Goal: Complete application form

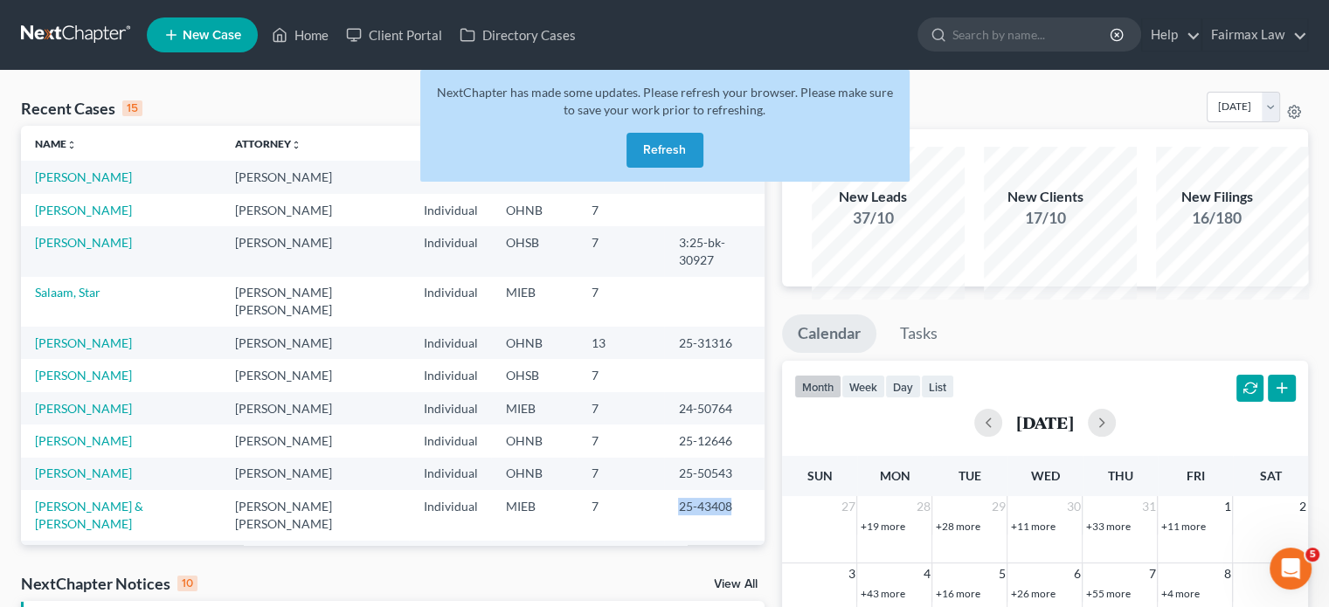
scroll to position [320, 0]
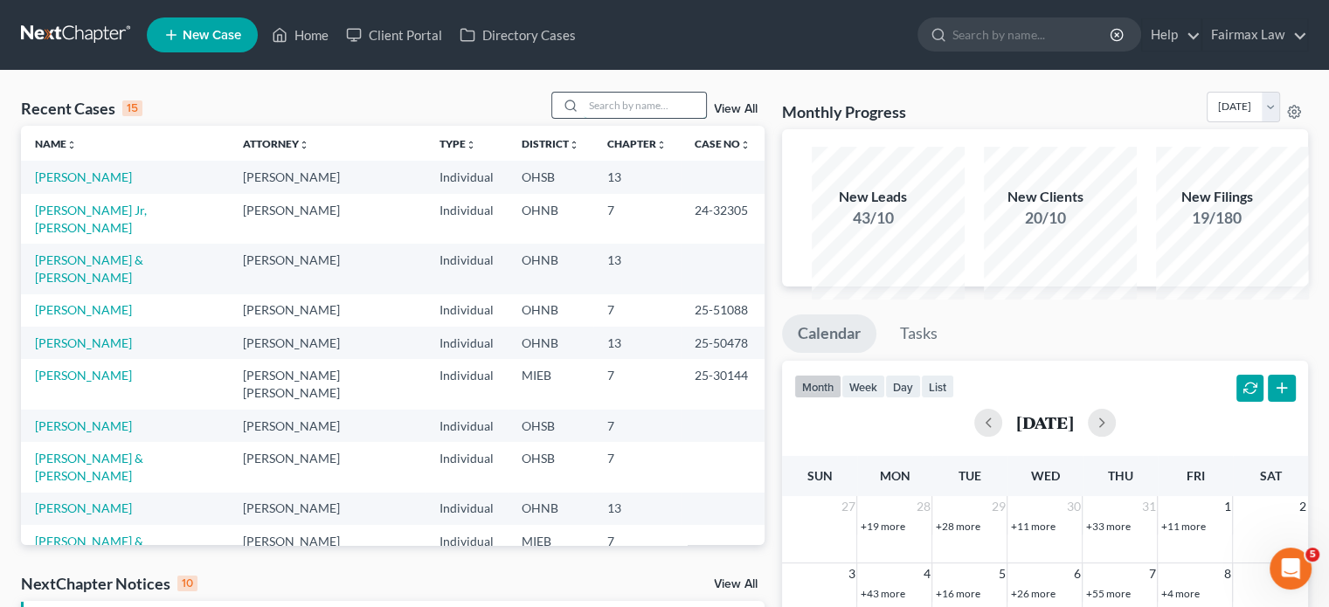
click at [584, 118] on input "search" at bounding box center [645, 105] width 122 height 25
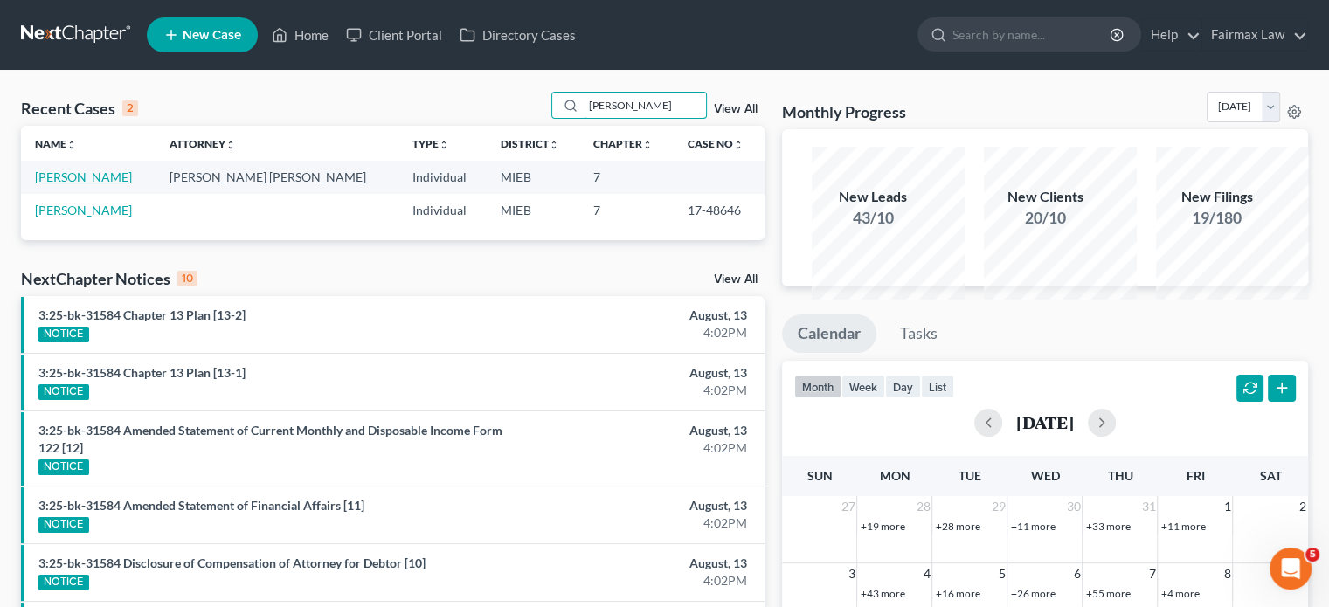
type input "rose swanson"
click at [107, 184] on link "Swanson, Rose" at bounding box center [83, 177] width 97 height 15
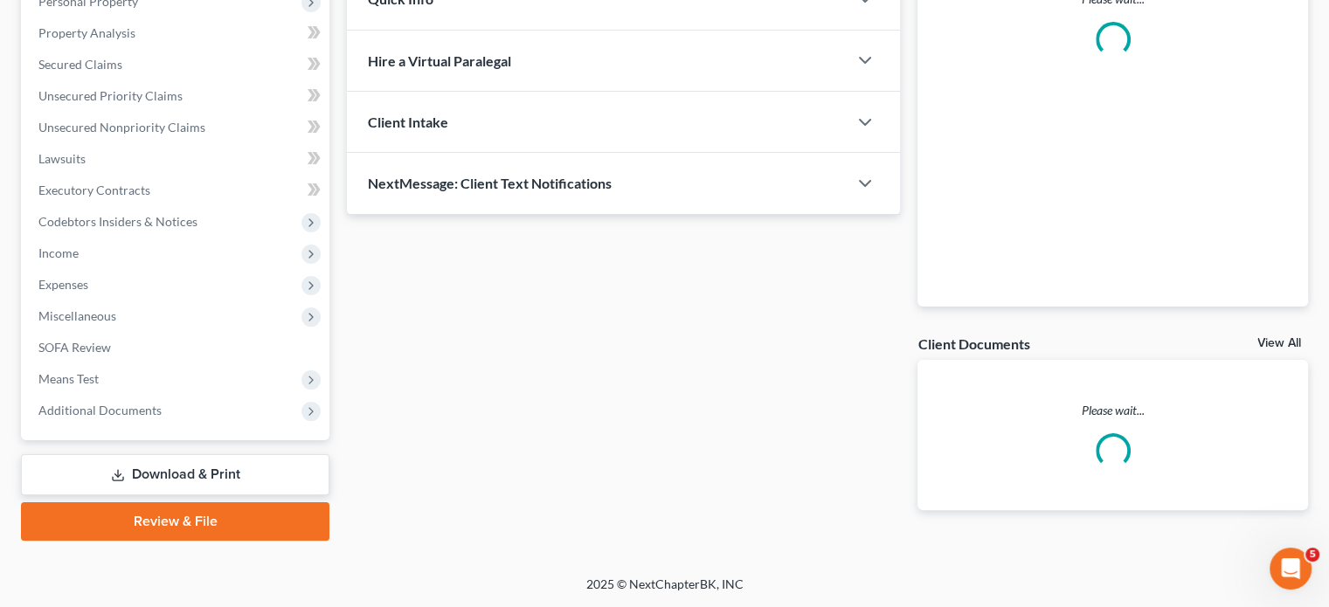
scroll to position [598, 0]
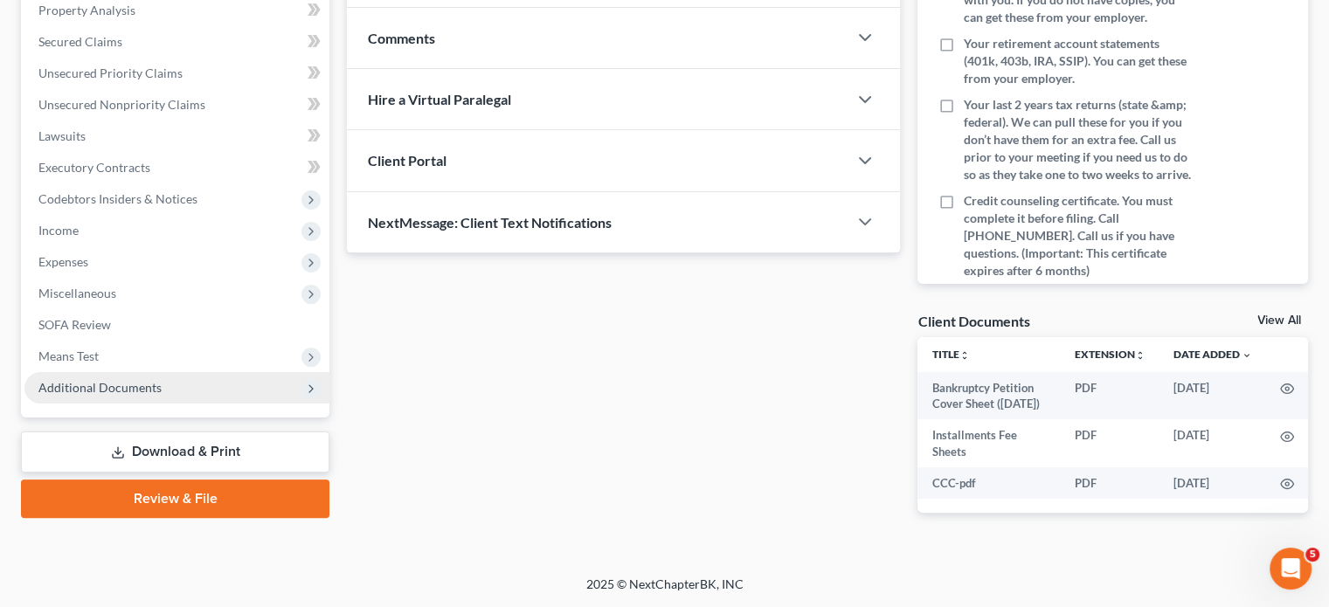
click at [162, 380] on span "Additional Documents" at bounding box center [99, 387] width 123 height 15
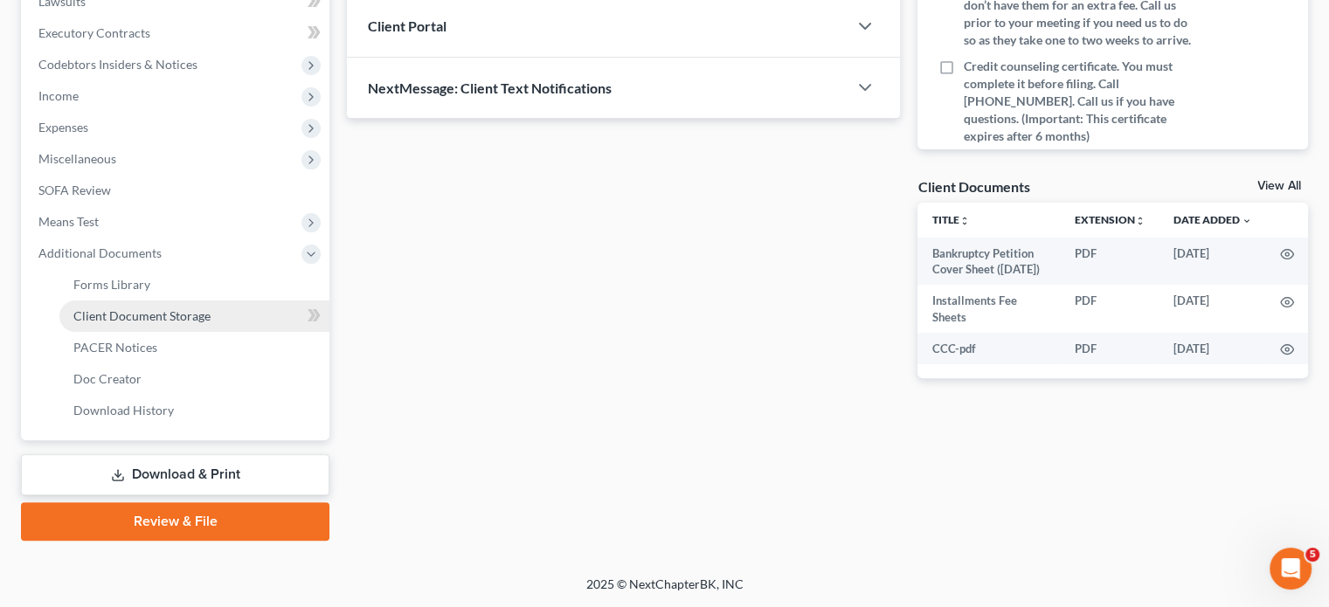
click at [156, 323] on span "Client Document Storage" at bounding box center [141, 315] width 137 height 15
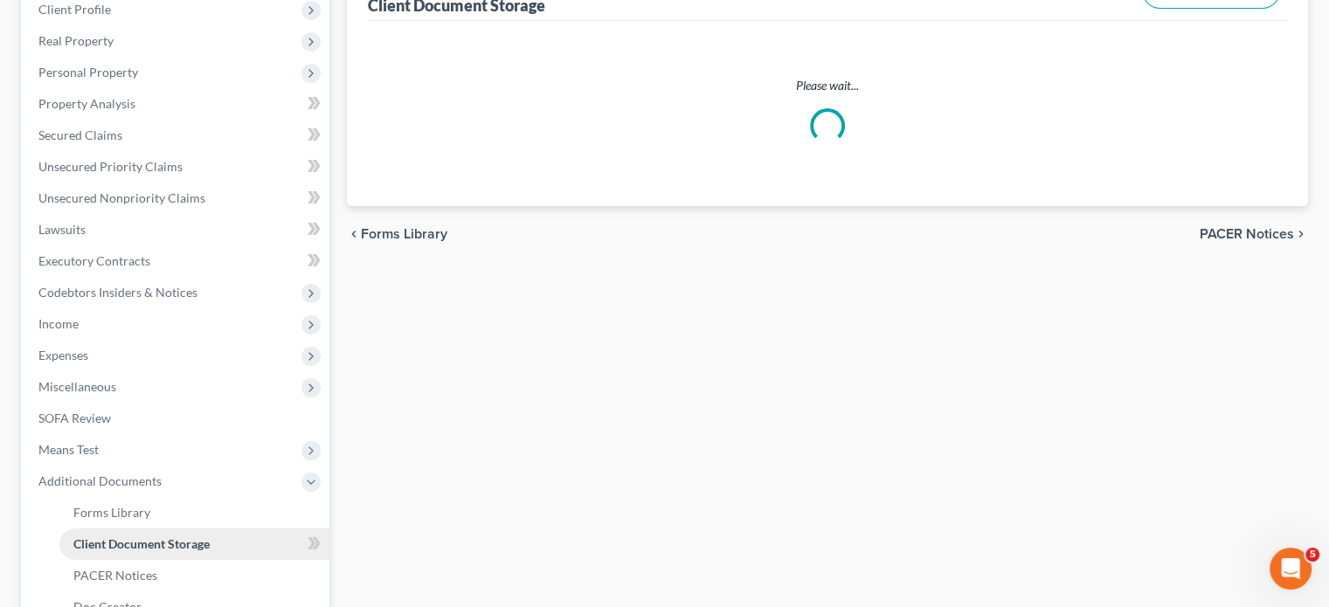
select select "7"
select select "32"
select select "6"
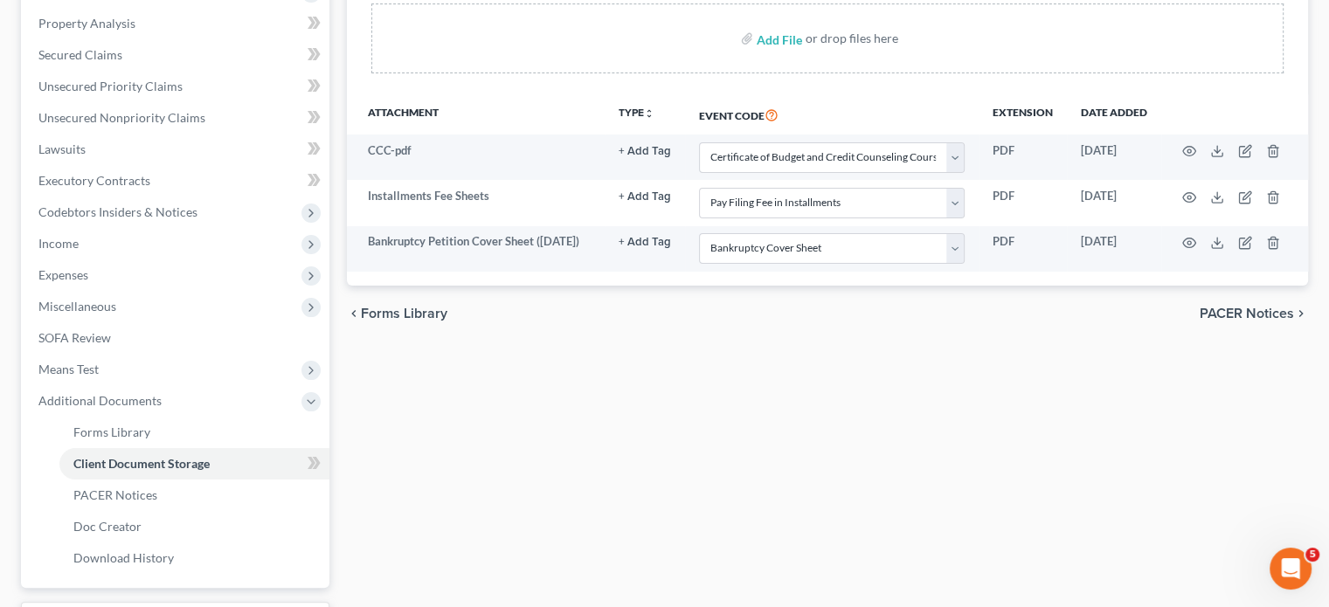
scroll to position [332, 0]
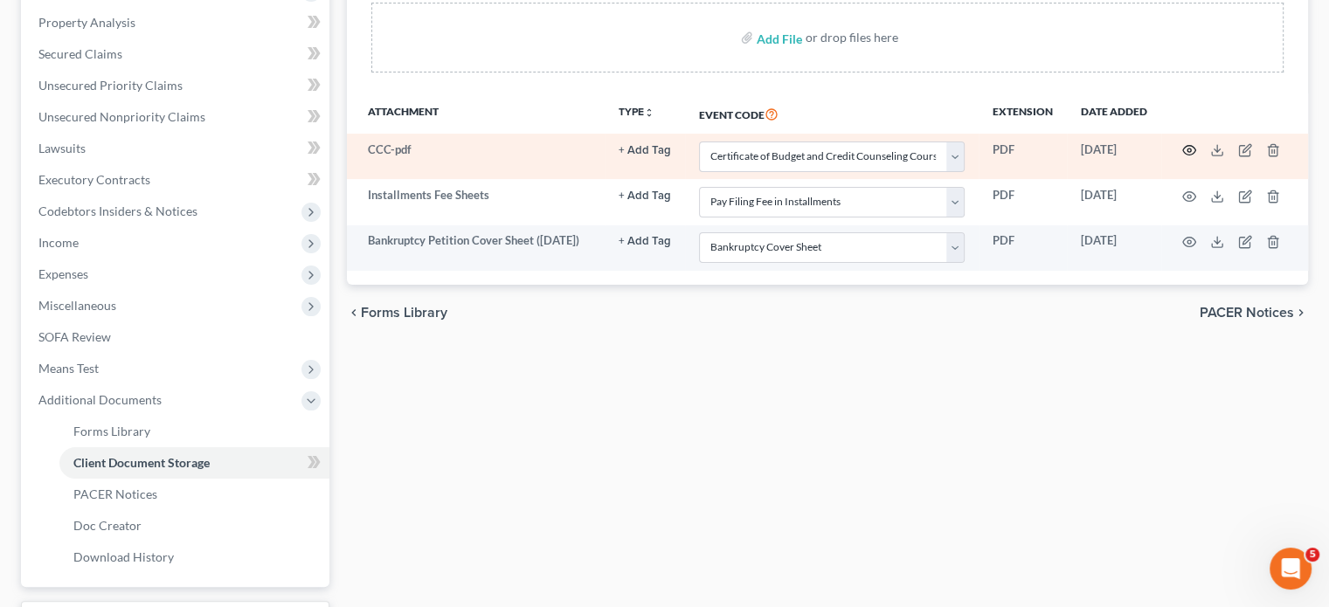
click at [1182, 157] on icon "button" at bounding box center [1189, 150] width 14 height 14
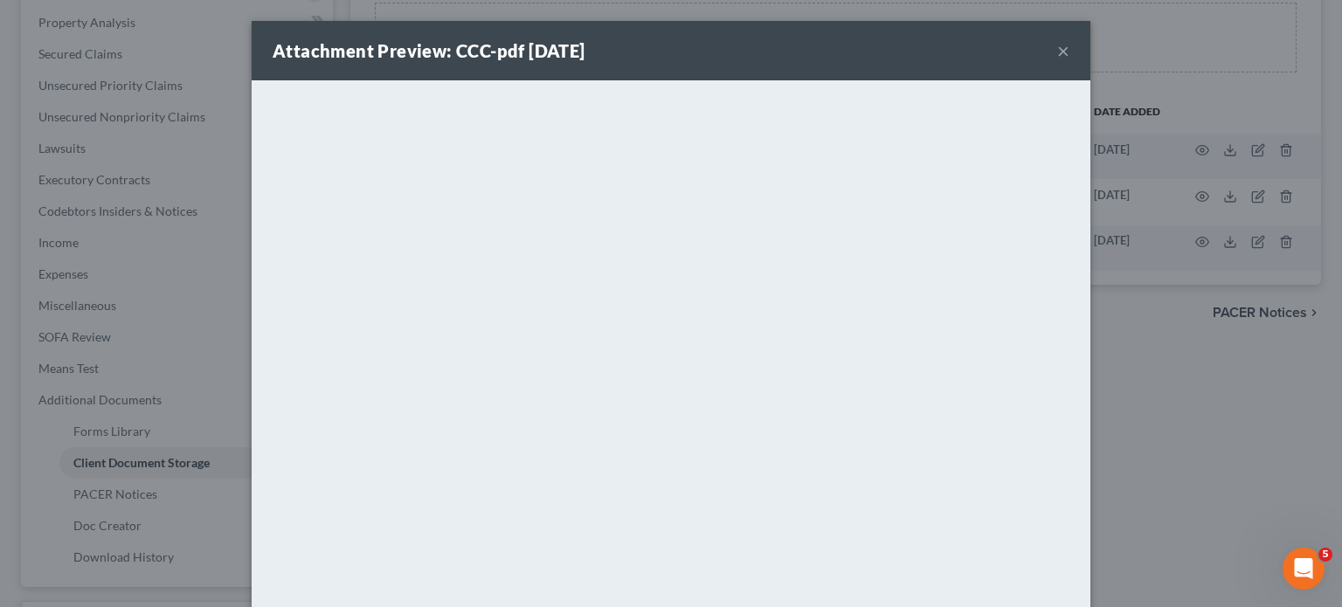
click at [1070, 61] on button "×" at bounding box center [1063, 50] width 12 height 21
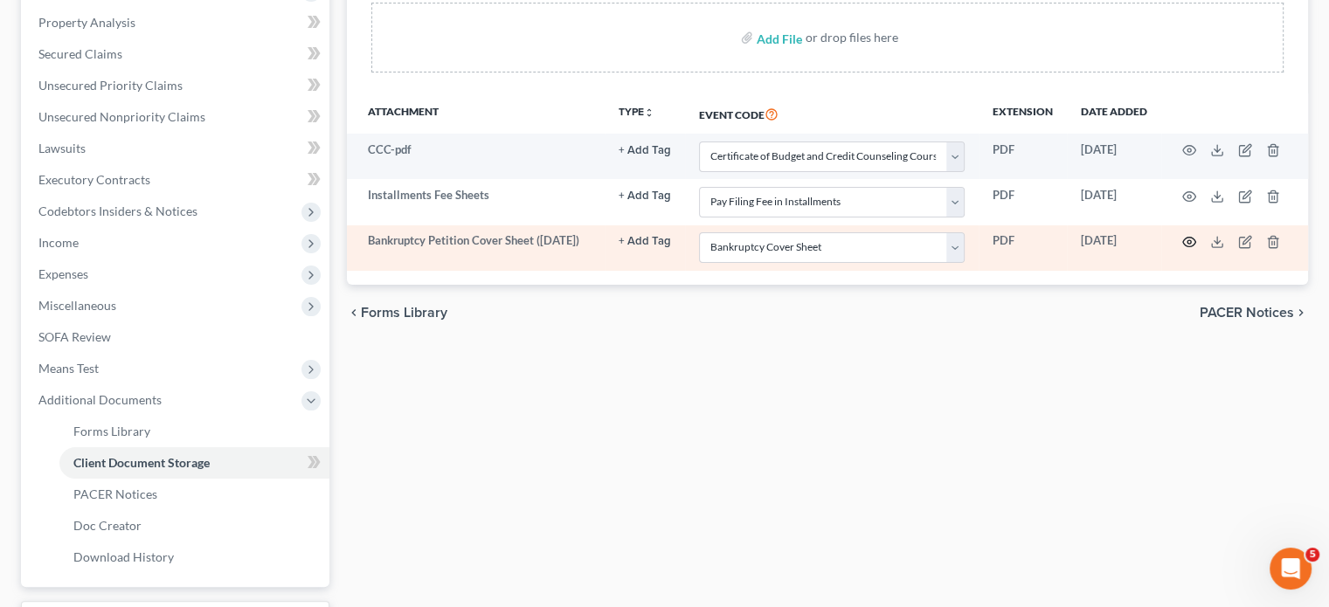
click at [1182, 249] on icon "button" at bounding box center [1189, 242] width 14 height 14
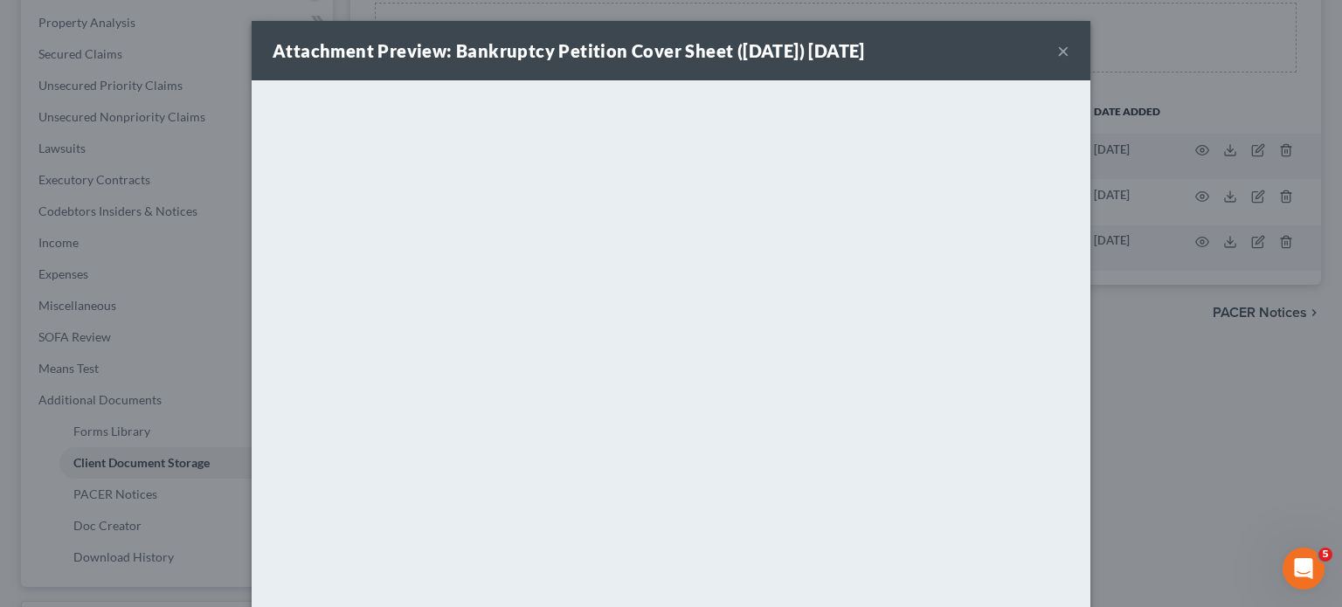
click at [1070, 60] on button "×" at bounding box center [1063, 50] width 12 height 21
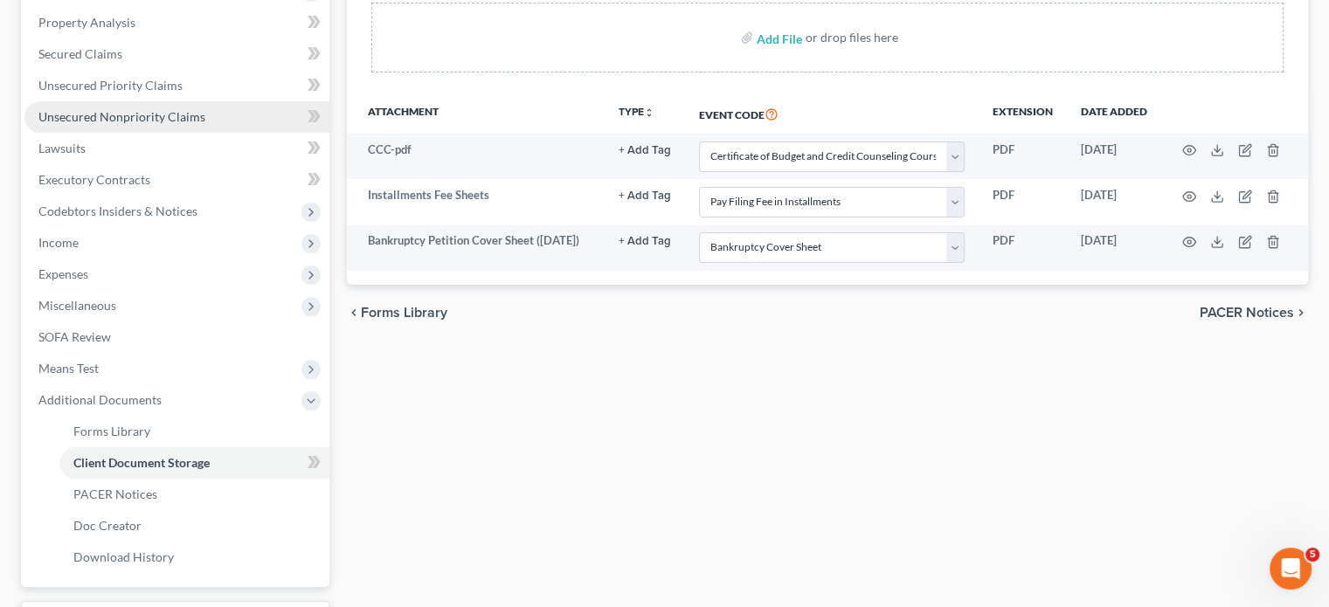
click at [205, 124] on span "Unsecured Nonpriority Claims" at bounding box center [121, 116] width 167 height 15
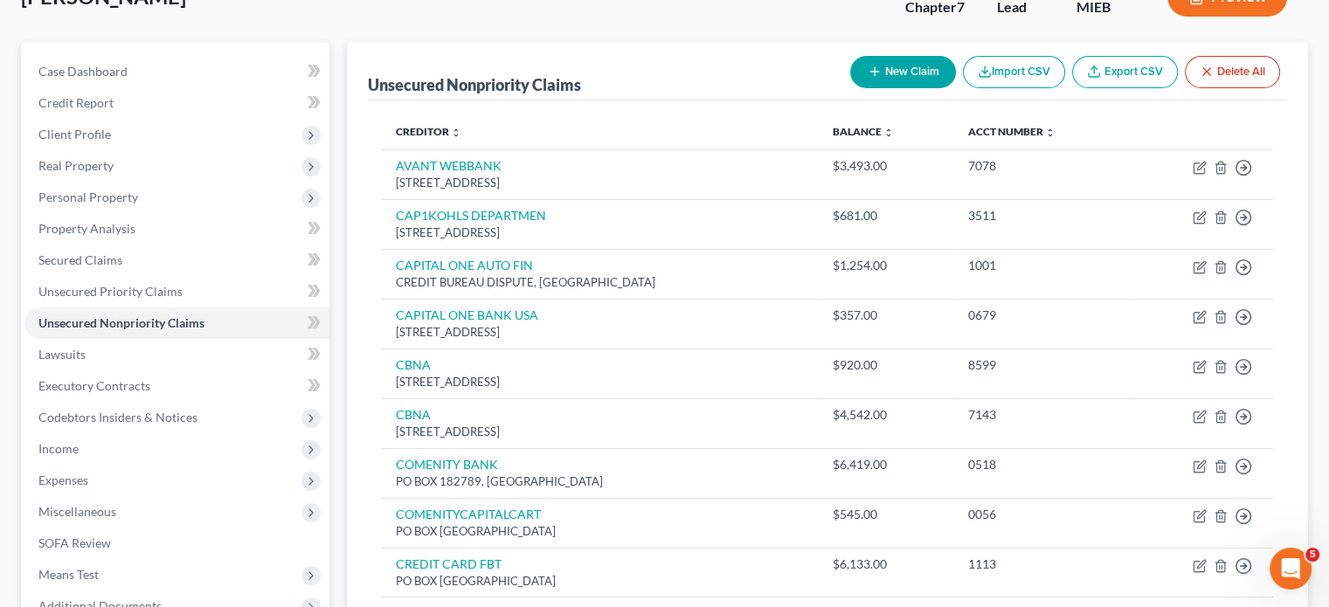
scroll to position [127, 0]
click at [122, 267] on span "Secured Claims" at bounding box center [80, 259] width 84 height 15
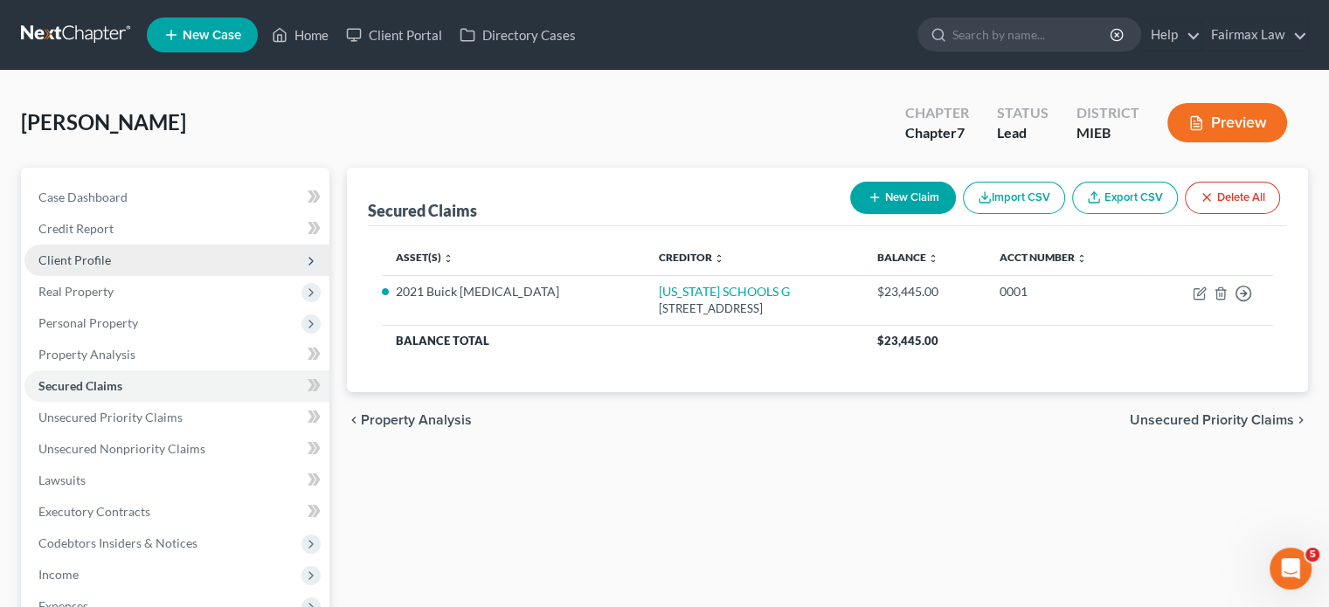
click at [173, 276] on span "Client Profile" at bounding box center [176, 260] width 305 height 31
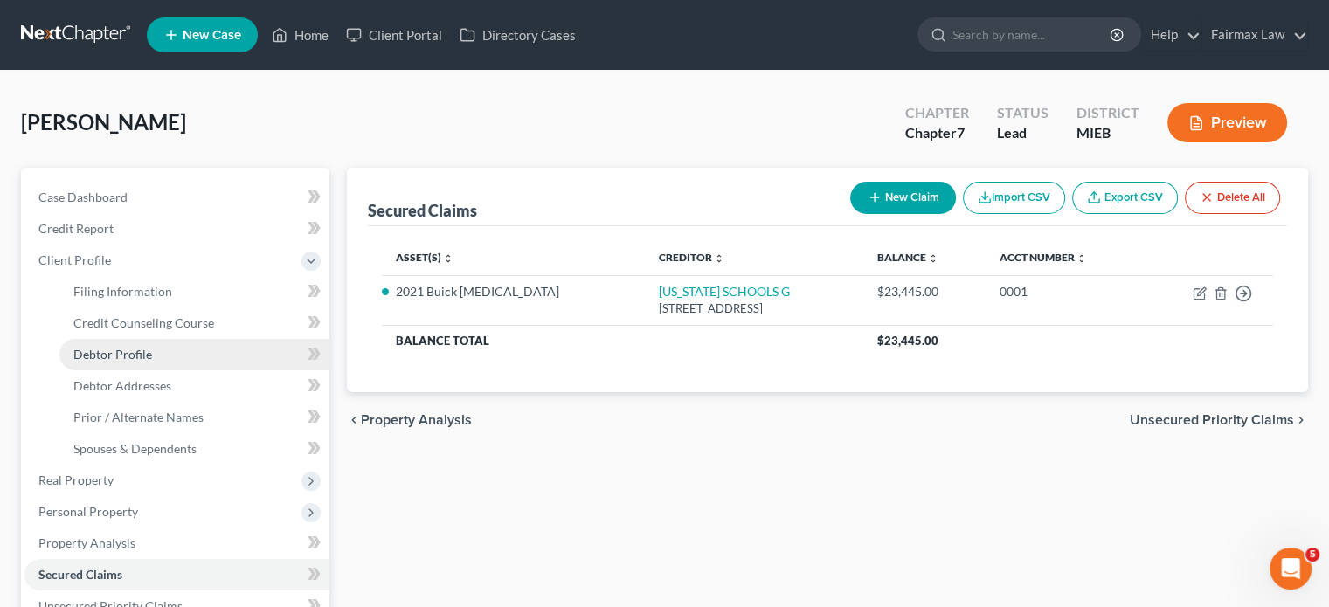
click at [143, 362] on span "Debtor Profile" at bounding box center [112, 354] width 79 height 15
select select "0"
select select "1"
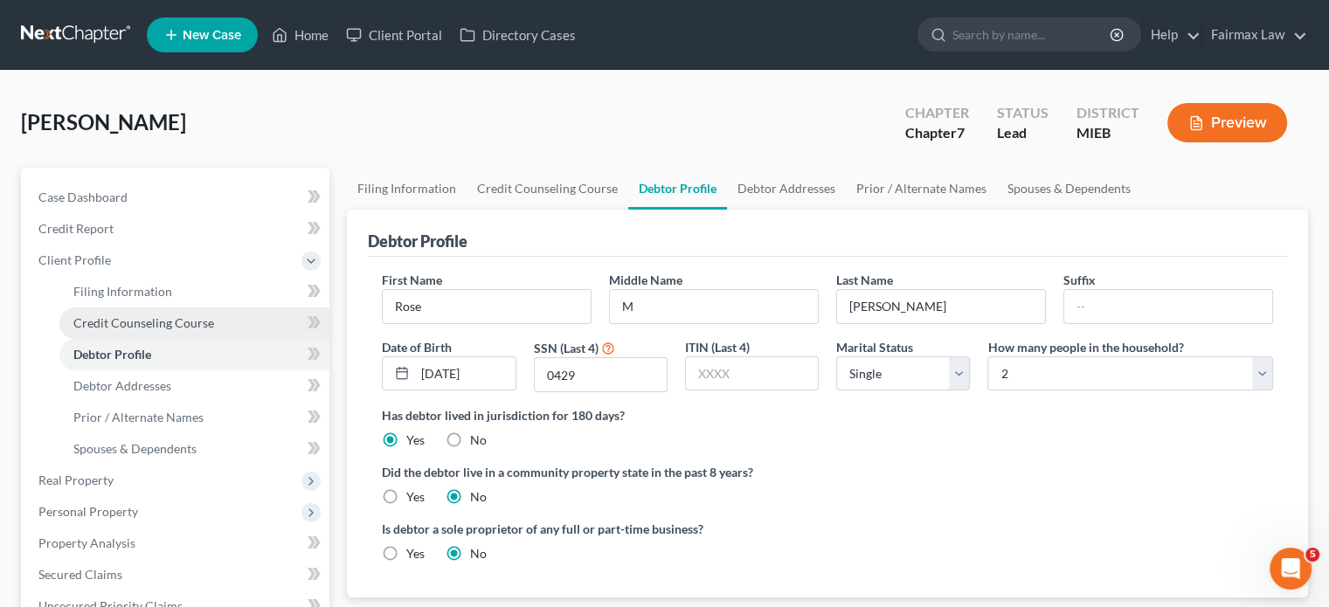
radio input "true"
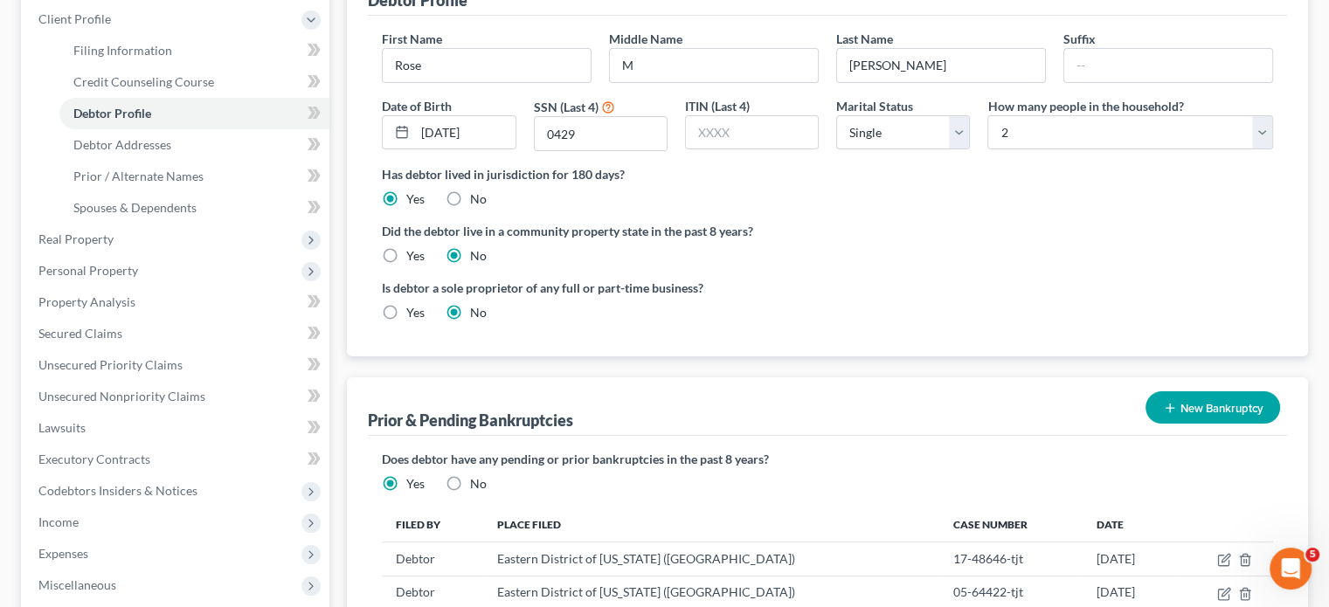
scroll to position [243, 0]
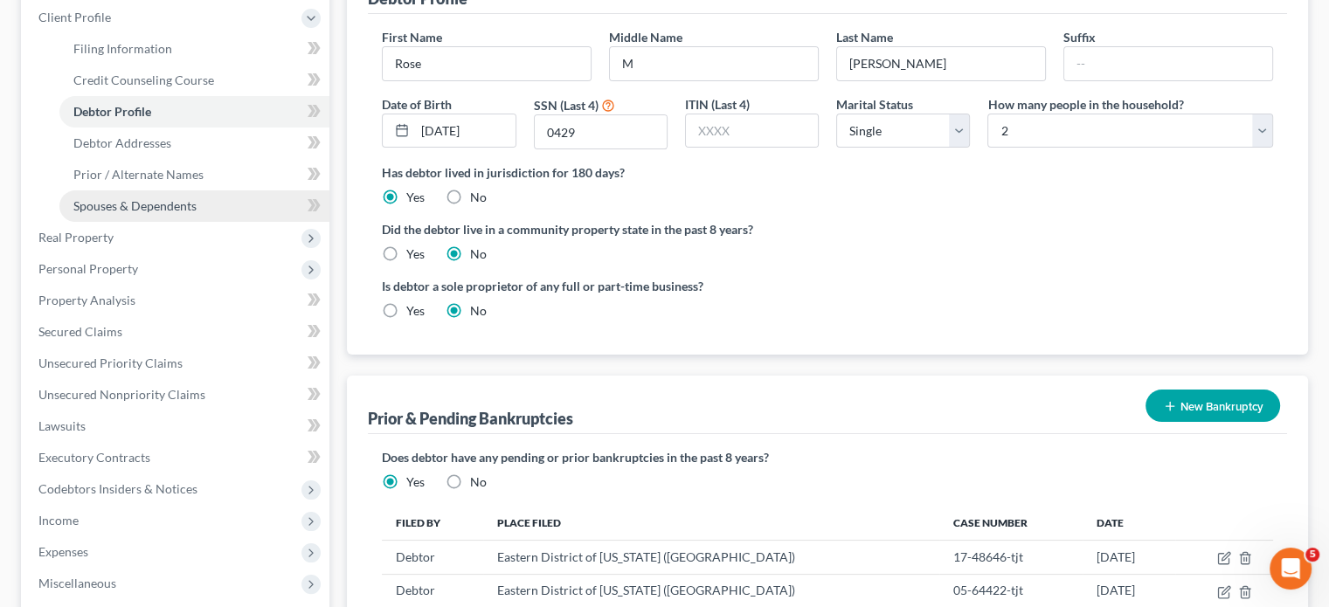
click at [136, 213] on span "Spouses & Dependents" at bounding box center [134, 205] width 123 height 15
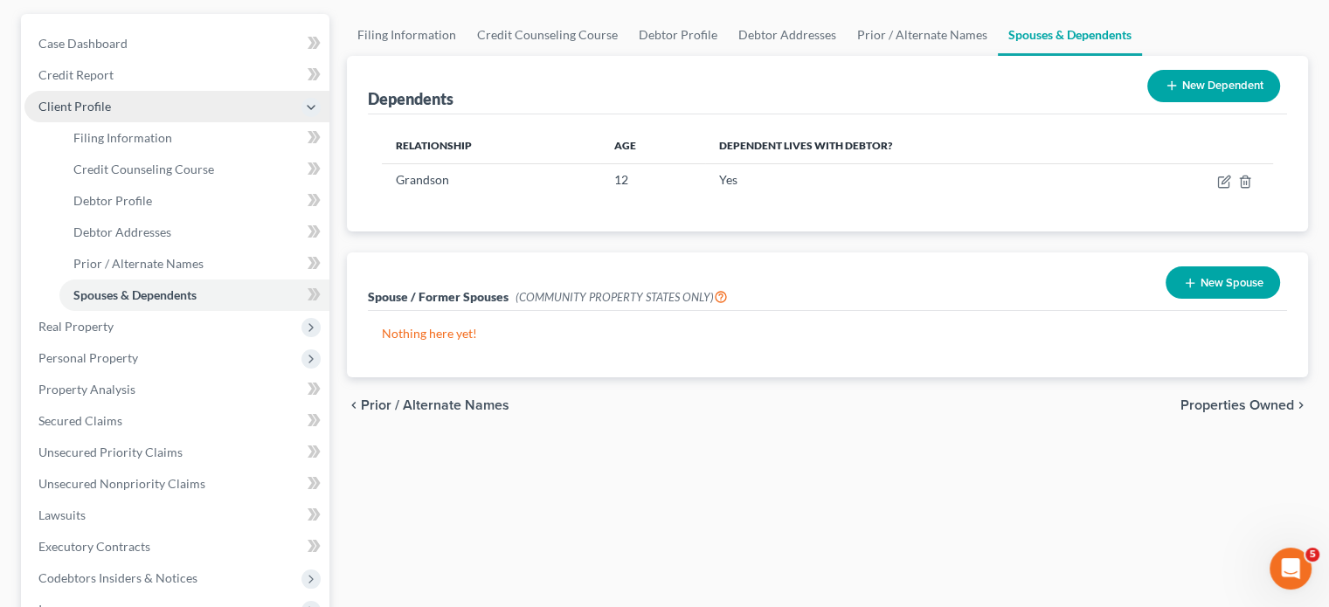
scroll to position [156, 0]
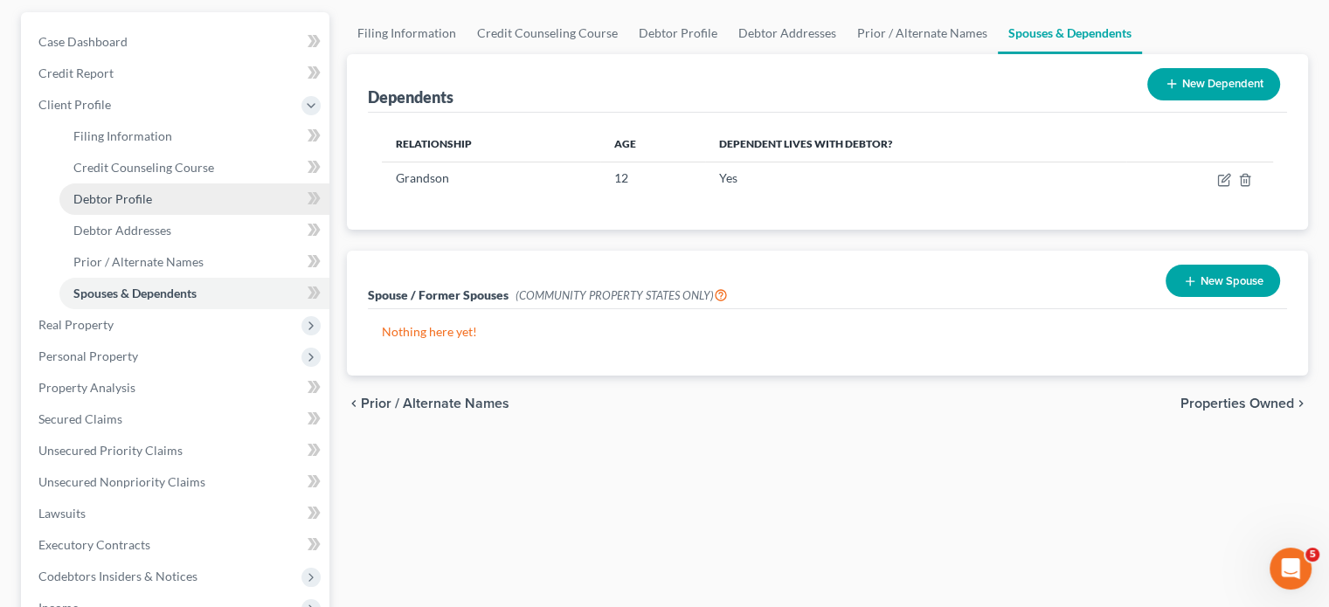
click at [152, 206] on span "Debtor Profile" at bounding box center [112, 198] width 79 height 15
select select "0"
select select "1"
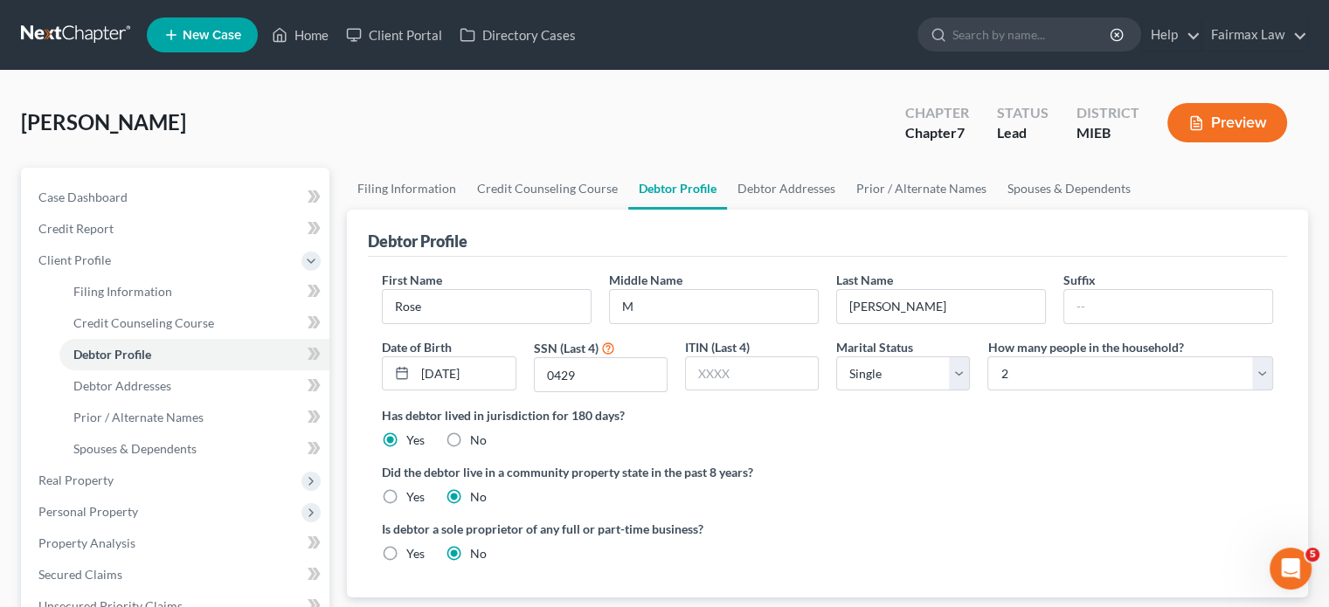
scroll to position [310, 0]
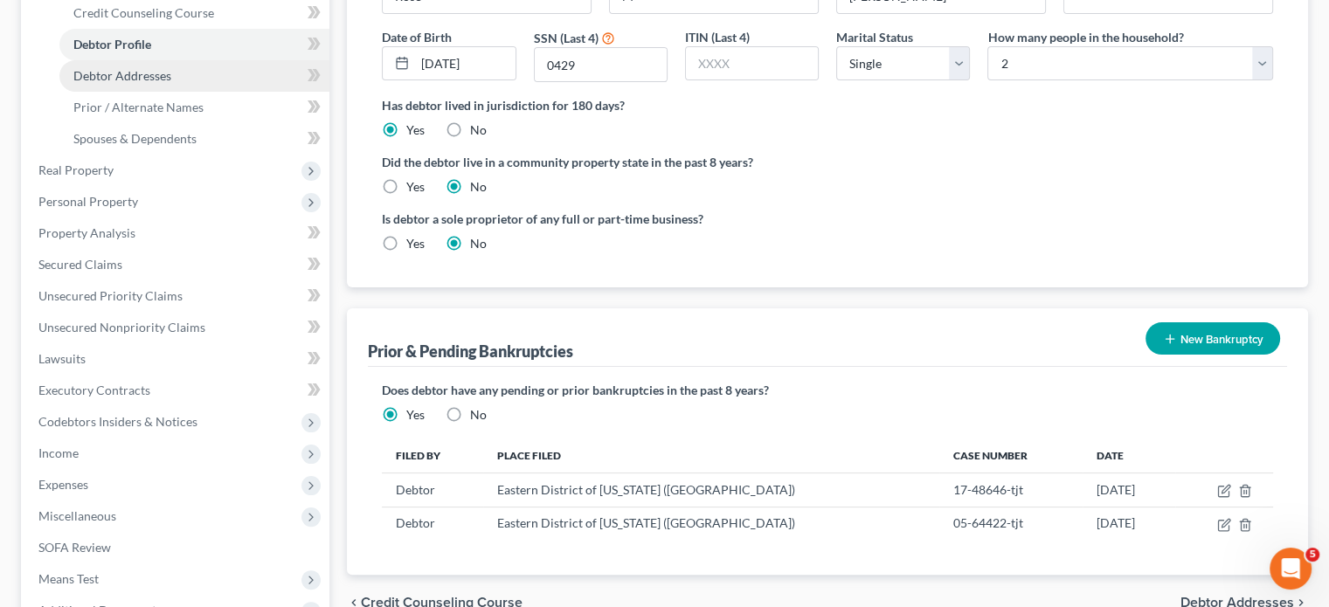
click at [171, 83] on span "Debtor Addresses" at bounding box center [122, 75] width 98 height 15
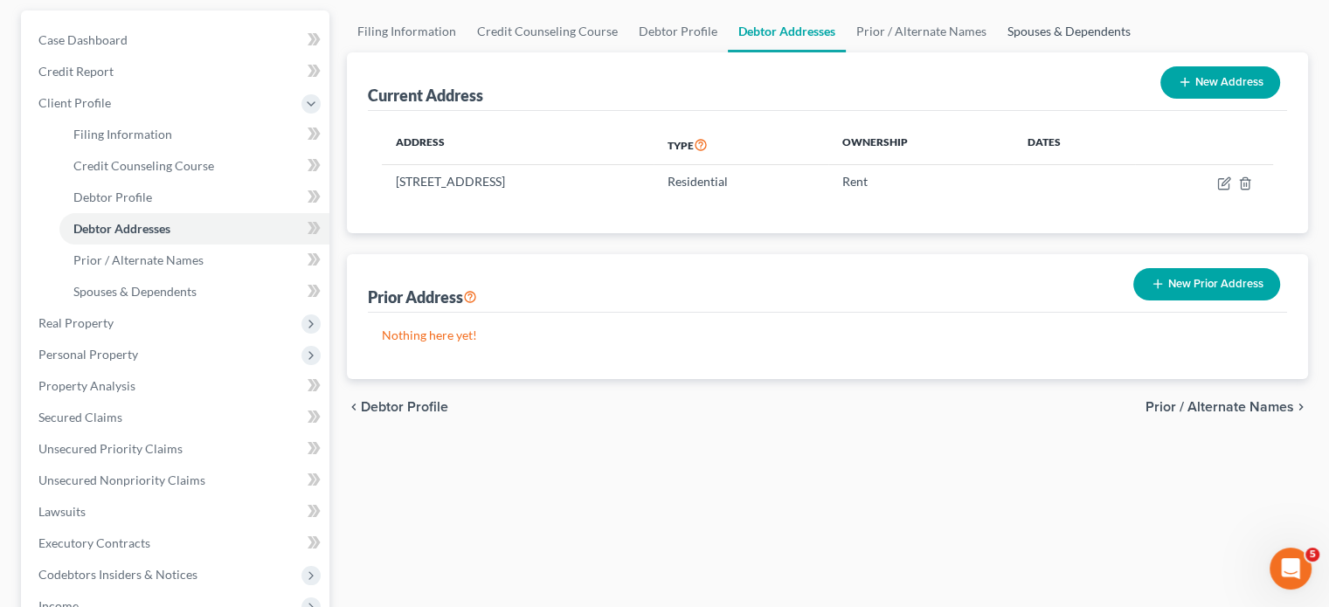
scroll to position [157, 0]
click at [119, 204] on span "Debtor Profile" at bounding box center [112, 197] width 79 height 15
select select "0"
select select "1"
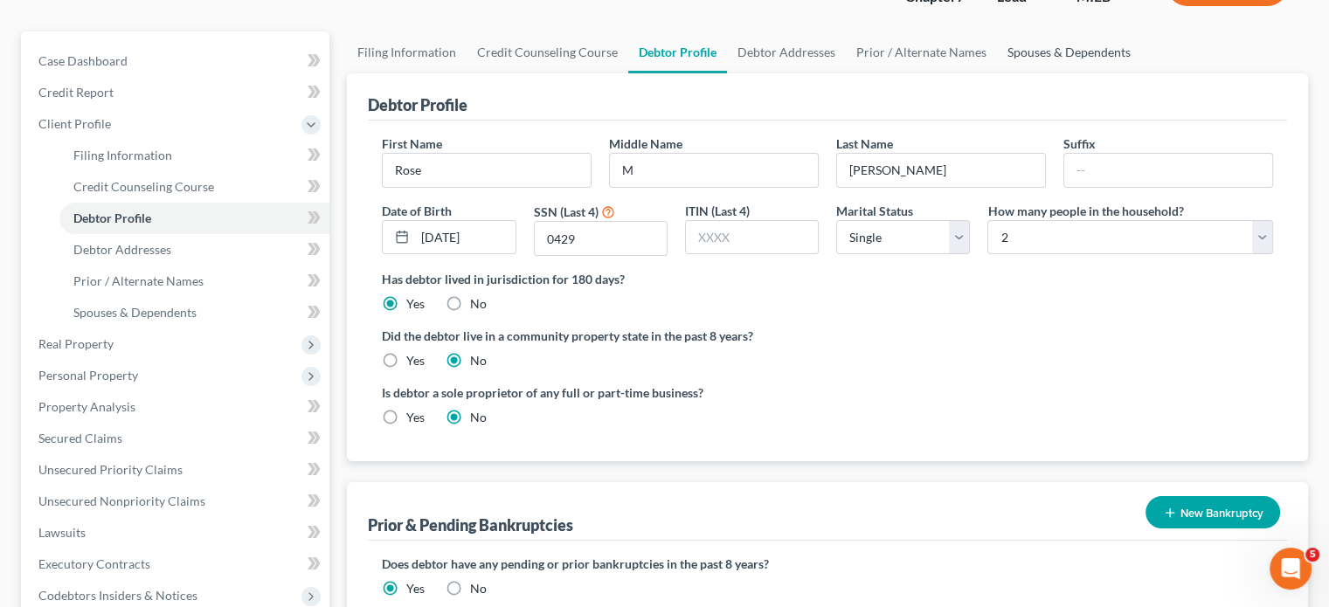
scroll to position [196, 0]
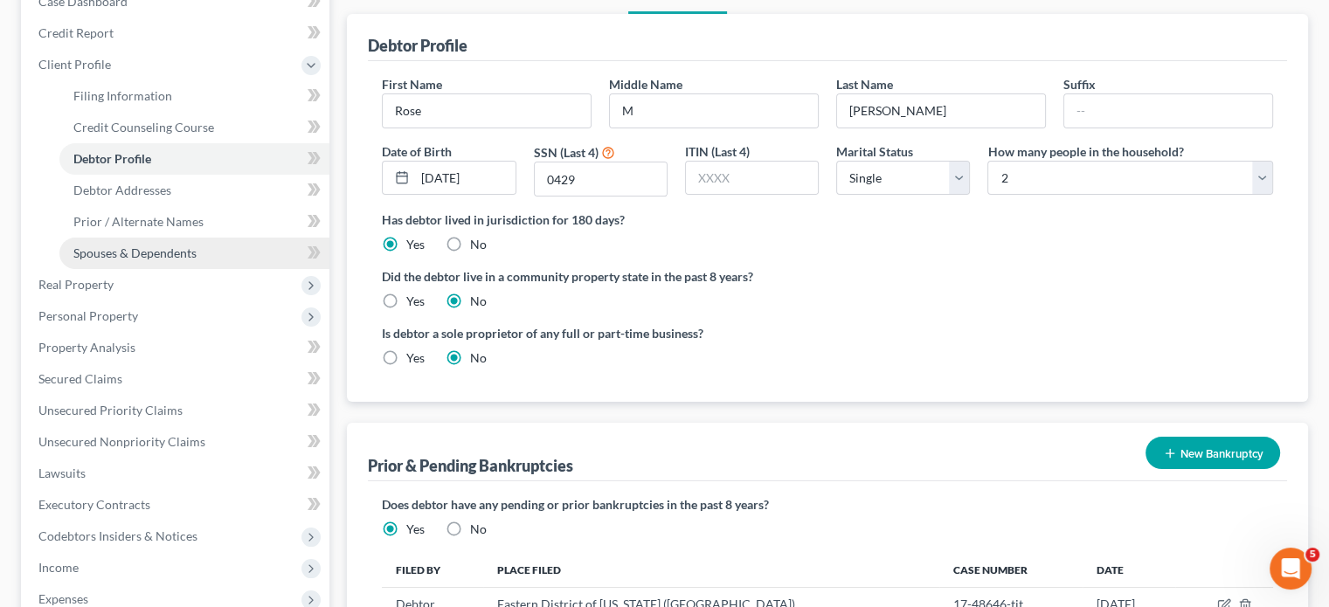
click at [185, 260] on span "Spouses & Dependents" at bounding box center [134, 253] width 123 height 15
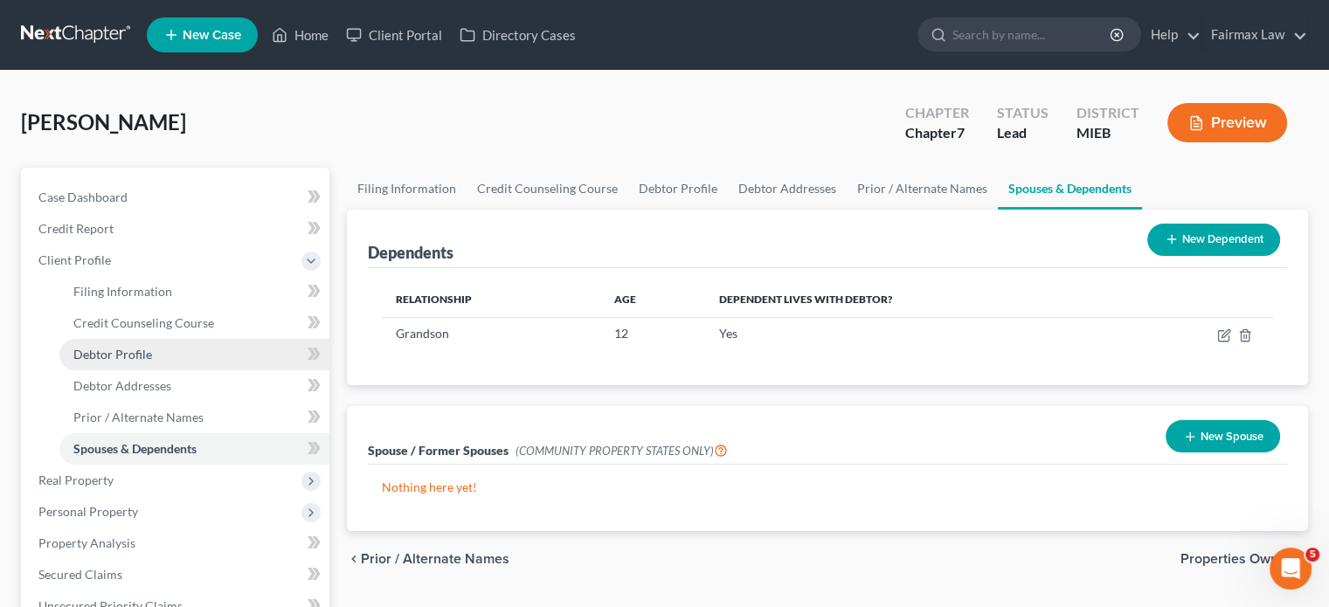
click at [143, 371] on link "Debtor Profile" at bounding box center [194, 354] width 270 height 31
select select "0"
select select "1"
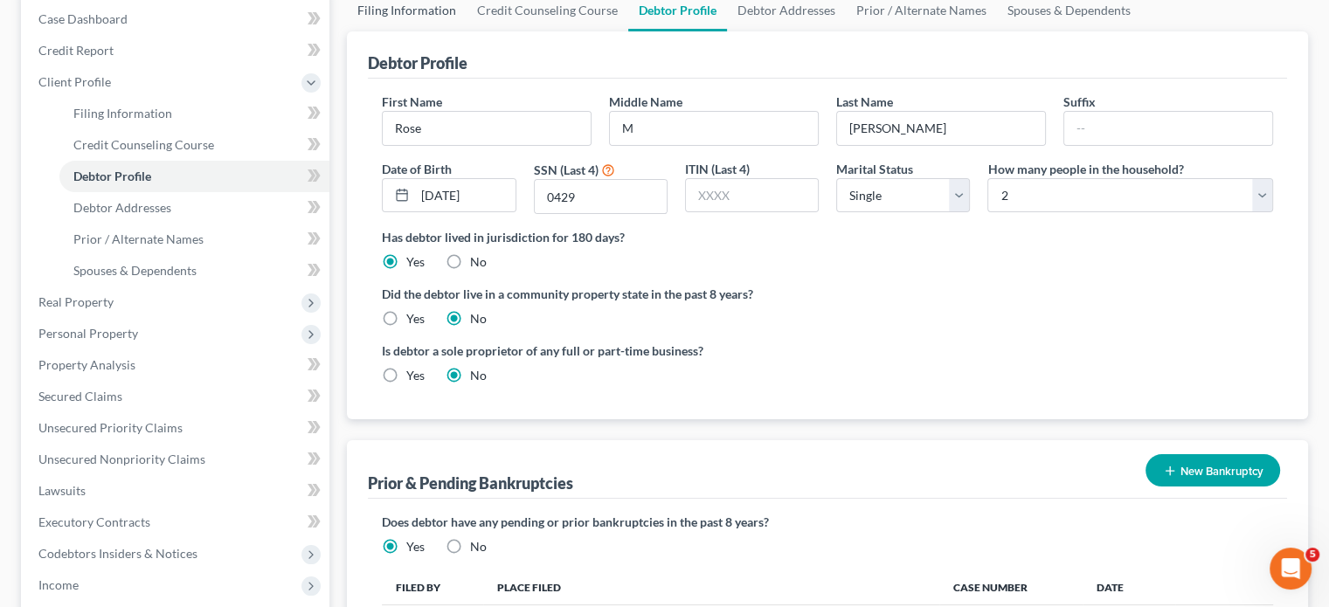
scroll to position [177, 0]
click at [171, 216] on span "Debtor Addresses" at bounding box center [122, 208] width 98 height 15
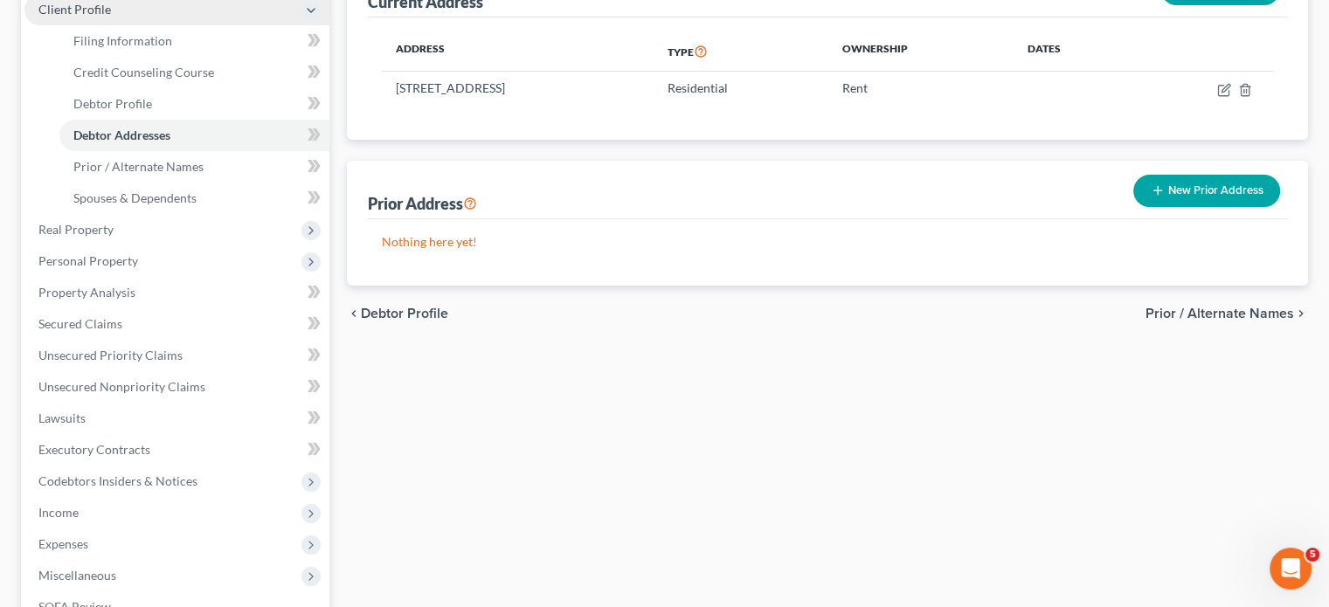
scroll to position [258, 0]
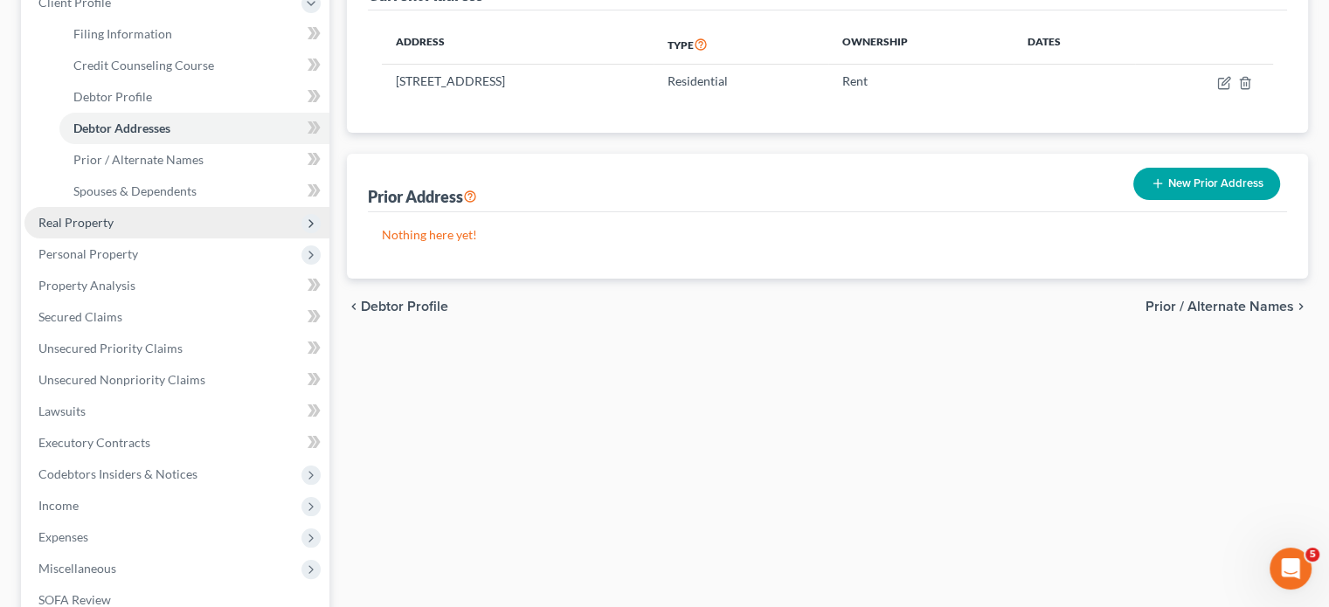
click at [114, 230] on span "Real Property" at bounding box center [75, 222] width 75 height 15
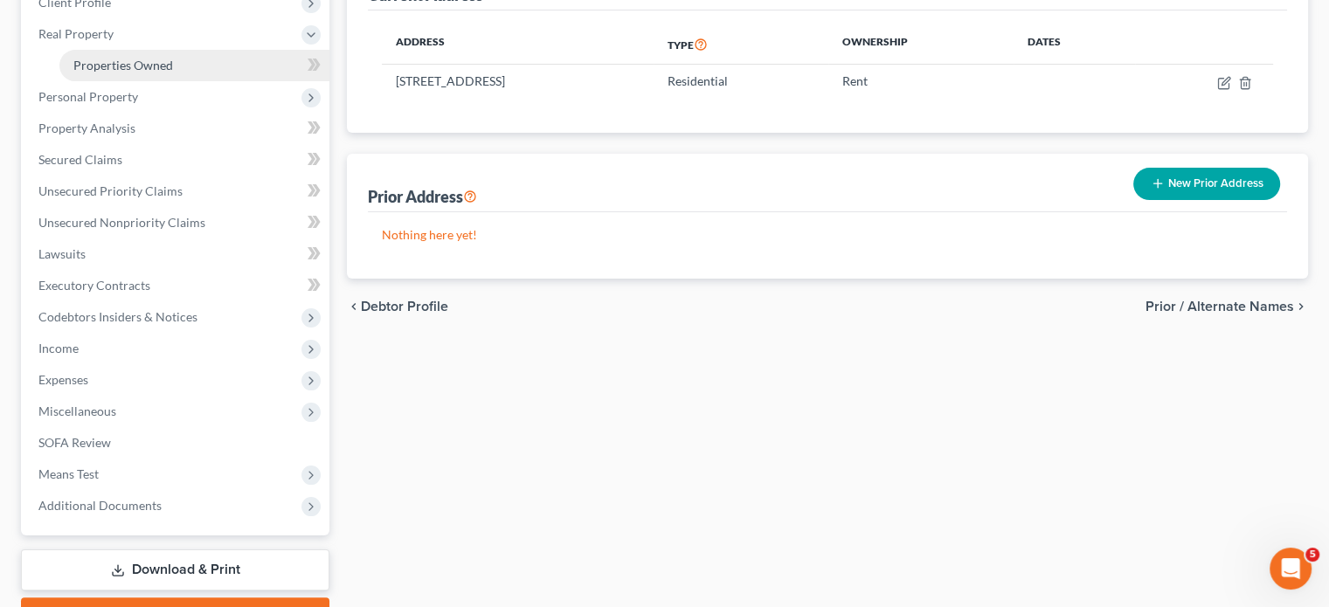
click at [207, 81] on link "Properties Owned" at bounding box center [194, 65] width 270 height 31
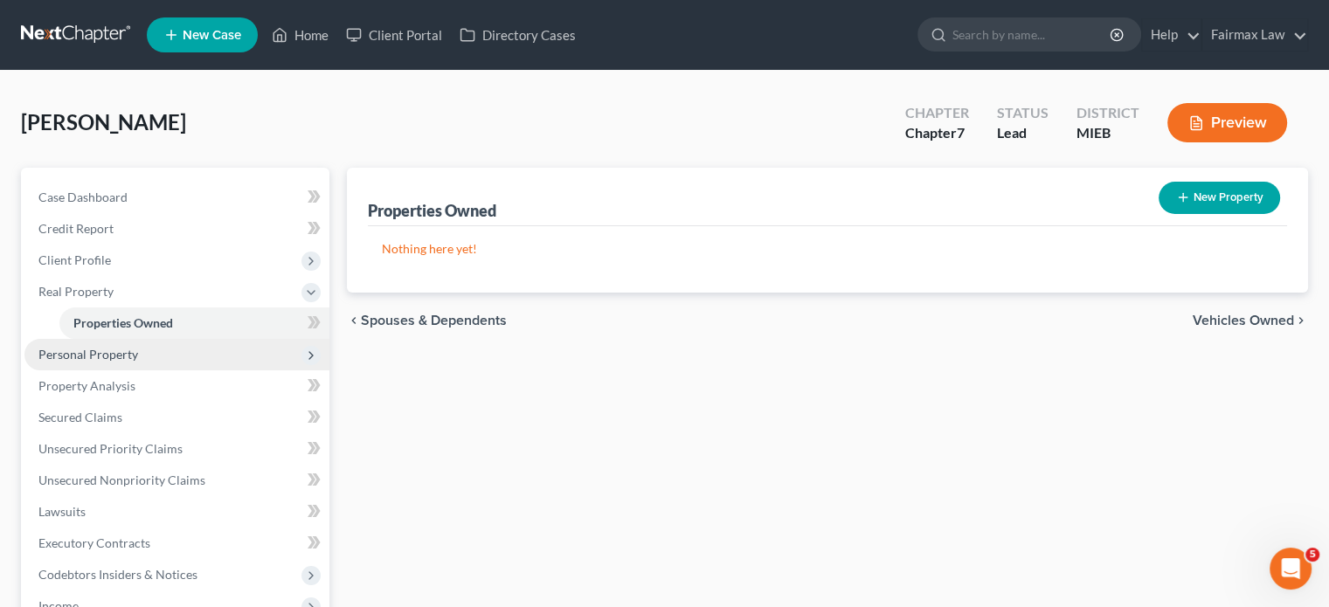
click at [180, 371] on span "Personal Property" at bounding box center [176, 354] width 305 height 31
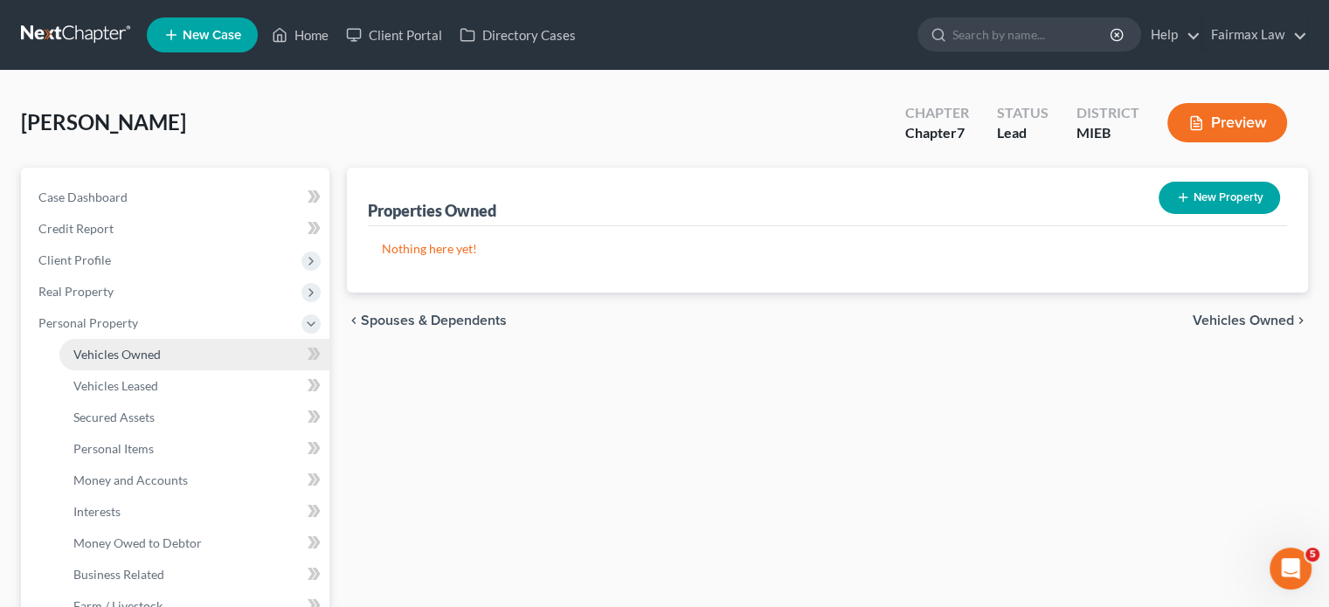
click at [196, 371] on link "Vehicles Owned" at bounding box center [194, 354] width 270 height 31
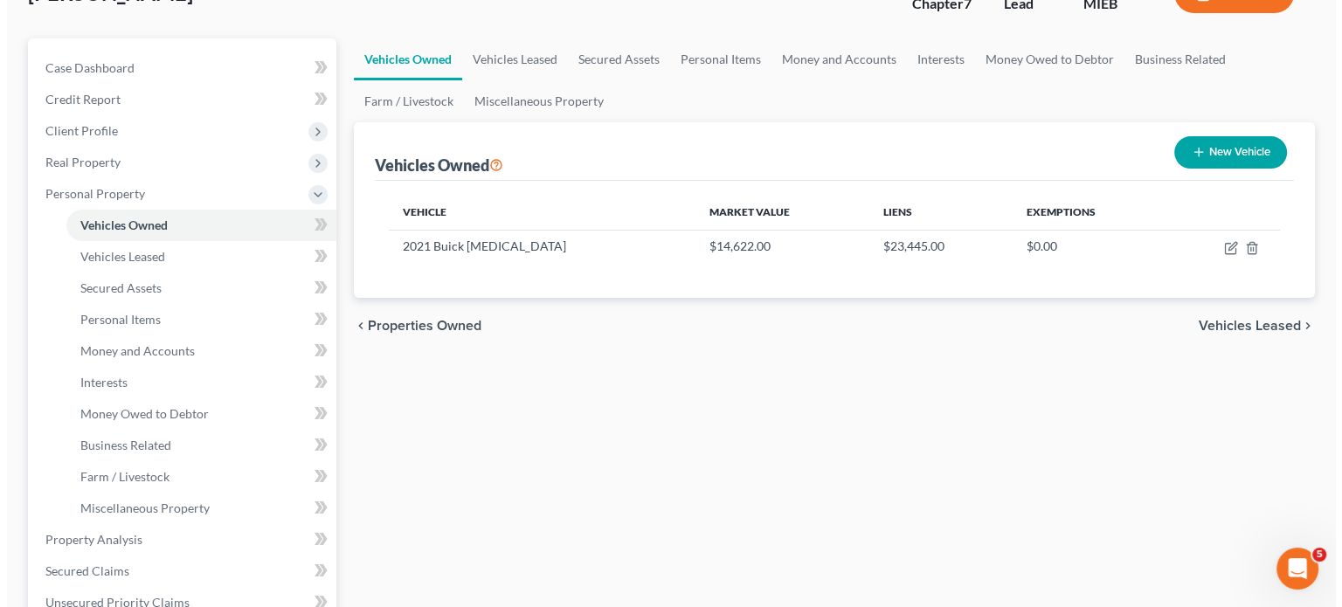
scroll to position [143, 0]
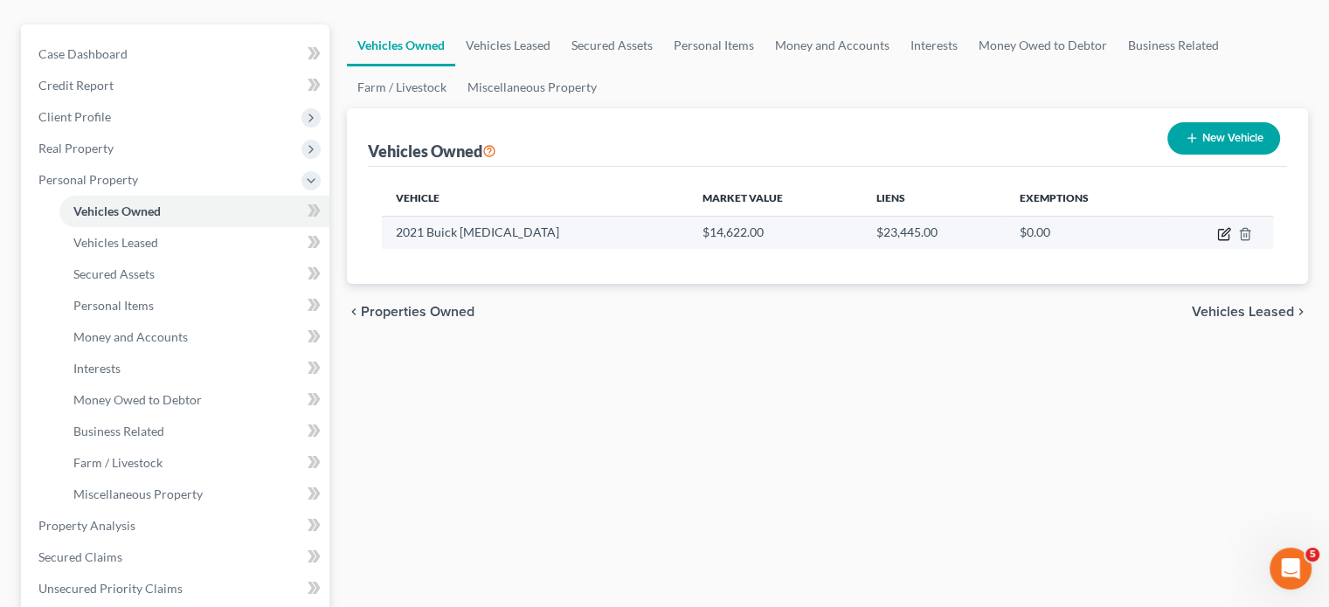
click at [1217, 241] on icon "button" at bounding box center [1224, 234] width 14 height 14
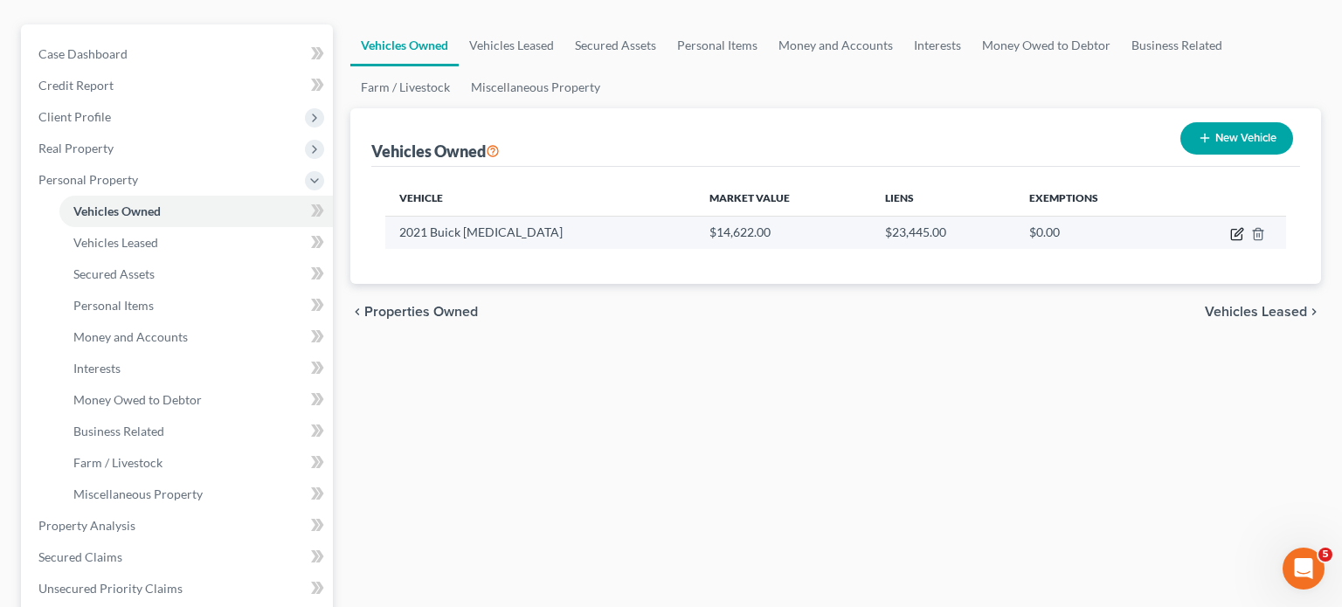
select select "0"
select select "5"
select select "2"
select select "0"
select select "23"
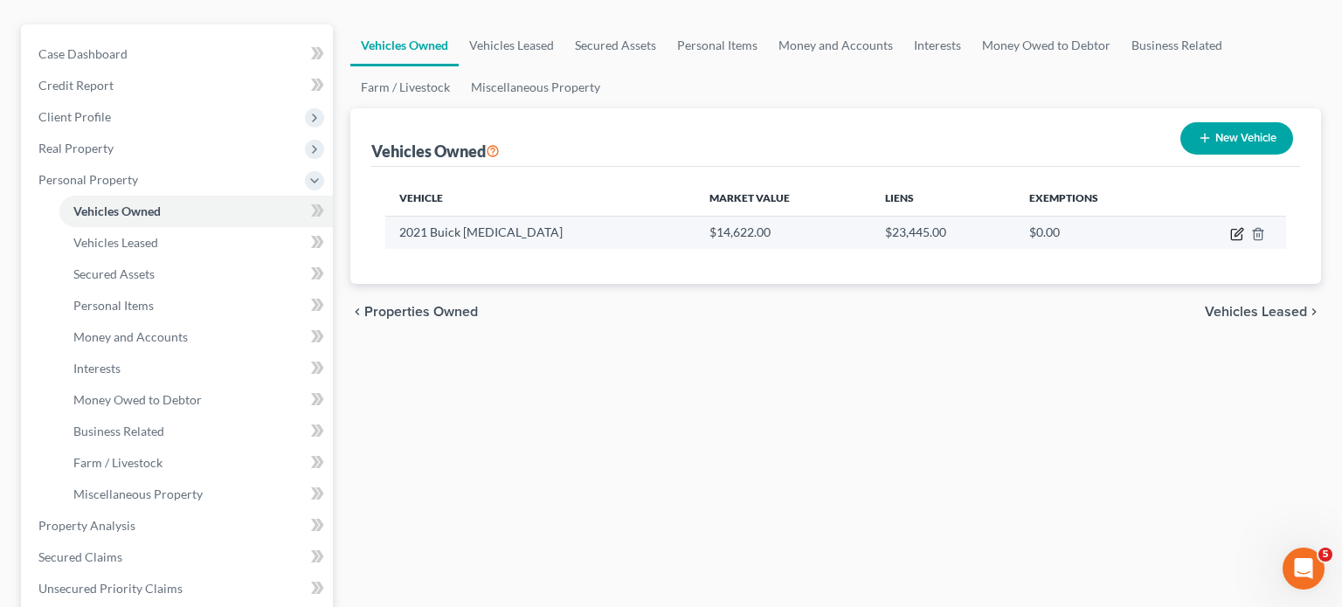
select select "0"
select select "2"
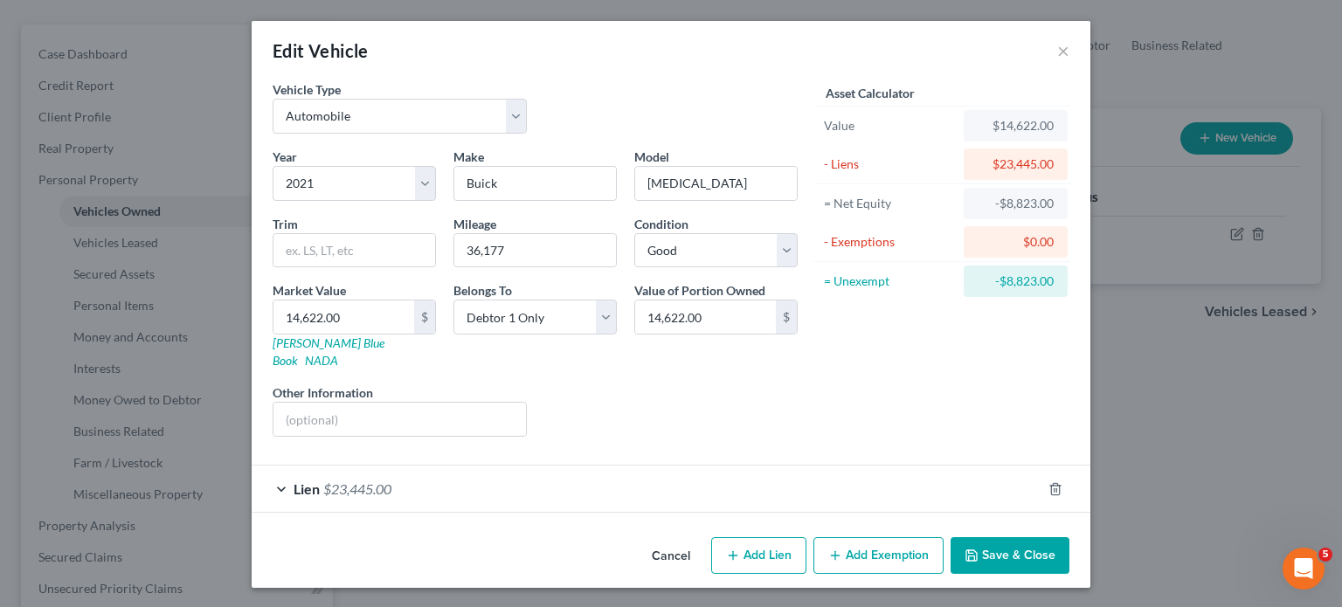
scroll to position [125, 0]
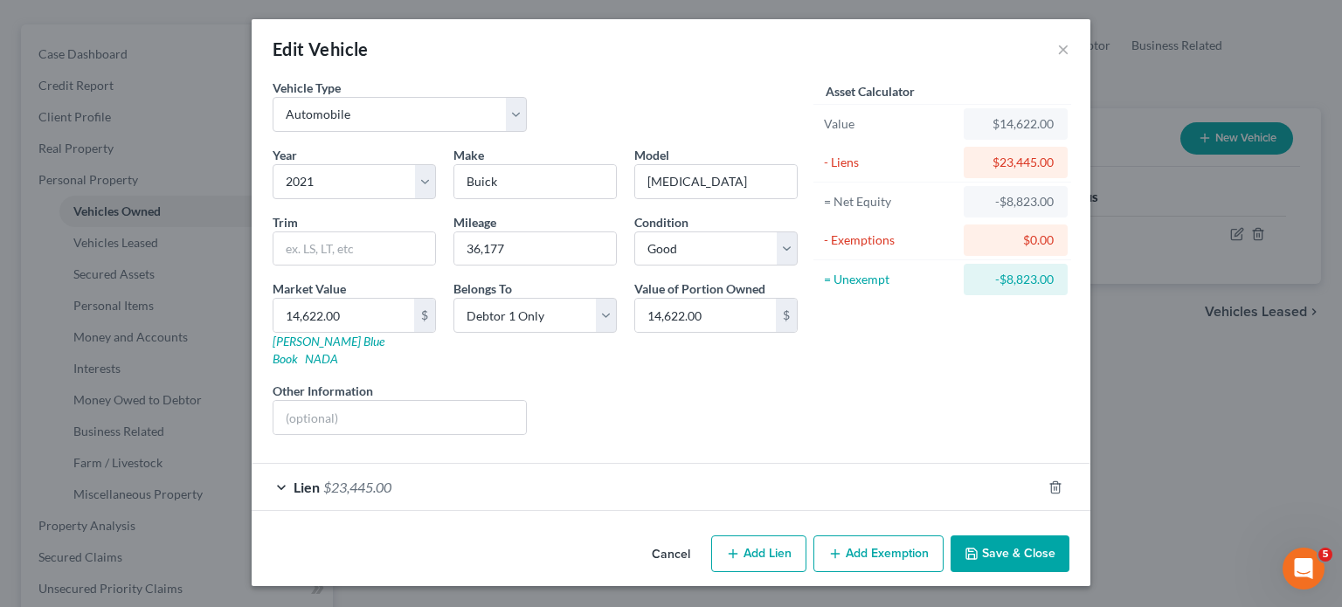
click at [764, 465] on div "Lien $23,445.00" at bounding box center [647, 487] width 790 height 46
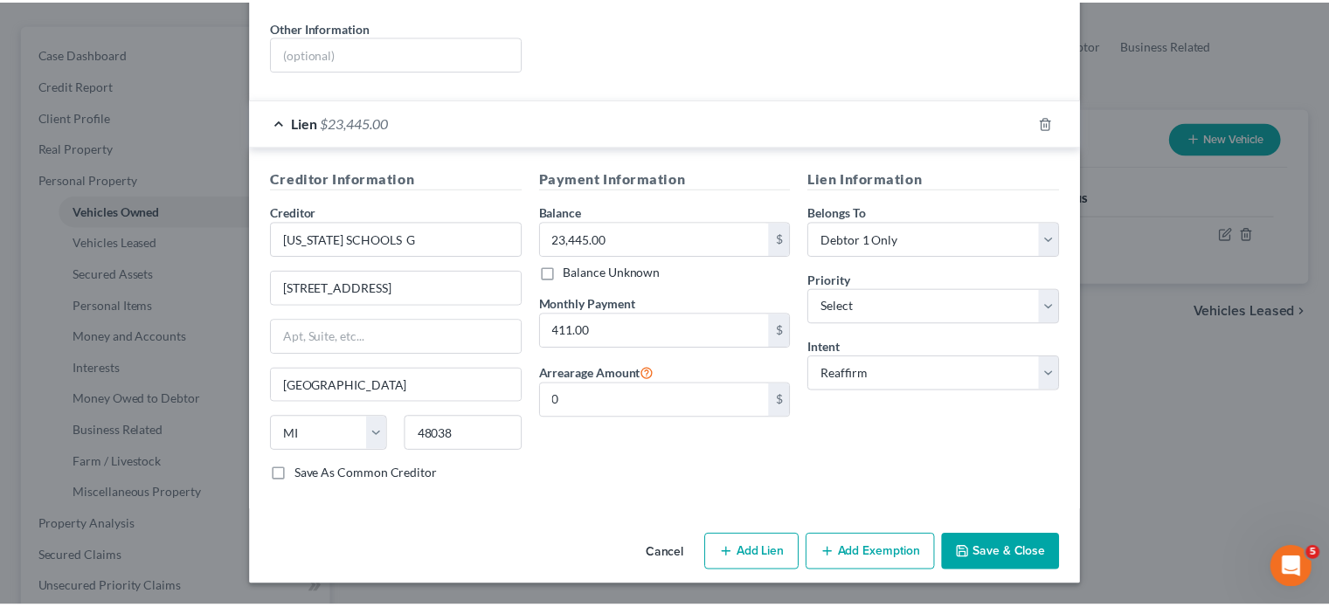
scroll to position [577, 0]
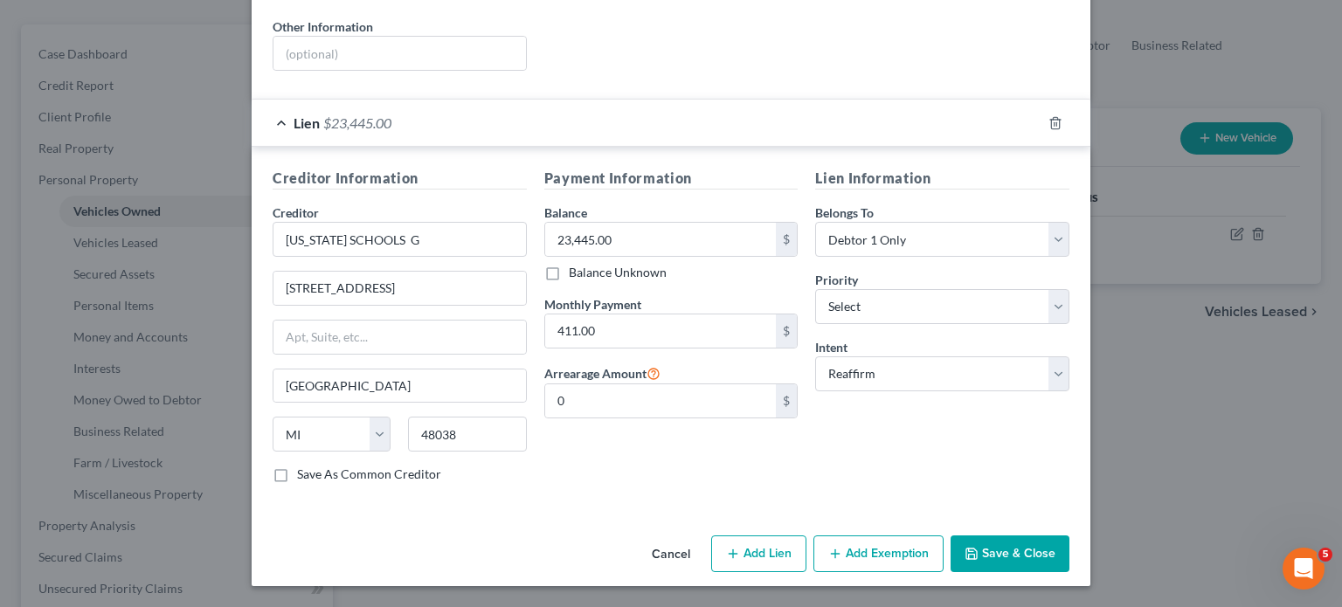
click at [687, 549] on button "Cancel" at bounding box center [671, 554] width 66 height 35
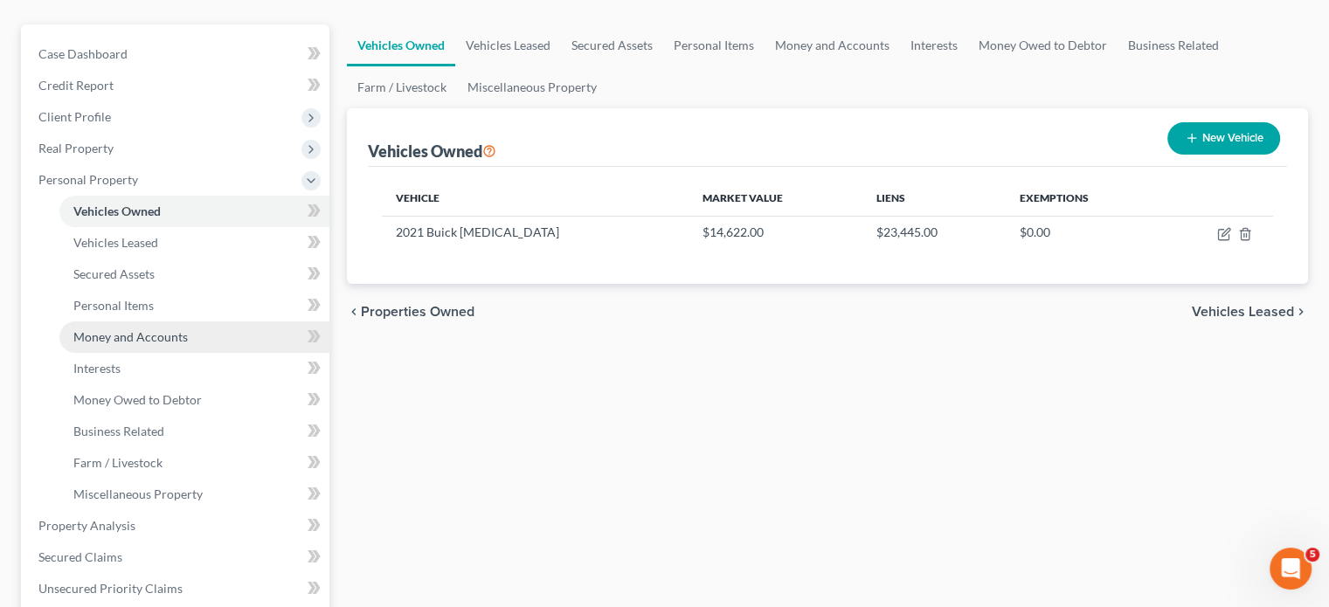
click at [140, 344] on span "Money and Accounts" at bounding box center [130, 336] width 114 height 15
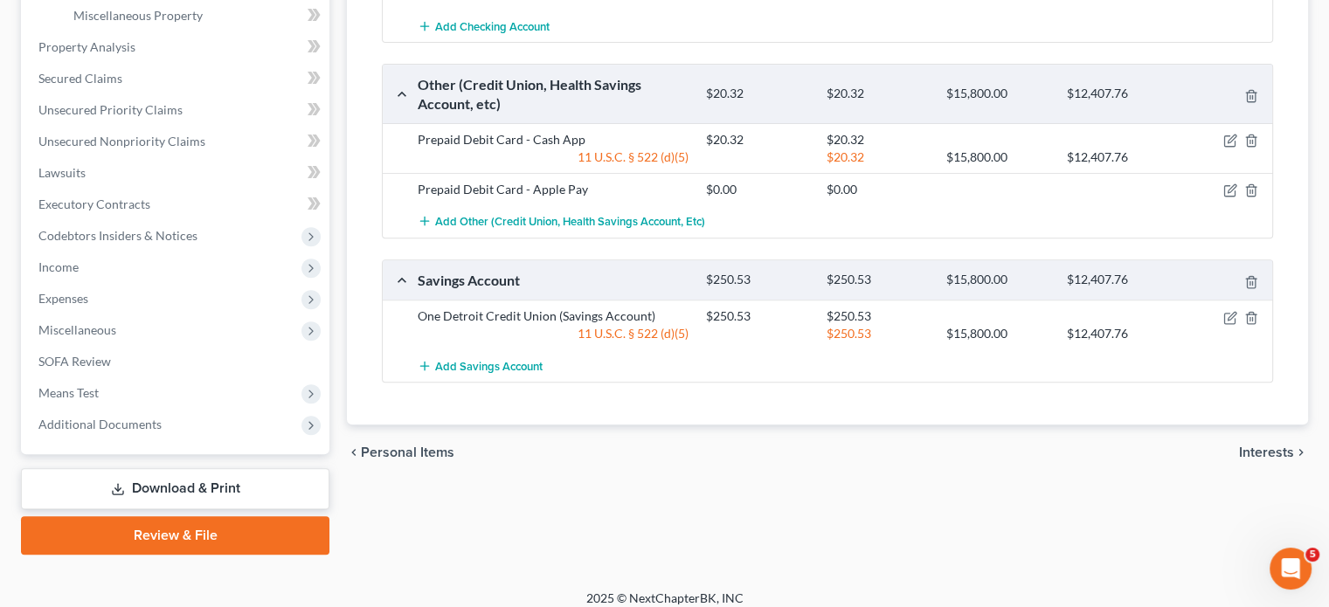
scroll to position [456, 0]
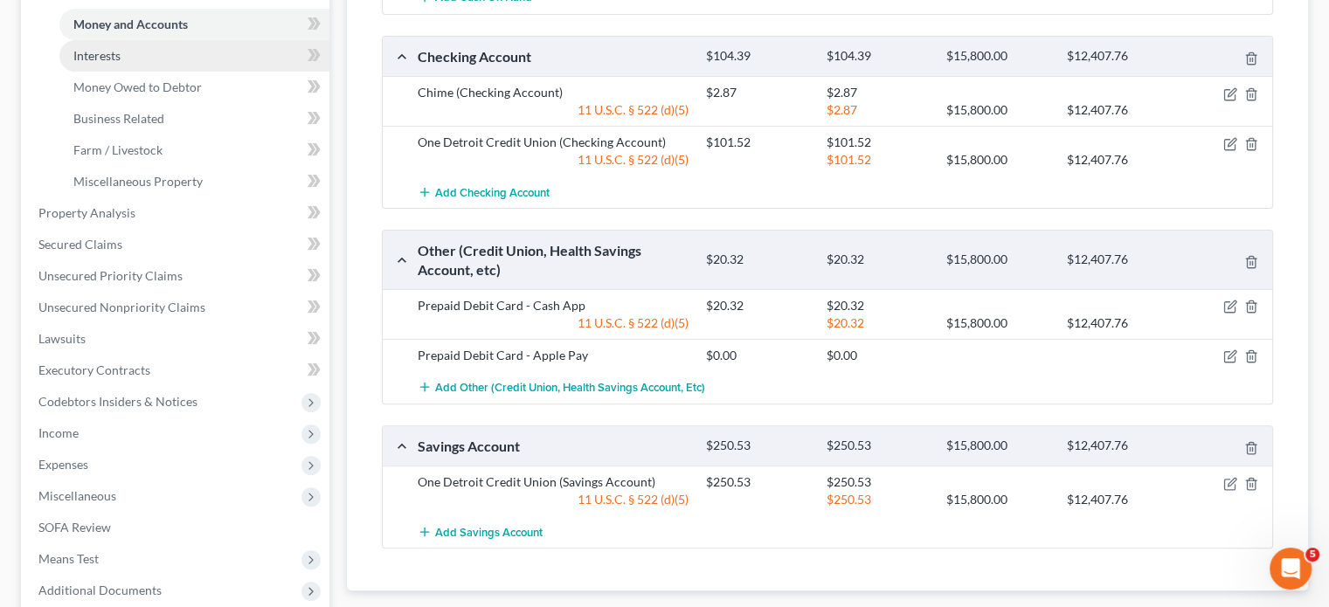
click at [164, 72] on link "Interests" at bounding box center [194, 55] width 270 height 31
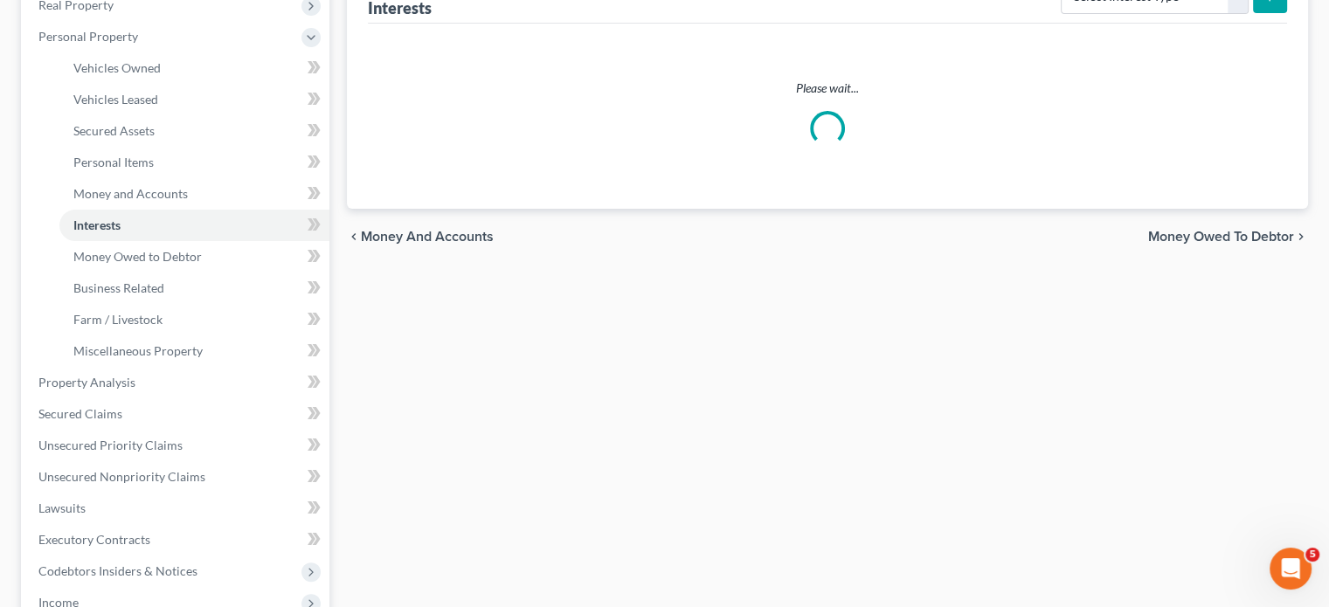
scroll to position [294, 0]
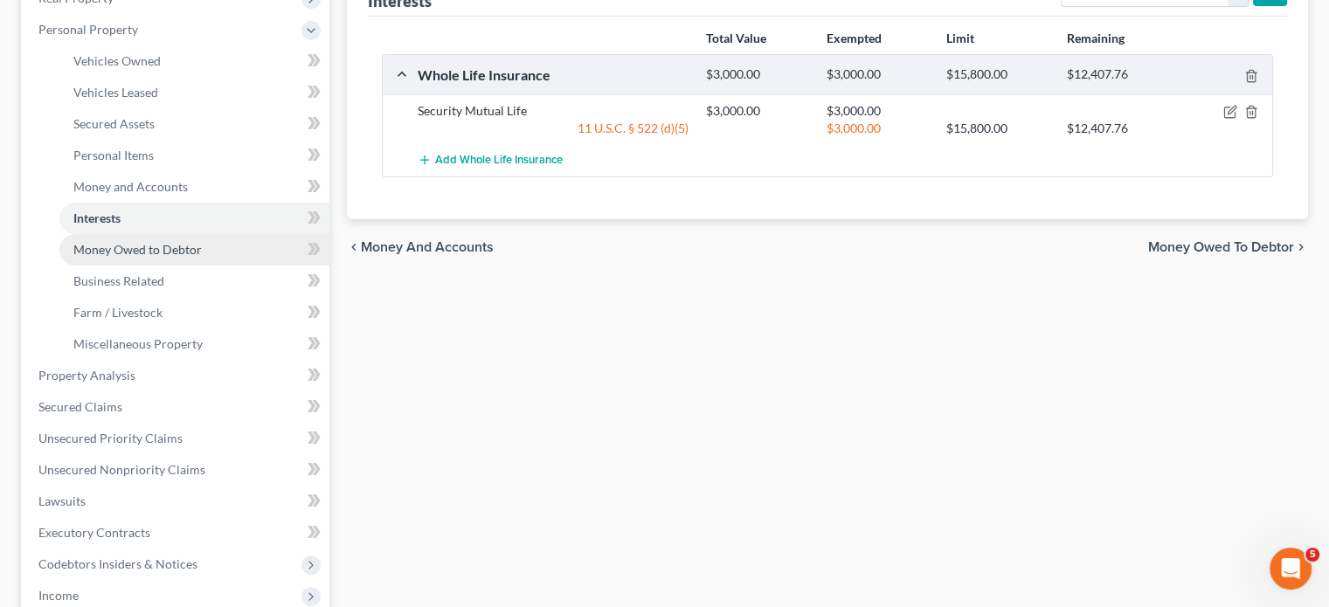
click at [202, 257] on span "Money Owed to Debtor" at bounding box center [137, 249] width 128 height 15
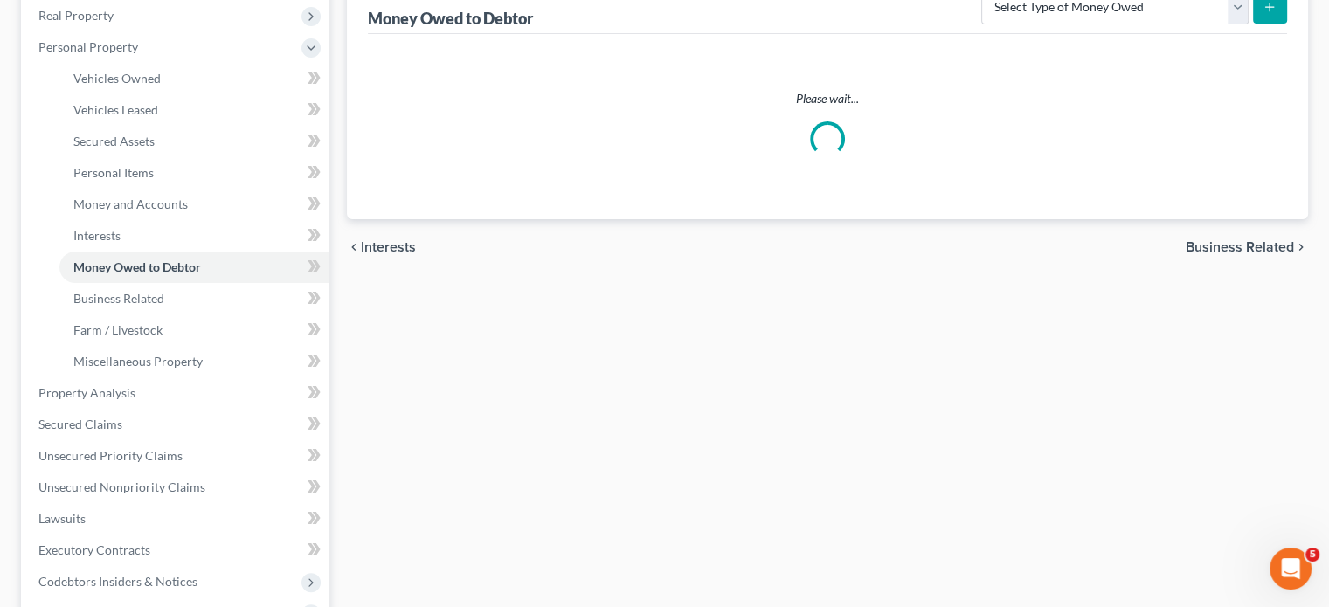
scroll to position [278, 0]
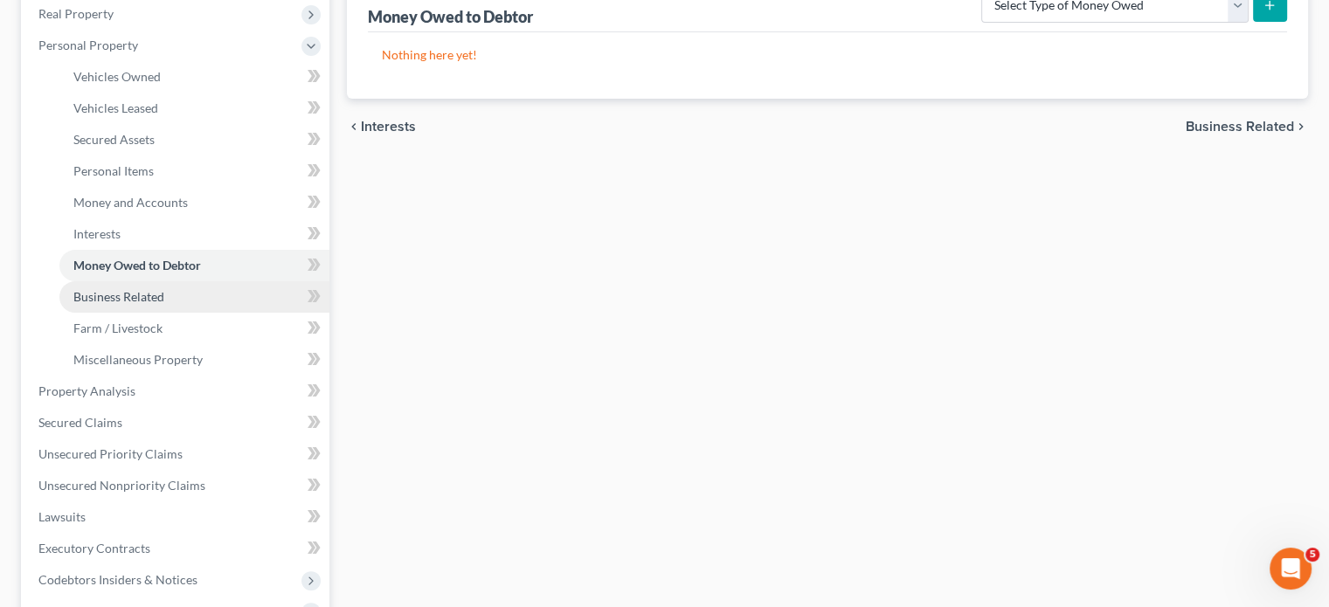
click at [210, 313] on link "Business Related" at bounding box center [194, 296] width 270 height 31
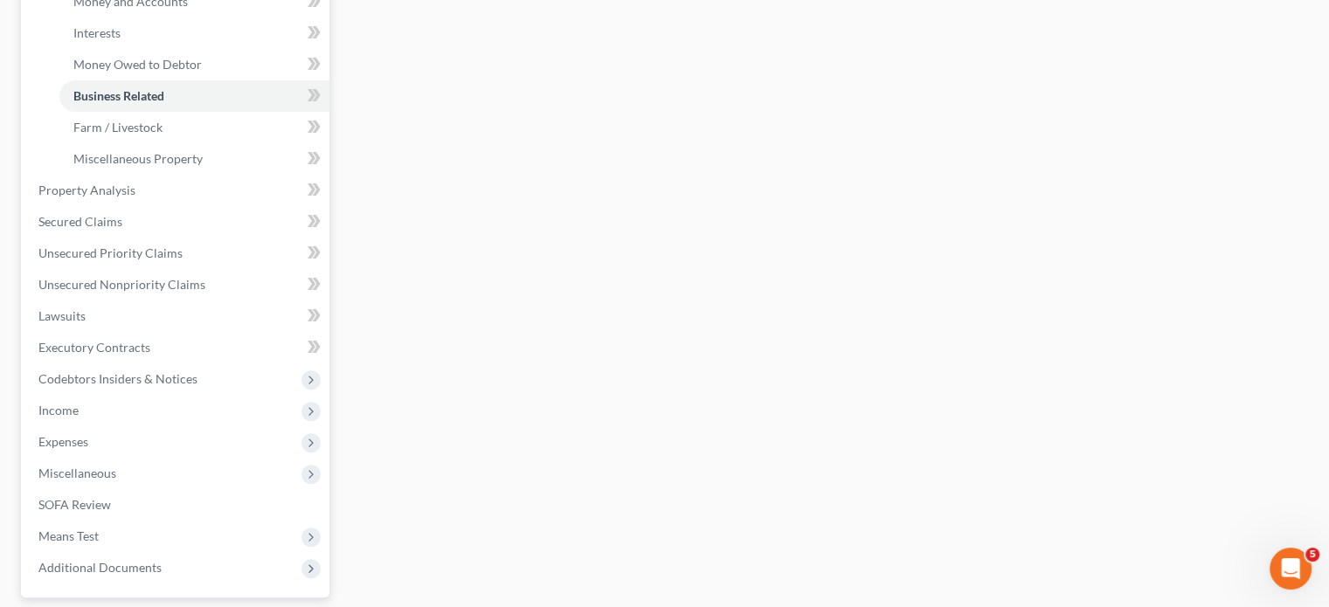
scroll to position [556, 0]
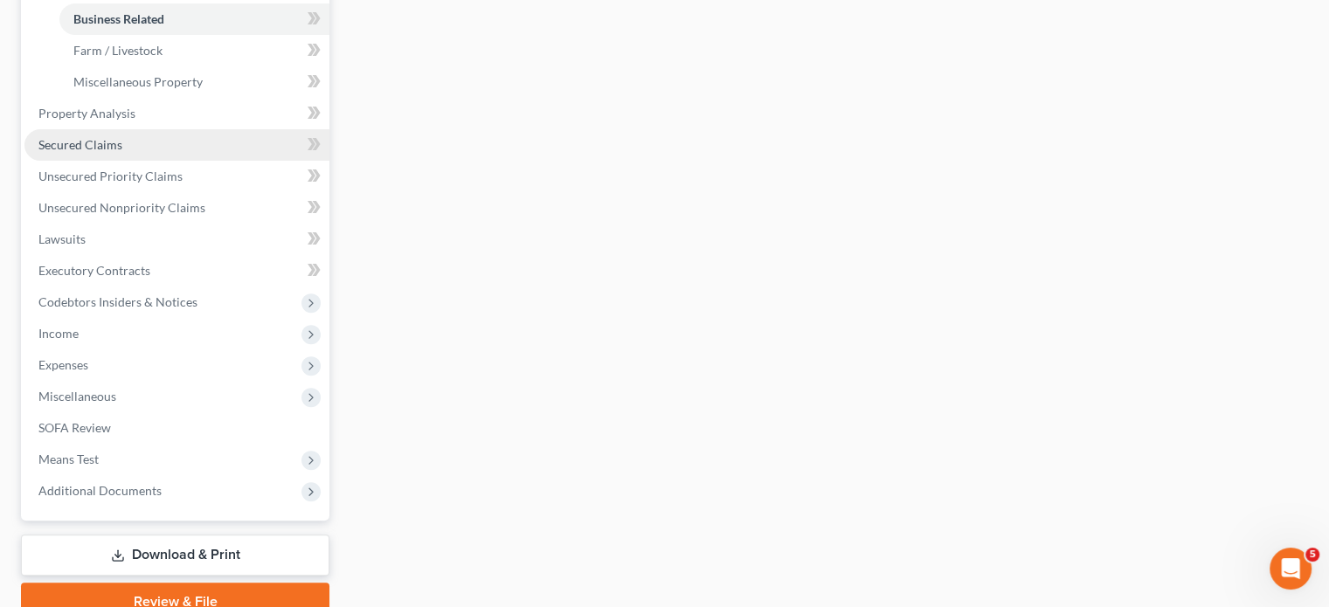
click at [152, 161] on link "Secured Claims" at bounding box center [176, 144] width 305 height 31
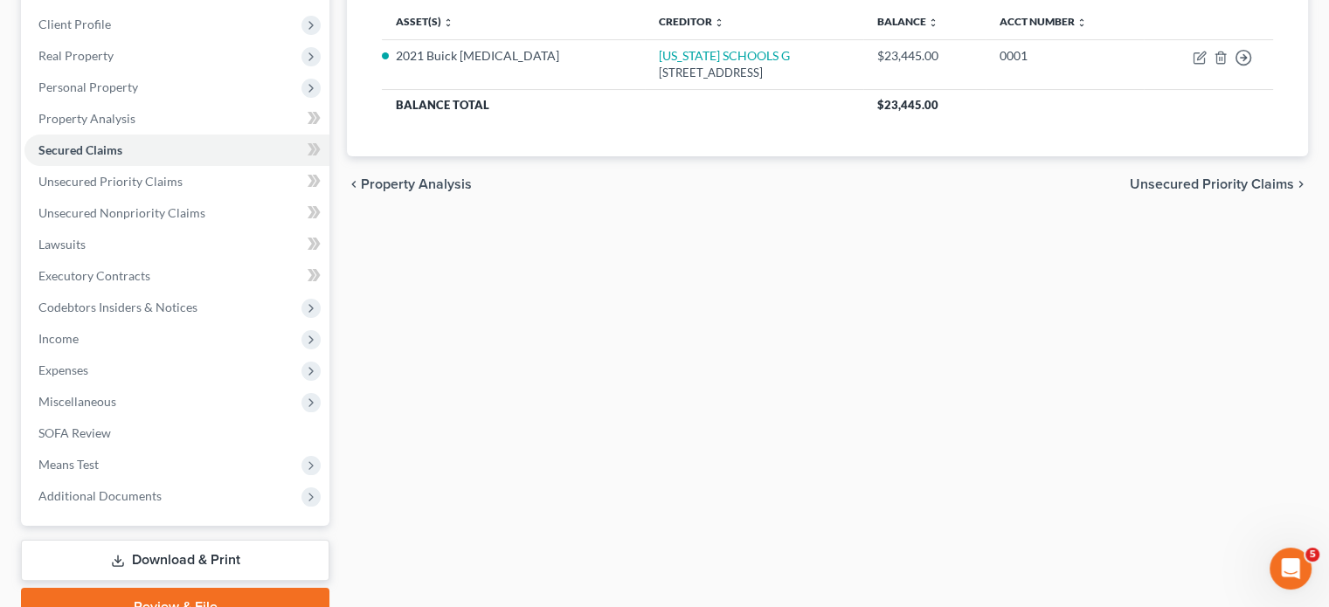
scroll to position [248, 0]
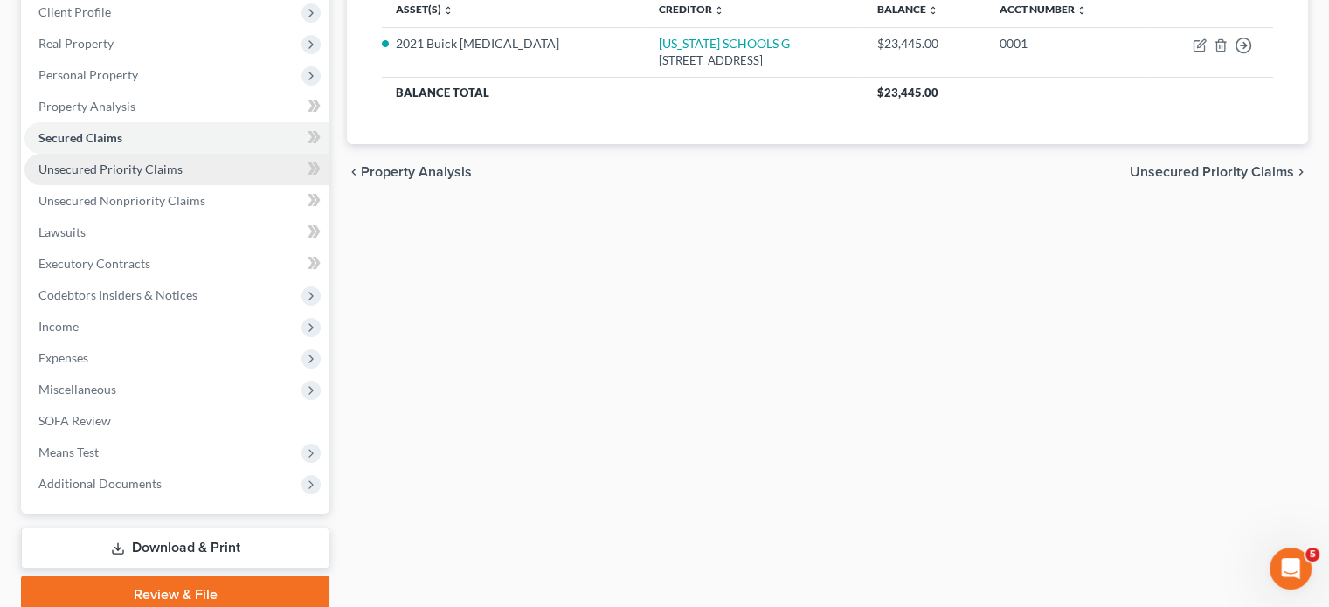
click at [183, 177] on span "Unsecured Priority Claims" at bounding box center [110, 169] width 144 height 15
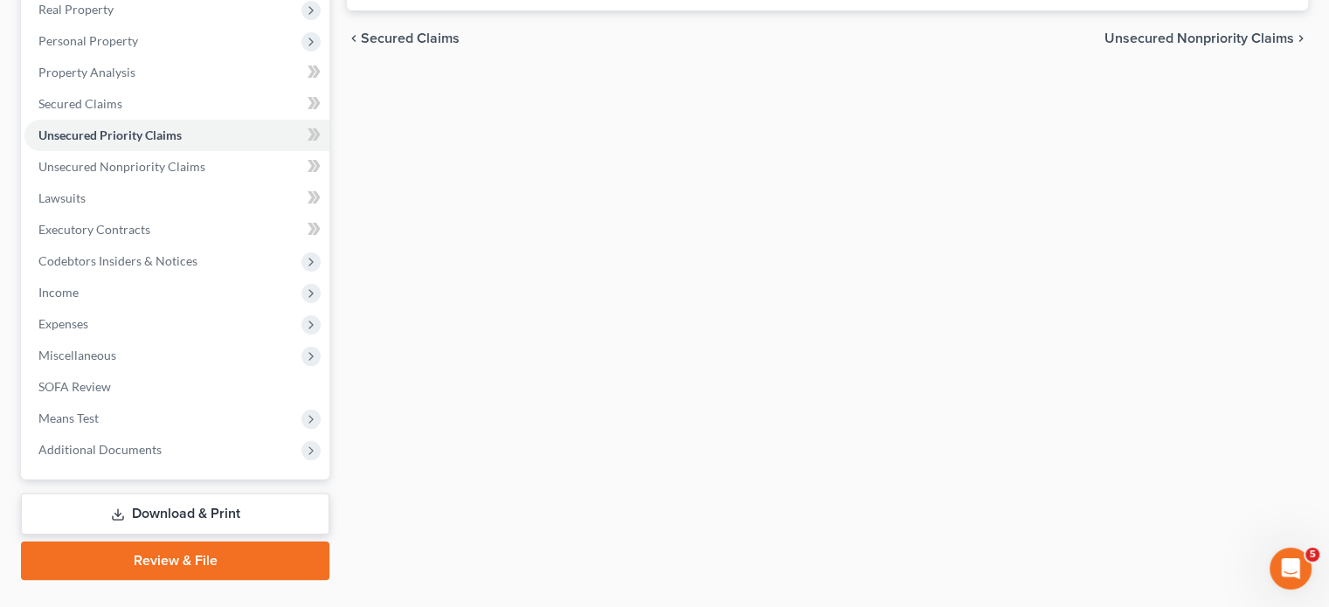
scroll to position [286, 0]
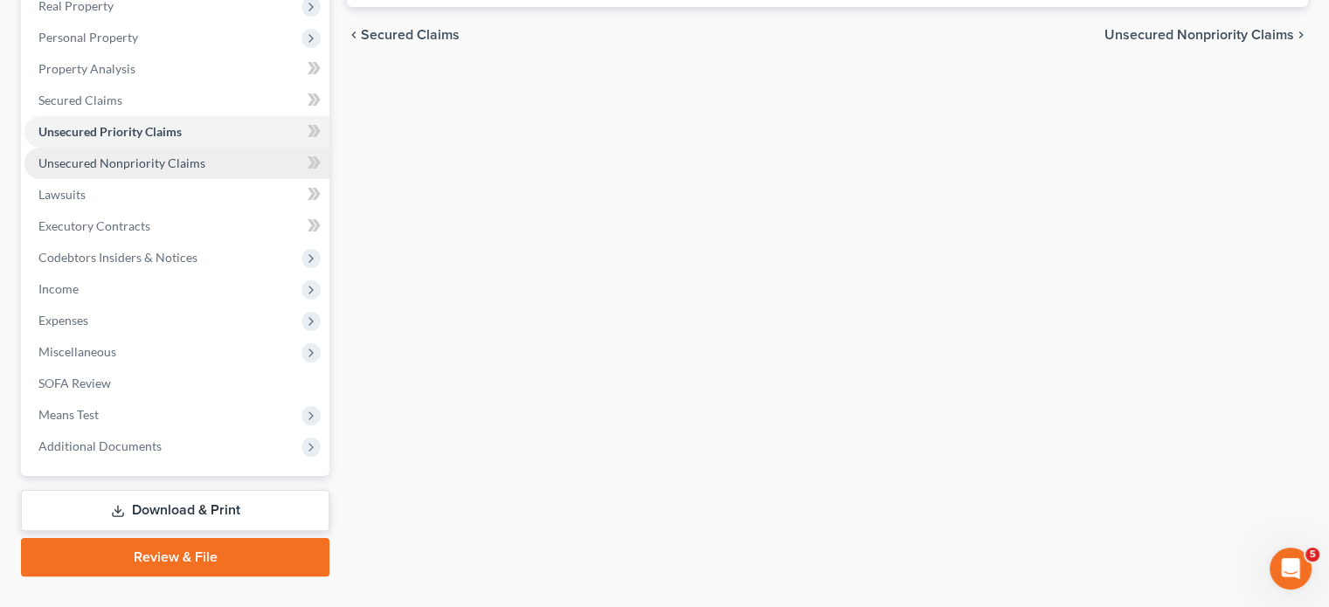
click at [184, 170] on span "Unsecured Nonpriority Claims" at bounding box center [121, 163] width 167 height 15
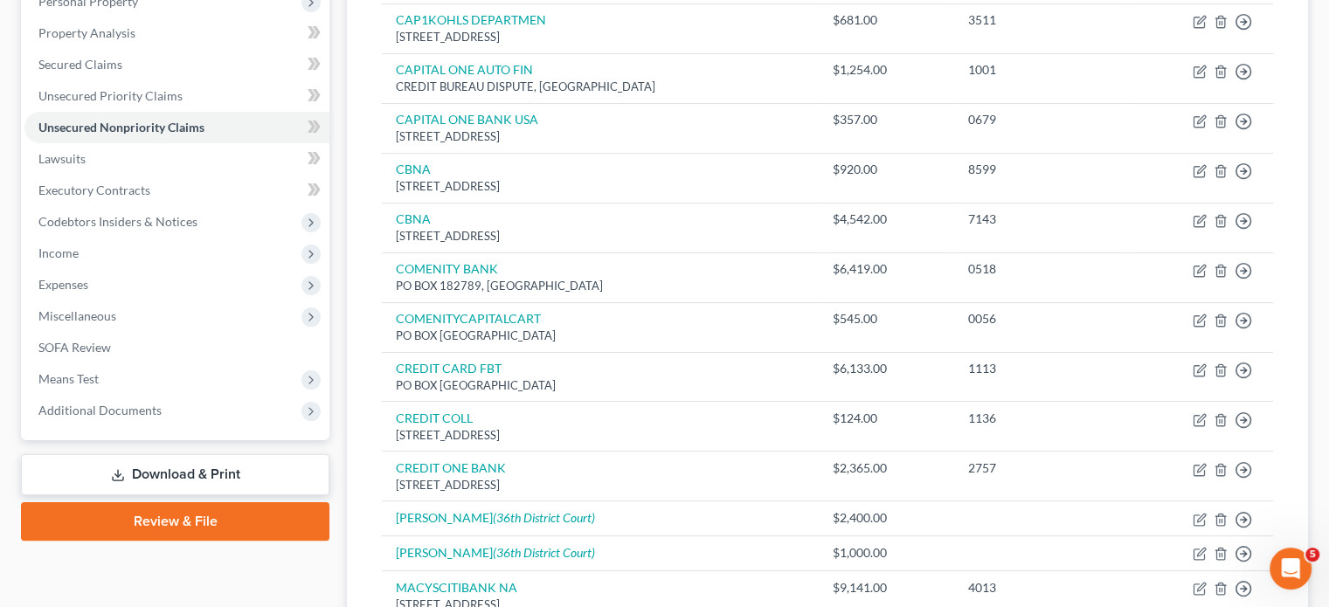
scroll to position [329, 0]
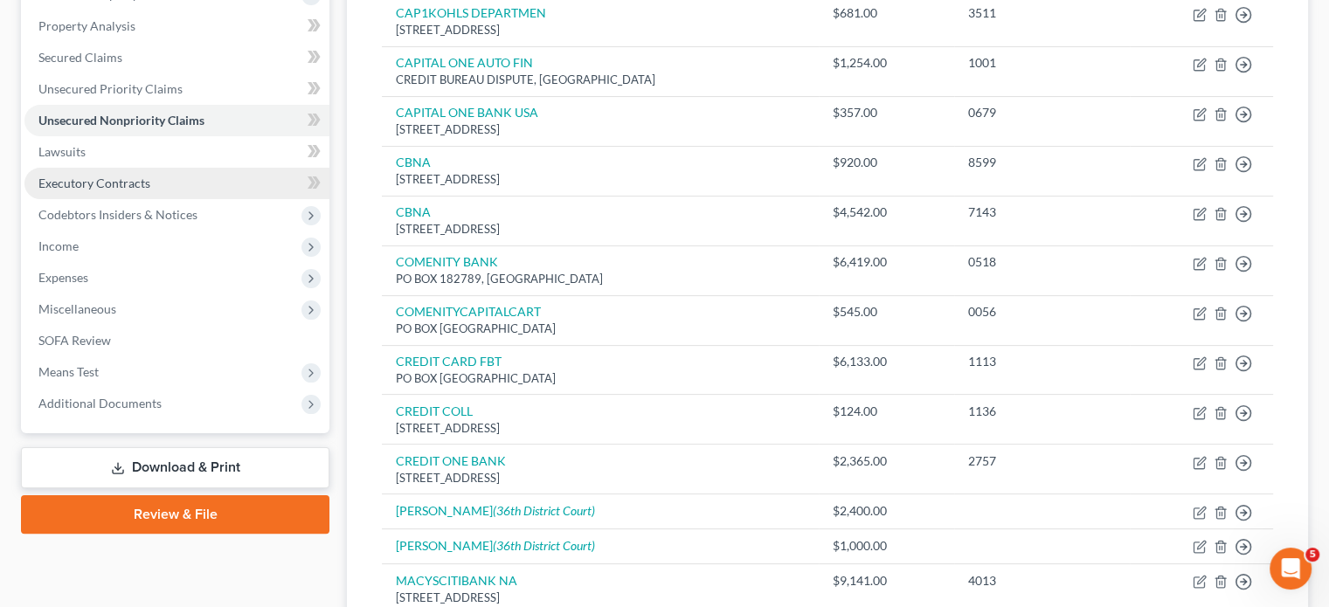
click at [150, 191] on span "Executory Contracts" at bounding box center [94, 183] width 112 height 15
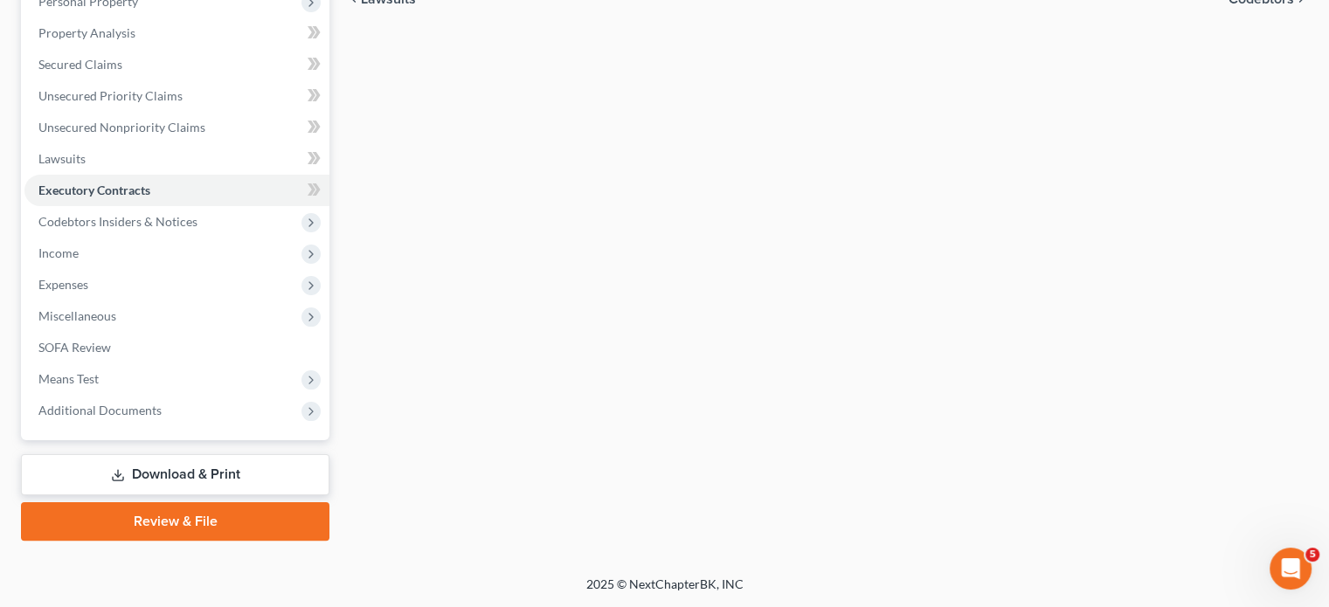
scroll to position [549, 0]
click at [91, 269] on span "Expenses" at bounding box center [176, 284] width 305 height 31
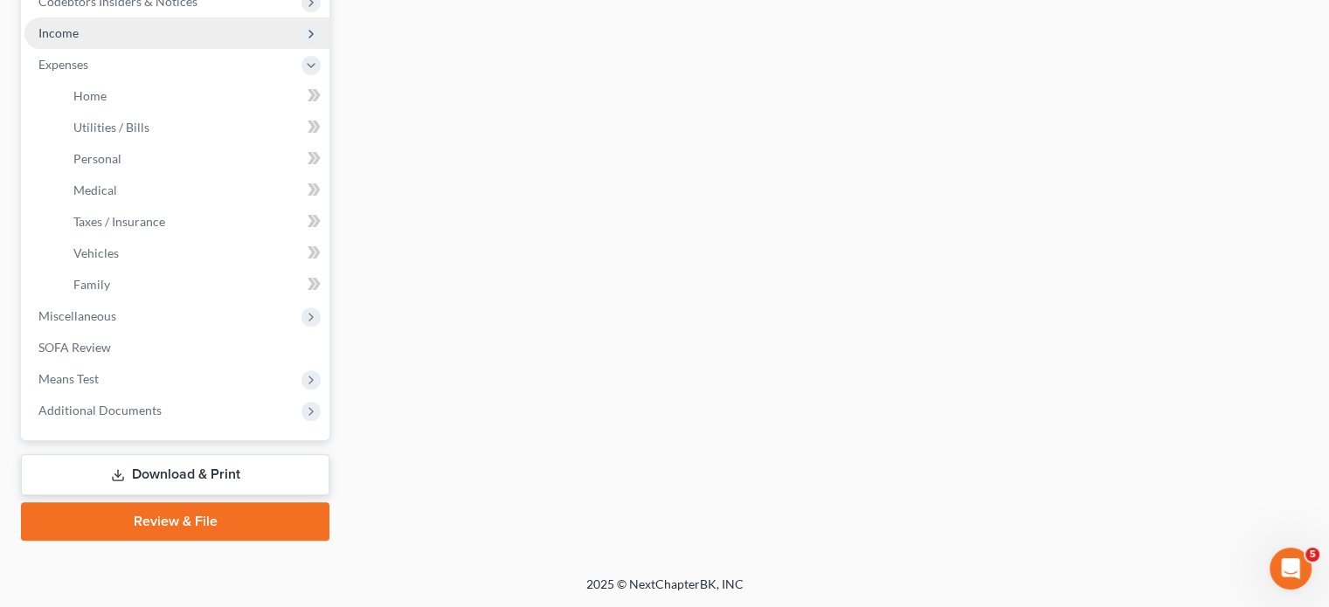
click at [79, 40] on span "Income" at bounding box center [58, 32] width 40 height 15
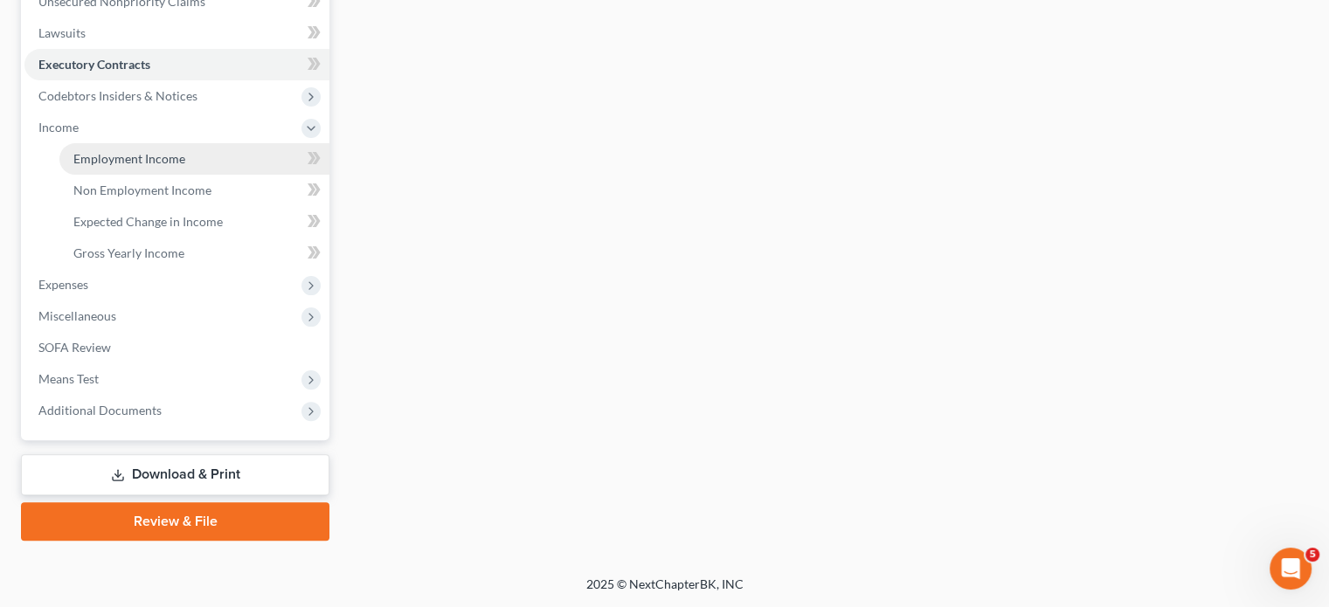
click at [164, 166] on span "Employment Income" at bounding box center [129, 158] width 112 height 15
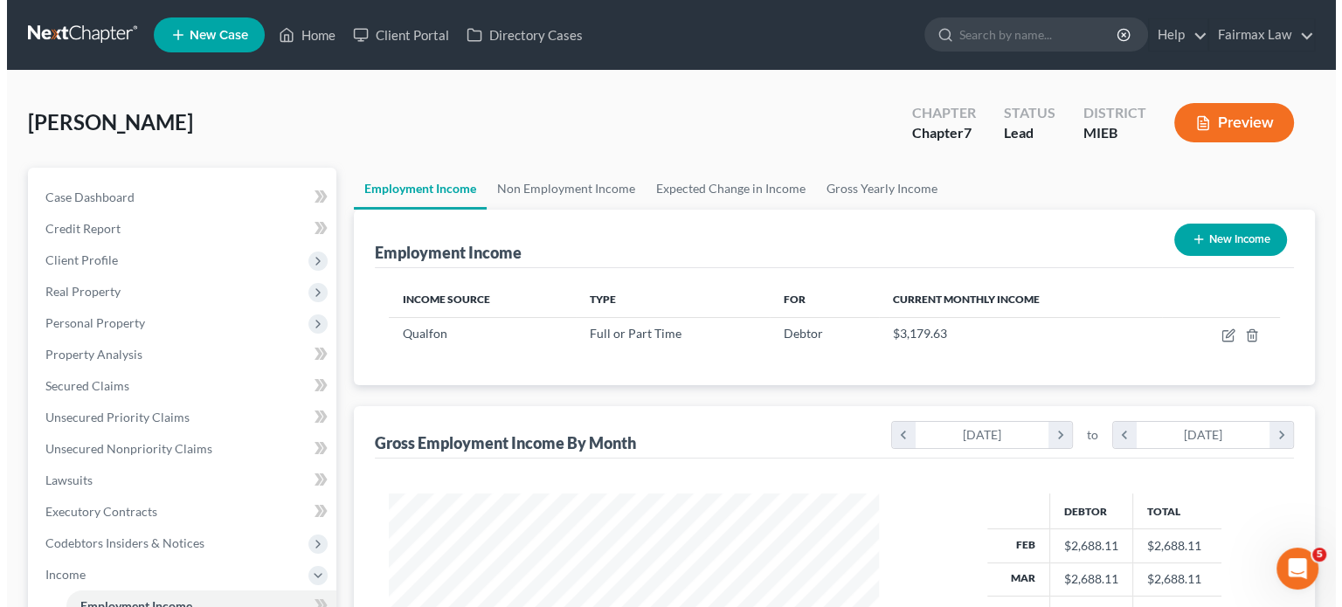
scroll to position [388, 525]
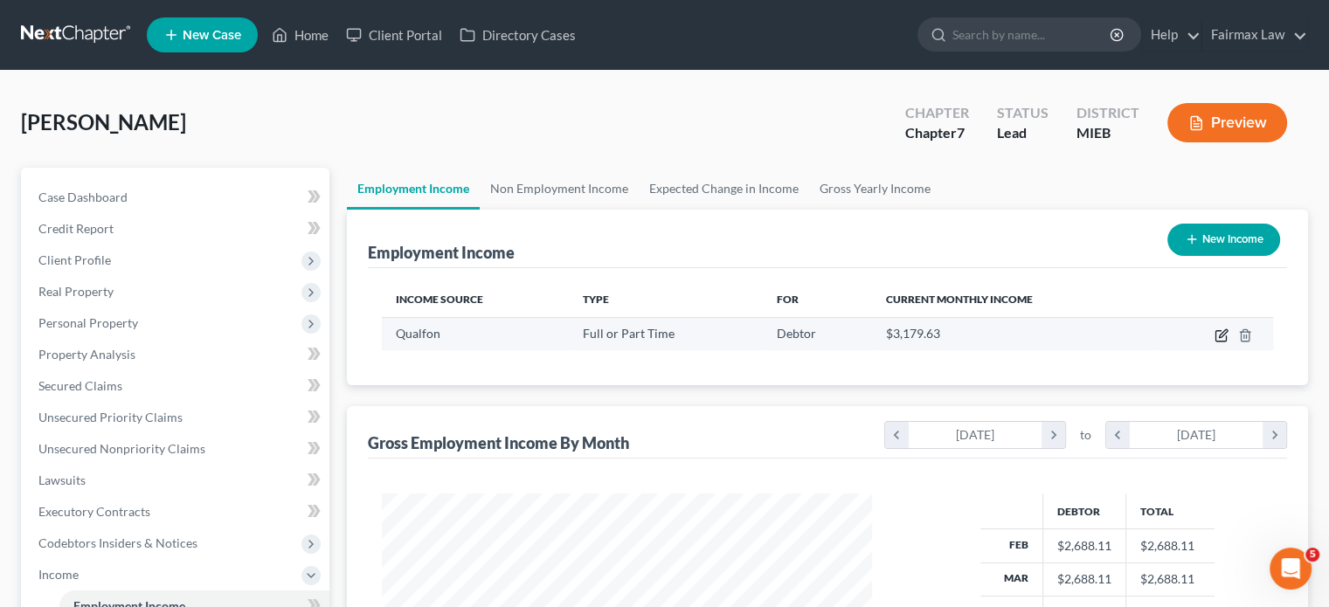
click at [1216, 342] on icon "button" at bounding box center [1221, 336] width 10 height 10
select select "0"
select select "23"
select select "2"
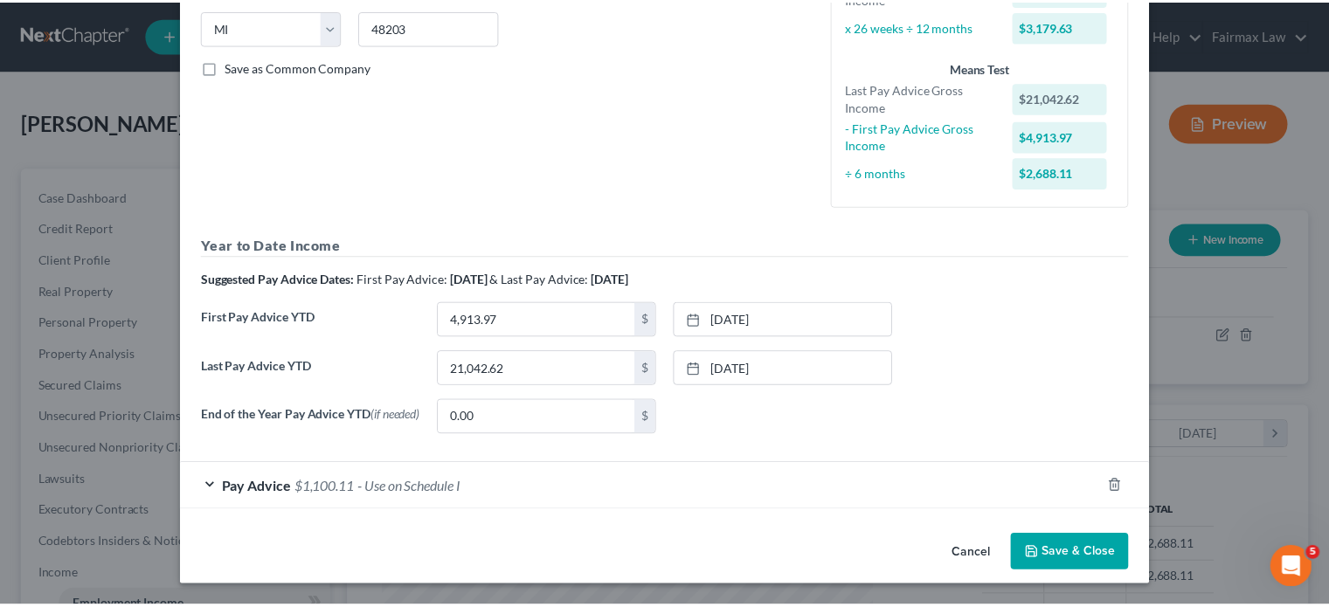
scroll to position [567, 0]
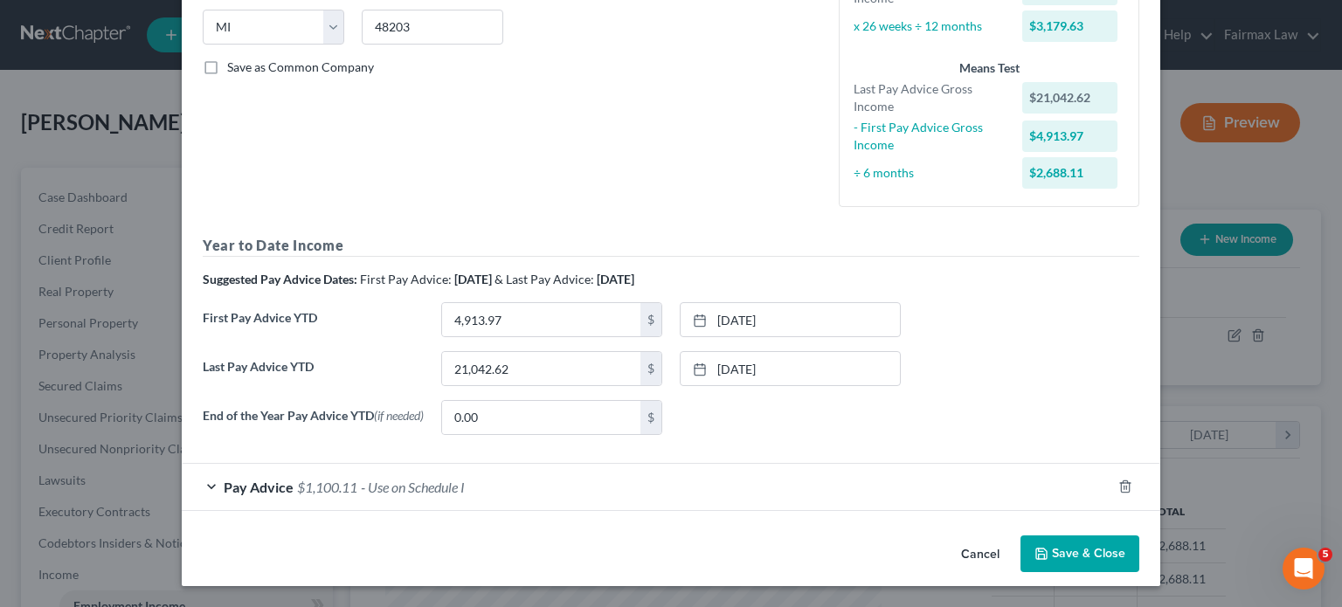
click at [1049, 547] on icon "button" at bounding box center [1042, 554] width 14 height 14
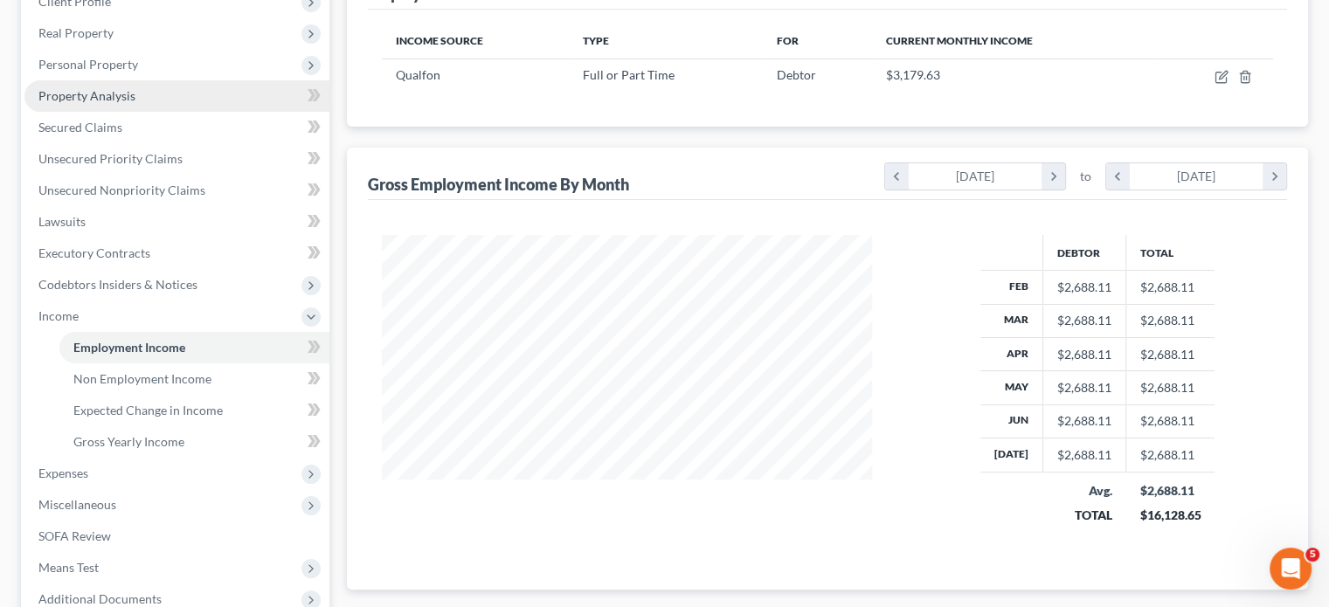
scroll to position [293, 0]
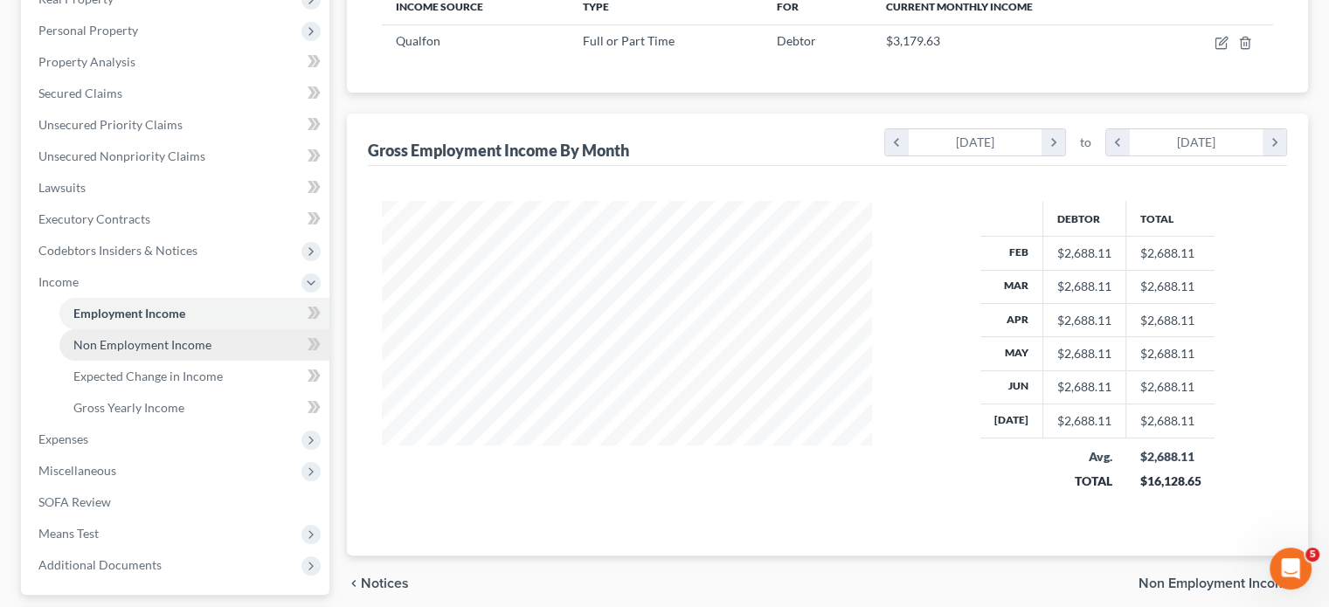
click at [133, 352] on span "Non Employment Income" at bounding box center [142, 344] width 138 height 15
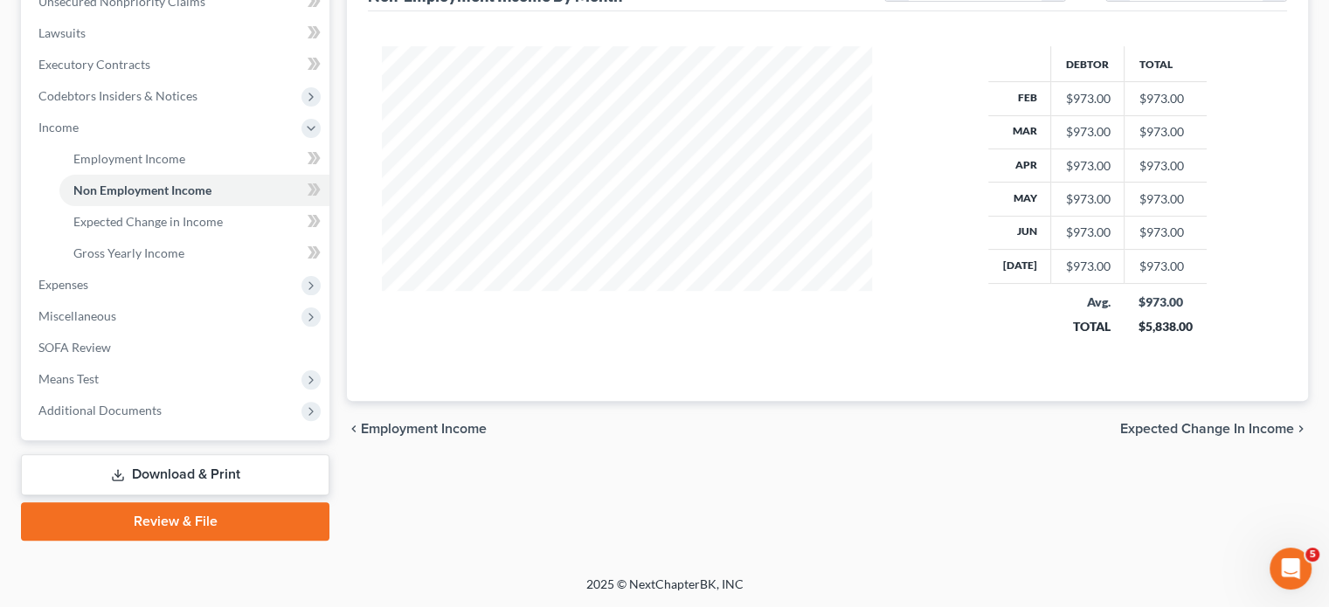
scroll to position [556, 0]
click at [88, 292] on span "Expenses" at bounding box center [63, 284] width 50 height 15
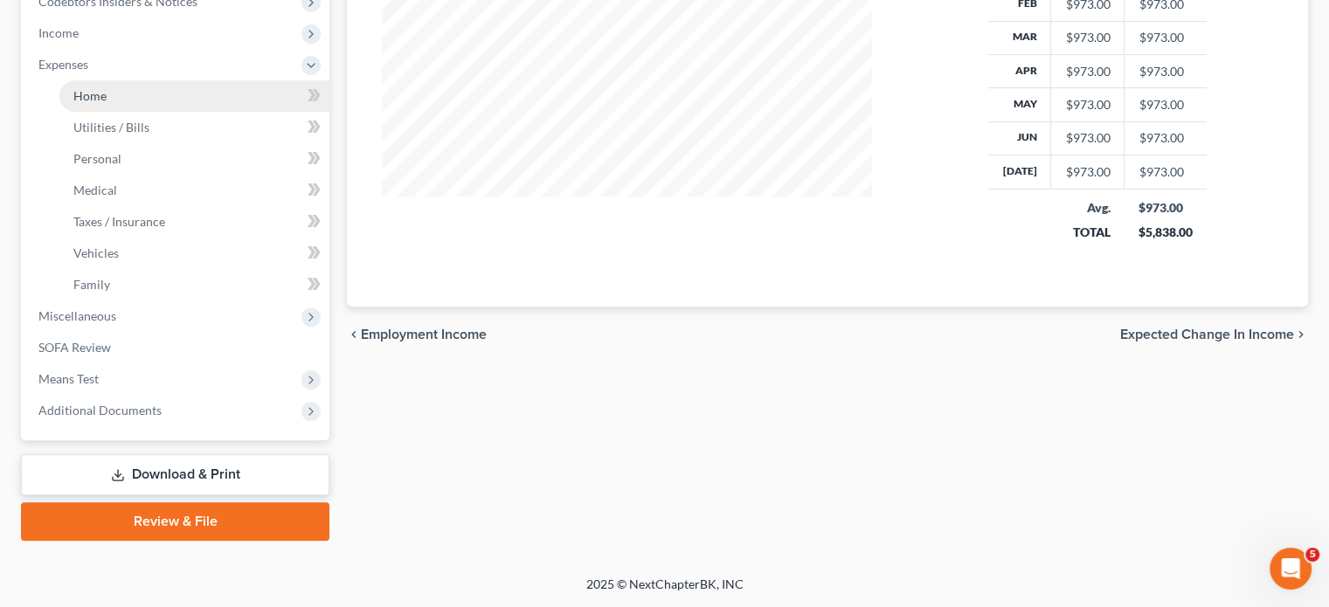
click at [160, 112] on link "Home" at bounding box center [194, 95] width 270 height 31
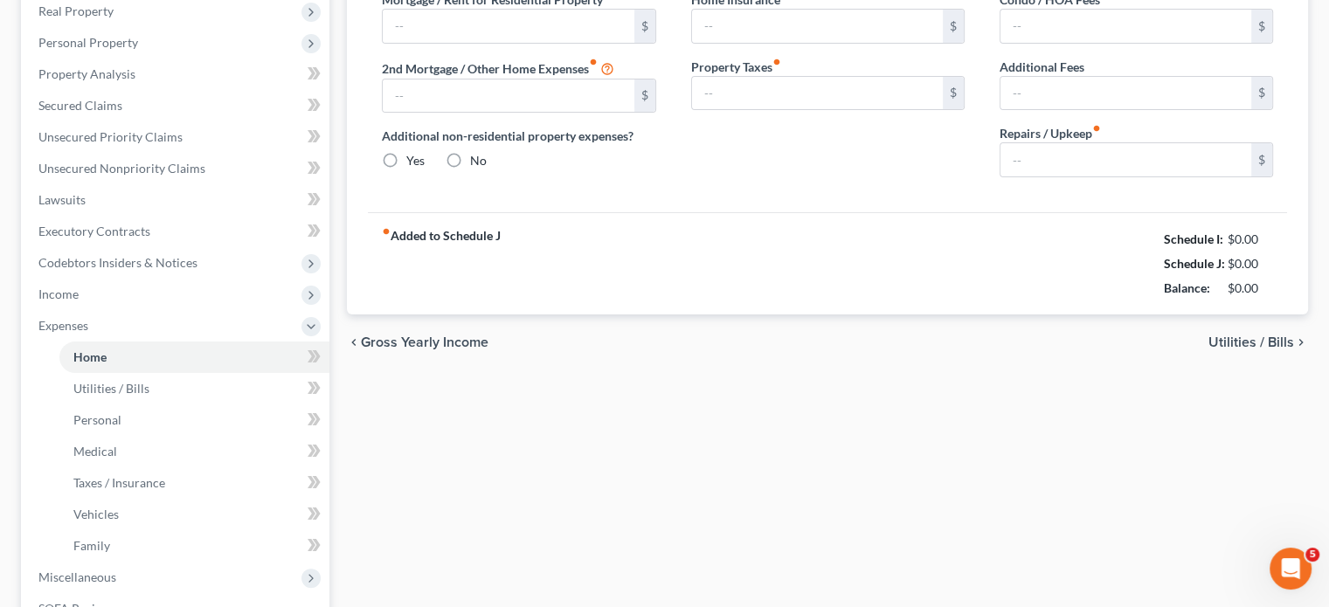
scroll to position [74, 0]
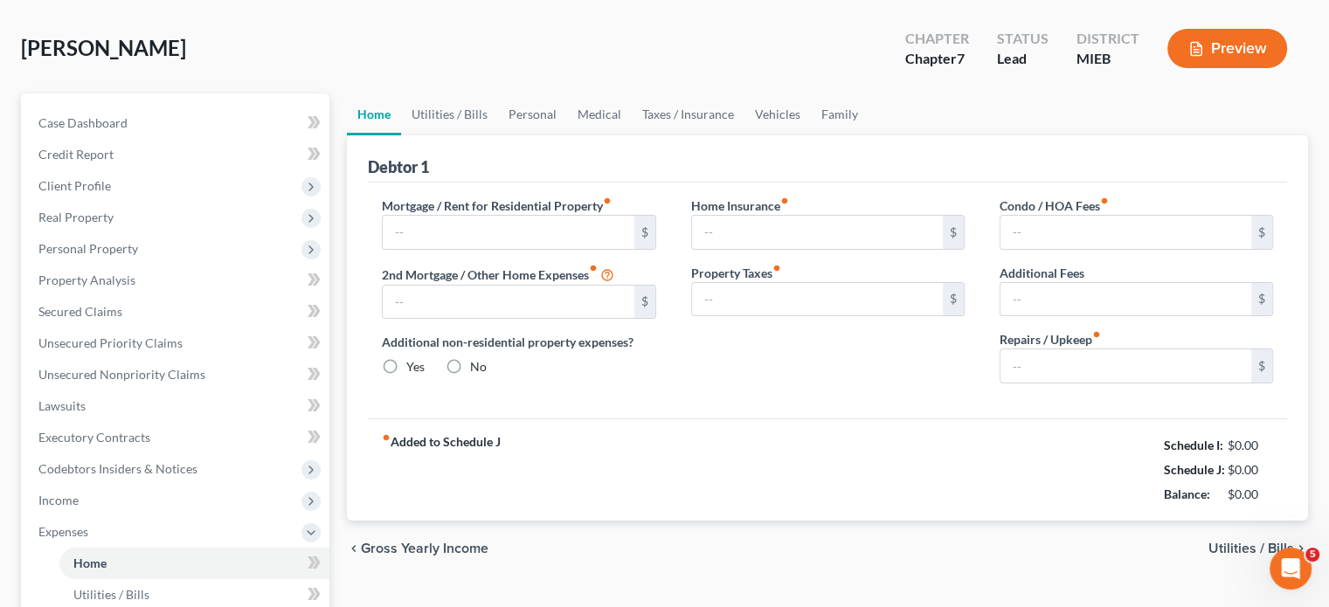
type input "675.00"
type input "0.00"
radio input "true"
type input "0.00"
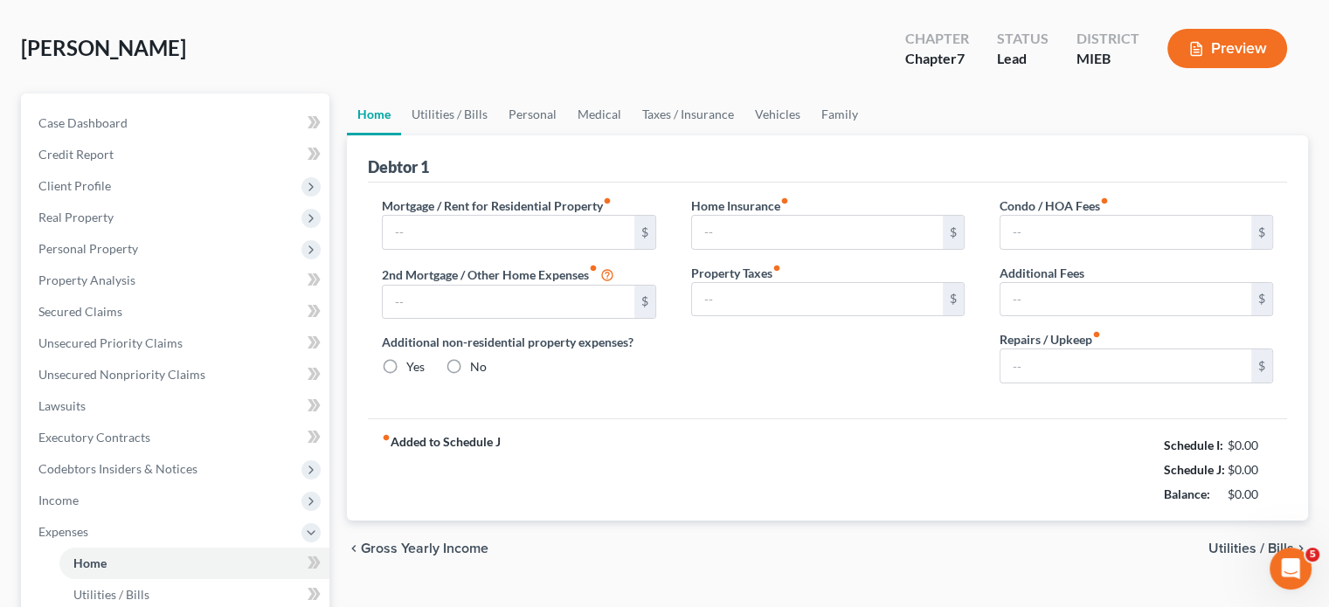
type input "0.00"
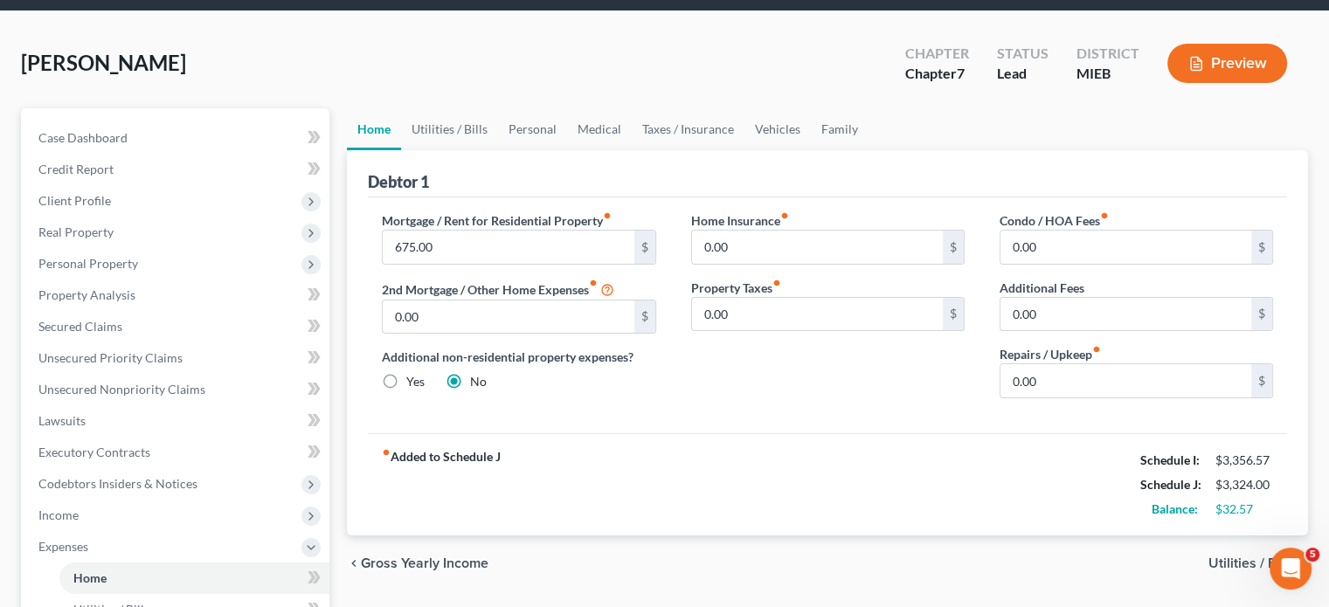
scroll to position [79, 0]
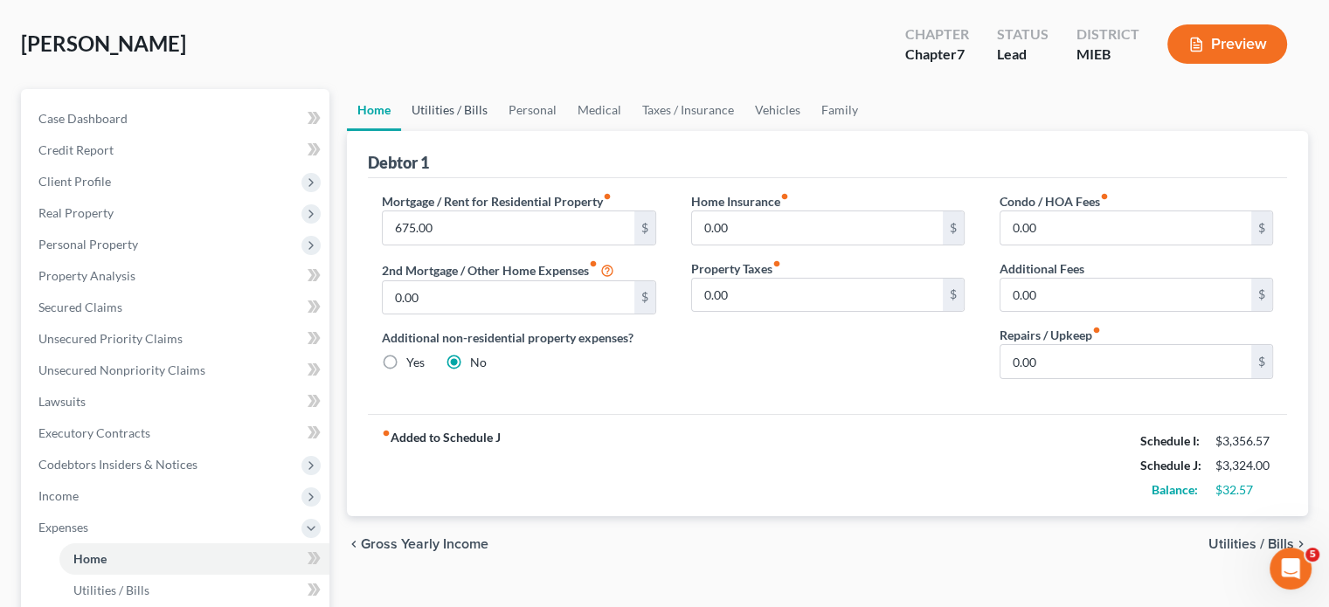
click at [465, 131] on link "Utilities / Bills" at bounding box center [449, 110] width 97 height 42
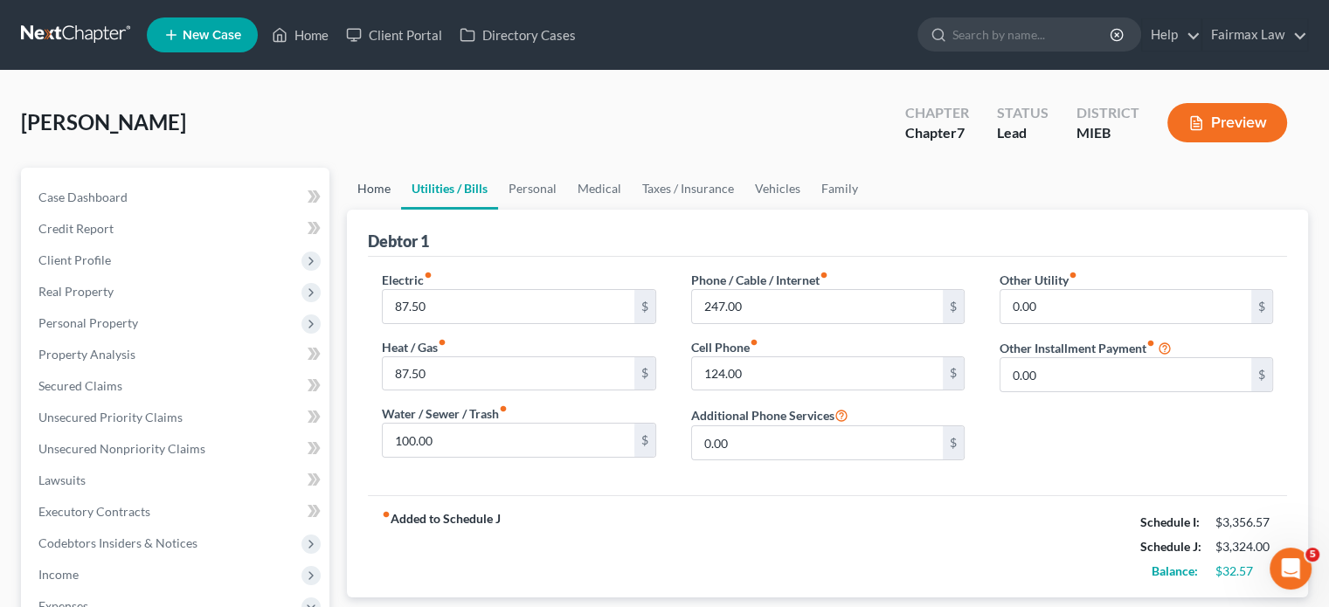
click at [368, 210] on link "Home" at bounding box center [374, 189] width 54 height 42
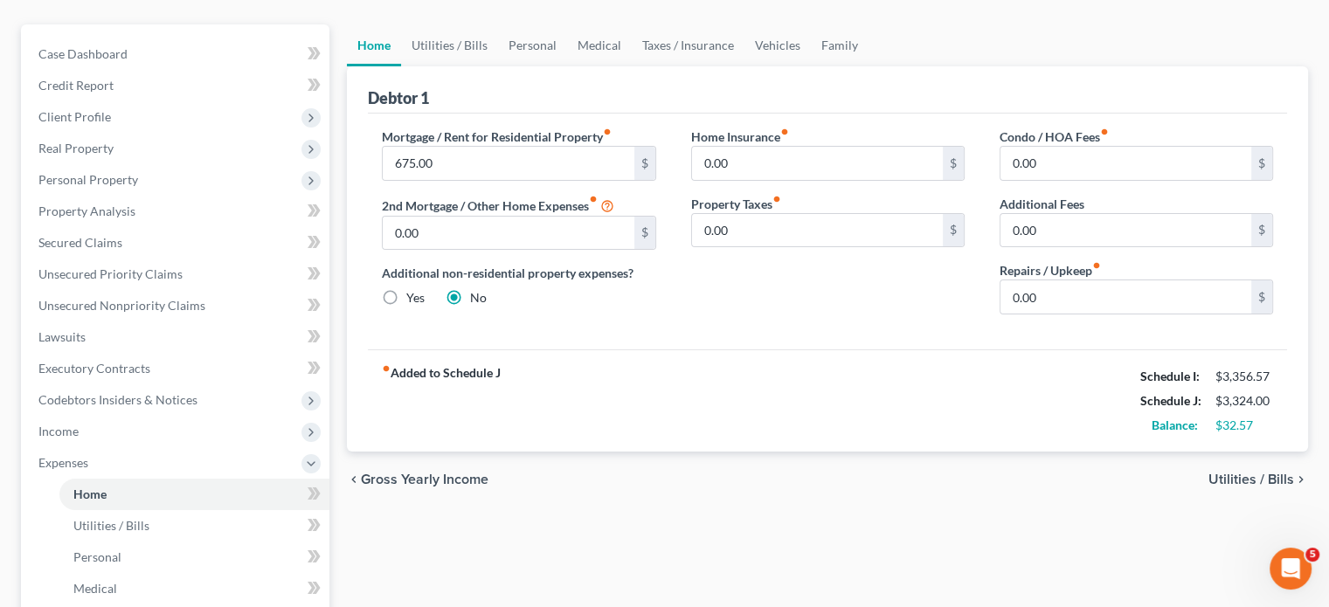
scroll to position [143, 0]
click at [457, 66] on link "Utilities / Bills" at bounding box center [449, 45] width 97 height 42
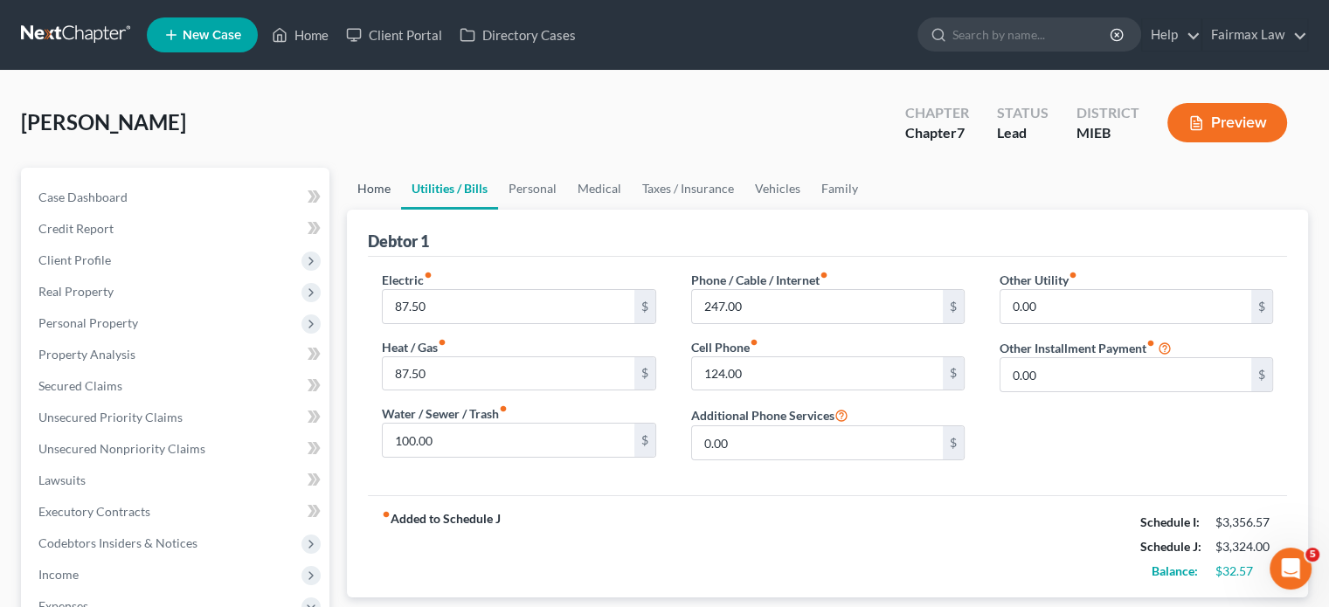
click at [371, 210] on link "Home" at bounding box center [374, 189] width 54 height 42
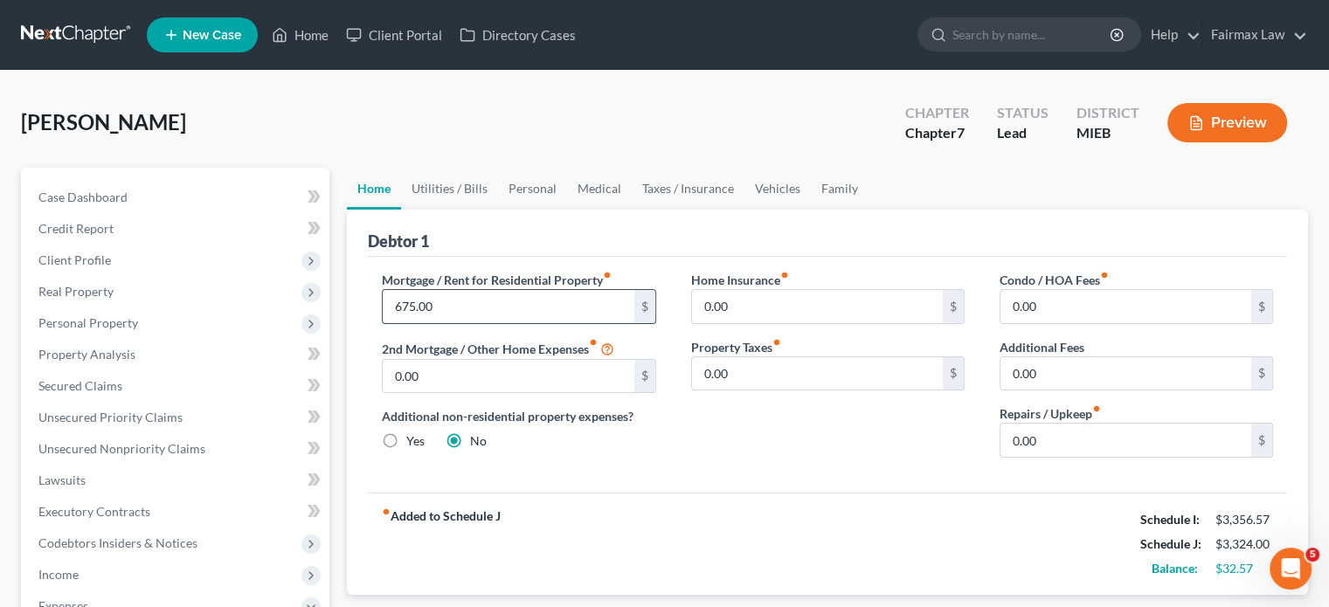
click at [497, 323] on input "675.00" at bounding box center [508, 306] width 251 height 33
type input "1,250"
click at [494, 210] on link "Utilities / Bills" at bounding box center [449, 189] width 97 height 42
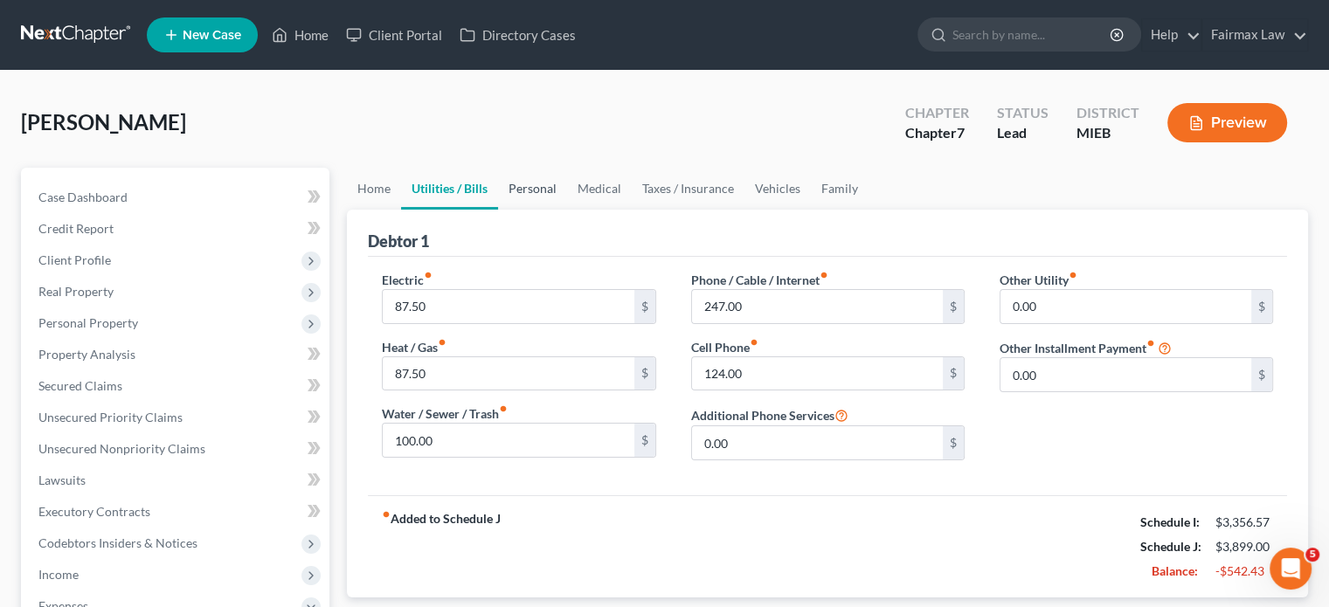
click at [562, 210] on link "Personal" at bounding box center [532, 189] width 69 height 42
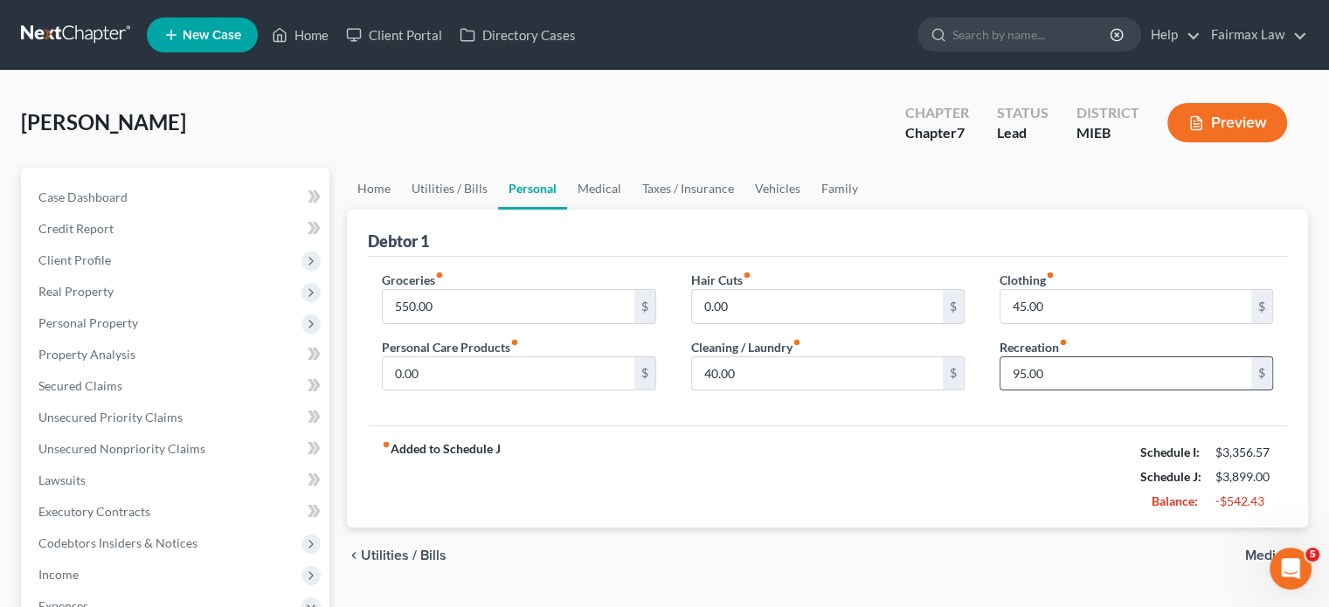
click at [1059, 391] on input "95.00" at bounding box center [1126, 373] width 251 height 33
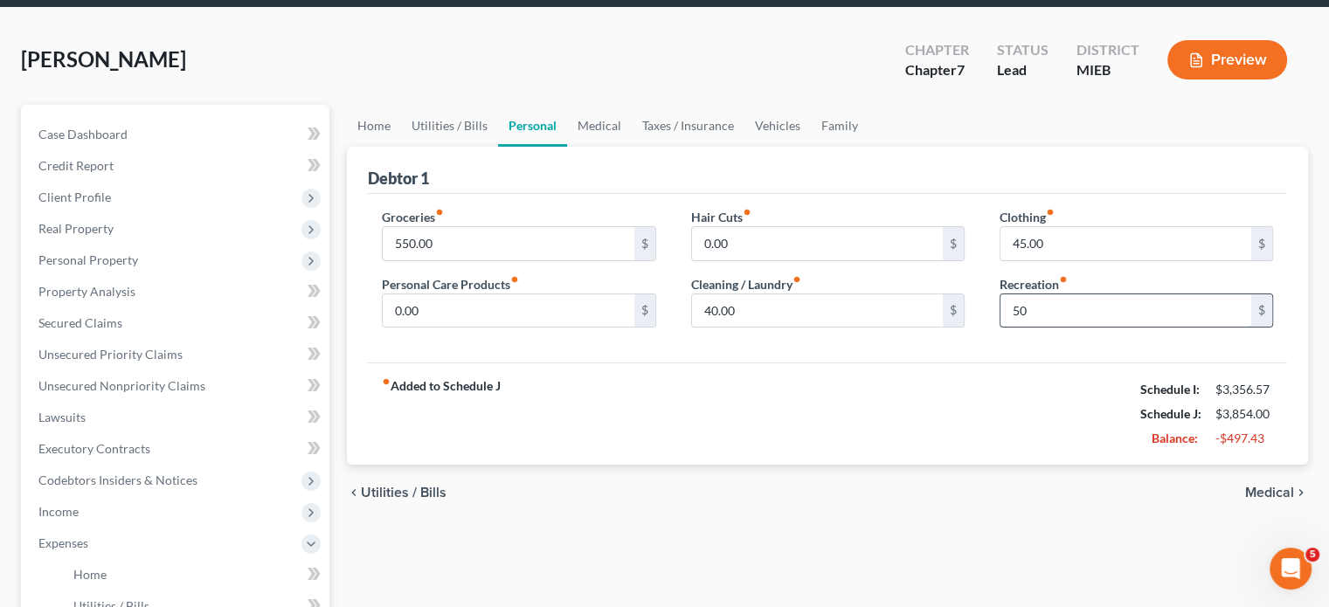
scroll to position [63, 0]
type input "50"
click at [869, 147] on link "Family" at bounding box center [840, 126] width 58 height 42
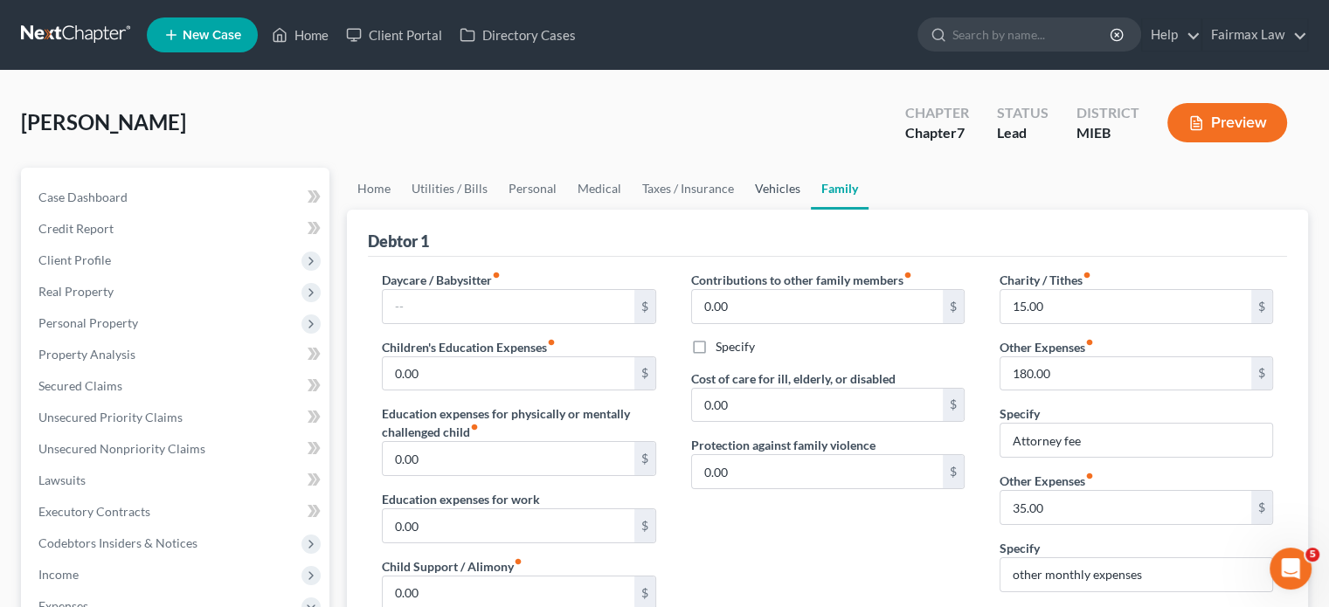
click at [811, 210] on link "Vehicles" at bounding box center [778, 189] width 66 height 42
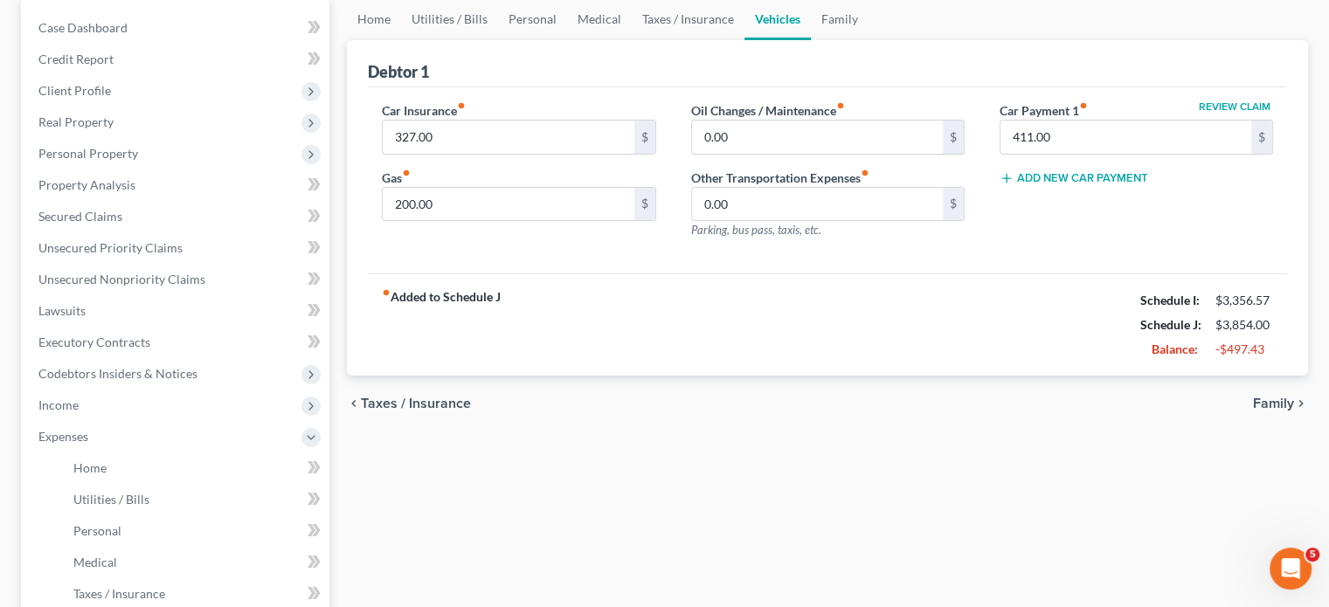
scroll to position [171, 0]
click at [458, 219] on input "200.00" at bounding box center [508, 202] width 251 height 33
type input "150"
click at [745, 38] on link "Taxes / Insurance" at bounding box center [688, 18] width 113 height 42
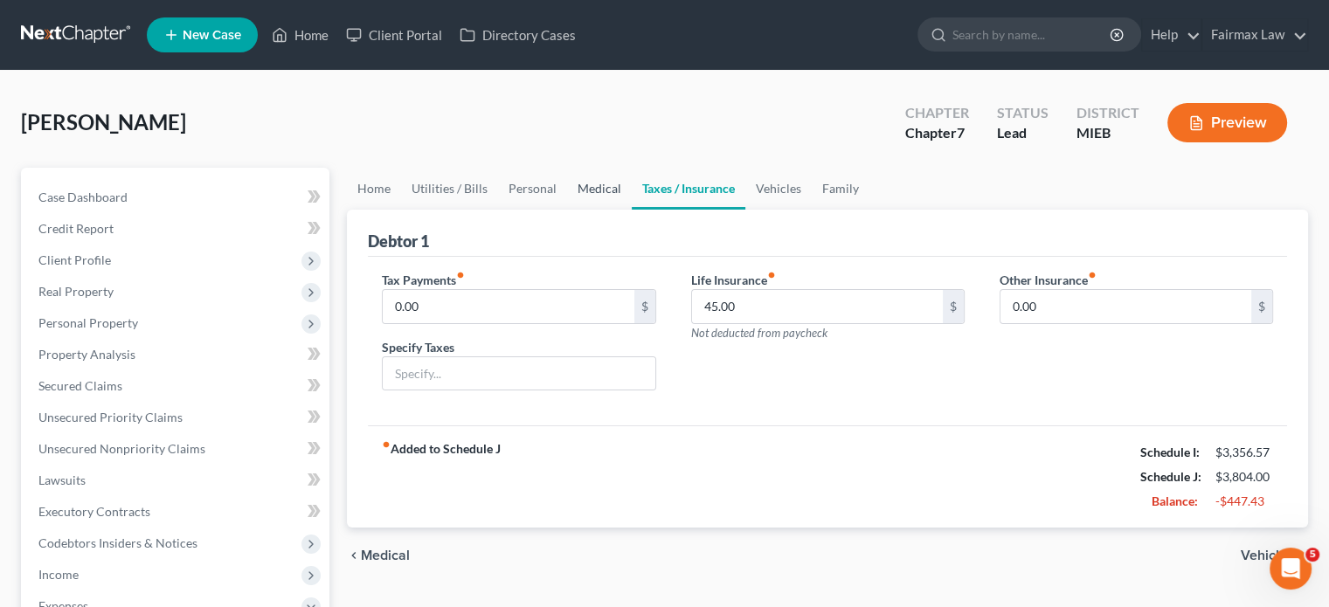
click at [632, 210] on link "Medical" at bounding box center [599, 189] width 65 height 42
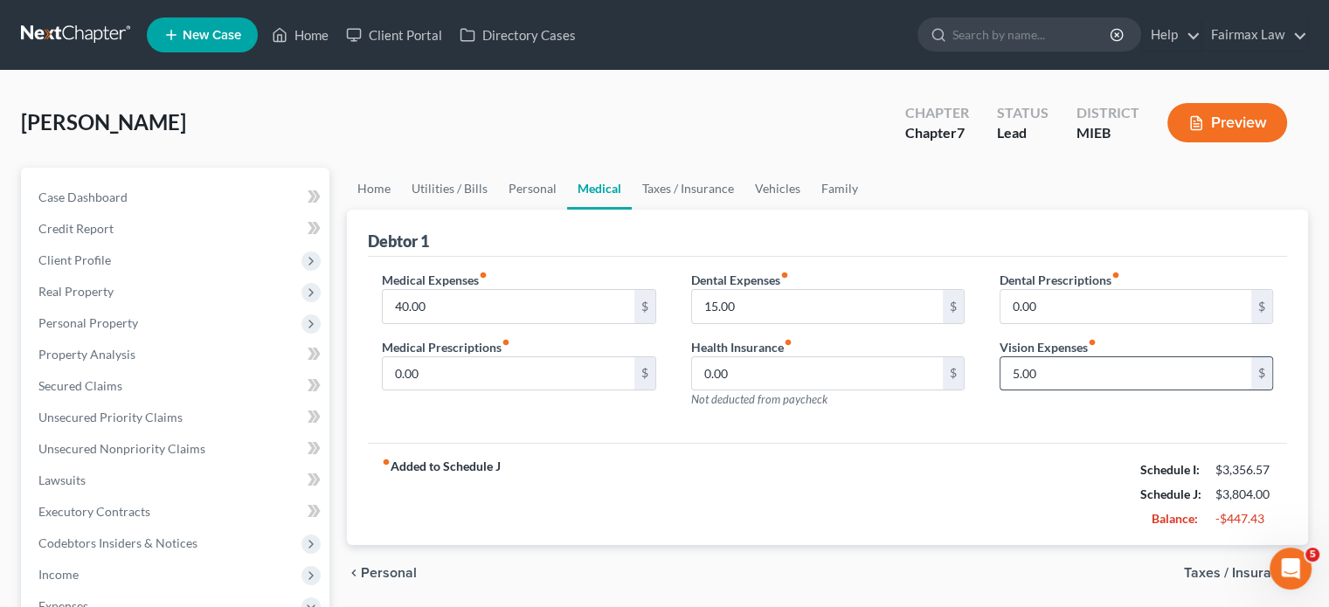
click at [1081, 391] on input "5.00" at bounding box center [1126, 373] width 251 height 33
click at [745, 323] on input "15.00" at bounding box center [817, 306] width 251 height 33
click at [429, 323] on input "40.00" at bounding box center [508, 306] width 251 height 33
click at [567, 210] on link "Personal" at bounding box center [532, 189] width 69 height 42
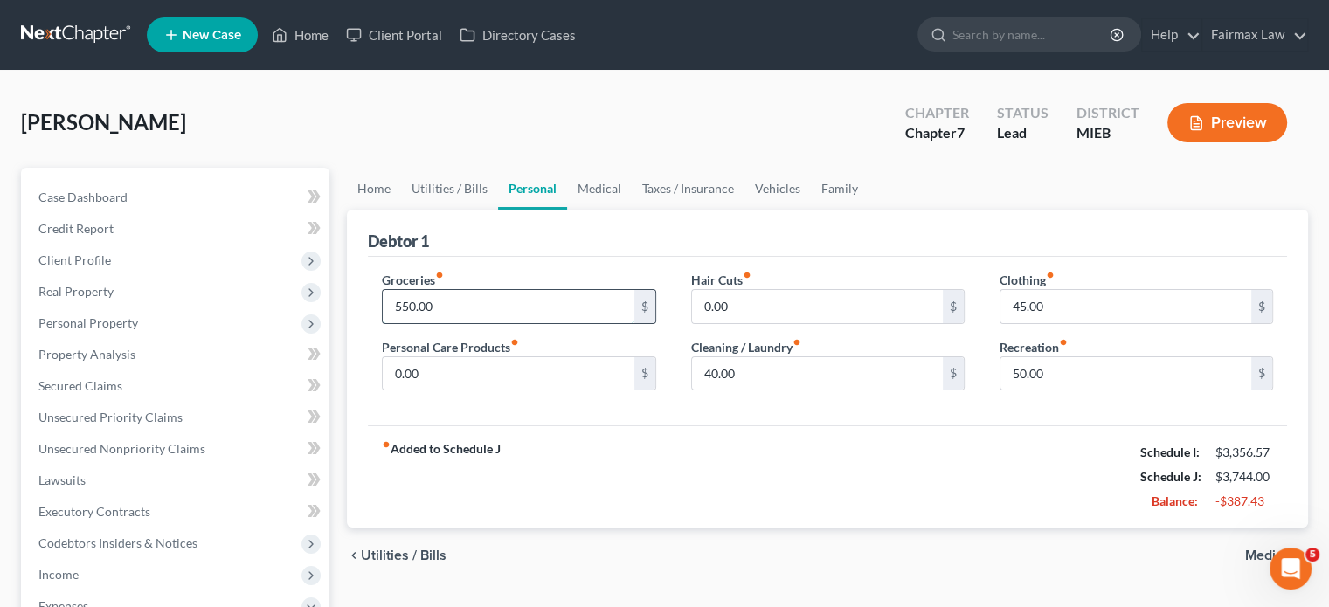
click at [494, 323] on input "550.00" at bounding box center [508, 306] width 251 height 33
click at [502, 323] on input "400" at bounding box center [508, 306] width 251 height 33
drag, startPoint x: 502, startPoint y: 376, endPoint x: 416, endPoint y: 376, distance: 85.6
click at [416, 323] on input "400" at bounding box center [508, 306] width 251 height 33
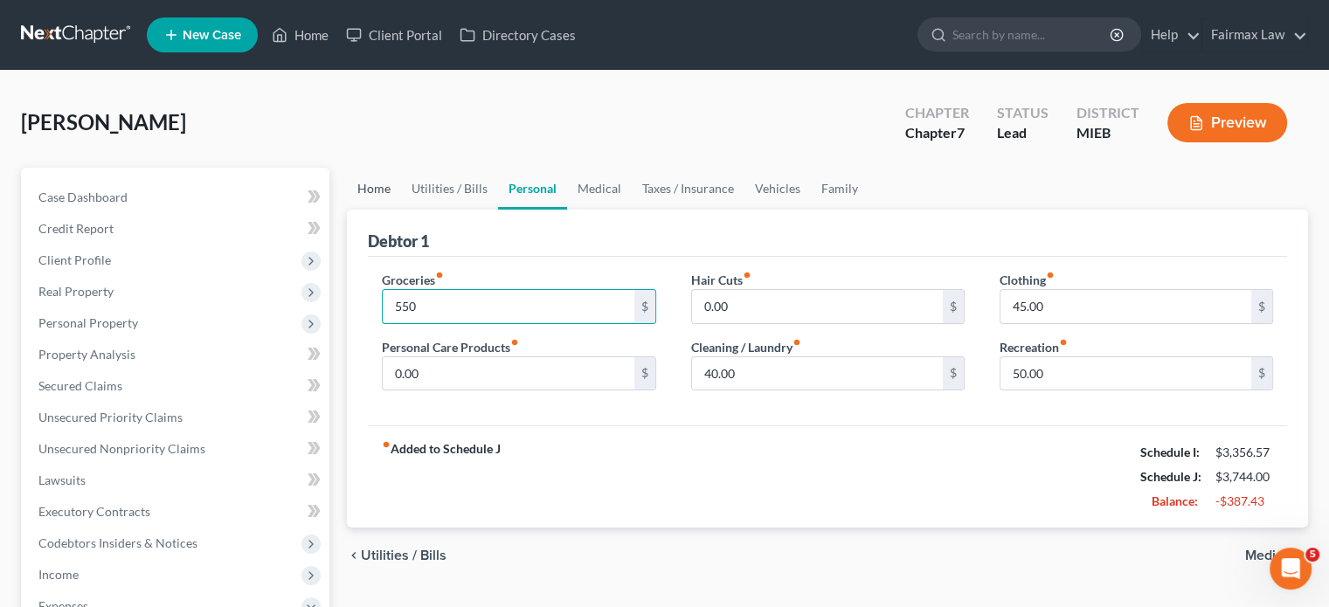
type input "550"
click at [385, 210] on link "Home" at bounding box center [374, 189] width 54 height 42
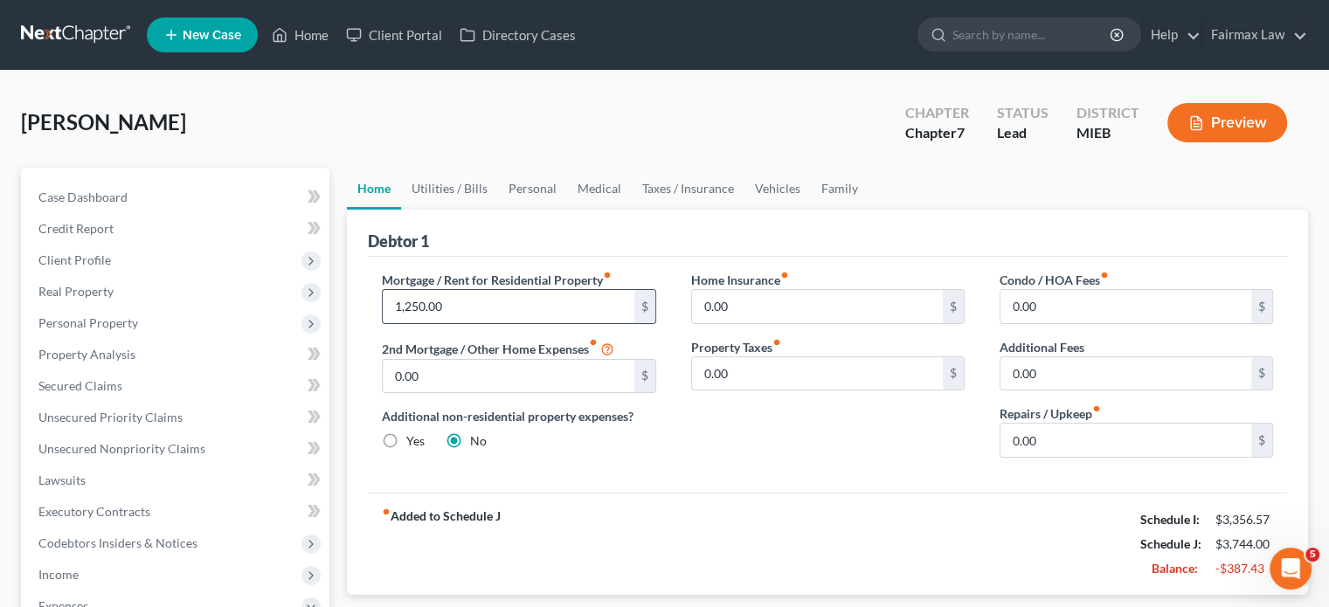
click at [487, 323] on input "1,250.00" at bounding box center [508, 306] width 251 height 33
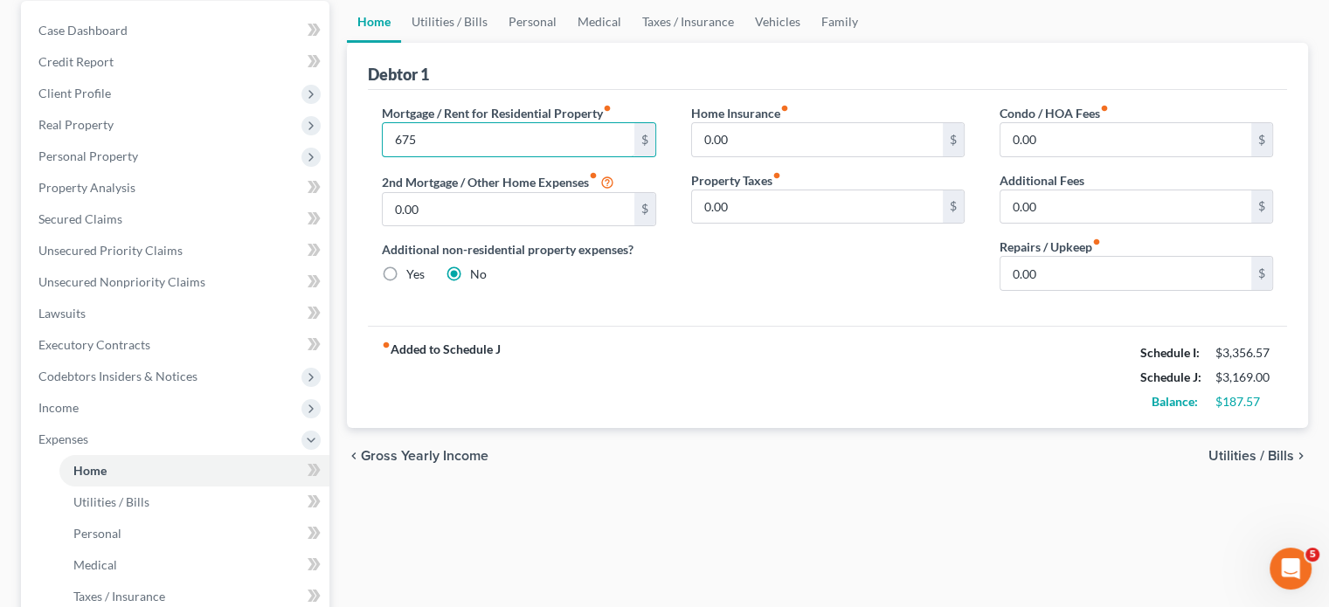
scroll to position [70, 0]
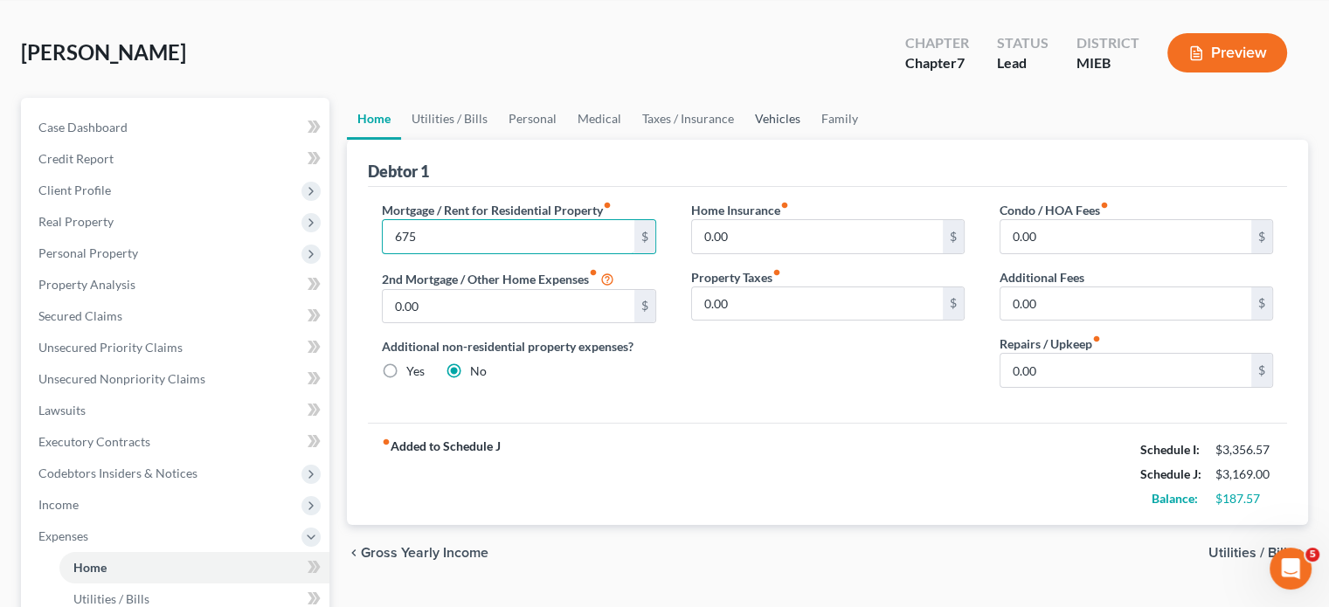
type input "675"
click at [811, 140] on link "Vehicles" at bounding box center [778, 119] width 66 height 42
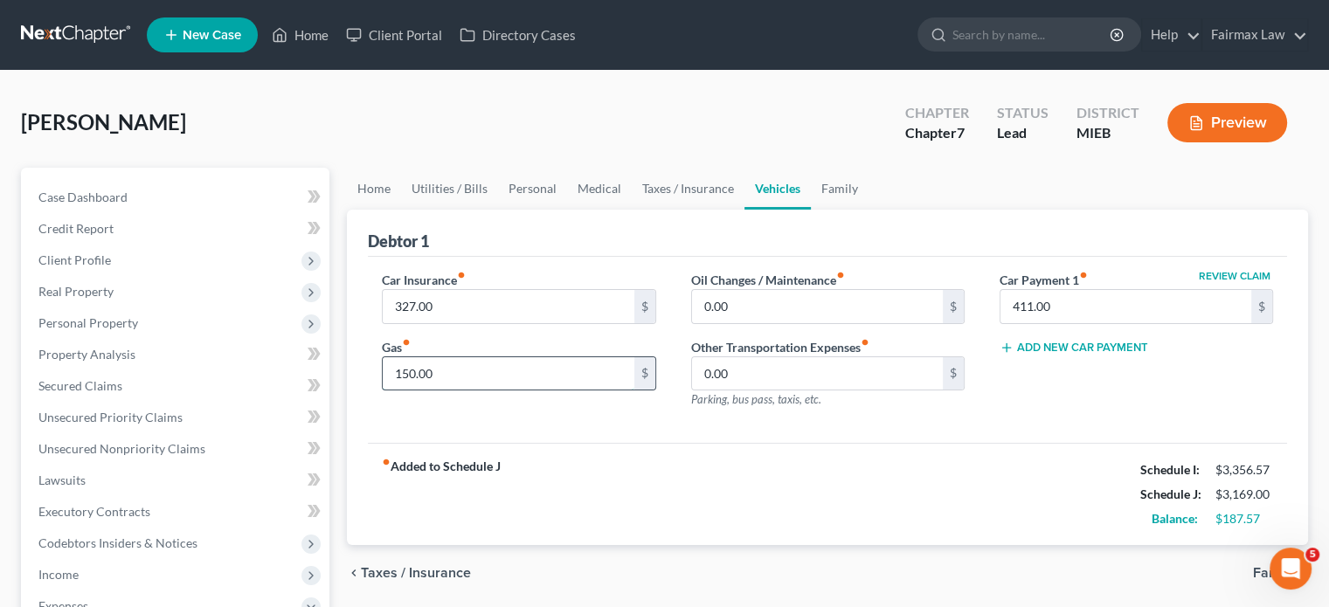
click at [491, 391] on input "150.00" at bounding box center [508, 373] width 251 height 33
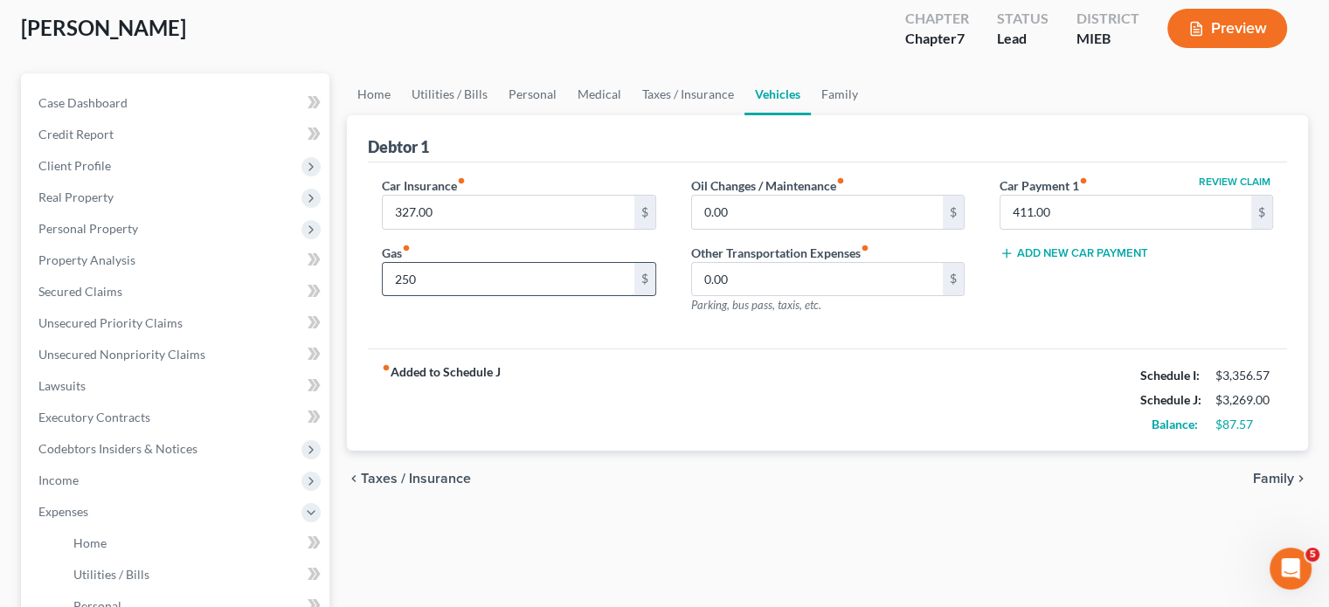
scroll to position [94, 0]
type input "250"
click at [632, 115] on link "Medical" at bounding box center [599, 94] width 65 height 42
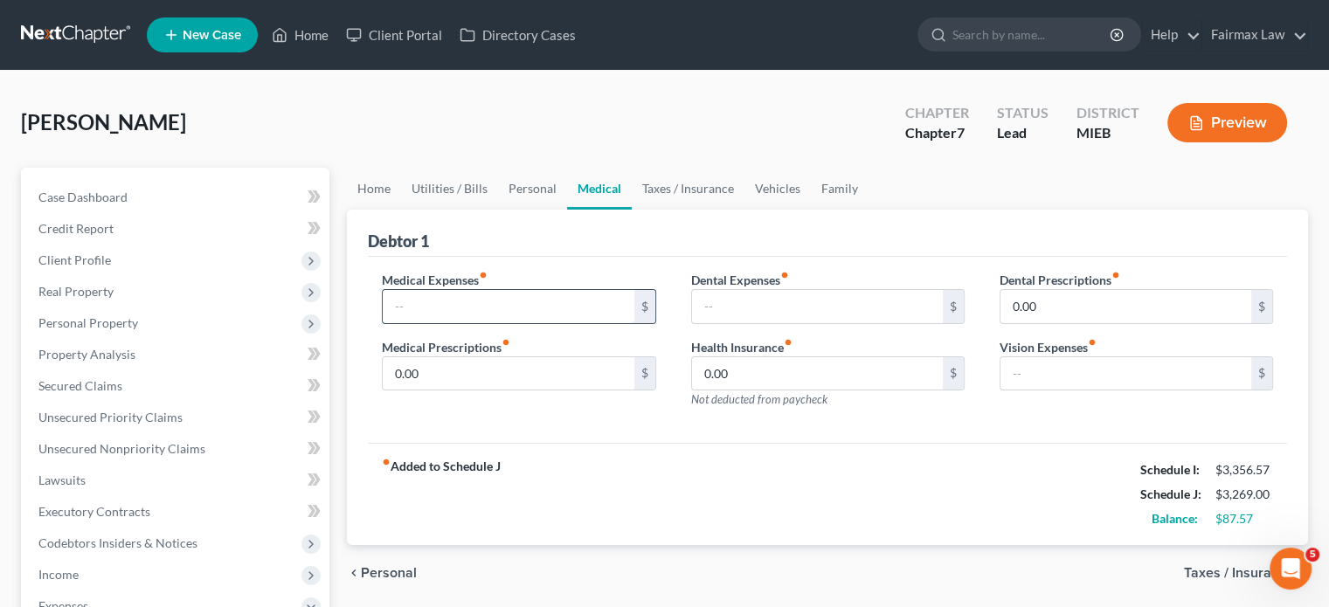
click at [528, 323] on input "text" at bounding box center [508, 306] width 251 height 33
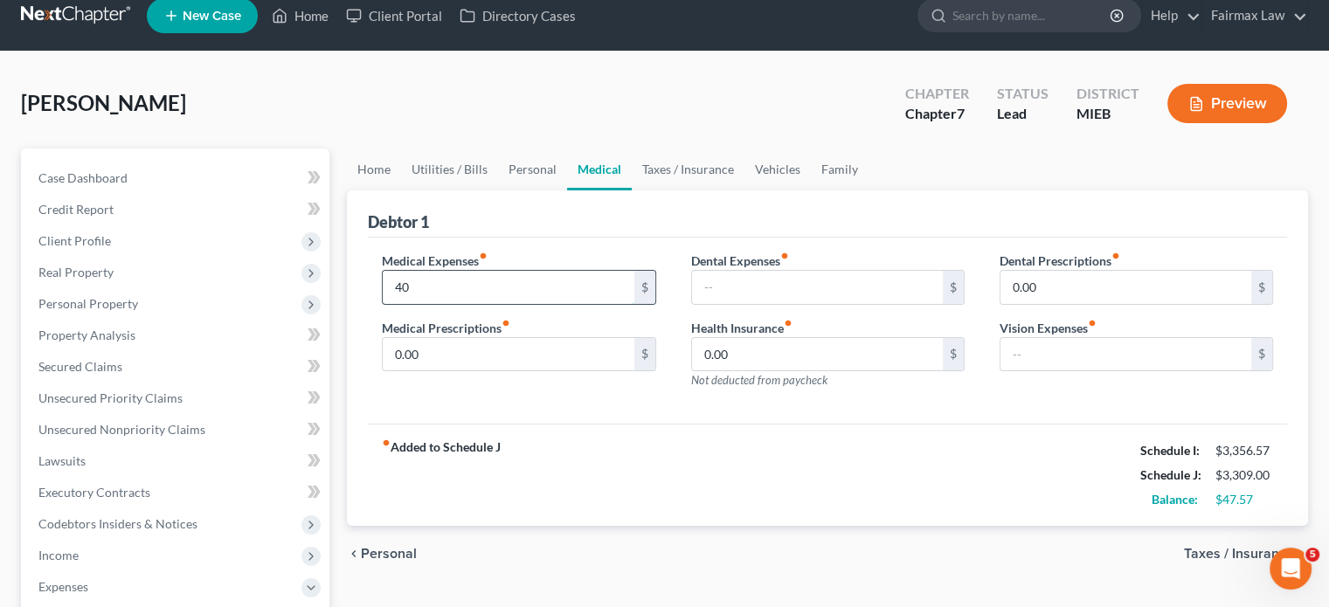
scroll to position [40, 0]
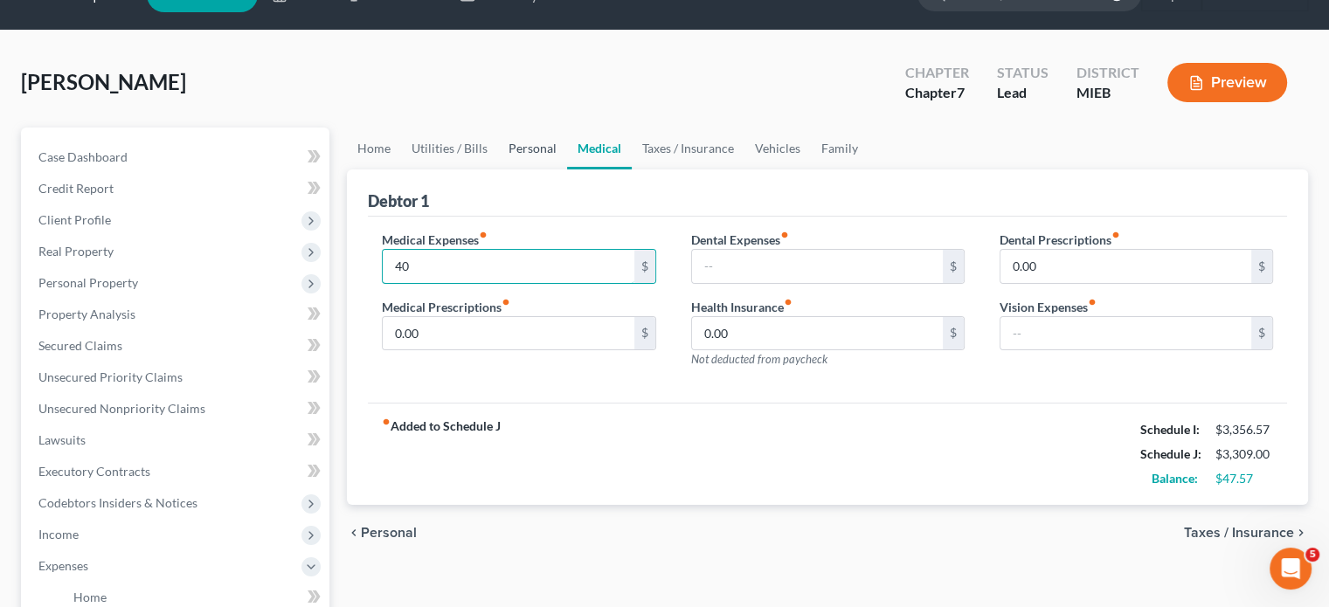
type input "40"
click at [556, 170] on link "Personal" at bounding box center [532, 149] width 69 height 42
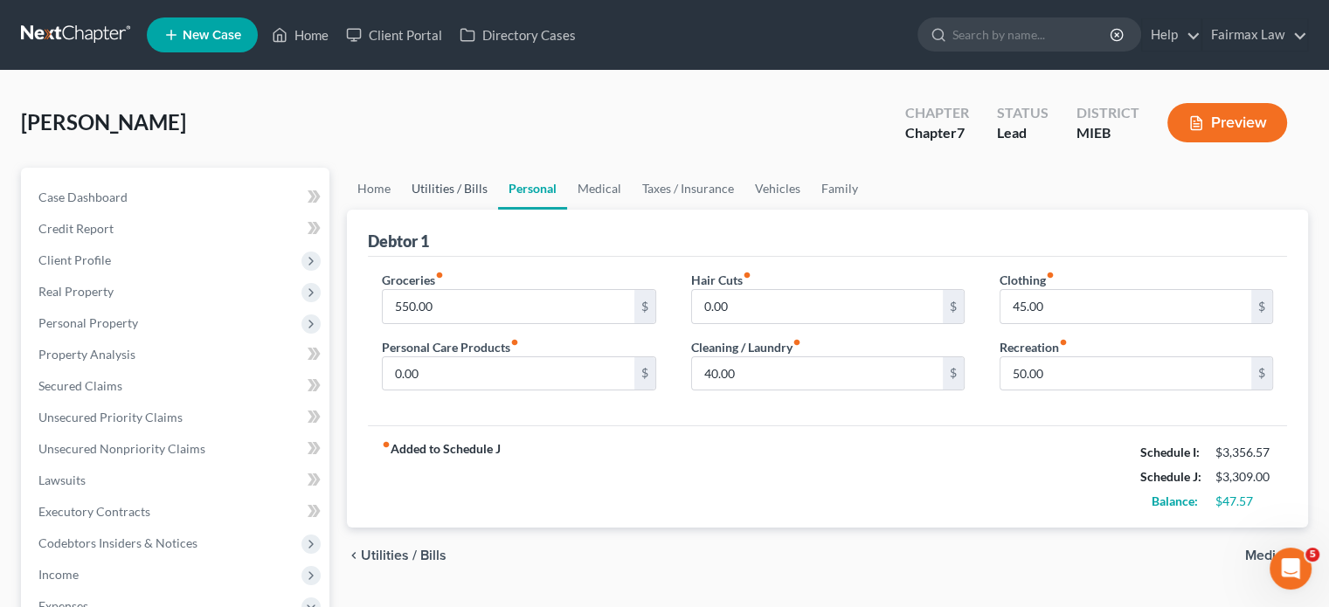
click at [477, 210] on link "Utilities / Bills" at bounding box center [449, 189] width 97 height 42
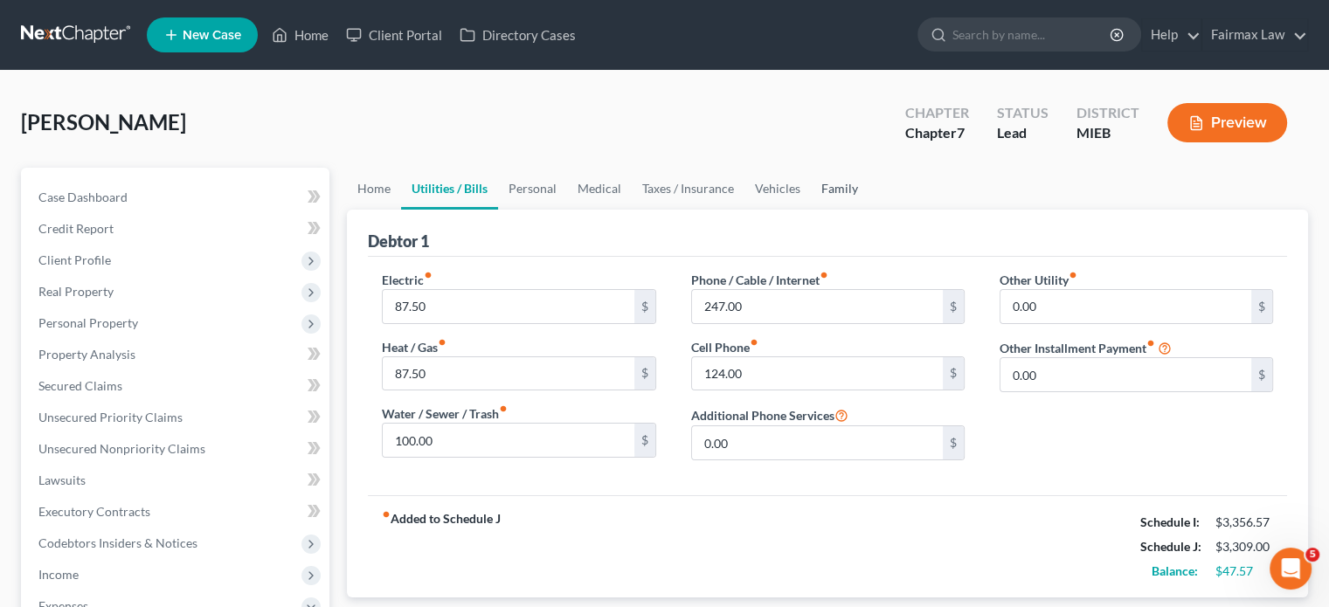
click at [869, 210] on link "Family" at bounding box center [840, 189] width 58 height 42
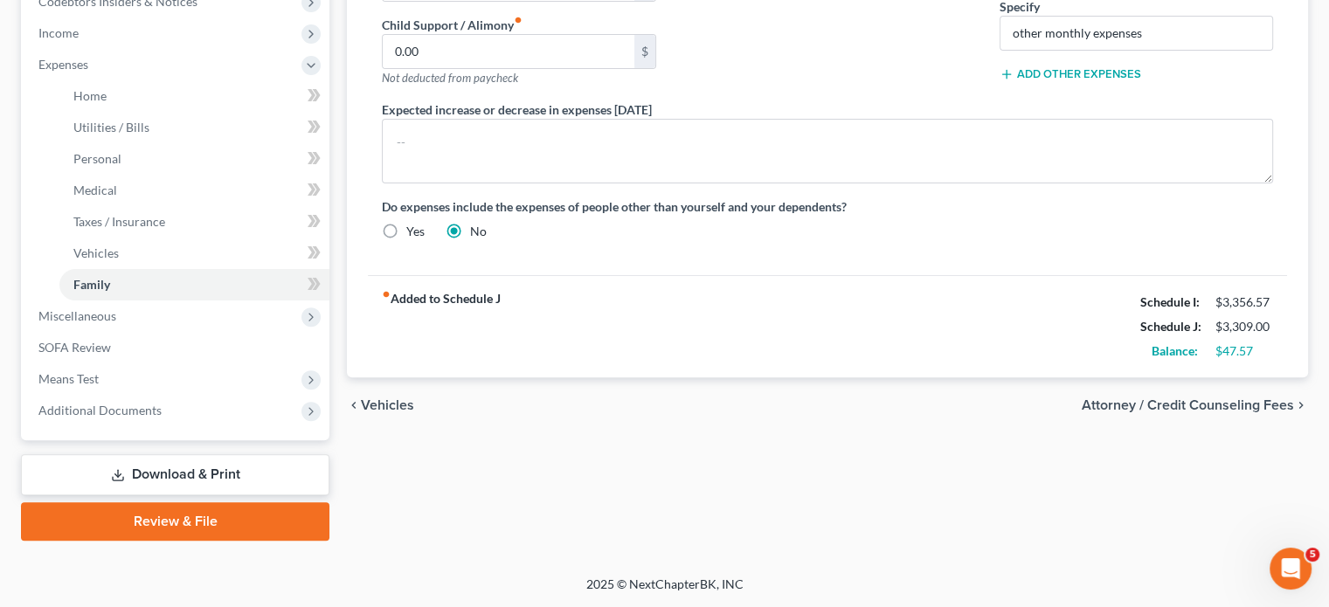
scroll to position [824, 0]
click at [175, 301] on span "Miscellaneous" at bounding box center [176, 316] width 305 height 31
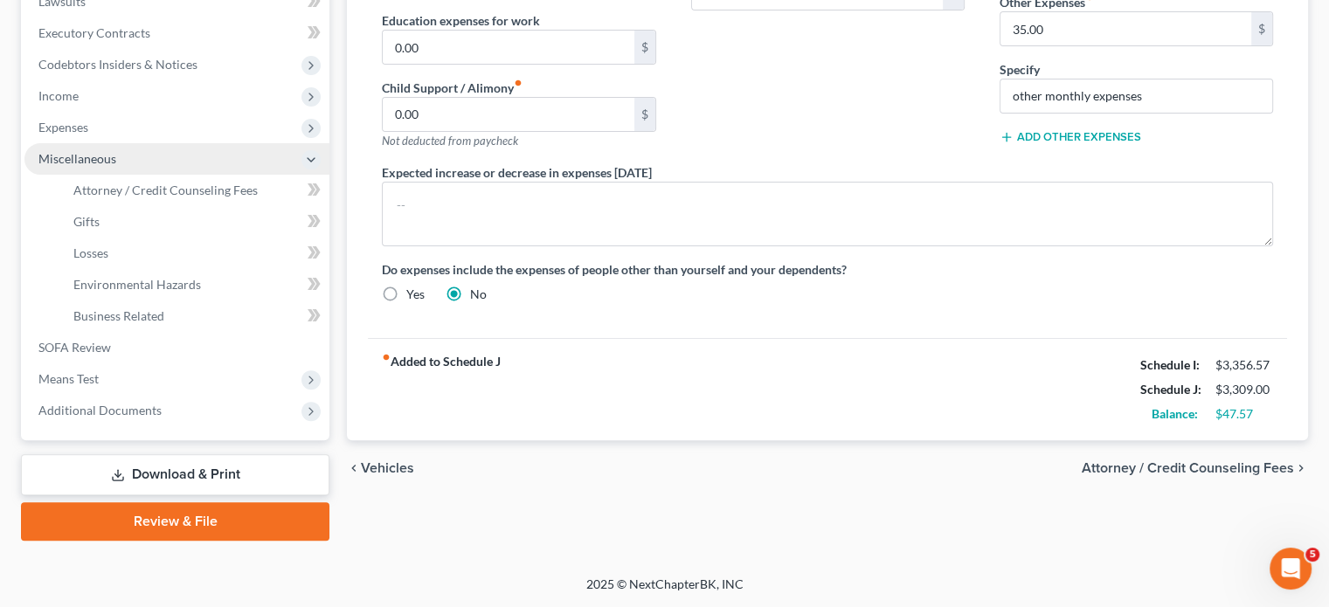
scroll to position [745, 0]
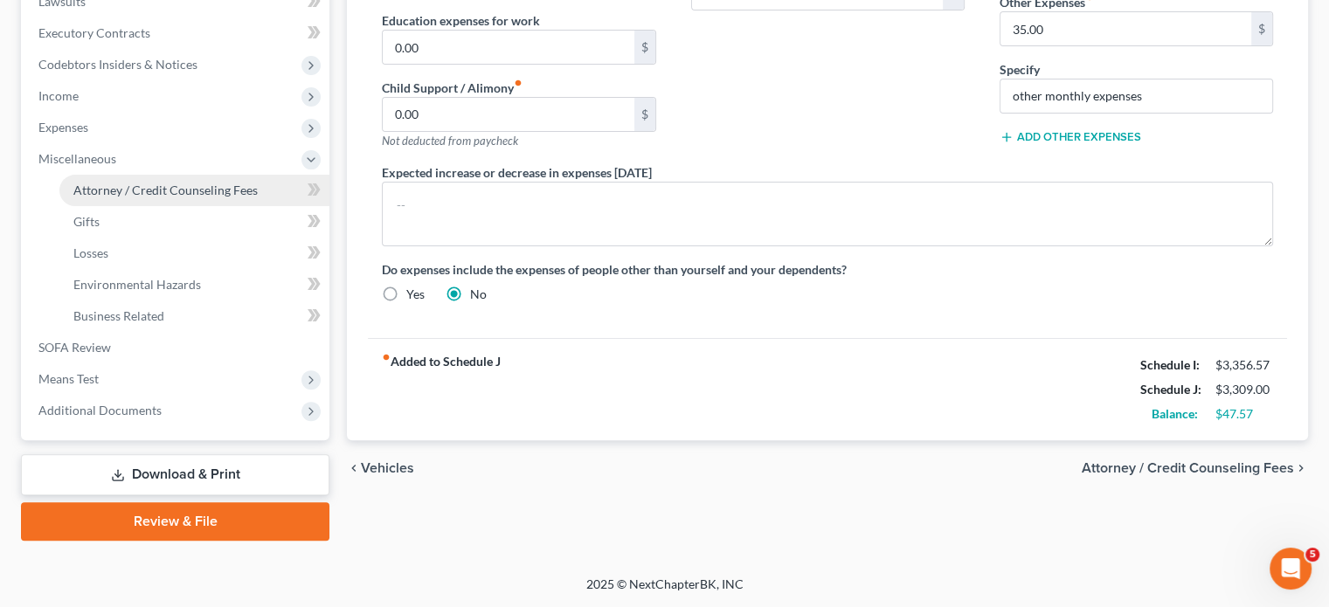
click at [206, 183] on span "Attorney / Credit Counseling Fees" at bounding box center [165, 190] width 184 height 15
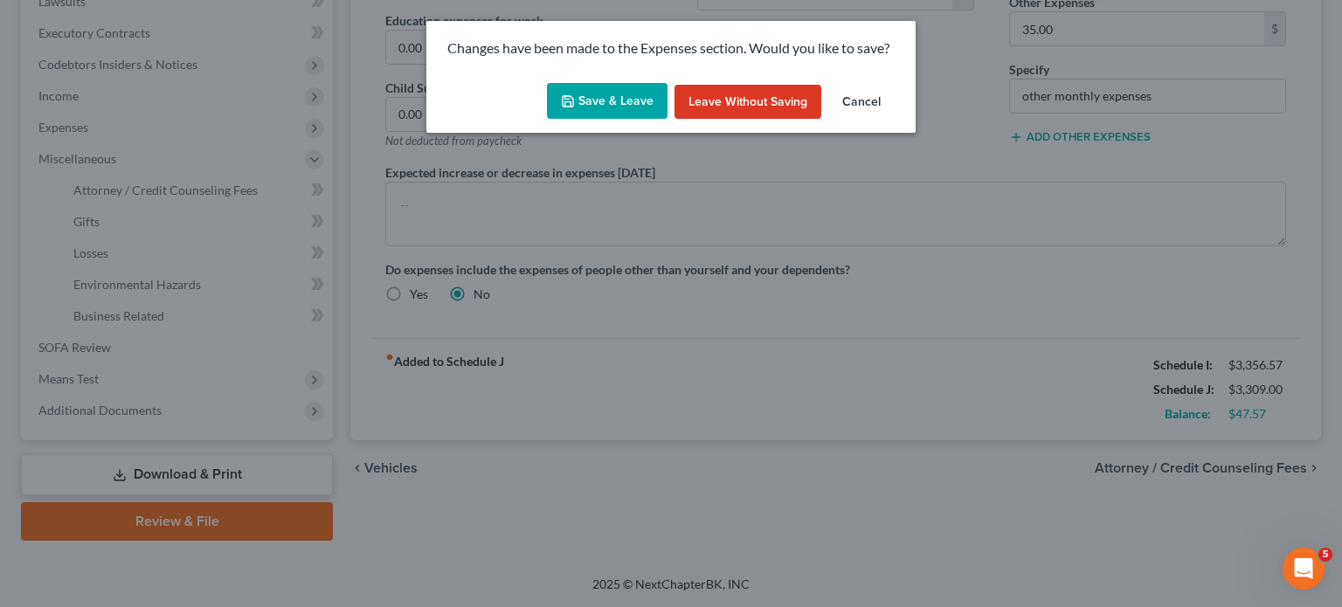
click at [589, 118] on button "Save & Leave" at bounding box center [607, 101] width 121 height 37
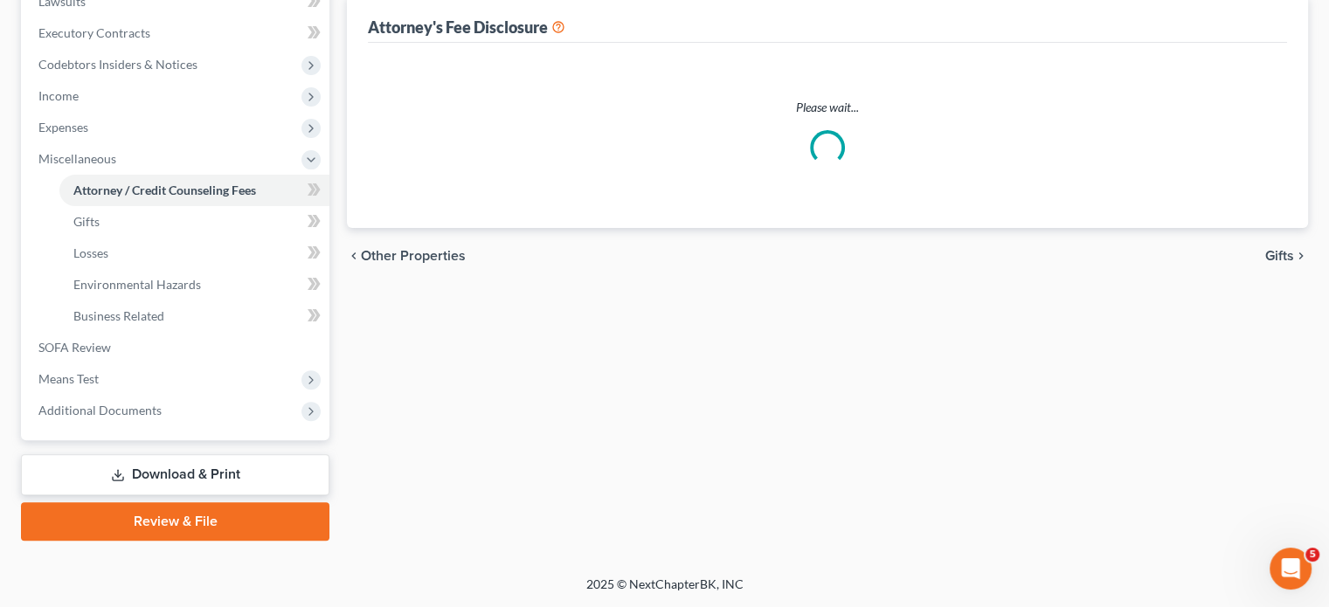
scroll to position [346, 0]
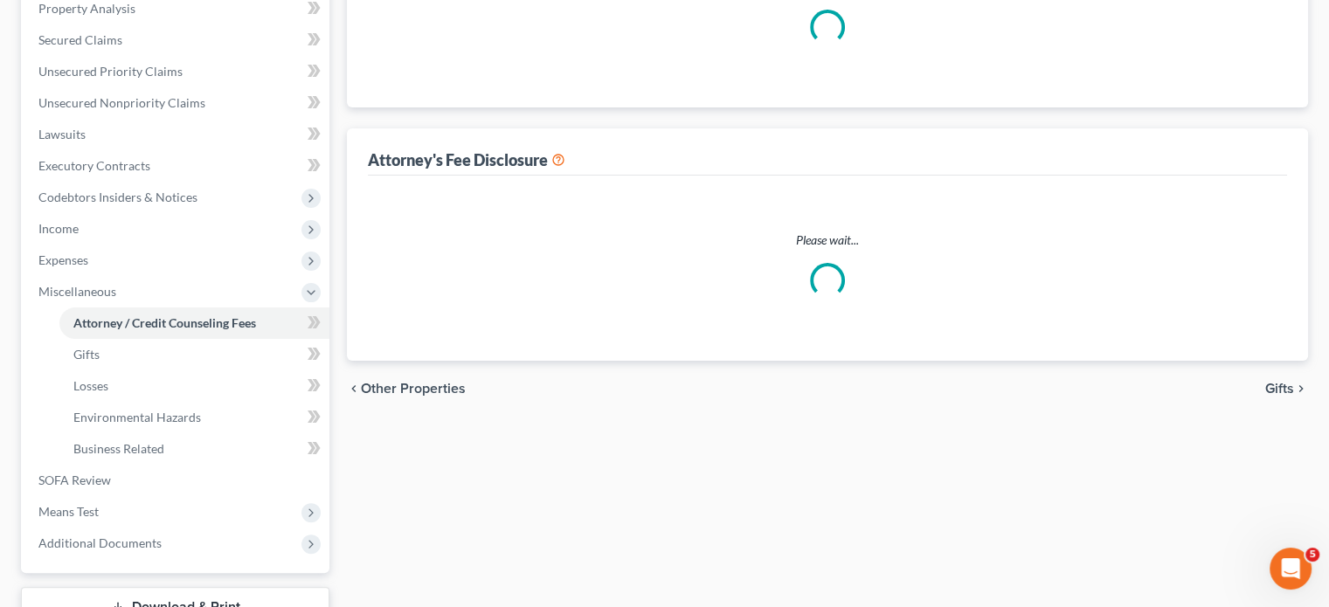
select select "2"
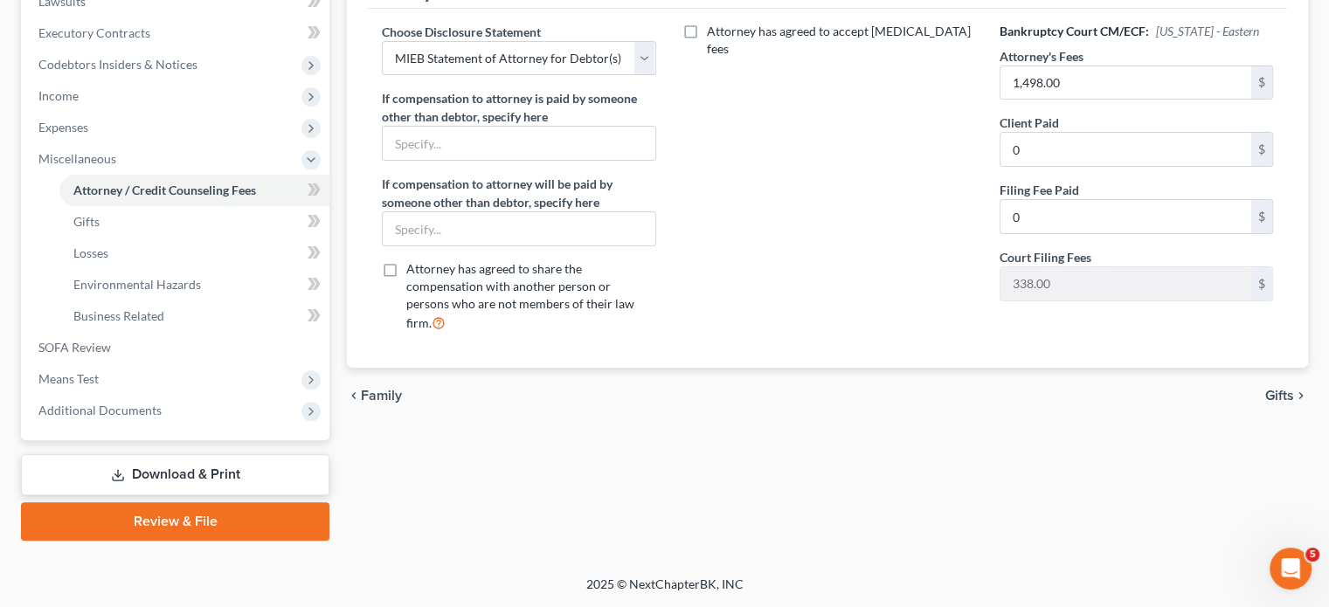
scroll to position [745, 0]
click at [163, 364] on span "Means Test" at bounding box center [176, 379] width 305 height 31
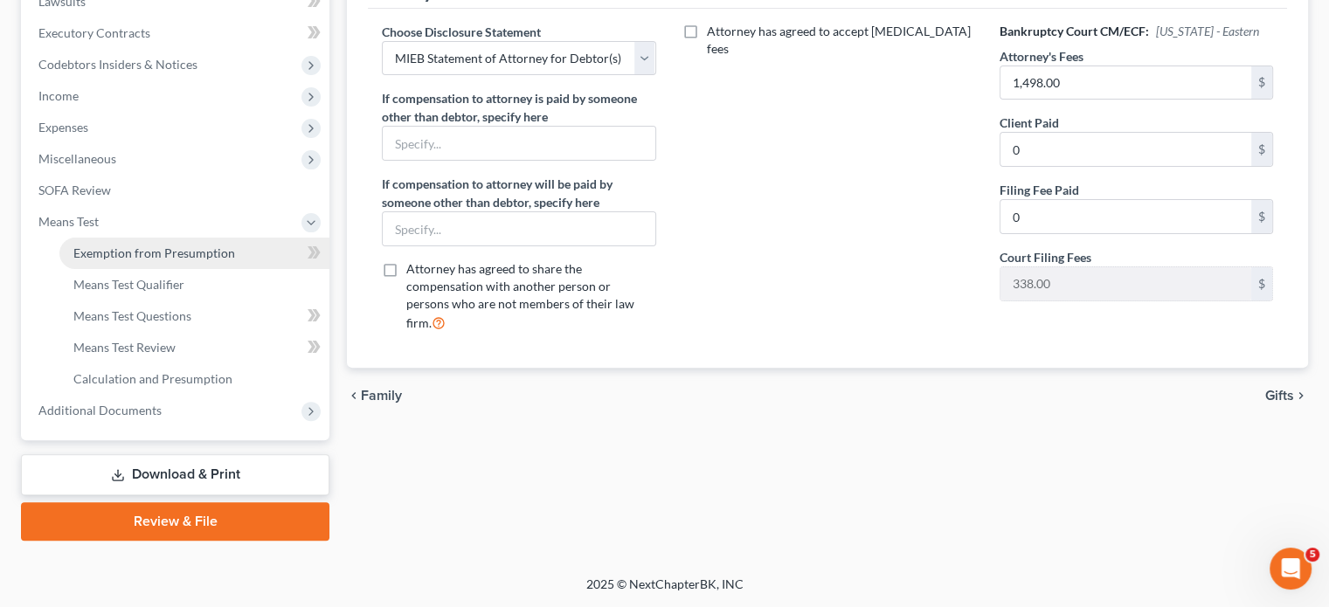
click at [184, 238] on link "Exemption from Presumption" at bounding box center [194, 253] width 270 height 31
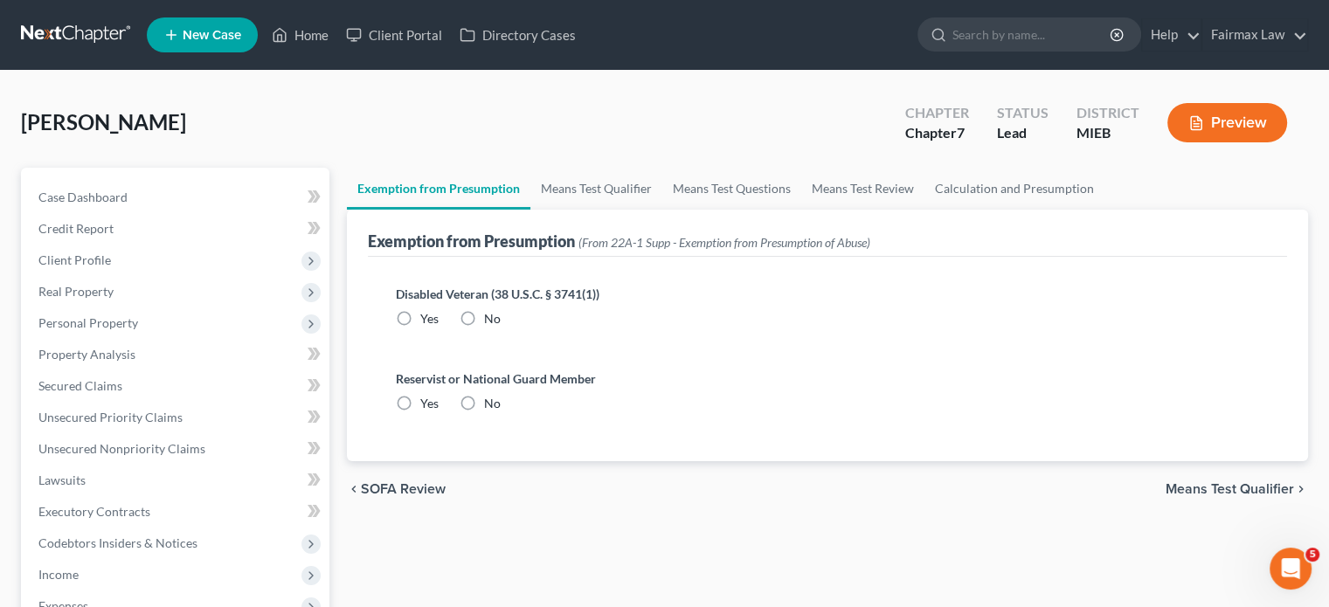
click at [501, 328] on label "No" at bounding box center [492, 318] width 17 height 17
click at [502, 322] on input "No" at bounding box center [496, 315] width 11 height 11
radio input "true"
click at [500, 412] on label "No" at bounding box center [492, 403] width 17 height 17
click at [500, 406] on input "No" at bounding box center [496, 400] width 11 height 11
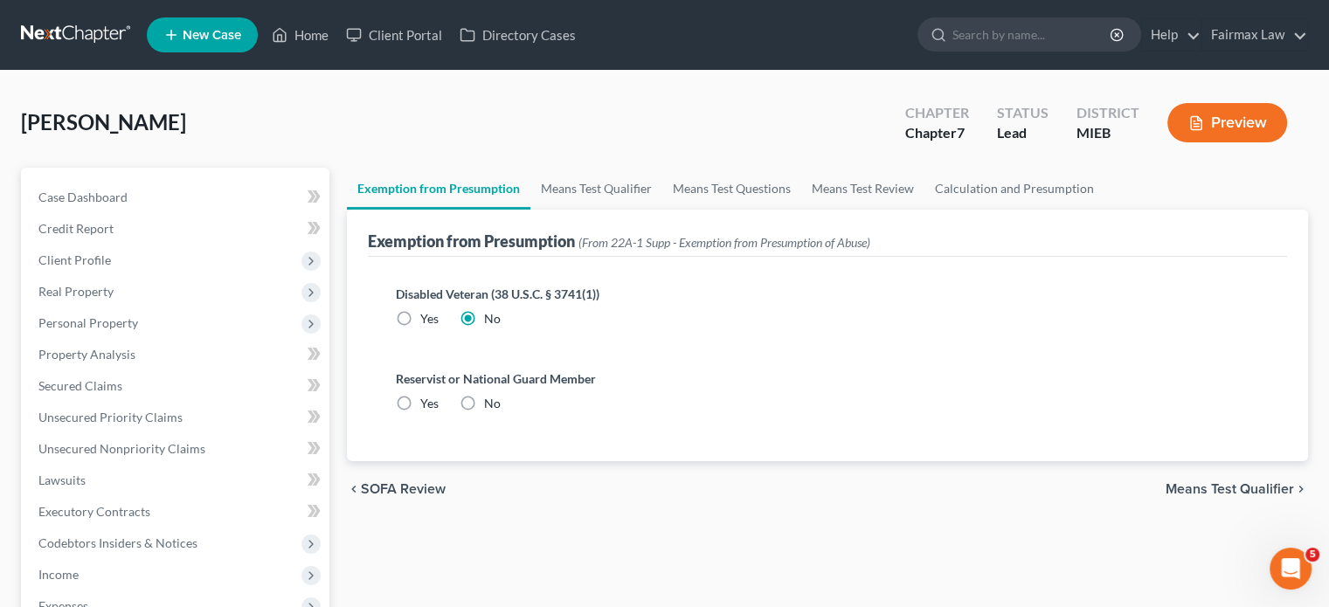
radio input "true"
click at [634, 210] on link "Means Test Qualifier" at bounding box center [596, 189] width 132 height 42
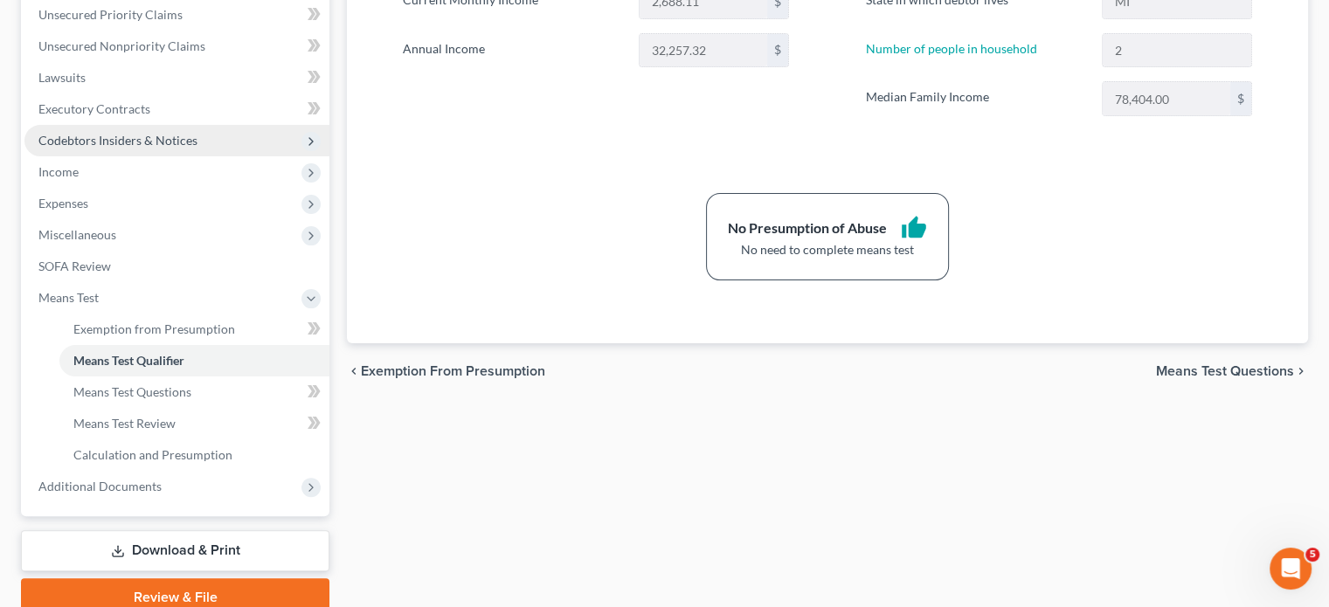
scroll to position [235, 0]
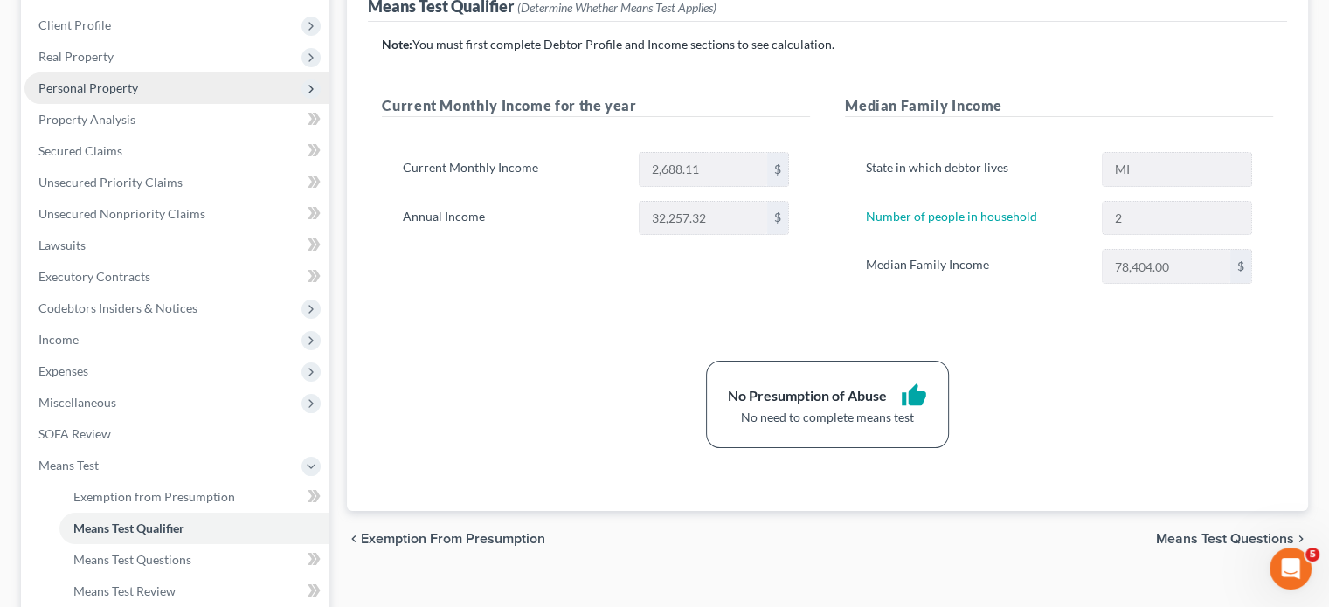
click at [138, 95] on span "Personal Property" at bounding box center [88, 87] width 100 height 15
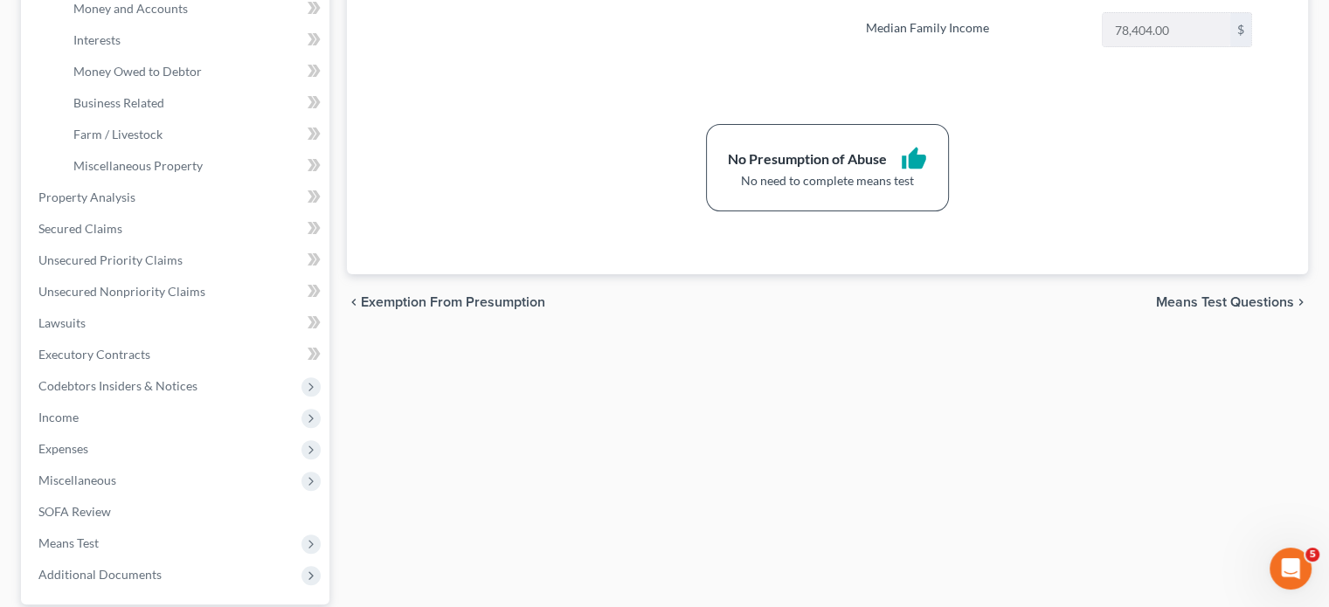
scroll to position [472, 0]
click at [149, 56] on link "Interests" at bounding box center [194, 39] width 270 height 31
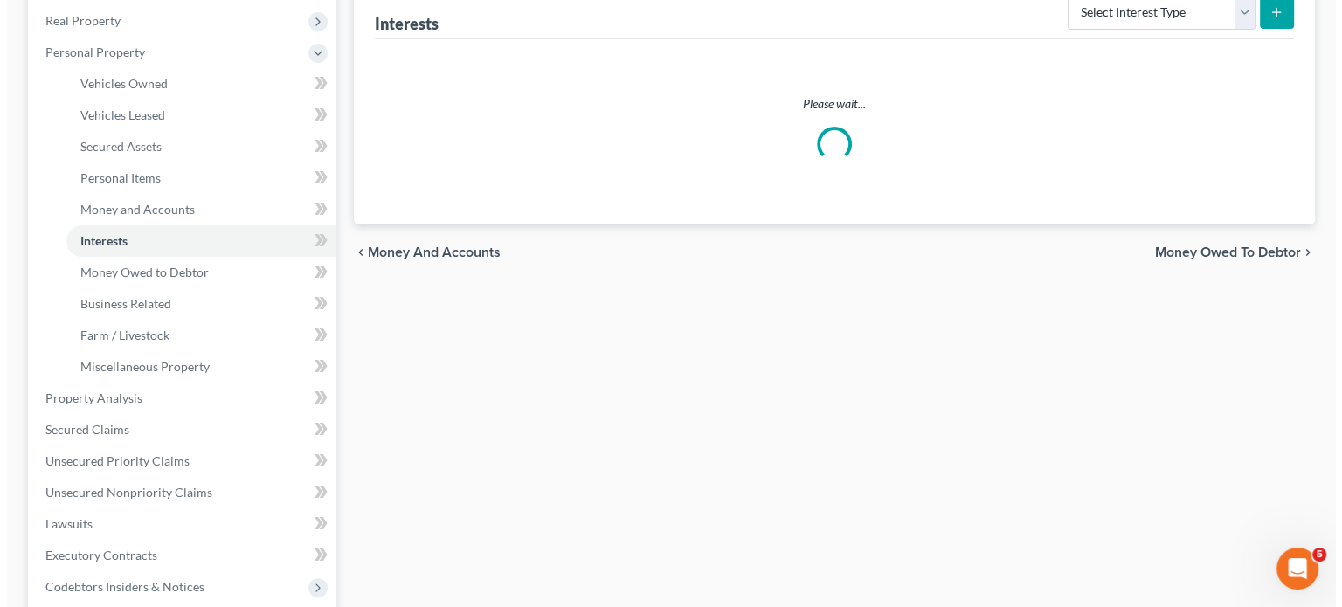
scroll to position [276, 0]
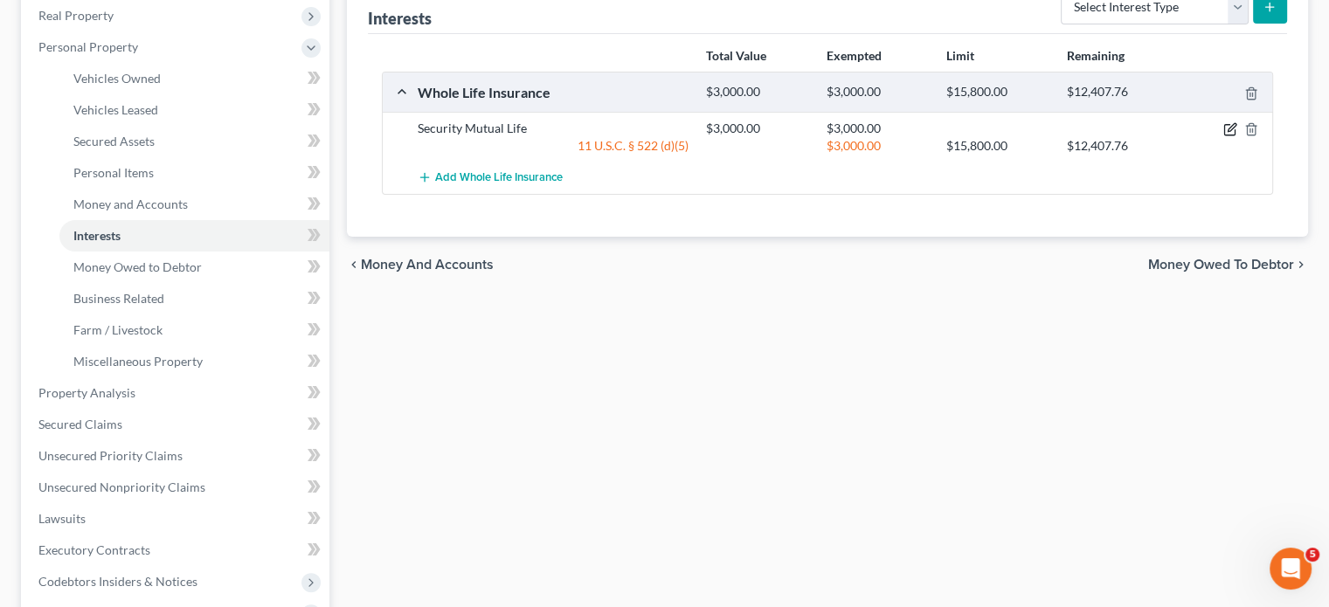
click at [1228, 132] on icon "button" at bounding box center [1232, 128] width 8 height 8
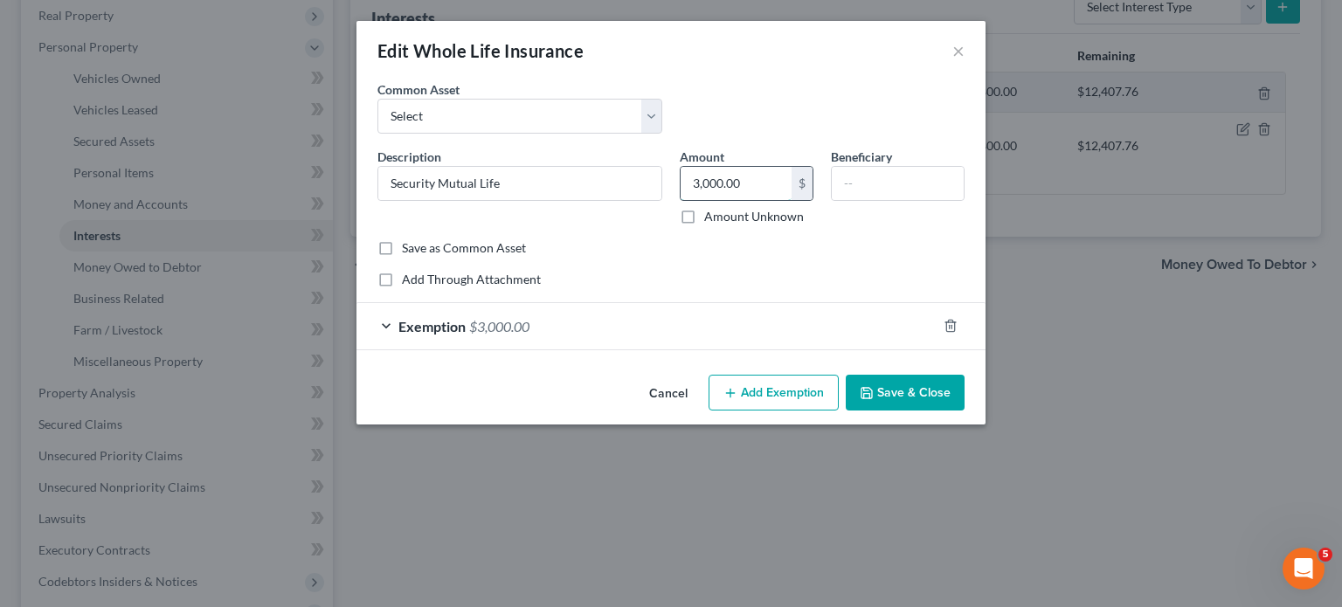
click at [775, 200] on input "3,000.00" at bounding box center [736, 183] width 111 height 33
type input "308"
click at [880, 350] on div "Exemption $3,000.00" at bounding box center [647, 326] width 580 height 46
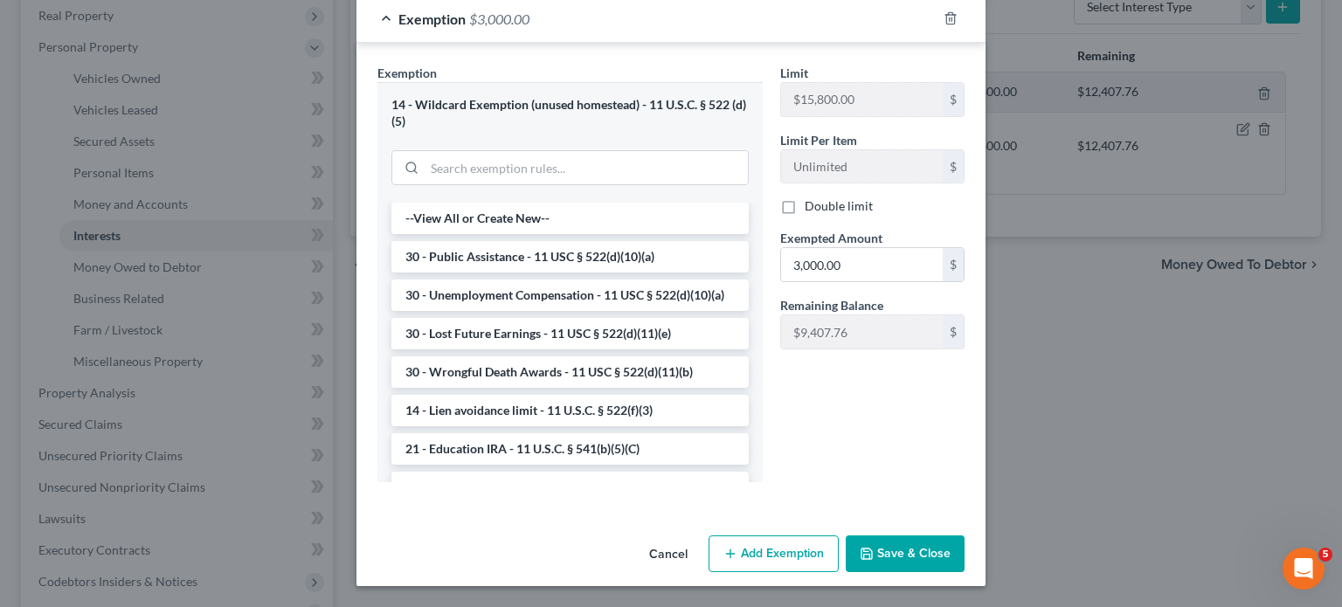
scroll to position [407, 0]
click at [882, 281] on input "3,000.00" at bounding box center [862, 264] width 162 height 33
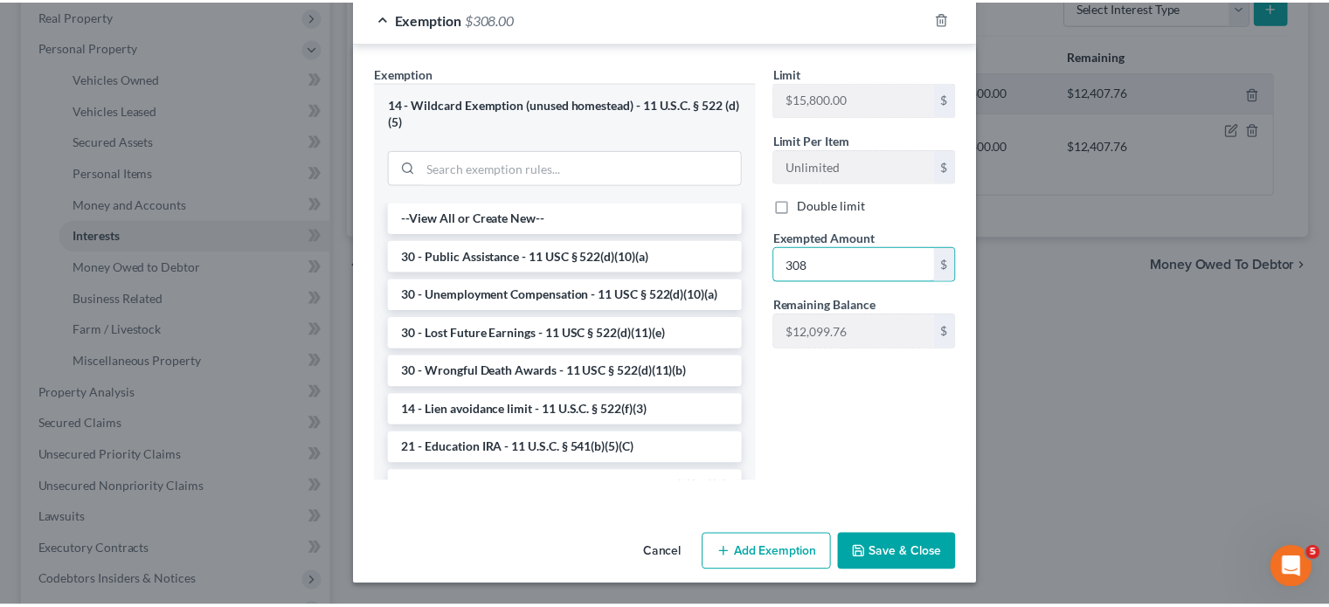
scroll to position [530, 0]
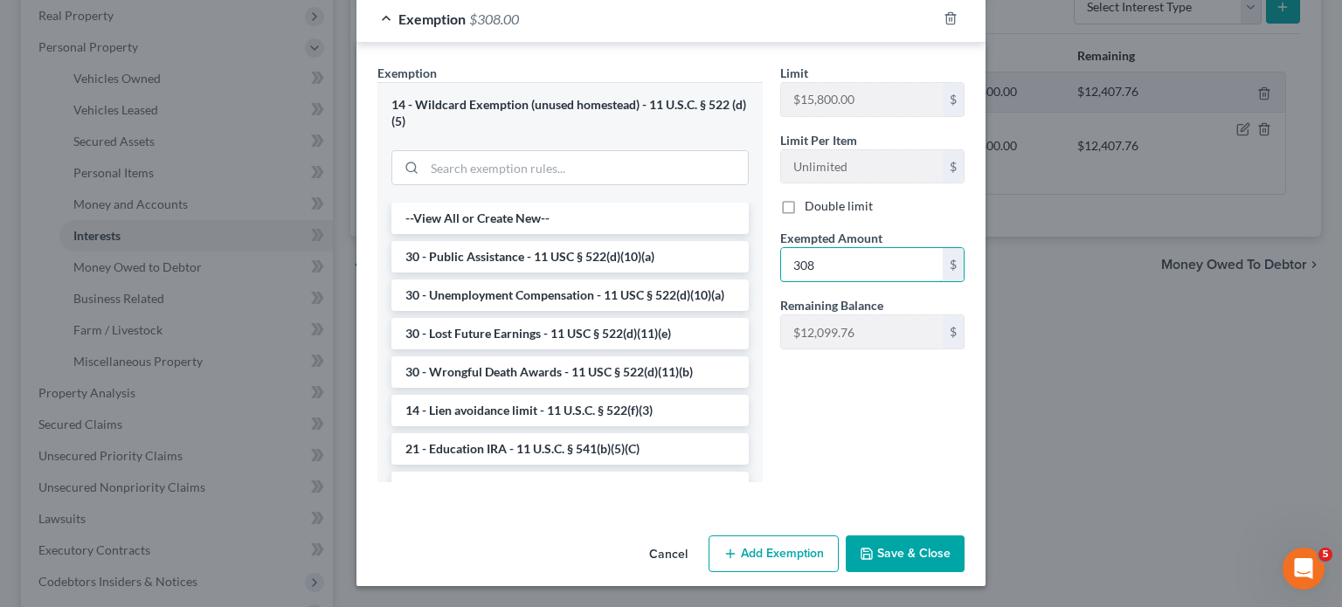
type input "308"
click at [954, 539] on button "Save & Close" at bounding box center [905, 554] width 119 height 37
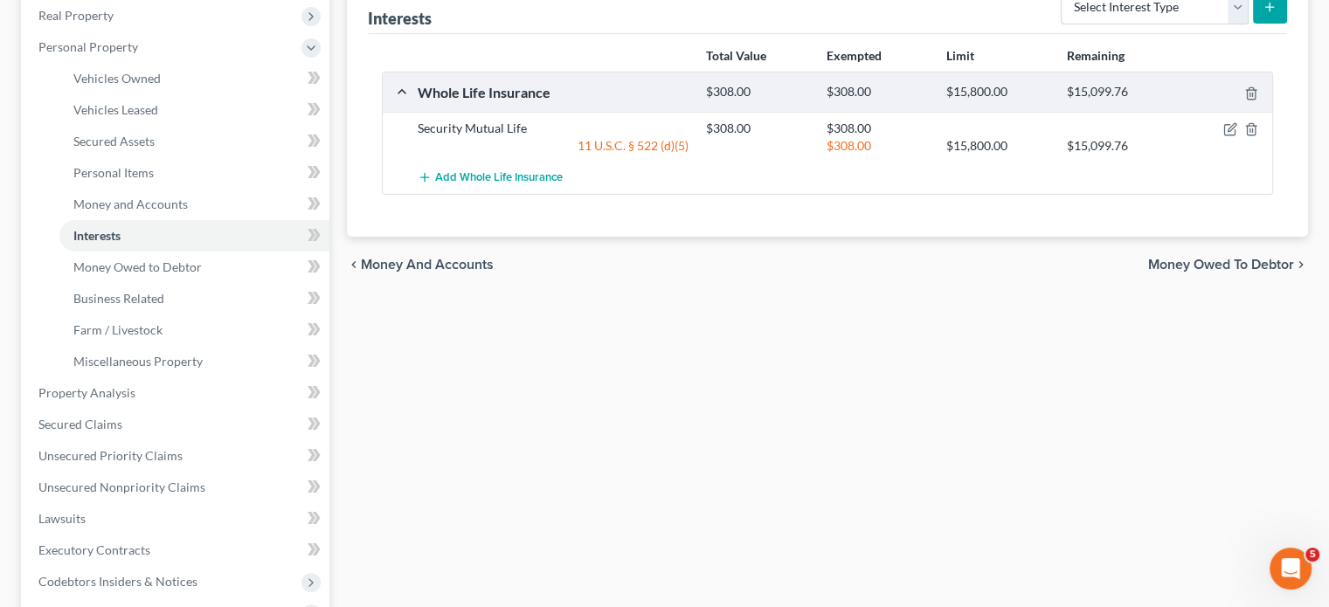
scroll to position [0, 0]
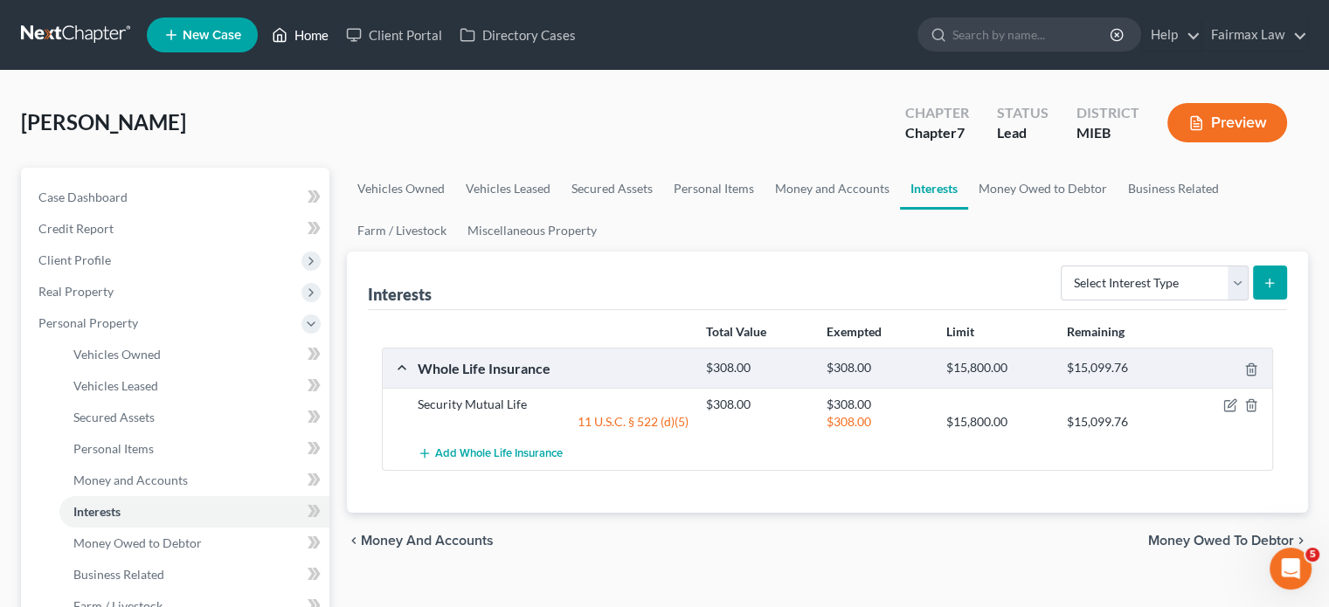
click at [337, 41] on link "Home" at bounding box center [300, 34] width 74 height 31
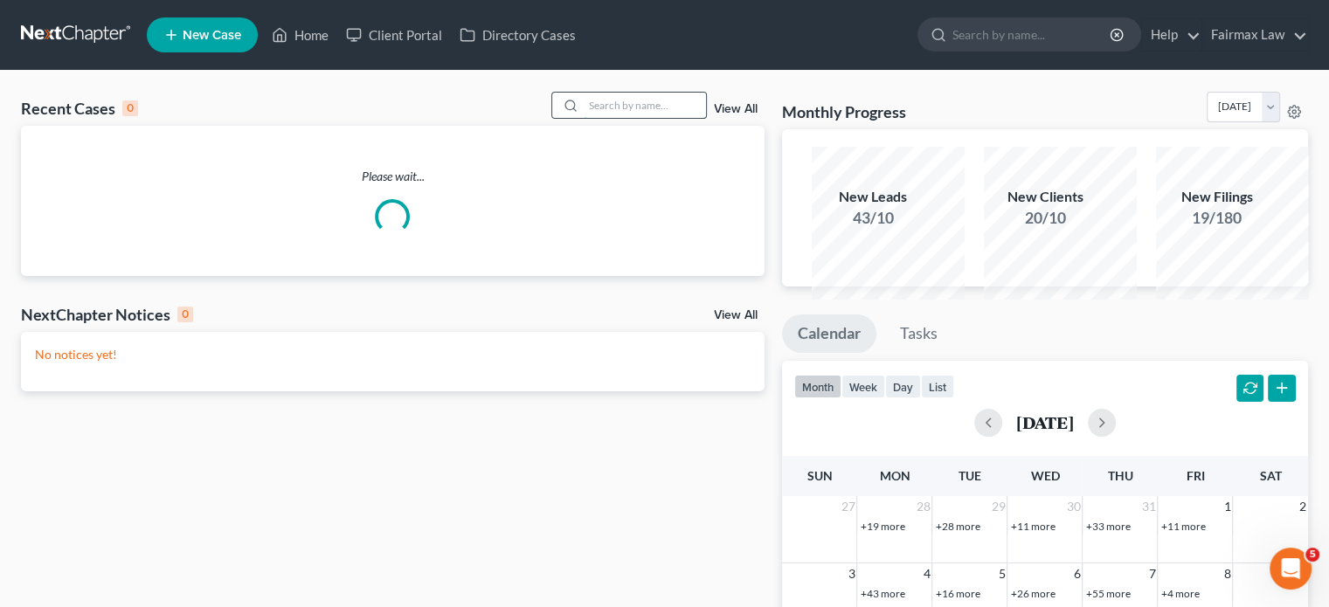
click at [615, 118] on input "search" at bounding box center [645, 105] width 122 height 25
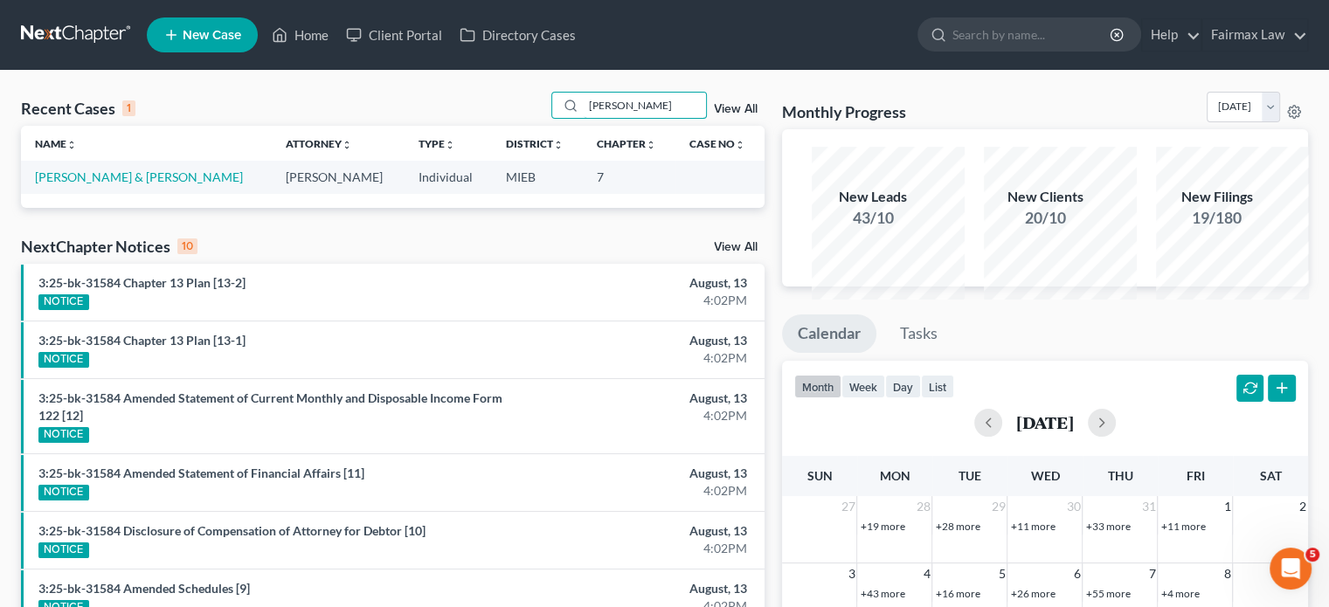
type input "kenneth todd"
click at [84, 184] on link "Todd, Kenneth & Yolanda" at bounding box center [139, 177] width 208 height 15
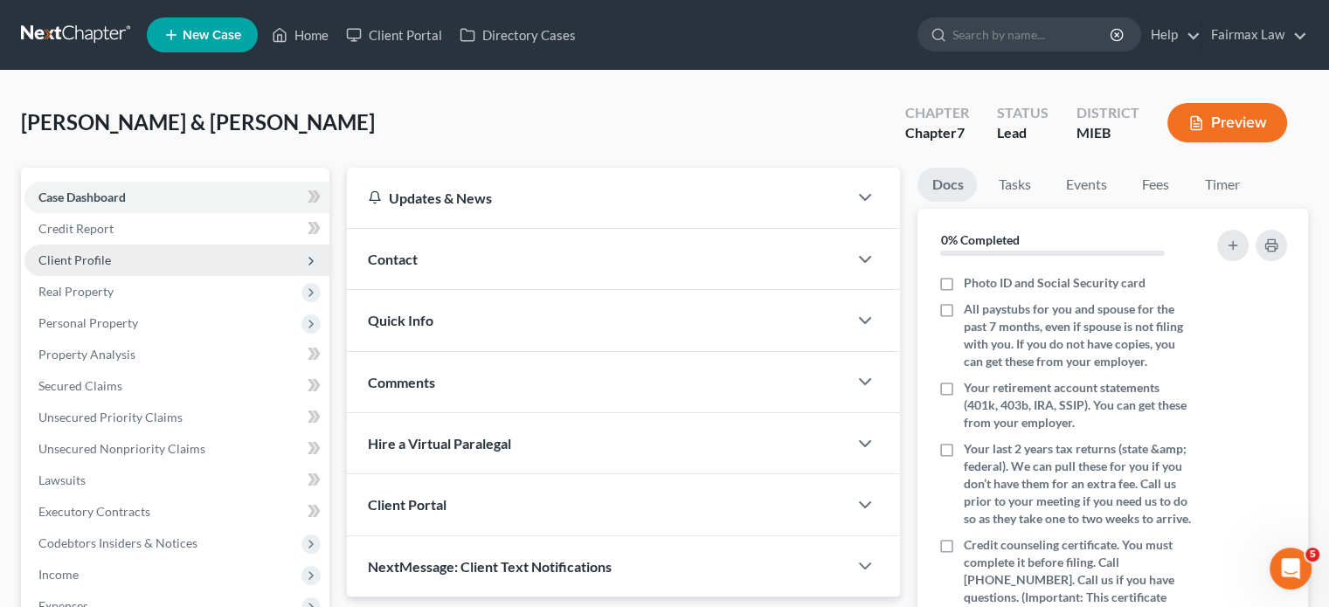
click at [185, 276] on span "Client Profile" at bounding box center [176, 260] width 305 height 31
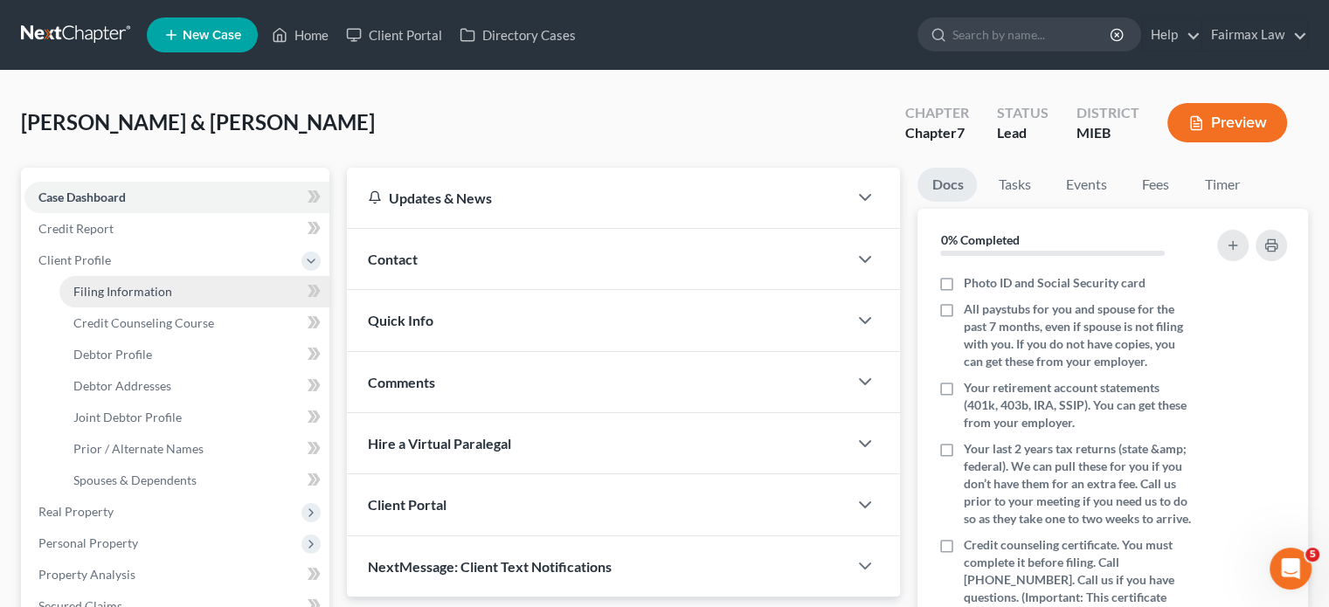
click at [172, 299] on span "Filing Information" at bounding box center [122, 291] width 99 height 15
select select "1"
select select "0"
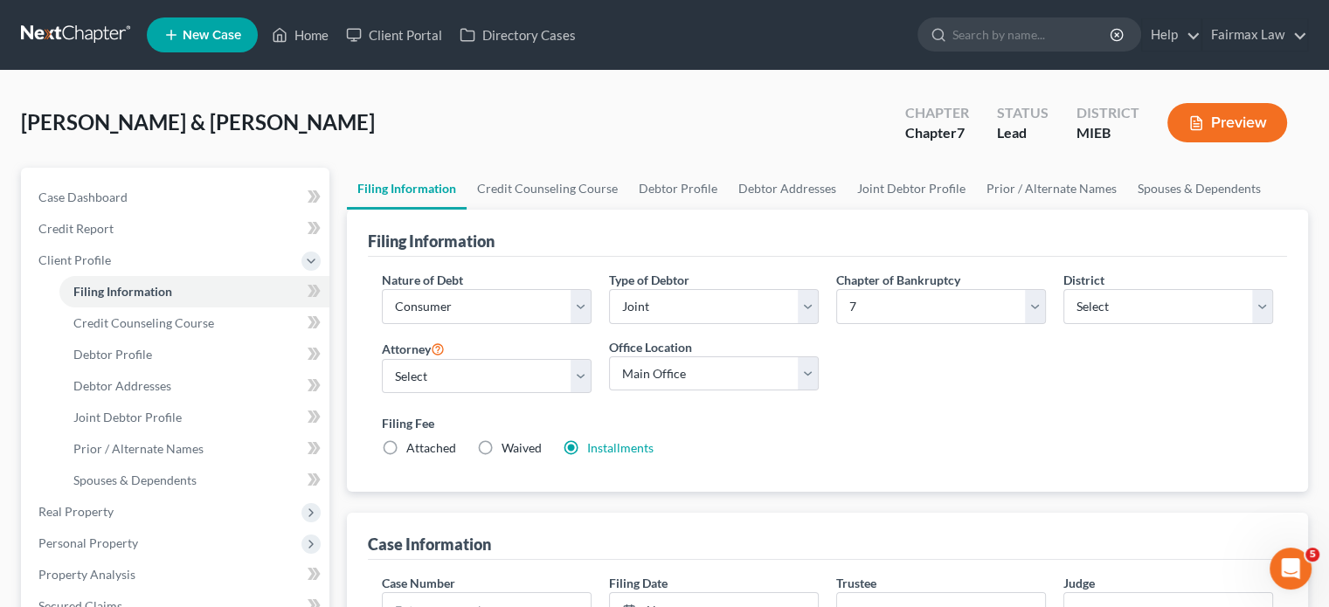
scroll to position [258, 0]
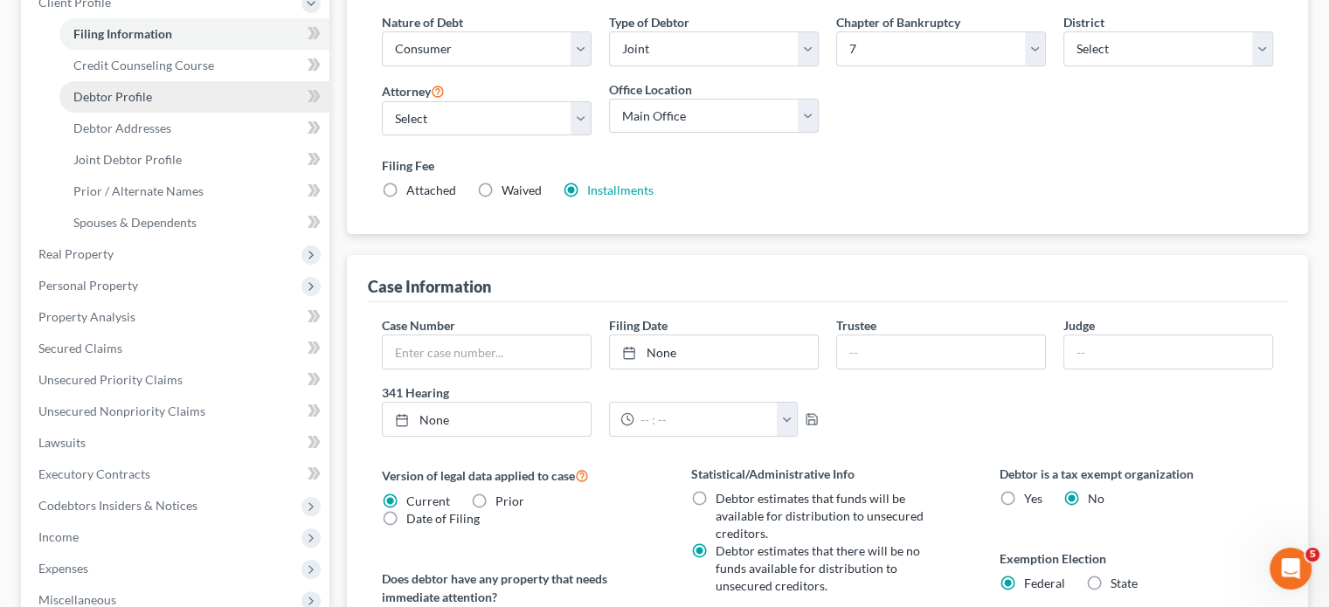
click at [189, 113] on link "Debtor Profile" at bounding box center [194, 96] width 270 height 31
select select "1"
select select "3"
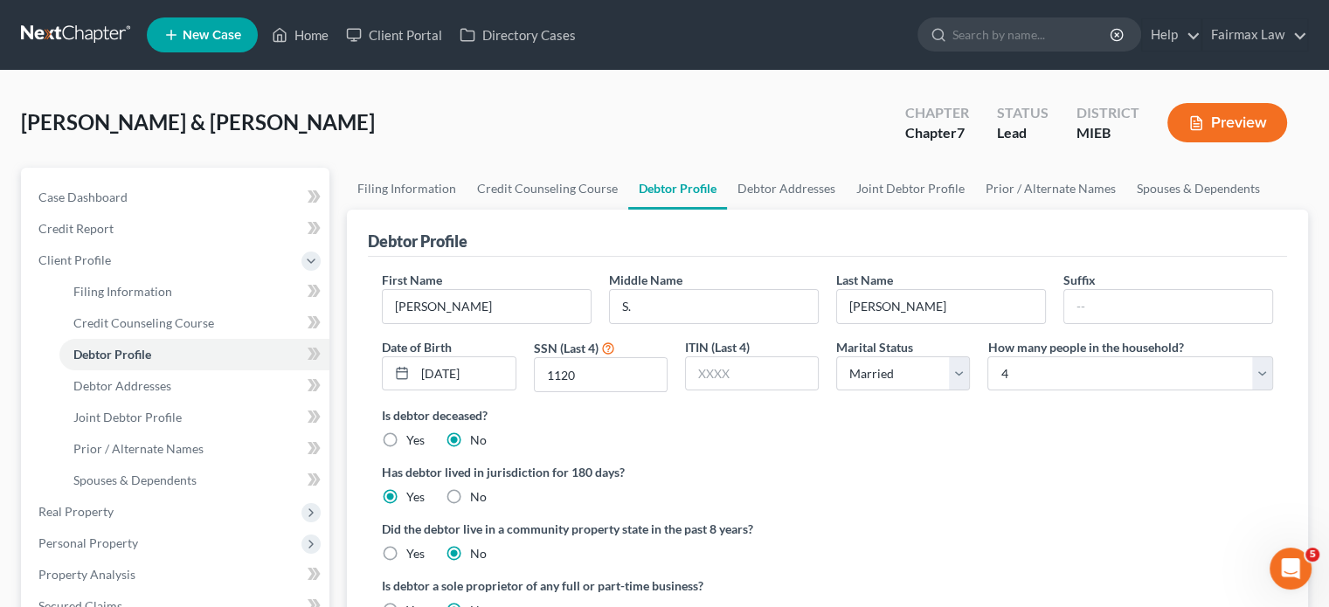
radio input "true"
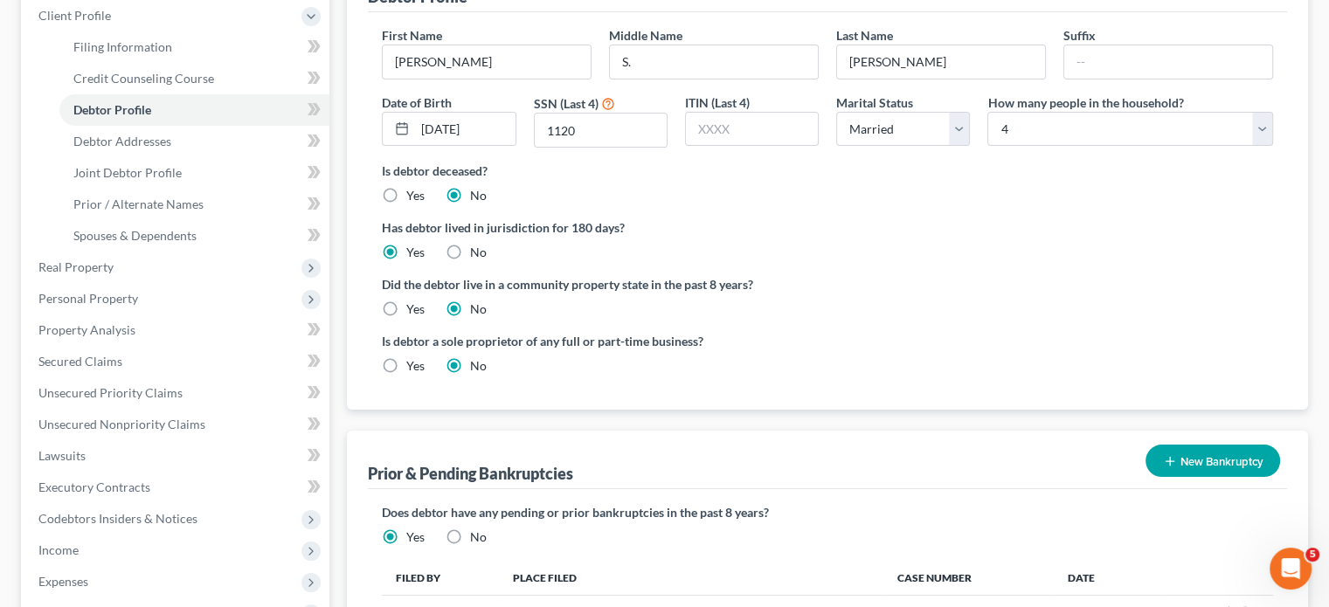
scroll to position [247, 0]
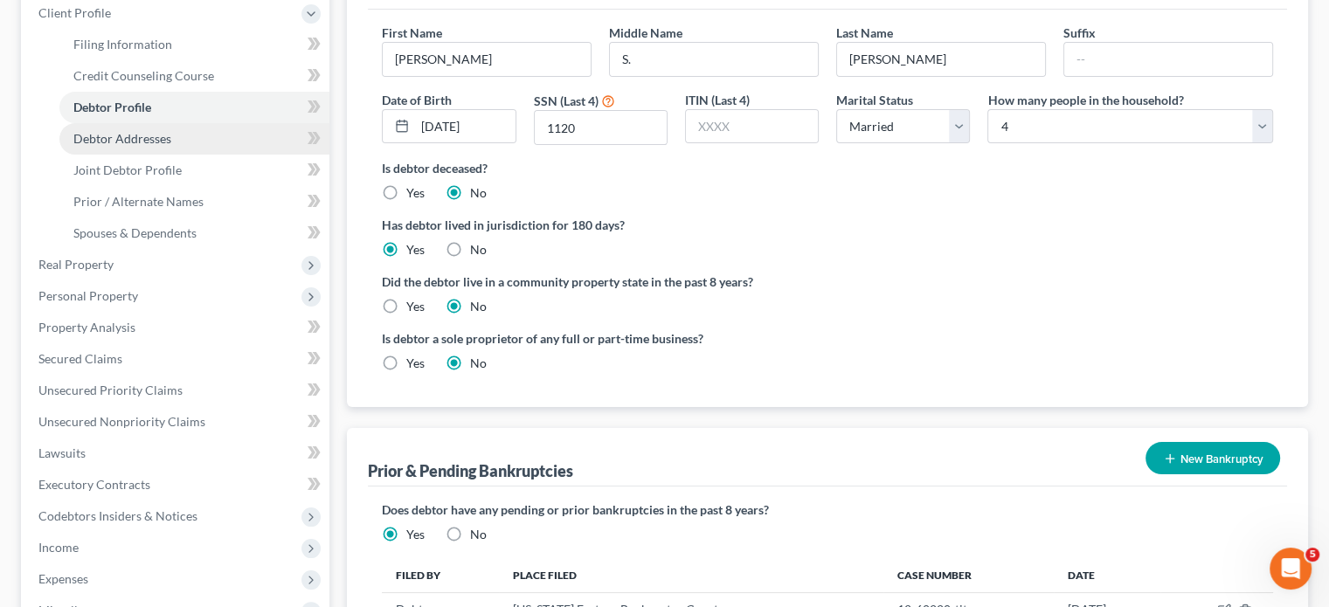
click at [241, 155] on link "Debtor Addresses" at bounding box center [194, 138] width 270 height 31
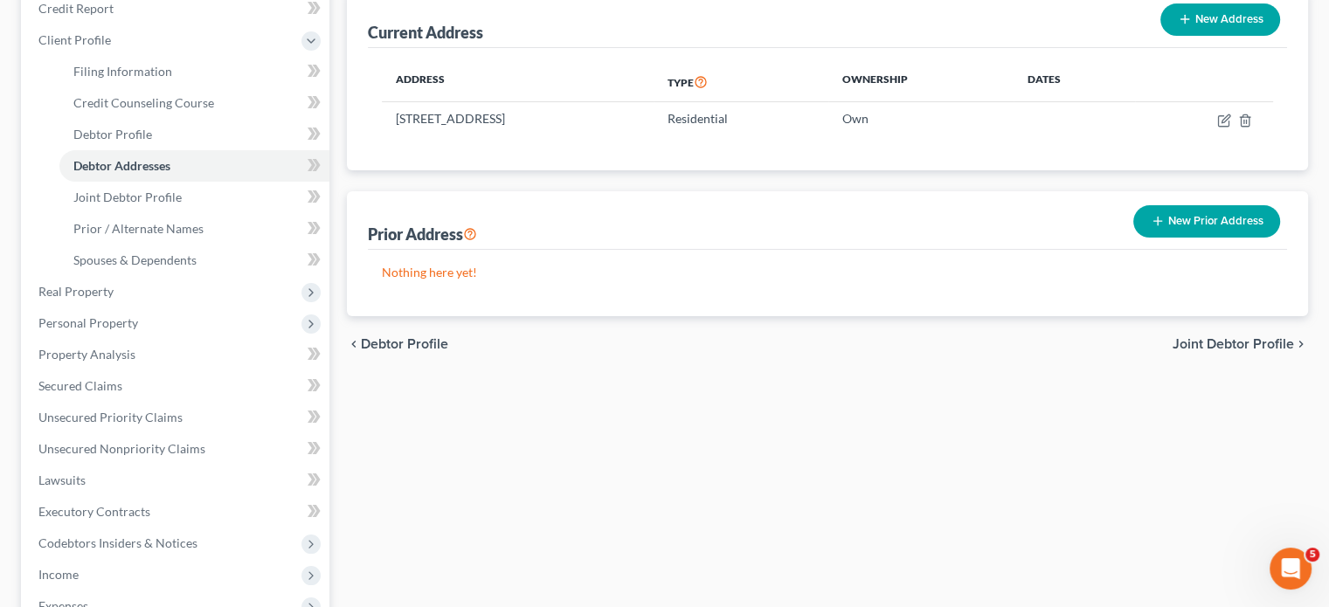
scroll to position [222, 0]
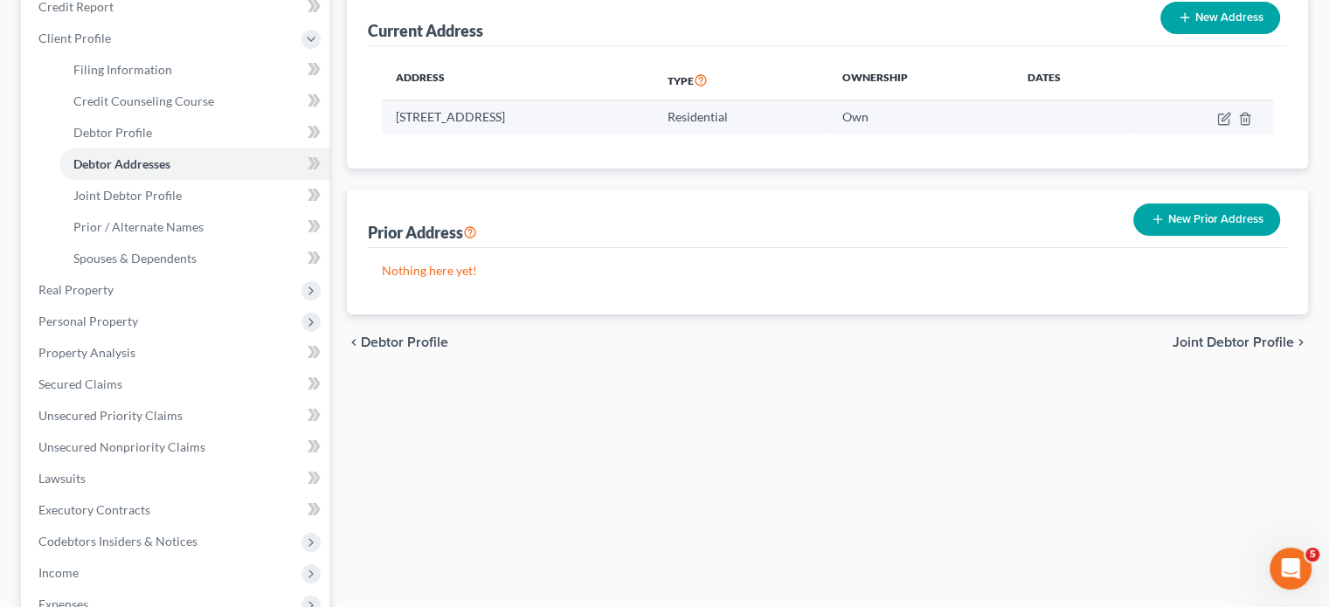
drag, startPoint x: 410, startPoint y: 247, endPoint x: 699, endPoint y: 239, distance: 289.4
click at [654, 134] on td "33005 Oakleigh, New Haven, MI 48048" at bounding box center [518, 116] width 272 height 33
copy td "33005 Oakleigh, New Haven, MI 48048"
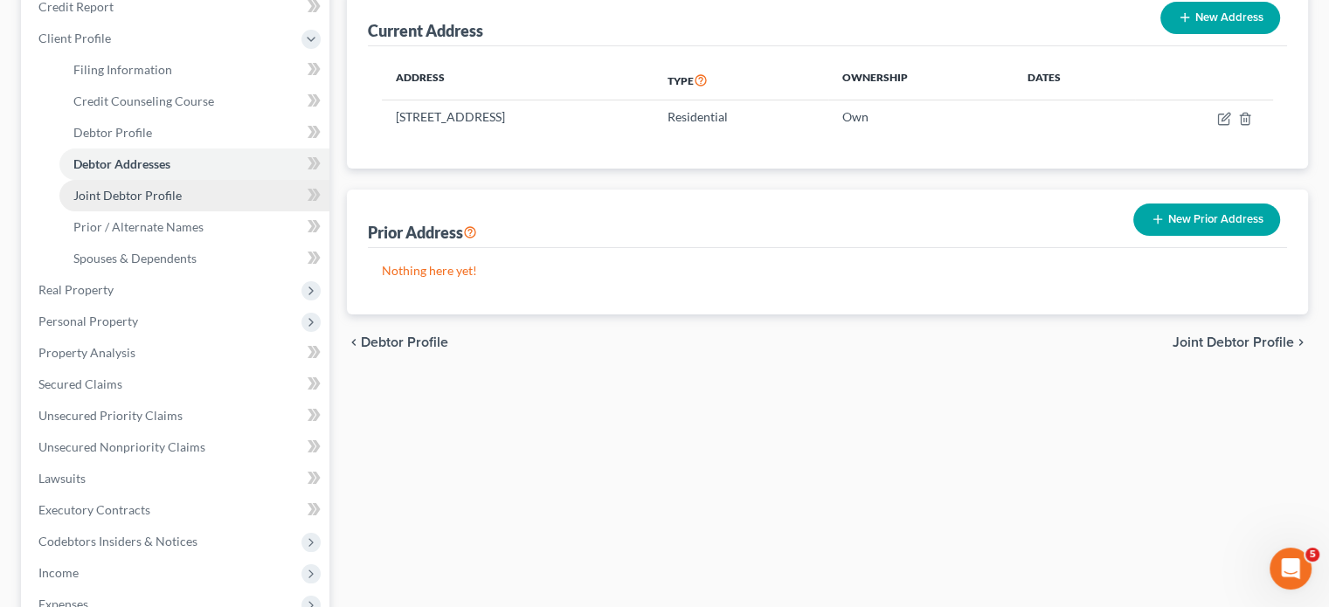
click at [171, 203] on span "Joint Debtor Profile" at bounding box center [127, 195] width 108 height 15
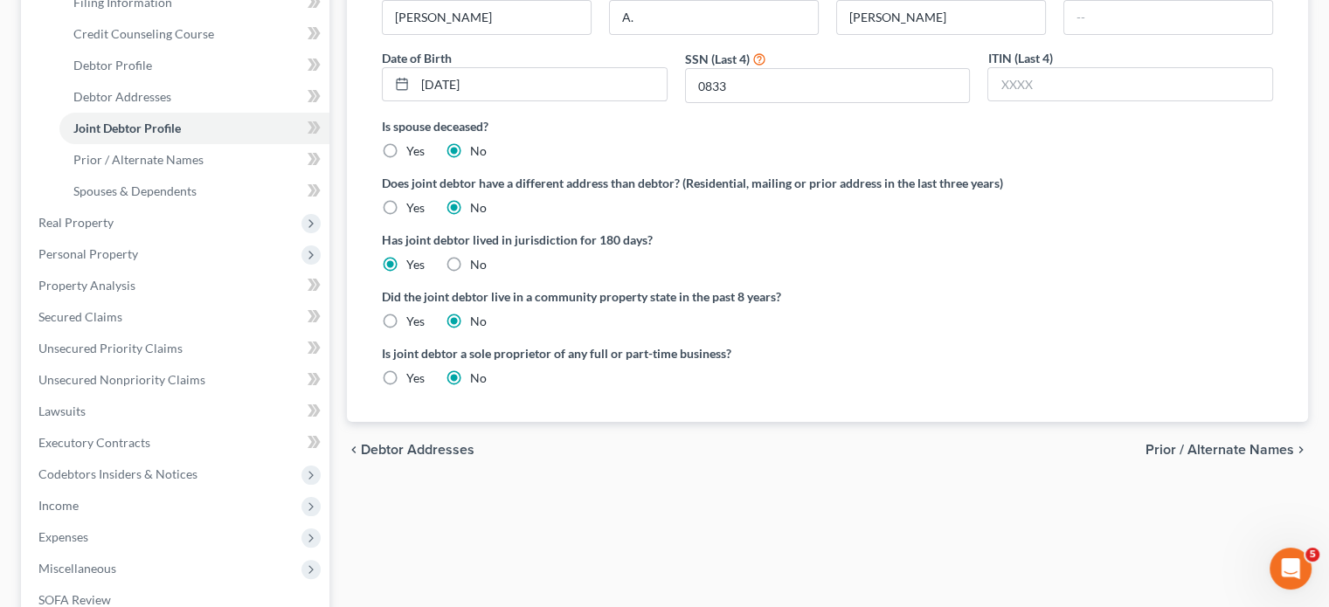
scroll to position [290, 0]
click at [142, 197] on span "Spouses & Dependents" at bounding box center [134, 190] width 123 height 15
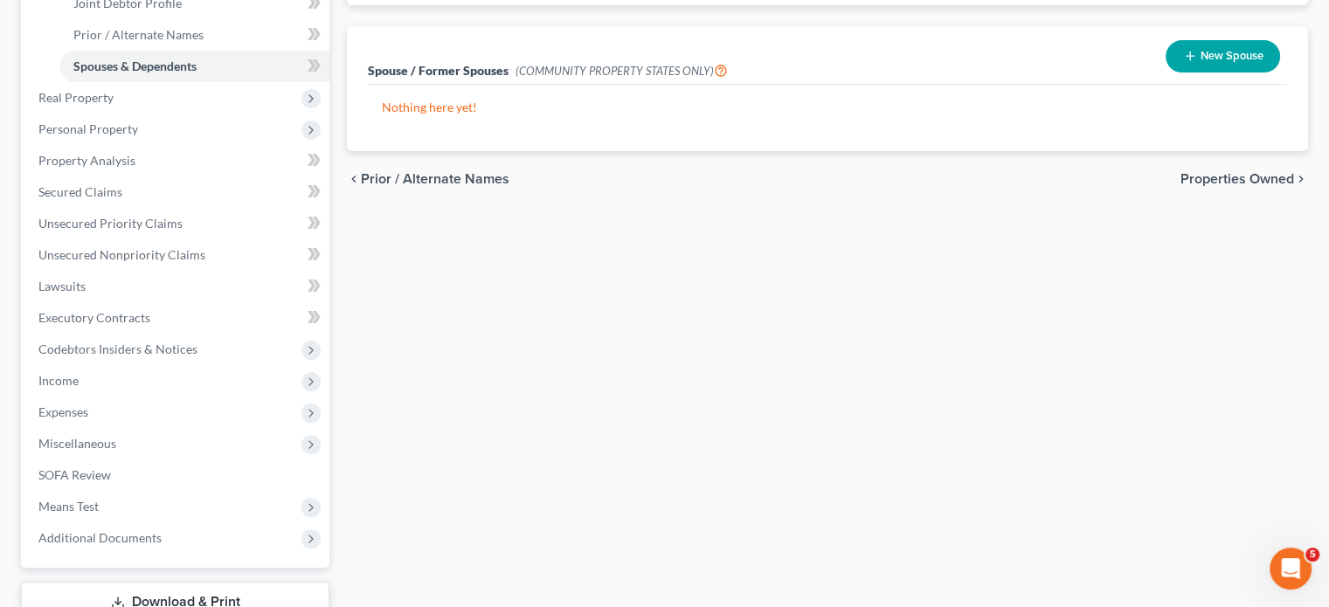
scroll to position [415, 0]
click at [199, 113] on span "Real Property" at bounding box center [176, 96] width 305 height 31
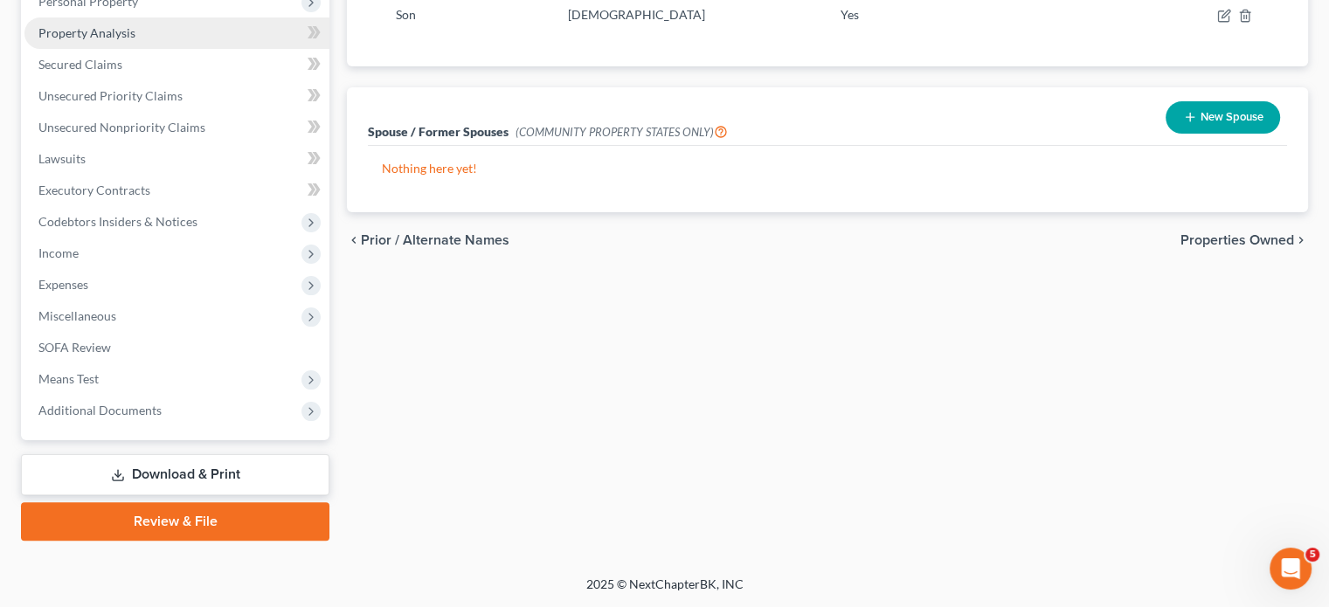
scroll to position [160, 0]
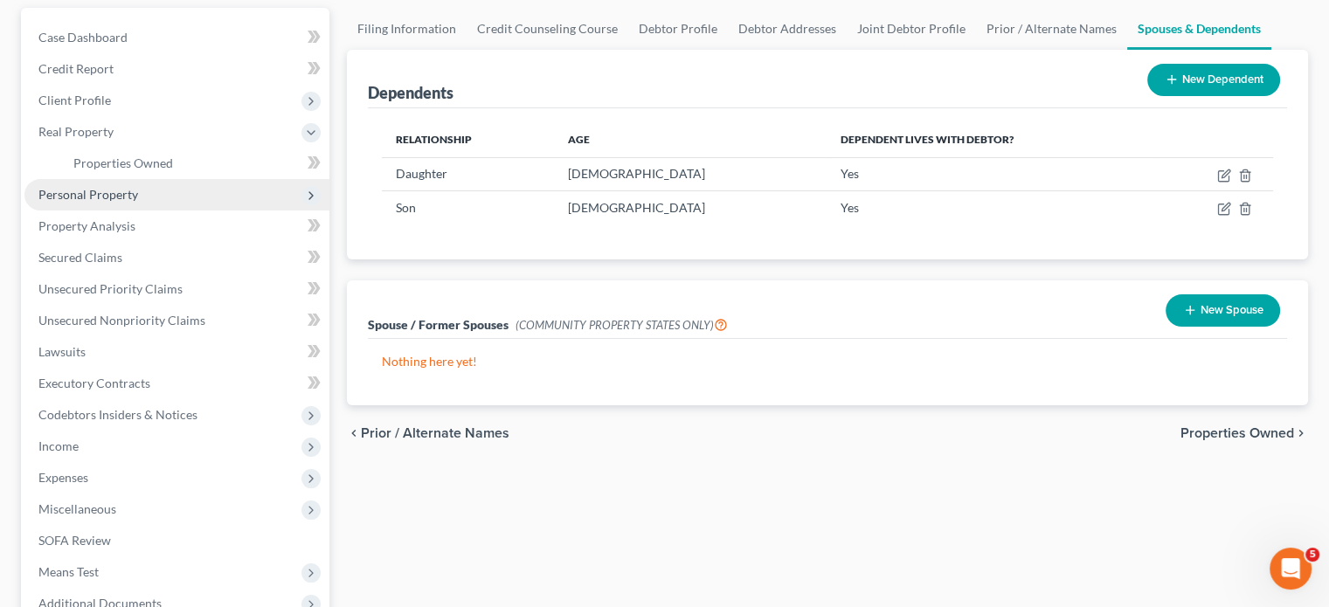
click at [138, 202] on span "Personal Property" at bounding box center [88, 194] width 100 height 15
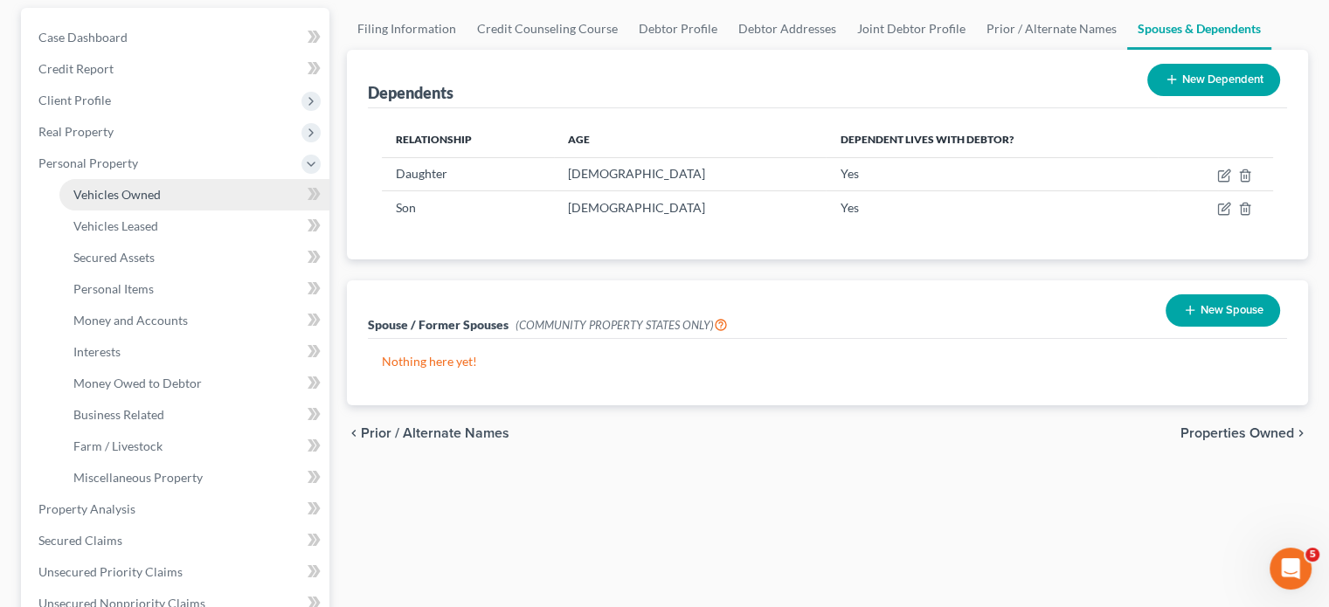
click at [161, 202] on span "Vehicles Owned" at bounding box center [116, 194] width 87 height 15
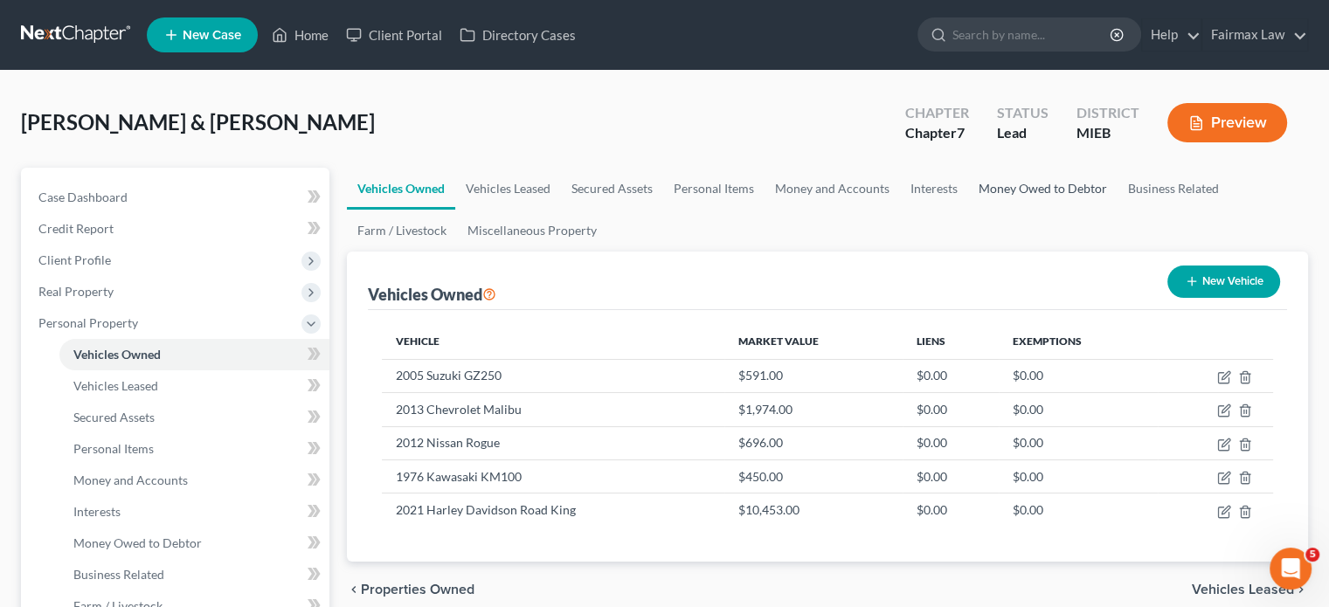
scroll to position [241, 0]
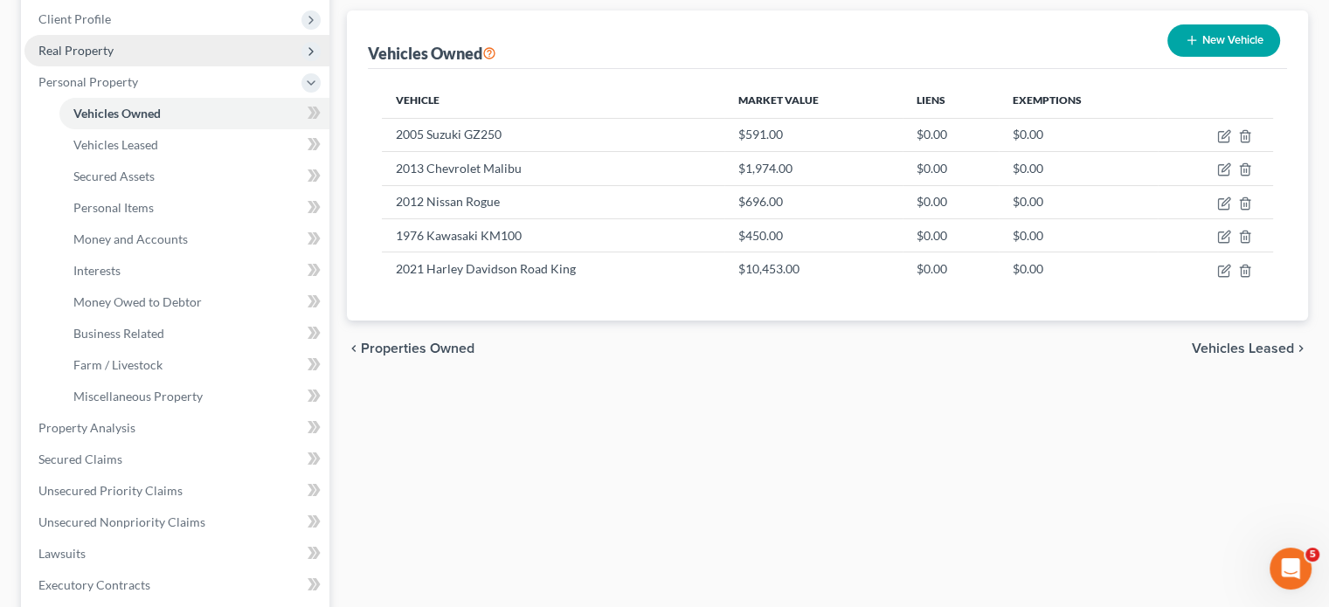
click at [186, 66] on span "Real Property" at bounding box center [176, 50] width 305 height 31
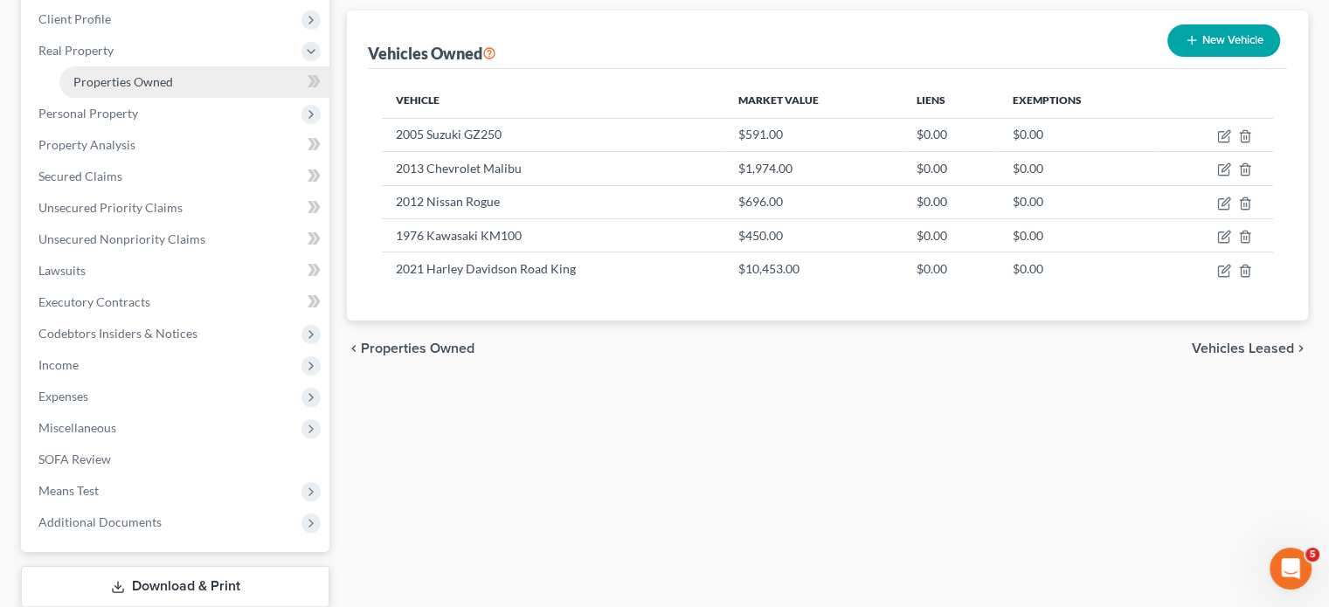
click at [173, 89] on span "Properties Owned" at bounding box center [123, 81] width 100 height 15
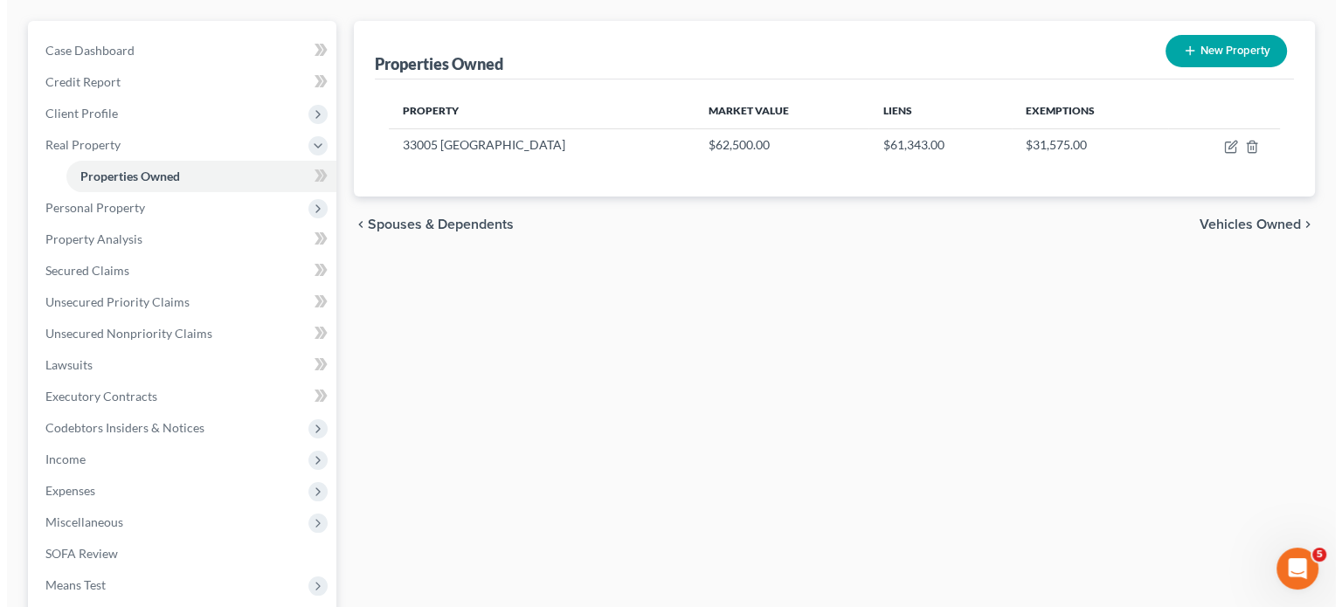
scroll to position [152, 0]
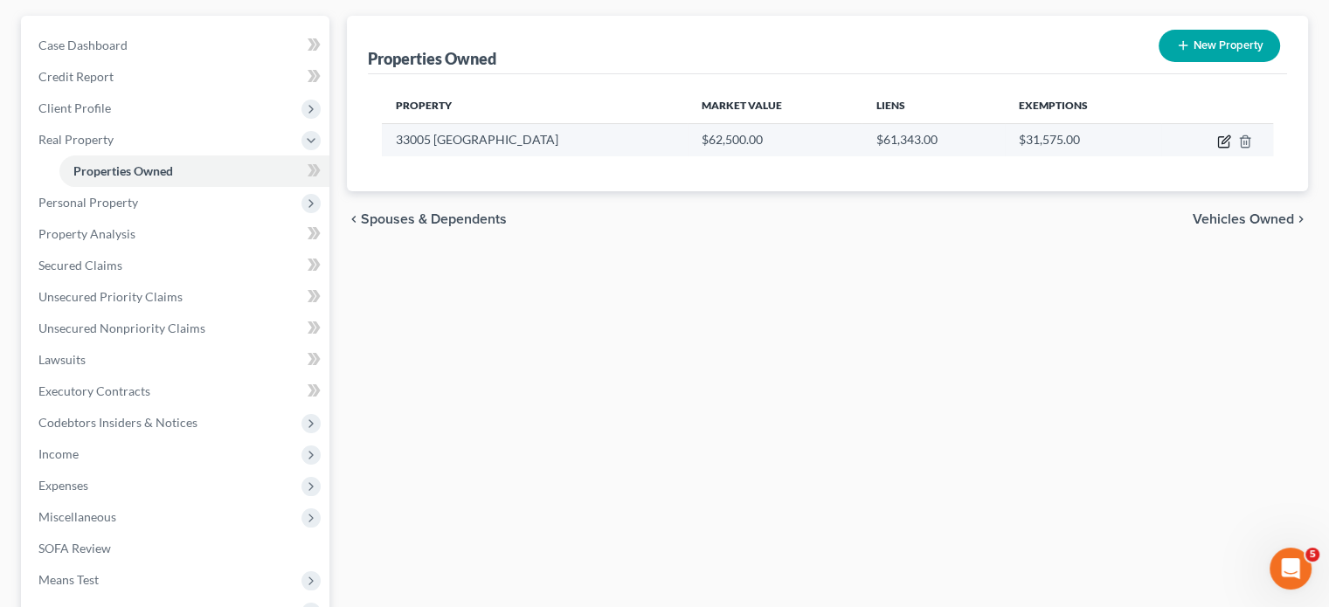
click at [1218, 148] on icon "button" at bounding box center [1223, 142] width 10 height 10
select select "23"
select select "0"
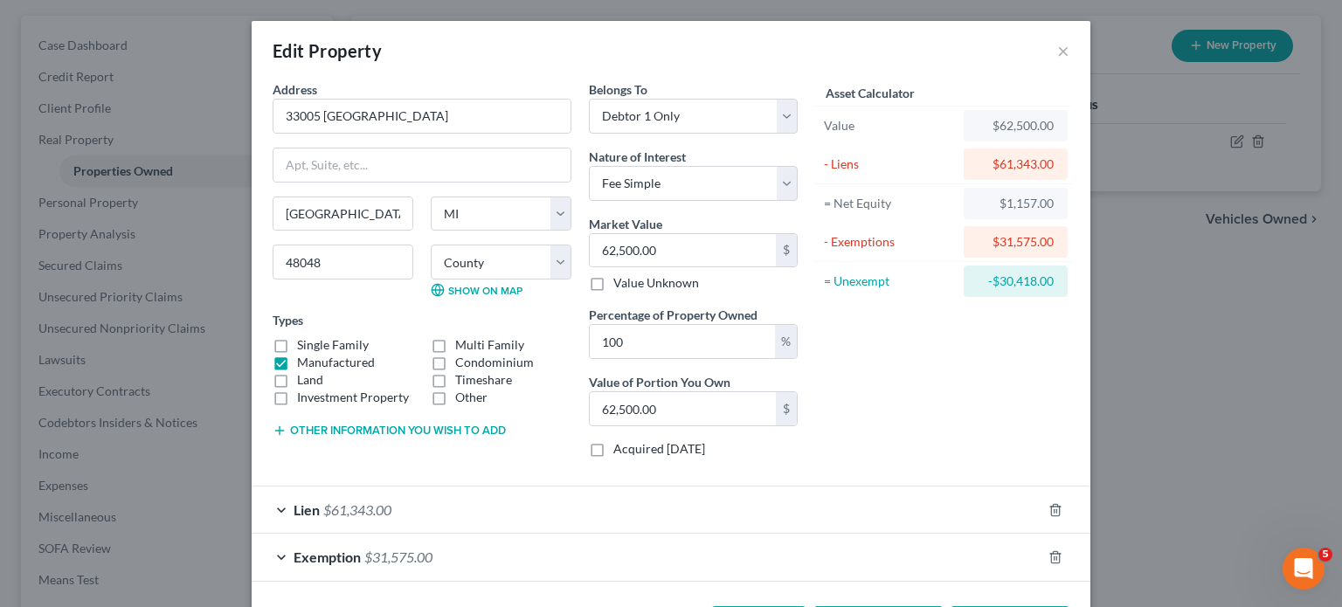
scroll to position [232, 0]
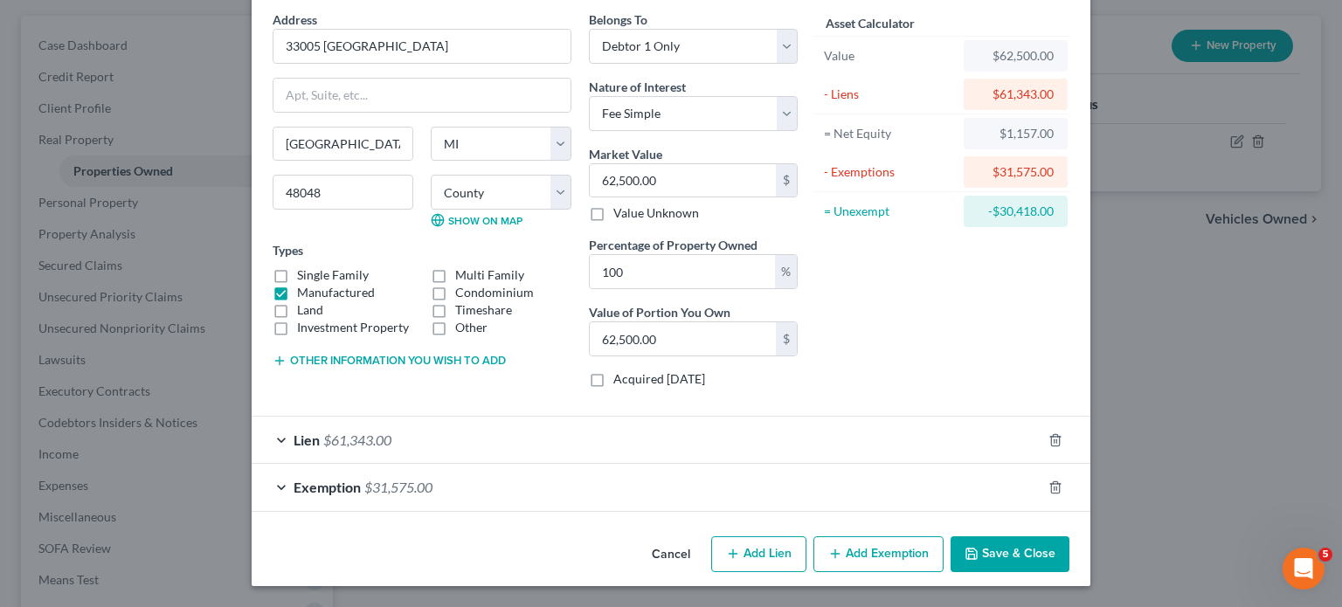
click at [957, 470] on div "Exemption $31,575.00" at bounding box center [647, 487] width 790 height 46
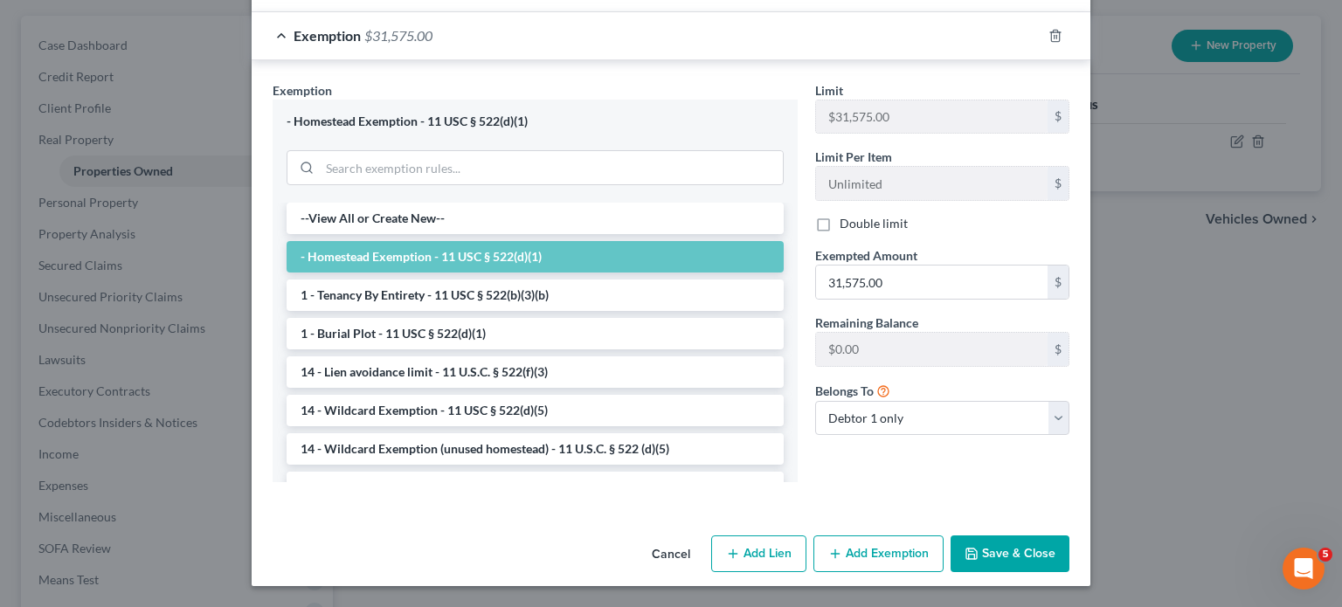
scroll to position [559, 0]
click at [947, 299] on input "31,575.00" at bounding box center [932, 282] width 232 height 33
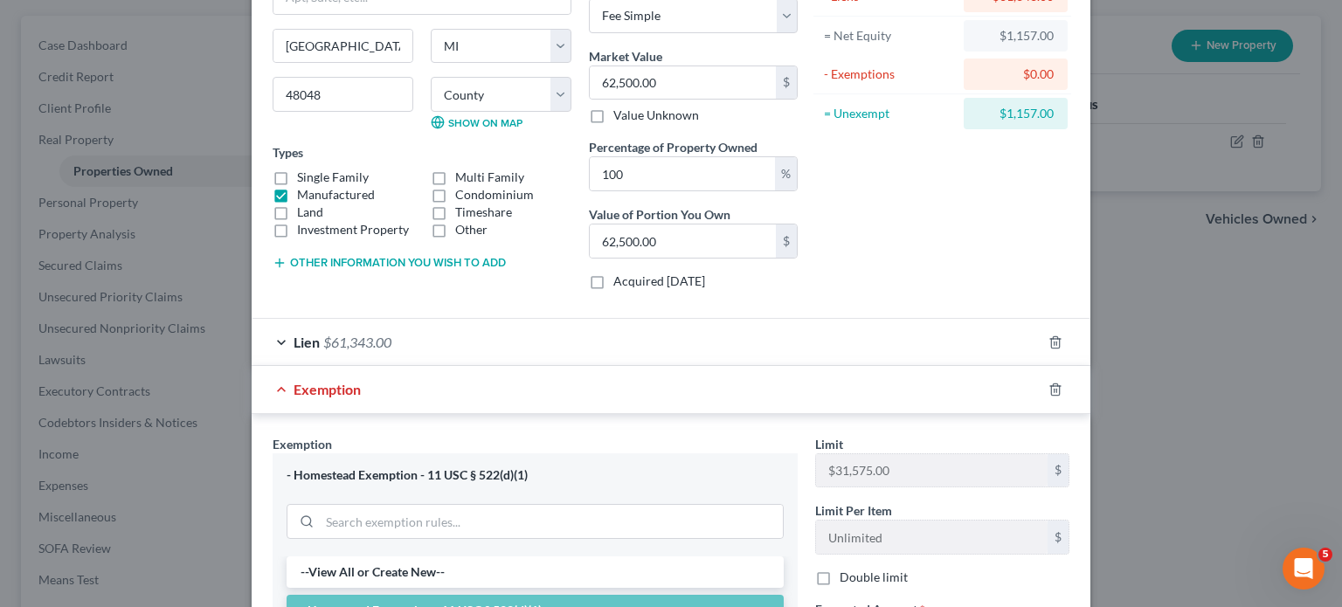
scroll to position [168, 0]
click at [661, 100] on input "62,500.00" at bounding box center [683, 82] width 186 height 33
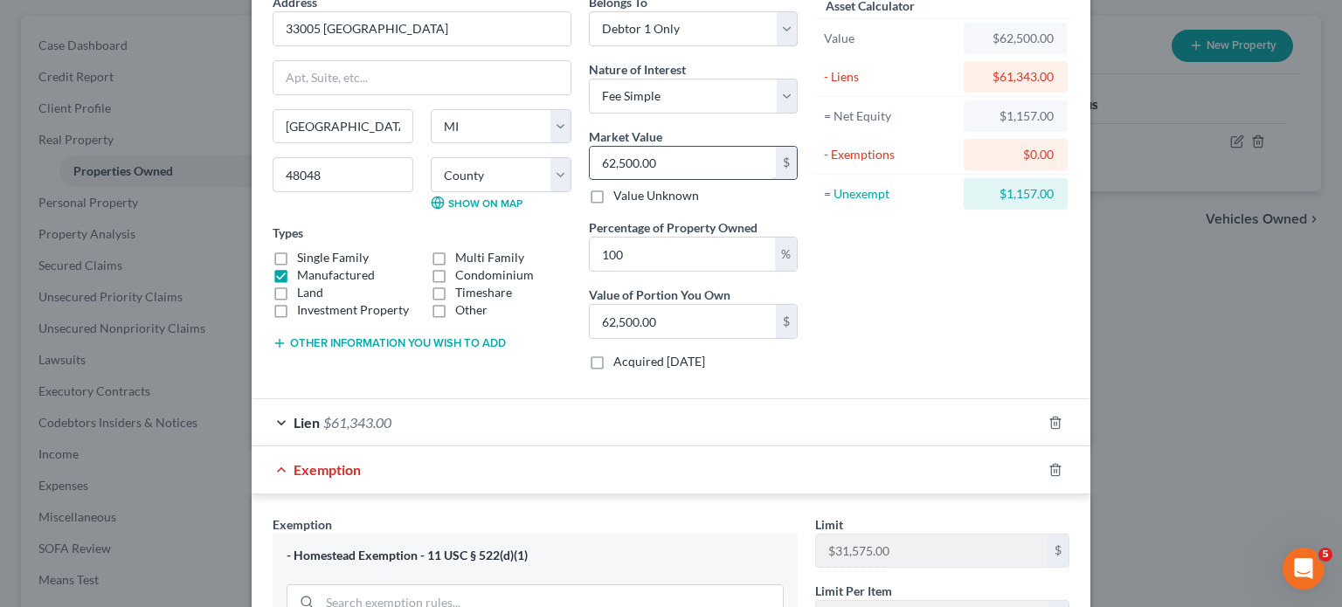
scroll to position [87, 0]
click at [650, 114] on select "Select Fee Simple Joint Tenant Life Estate Equitable Interest Future Interest T…" at bounding box center [693, 96] width 209 height 35
select select "7"
click at [589, 114] on select "Select Fee Simple Joint Tenant Life Estate Equitable Interest Future Interest T…" at bounding box center [693, 96] width 209 height 35
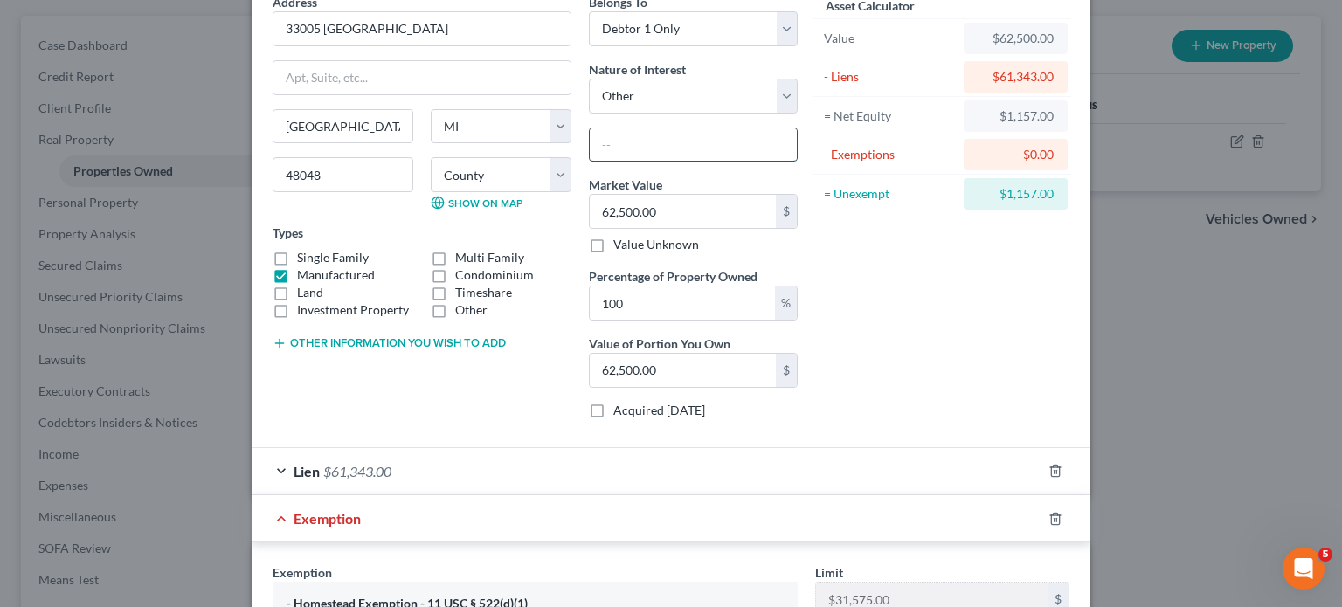
click at [602, 162] on input "text" at bounding box center [693, 144] width 207 height 33
type input "Title Holder"
click at [705, 228] on input "62,500.00" at bounding box center [683, 211] width 186 height 33
type input "6"
type input "6.00"
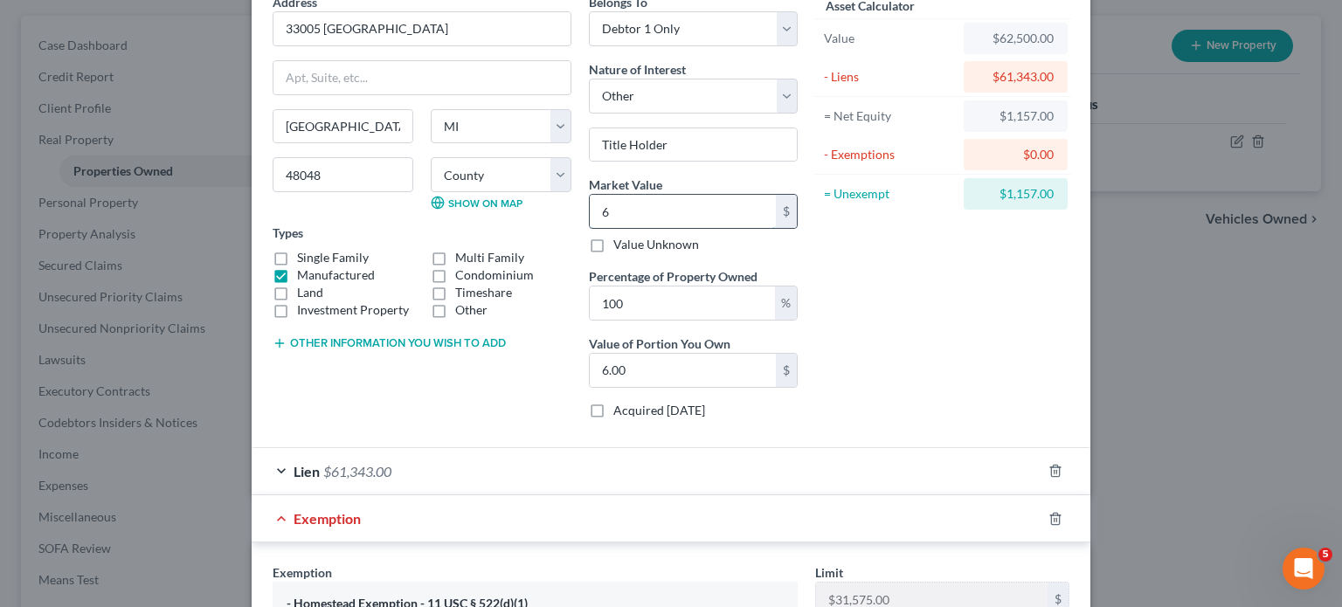
type input "65"
type input "65.00"
type input "650"
type input "650.00"
type input "6500"
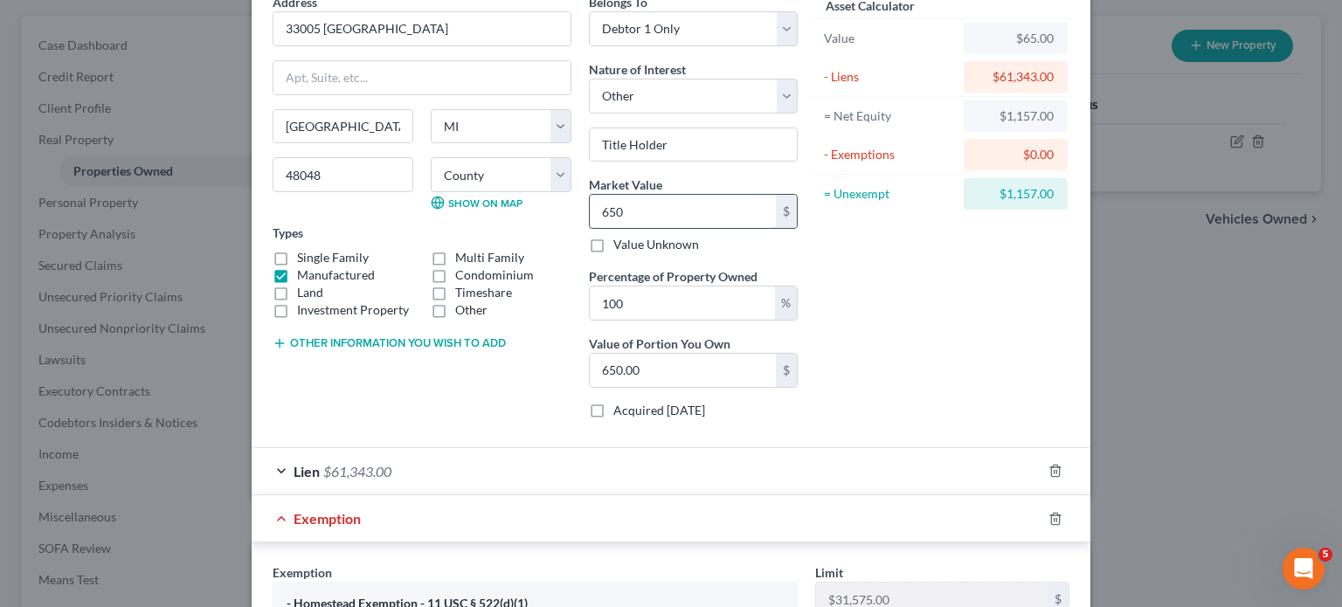
type input "6,500.00"
type input "6,5000"
type input "65,000.00"
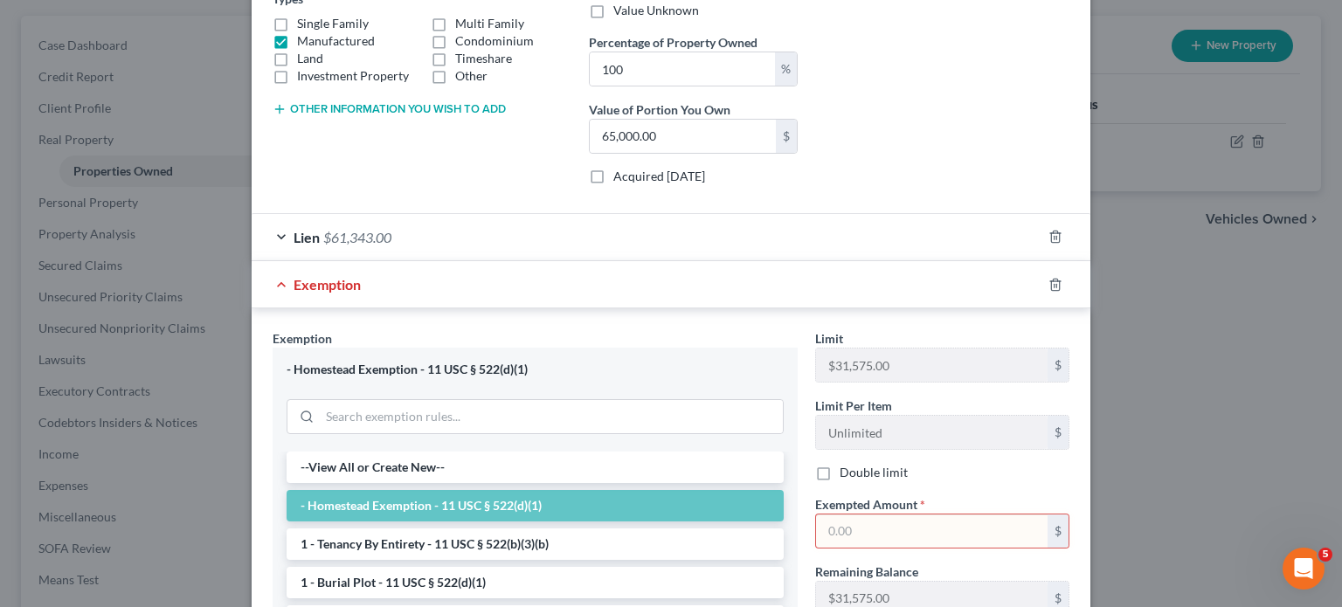
scroll to position [346, 0]
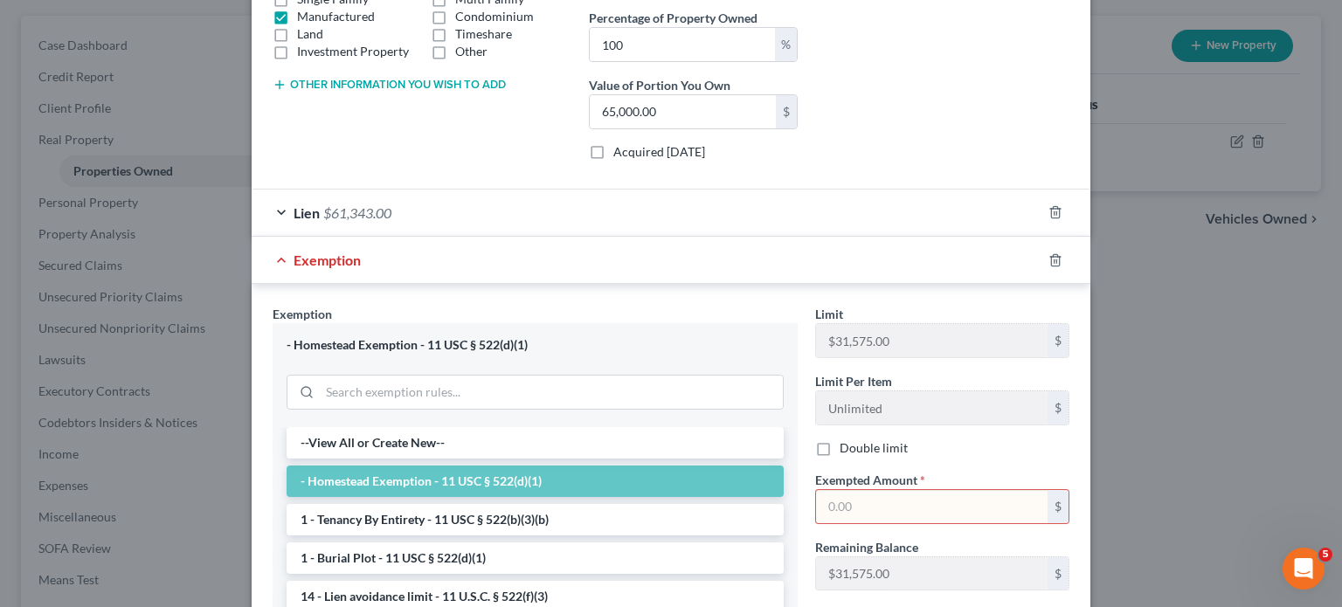
type input "65,000"
drag, startPoint x: 964, startPoint y: 241, endPoint x: 905, endPoint y: 194, distance: 75.2
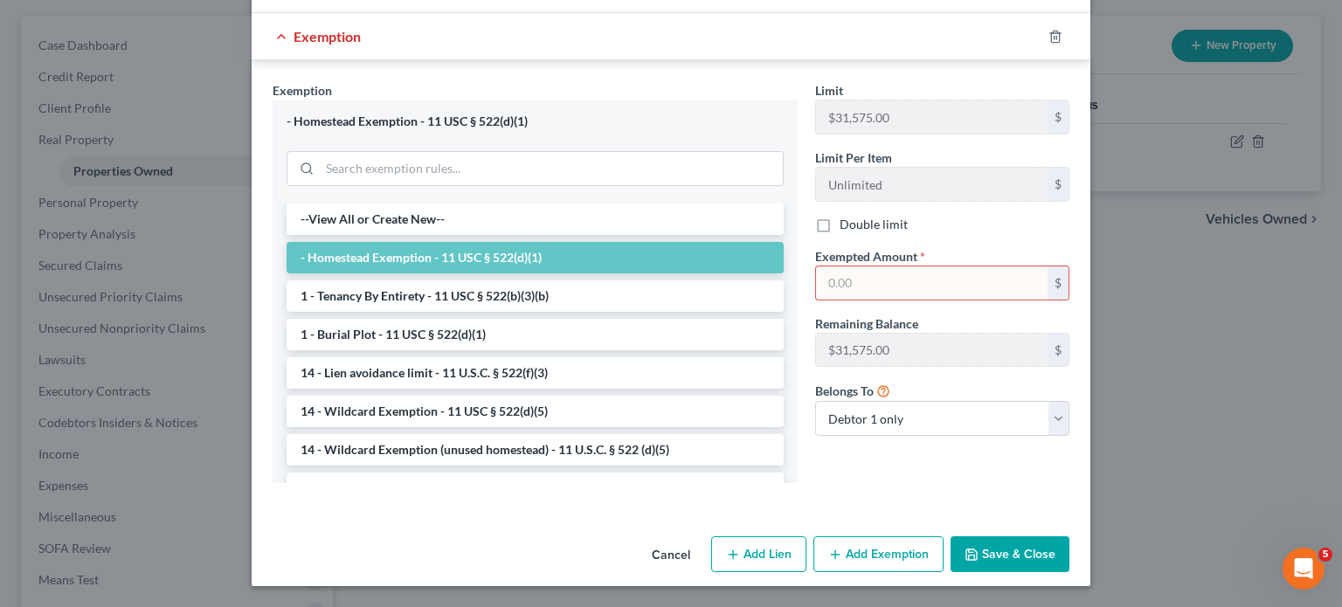
scroll to position [856, 0]
click at [895, 267] on input "text" at bounding box center [932, 283] width 232 height 33
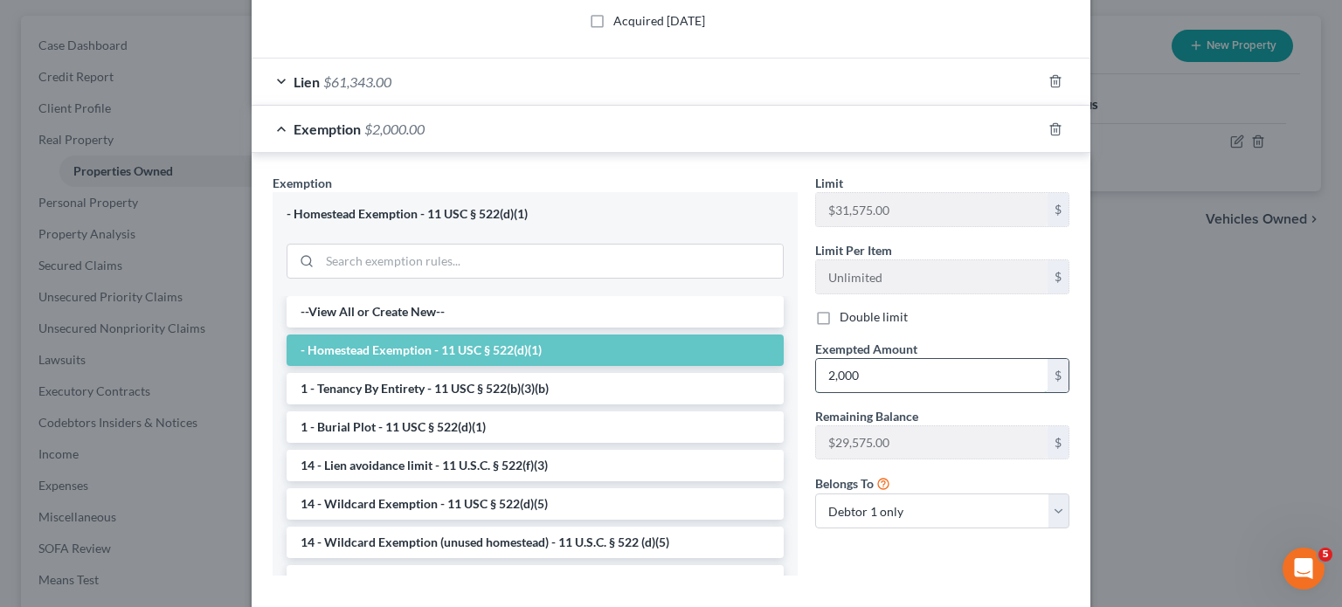
scroll to position [487, 0]
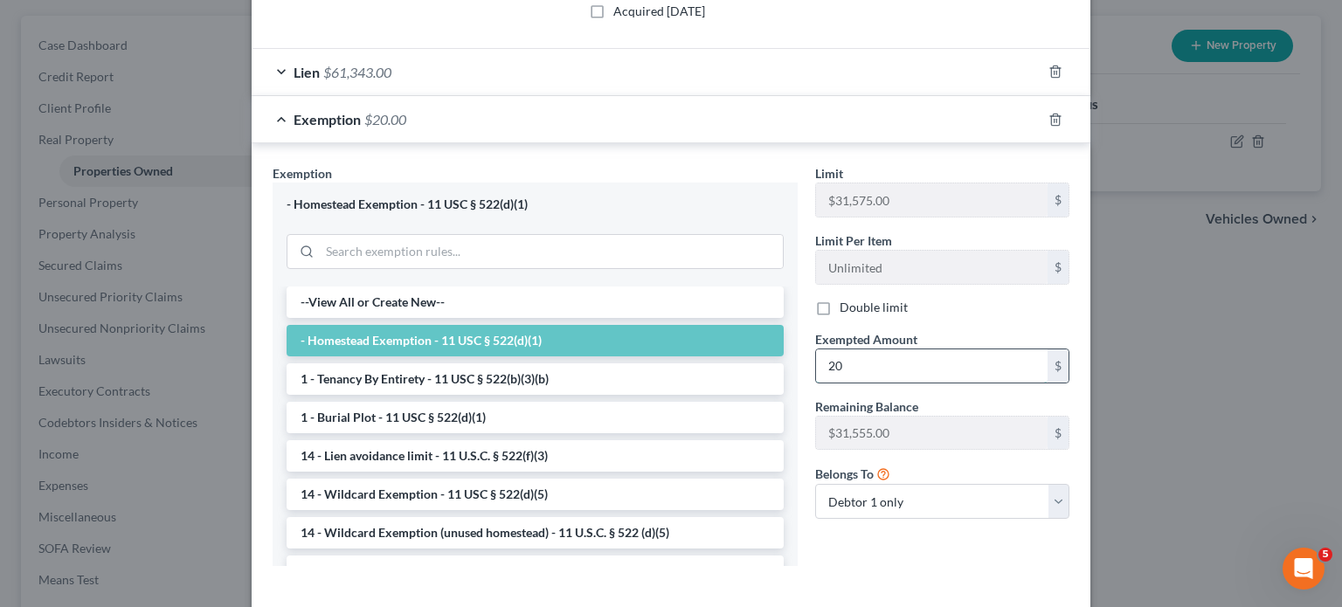
type input "2"
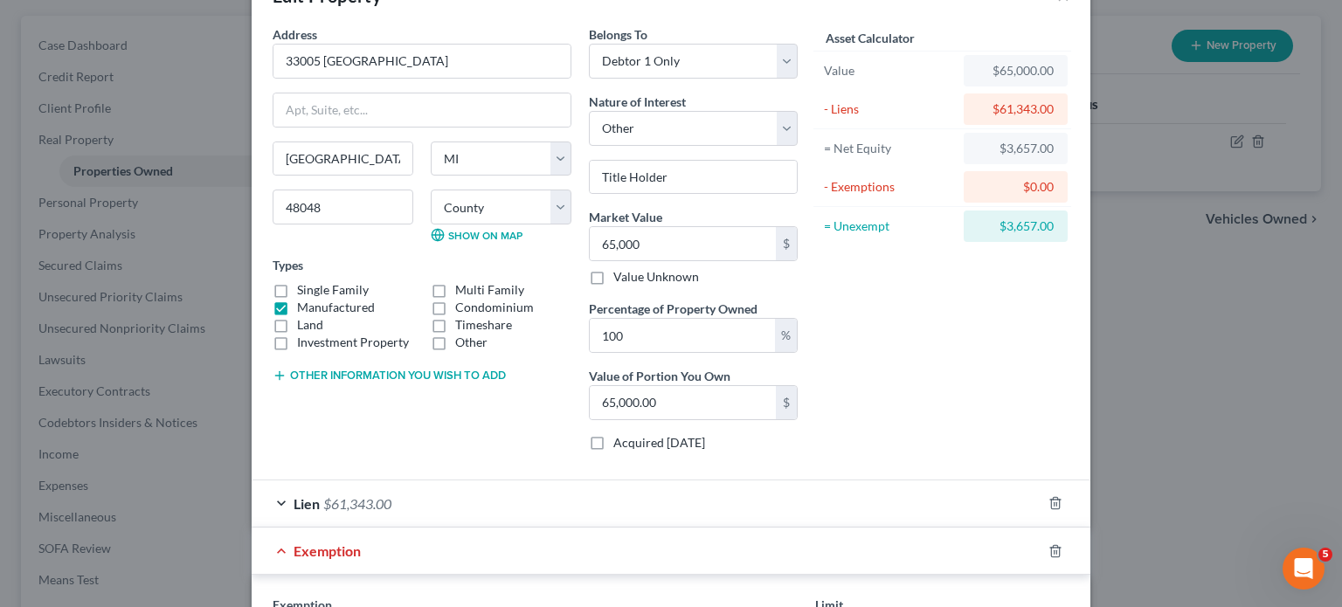
scroll to position [57, 0]
drag, startPoint x: 1149, startPoint y: 286, endPoint x: 1080, endPoint y: 281, distance: 69.2
click at [1068, 240] on div "$3,657.00" at bounding box center [1016, 224] width 104 height 31
copy div "3,657.00"
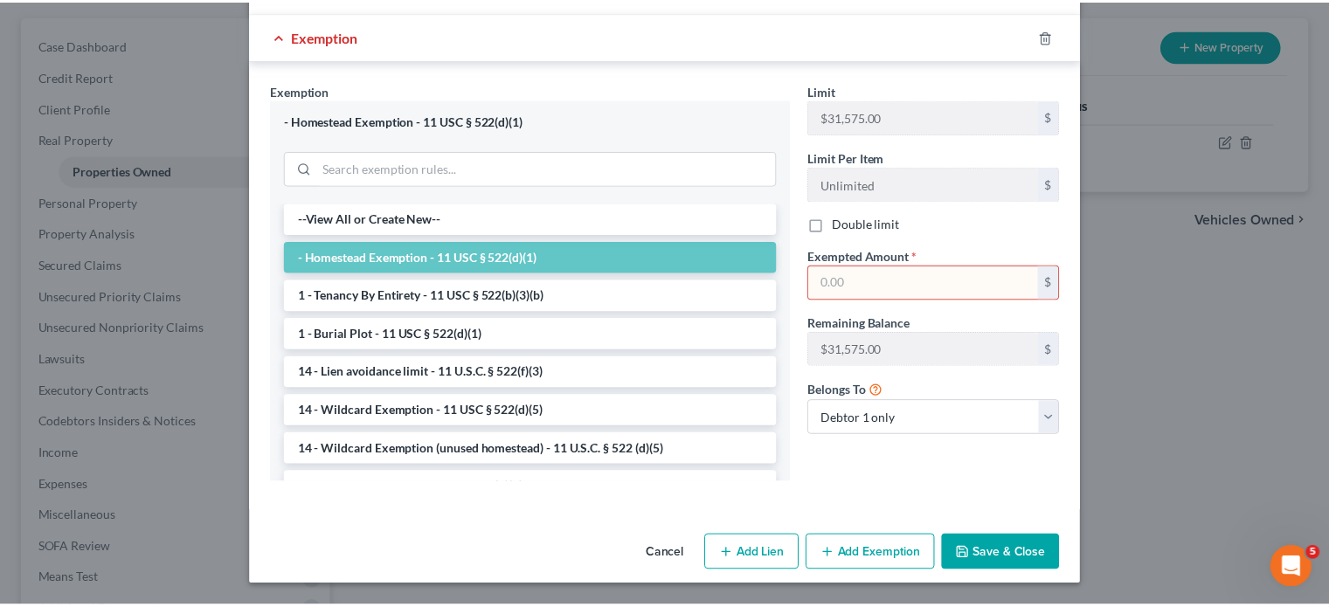
scroll to position [807, 0]
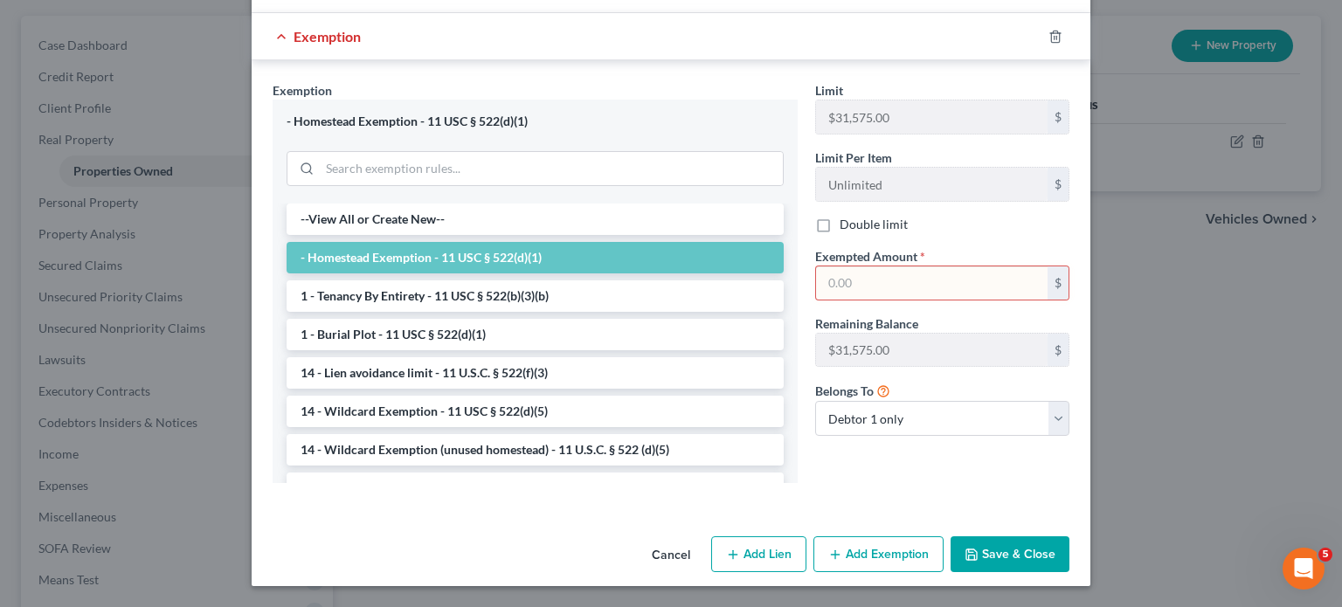
click at [895, 267] on input "text" at bounding box center [932, 283] width 232 height 33
paste input "3,657.00"
type input "3,657.00"
click at [1070, 573] on button "Save & Close" at bounding box center [1010, 555] width 119 height 37
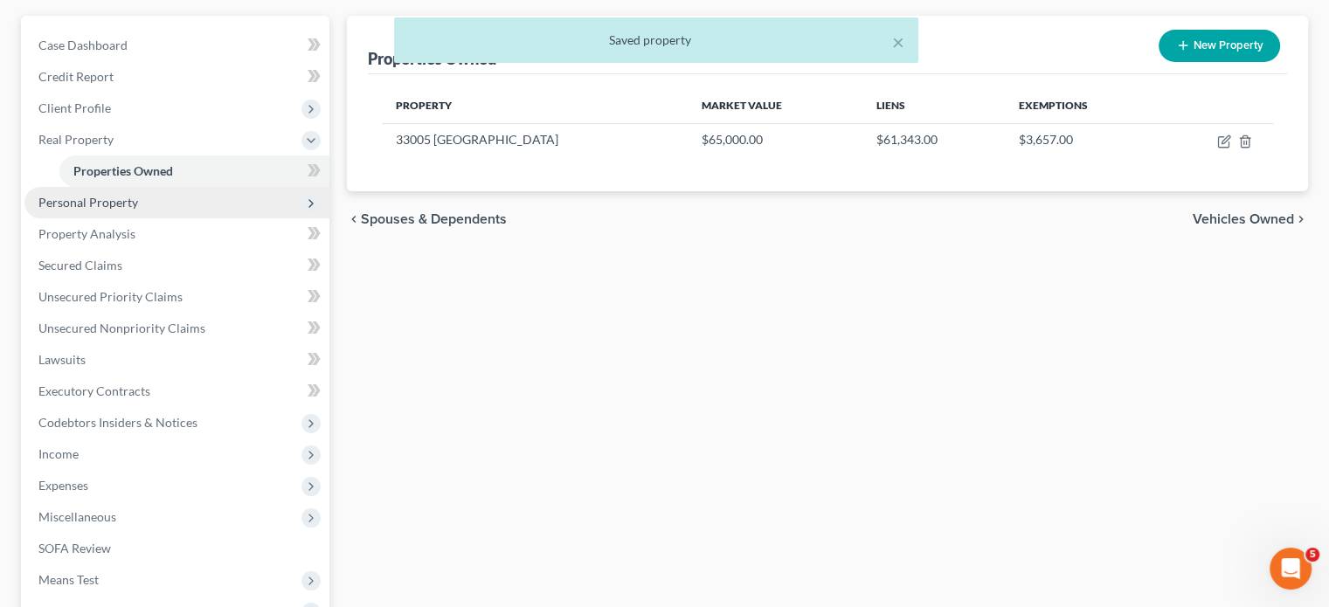
click at [182, 218] on span "Personal Property" at bounding box center [176, 202] width 305 height 31
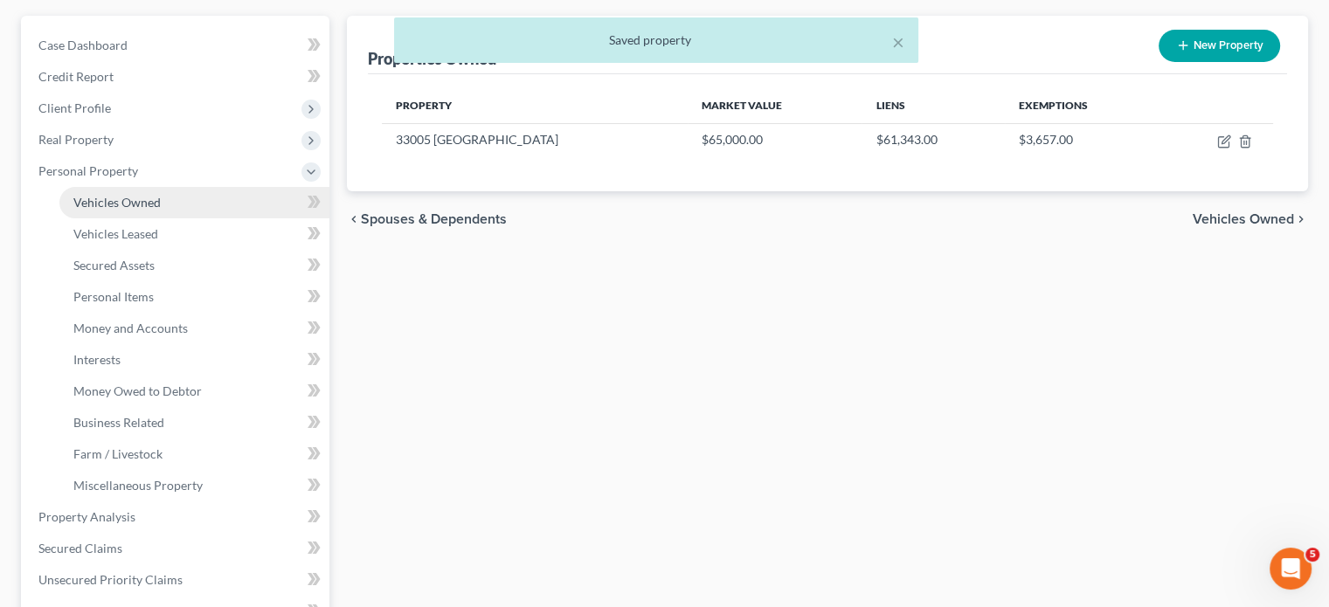
click at [203, 218] on link "Vehicles Owned" at bounding box center [194, 202] width 270 height 31
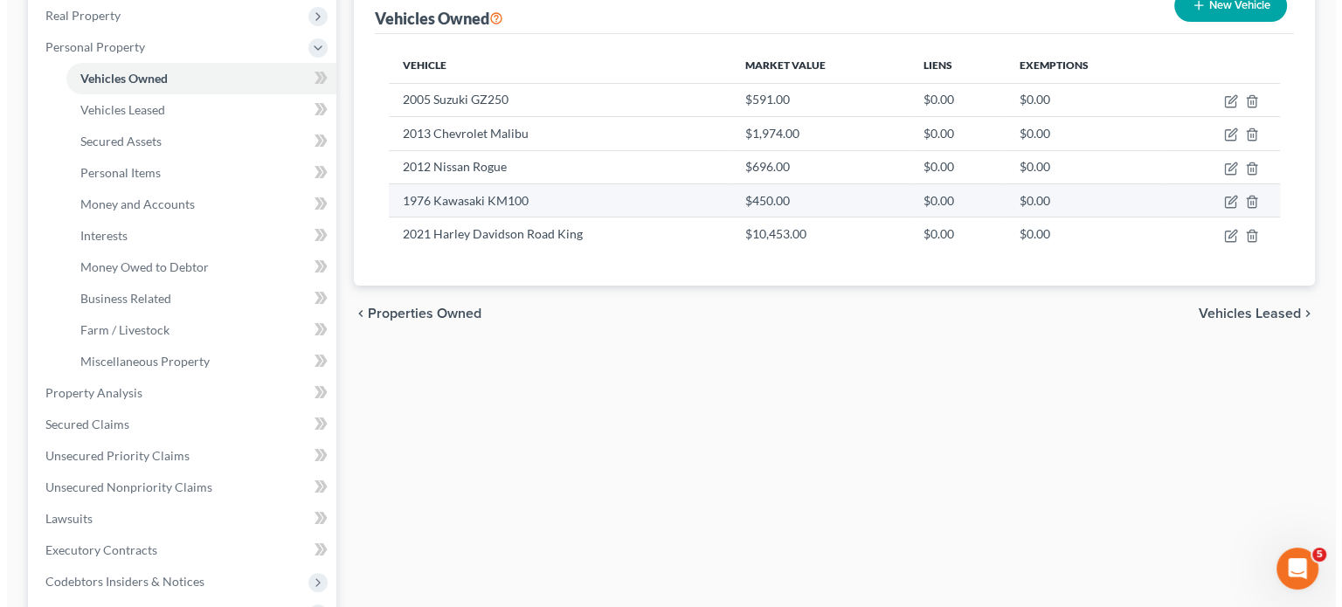
scroll to position [292, 0]
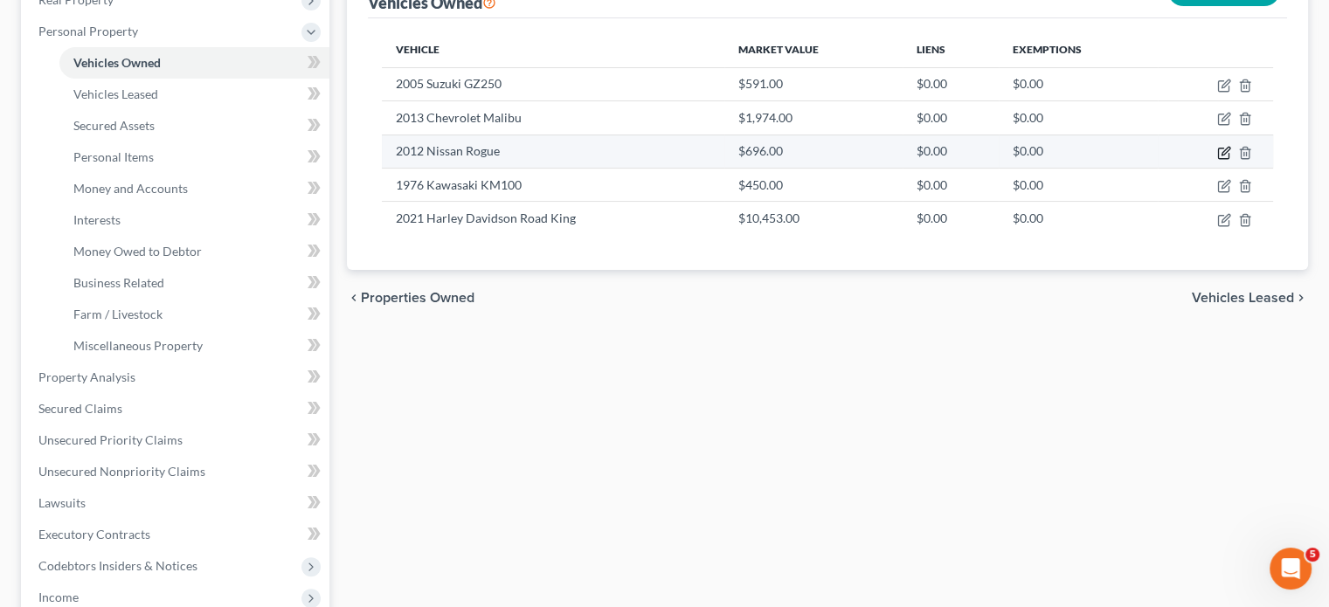
click at [1217, 160] on icon "button" at bounding box center [1224, 153] width 14 height 14
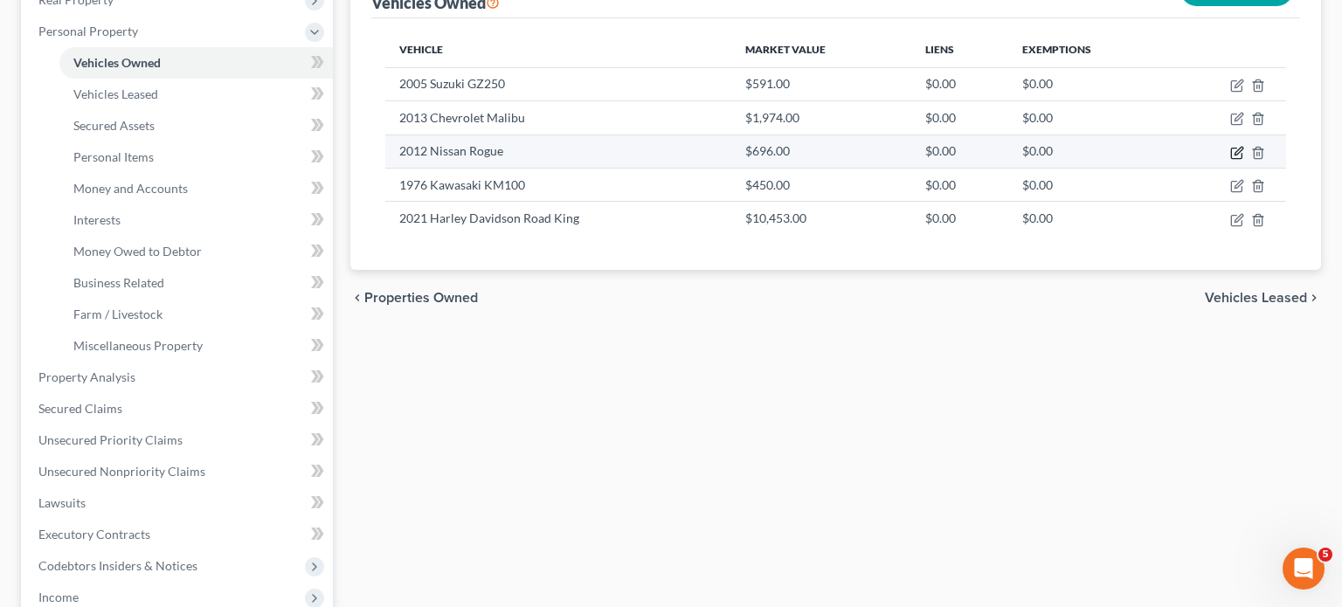
select select "0"
select select "14"
select select "3"
select select "0"
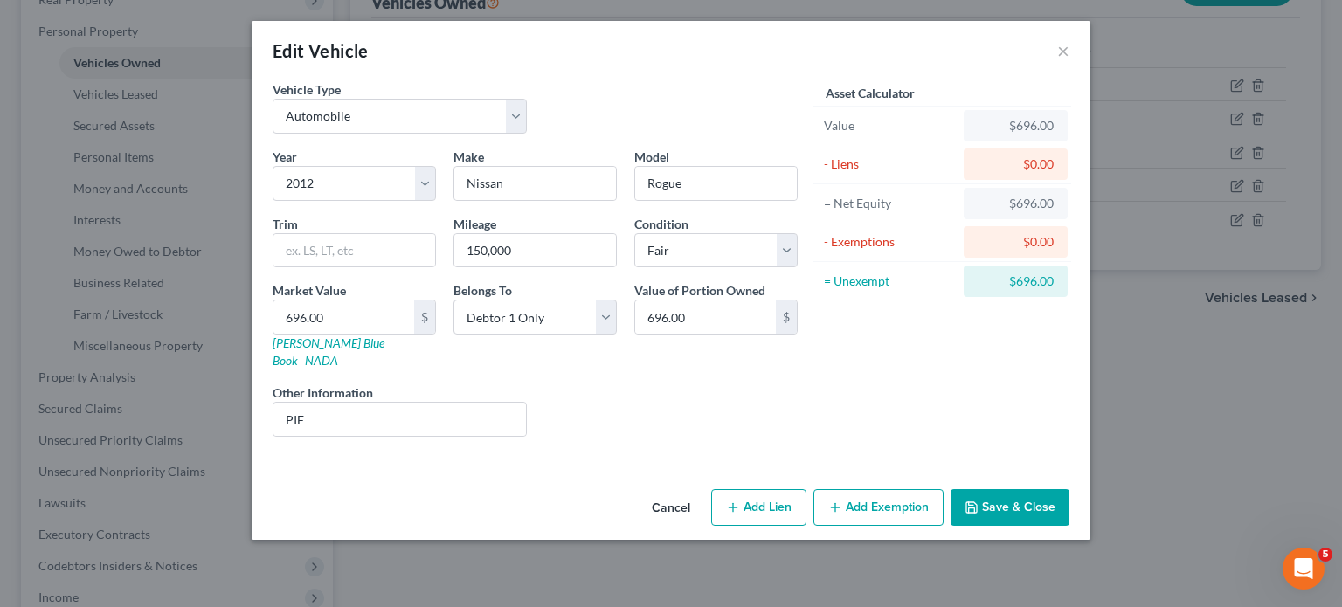
scroll to position [66, 0]
click at [879, 525] on button "Add Exemption" at bounding box center [879, 507] width 130 height 37
select select "2"
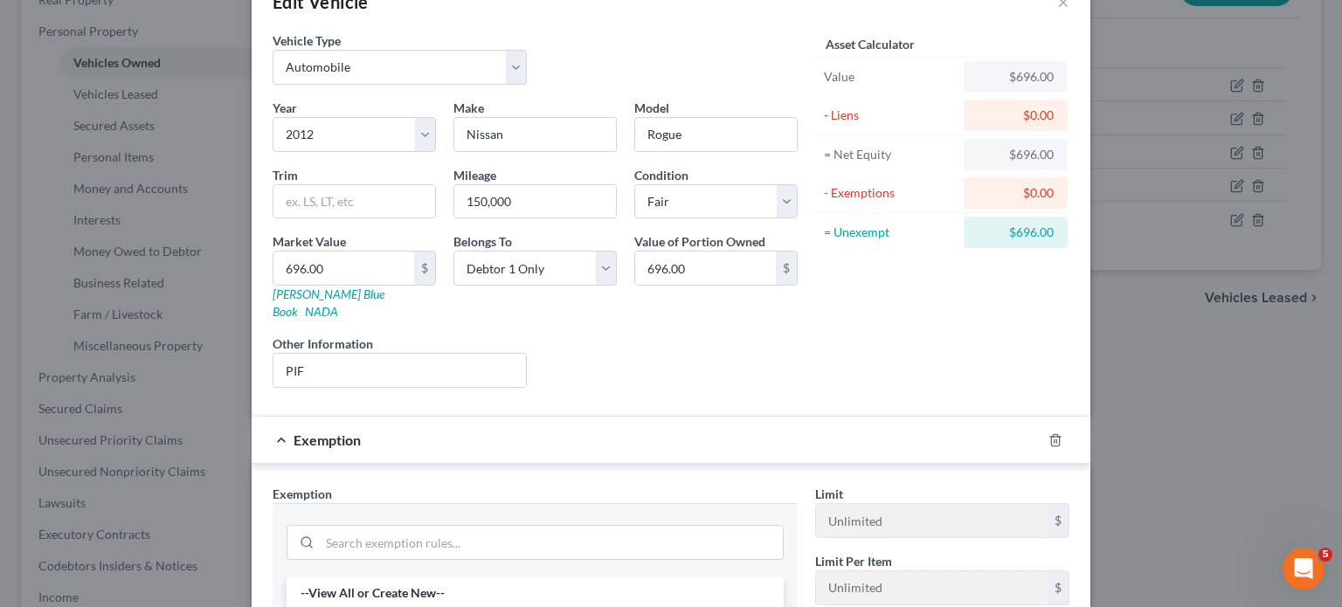
scroll to position [27, 0]
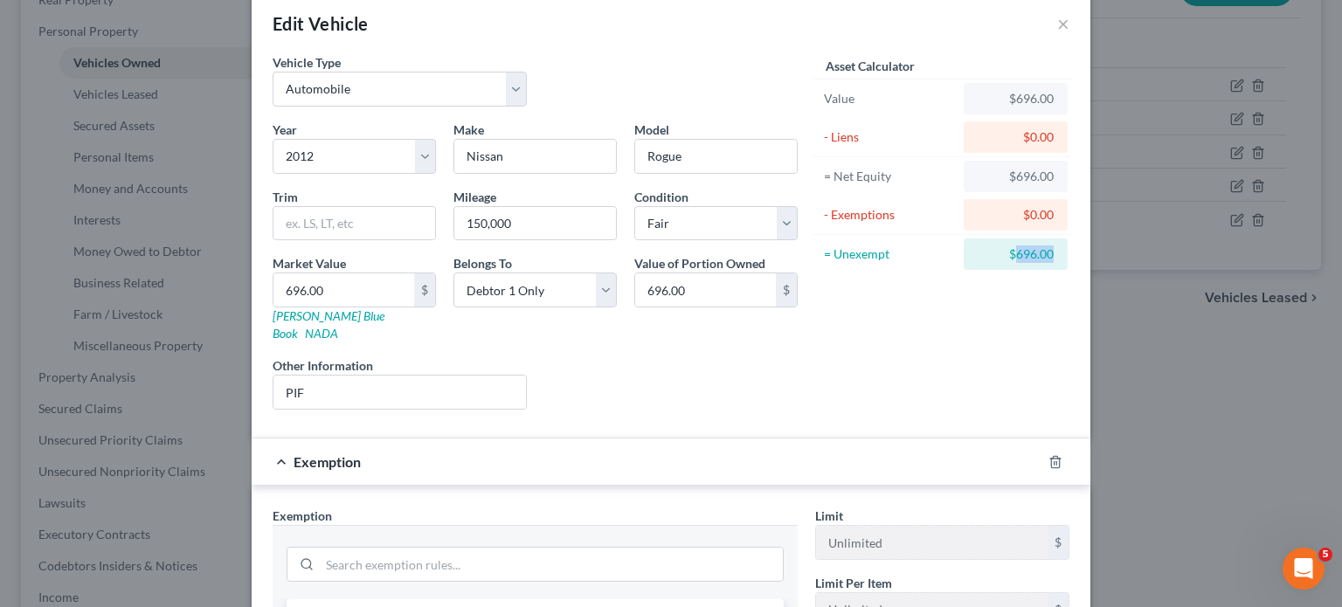
drag, startPoint x: 1153, startPoint y: 328, endPoint x: 1097, endPoint y: 317, distance: 57.8
click at [1068, 270] on div "$696.00" at bounding box center [1016, 254] width 104 height 31
copy div "696.00"
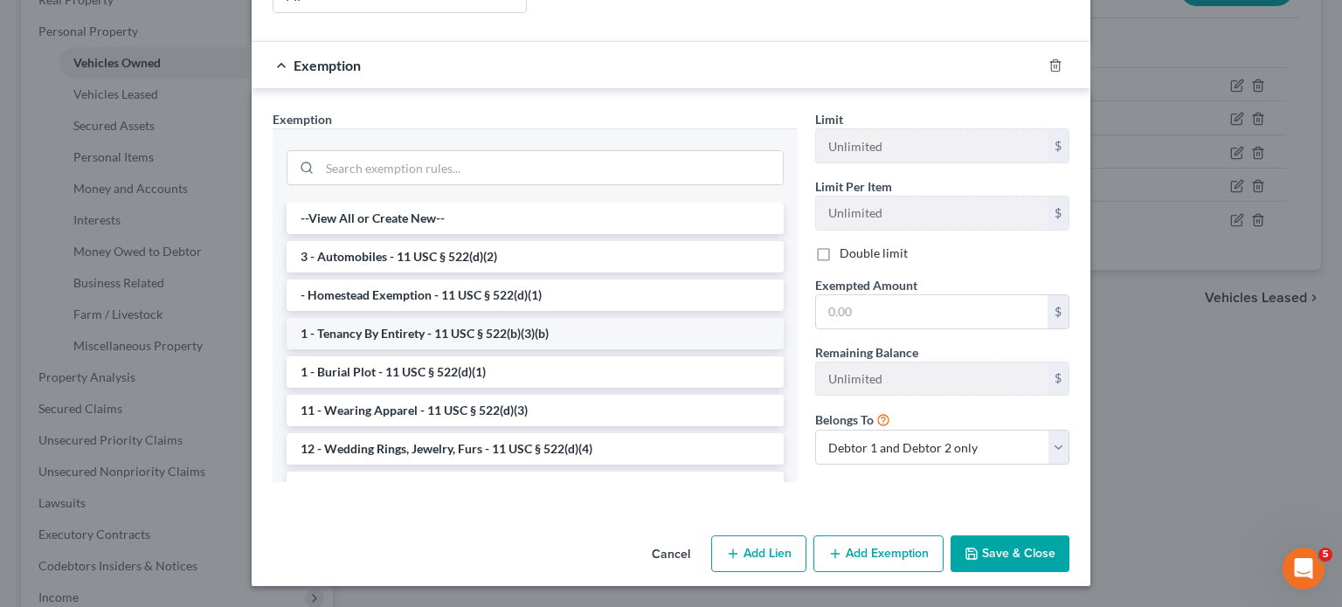
scroll to position [499, 0]
click at [428, 184] on input "search" at bounding box center [551, 167] width 463 height 33
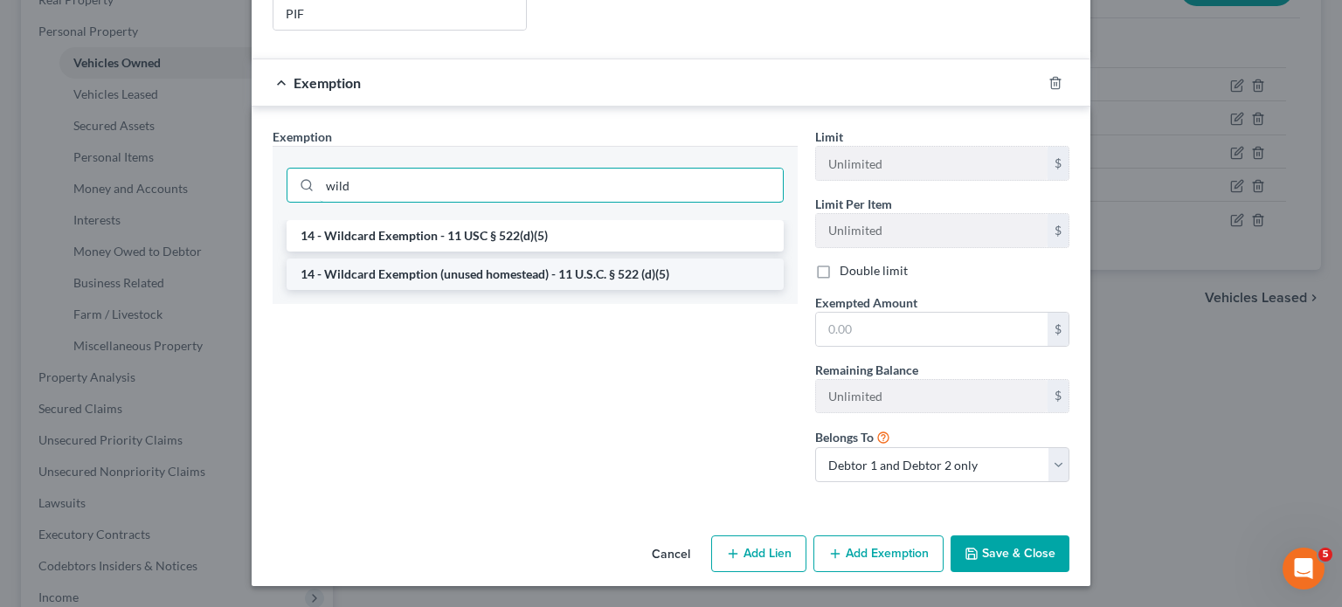
type input "wild"
click at [542, 290] on li "14 - Wildcard Exemption (unused homestead) - 11 U.S.C. § 522 (d)(5)" at bounding box center [535, 274] width 497 height 31
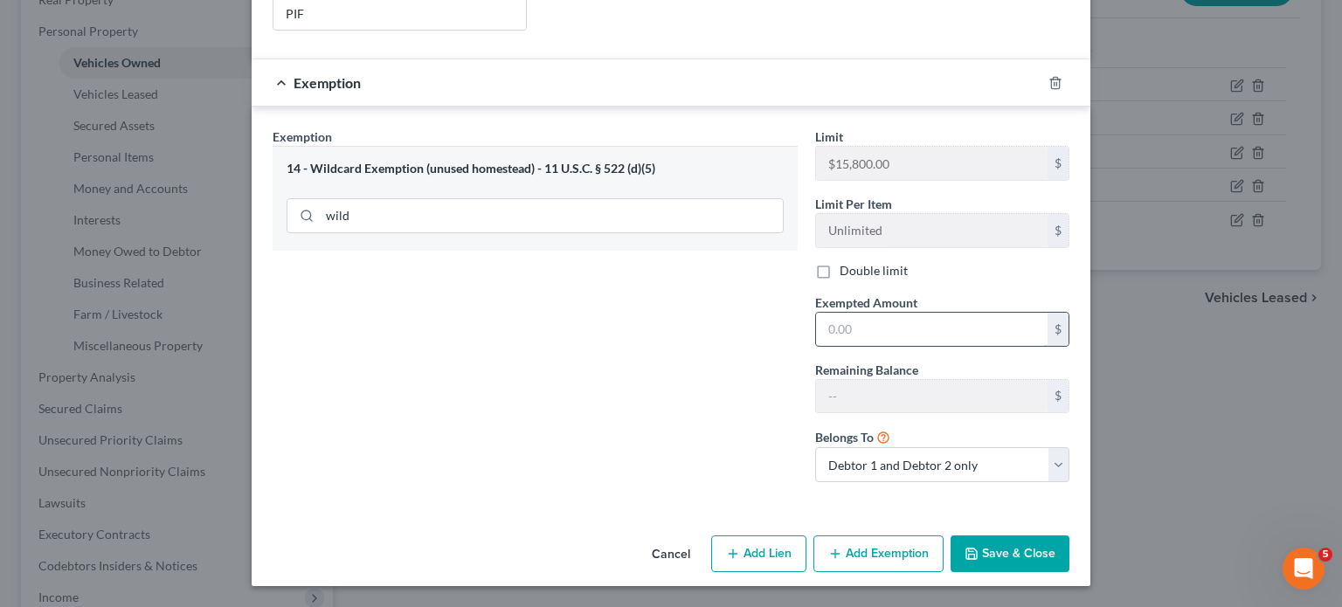
click at [985, 346] on input "text" at bounding box center [932, 329] width 232 height 33
click at [993, 482] on select "Debtor 1 only Debtor 2 only Debtor 1 and Debtor 2 only" at bounding box center [942, 464] width 254 height 35
select select "0"
click at [842, 482] on select "Debtor 1 only Debtor 2 only Debtor 1 and Debtor 2 only" at bounding box center [942, 464] width 254 height 35
click at [865, 346] on input "text" at bounding box center [932, 329] width 232 height 33
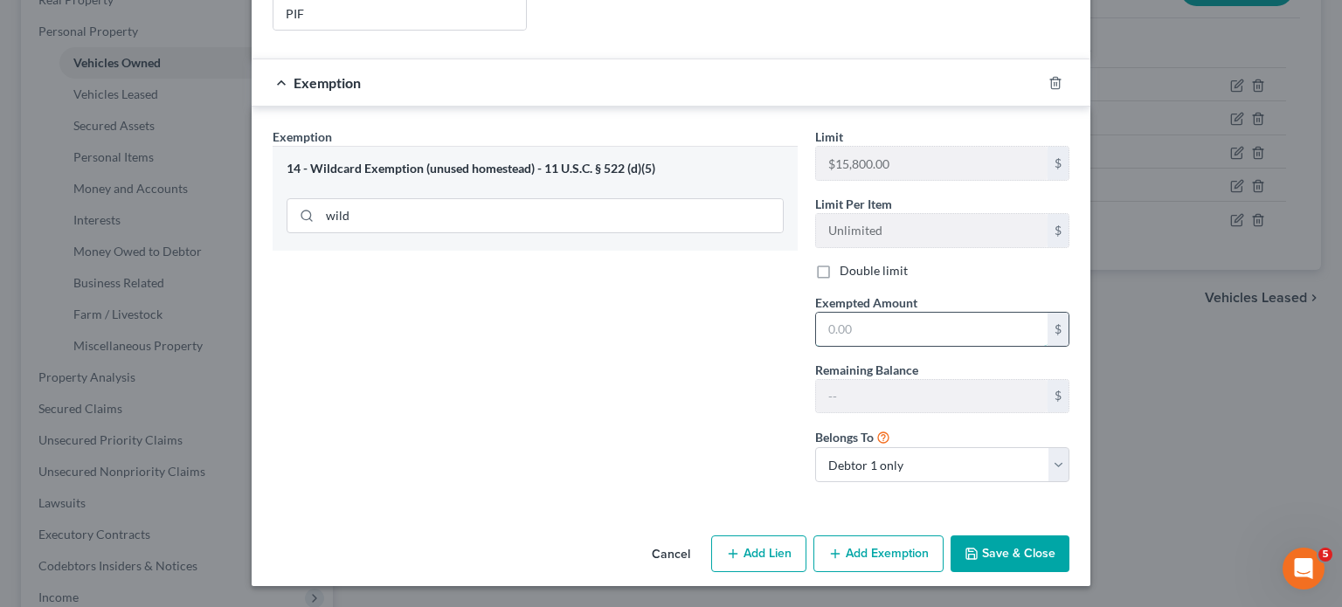
paste input "696.00"
type input "696.00"
click at [1070, 536] on button "Save & Close" at bounding box center [1010, 554] width 119 height 37
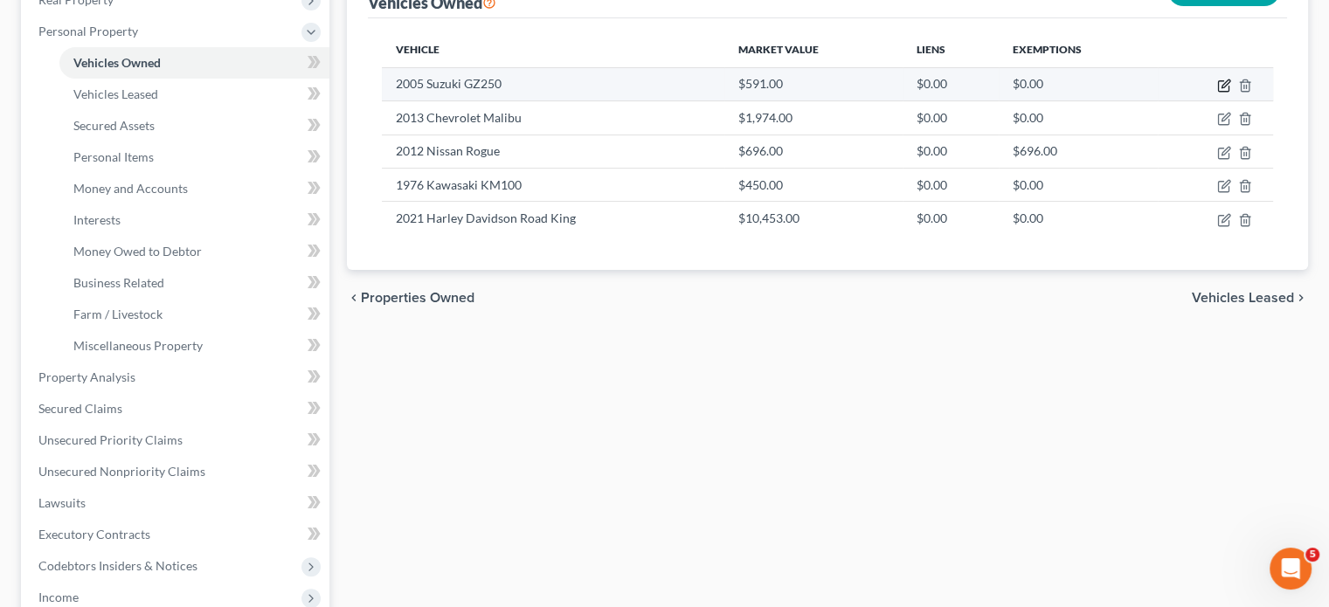
click at [1217, 93] on icon "button" at bounding box center [1224, 86] width 14 height 14
select select "0"
select select "21"
select select "3"
select select "0"
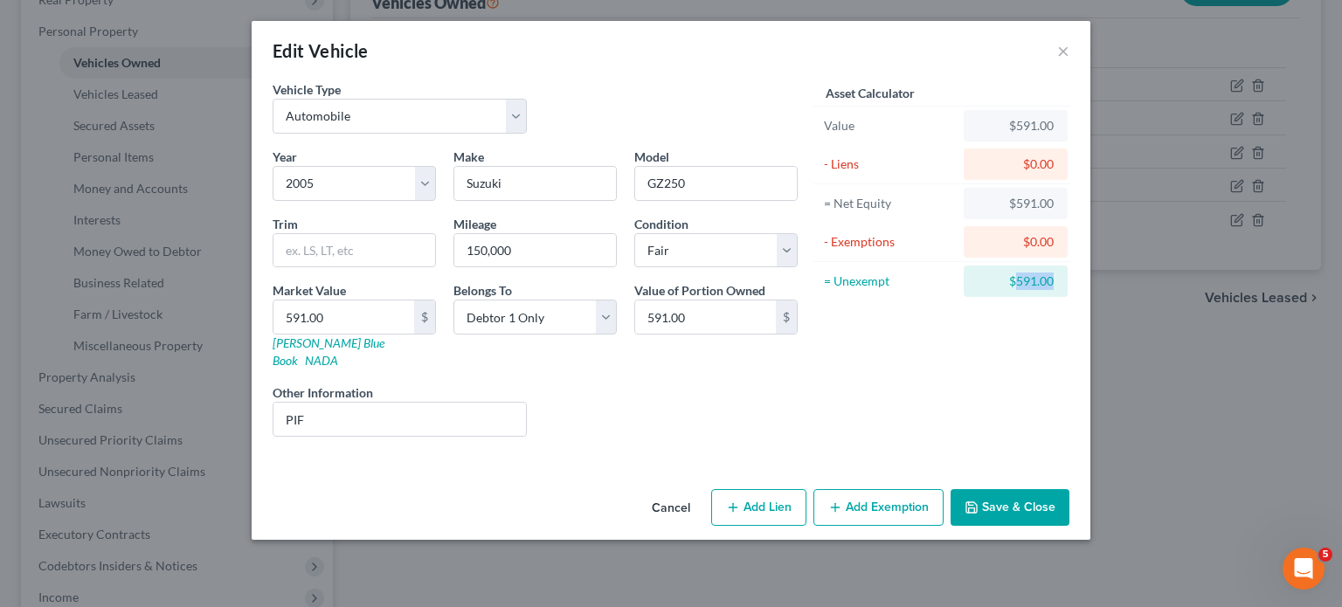
drag, startPoint x: 1151, startPoint y: 350, endPoint x: 1097, endPoint y: 349, distance: 54.2
click at [1068, 297] on div "$591.00" at bounding box center [1016, 281] width 104 height 31
copy div "591.00"
click at [898, 526] on button "Add Exemption" at bounding box center [879, 507] width 130 height 37
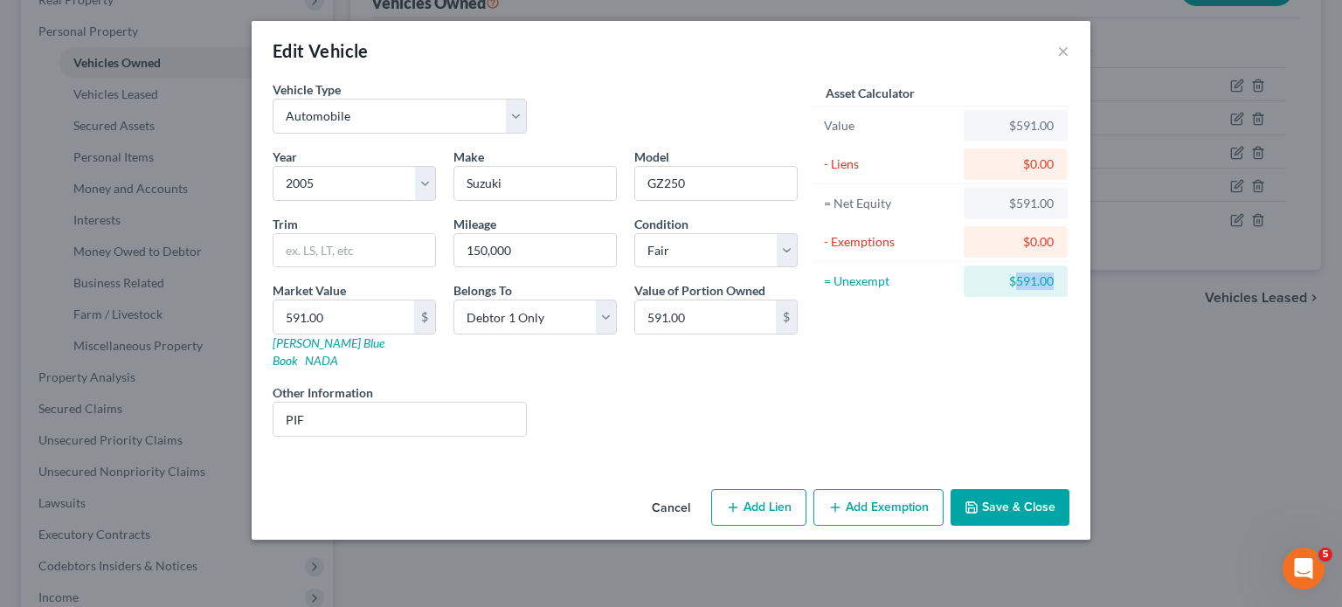
select select "2"
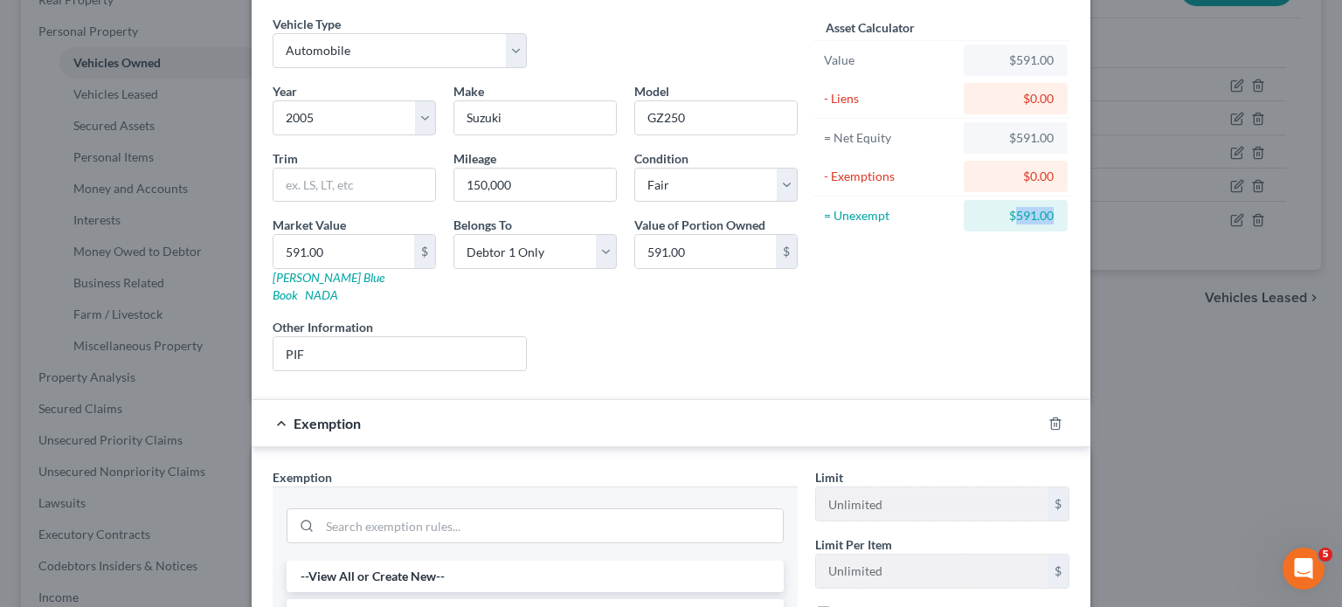
scroll to position [464, 0]
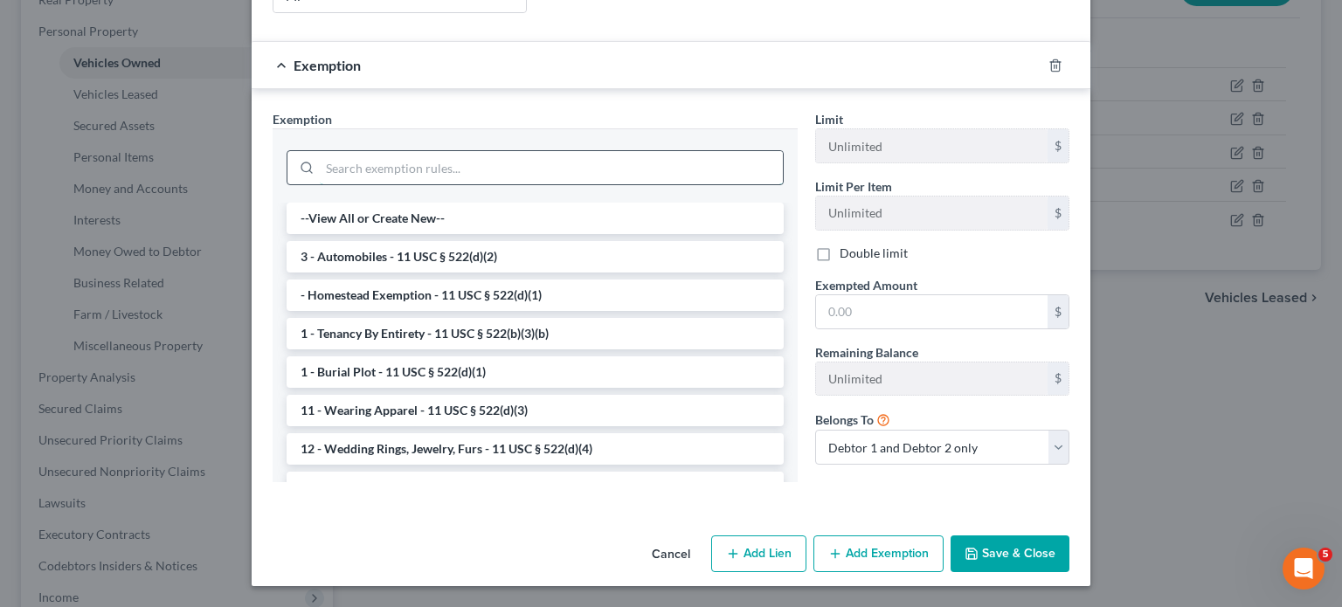
click at [435, 184] on input "search" at bounding box center [551, 167] width 463 height 33
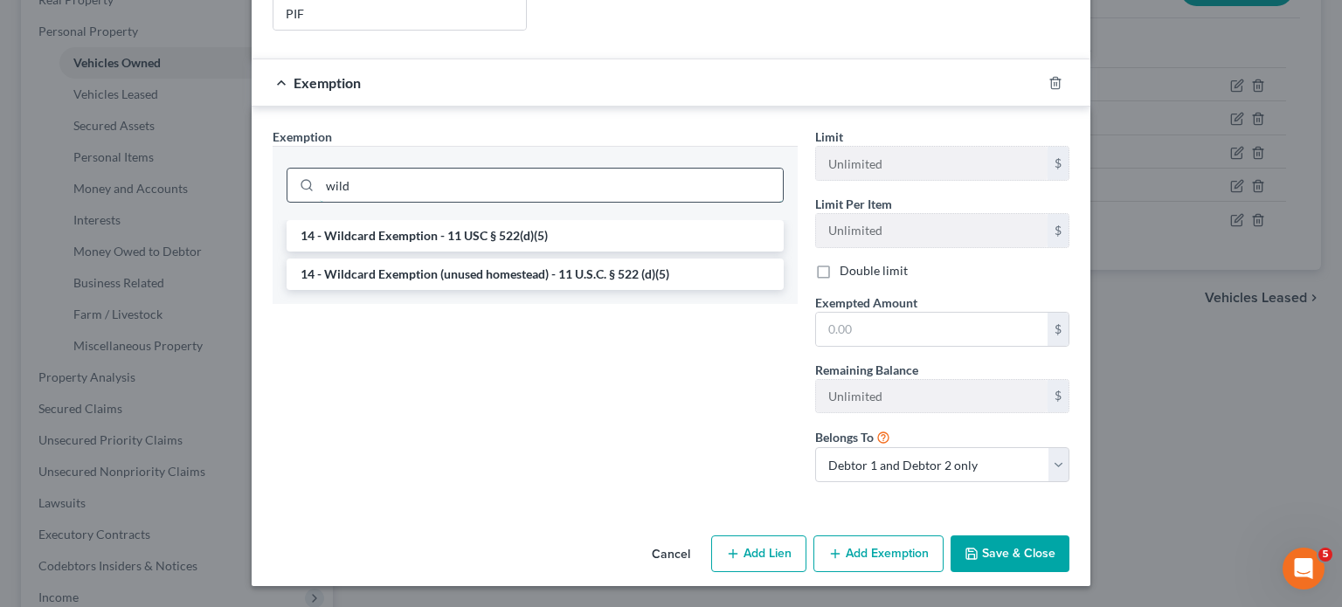
scroll to position [432, 0]
type input "wild"
click at [415, 290] on li "14 - Wildcard Exemption (unused homestead) - 11 U.S.C. § 522 (d)(5)" at bounding box center [535, 274] width 497 height 31
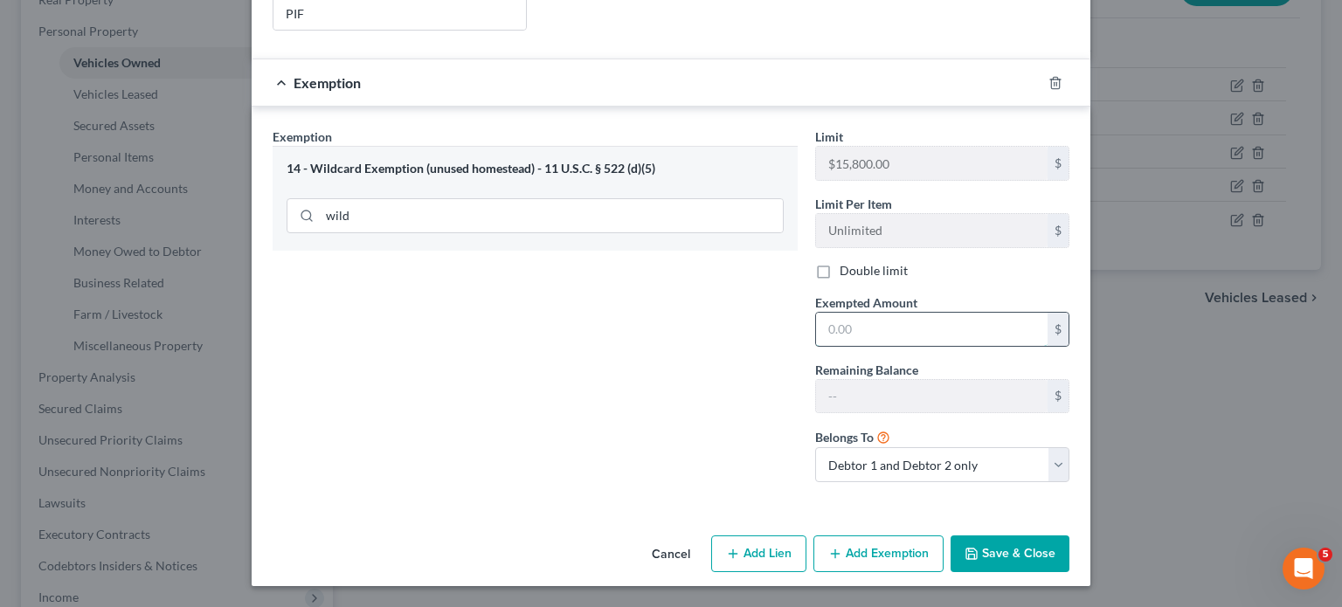
click at [916, 346] on input "text" at bounding box center [932, 329] width 232 height 33
paste input "591.00"
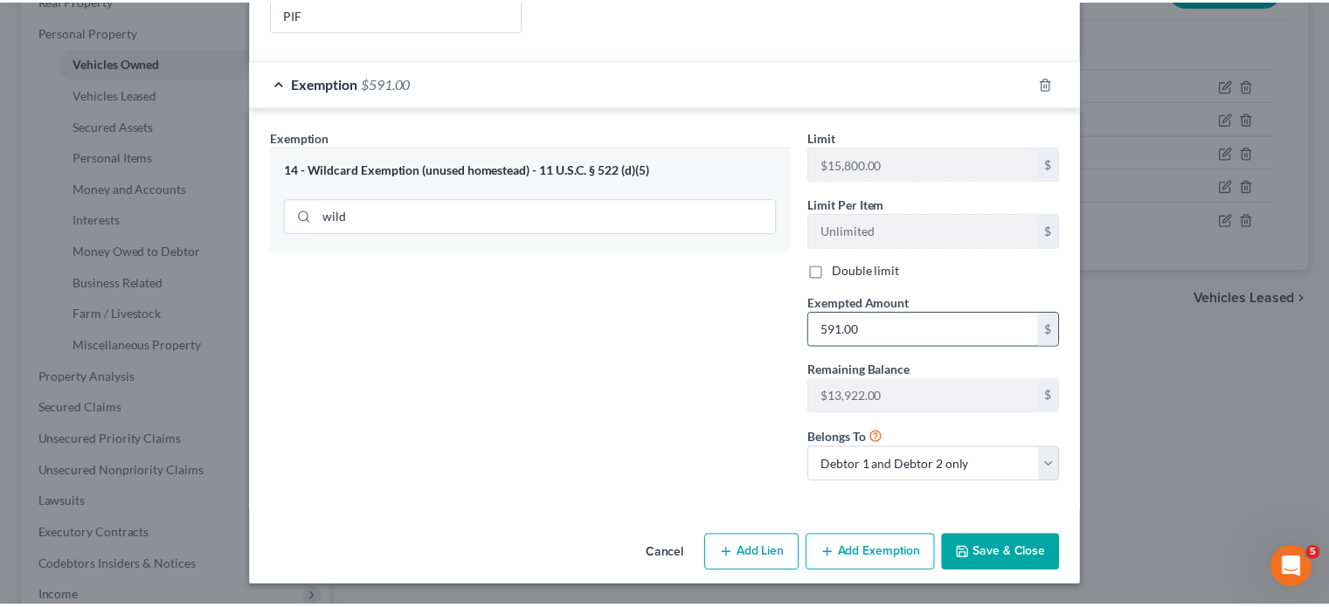
scroll to position [627, 0]
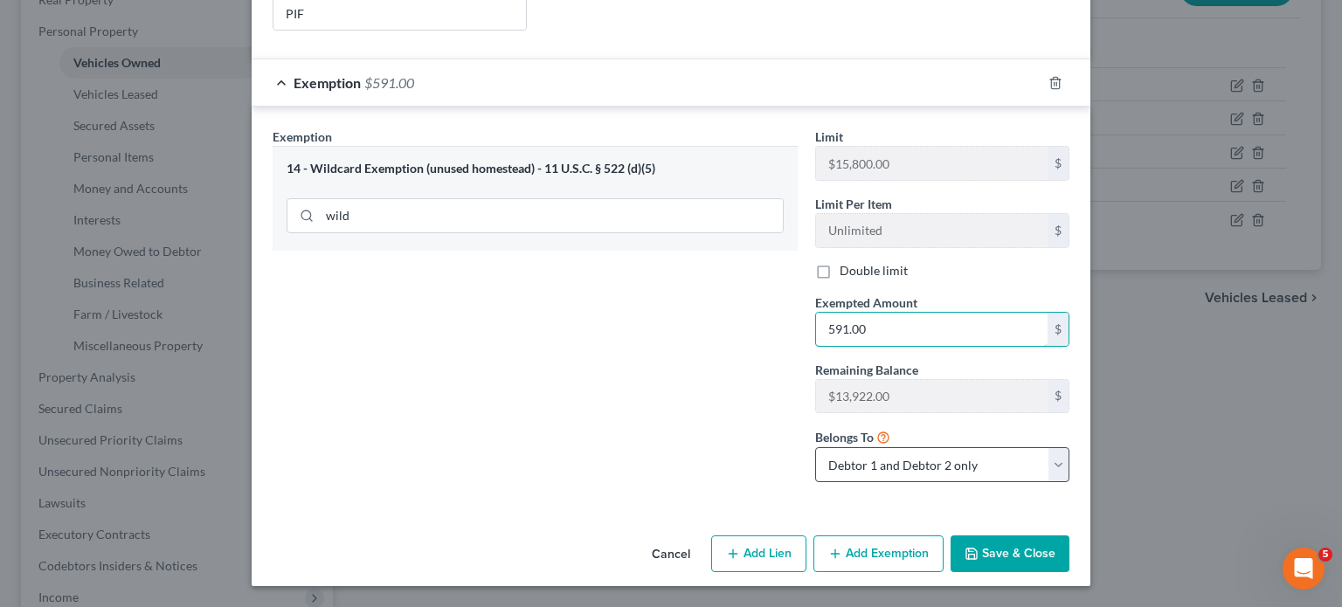
type input "591.00"
click at [1070, 447] on select "Debtor 1 only Debtor 2 only Debtor 1 and Debtor 2 only" at bounding box center [942, 464] width 254 height 35
select select "0"
click at [842, 447] on select "Debtor 1 only Debtor 2 only Debtor 1 and Debtor 2 only" at bounding box center [942, 464] width 254 height 35
click at [1070, 547] on button "Save & Close" at bounding box center [1010, 554] width 119 height 37
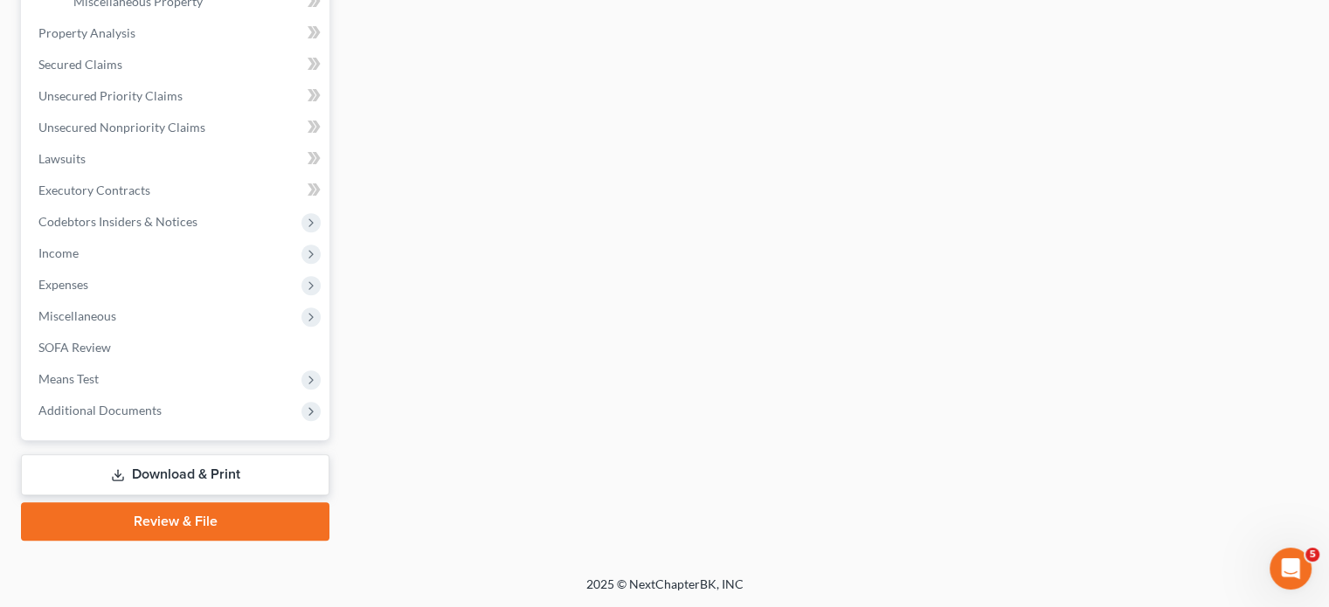
scroll to position [723, 0]
click at [205, 135] on span "Unsecured Nonpriority Claims" at bounding box center [121, 127] width 167 height 15
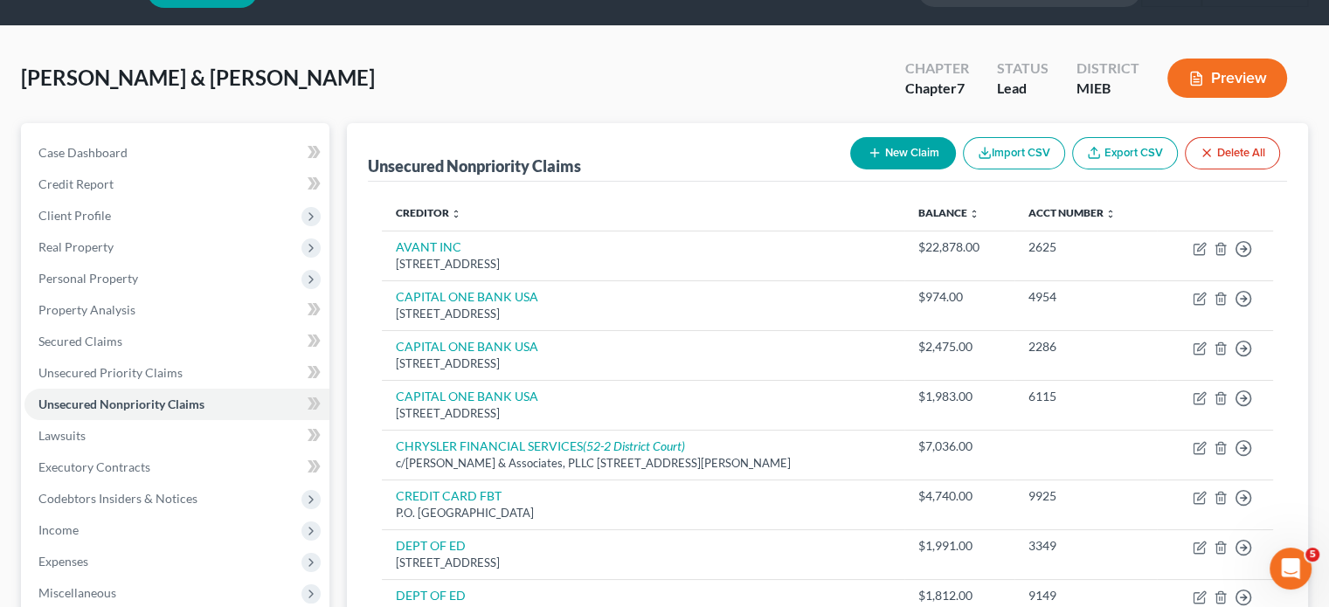
scroll to position [45, 0]
click at [122, 348] on span "Secured Claims" at bounding box center [80, 340] width 84 height 15
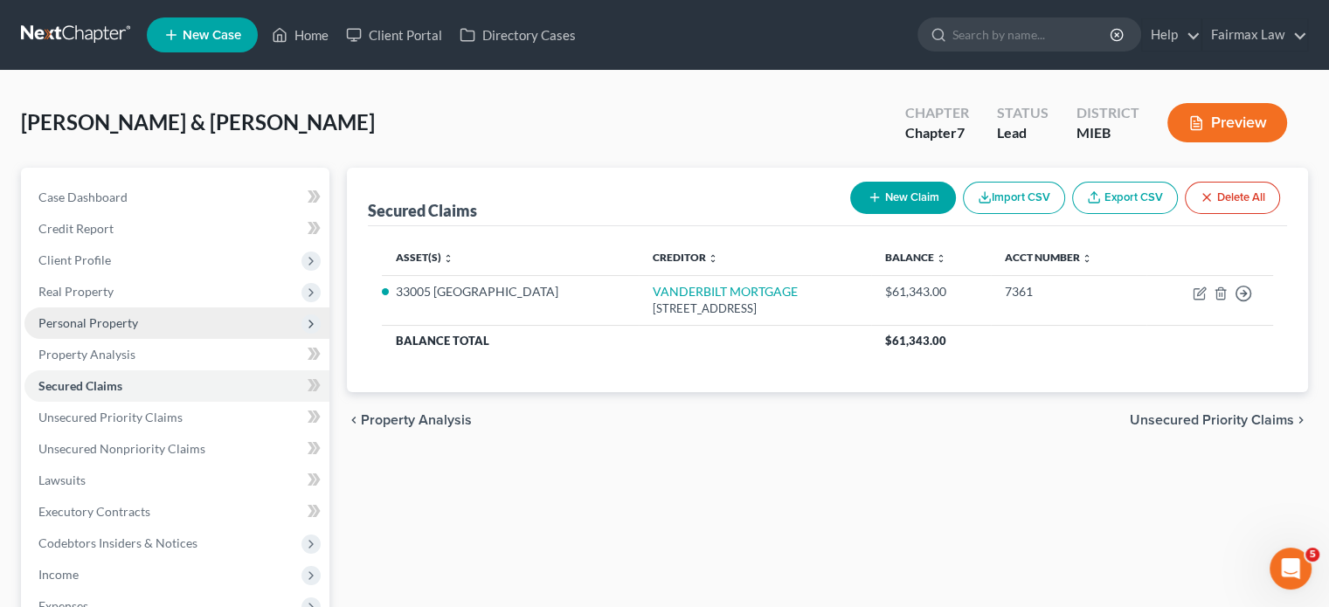
click at [173, 339] on span "Personal Property" at bounding box center [176, 323] width 305 height 31
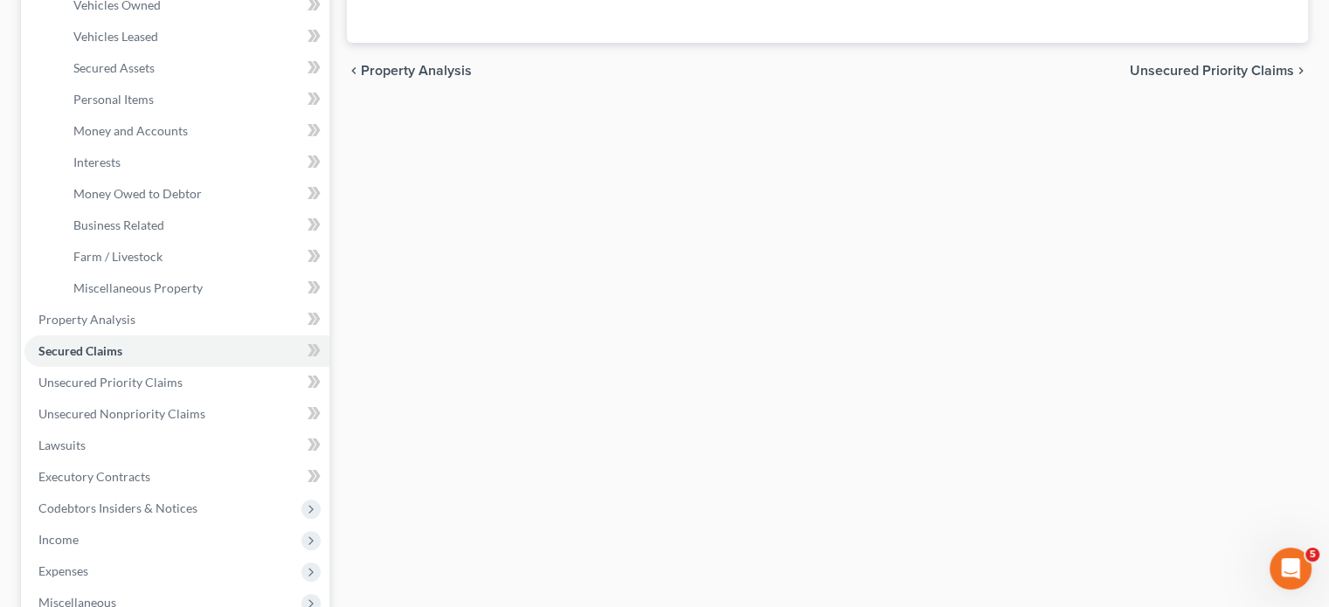
scroll to position [350, 0]
click at [211, 21] on link "Vehicles Owned" at bounding box center [194, 5] width 270 height 31
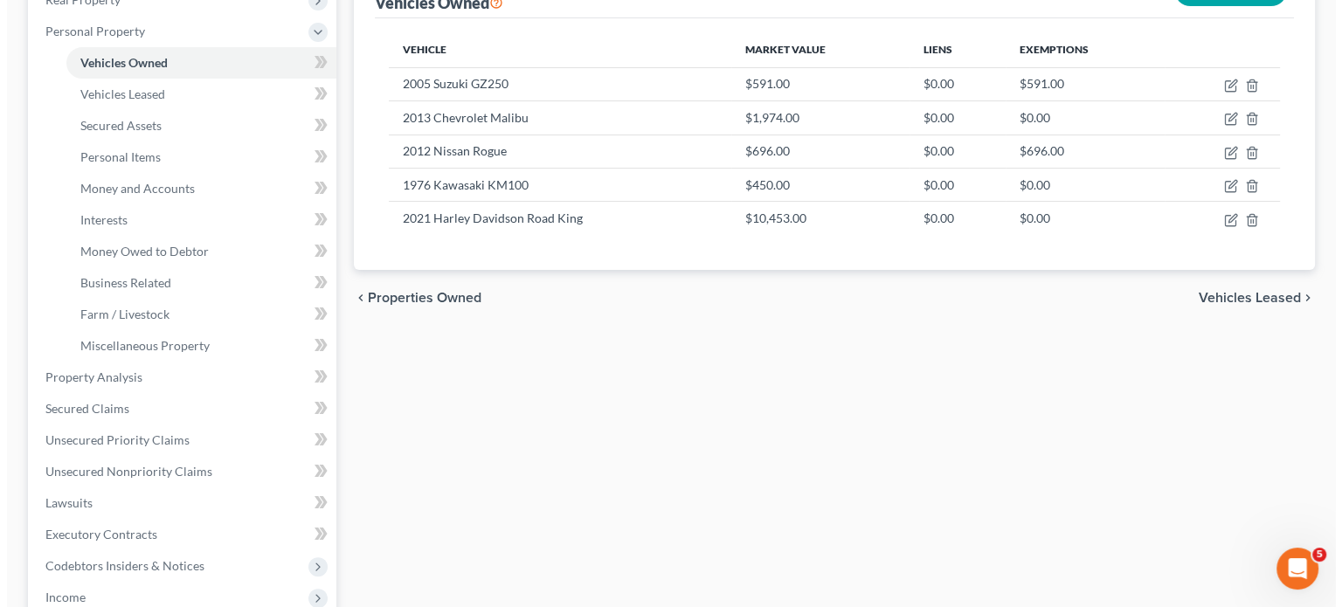
scroll to position [293, 0]
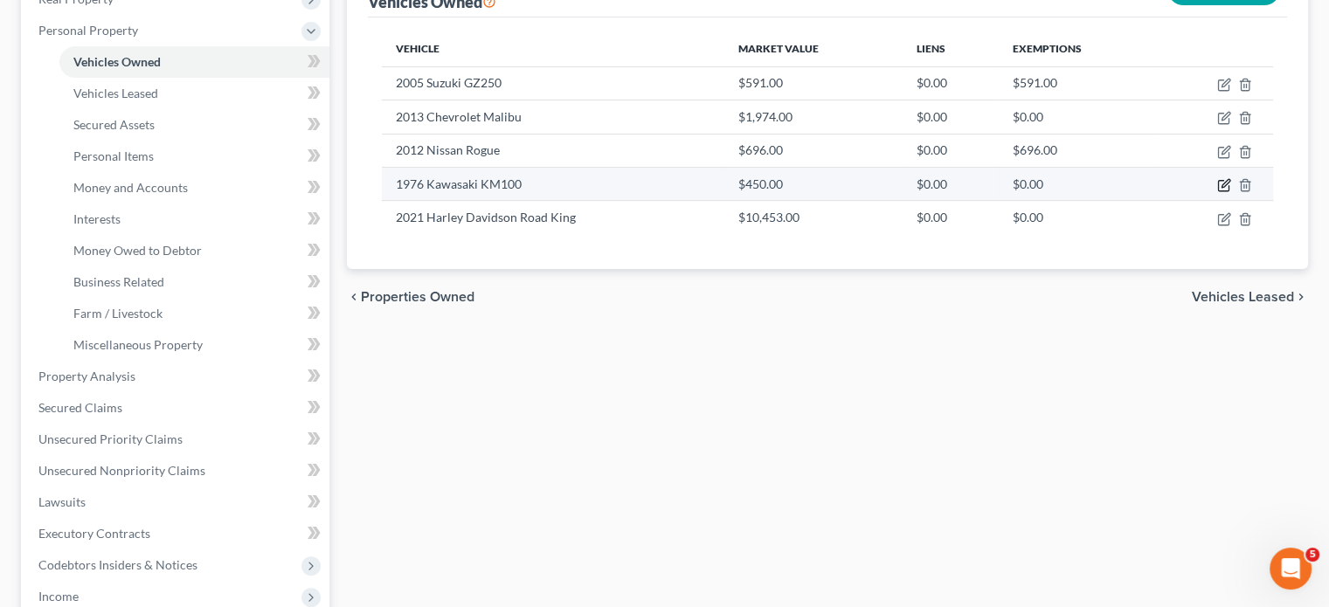
click at [1217, 192] on icon "button" at bounding box center [1224, 185] width 14 height 14
select select "0"
select select "50"
select select "3"
select select "2"
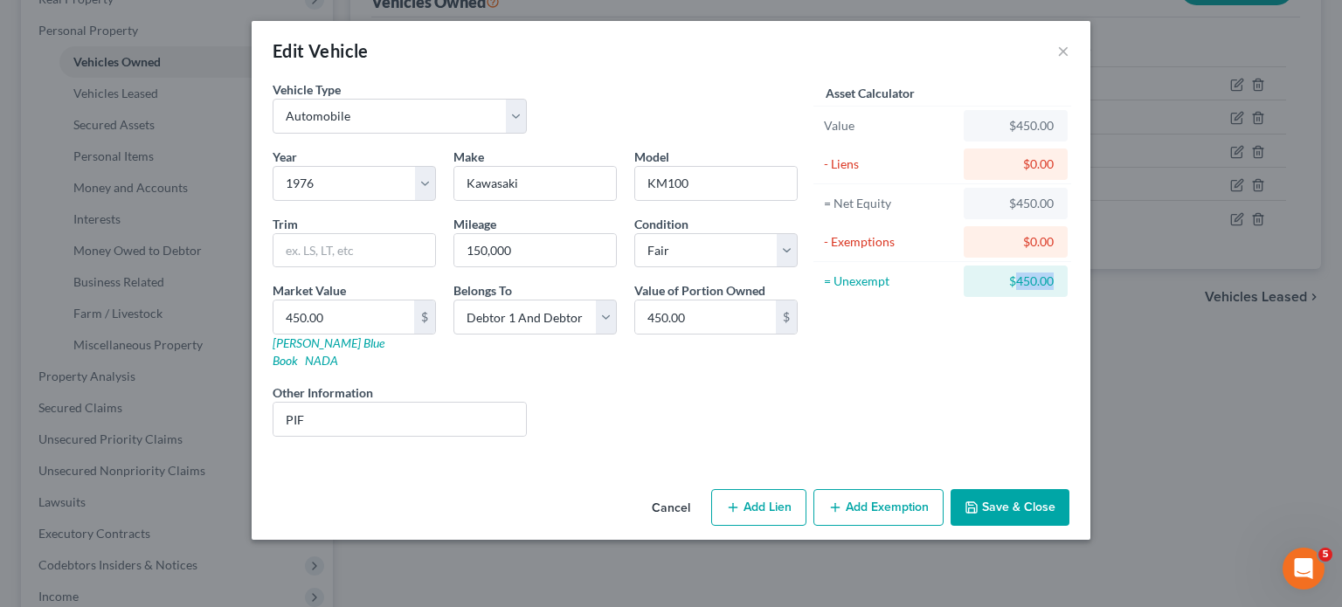
drag, startPoint x: 1144, startPoint y: 353, endPoint x: 1094, endPoint y: 355, distance: 49.8
click at [1068, 297] on div "$450.00" at bounding box center [1016, 281] width 104 height 31
copy div "450.00"
click at [942, 526] on button "Add Exemption" at bounding box center [879, 507] width 130 height 37
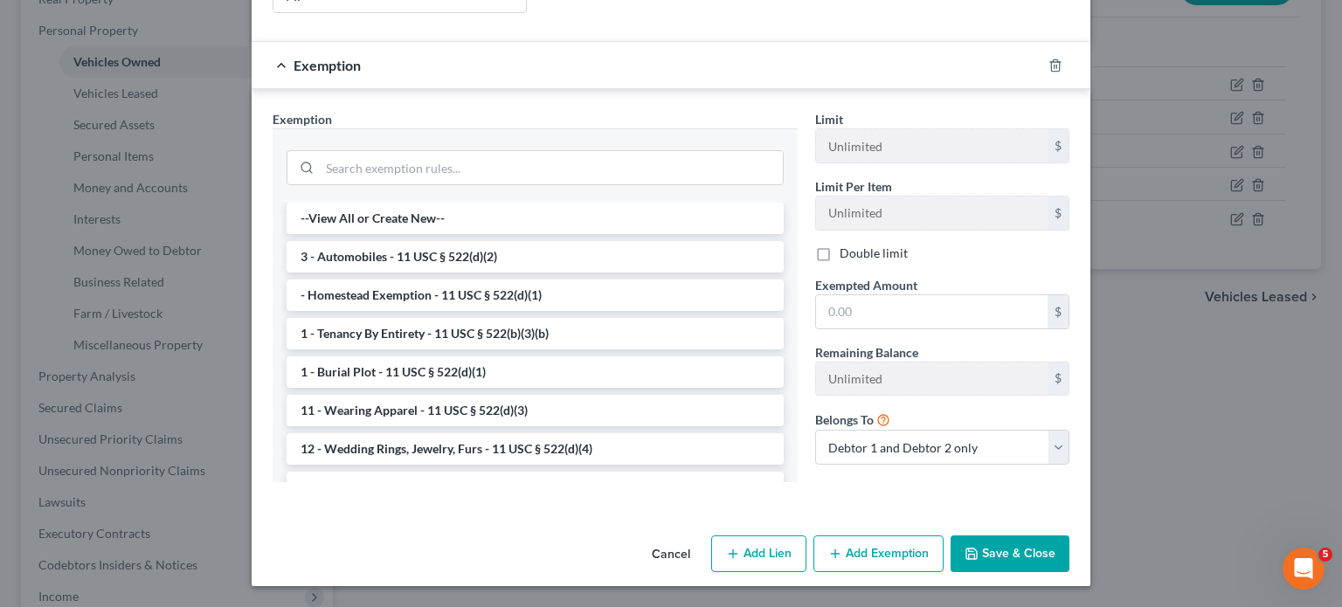
scroll to position [571, 0]
click at [970, 465] on select "Debtor 1 only Debtor 2 only Debtor 1 and Debtor 2 only" at bounding box center [942, 447] width 254 height 35
select select "0"
click at [842, 465] on select "Debtor 1 only Debtor 2 only Debtor 1 and Debtor 2 only" at bounding box center [942, 447] width 254 height 35
click at [898, 310] on input "text" at bounding box center [932, 311] width 232 height 33
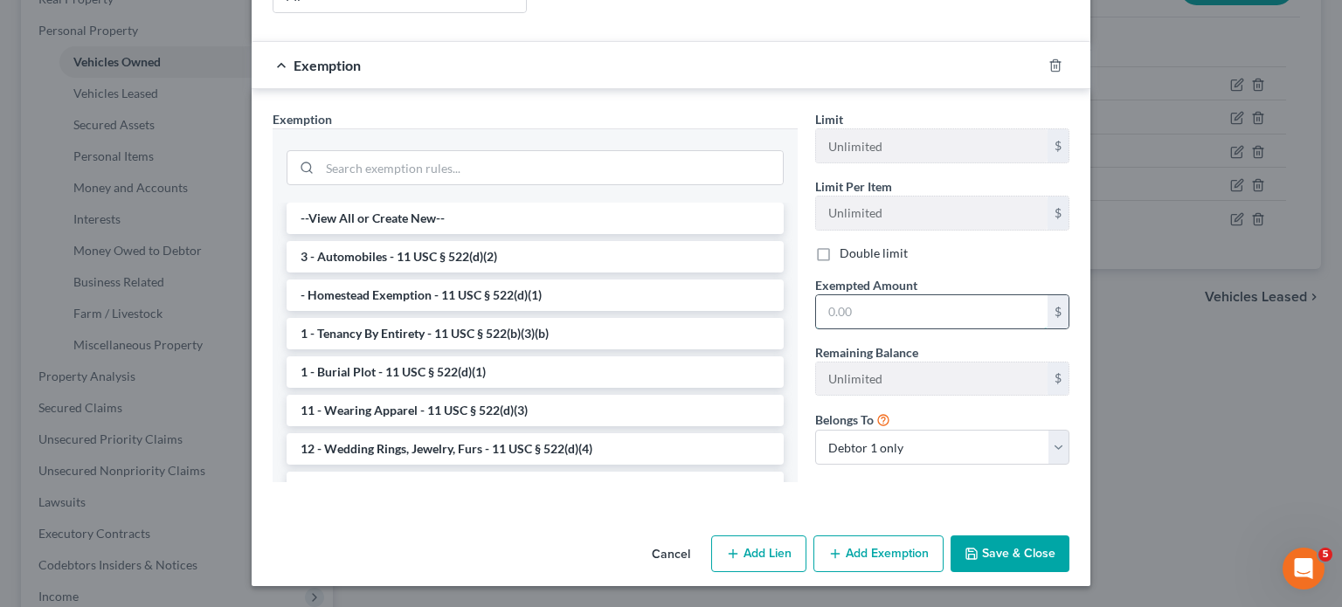
paste input "450.00"
type input "450.00"
click at [482, 151] on input "search" at bounding box center [551, 167] width 463 height 33
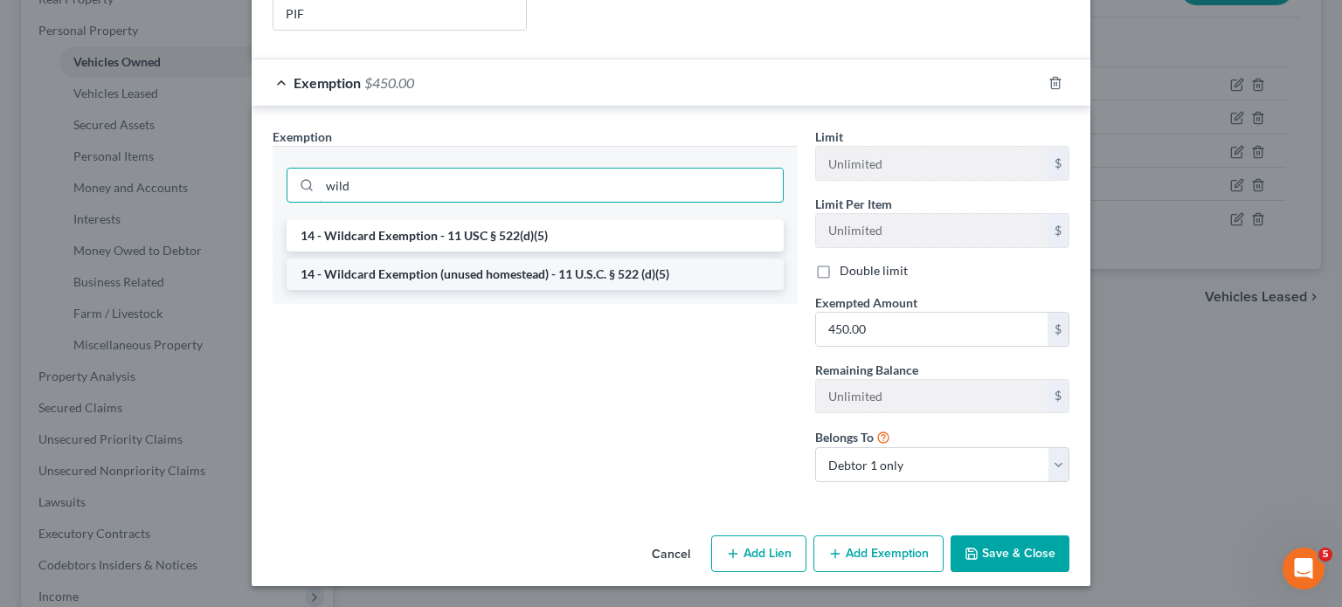
type input "wild"
click at [384, 259] on li "14 - Wildcard Exemption (unused homestead) - 11 U.S.C. § 522 (d)(5)" at bounding box center [535, 274] width 497 height 31
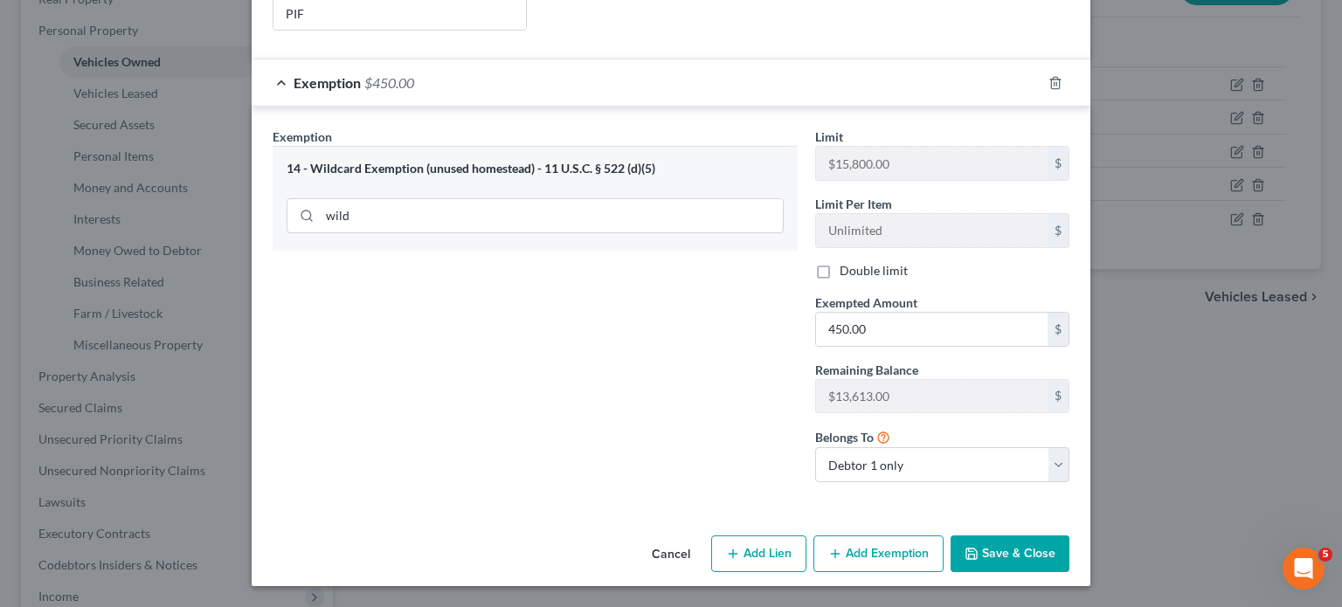
click at [1066, 572] on button "Save & Close" at bounding box center [1010, 554] width 119 height 37
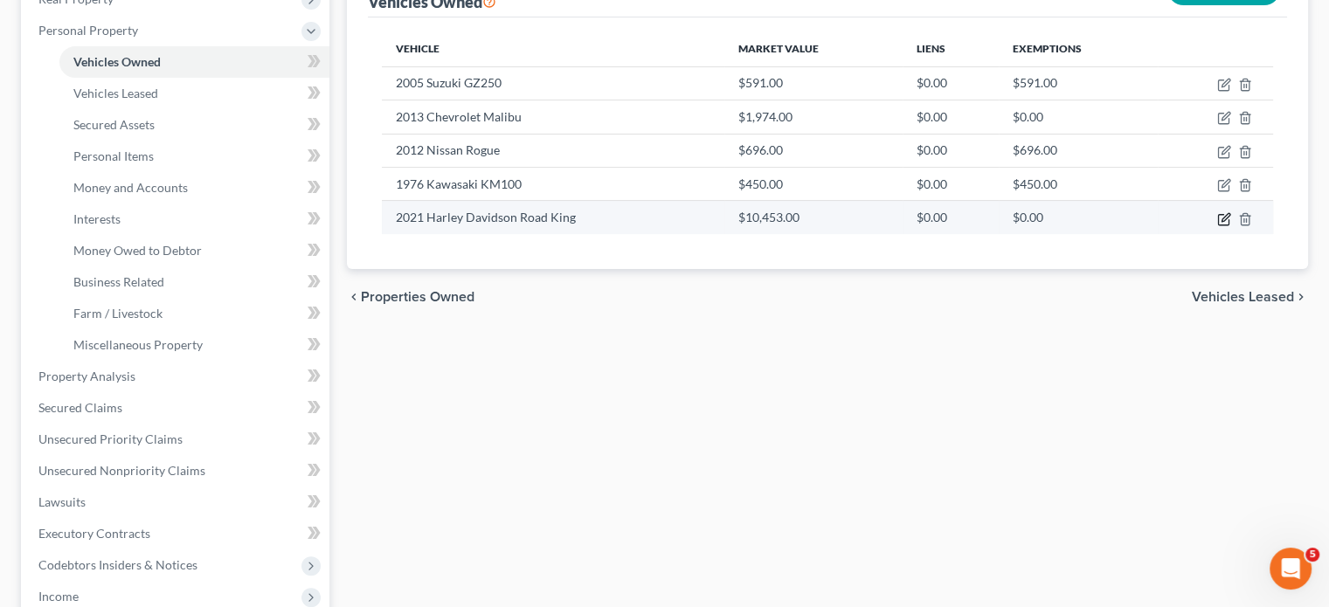
click at [1222, 221] on icon "button" at bounding box center [1226, 217] width 8 height 8
select select "0"
select select "5"
select select "2"
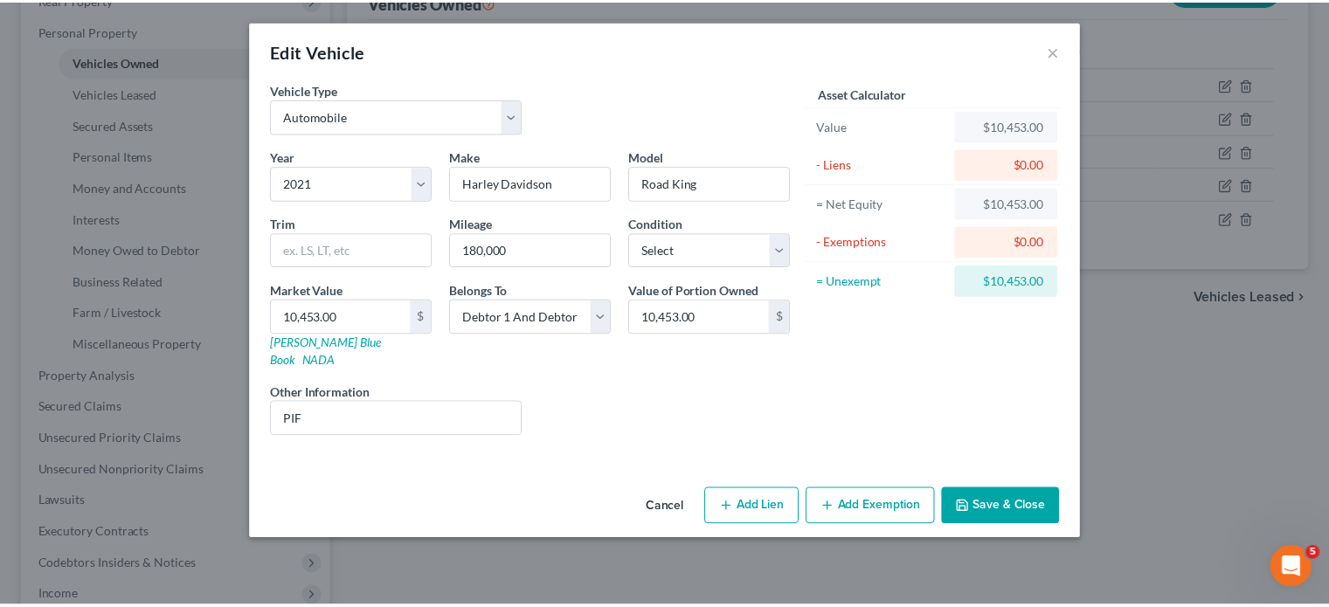
scroll to position [66, 0]
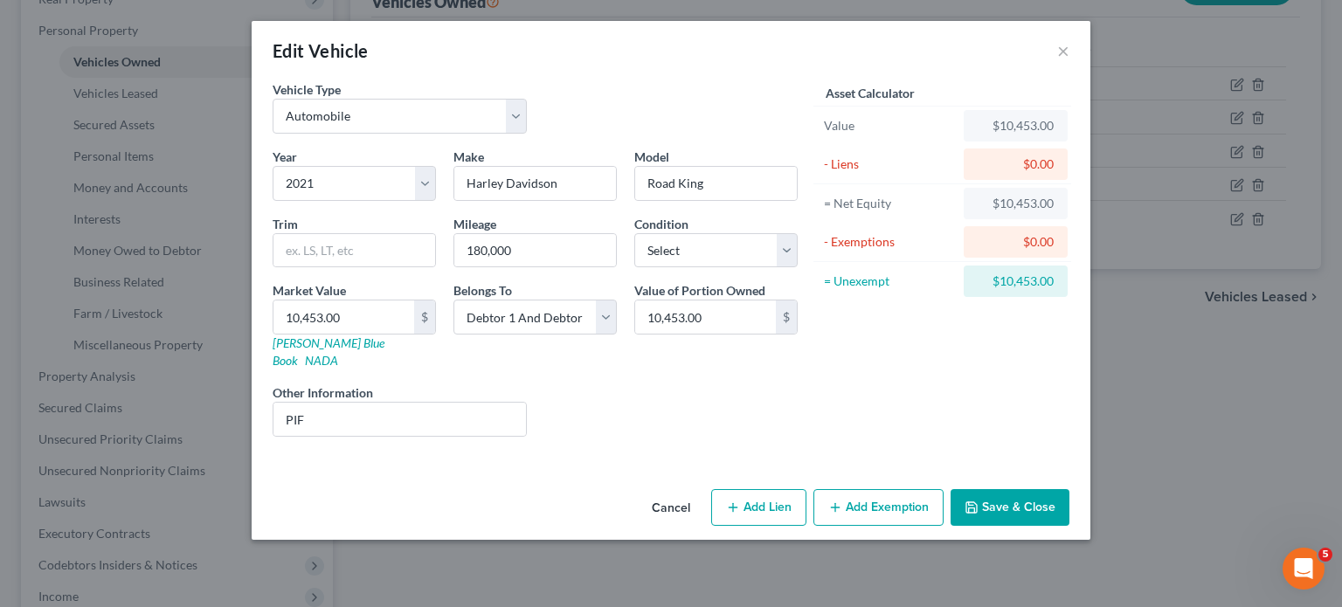
click at [678, 526] on button "Cancel" at bounding box center [671, 508] width 66 height 35
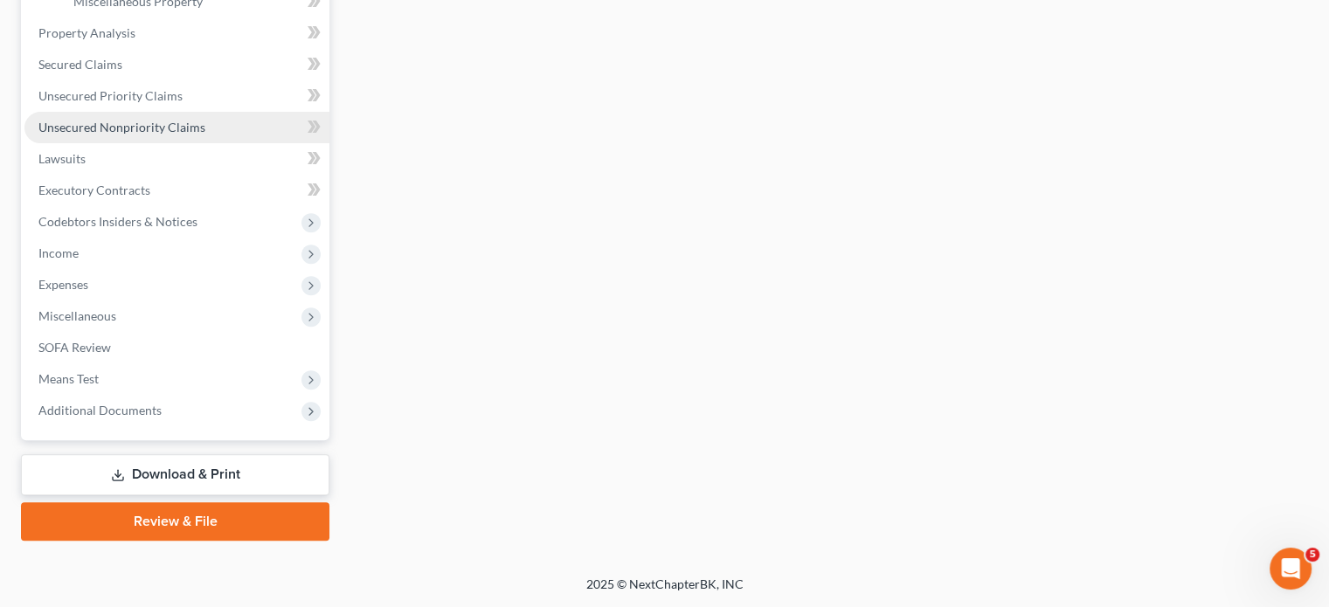
click at [205, 135] on span "Unsecured Nonpriority Claims" at bounding box center [121, 127] width 167 height 15
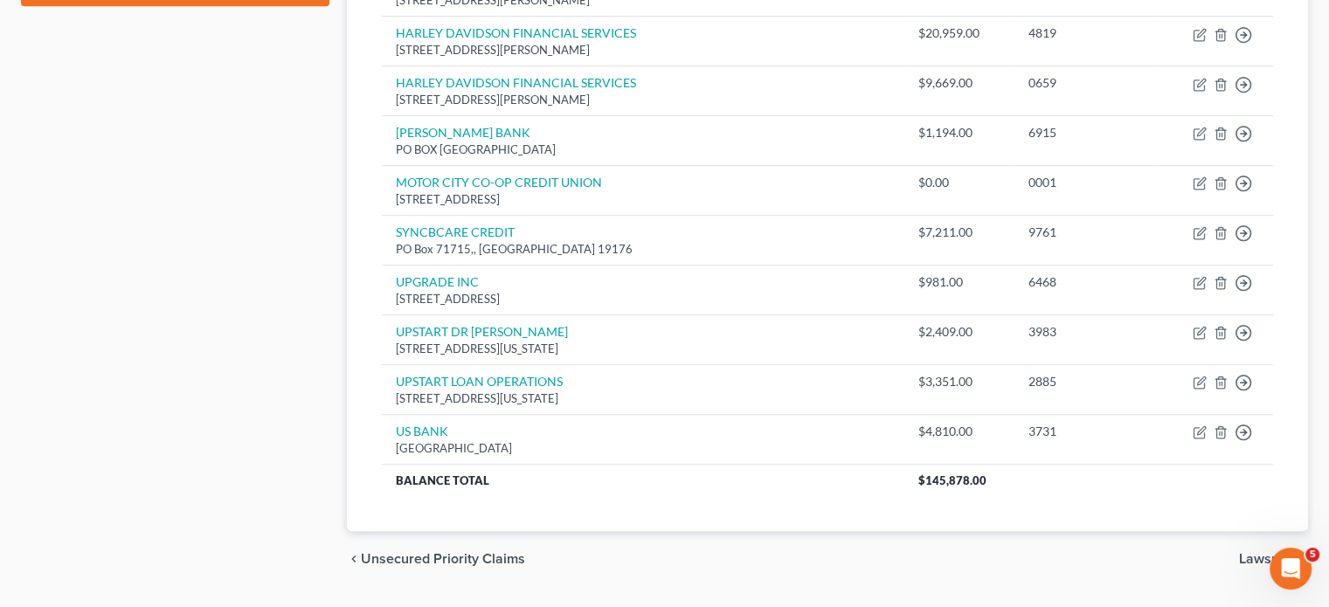
scroll to position [856, 0]
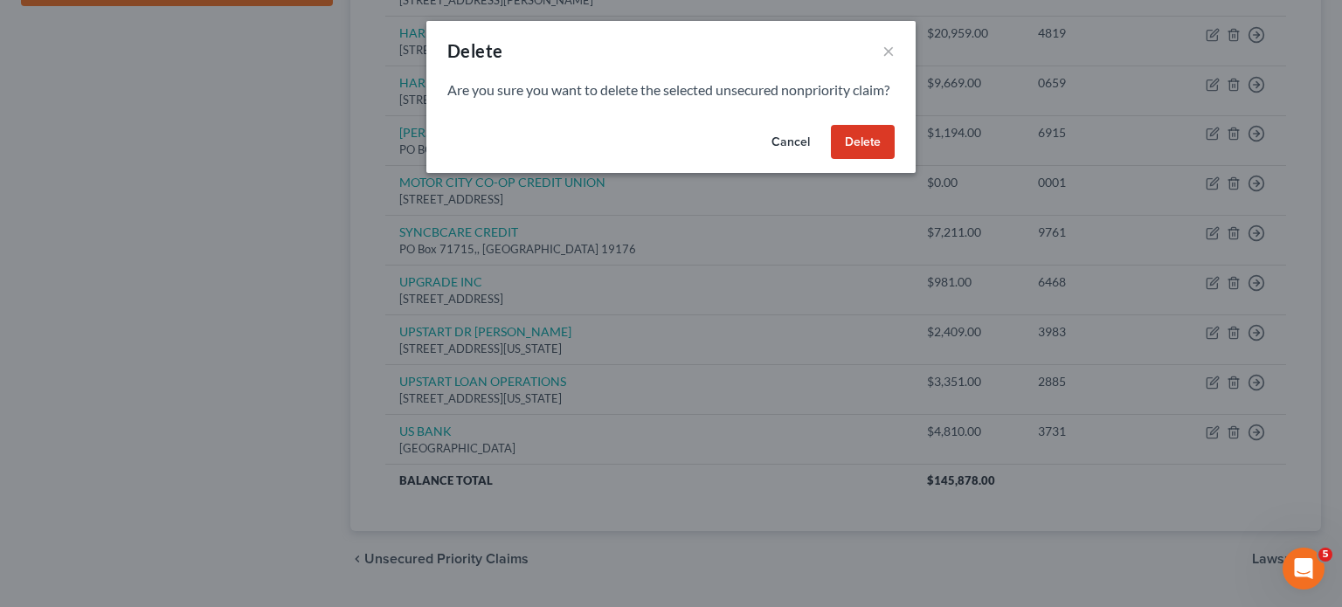
click at [895, 160] on button "Delete" at bounding box center [863, 142] width 64 height 35
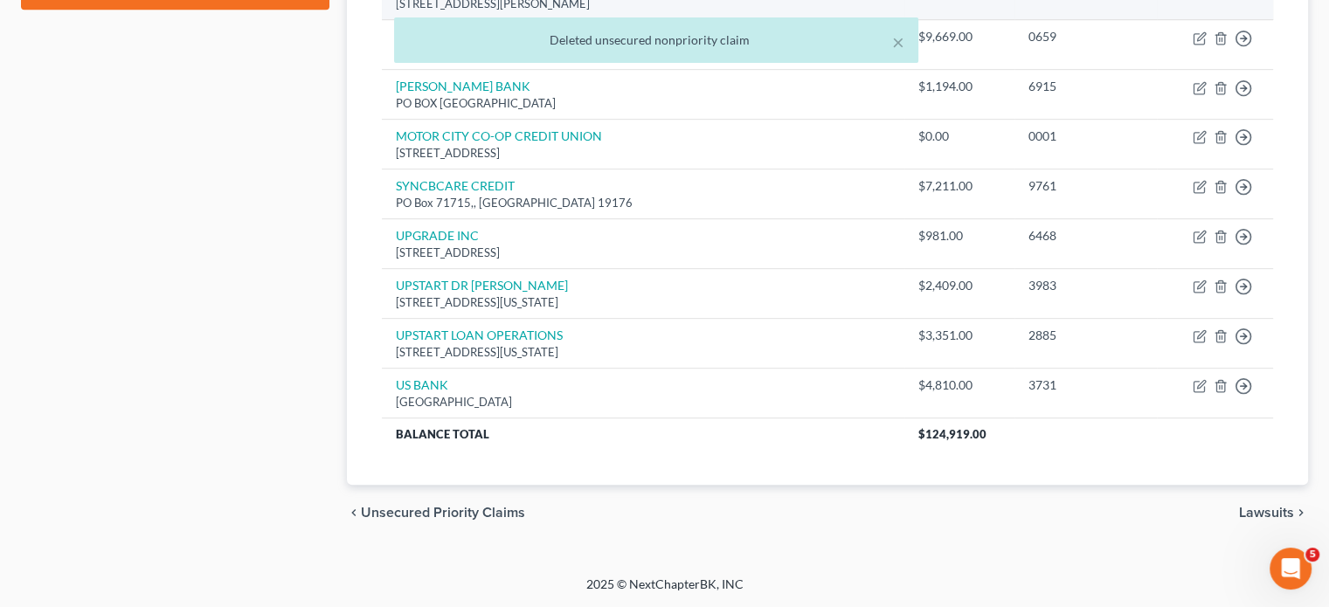
click at [1095, 19] on link "Move to D" at bounding box center [1128, 5] width 146 height 30
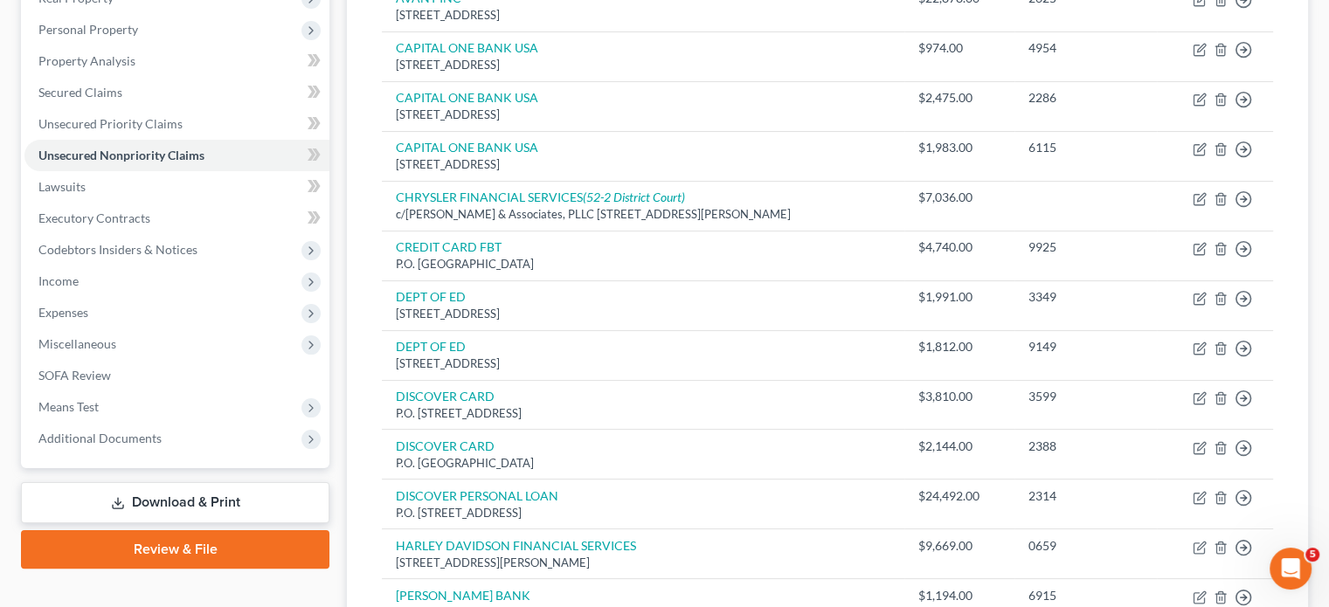
scroll to position [293, 0]
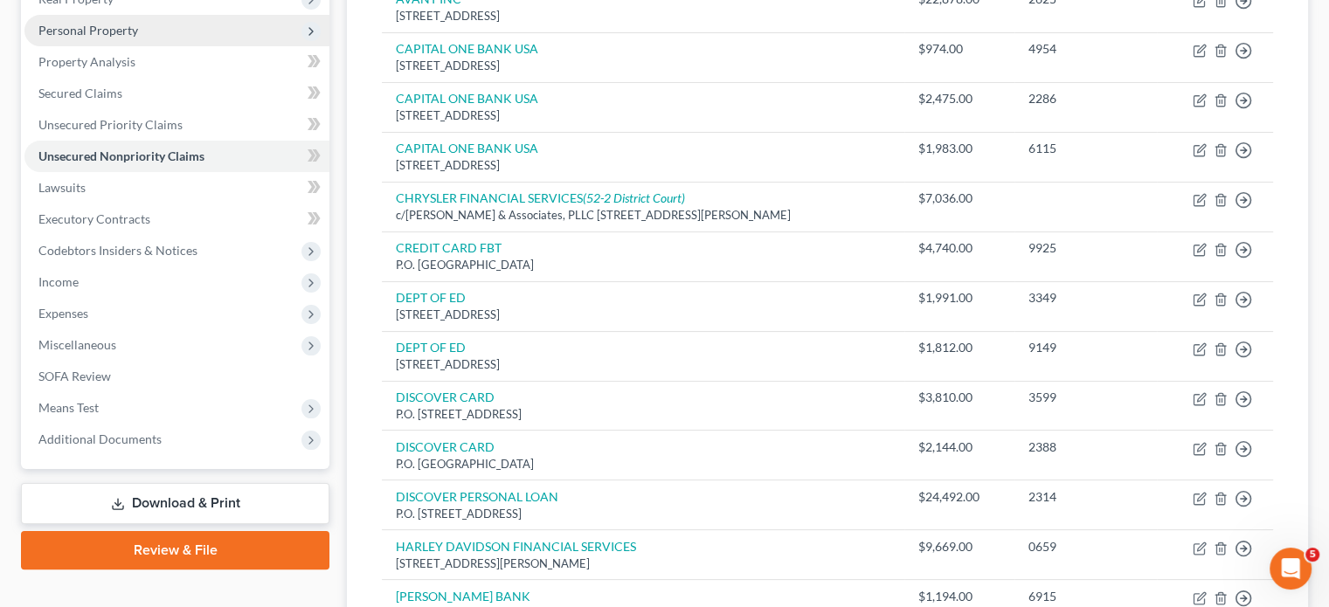
click at [119, 38] on span "Personal Property" at bounding box center [88, 30] width 100 height 15
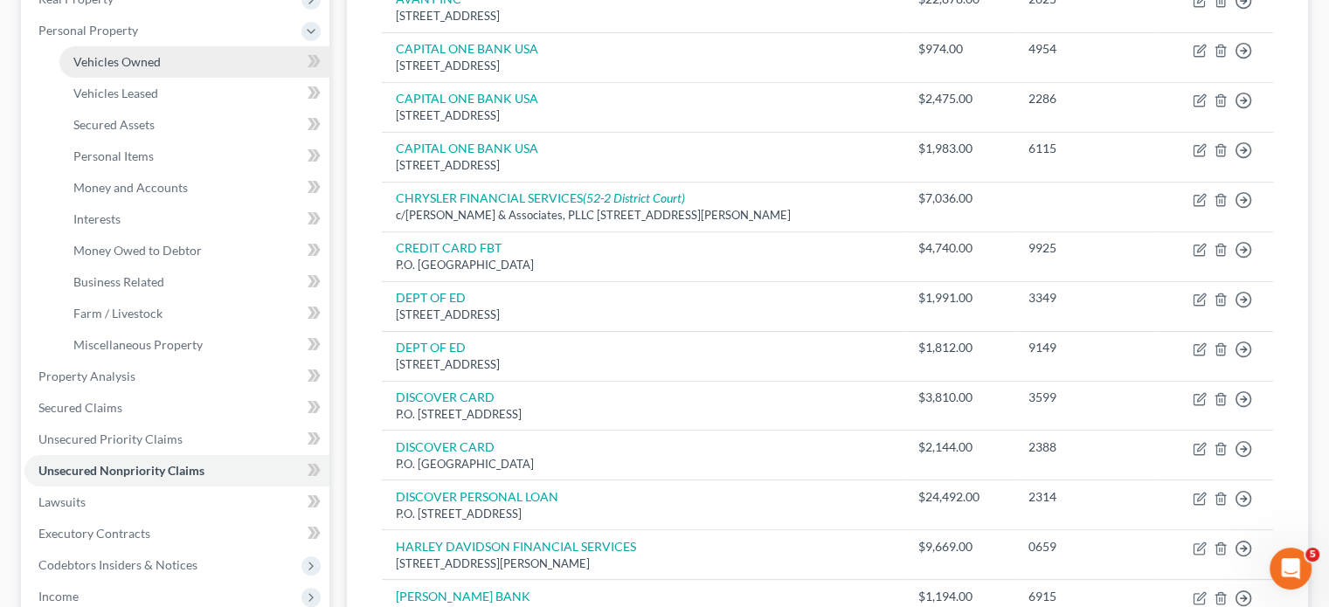
click at [161, 69] on span "Vehicles Owned" at bounding box center [116, 61] width 87 height 15
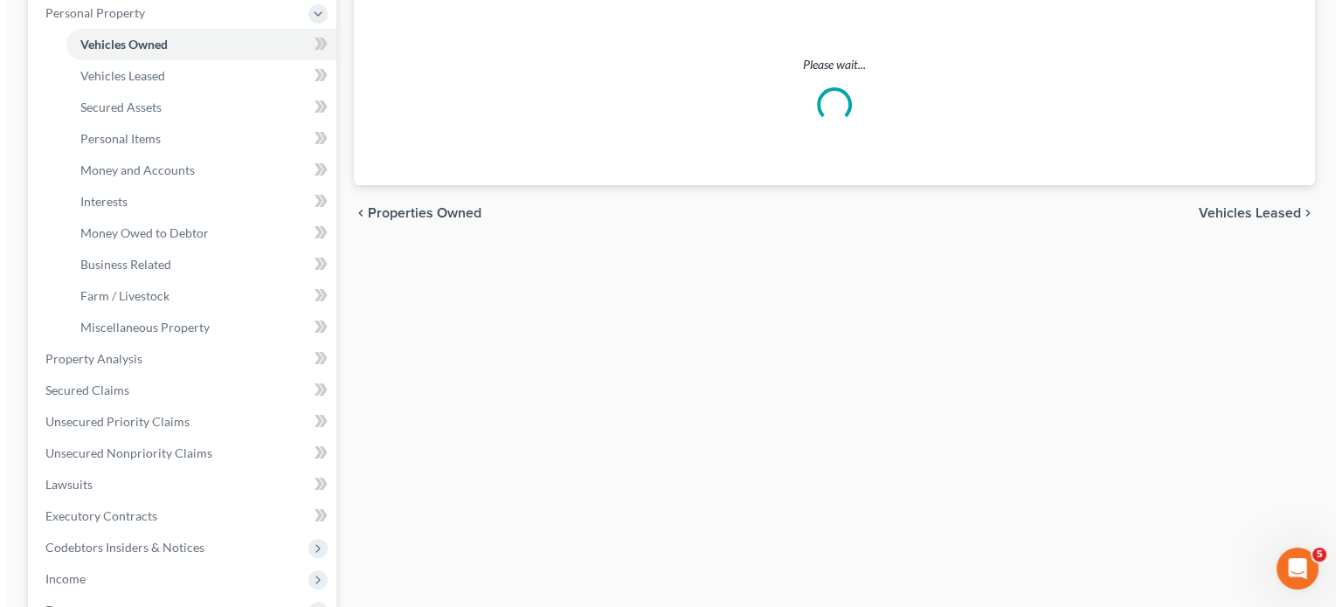
scroll to position [322, 0]
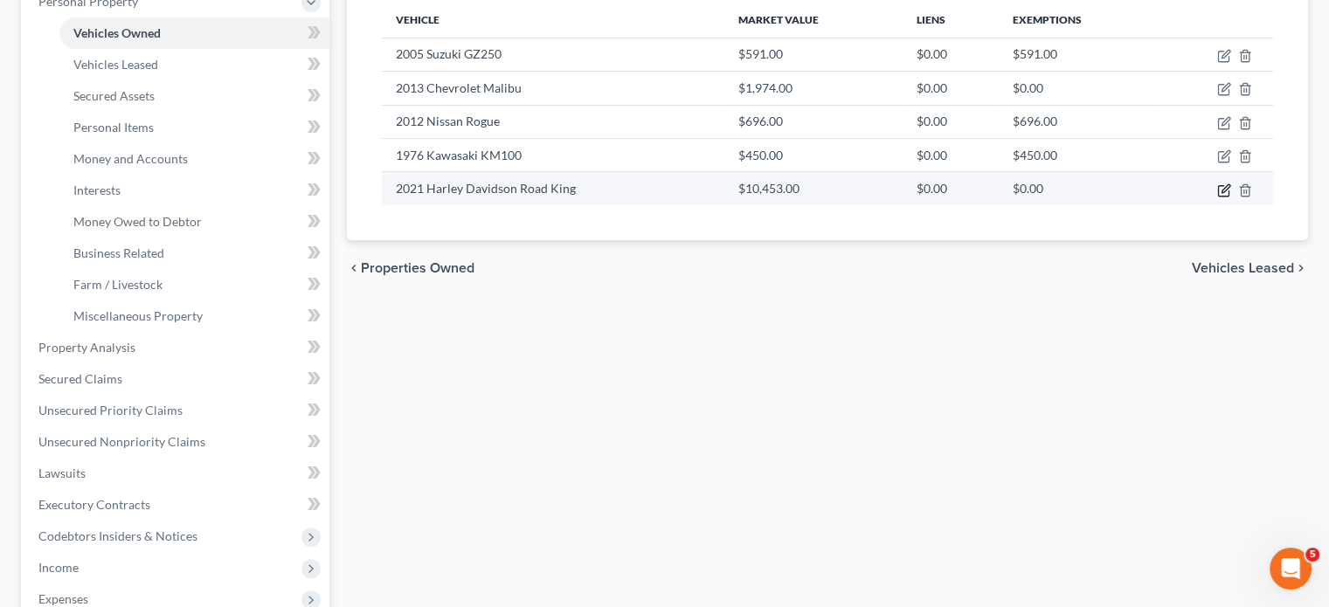
click at [1217, 197] on icon "button" at bounding box center [1224, 191] width 14 height 14
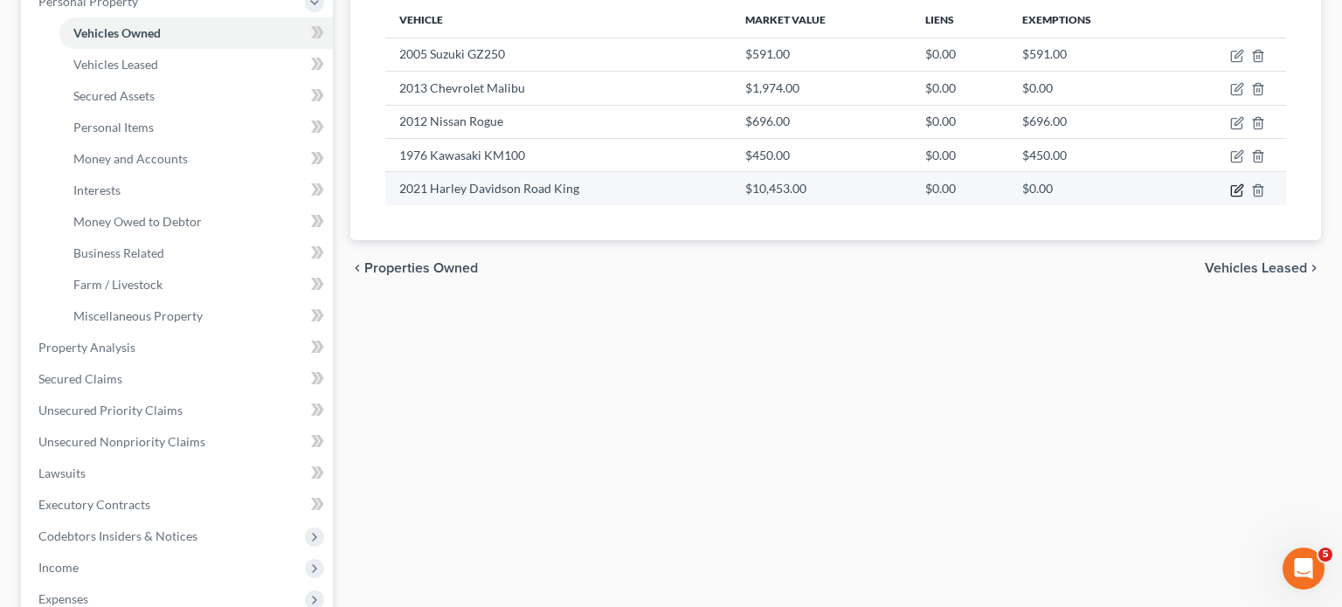
select select "0"
select select "5"
select select "2"
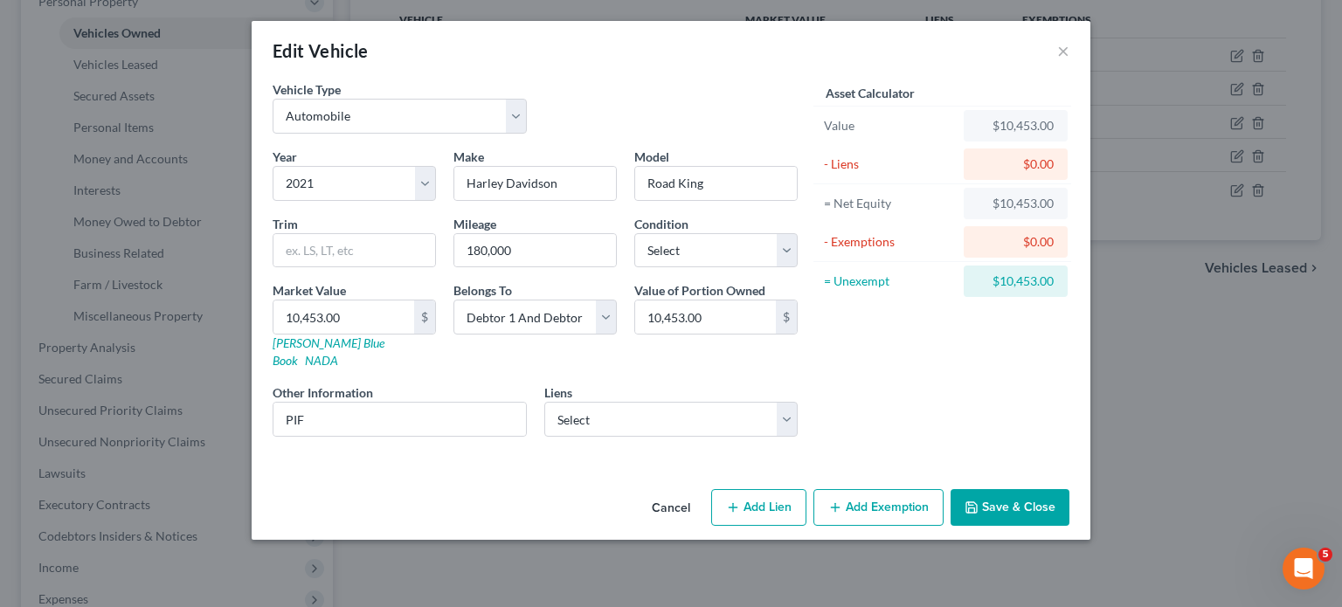
click at [718, 437] on div "Liens Select HARLEY DAVIDSON FINANCIAL SERVICES - $20,959.00" at bounding box center [671, 410] width 254 height 53
click at [717, 437] on select "Select HARLEY DAVIDSON FINANCIAL SERVICES - $20,959.00" at bounding box center [671, 419] width 254 height 35
select select "14"
select select "0"
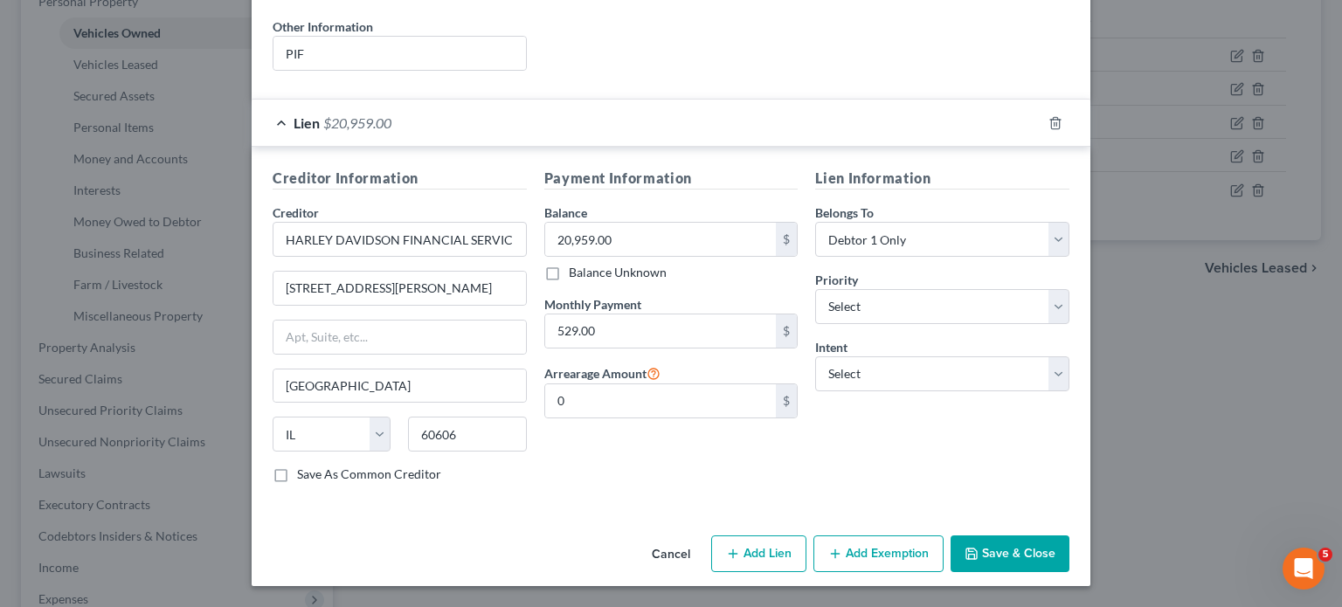
scroll to position [577, 0]
click at [896, 357] on select "Select Surrender Redeem Reaffirm Avoid Other" at bounding box center [942, 374] width 254 height 35
click at [696, 420] on div "Payment Information Balance 20,959.00 $ Balance Unknown Balance Undetermined 20…" at bounding box center [672, 332] width 272 height 329
click at [885, 536] on button "Add Exemption" at bounding box center [879, 554] width 130 height 37
select select "2"
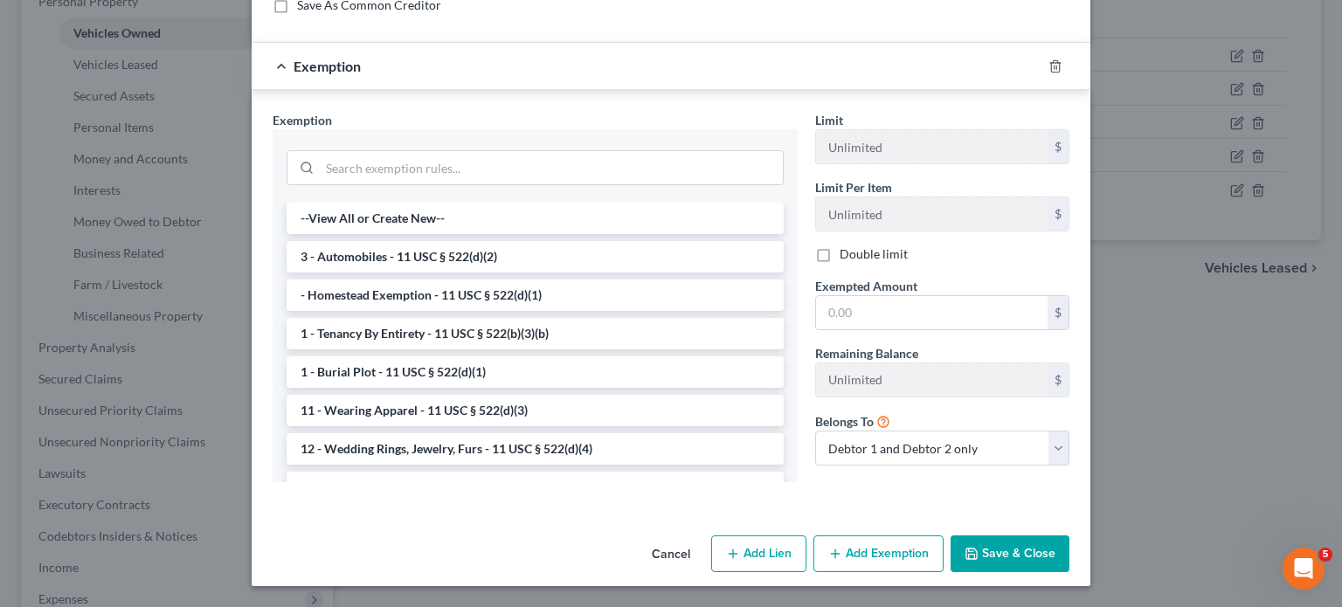
scroll to position [1047, 0]
click at [472, 175] on input "search" at bounding box center [551, 167] width 463 height 33
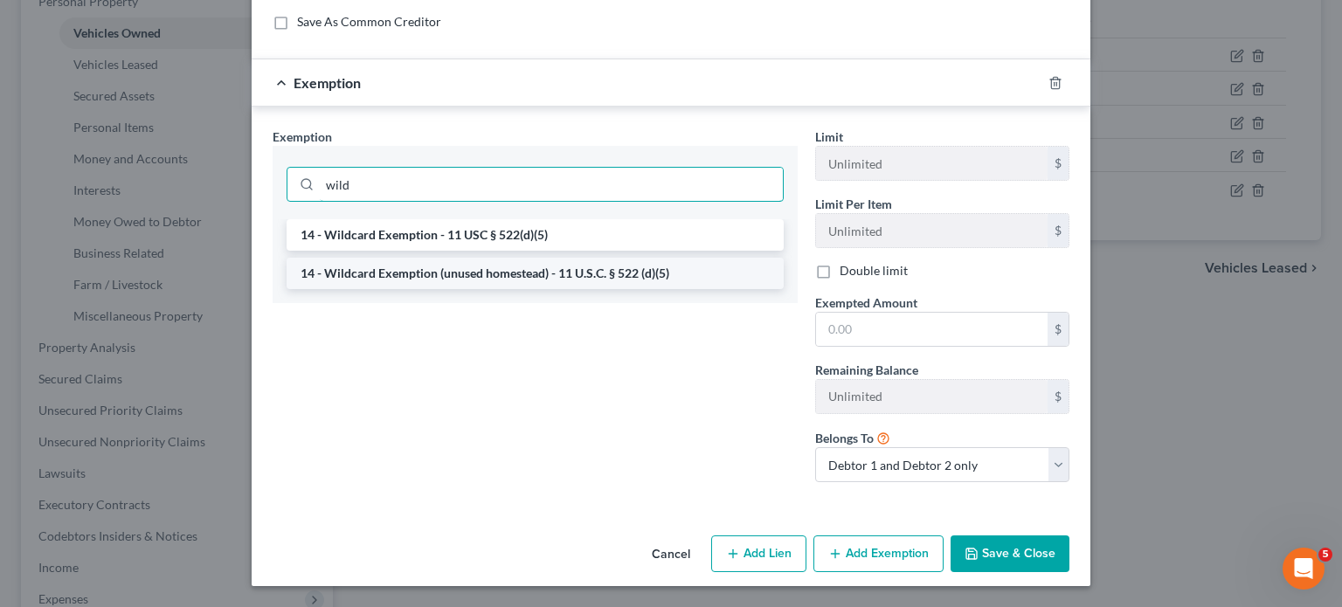
type input "wild"
click at [521, 287] on li "14 - Wildcard Exemption (unused homestead) - 11 U.S.C. § 522 (d)(5)" at bounding box center [535, 273] width 497 height 31
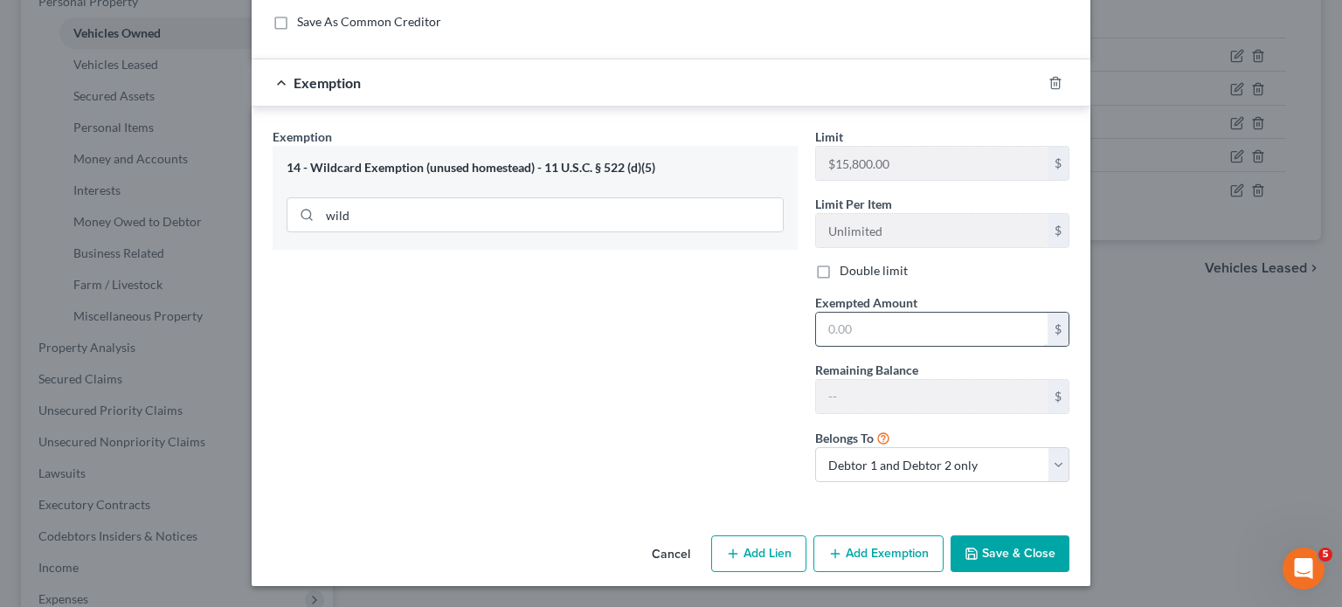
click at [895, 346] on input "text" at bounding box center [932, 329] width 232 height 33
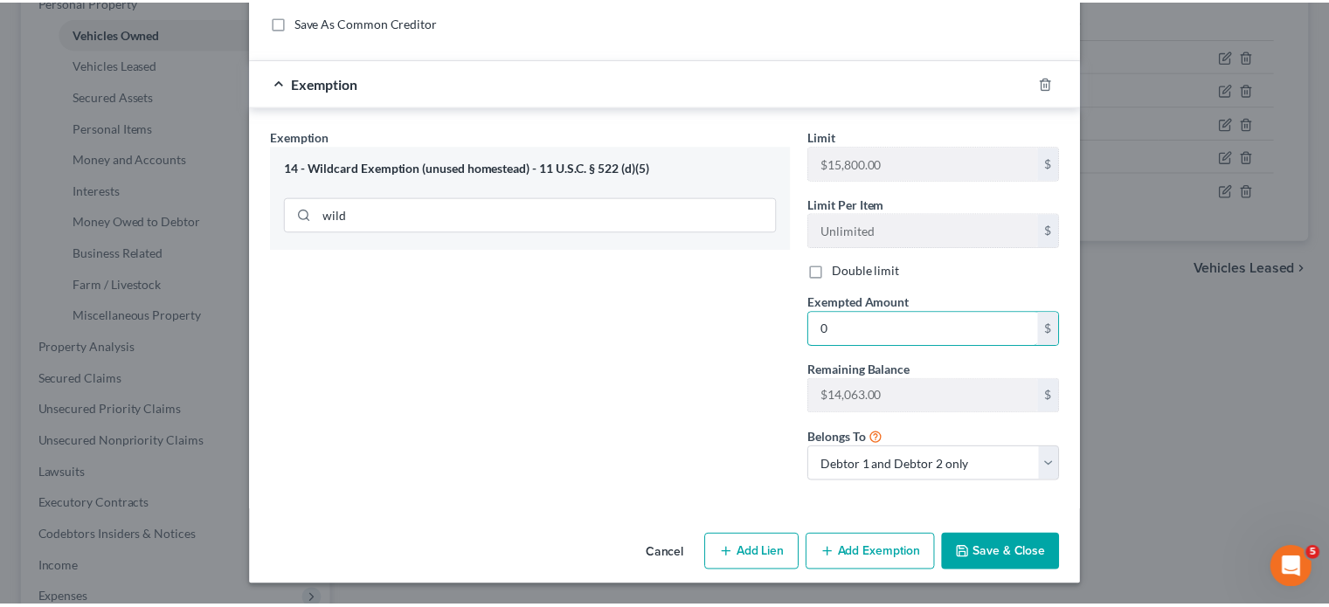
scroll to position [1137, 0]
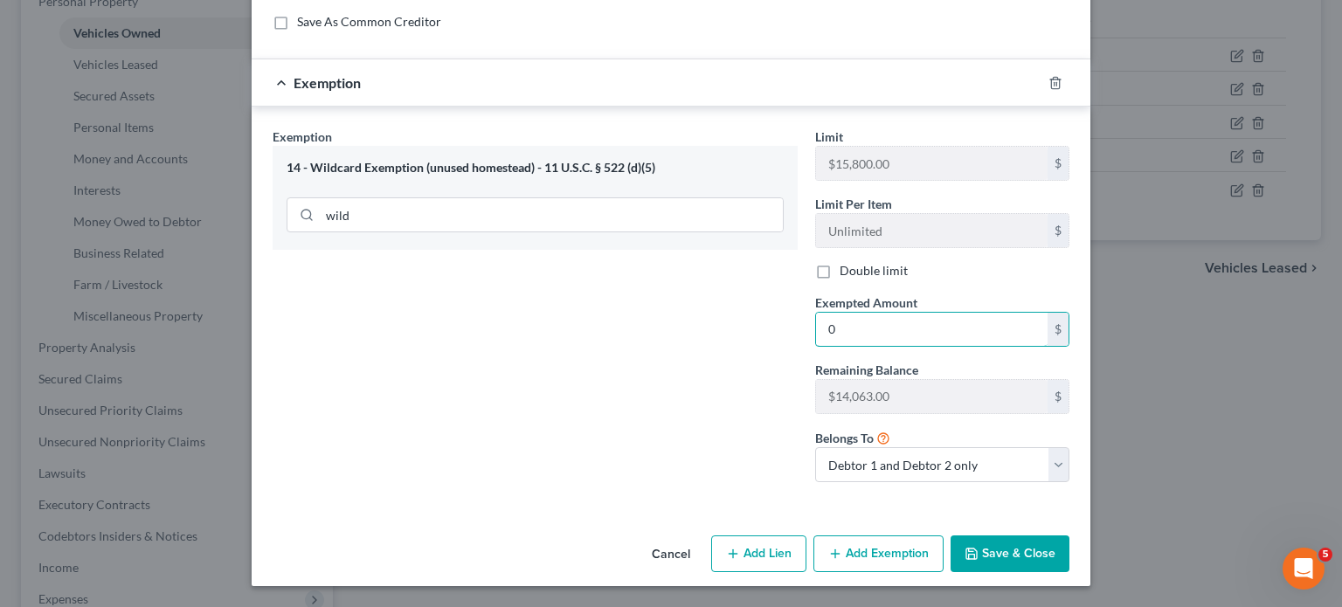
type input "0"
click at [1054, 544] on button "Save & Close" at bounding box center [1010, 554] width 119 height 37
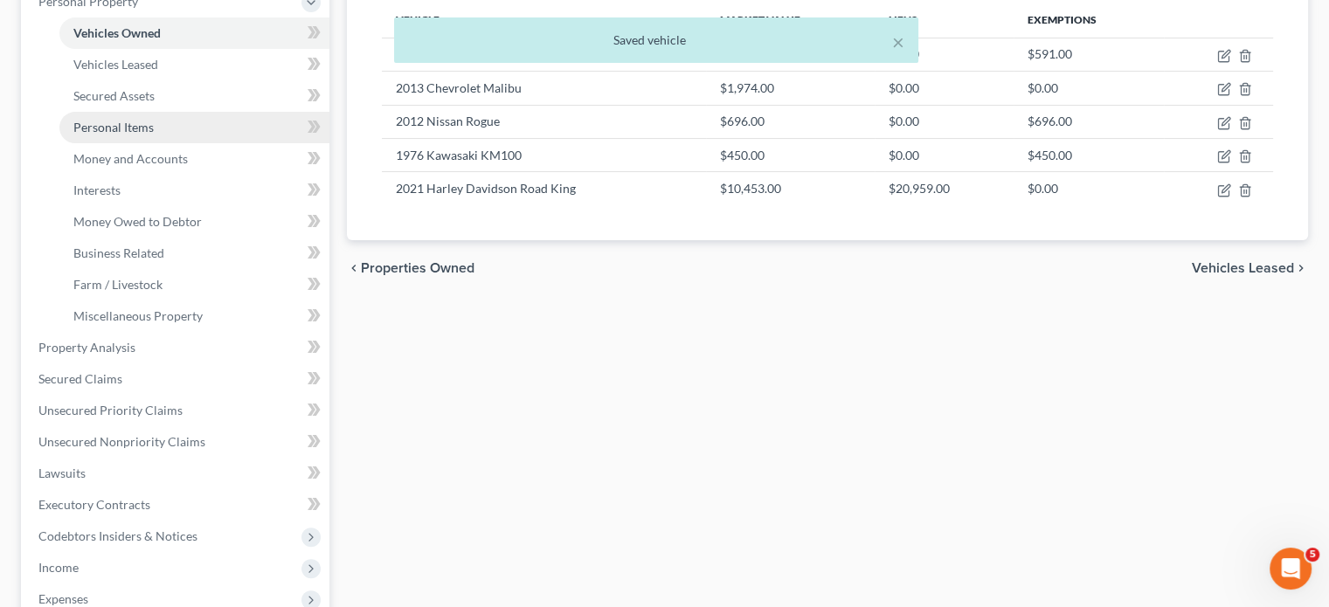
click at [191, 143] on link "Personal Items" at bounding box center [194, 127] width 270 height 31
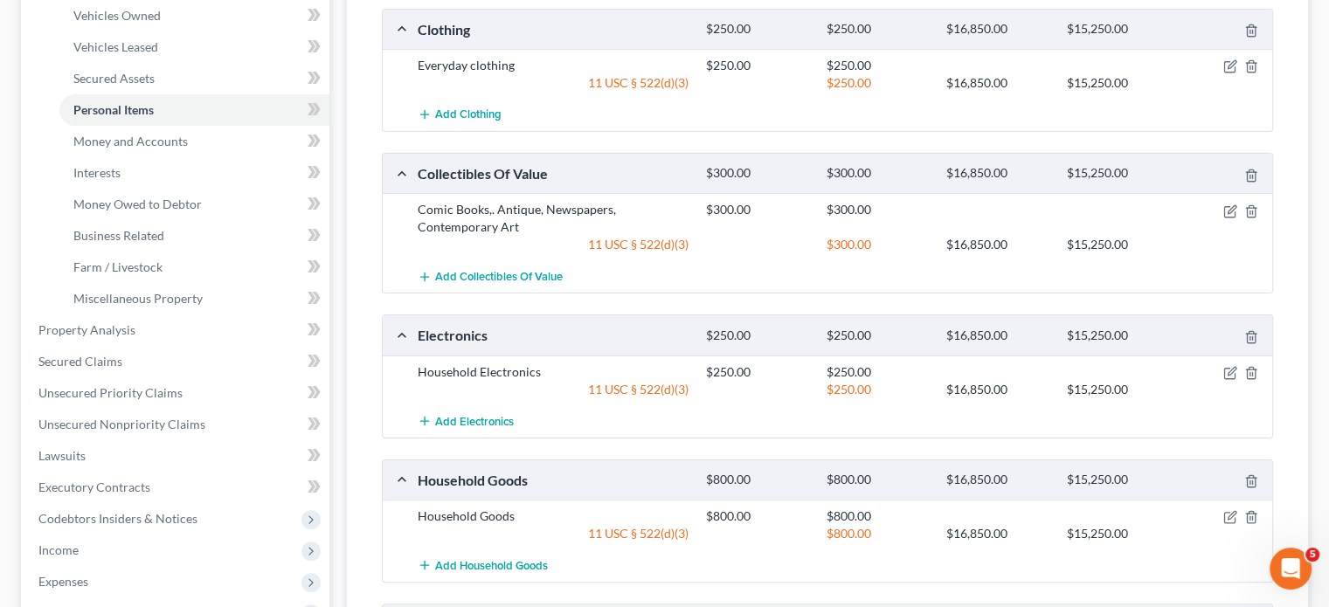
scroll to position [338, 0]
click at [188, 149] on span "Money and Accounts" at bounding box center [130, 142] width 114 height 15
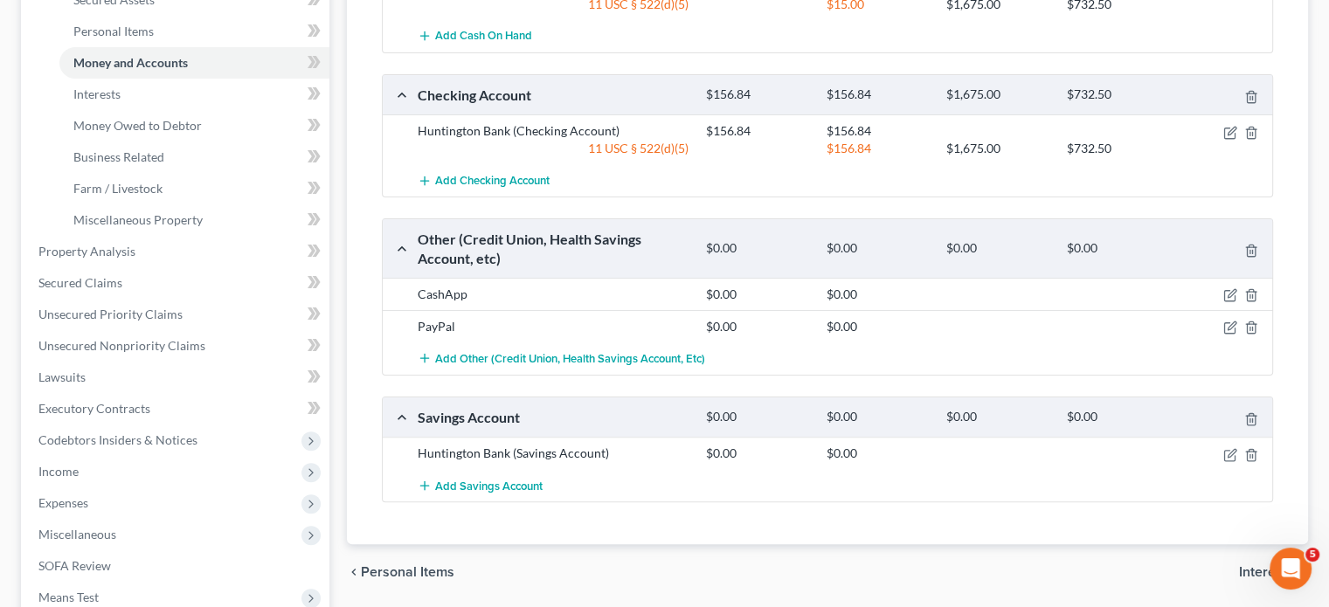
scroll to position [419, 0]
click at [198, 109] on link "Interests" at bounding box center [194, 93] width 270 height 31
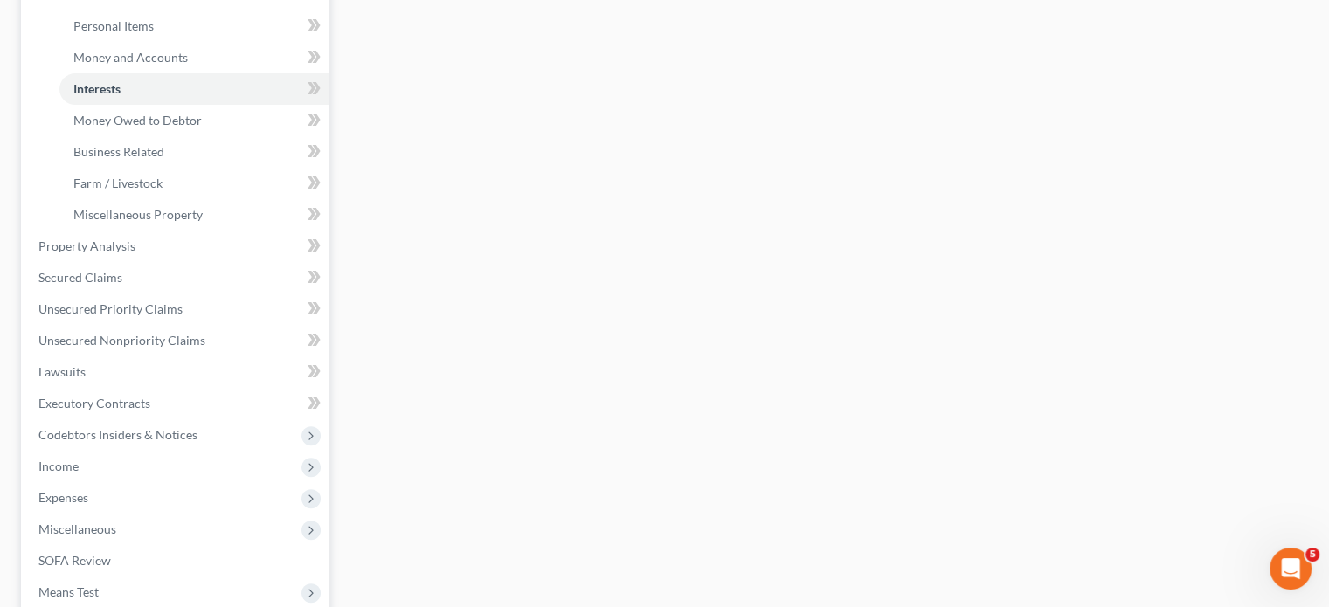
scroll to position [423, 0]
click at [184, 136] on link "Money Owed to Debtor" at bounding box center [194, 120] width 270 height 31
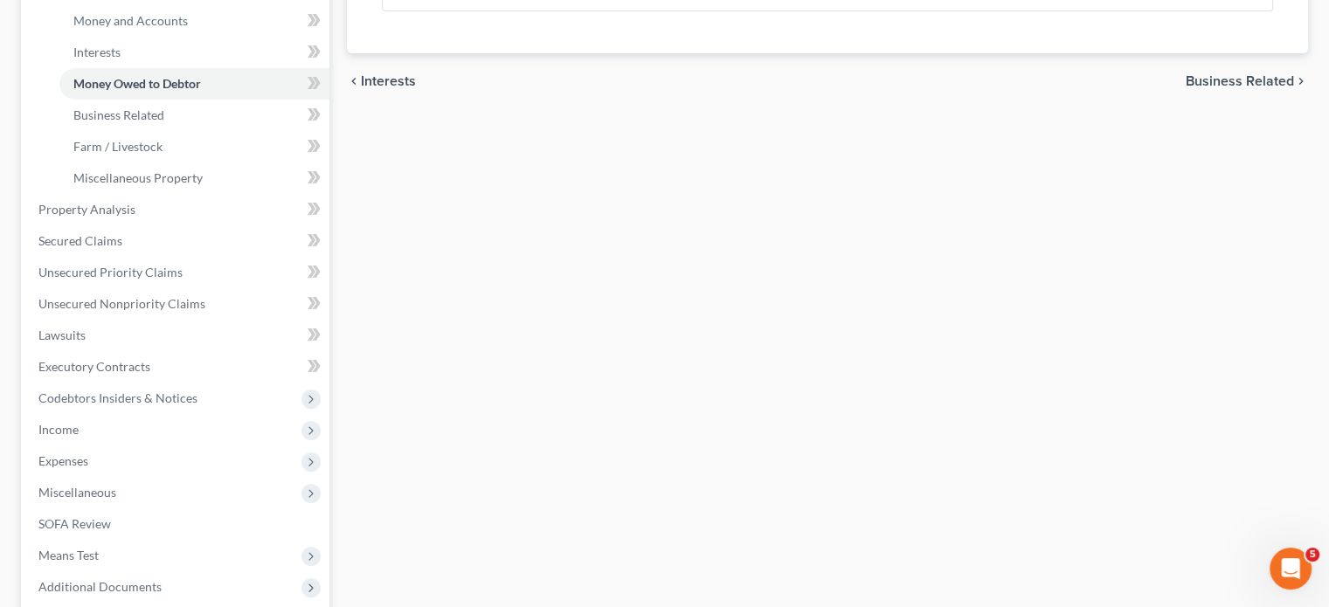
scroll to position [642, 0]
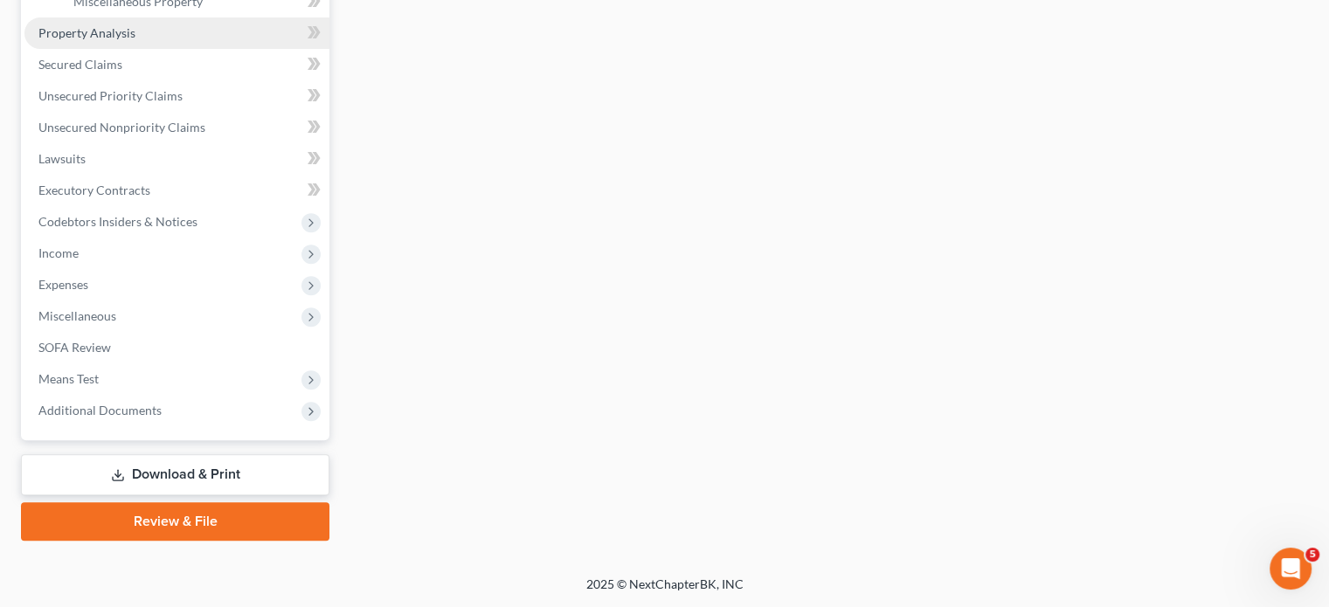
click at [176, 49] on link "Property Analysis" at bounding box center [176, 32] width 305 height 31
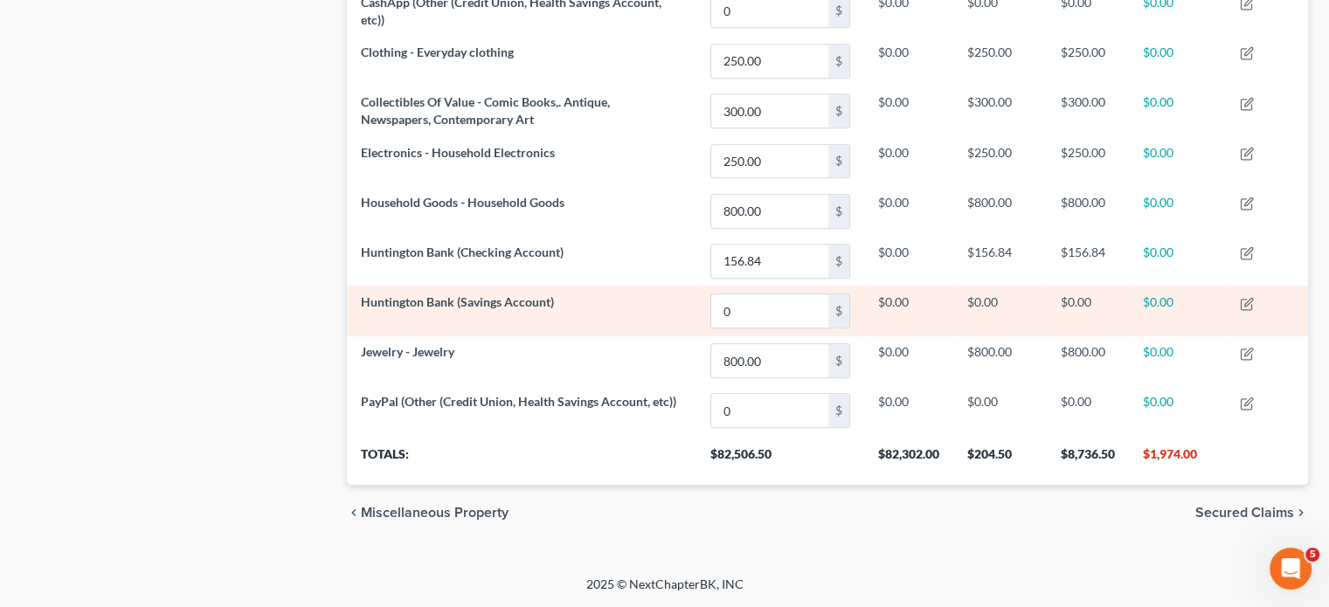
drag, startPoint x: 197, startPoint y: 286, endPoint x: 413, endPoint y: 204, distance: 230.9
click at [413, 294] on span "Huntington Bank (Savings Account)" at bounding box center [457, 301] width 193 height 15
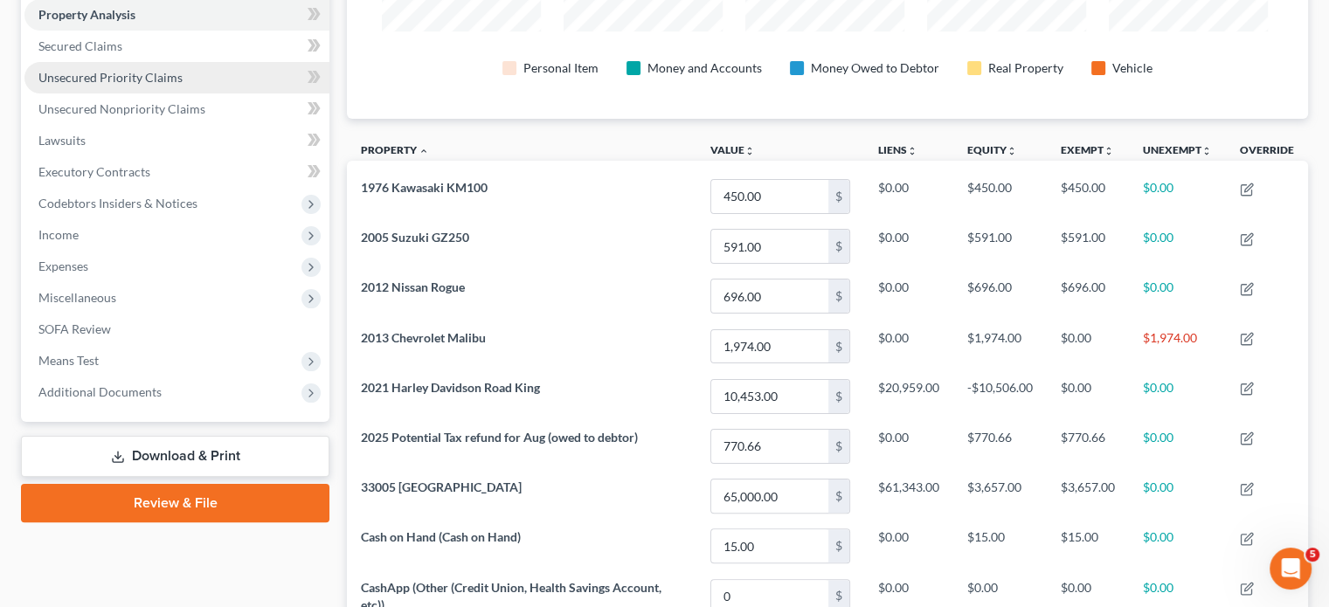
click at [145, 85] on span "Unsecured Priority Claims" at bounding box center [110, 77] width 144 height 15
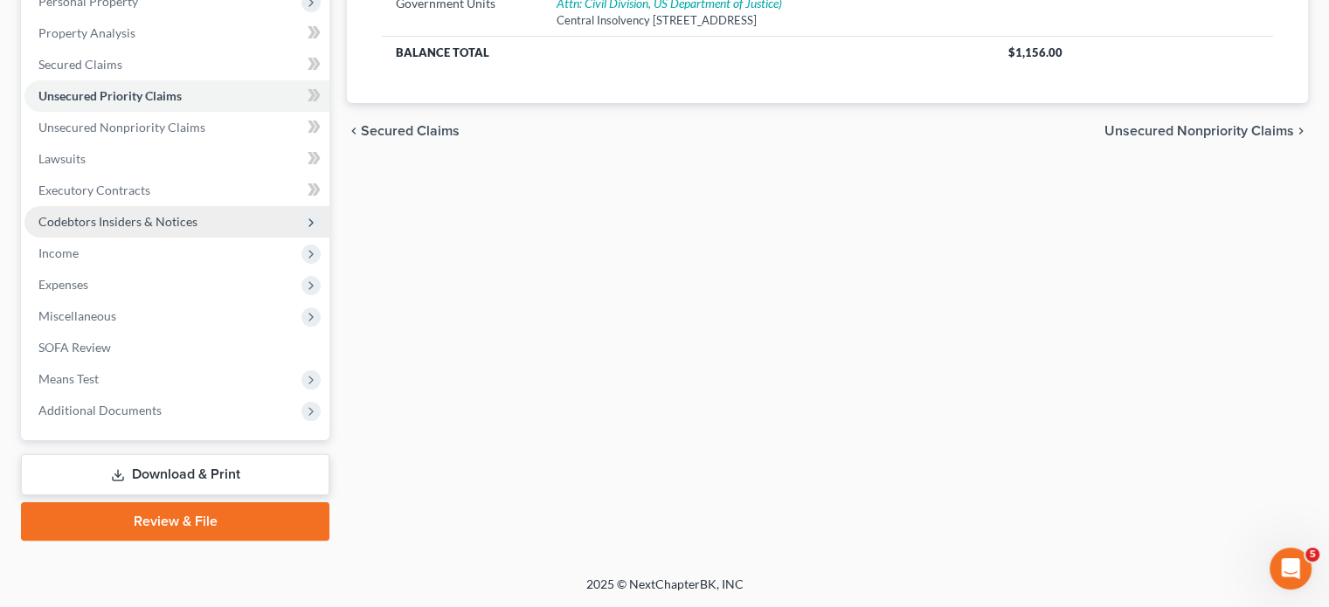
click at [173, 214] on span "Codebtors Insiders & Notices" at bounding box center [117, 221] width 159 height 15
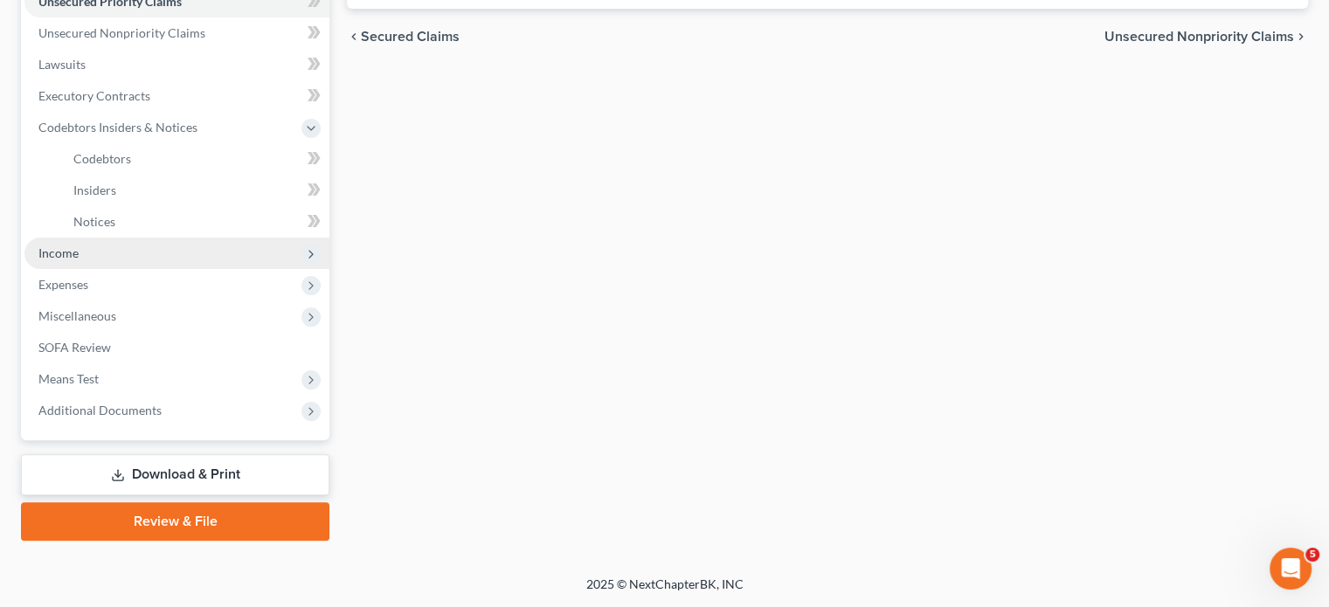
click at [79, 260] on span "Income" at bounding box center [58, 253] width 40 height 15
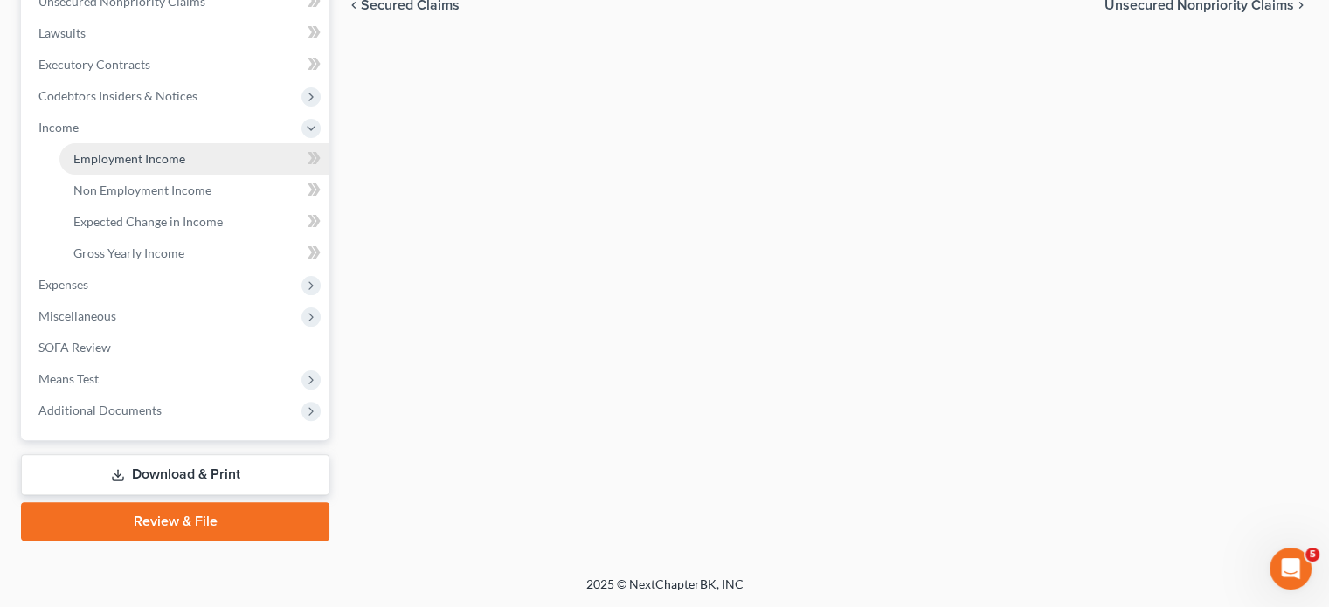
click at [131, 166] on span "Employment Income" at bounding box center [129, 158] width 112 height 15
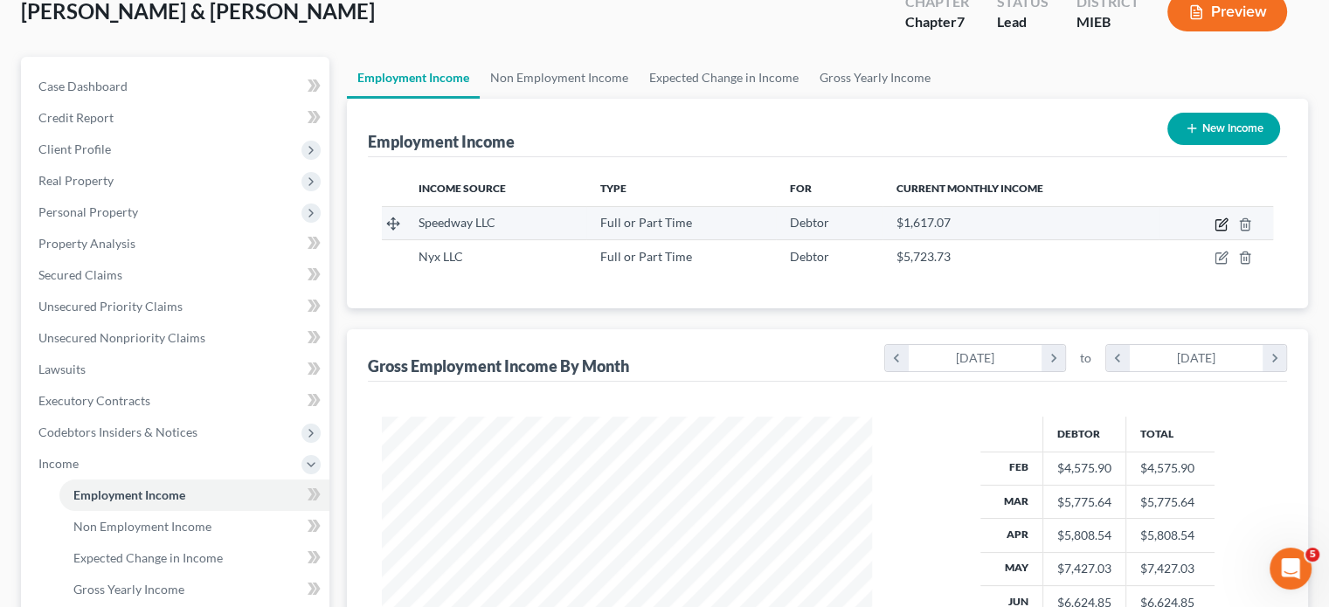
click at [1215, 232] on icon "button" at bounding box center [1222, 225] width 14 height 14
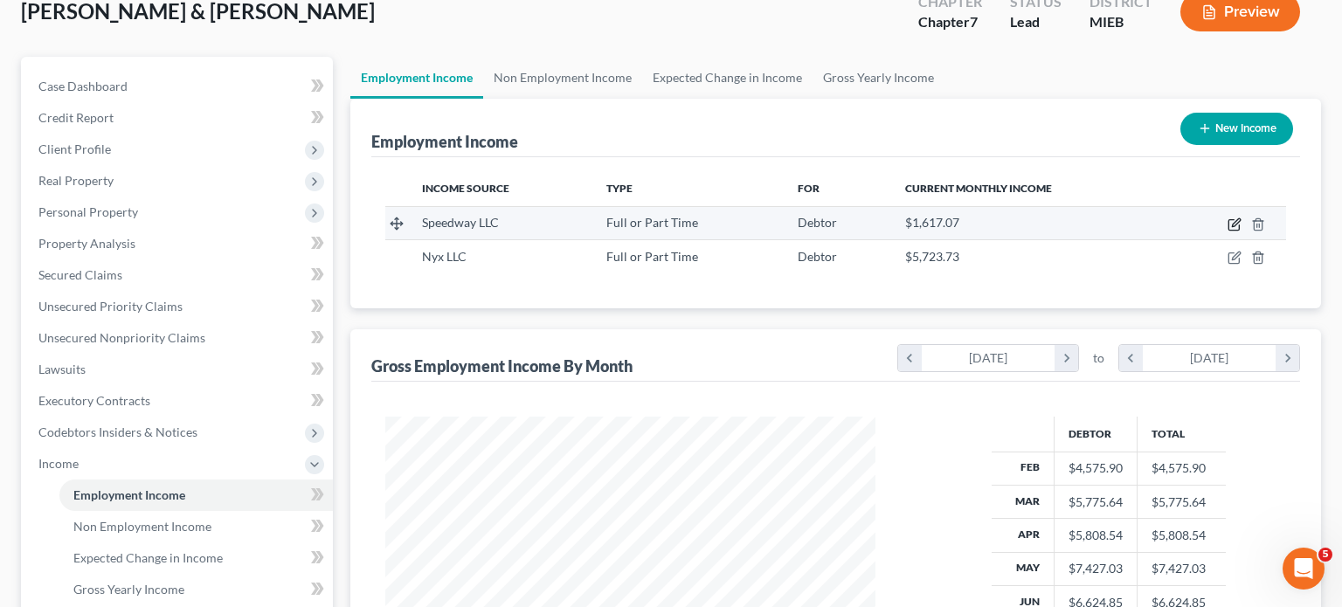
select select "0"
select select "23"
select select "3"
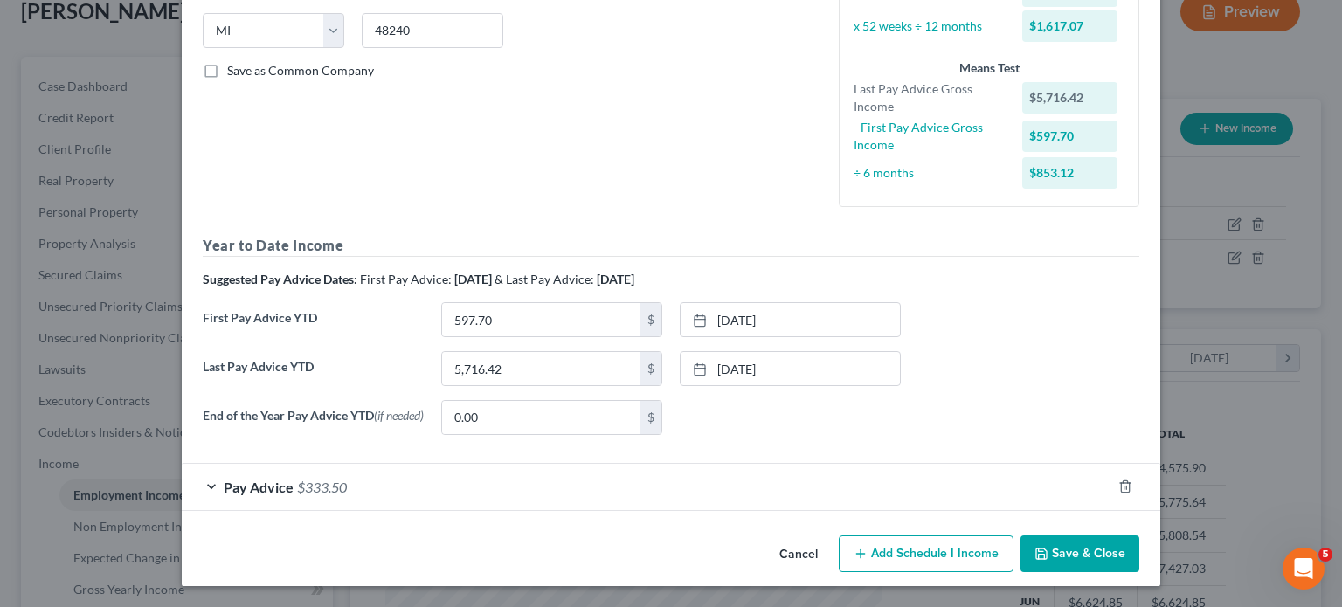
click at [749, 470] on div "Pay Advice $333.50" at bounding box center [647, 487] width 930 height 46
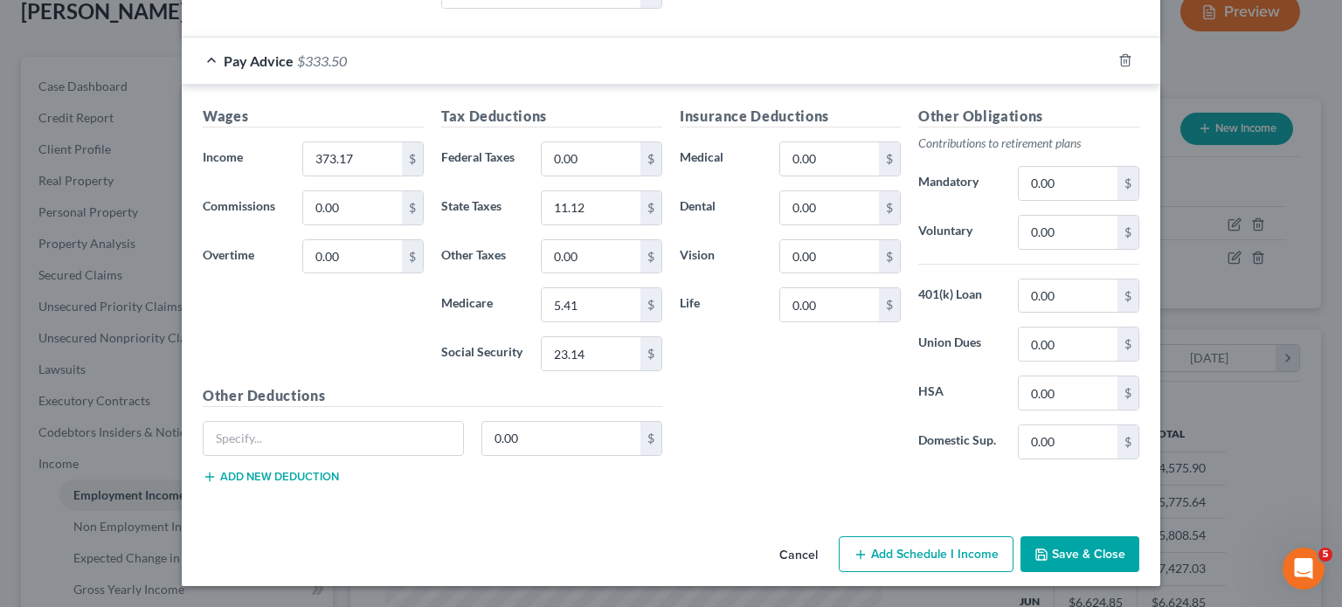
click at [828, 548] on button "Cancel" at bounding box center [799, 555] width 66 height 35
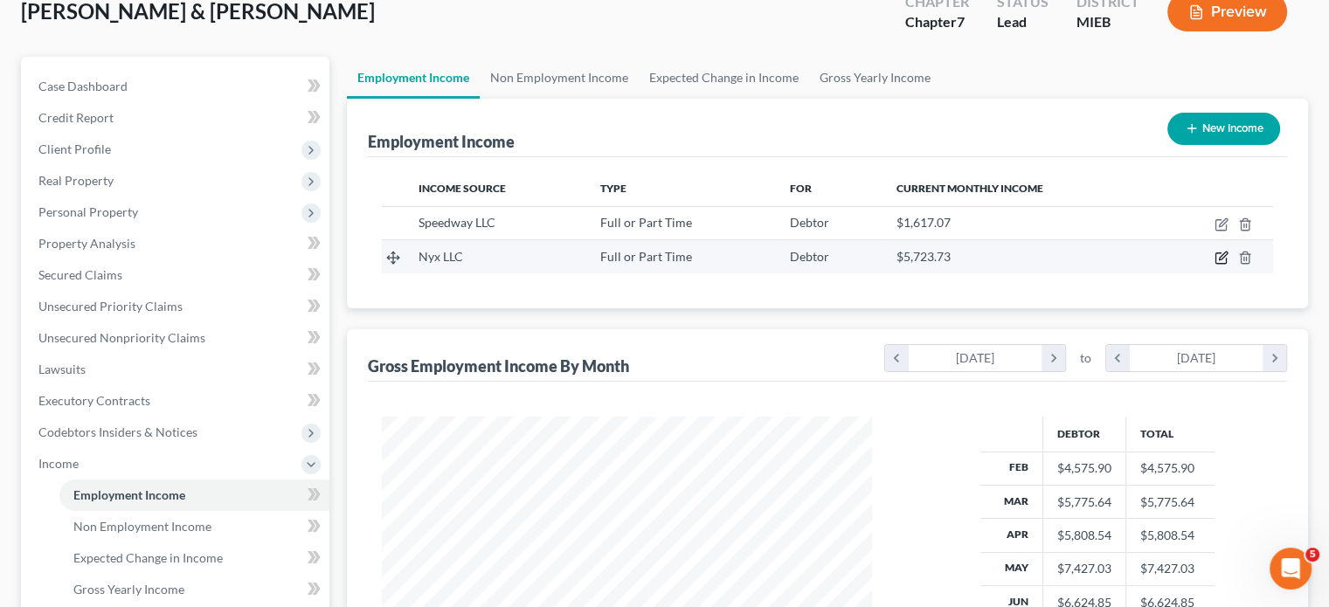
click at [1219, 260] on icon "button" at bounding box center [1223, 257] width 8 height 8
select select "0"
select select "23"
select select "3"
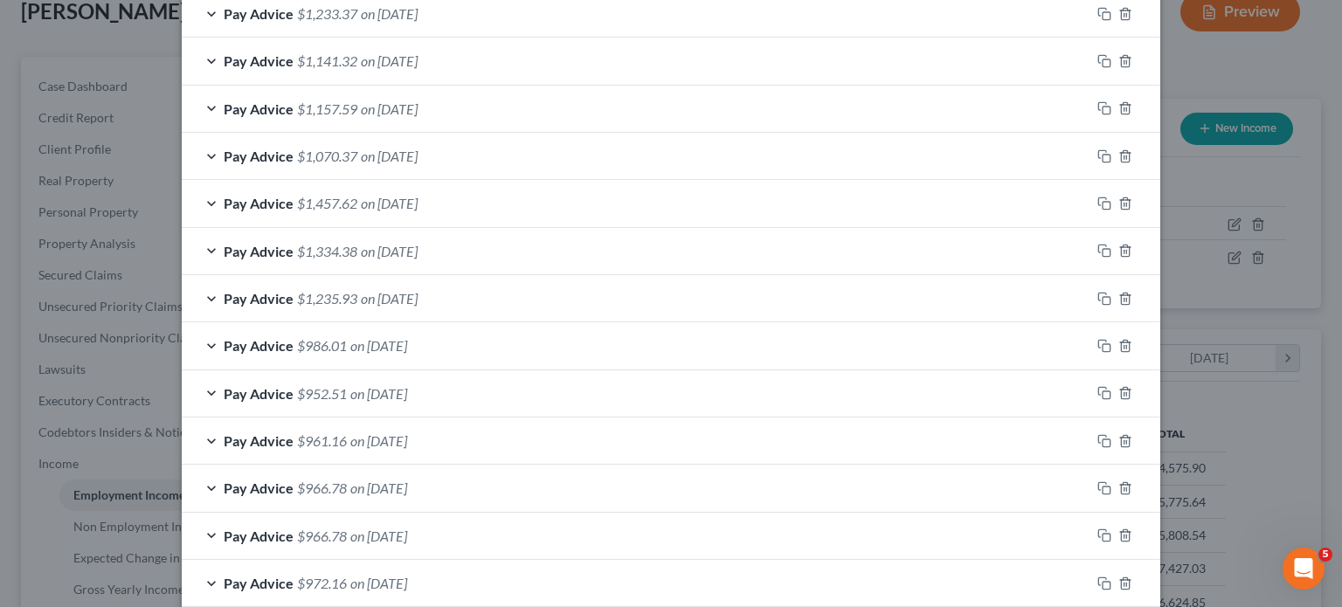
scroll to position [1394, 0]
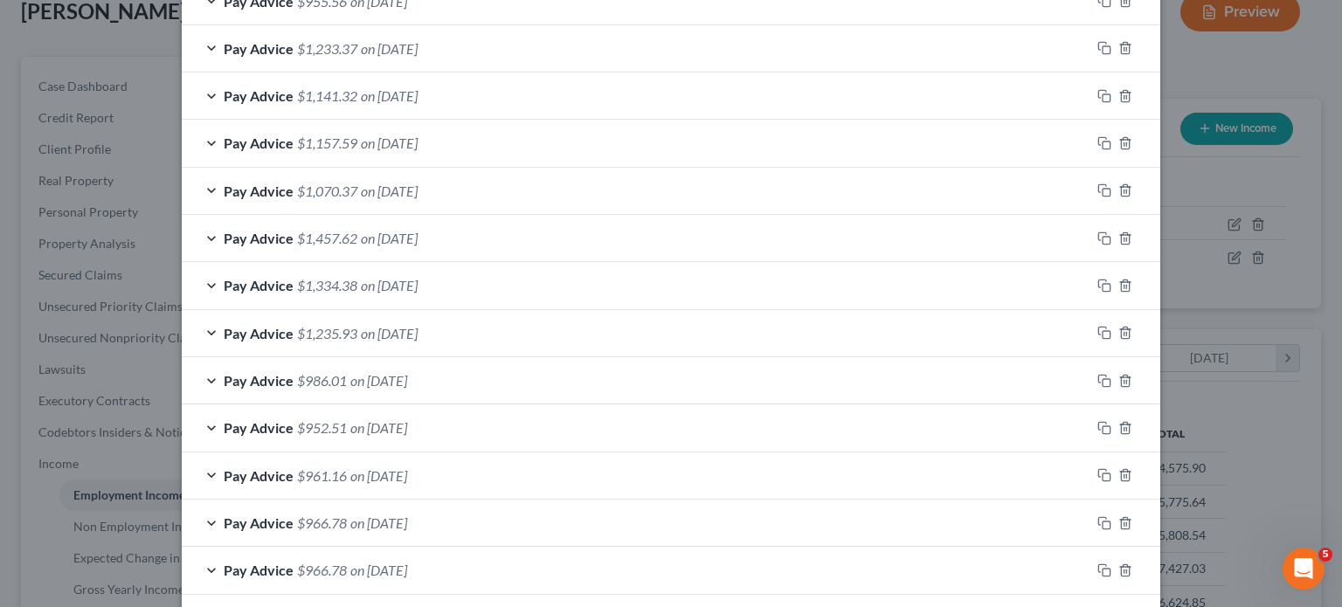
scroll to position [2197, 0]
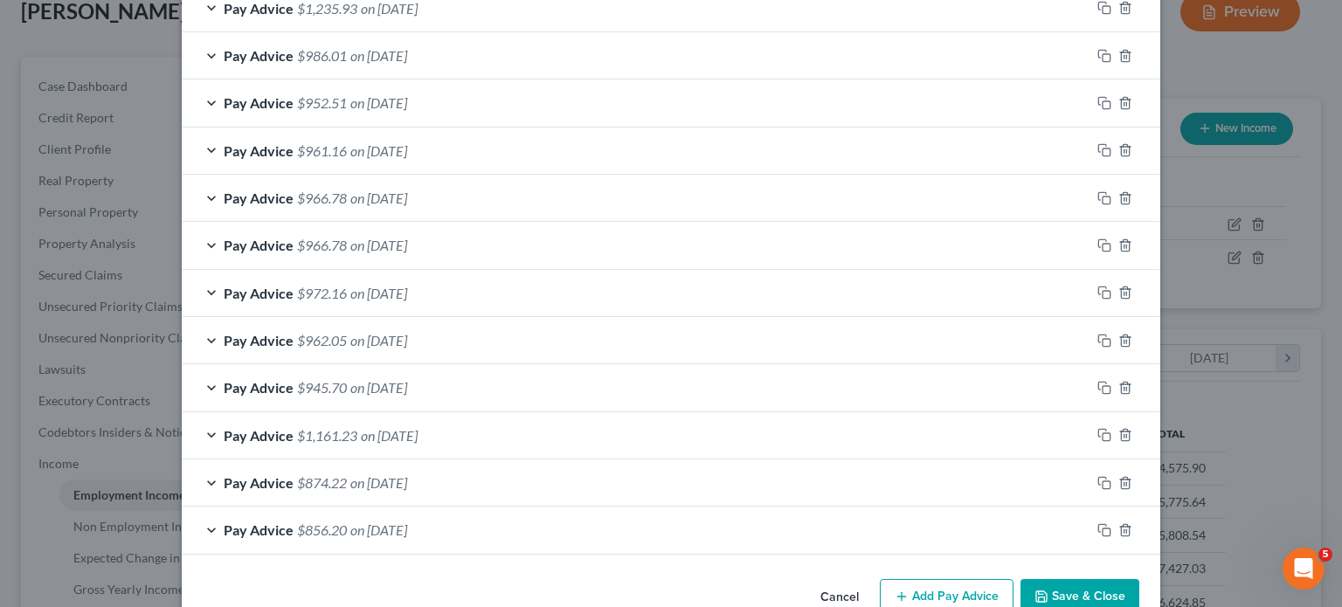
scroll to position [2968, 0]
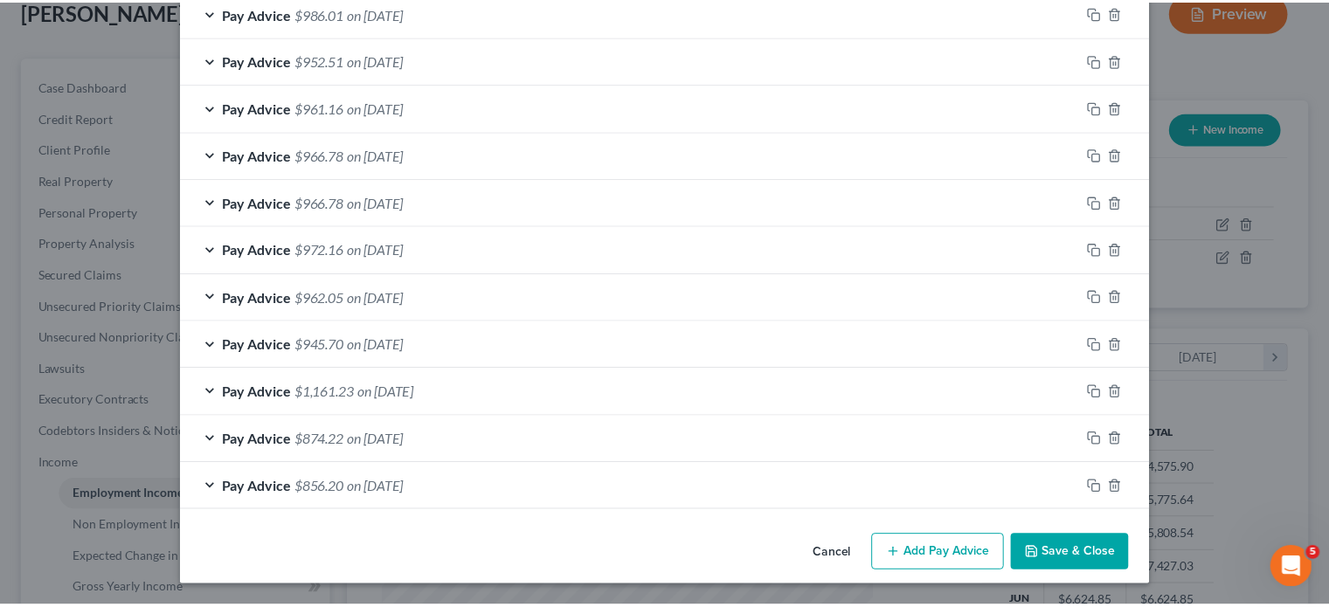
scroll to position [4652, 0]
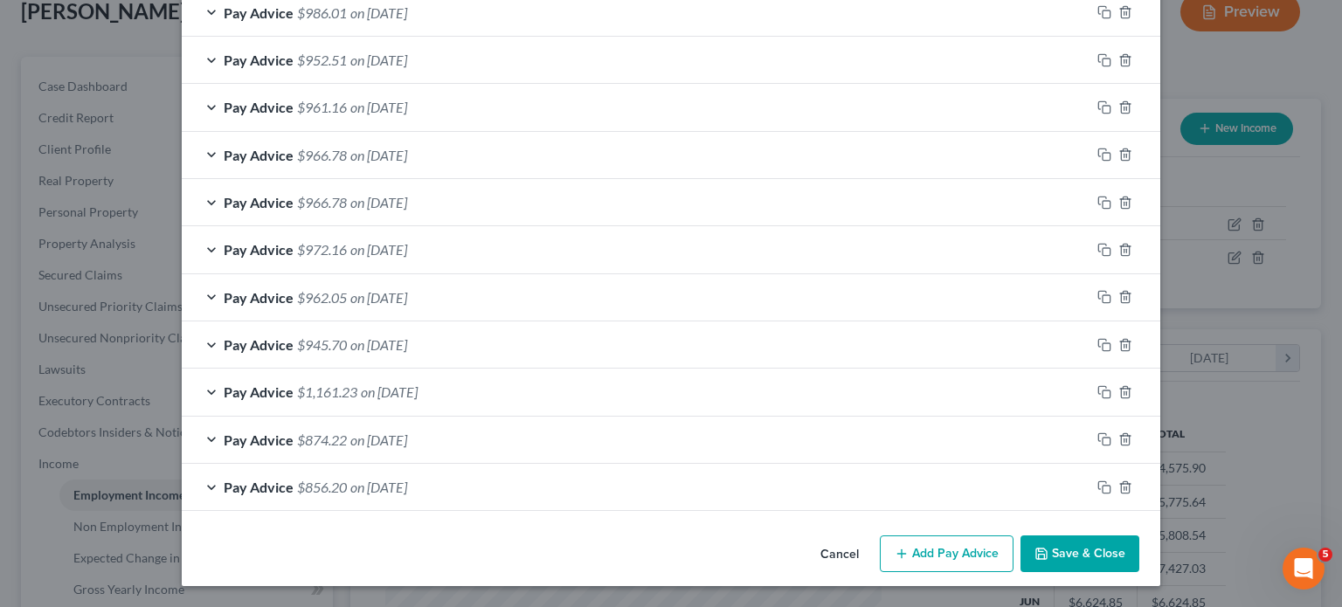
click at [873, 537] on button "Cancel" at bounding box center [840, 554] width 66 height 35
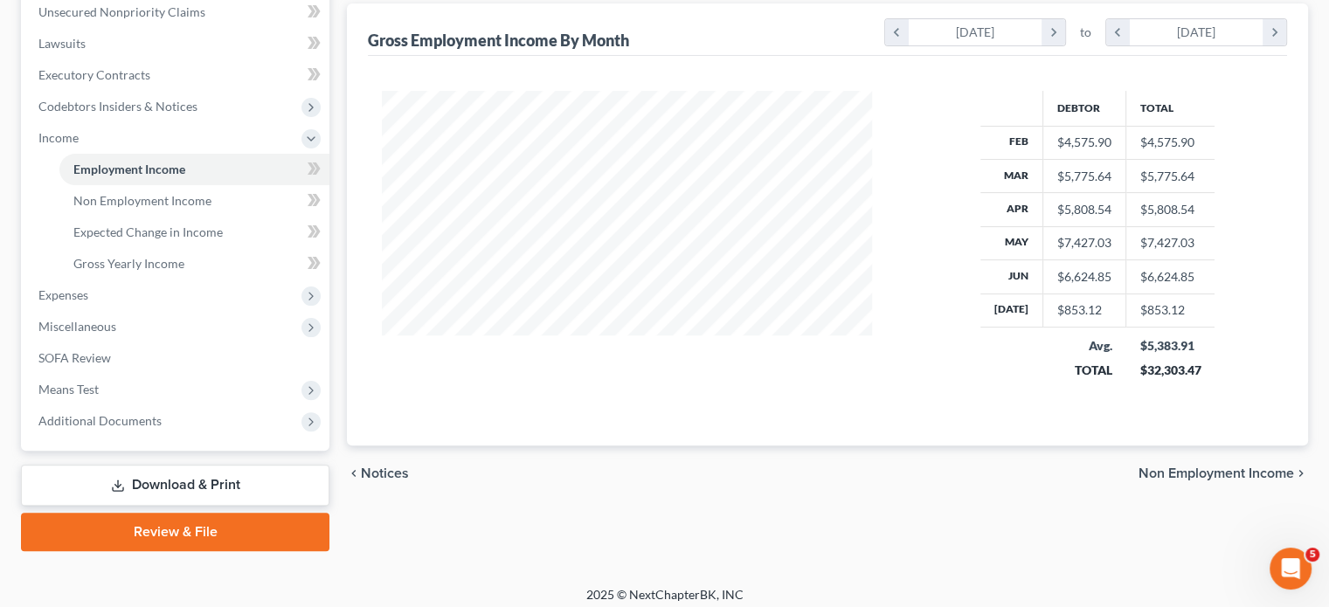
scroll to position [555, 0]
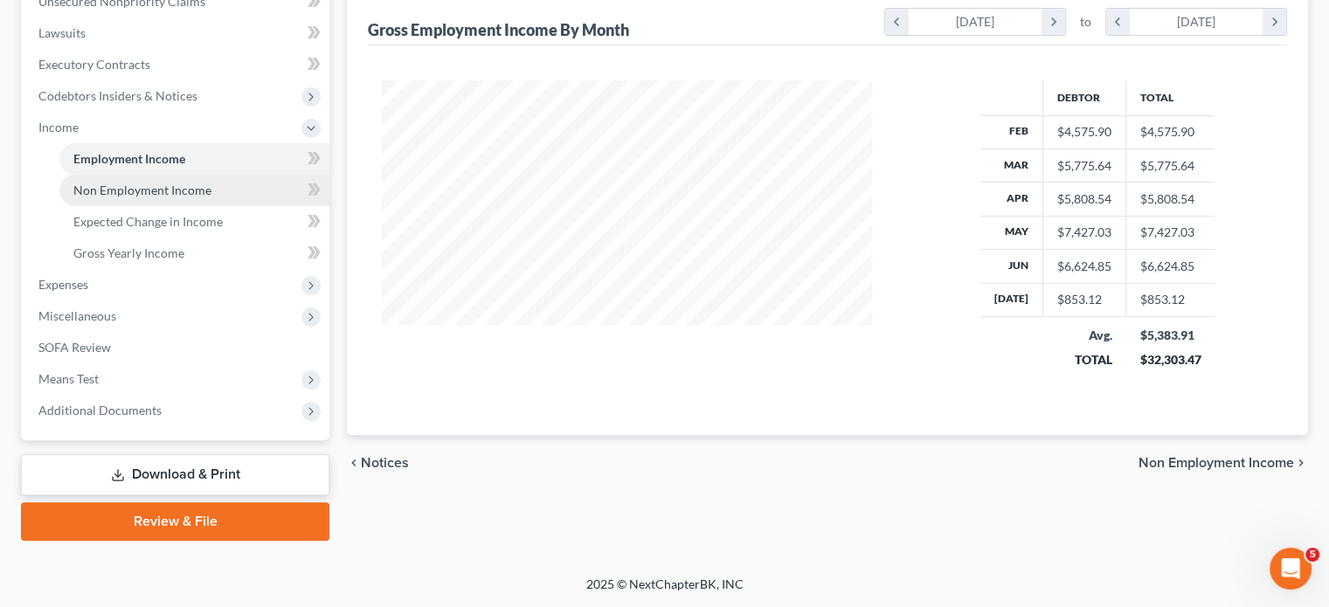
click at [185, 197] on span "Non Employment Income" at bounding box center [142, 190] width 138 height 15
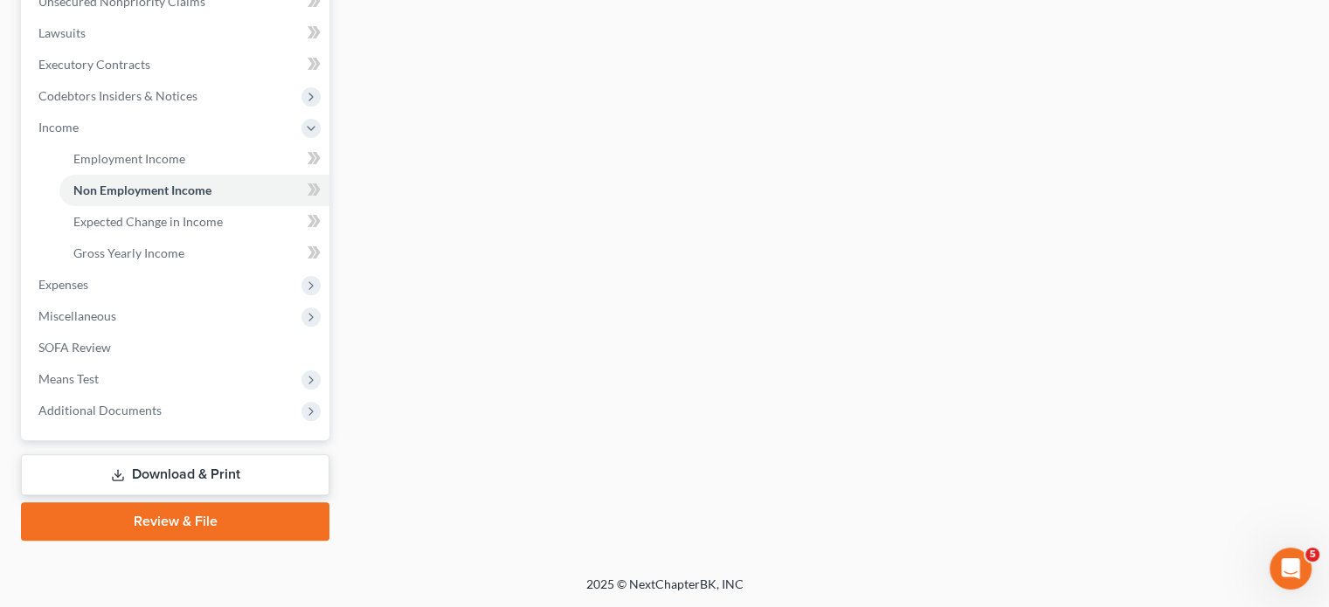
scroll to position [706, 0]
click at [164, 269] on span "Expenses" at bounding box center [176, 284] width 305 height 31
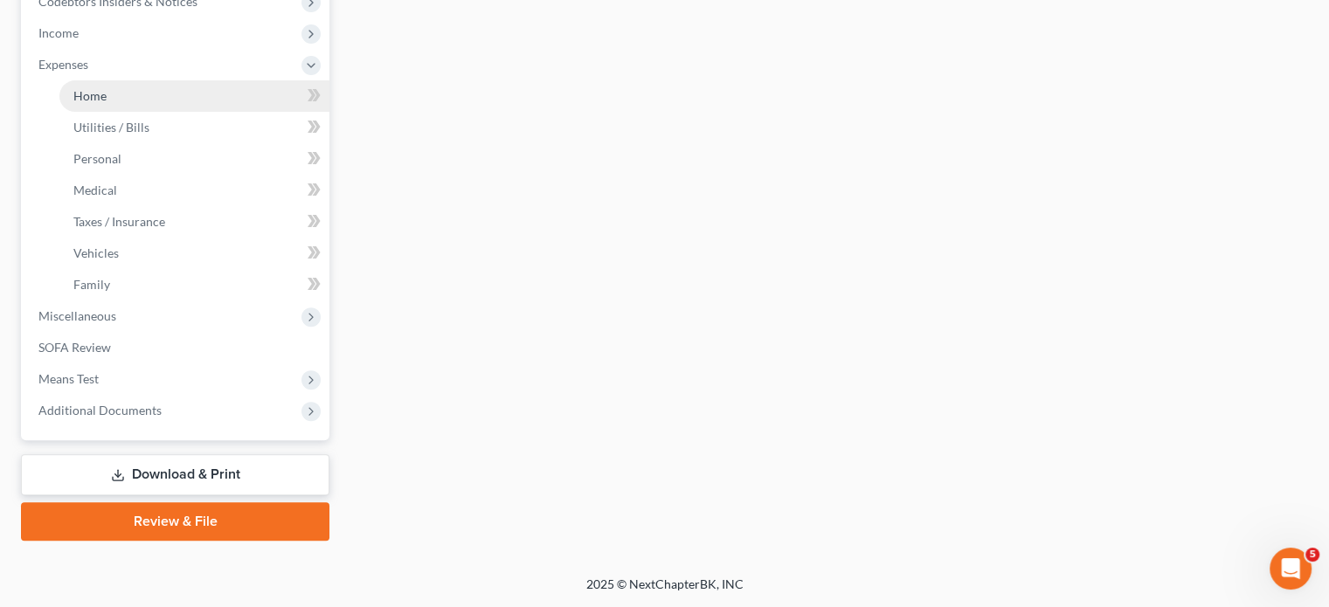
click at [130, 83] on link "Home" at bounding box center [194, 95] width 270 height 31
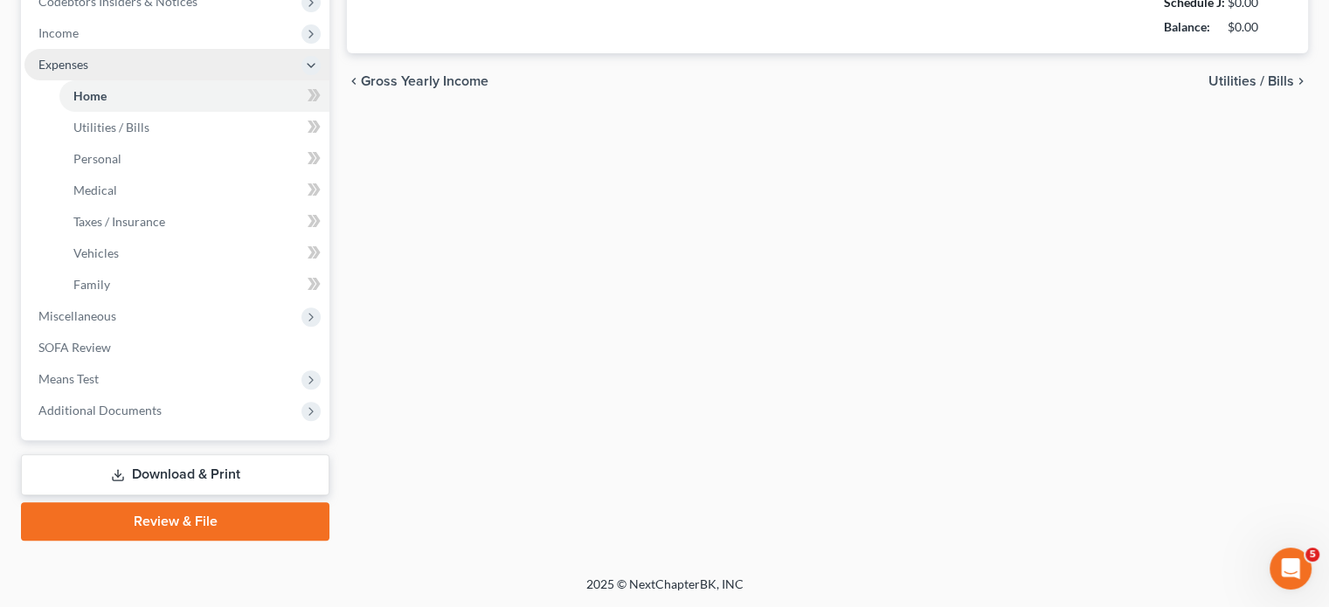
type input "694.09"
type input "0.00"
radio input "true"
type input "649.00"
type input "0.00"
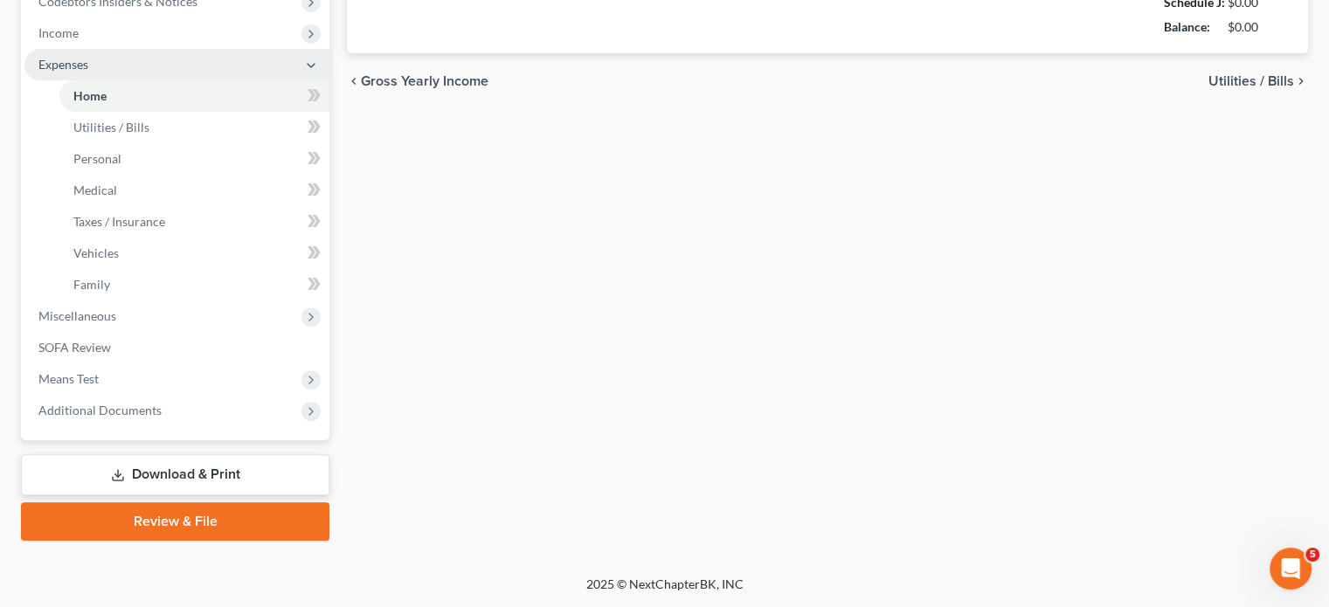
type input "0.00"
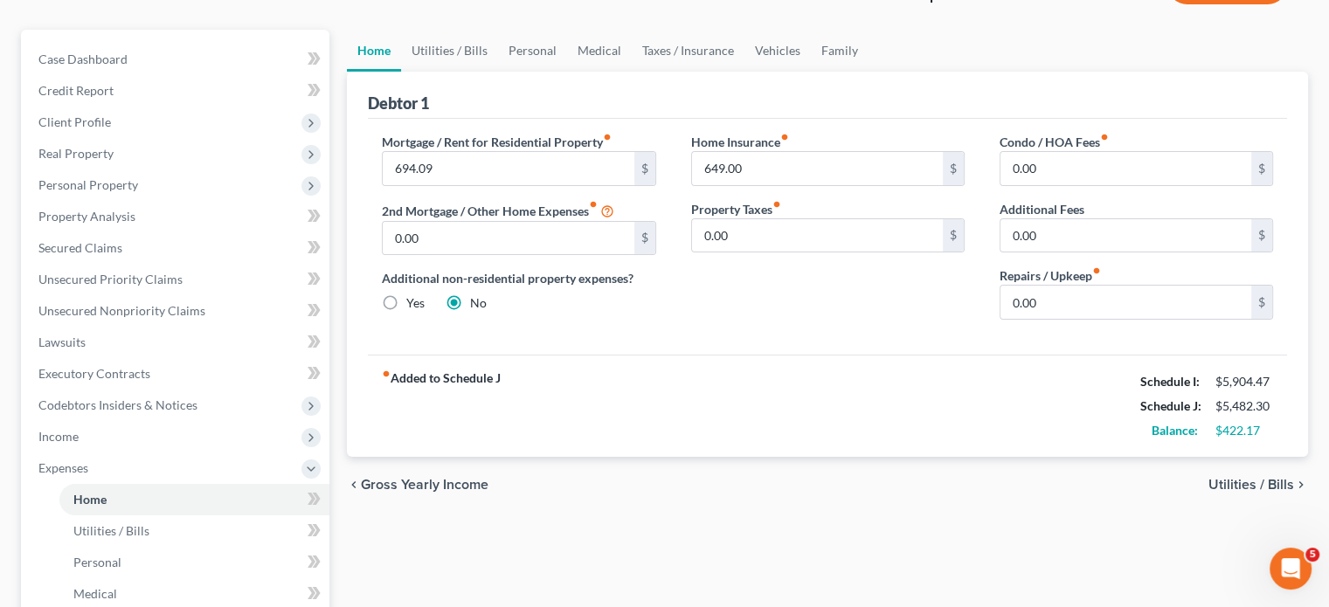
scroll to position [135, 0]
click at [477, 74] on link "Utilities / Bills" at bounding box center [449, 53] width 97 height 42
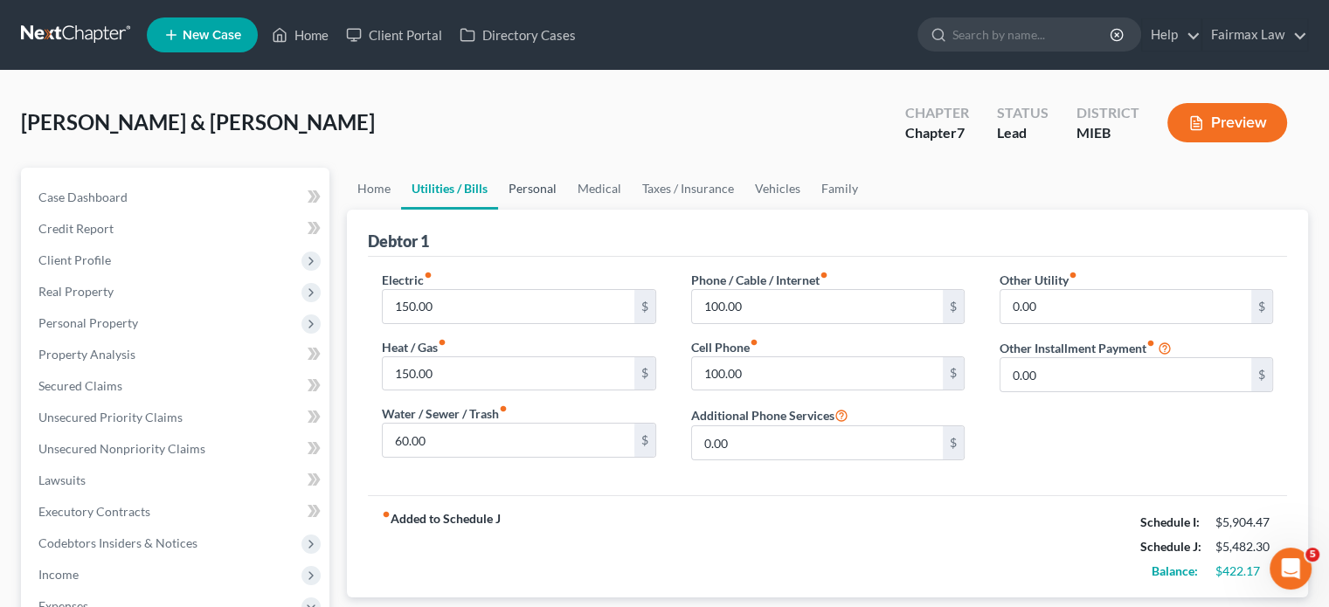
click at [564, 210] on link "Personal" at bounding box center [532, 189] width 69 height 42
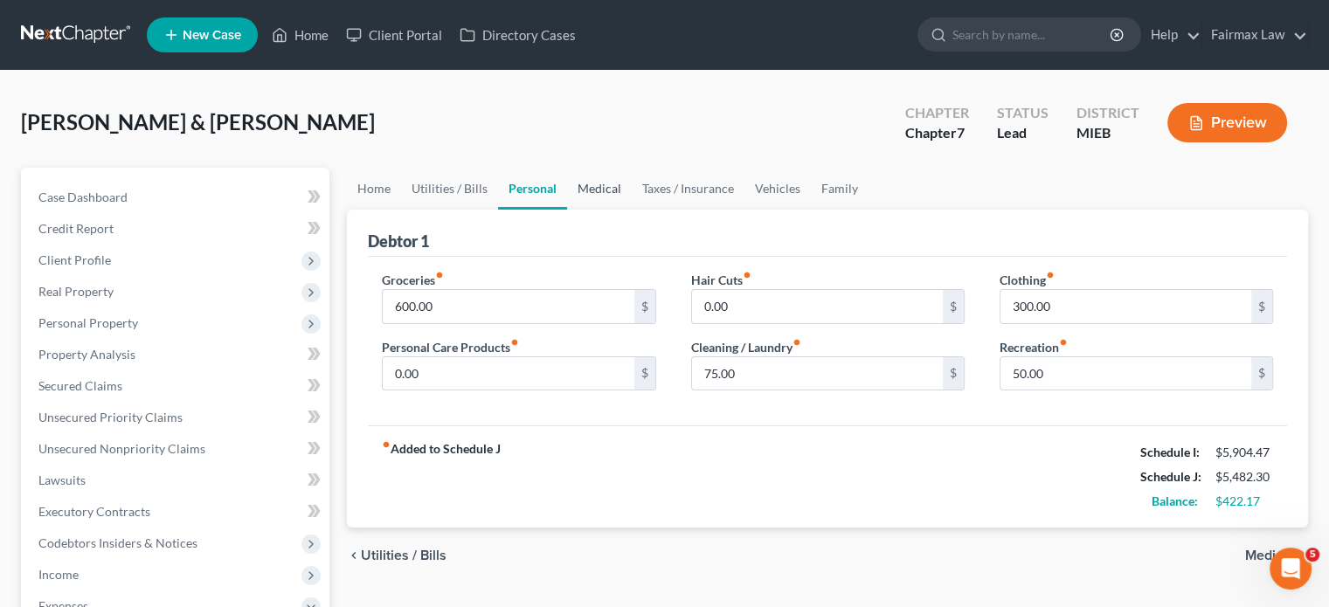
click at [632, 210] on link "Medical" at bounding box center [599, 189] width 65 height 42
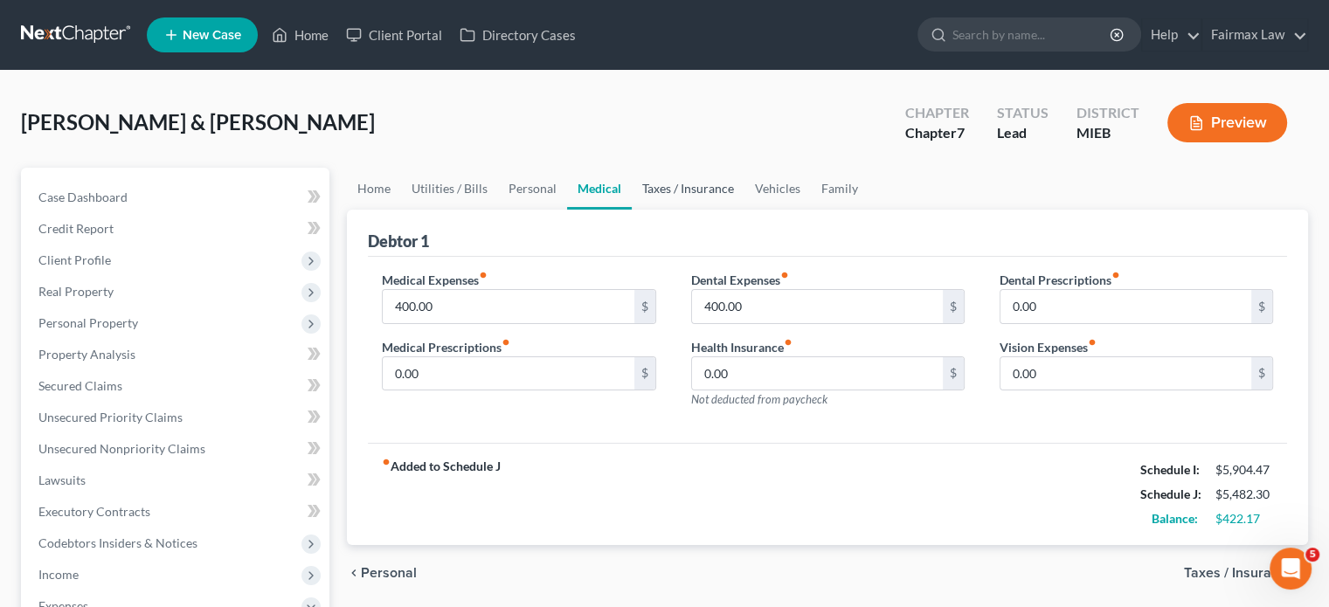
click at [745, 210] on link "Taxes / Insurance" at bounding box center [688, 189] width 113 height 42
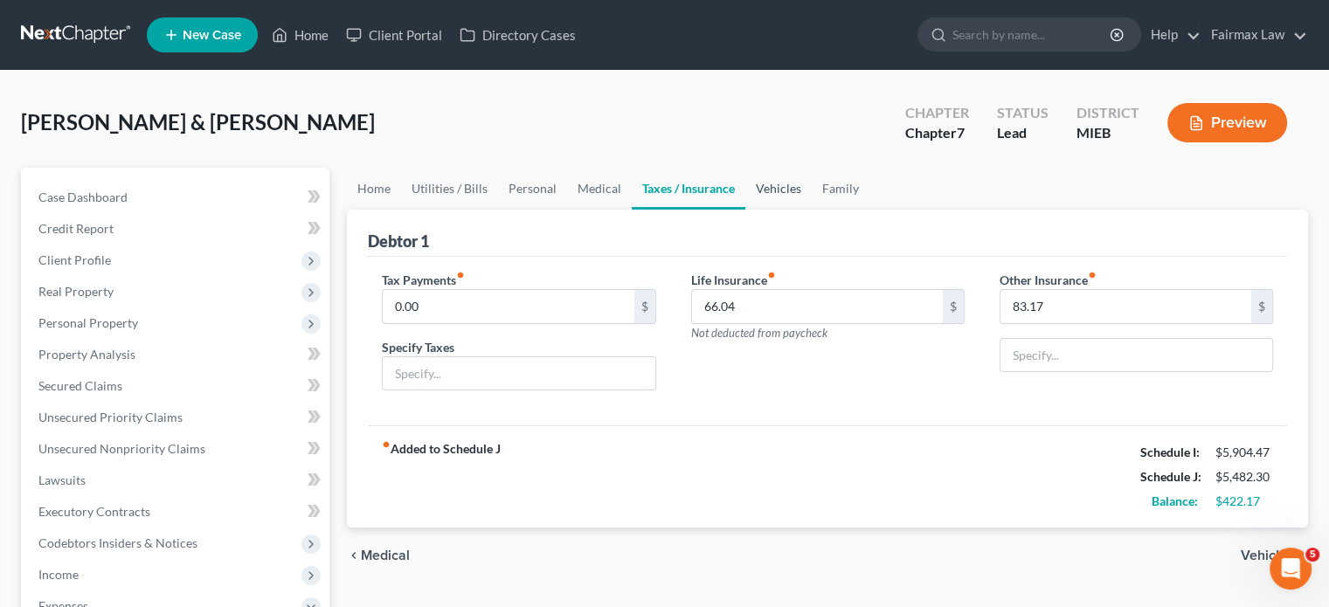
click at [812, 210] on link "Vehicles" at bounding box center [778, 189] width 66 height 42
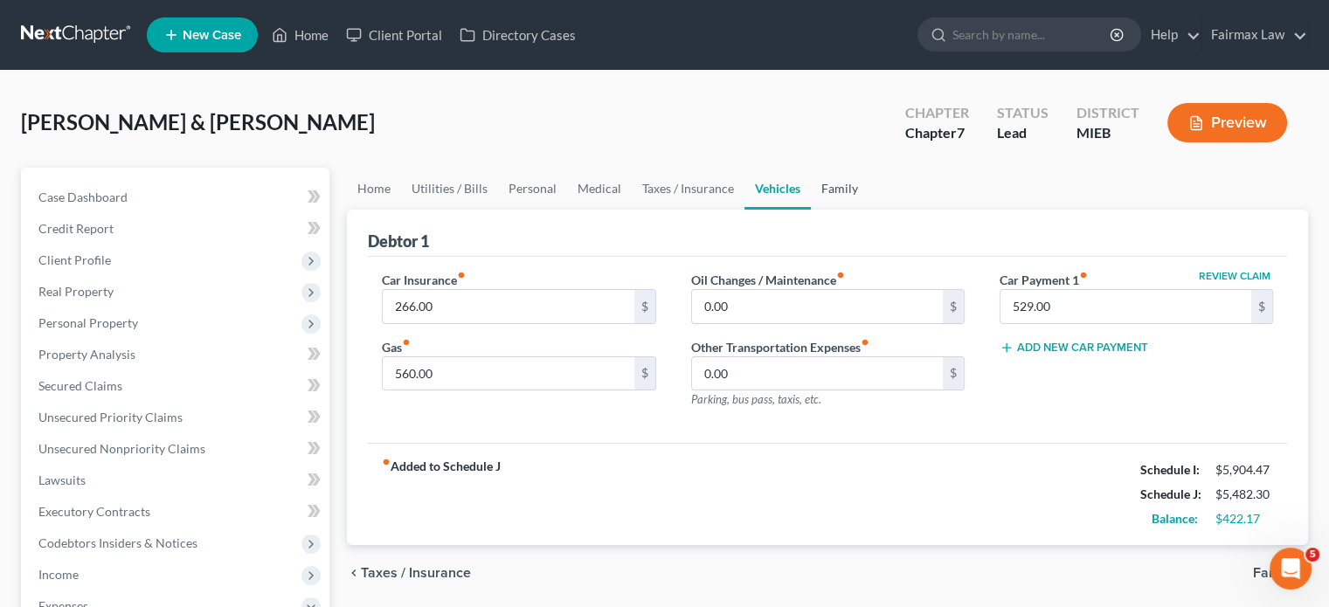
click at [869, 210] on link "Family" at bounding box center [840, 189] width 58 height 42
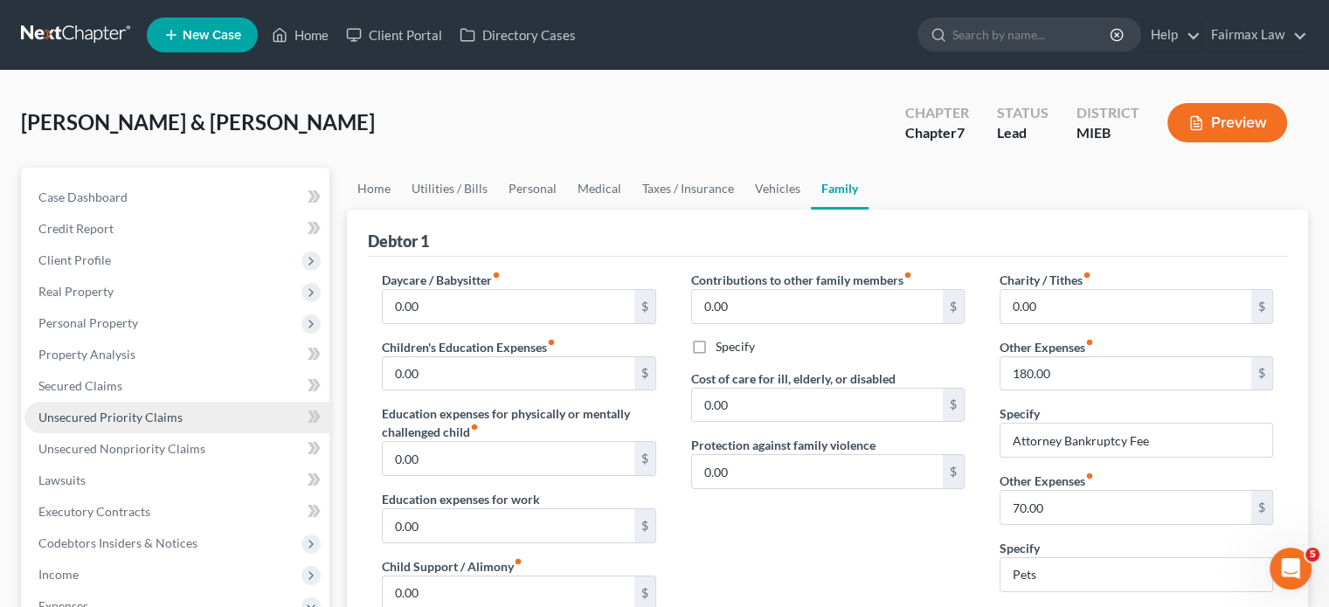
scroll to position [824, 0]
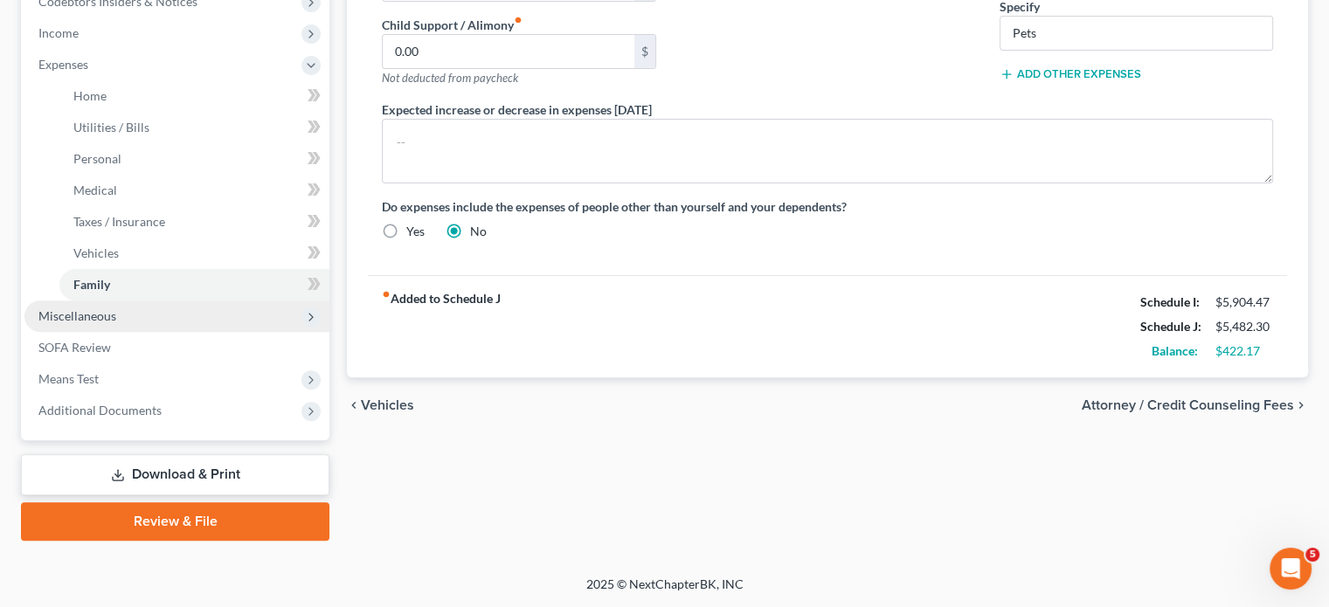
click at [211, 301] on span "Miscellaneous" at bounding box center [176, 316] width 305 height 31
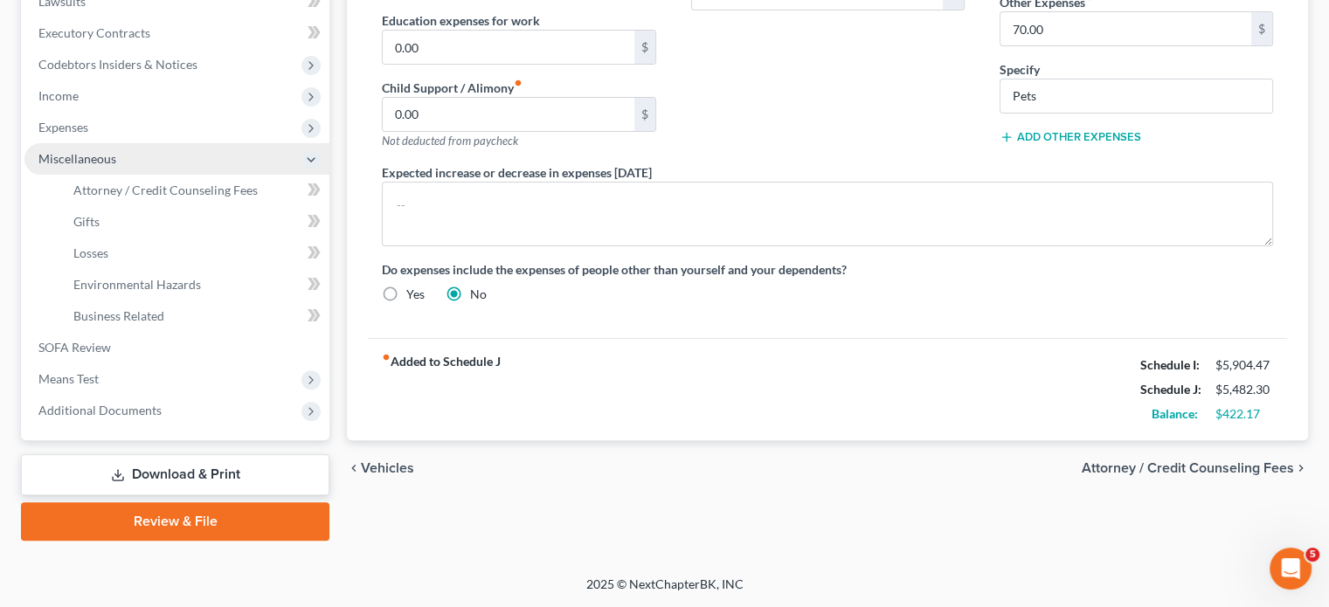
scroll to position [745, 0]
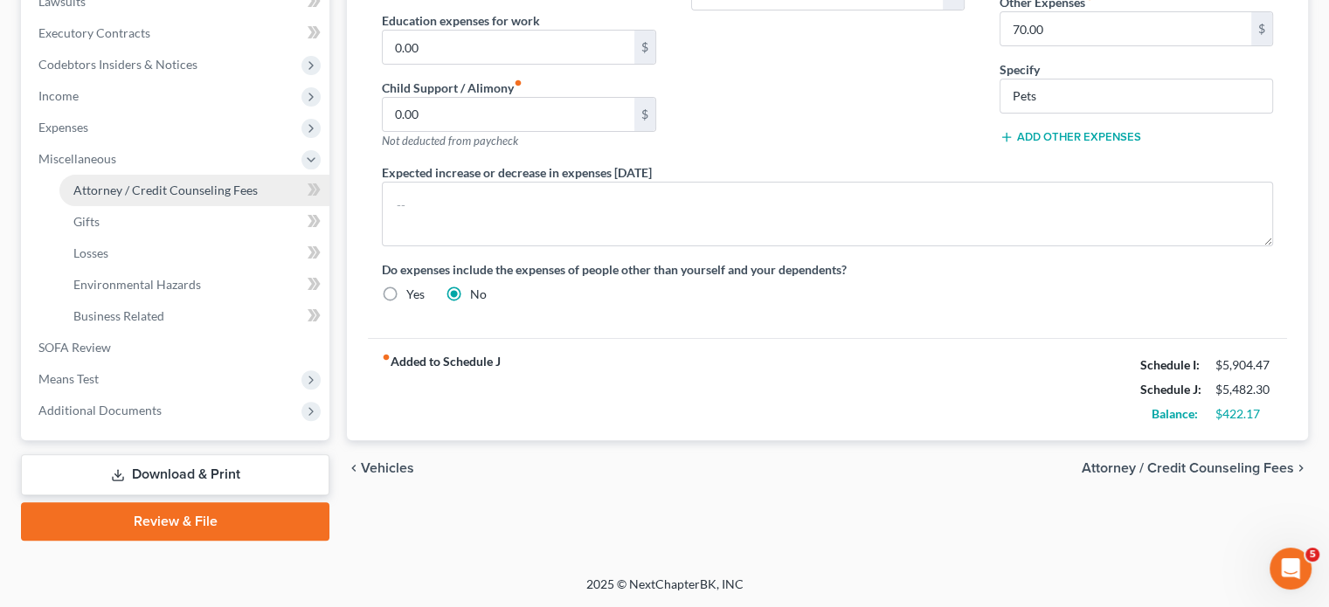
click at [169, 183] on span "Attorney / Credit Counseling Fees" at bounding box center [165, 190] width 184 height 15
select select "2"
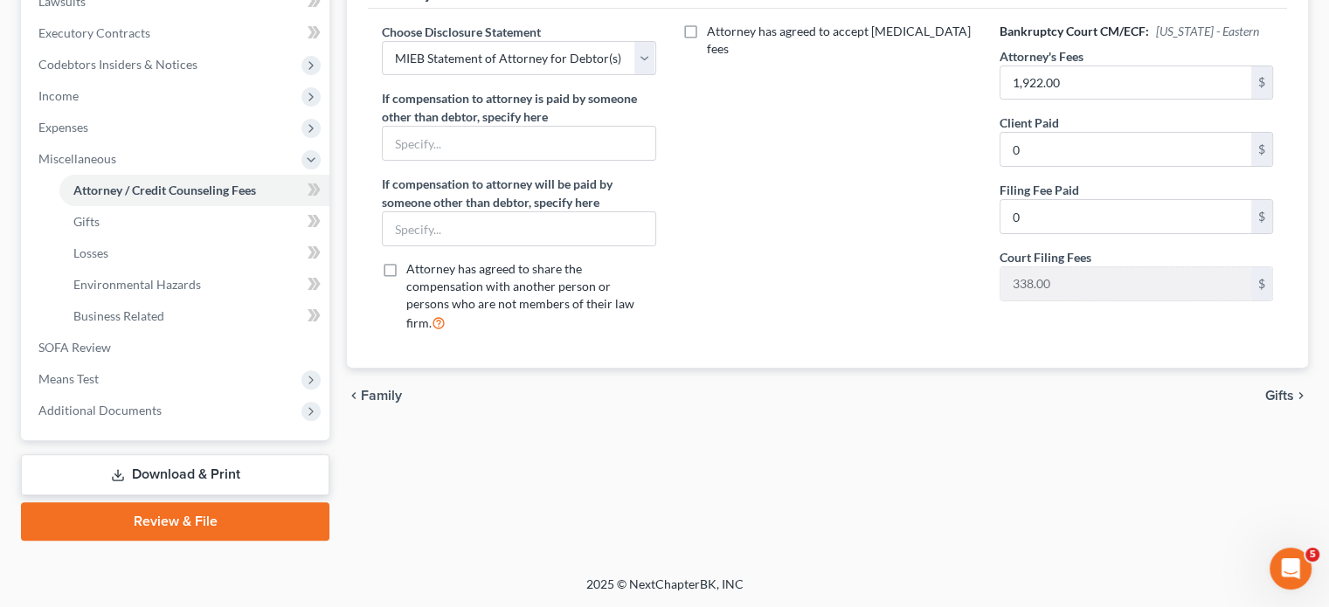
scroll to position [745, 0]
click at [136, 364] on span "Means Test" at bounding box center [176, 379] width 305 height 31
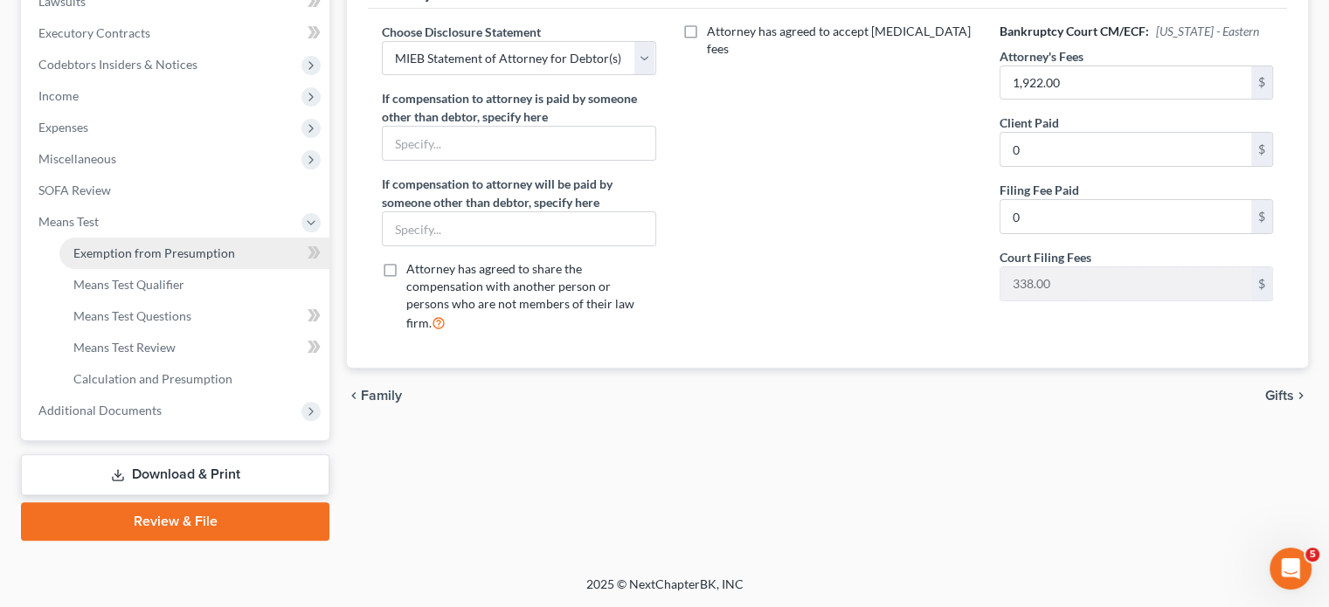
click at [178, 246] on span "Exemption from Presumption" at bounding box center [154, 253] width 162 height 15
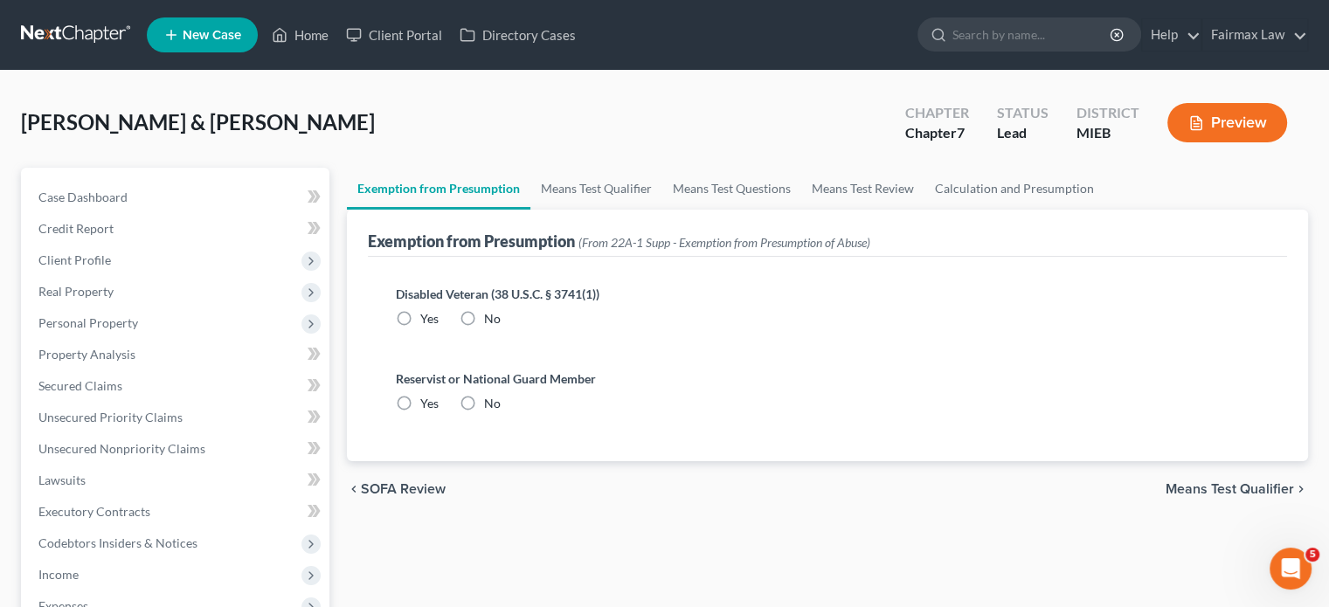
click at [496, 328] on label "No" at bounding box center [492, 318] width 17 height 17
click at [496, 322] on input "No" at bounding box center [496, 315] width 11 height 11
radio input "true"
click at [501, 412] on label "No" at bounding box center [492, 403] width 17 height 17
click at [502, 406] on input "No" at bounding box center [496, 400] width 11 height 11
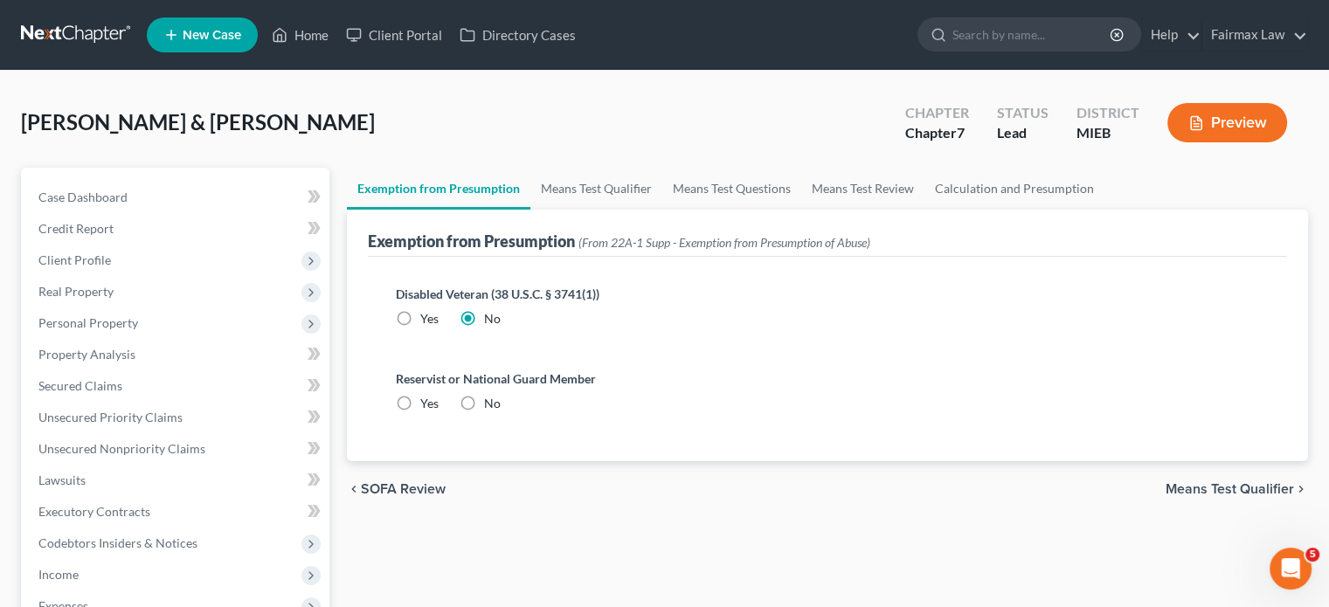
radio input "true"
click at [655, 210] on link "Means Test Qualifier" at bounding box center [596, 189] width 132 height 42
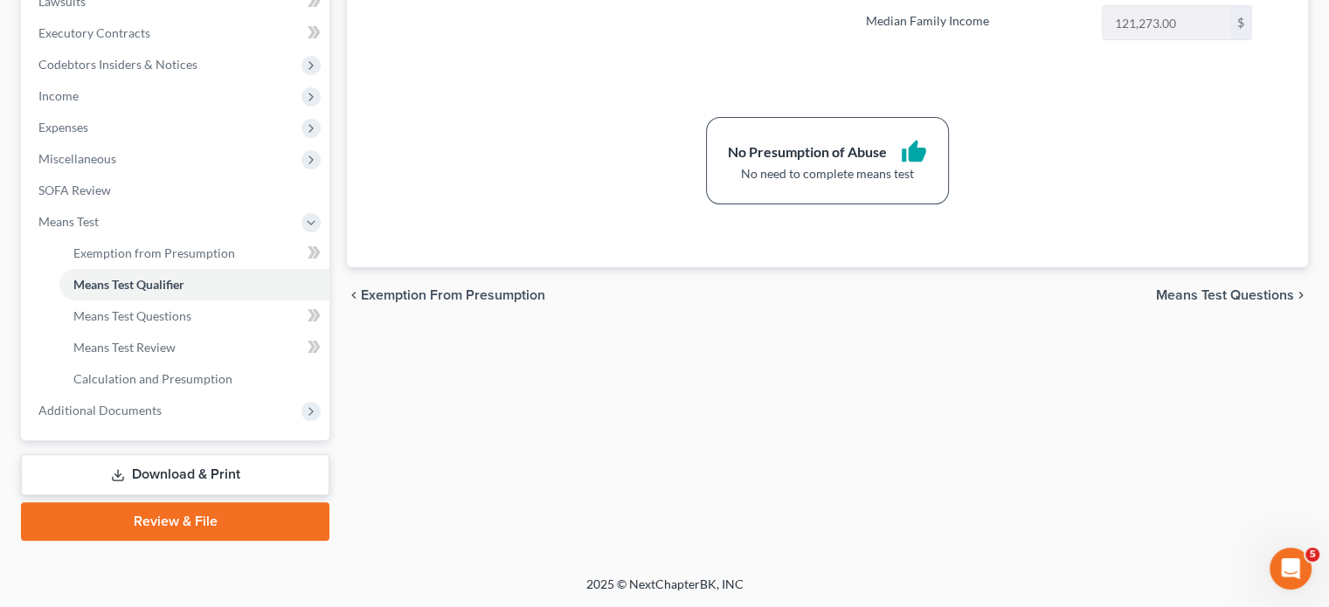
scroll to position [745, 0]
click at [211, 395] on span "Additional Documents" at bounding box center [176, 410] width 305 height 31
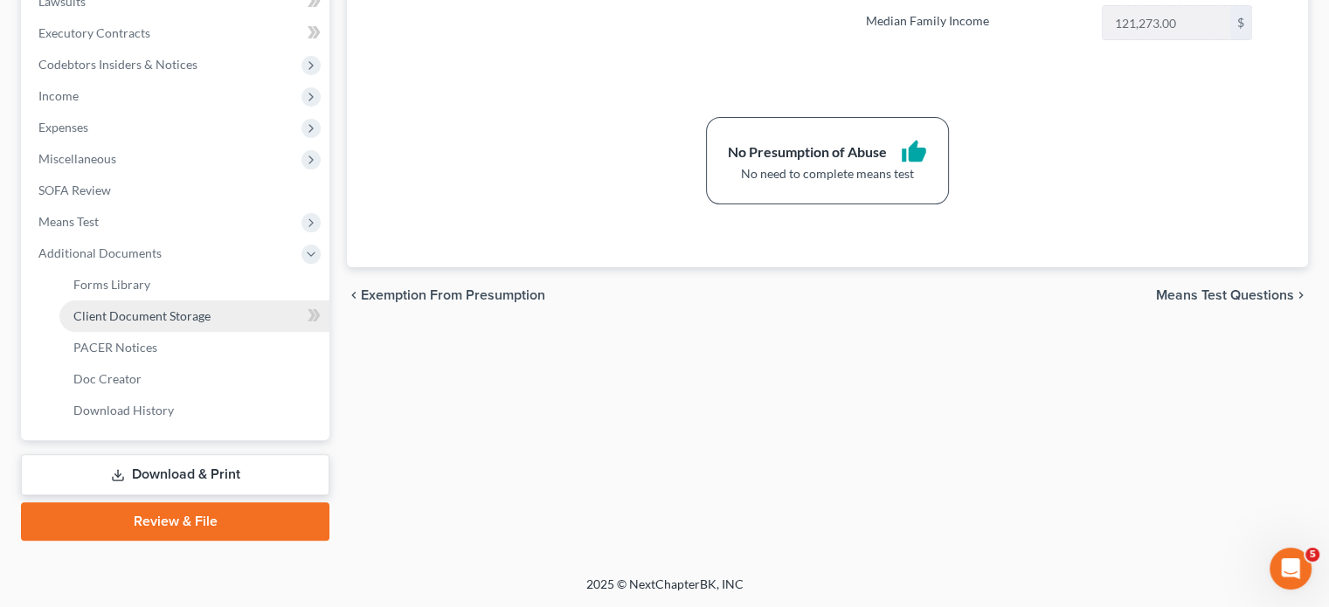
click at [207, 308] on span "Client Document Storage" at bounding box center [141, 315] width 137 height 15
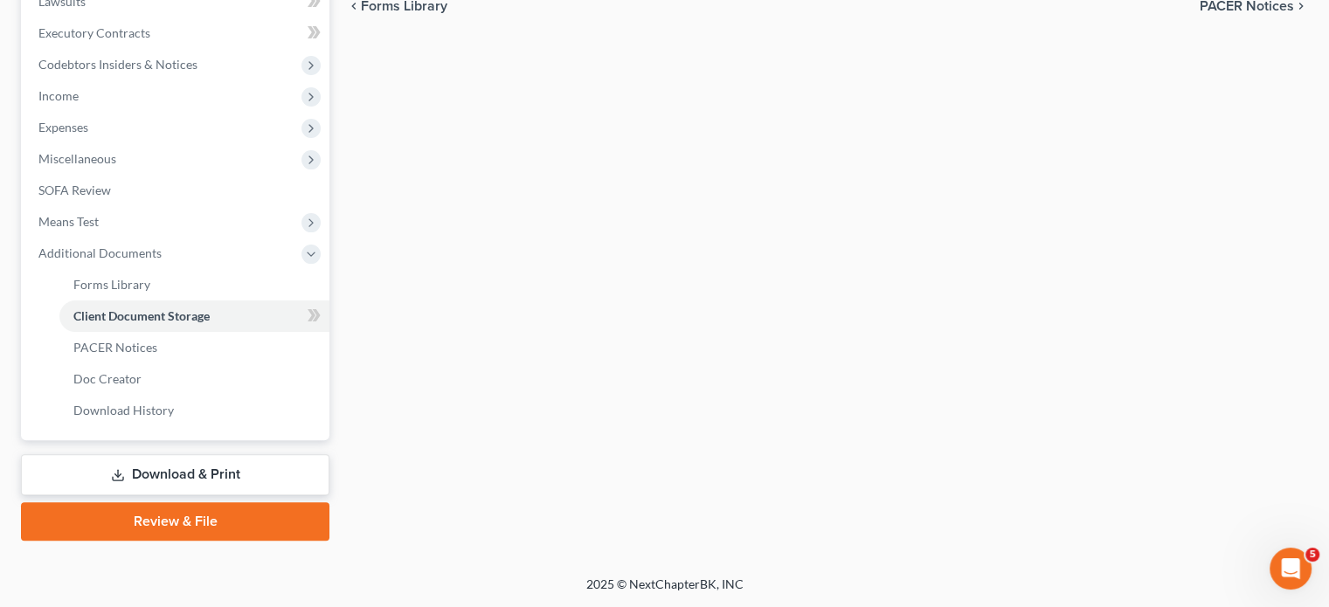
select select "7"
select select "6"
select select "32"
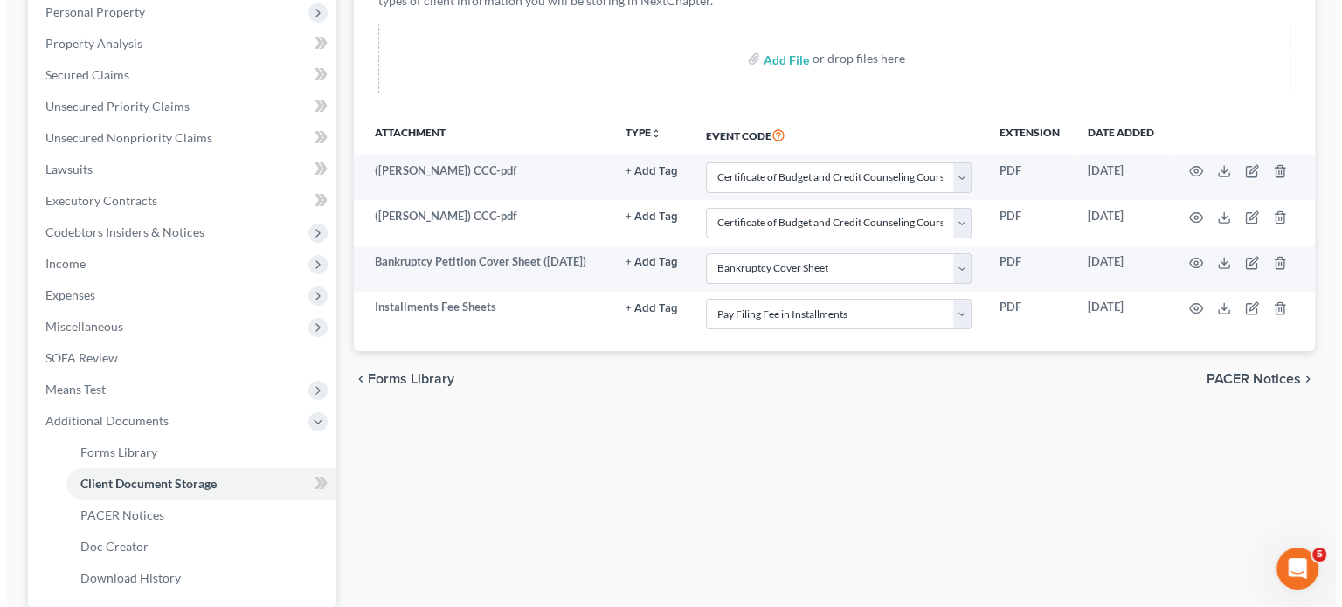
scroll to position [409, 0]
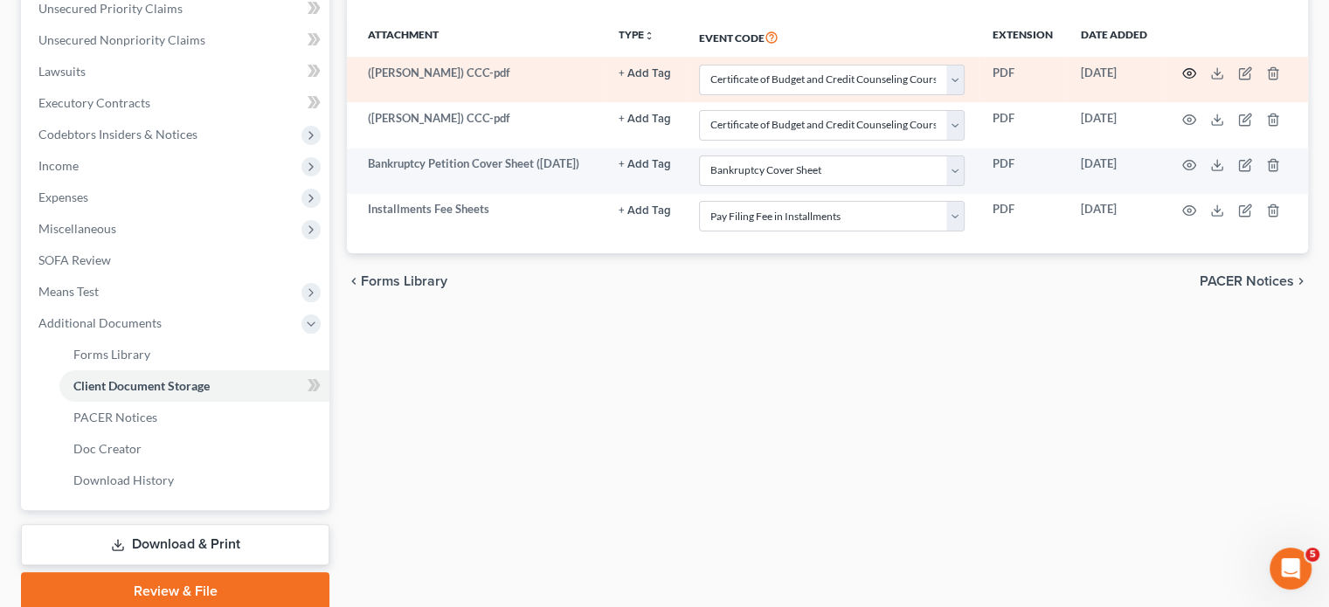
click at [1182, 80] on icon "button" at bounding box center [1189, 73] width 14 height 14
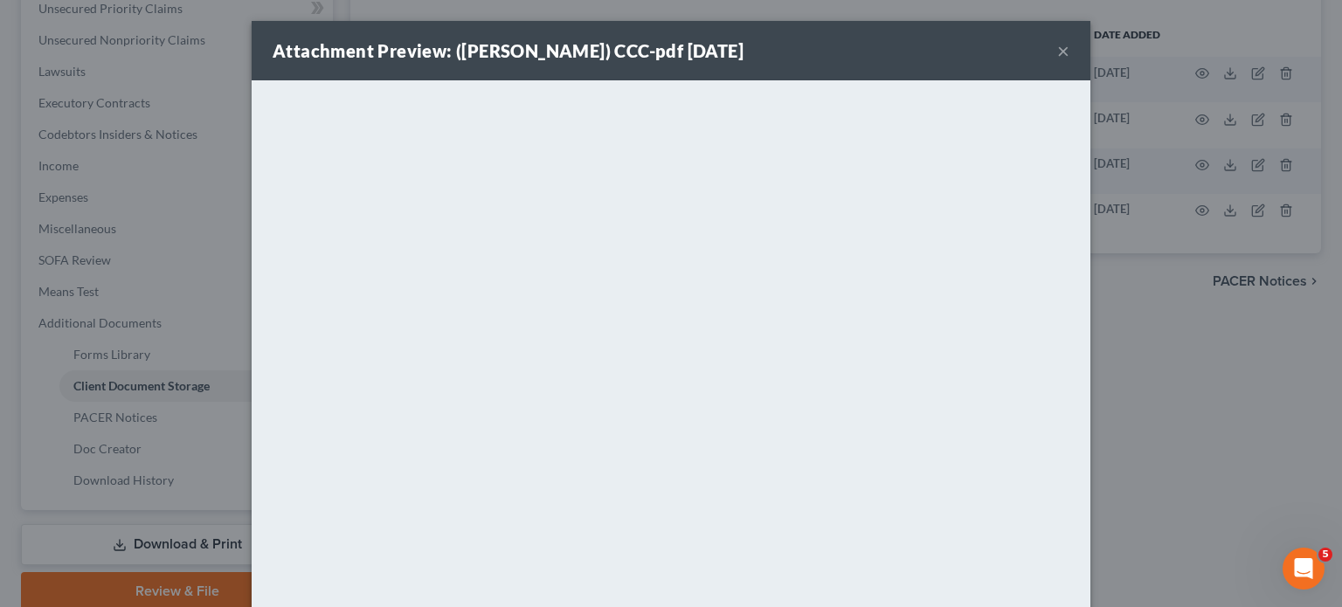
click at [1070, 58] on button "×" at bounding box center [1063, 50] width 12 height 21
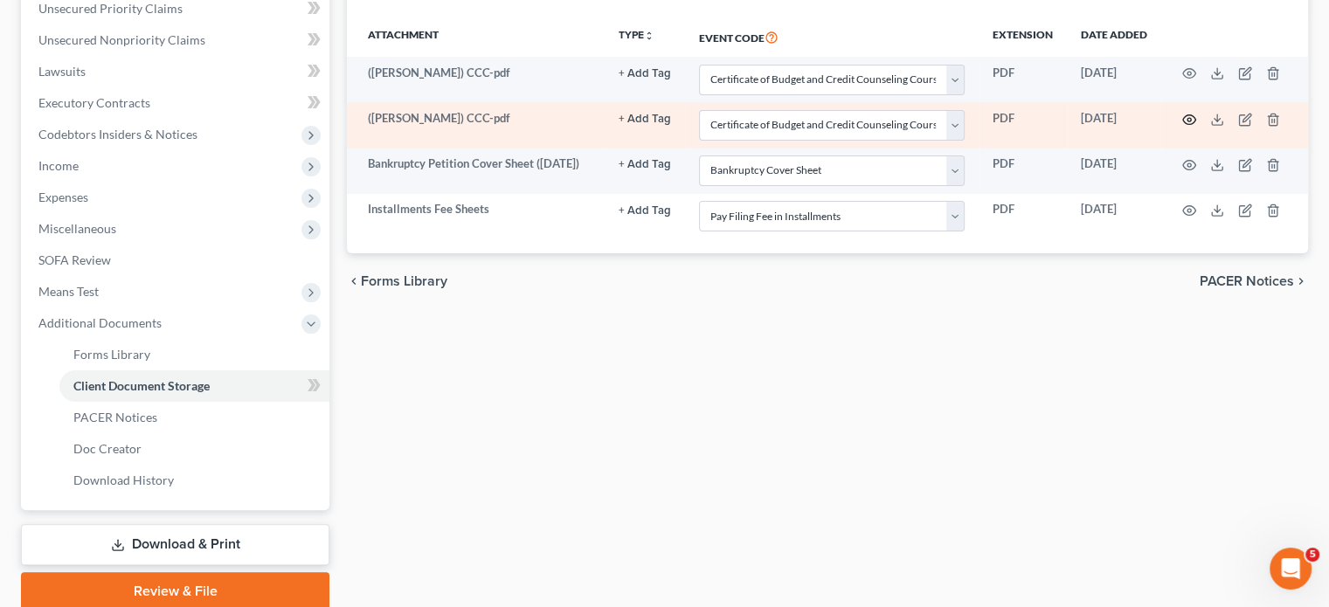
click at [1182, 127] on button "button" at bounding box center [1189, 120] width 14 height 14
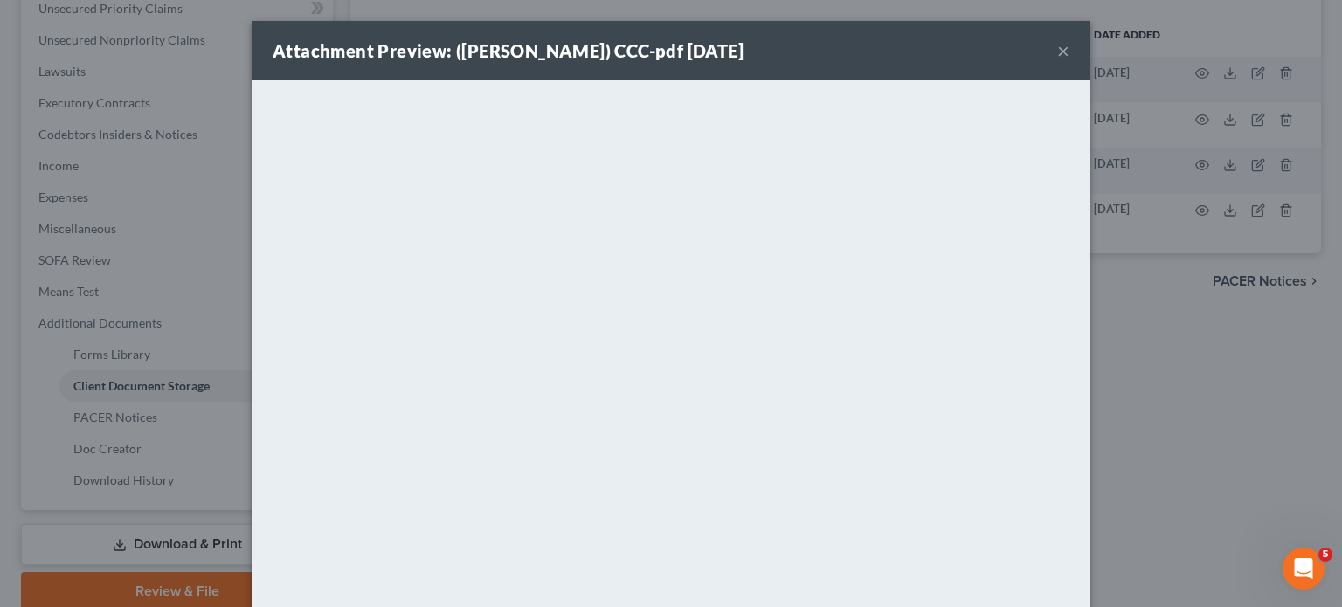
click at [1070, 57] on button "×" at bounding box center [1063, 50] width 12 height 21
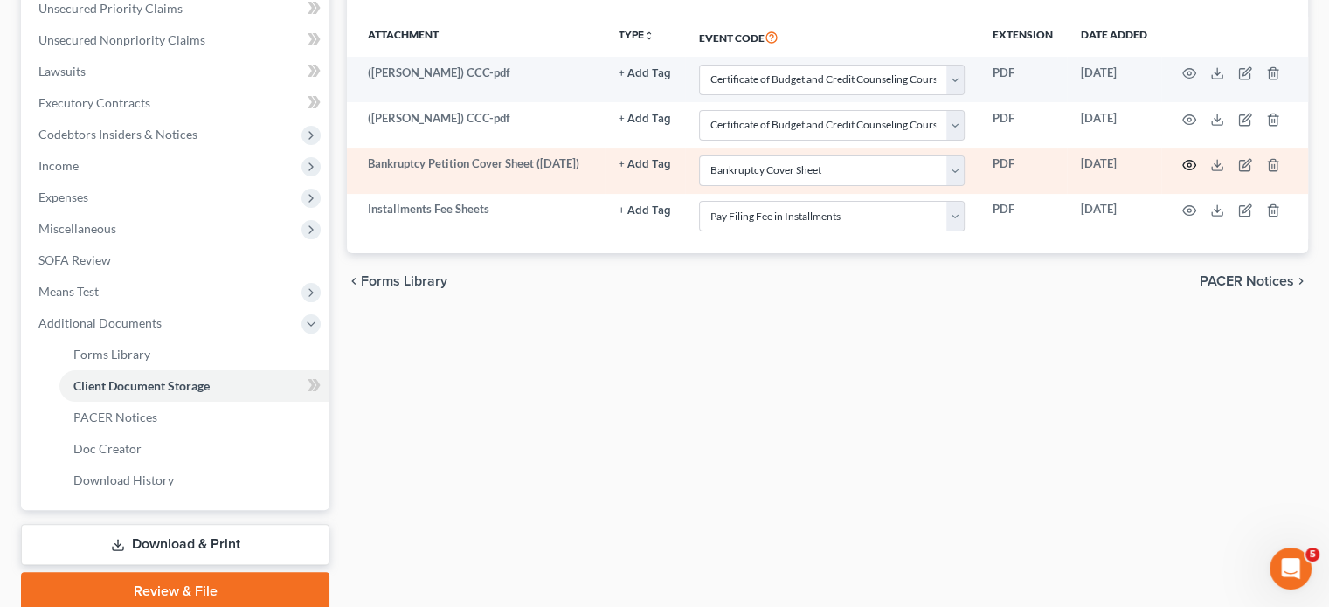
click at [1182, 172] on icon "button" at bounding box center [1189, 165] width 14 height 14
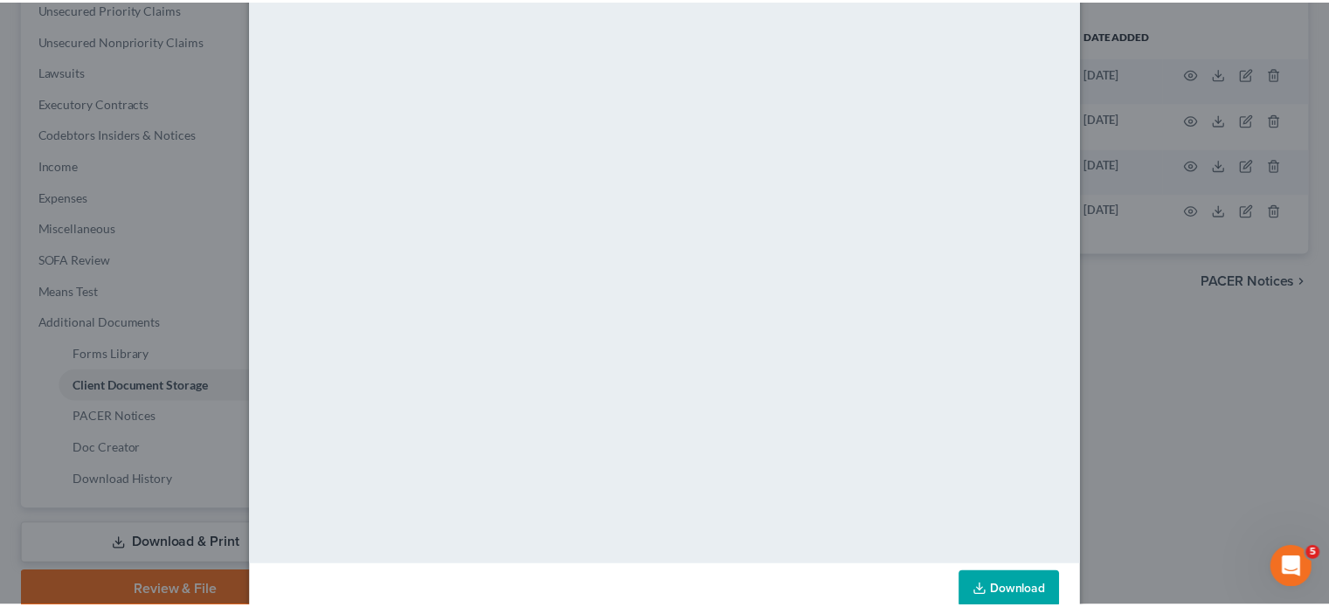
scroll to position [87, 0]
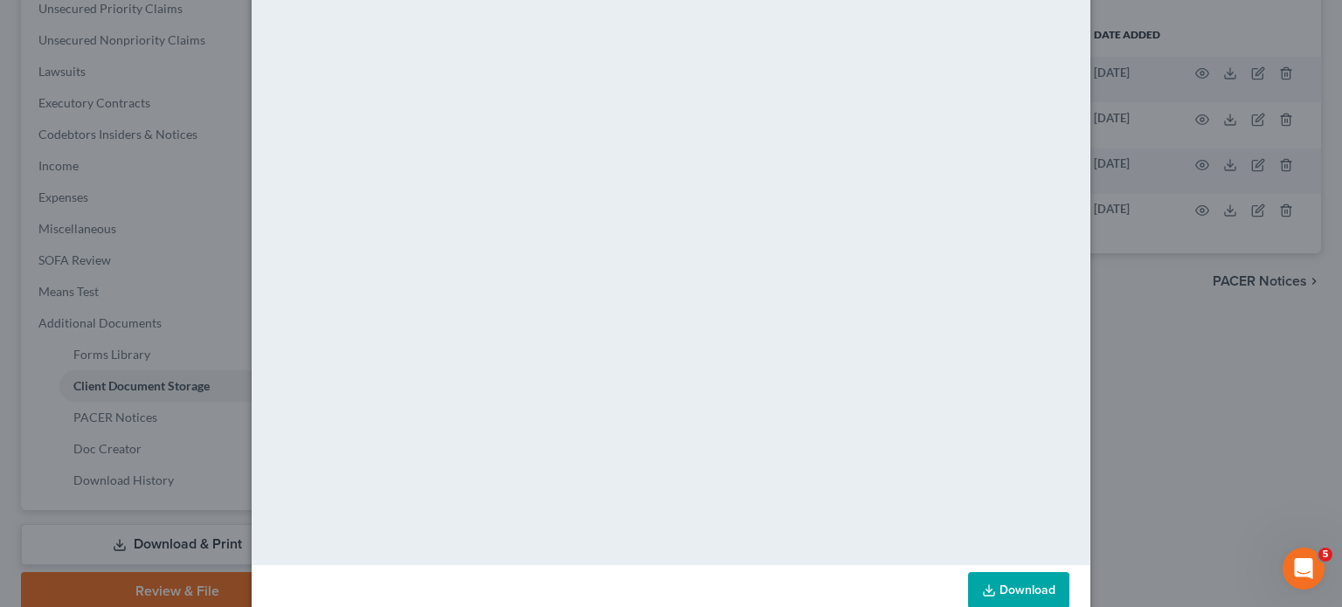
click at [1224, 17] on div "Attachment Preview: Bankruptcy Petition Cover Sheet (08/13/2025) 08/13/2025 × <…" at bounding box center [671, 303] width 1342 height 607
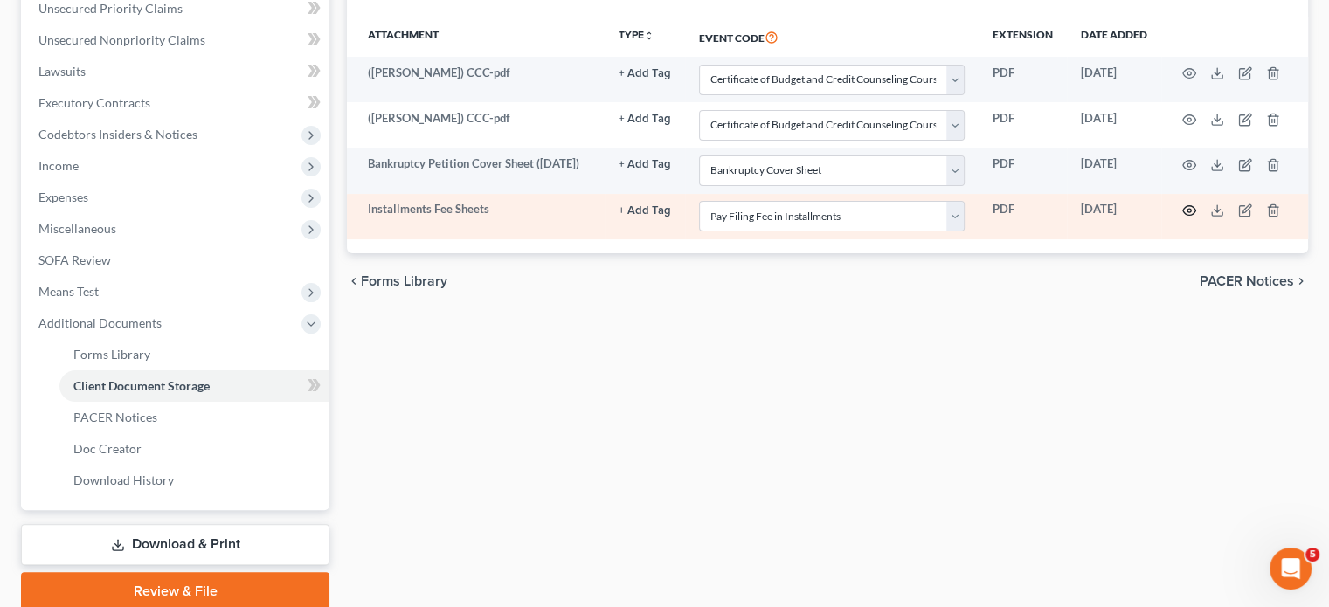
click at [1182, 218] on icon "button" at bounding box center [1189, 211] width 14 height 14
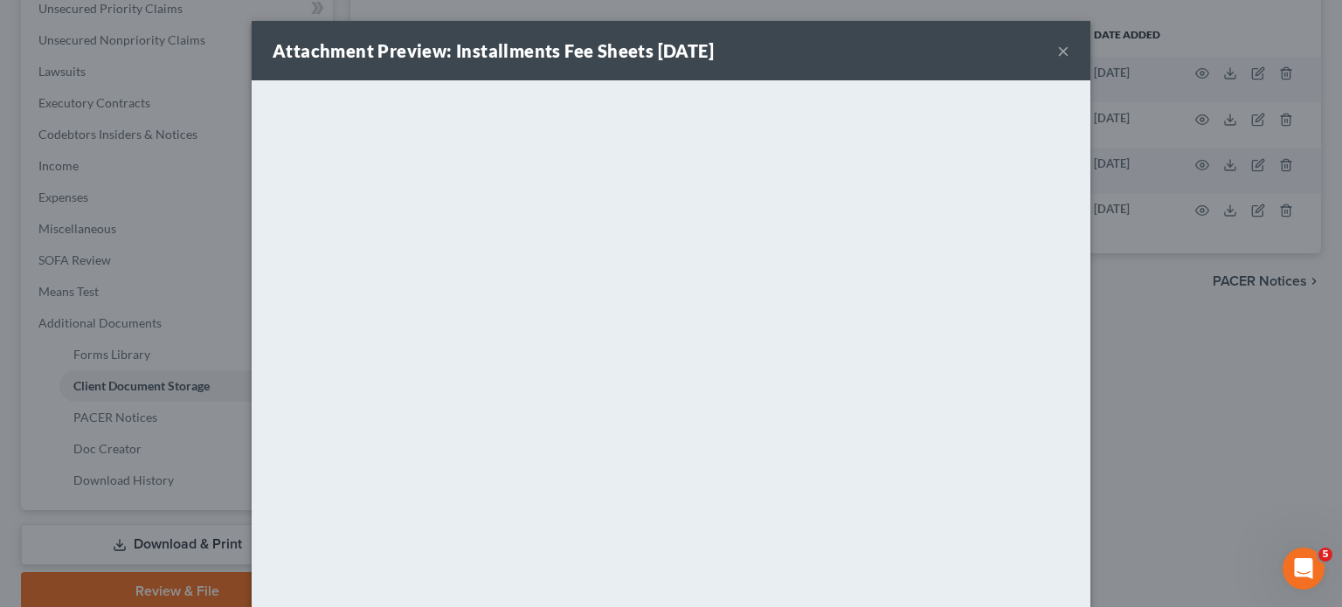
click at [1070, 61] on button "×" at bounding box center [1063, 50] width 12 height 21
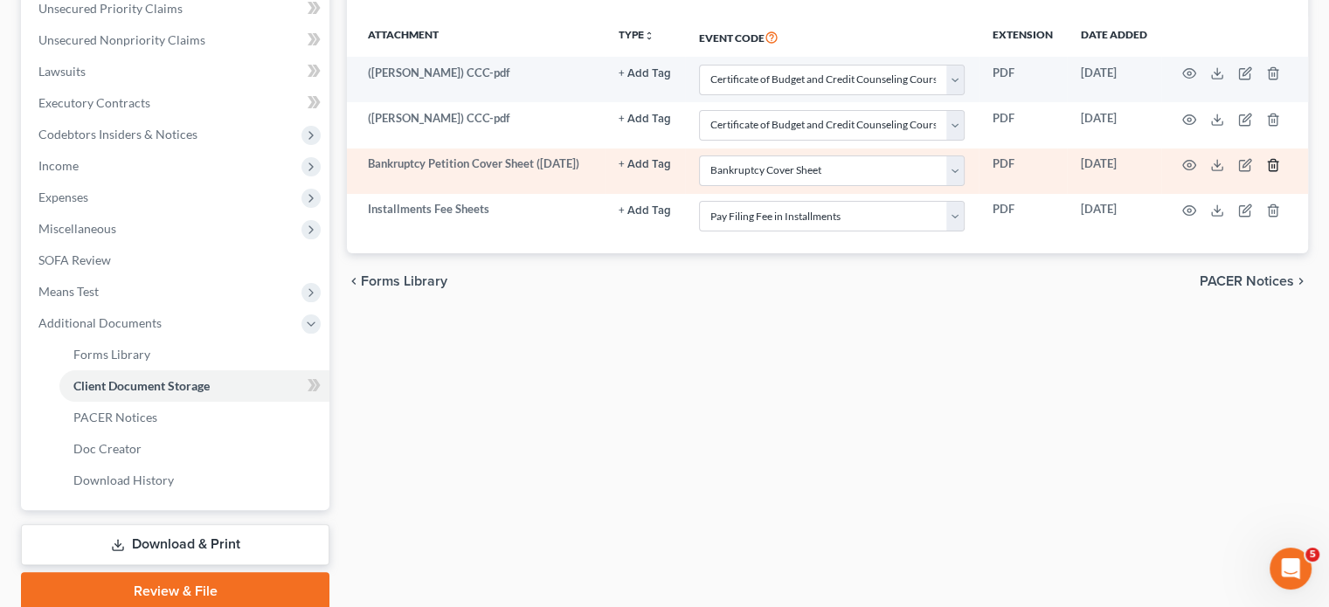
click at [1266, 172] on icon "button" at bounding box center [1273, 165] width 14 height 14
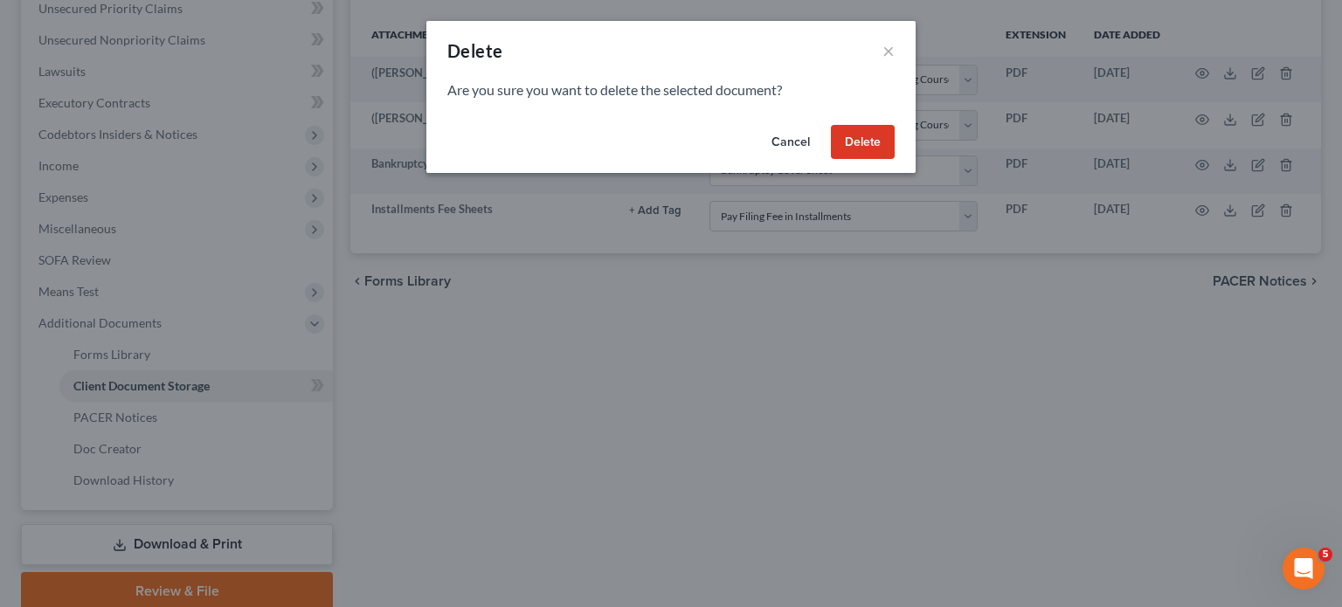
click at [895, 160] on button "Delete" at bounding box center [863, 142] width 64 height 35
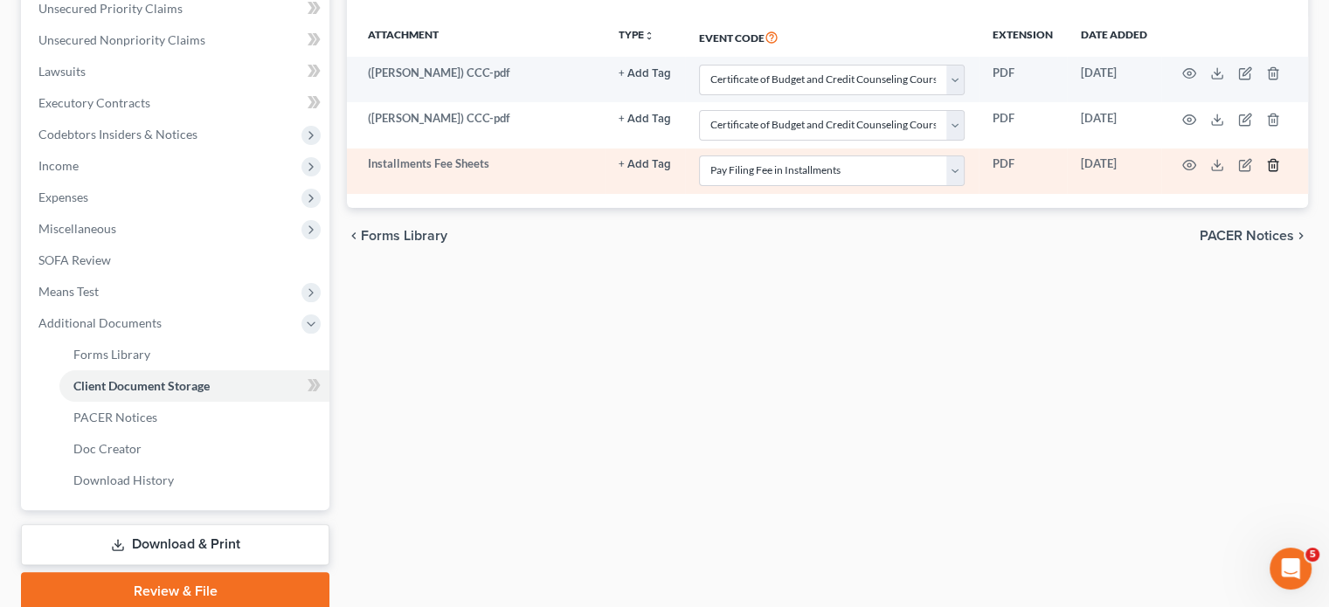
click at [1266, 172] on icon "button" at bounding box center [1273, 165] width 14 height 14
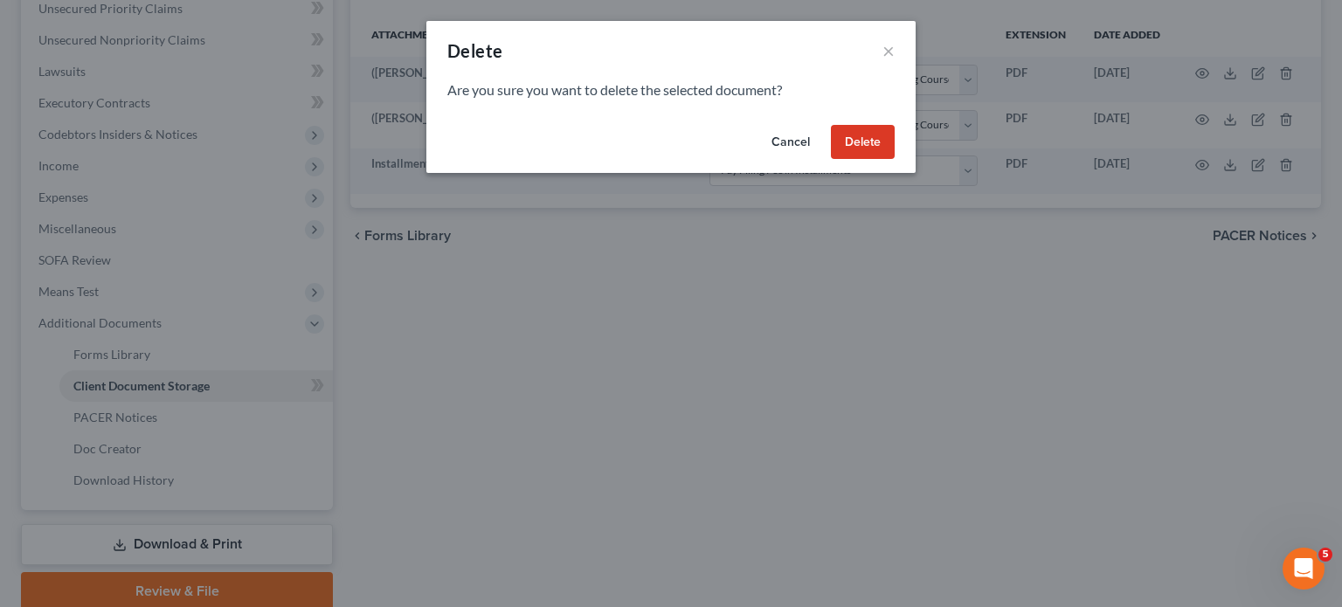
click at [916, 149] on div "Cancel Delete" at bounding box center [670, 146] width 489 height 56
click at [895, 160] on button "Delete" at bounding box center [863, 142] width 64 height 35
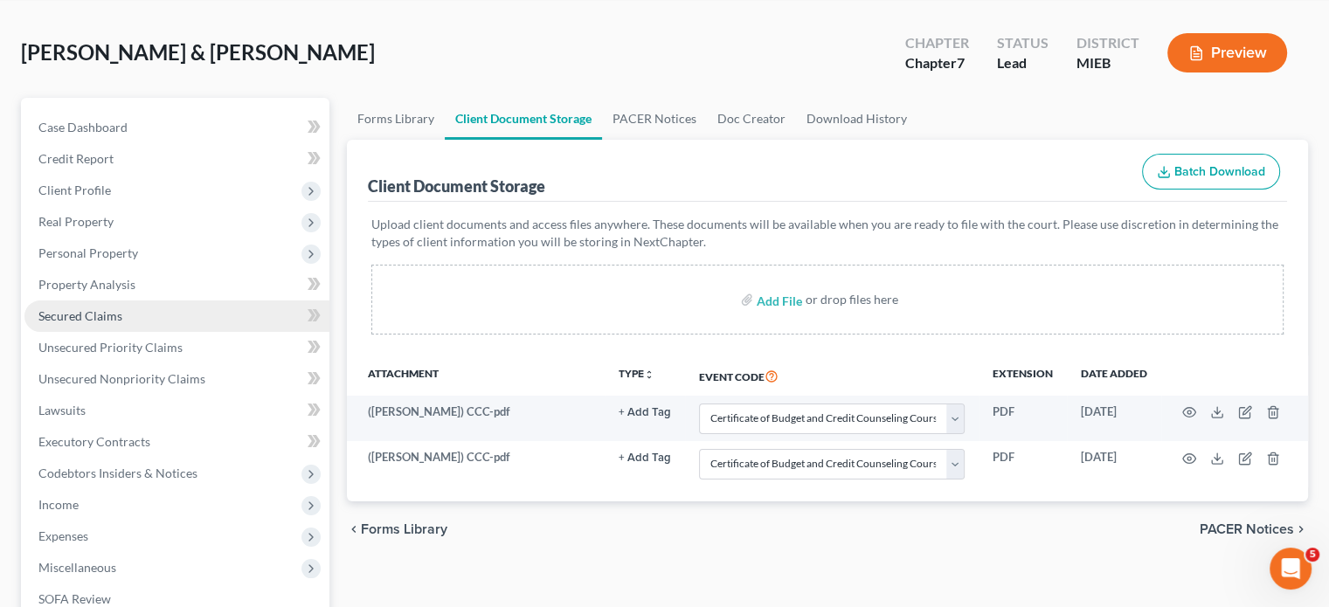
scroll to position [73, 0]
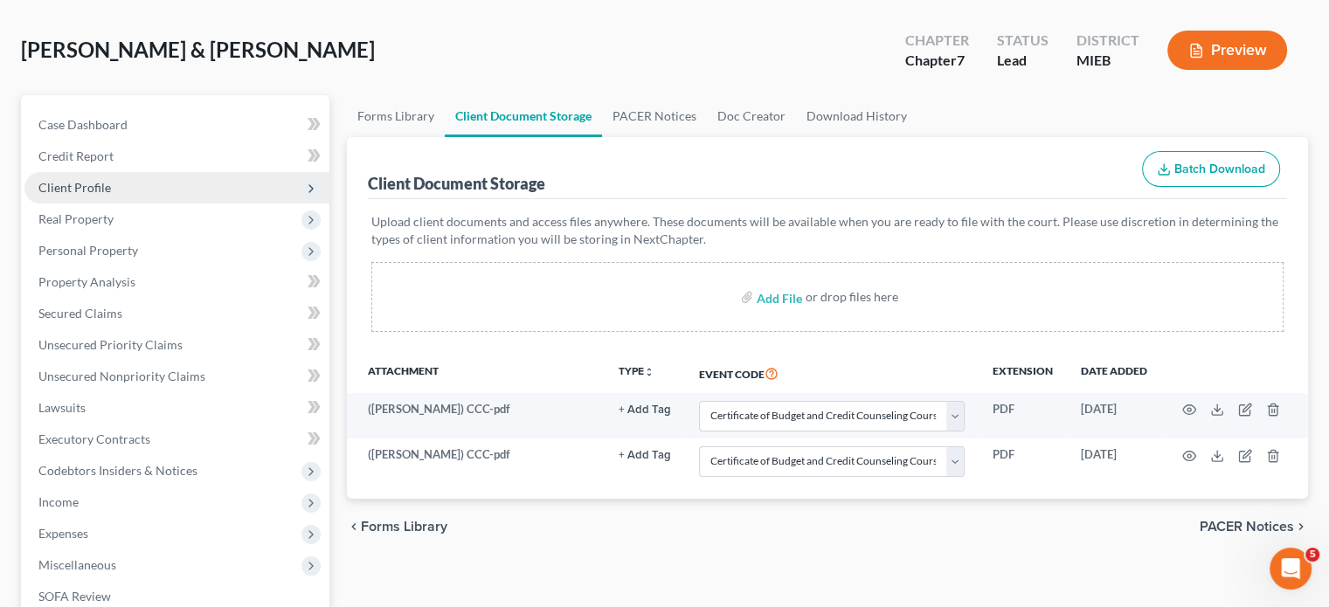
click at [111, 195] on span "Client Profile" at bounding box center [74, 187] width 73 height 15
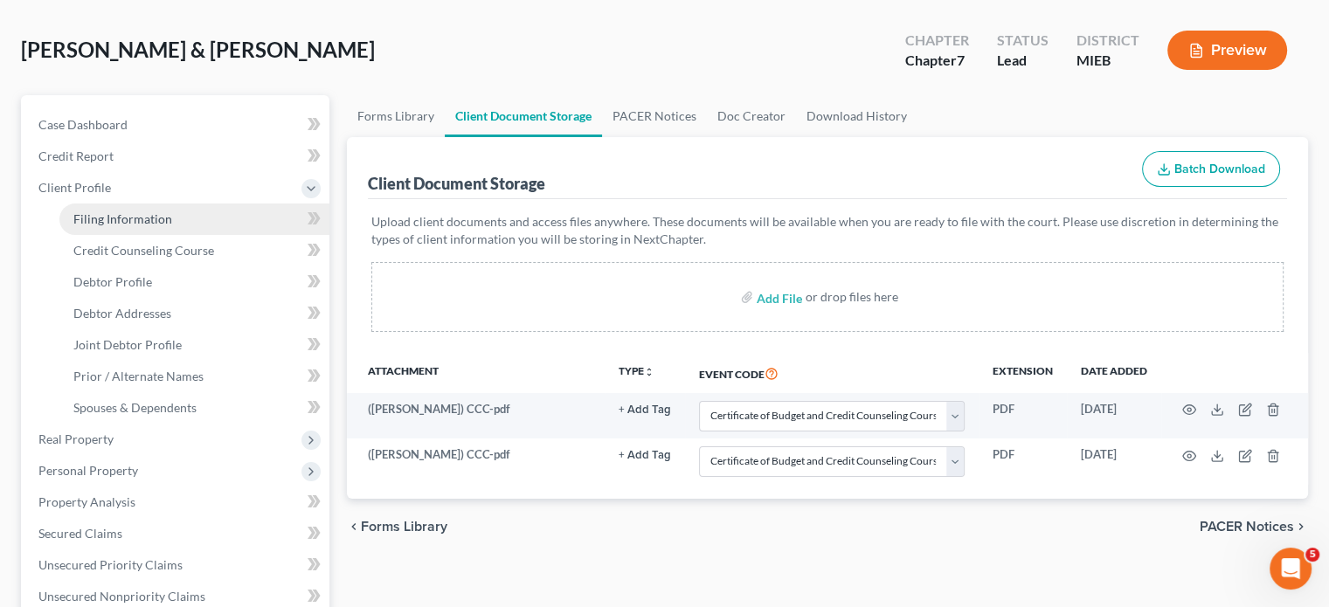
click at [172, 226] on span "Filing Information" at bounding box center [122, 218] width 99 height 15
select select "1"
select select "0"
select select "40"
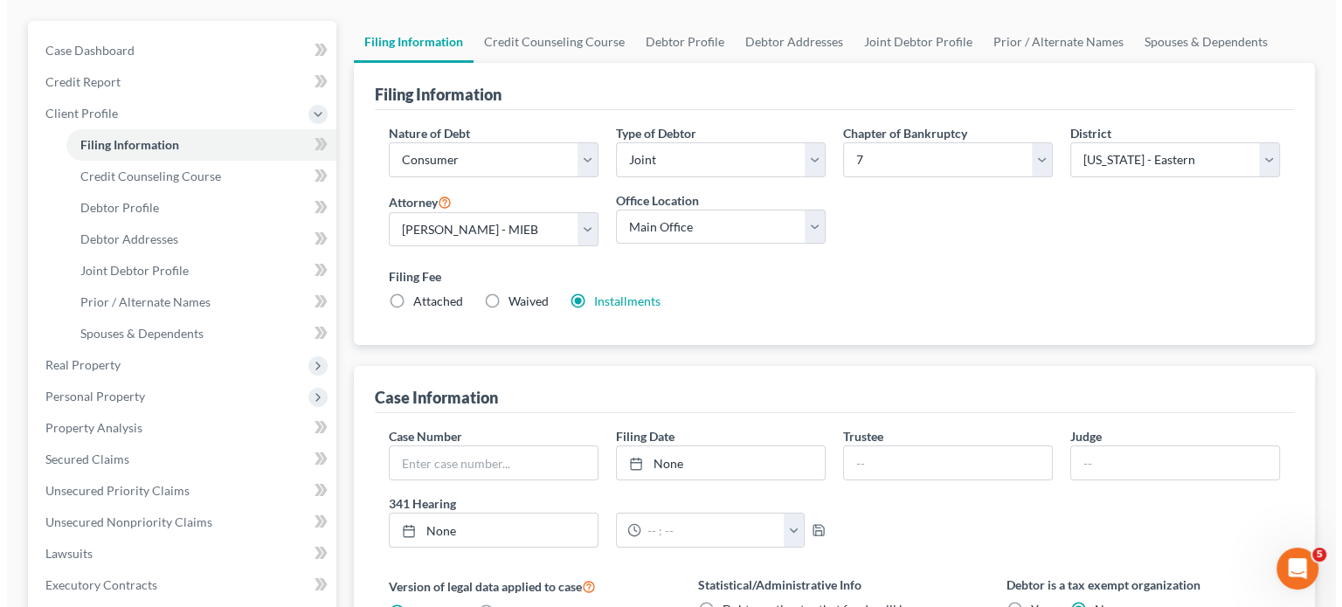
scroll to position [152, 0]
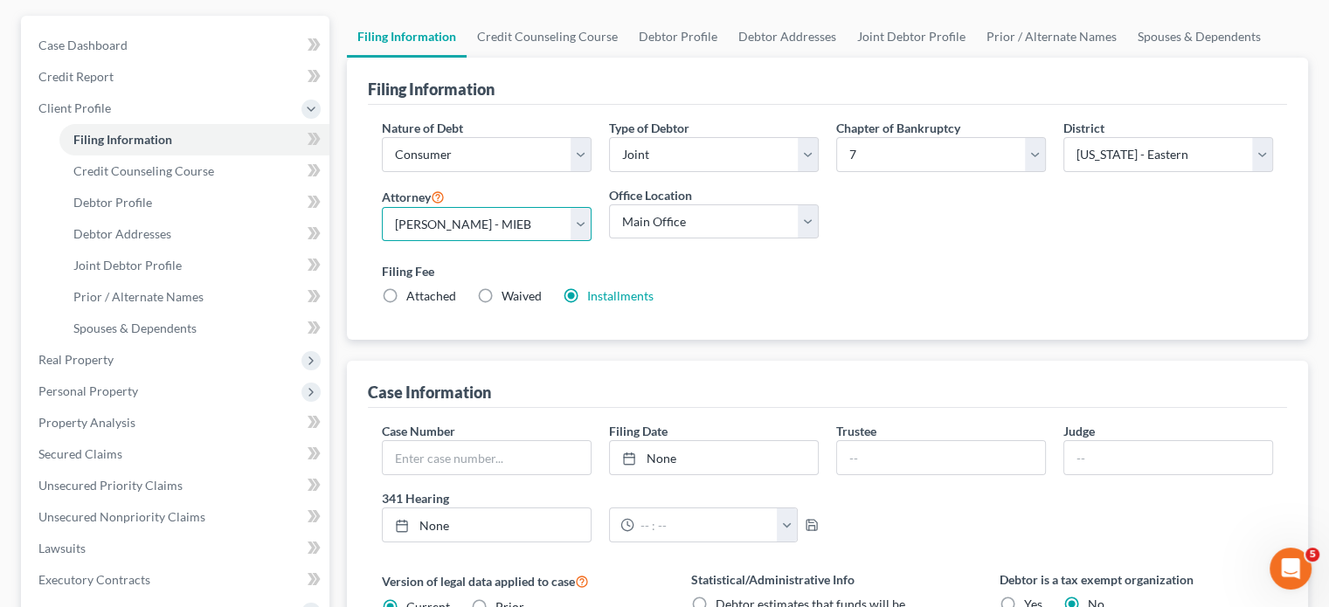
click at [564, 242] on select "Select David Ross Ienna - MIEB David Ross Ienna - OHNB David Ross Ienna - MIWB …" at bounding box center [487, 224] width 210 height 35
select select "0"
click at [393, 242] on select "Select David Ross Ienna - MIEB David Ross Ienna - OHNB David Ross Ienna - MIWB …" at bounding box center [487, 224] width 210 height 35
click at [654, 303] on link "Installments" at bounding box center [620, 295] width 66 height 15
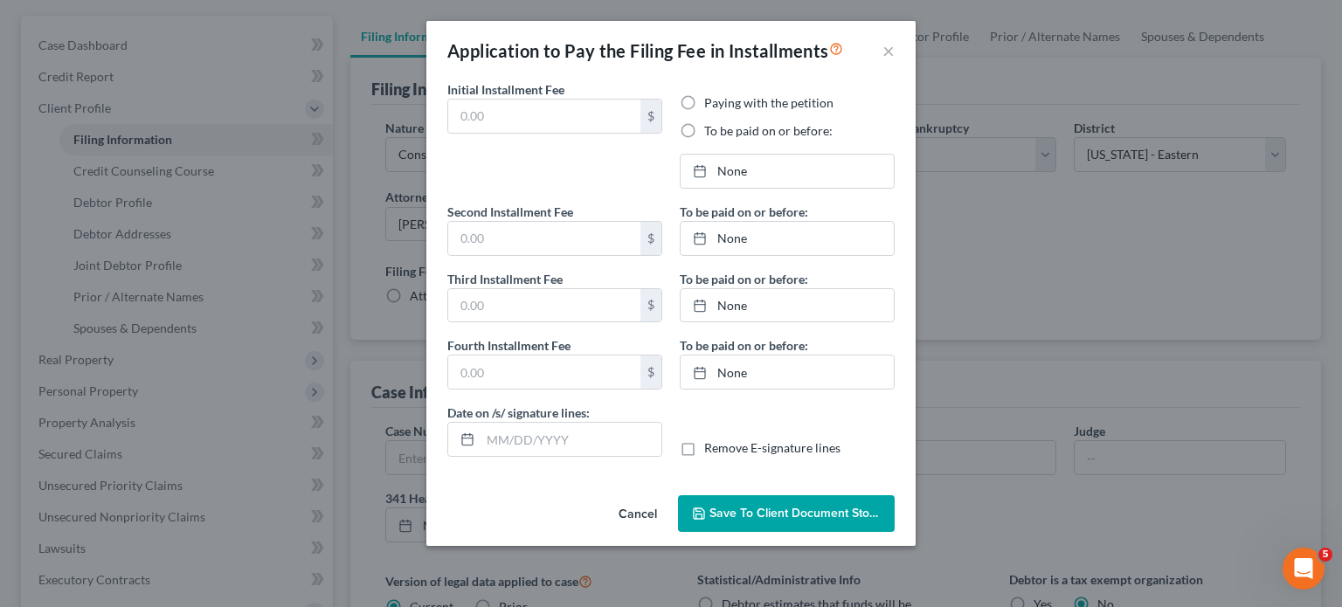
type input "84.50"
radio input "true"
type input "84.50"
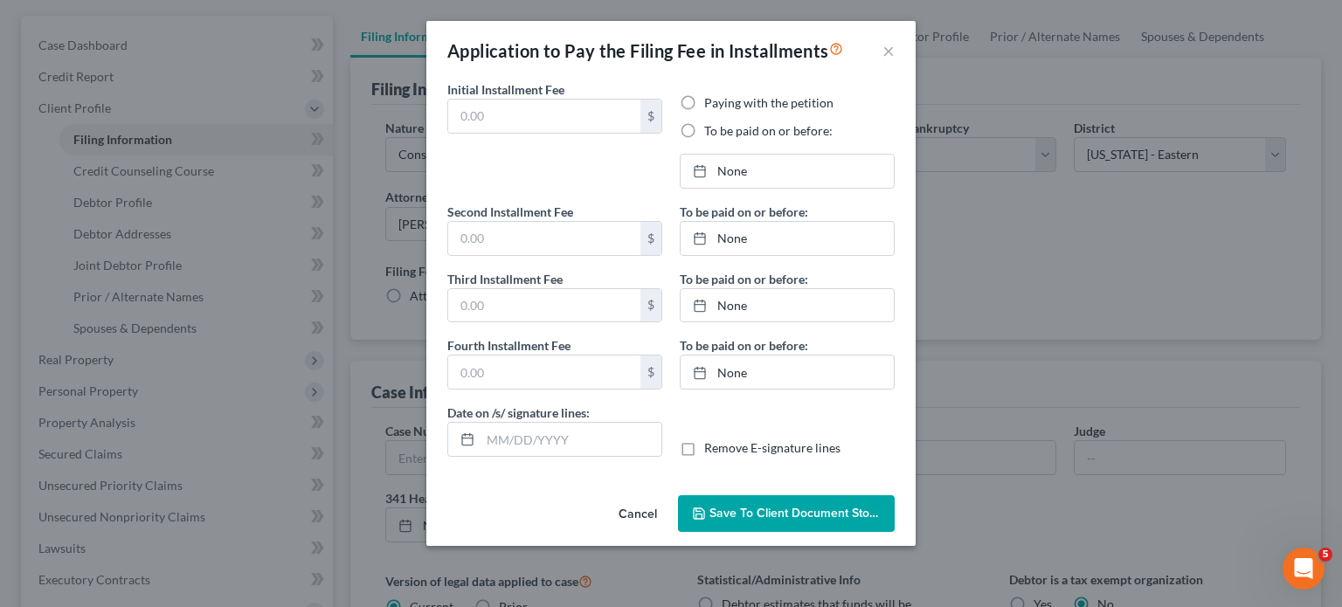
type input "08/13/2025"
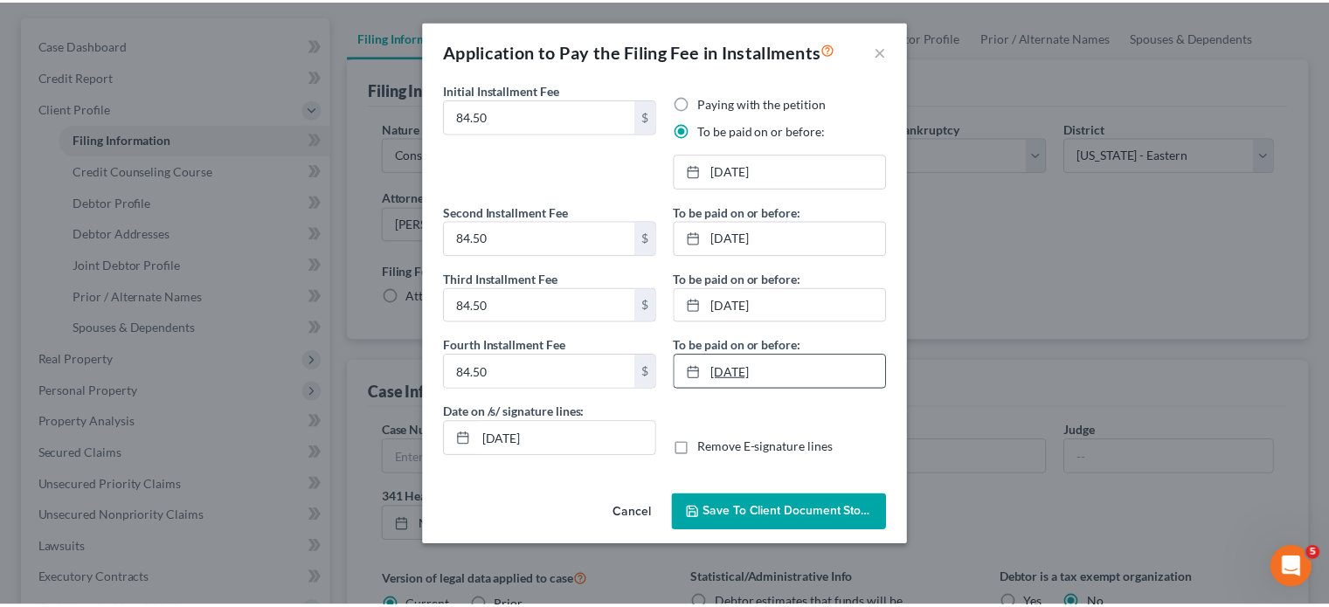
scroll to position [94, 0]
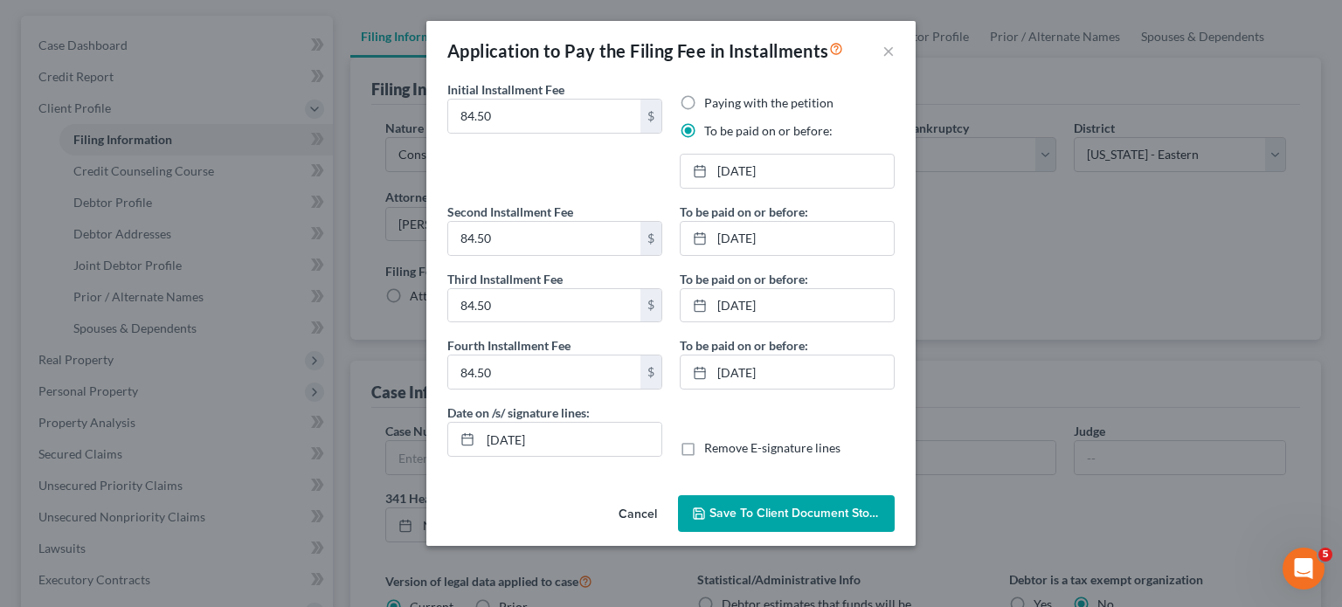
click at [773, 521] on span "Save to Client Document Storage" at bounding box center [802, 513] width 185 height 15
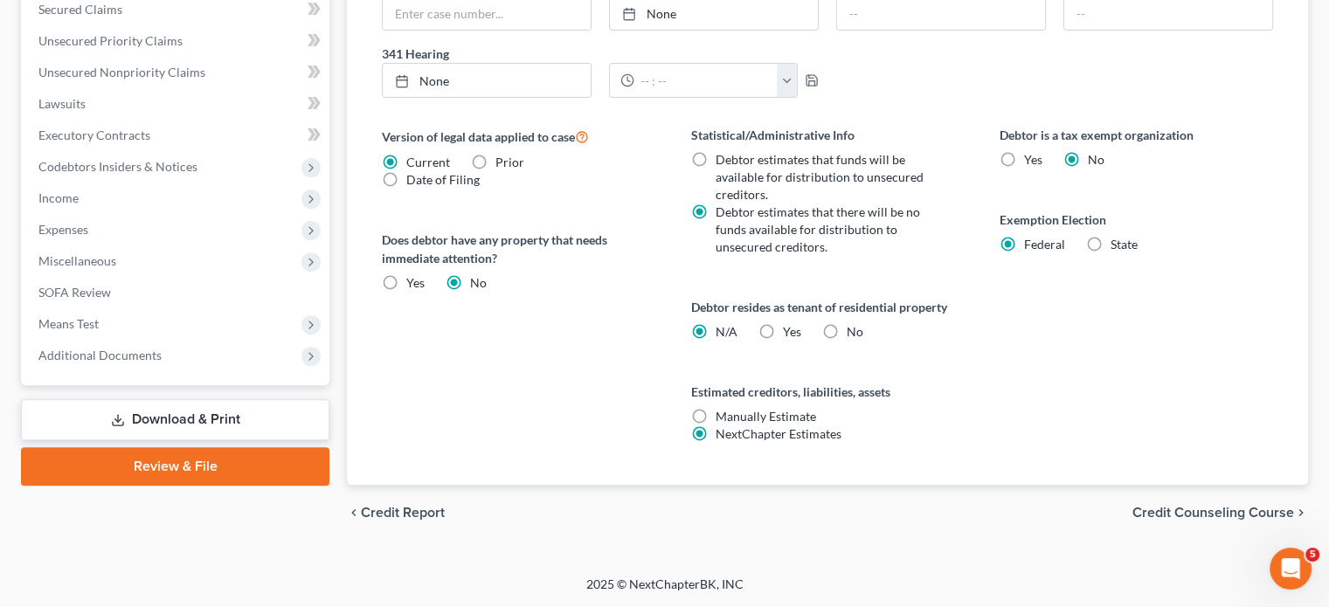
scroll to position [1007, 0]
click at [84, 348] on span "Additional Documents" at bounding box center [99, 355] width 123 height 15
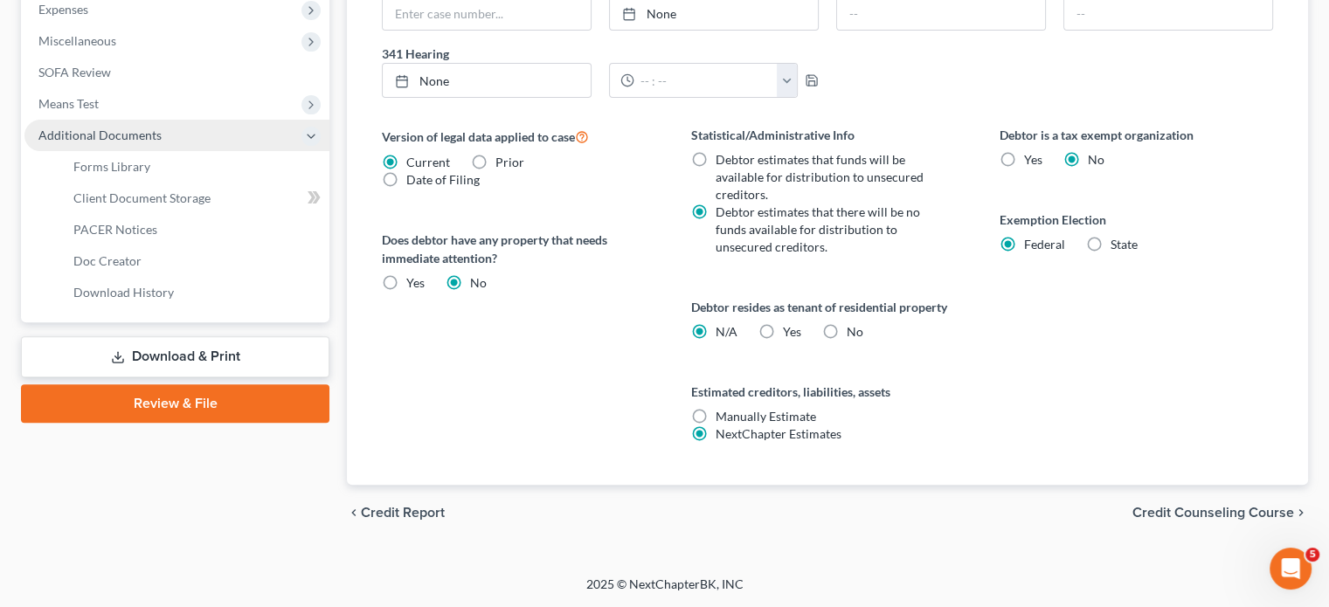
scroll to position [731, 0]
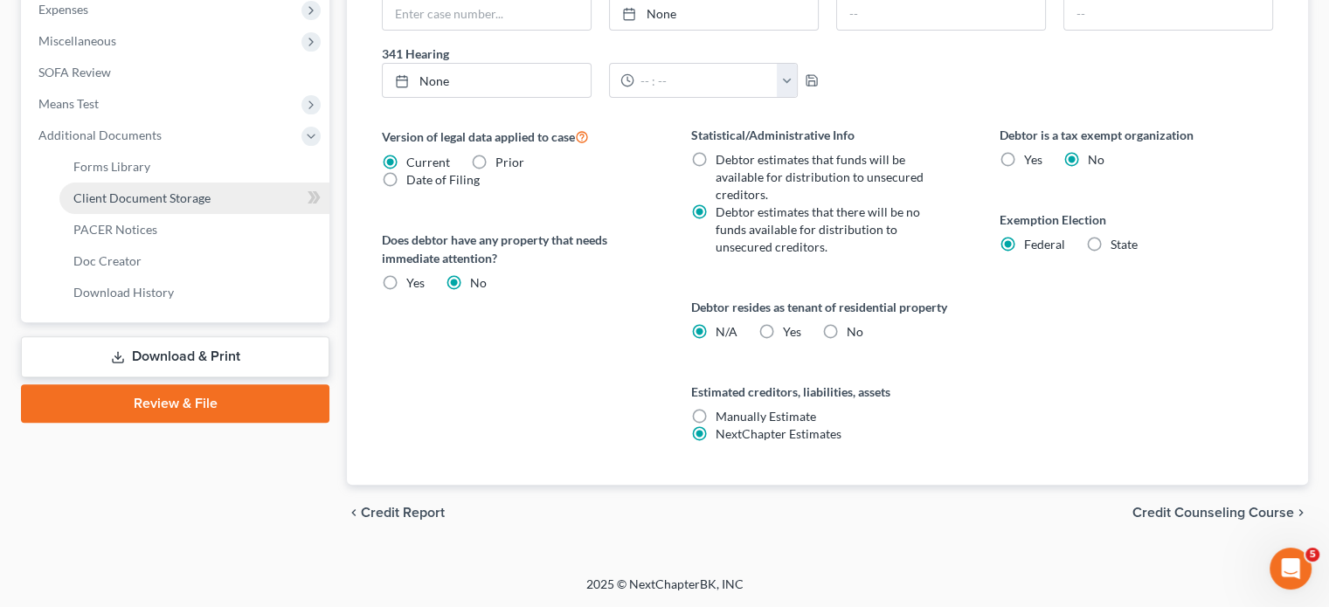
click at [130, 205] on span "Client Document Storage" at bounding box center [141, 198] width 137 height 15
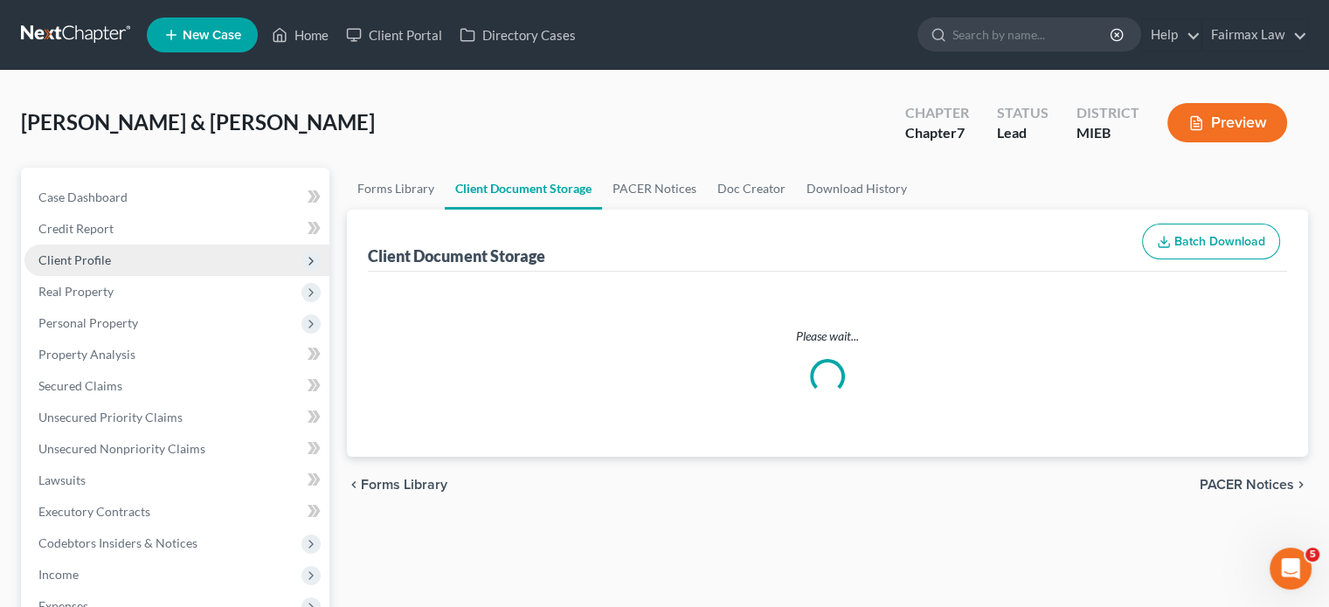
select select "7"
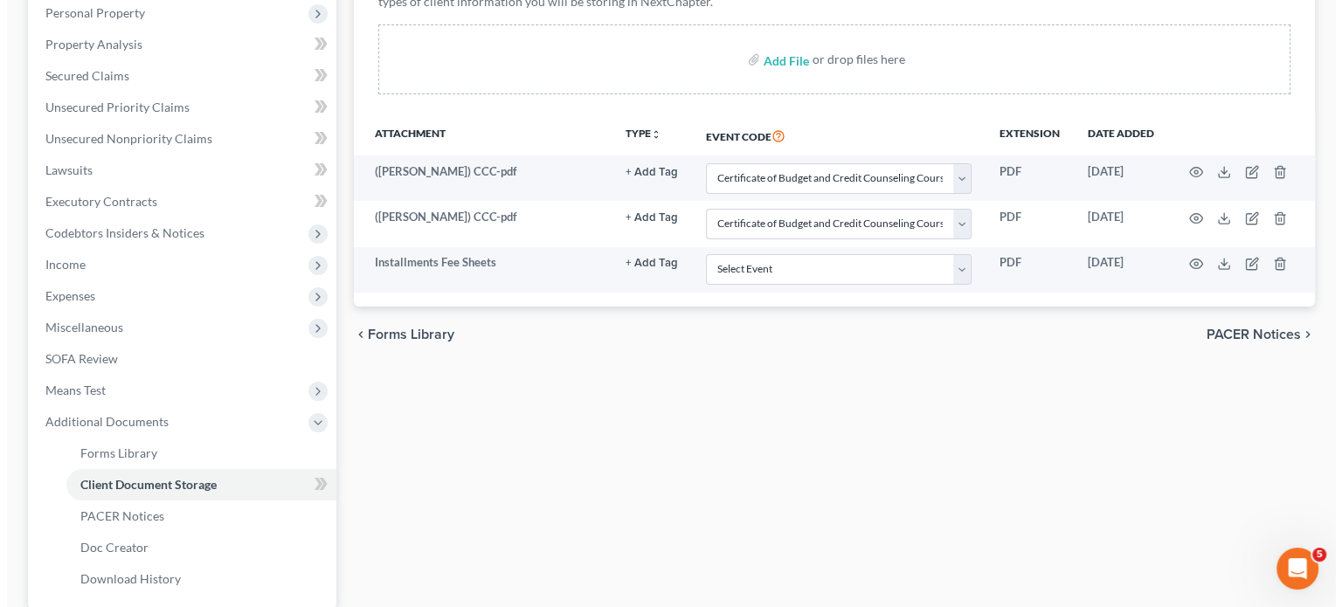
scroll to position [331, 0]
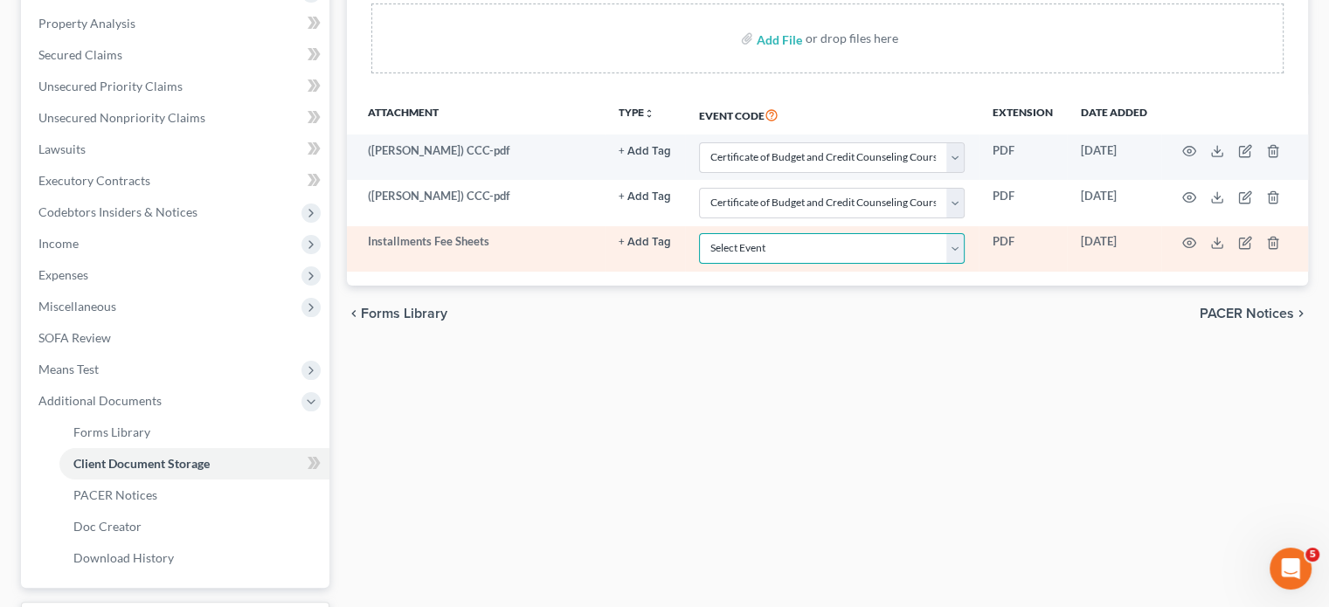
click at [701, 264] on select "Select Event 20 Largest Unsecured Creditors Amended Chapter 11 Plan Amended Cha…" at bounding box center [832, 248] width 266 height 31
select select "32"
click at [699, 264] on select "Select Event 20 Largest Unsecured Creditors Amended Chapter 11 Plan Amended Cha…" at bounding box center [832, 248] width 266 height 31
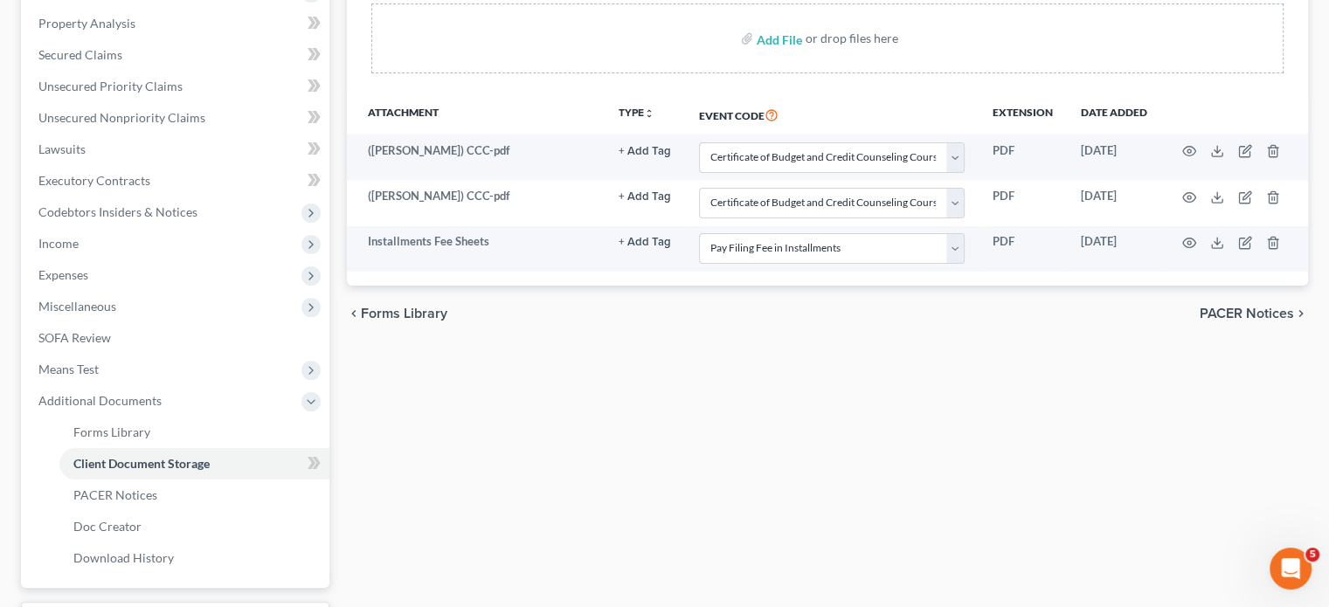
select select "7"
select select "32"
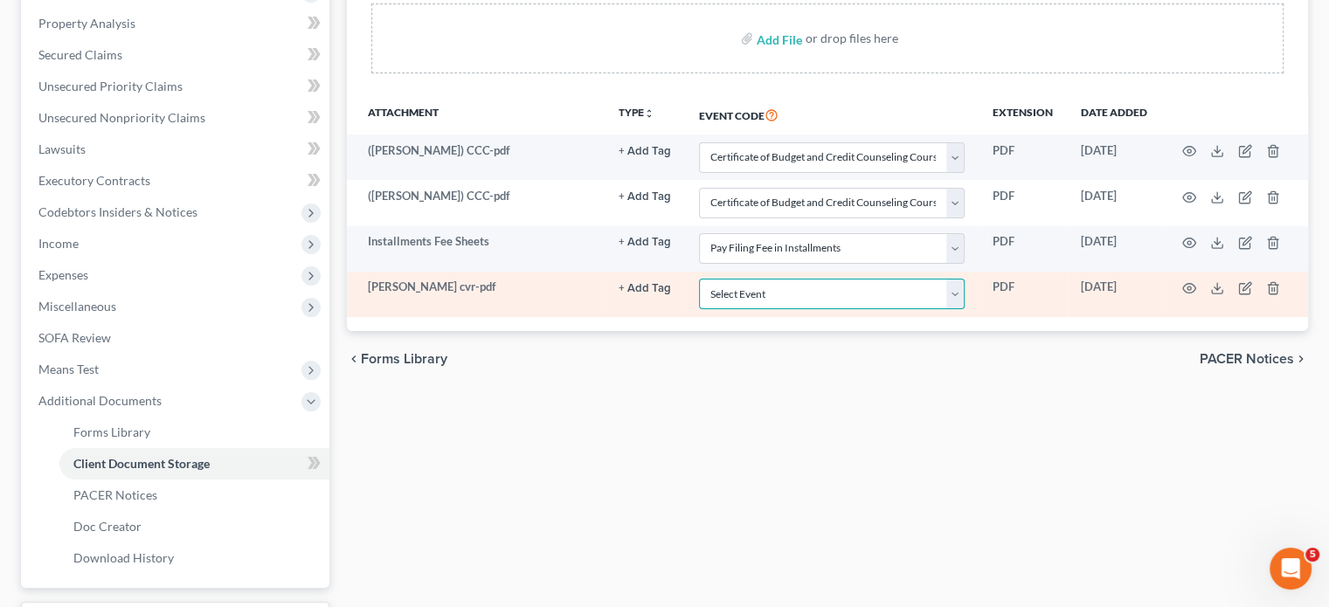
click at [801, 309] on select "Select Event 20 Largest Unsecured Creditors Amended Chapter 11 Plan Amended Cha…" at bounding box center [832, 294] width 266 height 31
select select "6"
click at [699, 309] on select "Select Event 20 Largest Unsecured Creditors Amended Chapter 11 Plan Amended Cha…" at bounding box center [832, 294] width 266 height 31
click at [1182, 295] on icon "button" at bounding box center [1189, 288] width 14 height 14
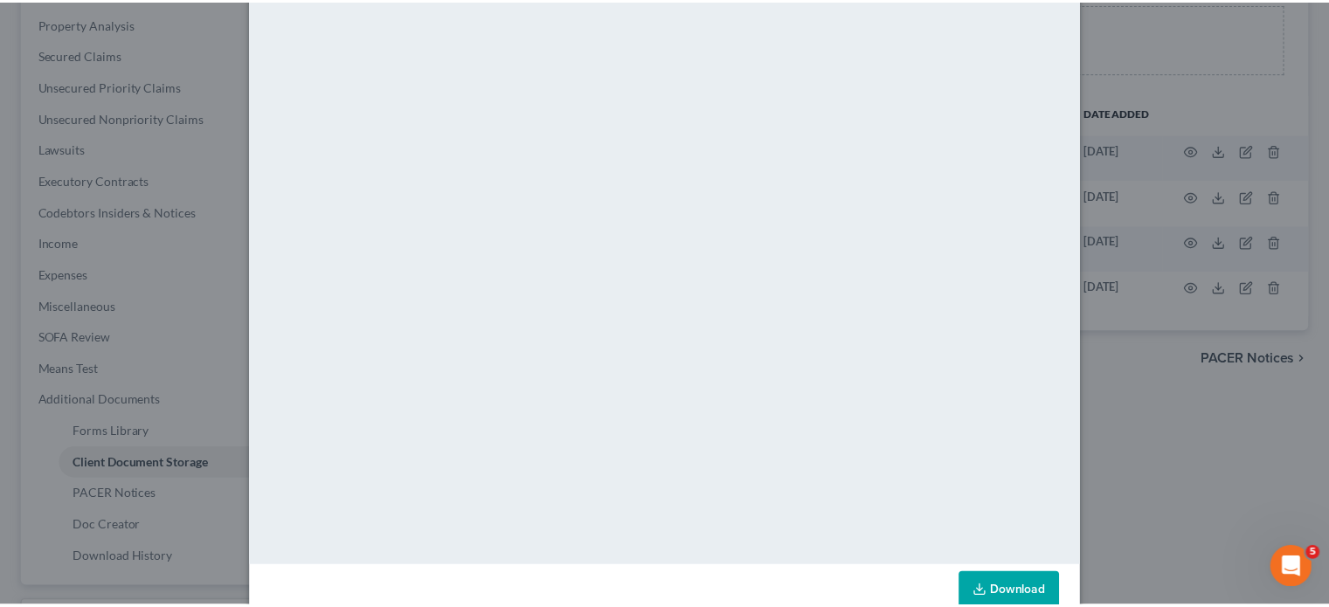
scroll to position [0, 0]
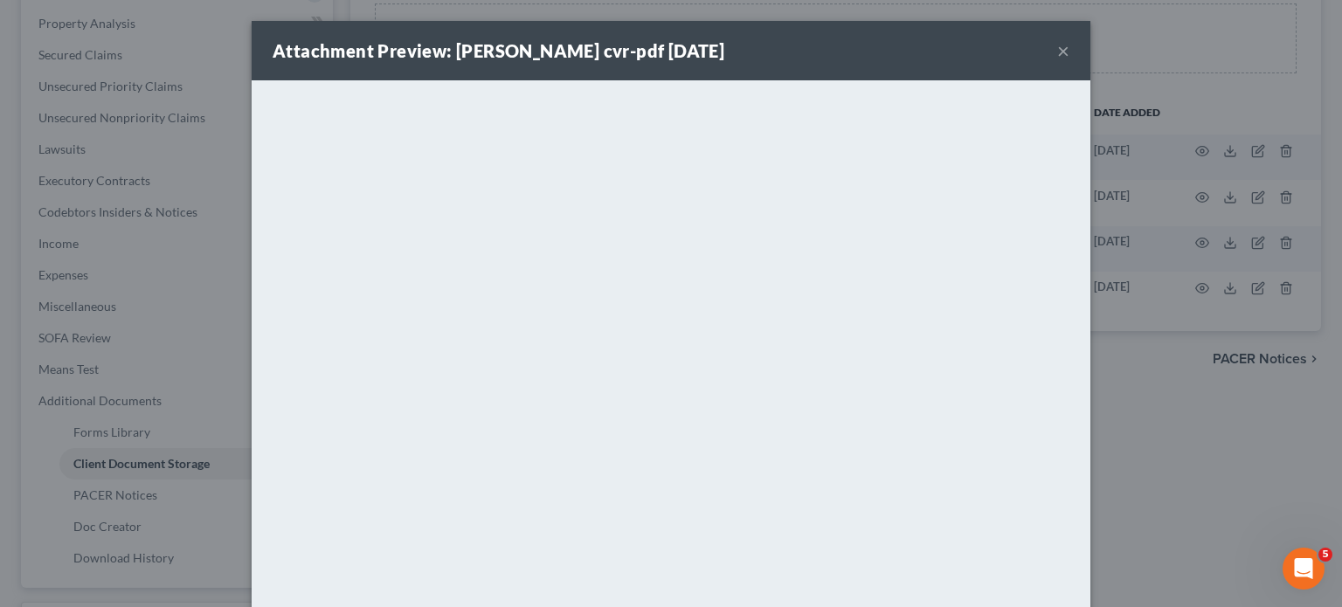
click at [1070, 61] on button "×" at bounding box center [1063, 50] width 12 height 21
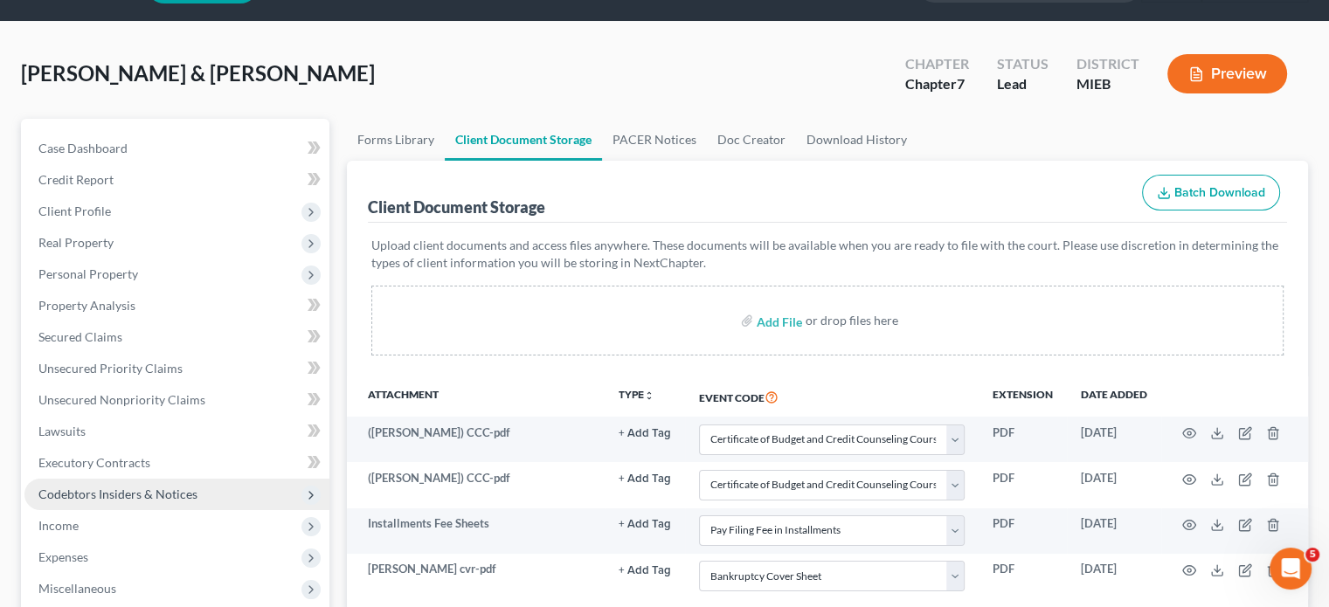
scroll to position [150, 0]
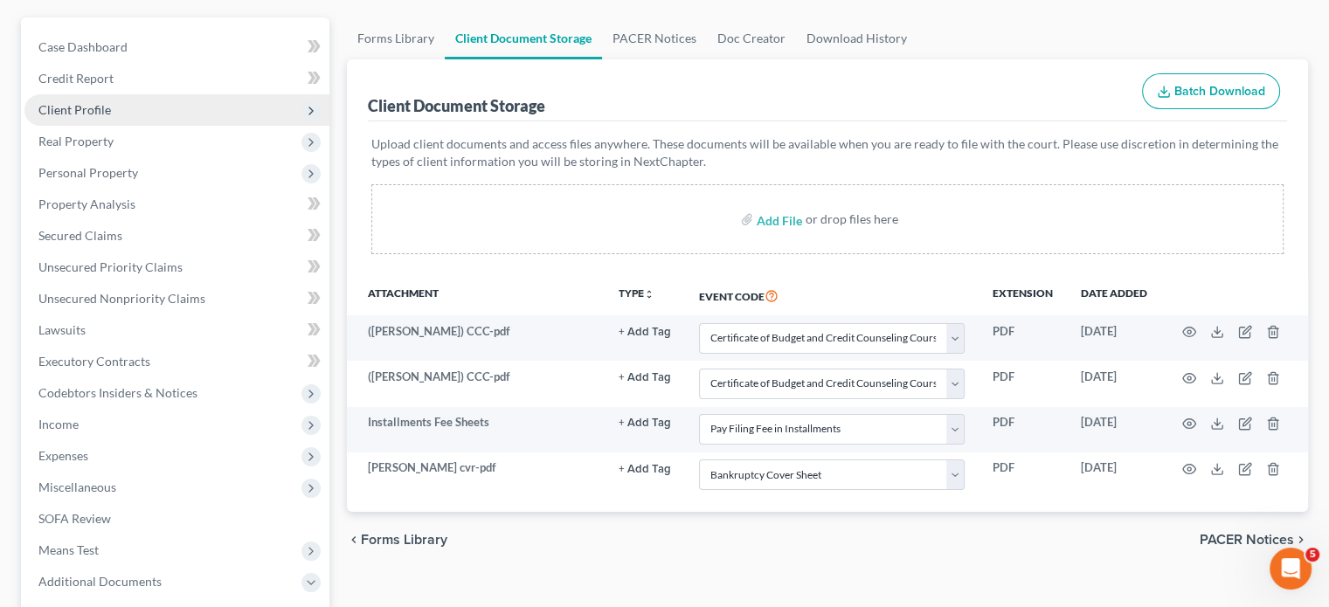
click at [135, 126] on span "Client Profile" at bounding box center [176, 109] width 305 height 31
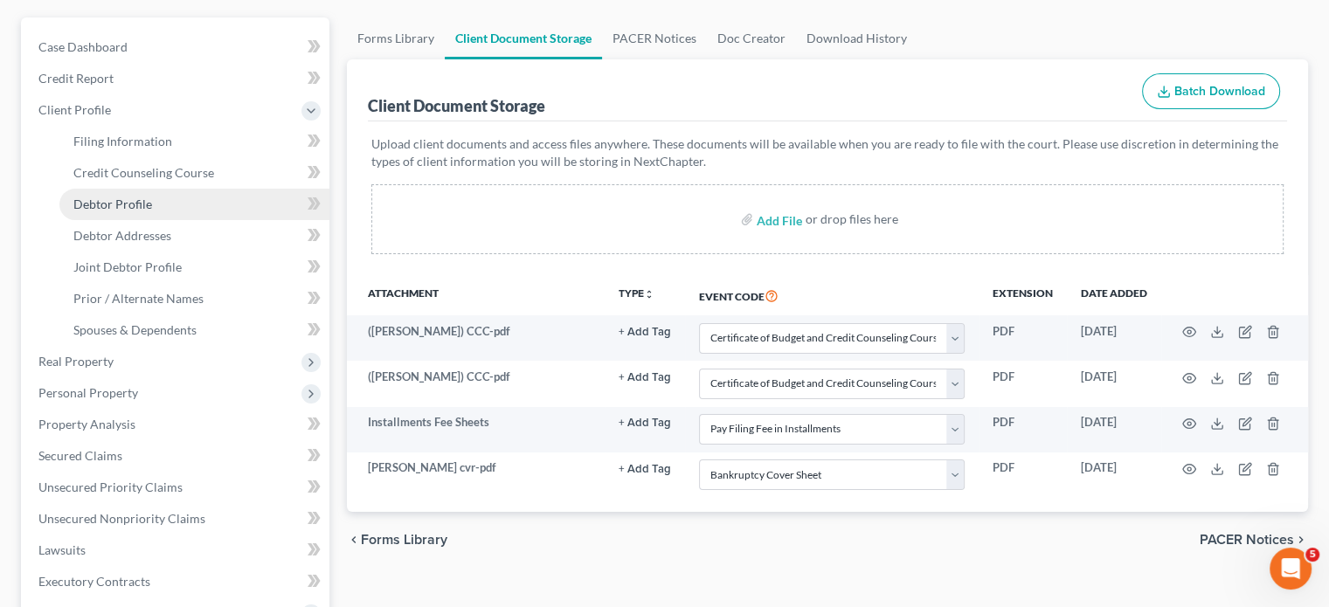
click at [182, 220] on link "Debtor Profile" at bounding box center [194, 204] width 270 height 31
select select "1"
select select "3"
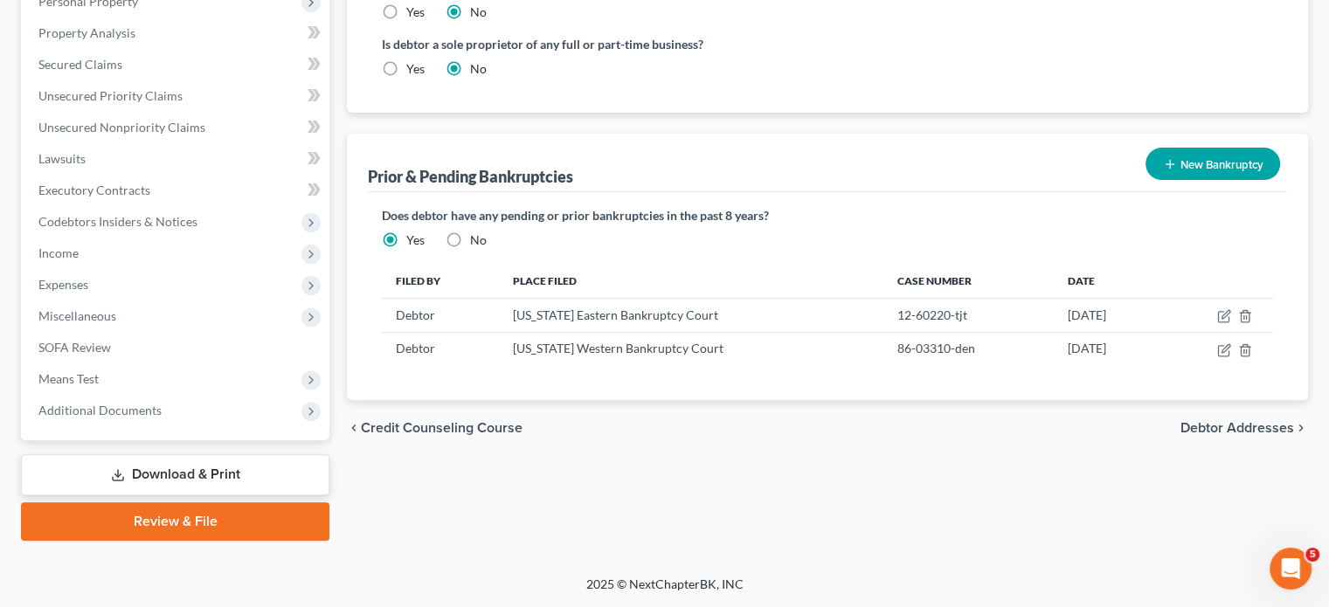
scroll to position [761, 0]
click at [483, 249] on label "No" at bounding box center [478, 240] width 17 height 17
click at [483, 243] on input "No" at bounding box center [482, 237] width 11 height 11
radio input "true"
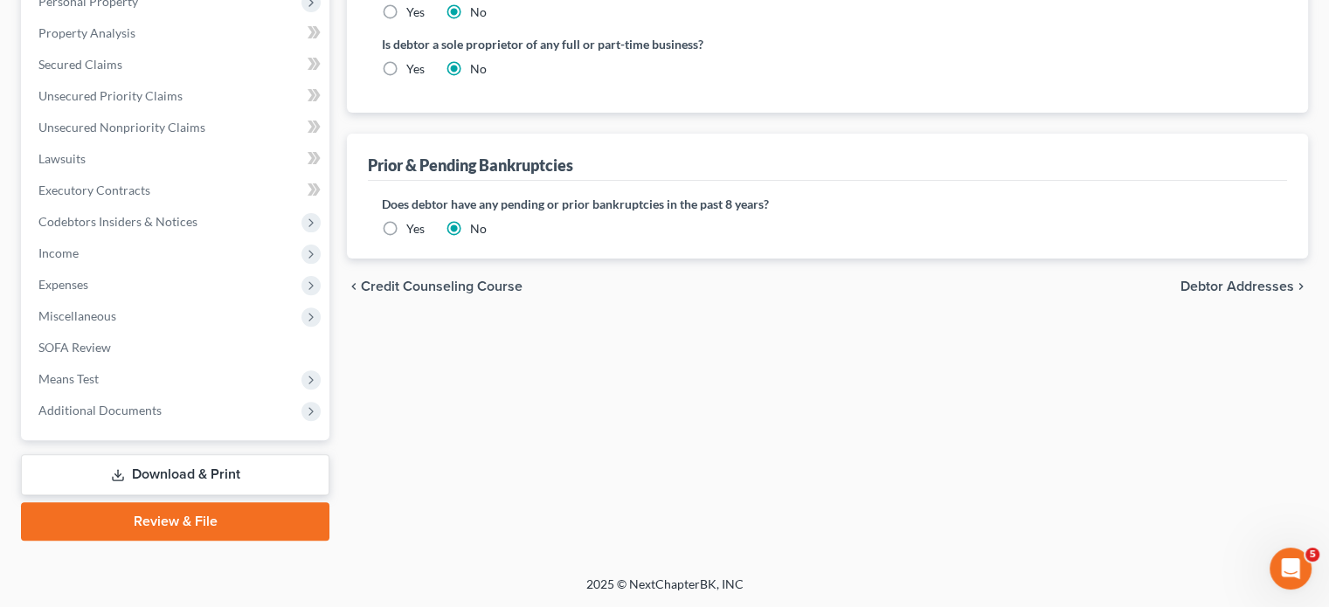
scroll to position [824, 0]
click at [202, 395] on span "Additional Documents" at bounding box center [176, 410] width 305 height 31
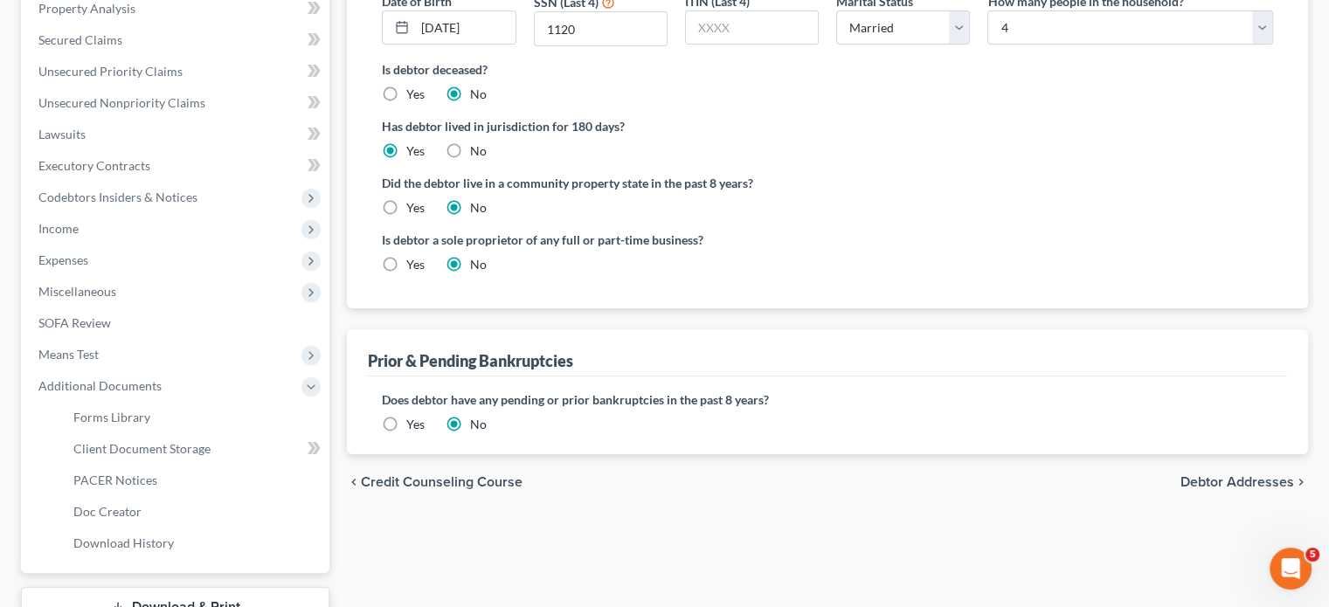
scroll to position [105, 0]
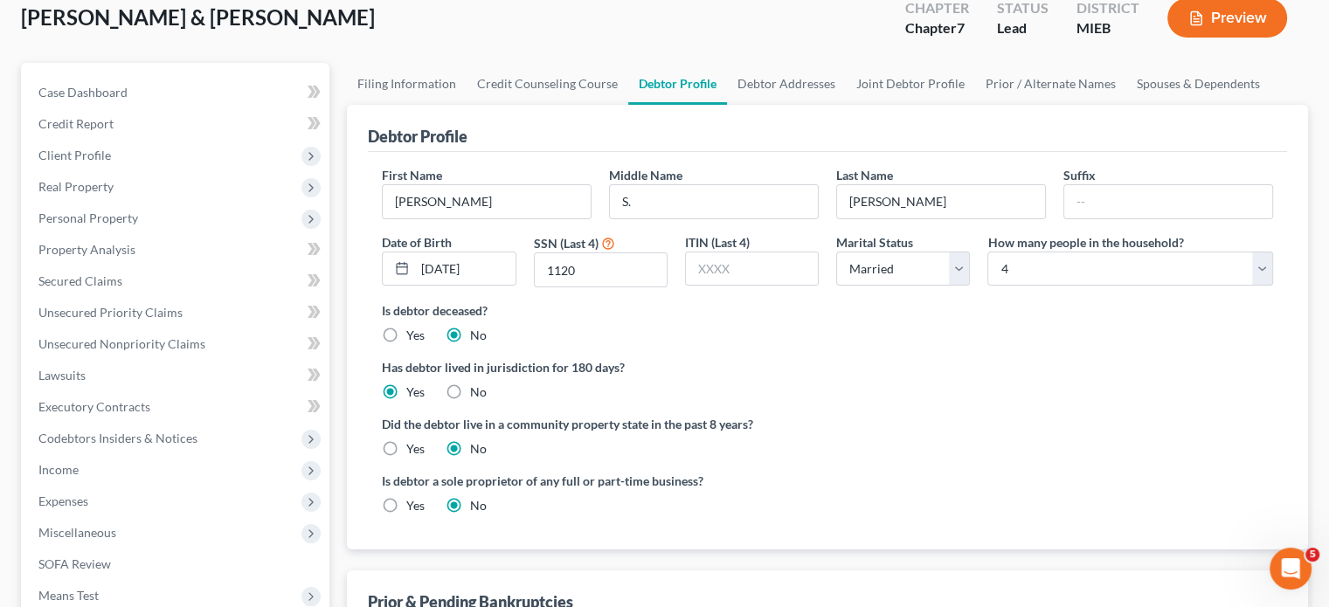
drag, startPoint x: 347, startPoint y: 115, endPoint x: 359, endPoint y: 94, distance: 25.0
click at [359, 63] on div "Todd, Kenneth & Yolanda Upgraded Chapter Chapter 7 Status Lead District MIEB Pr…" at bounding box center [664, 25] width 1287 height 76
click at [176, 171] on span "Client Profile" at bounding box center [176, 155] width 305 height 31
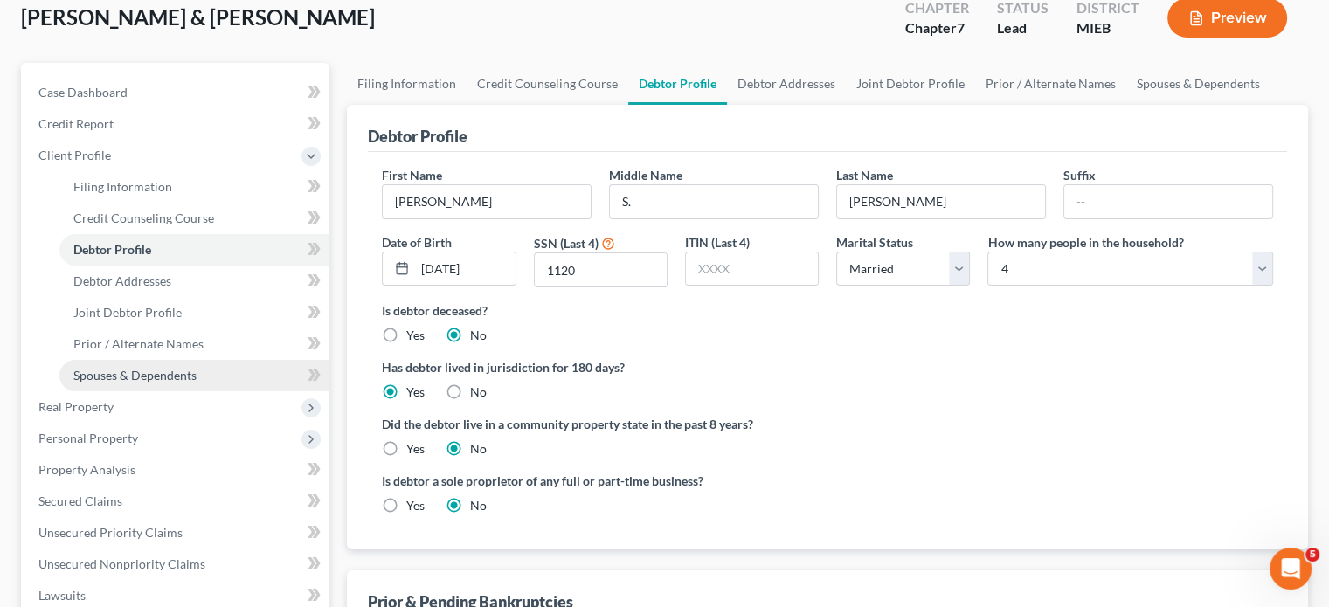
click at [186, 391] on link "Spouses & Dependents" at bounding box center [194, 375] width 270 height 31
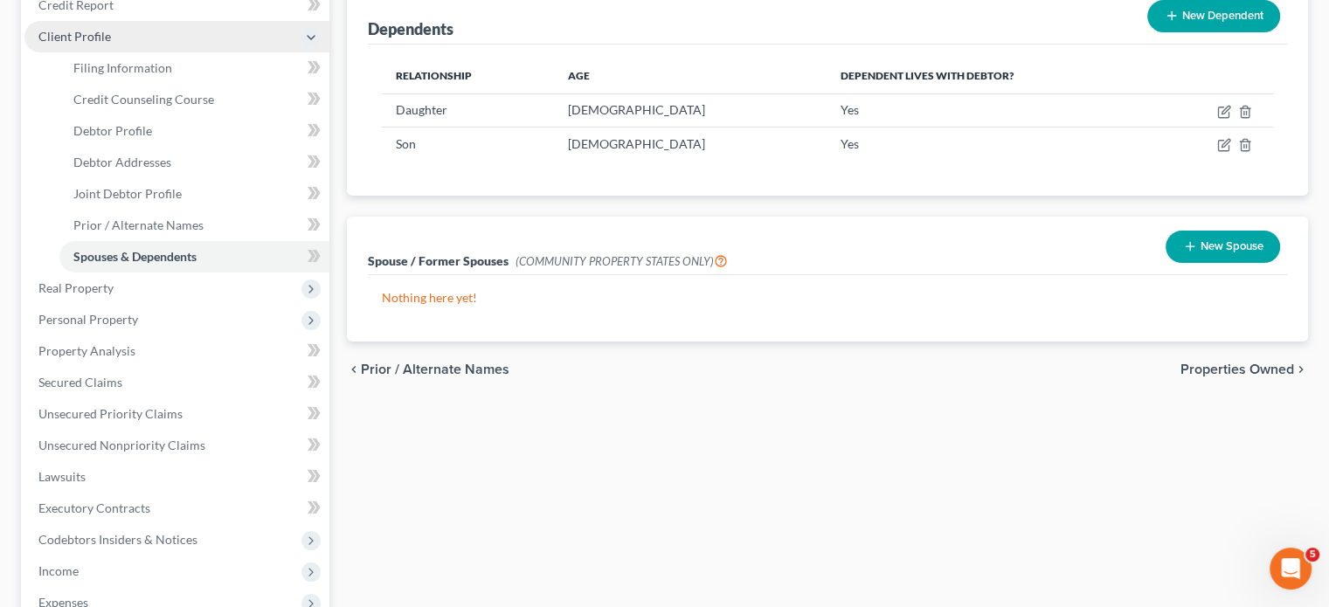
scroll to position [226, 0]
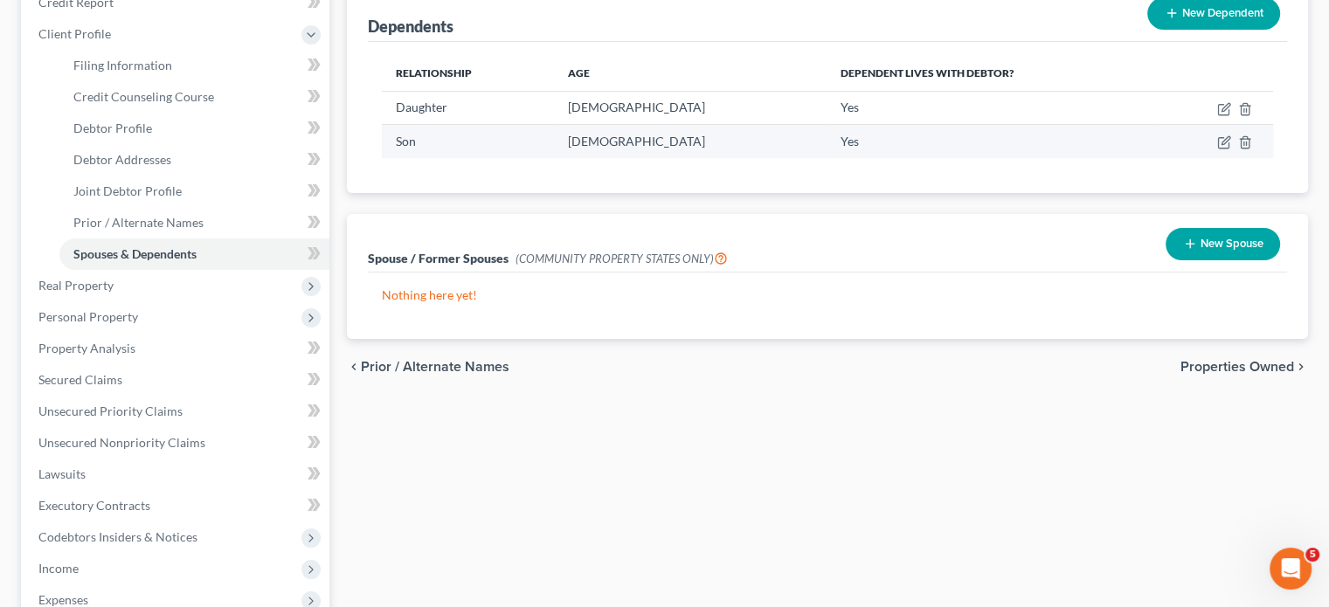
click at [1192, 158] on td at bounding box center [1215, 141] width 115 height 33
click at [1217, 149] on icon "button" at bounding box center [1224, 142] width 14 height 14
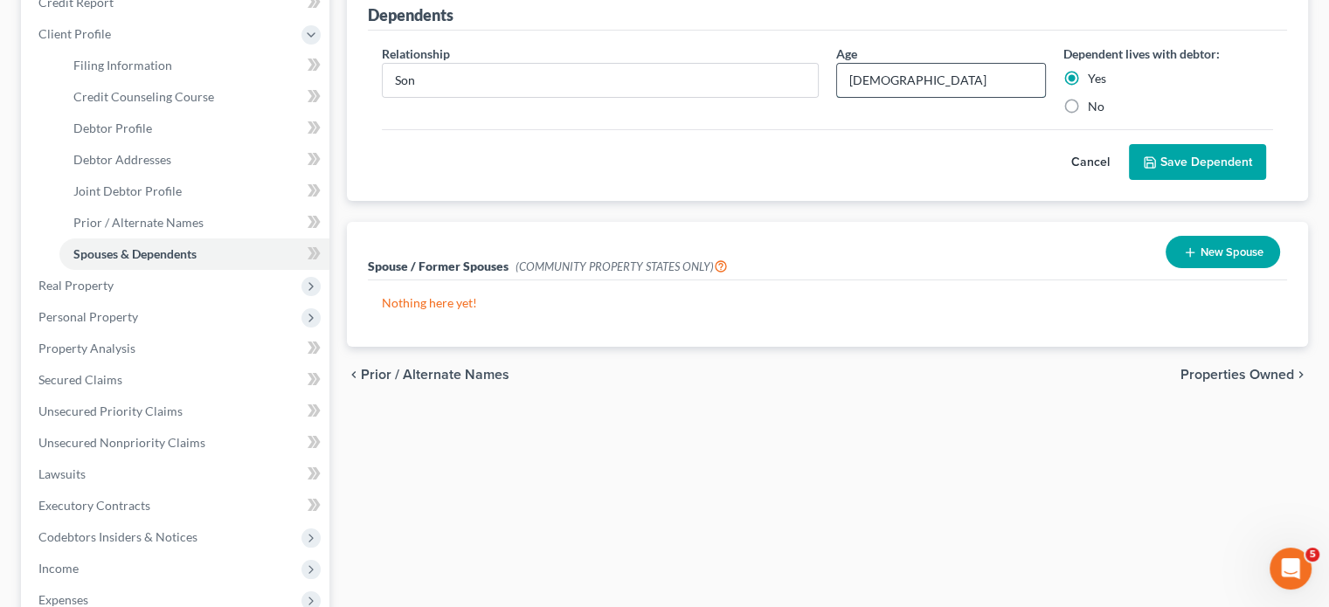
click at [865, 97] on input "16 years old" at bounding box center [941, 80] width 208 height 33
type input "17 years old"
click at [1237, 181] on button "Save Dependent" at bounding box center [1197, 162] width 137 height 37
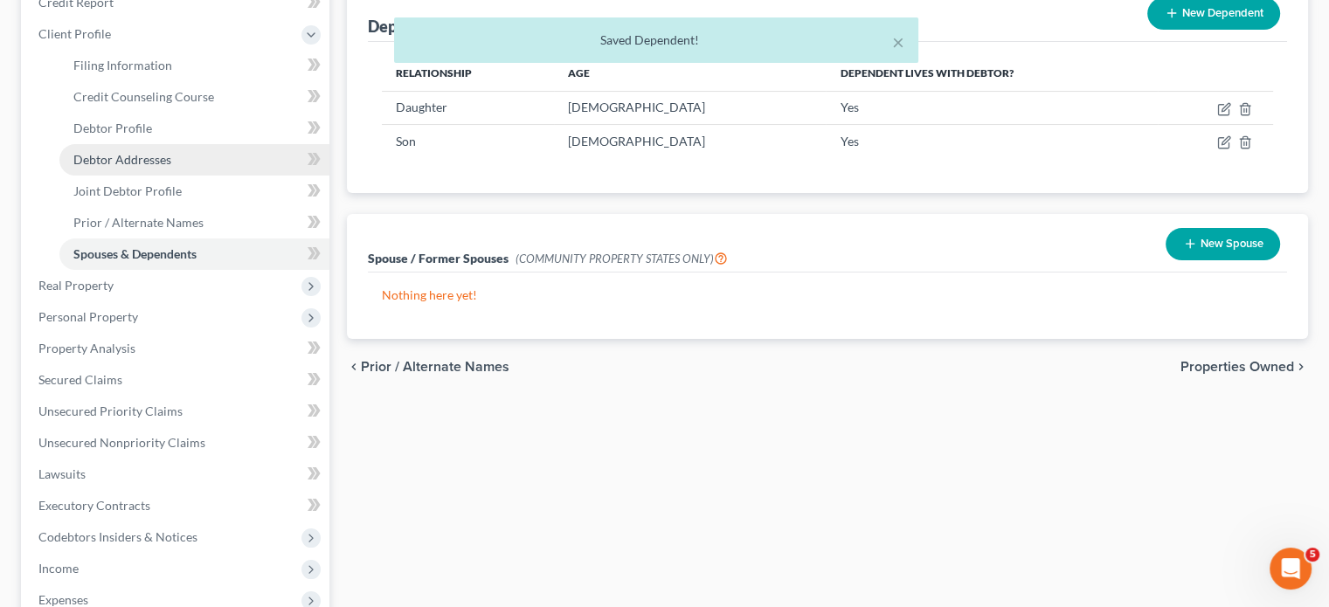
click at [162, 167] on span "Debtor Addresses" at bounding box center [122, 159] width 98 height 15
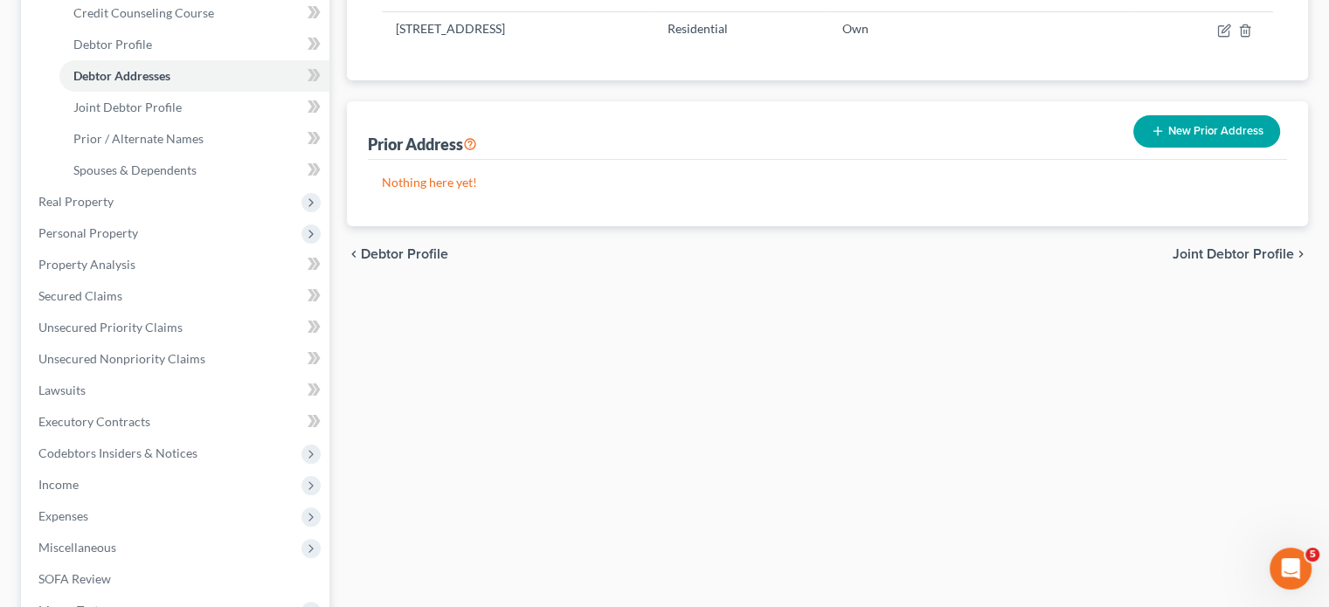
scroll to position [330, 0]
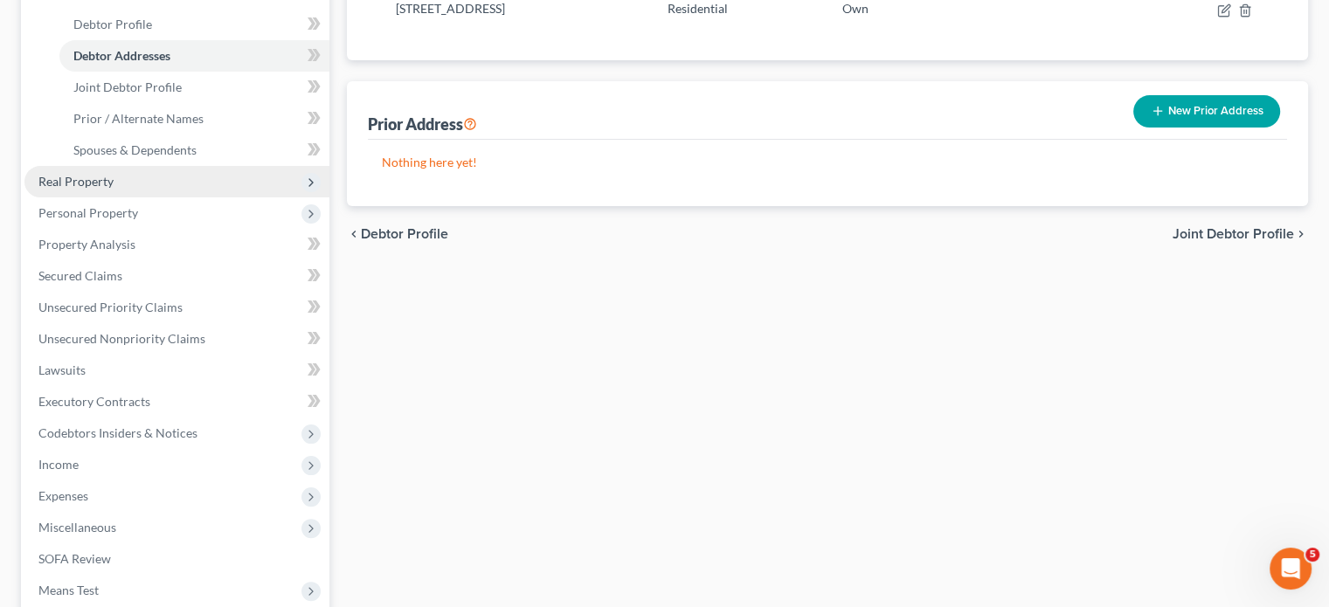
click at [191, 197] on span "Real Property" at bounding box center [176, 181] width 305 height 31
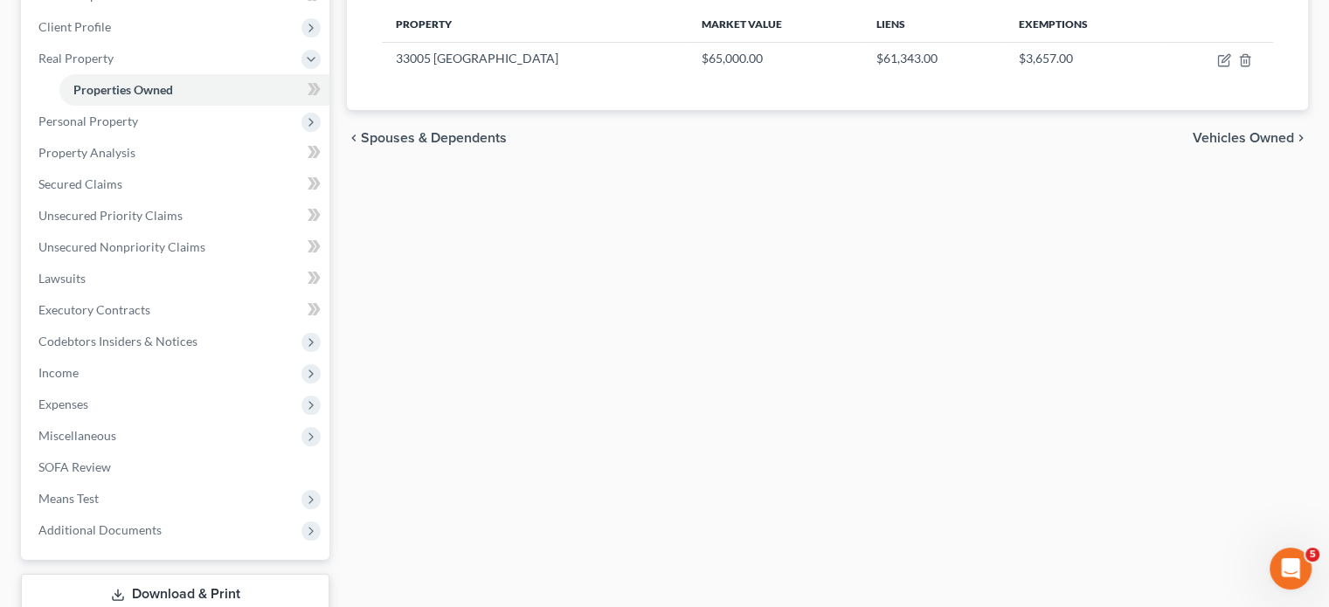
scroll to position [238, 0]
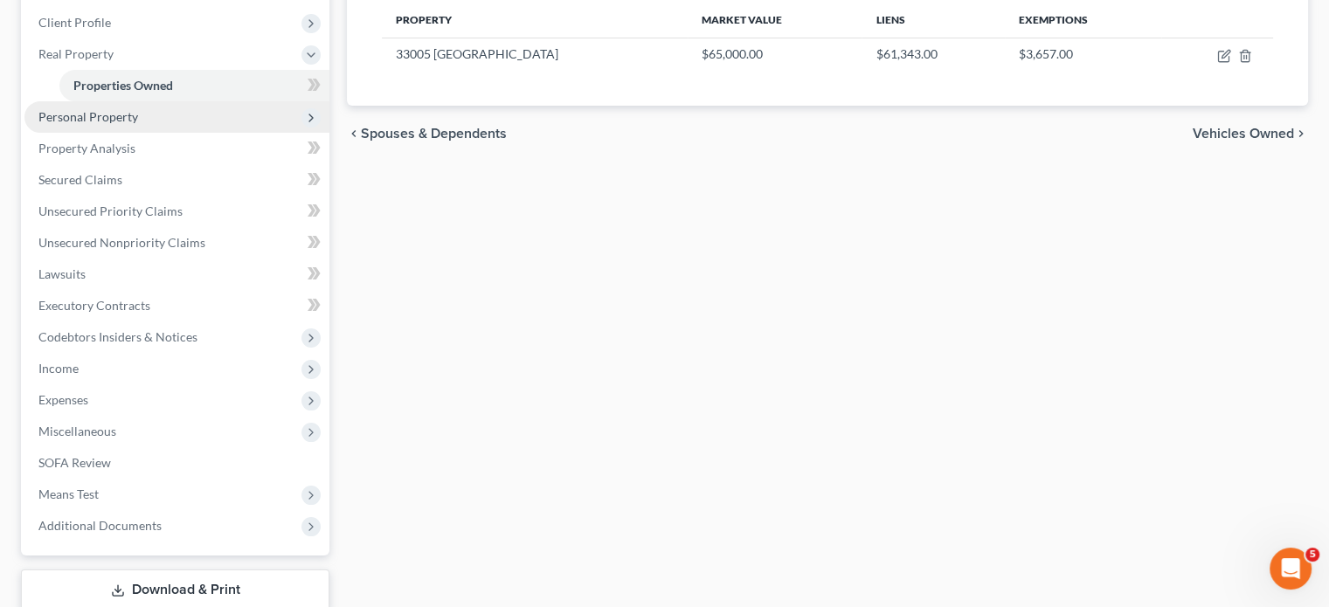
click at [190, 133] on span "Personal Property" at bounding box center [176, 116] width 305 height 31
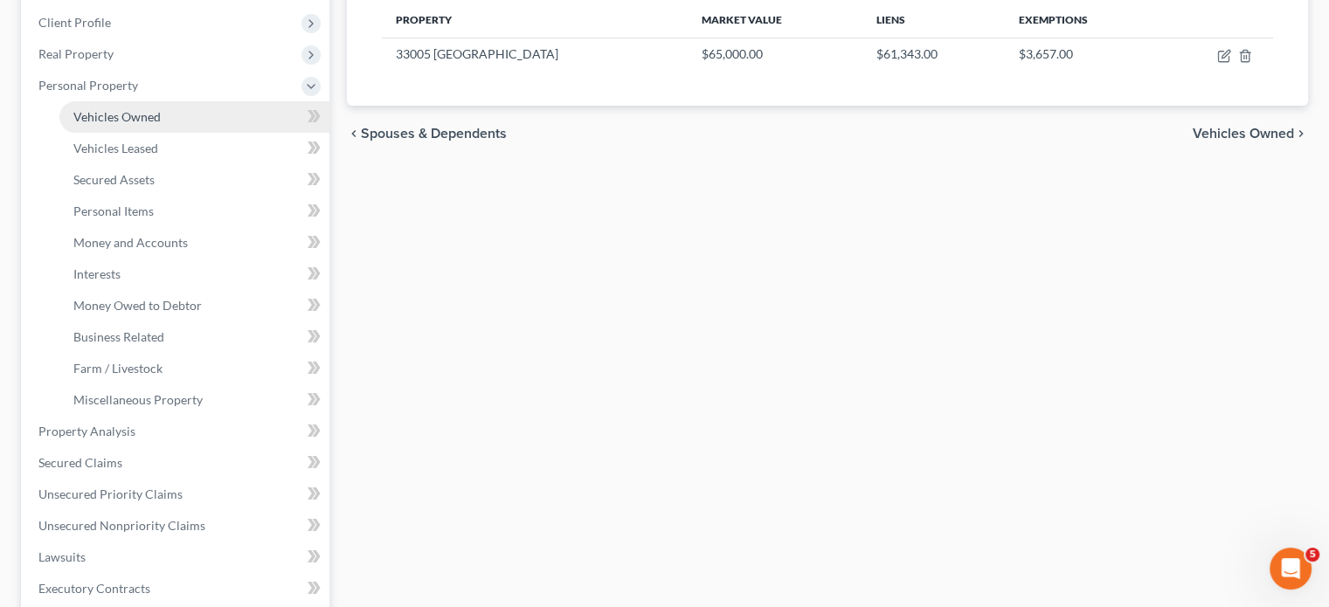
click at [161, 124] on span "Vehicles Owned" at bounding box center [116, 116] width 87 height 15
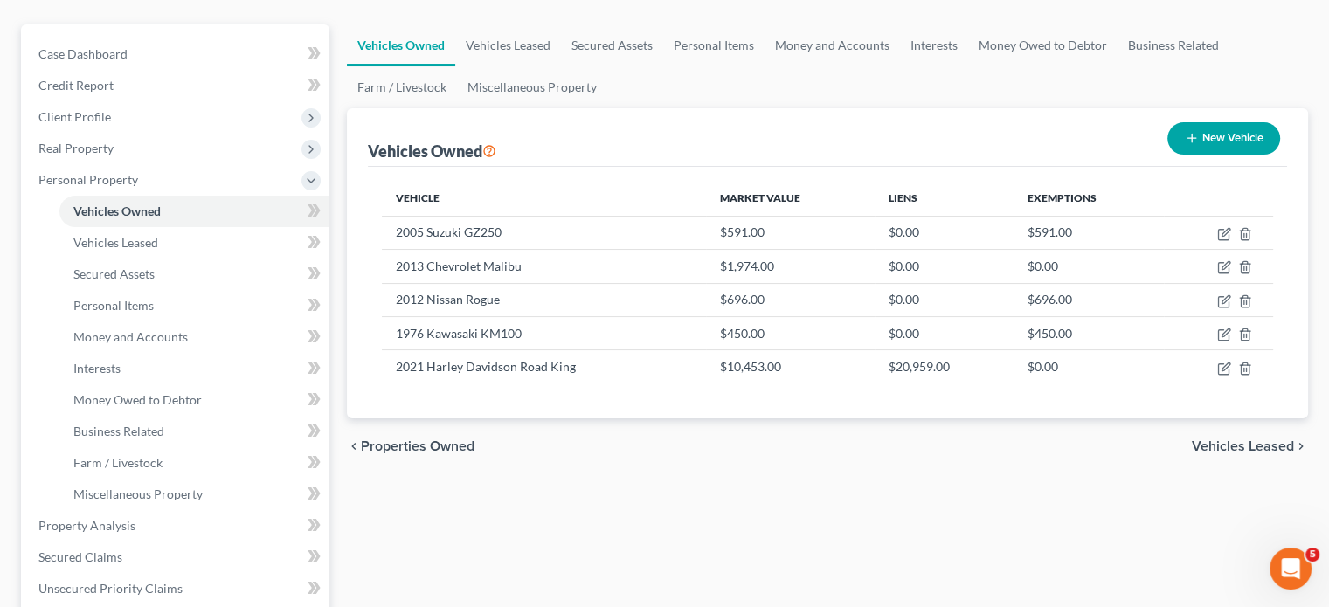
scroll to position [213, 0]
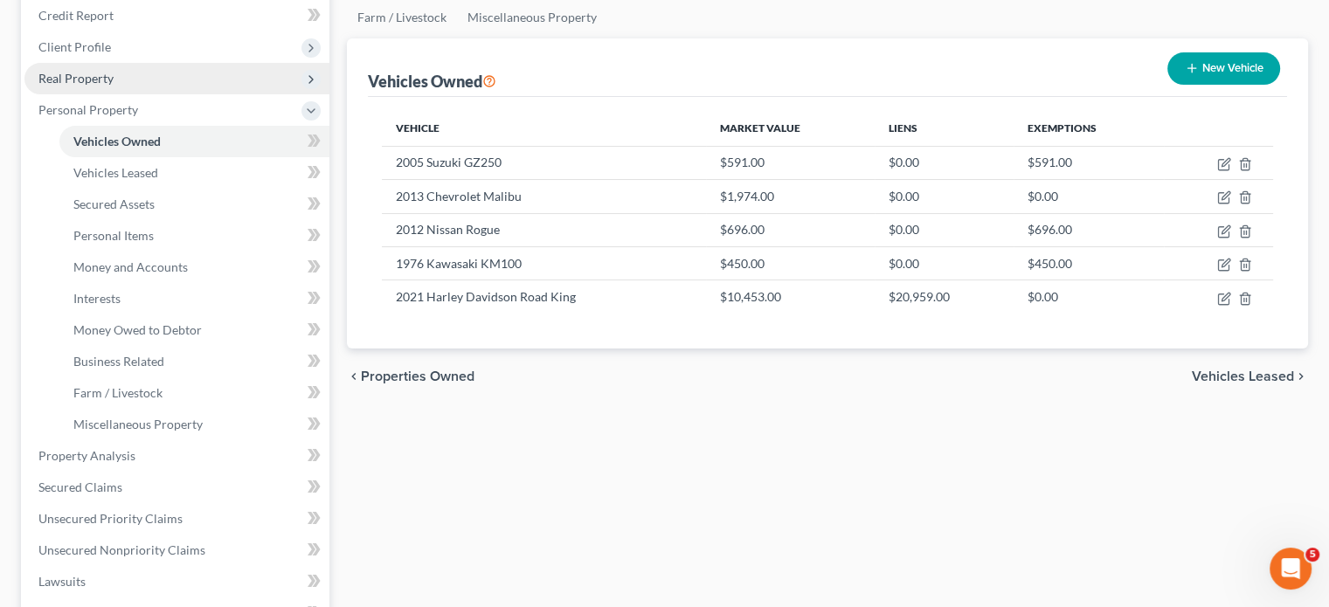
click at [195, 94] on span "Real Property" at bounding box center [176, 78] width 305 height 31
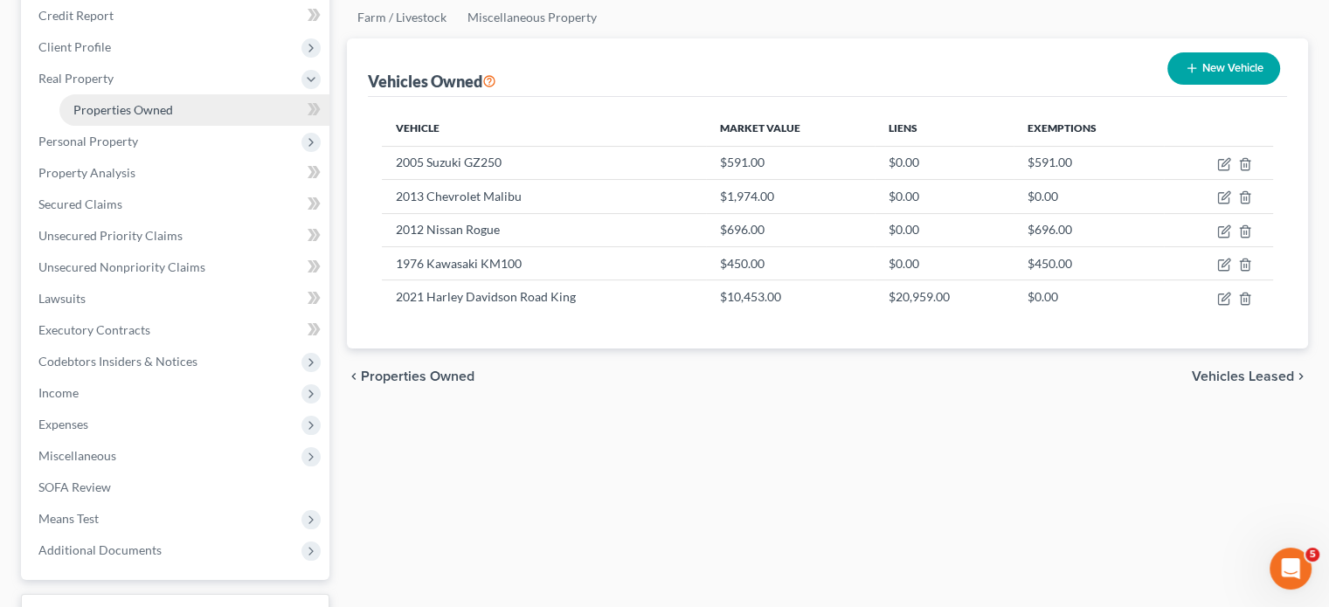
click at [173, 117] on span "Properties Owned" at bounding box center [123, 109] width 100 height 15
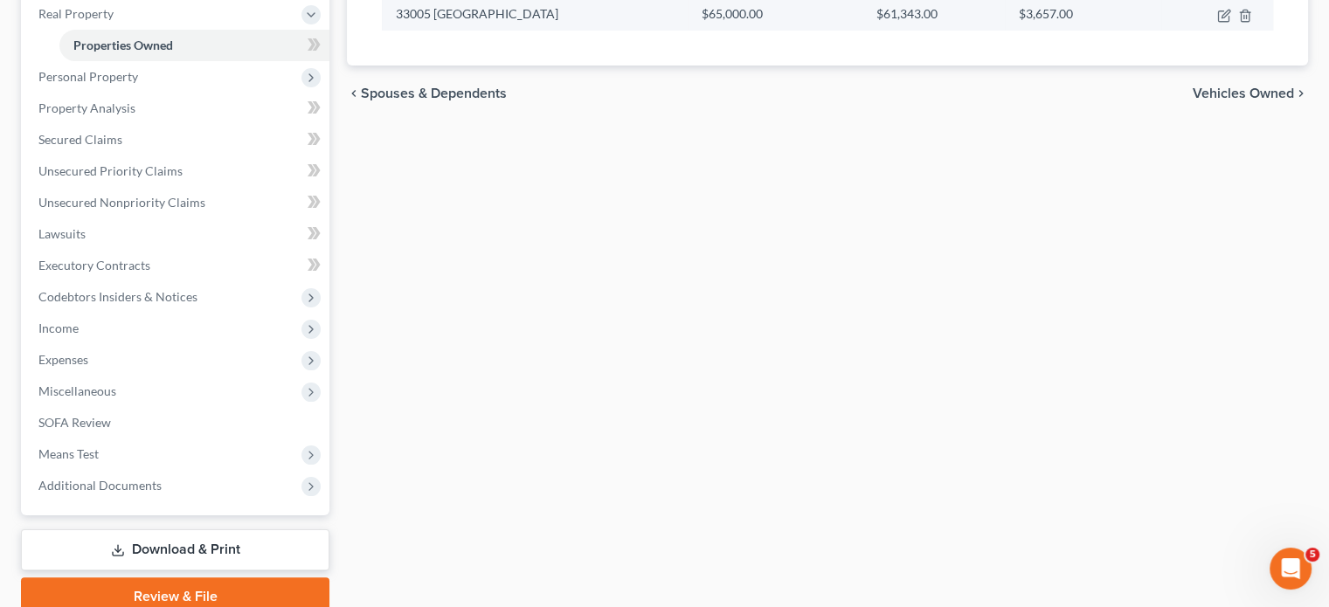
scroll to position [279, 0]
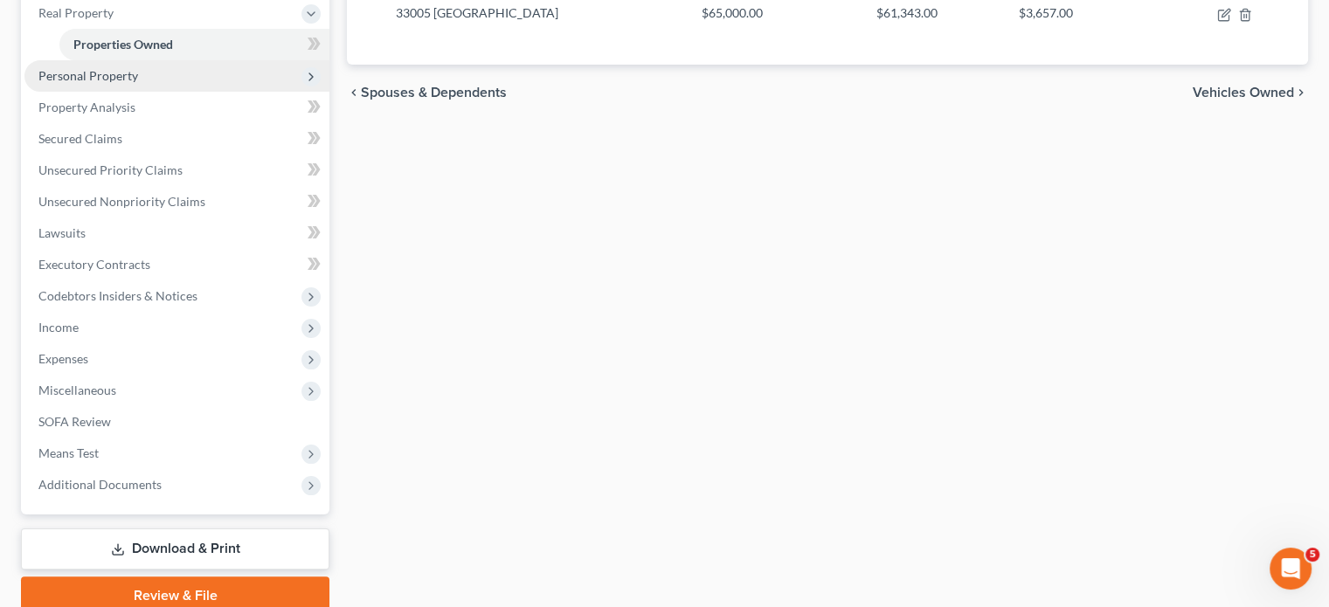
click at [138, 83] on span "Personal Property" at bounding box center [88, 75] width 100 height 15
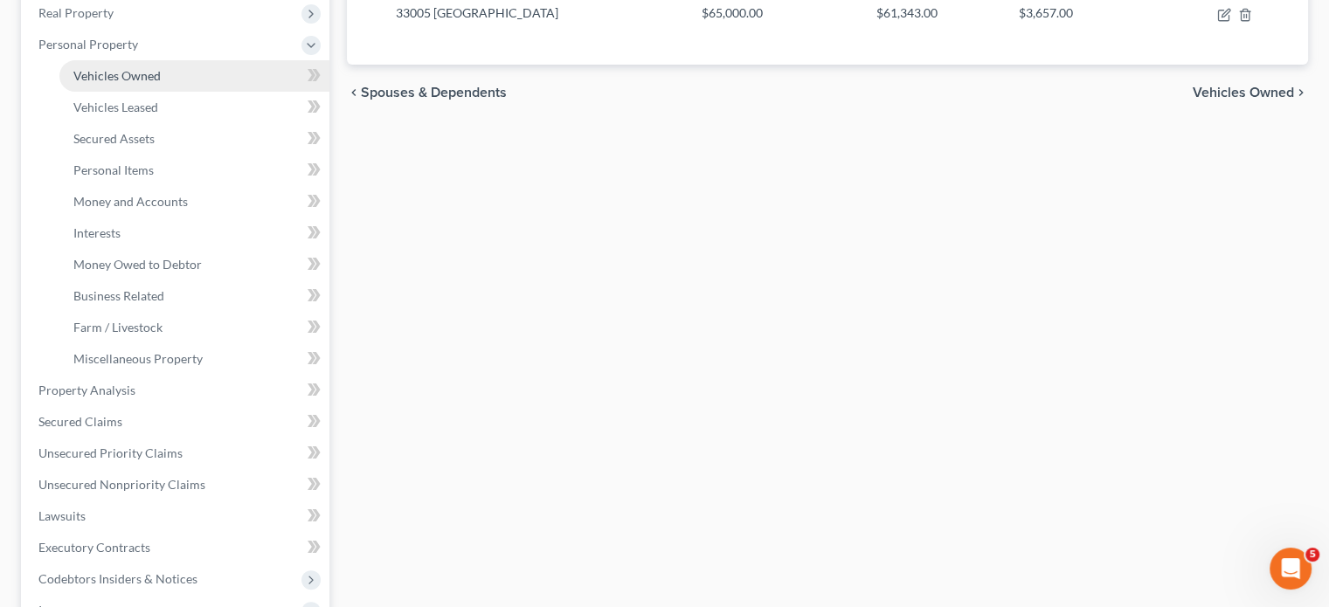
click at [161, 83] on span "Vehicles Owned" at bounding box center [116, 75] width 87 height 15
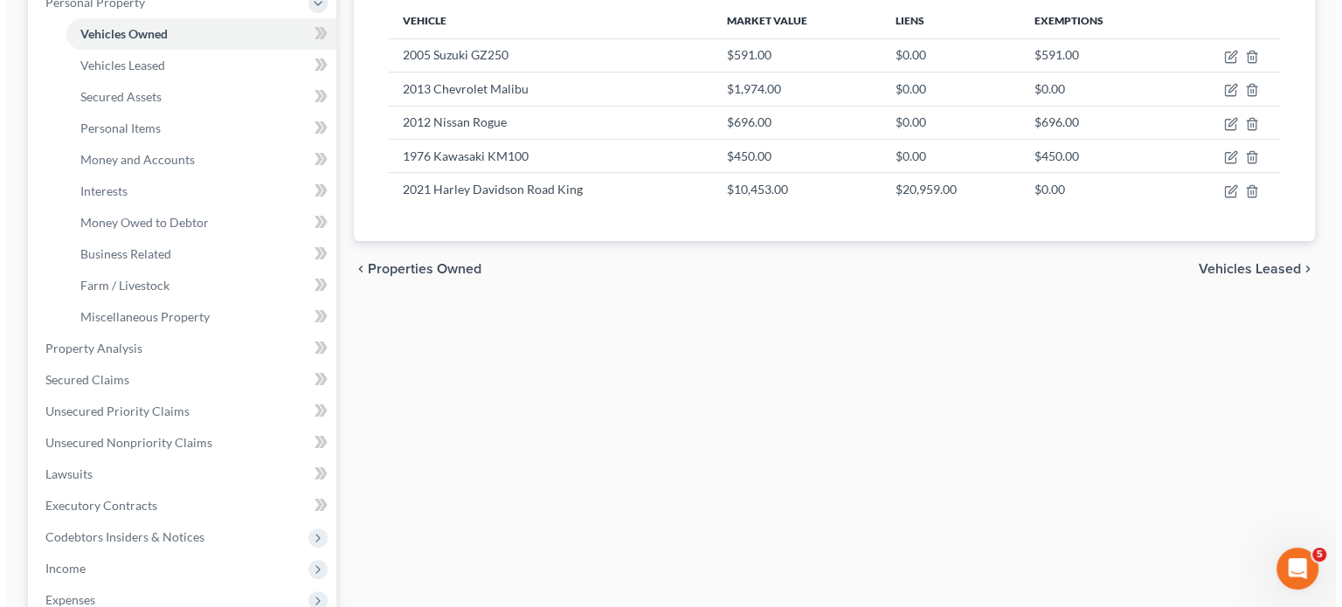
scroll to position [318, 0]
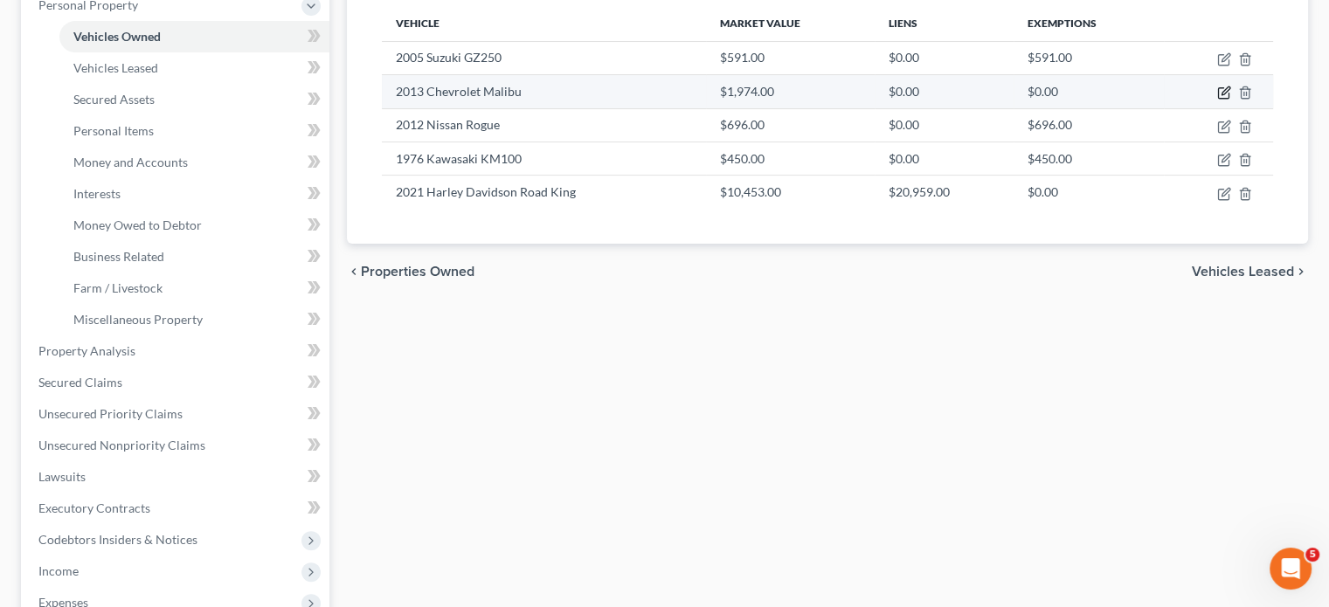
click at [1222, 95] on icon "button" at bounding box center [1226, 91] width 8 height 8
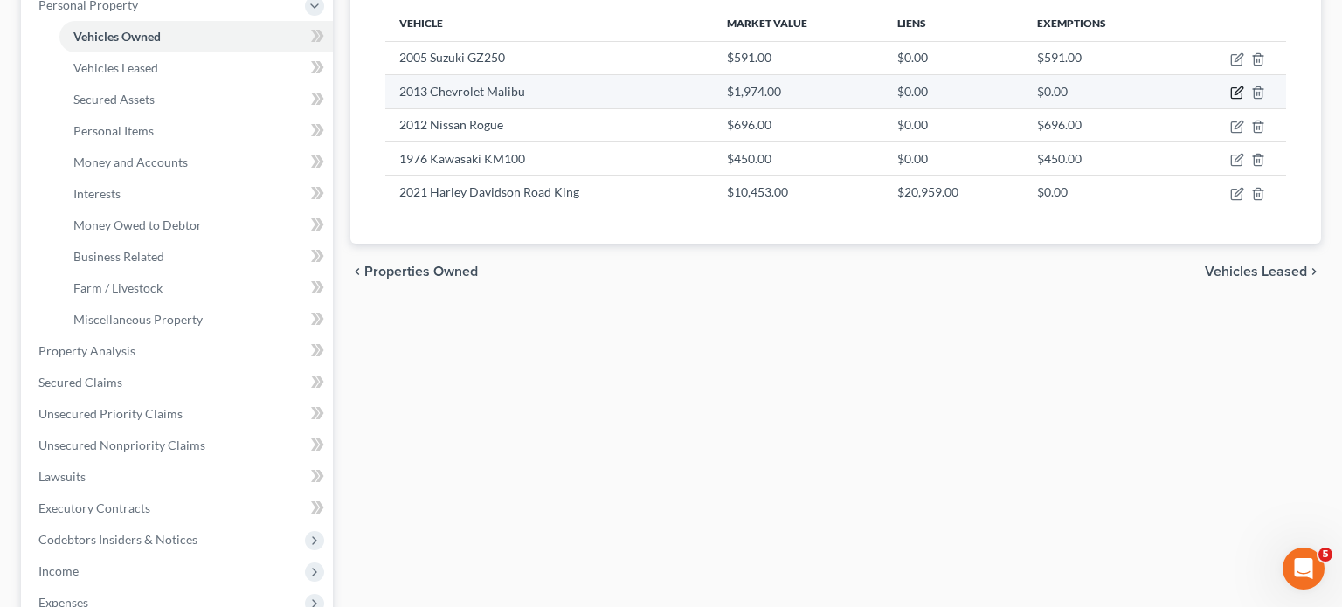
select select "0"
select select "13"
select select "2"
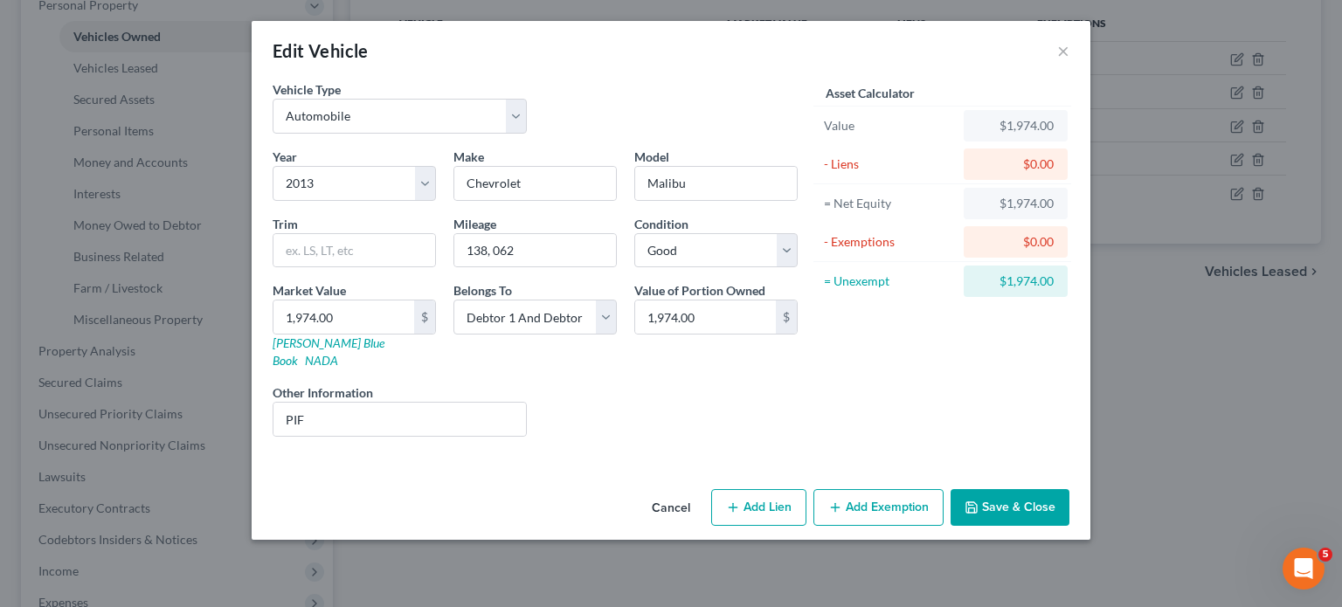
scroll to position [66, 0]
click at [927, 526] on button "Add Exemption" at bounding box center [879, 507] width 130 height 37
select select "2"
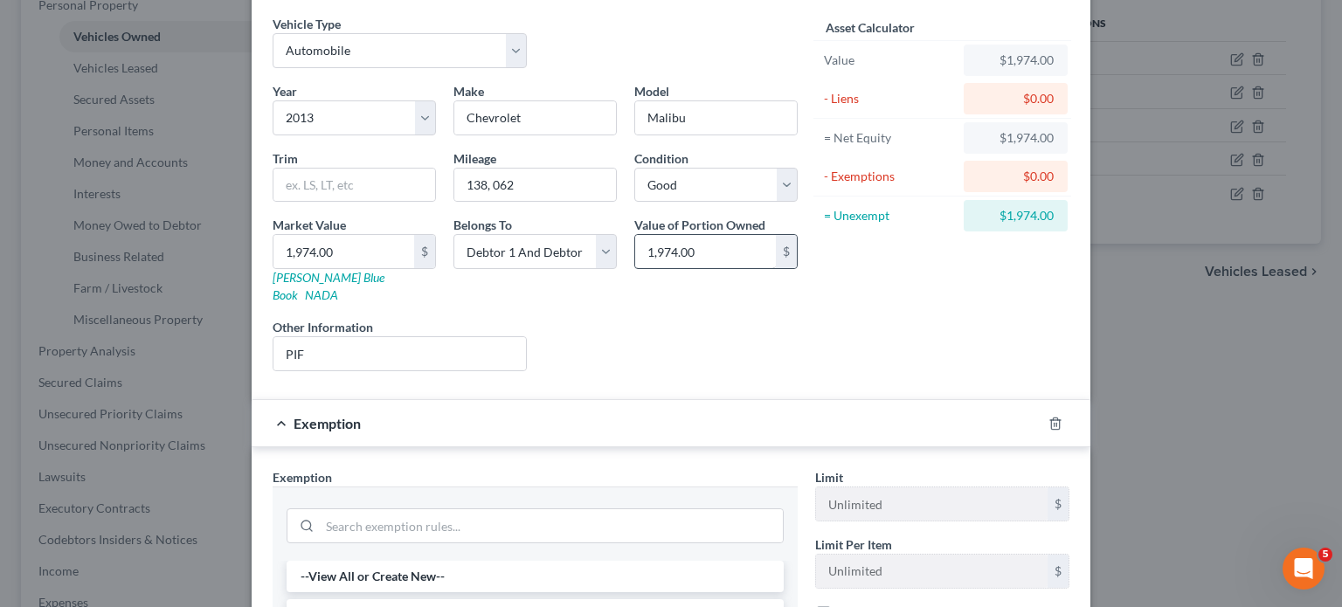
scroll to position [531, 0]
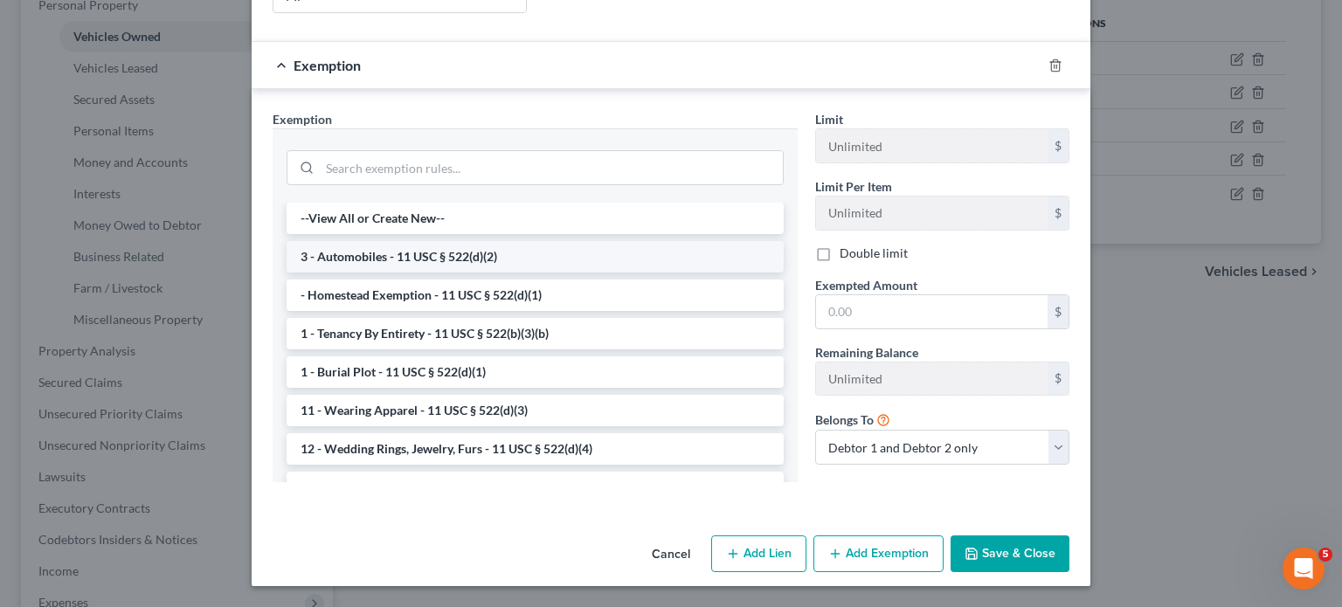
click at [518, 273] on li "3 - Automobiles - 11 USC § 522(d)(2)" at bounding box center [535, 256] width 497 height 31
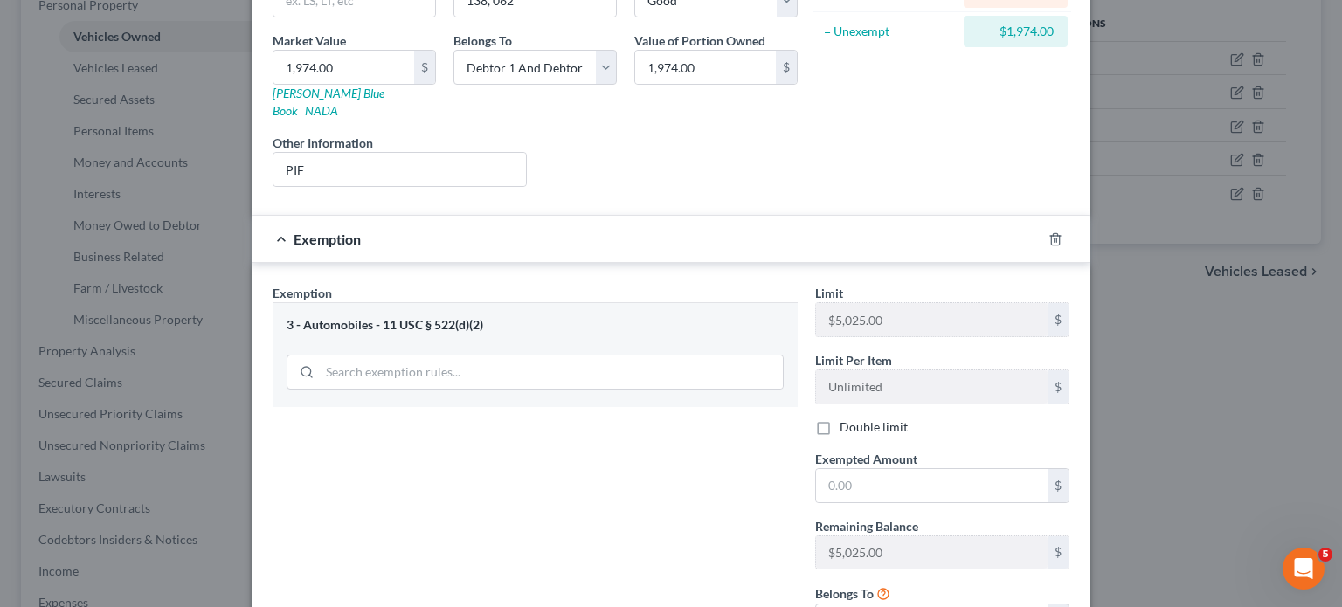
scroll to position [246, 0]
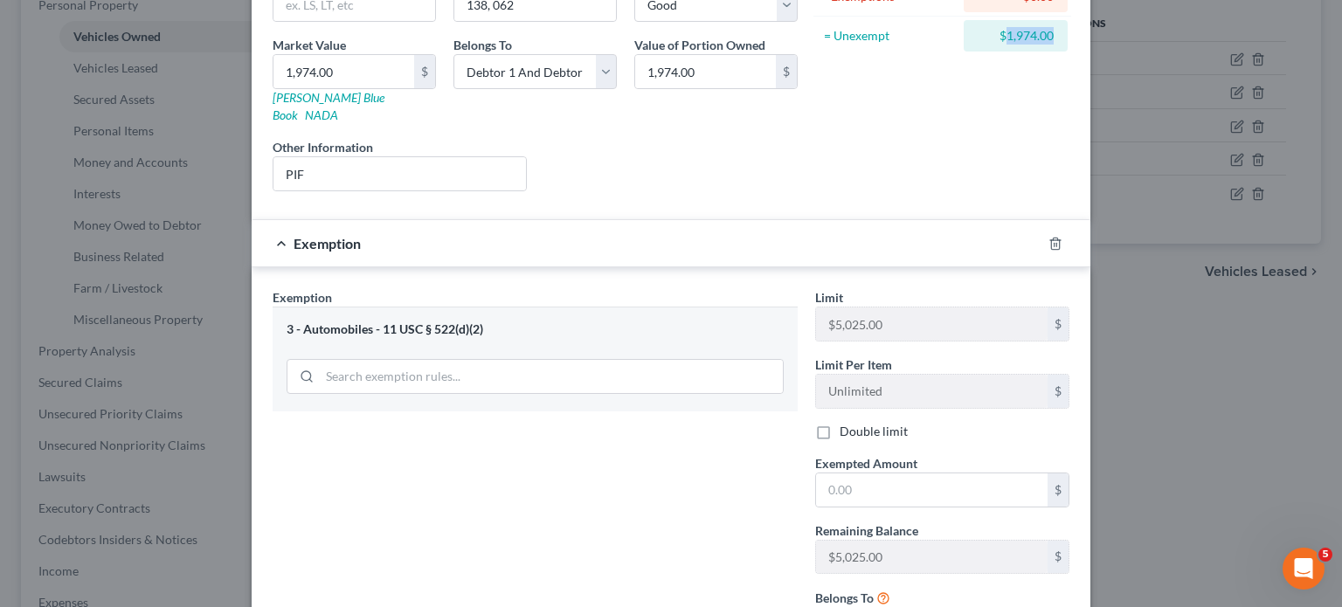
drag, startPoint x: 1153, startPoint y: 101, endPoint x: 1079, endPoint y: 104, distance: 73.5
click at [1068, 52] on div "$1,974.00" at bounding box center [1016, 35] width 104 height 31
copy div "1,974.00"
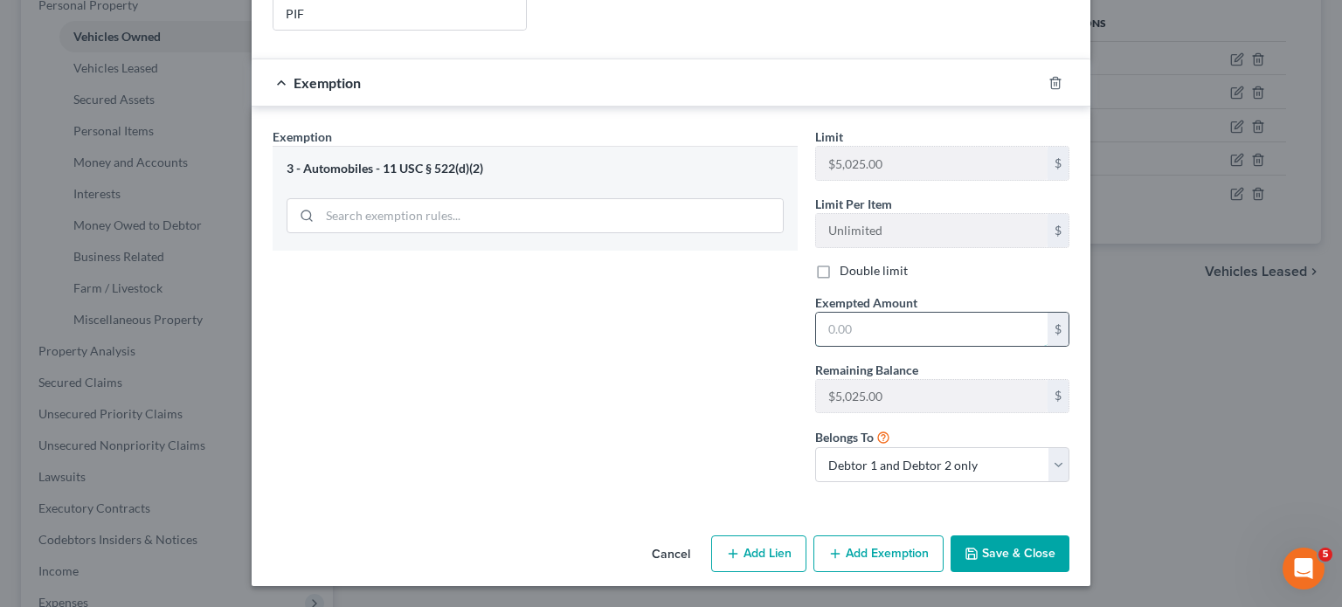
click at [897, 313] on input "text" at bounding box center [932, 329] width 232 height 33
paste input "1,974.00"
type input "1,974.00"
click at [1070, 544] on button "Save & Close" at bounding box center [1010, 554] width 119 height 37
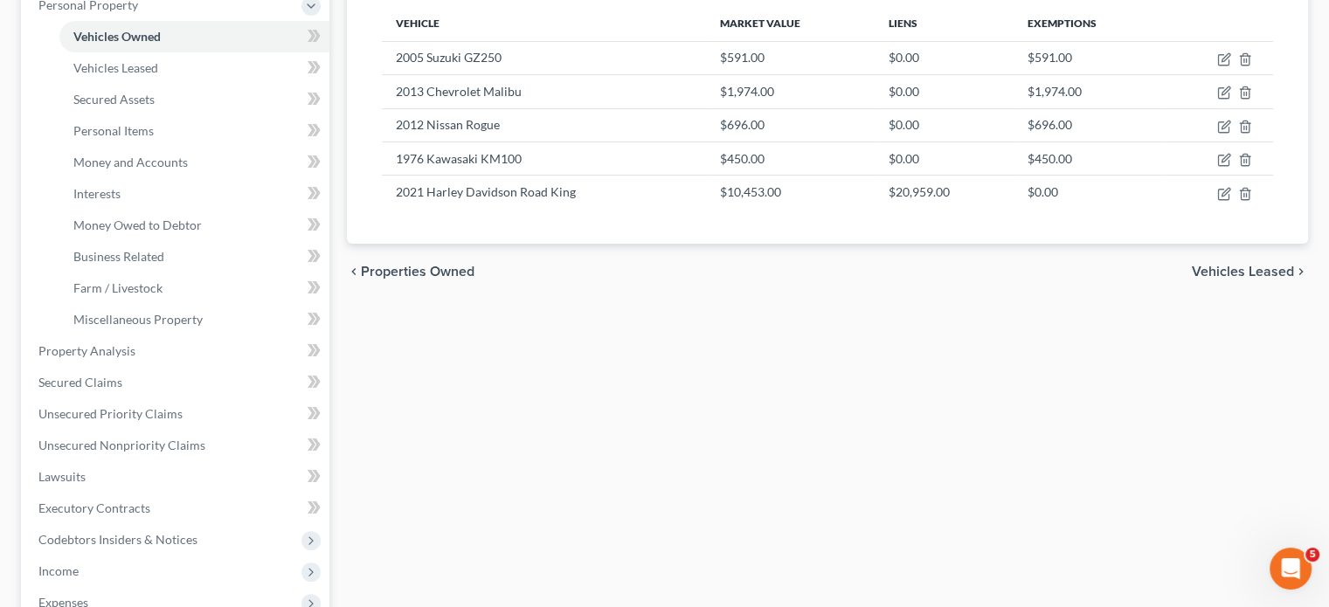
click at [696, 244] on div "Vehicle Market Value Liens Exemptions 2005 Suzuki GZ250 $591.00 $0.00 $591.00 2…" at bounding box center [827, 118] width 919 height 252
select select "0"
select select "2"
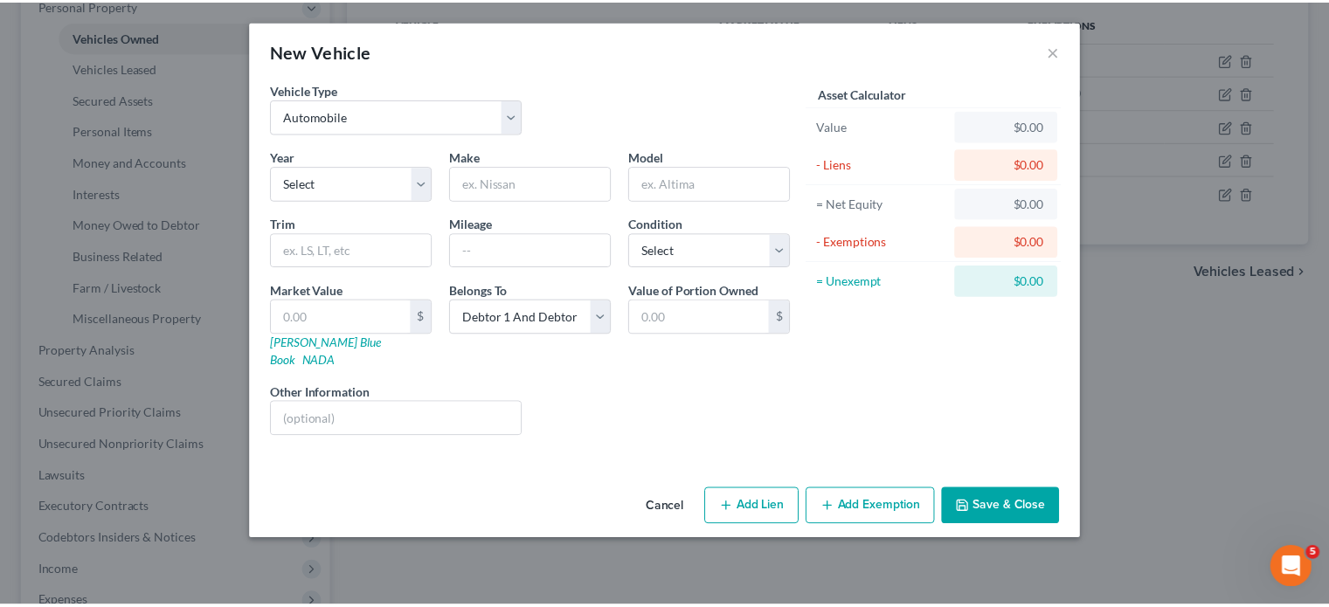
scroll to position [66, 0]
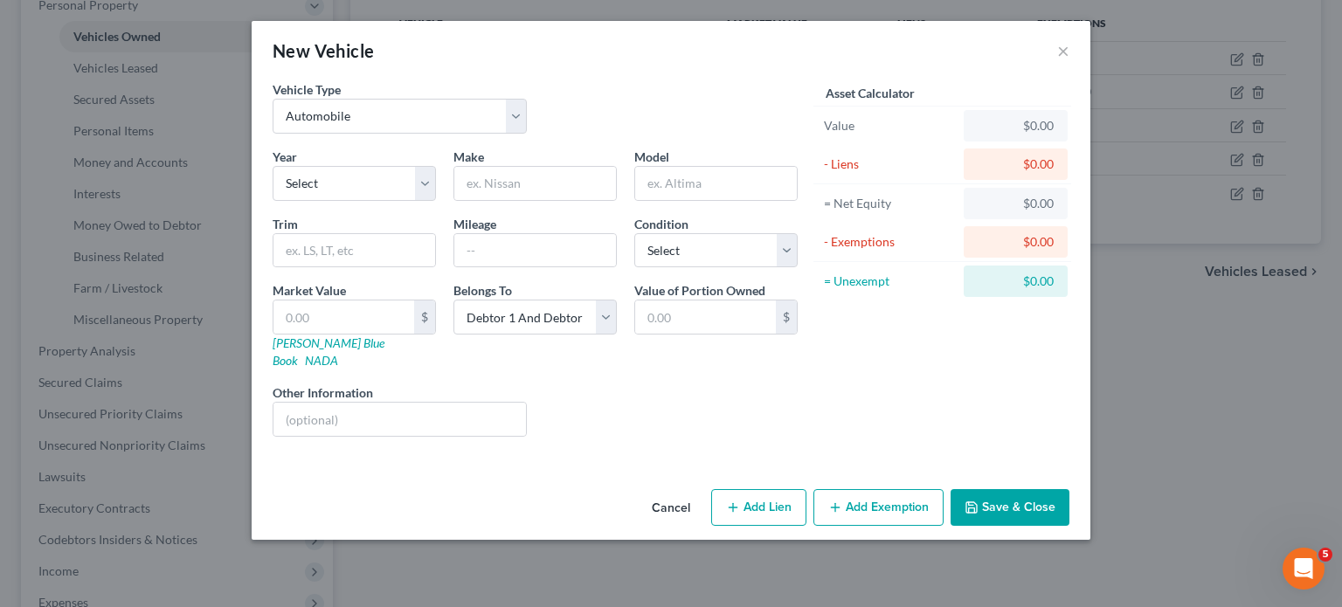
click at [677, 526] on button "Cancel" at bounding box center [671, 508] width 66 height 35
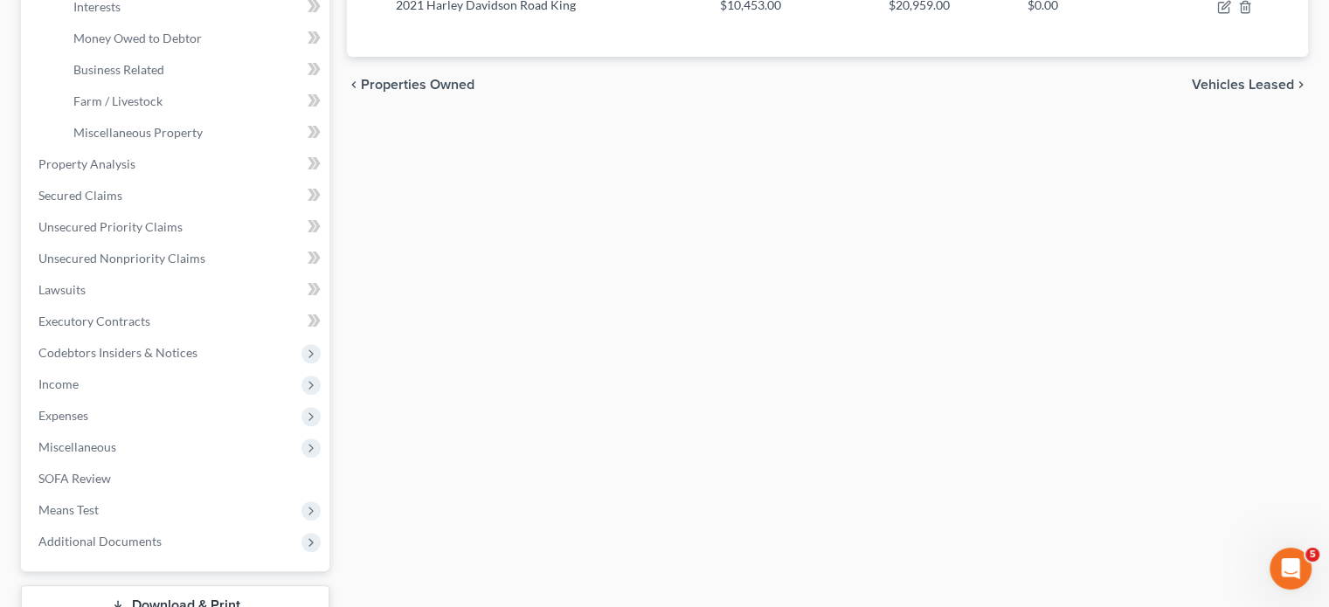
scroll to position [524, 0]
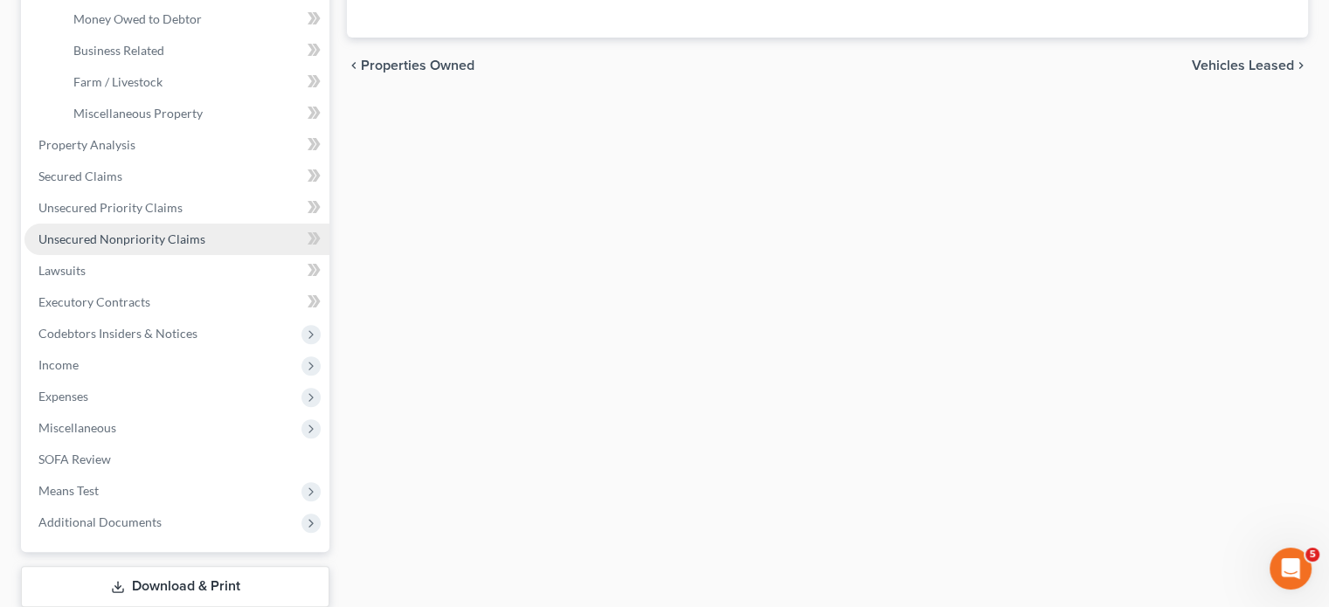
click at [205, 246] on span "Unsecured Nonpriority Claims" at bounding box center [121, 239] width 167 height 15
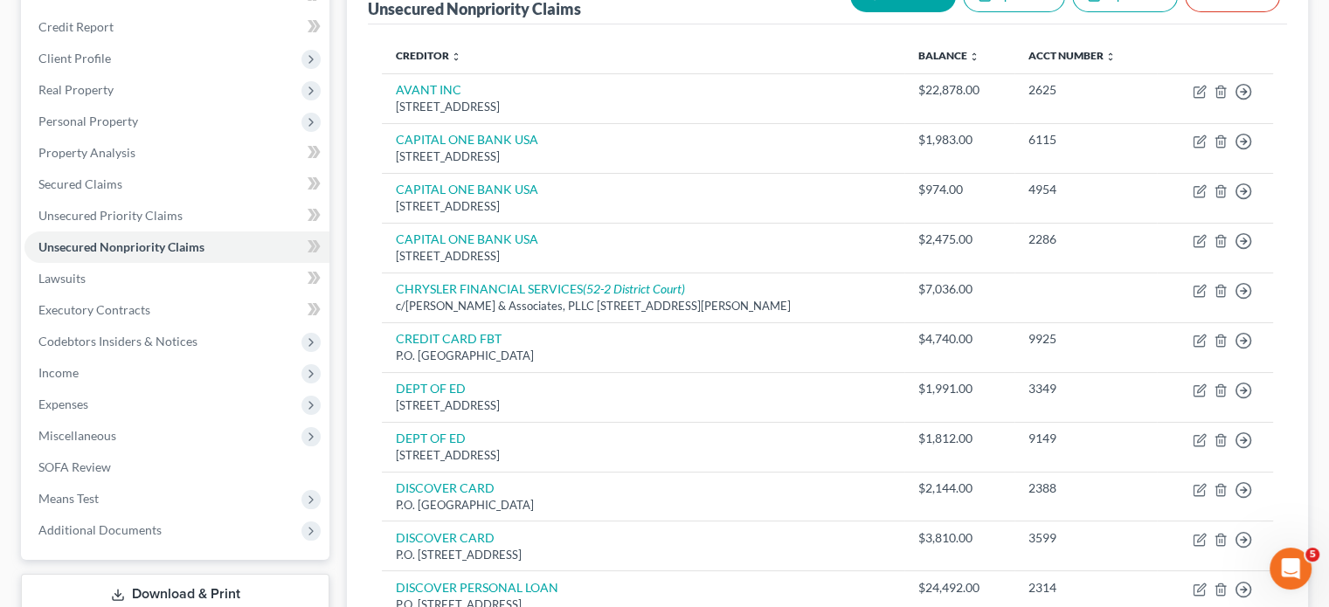
scroll to position [203, 0]
click at [114, 191] on span "Secured Claims" at bounding box center [80, 183] width 84 height 15
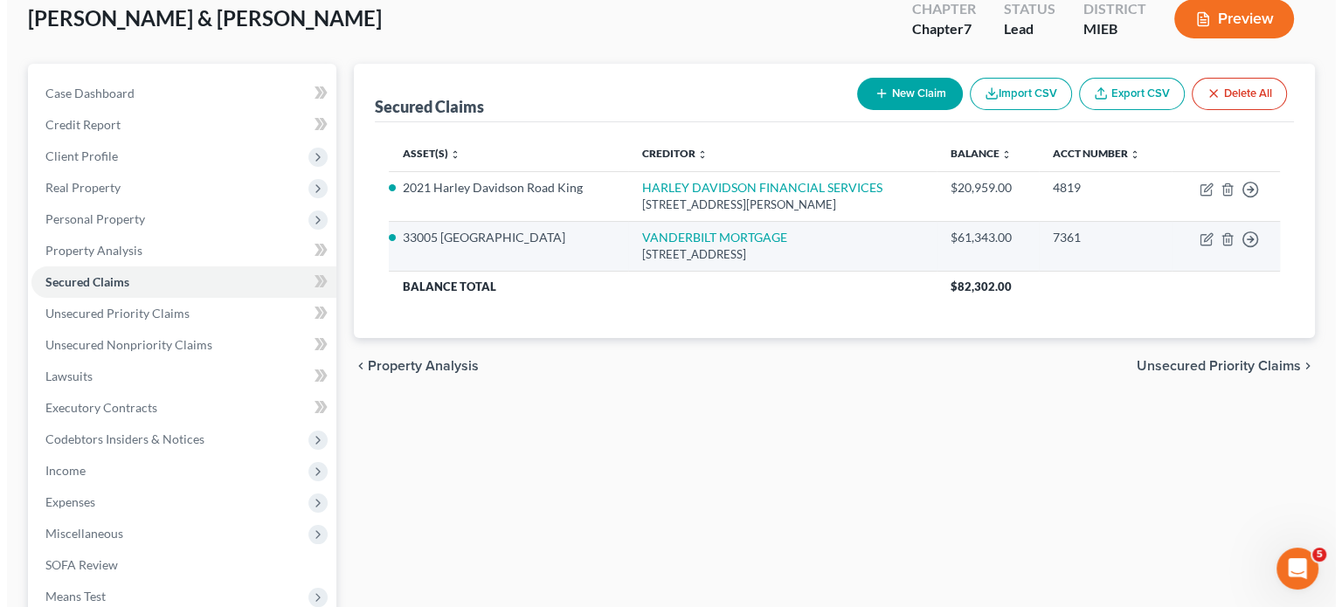
scroll to position [100, 0]
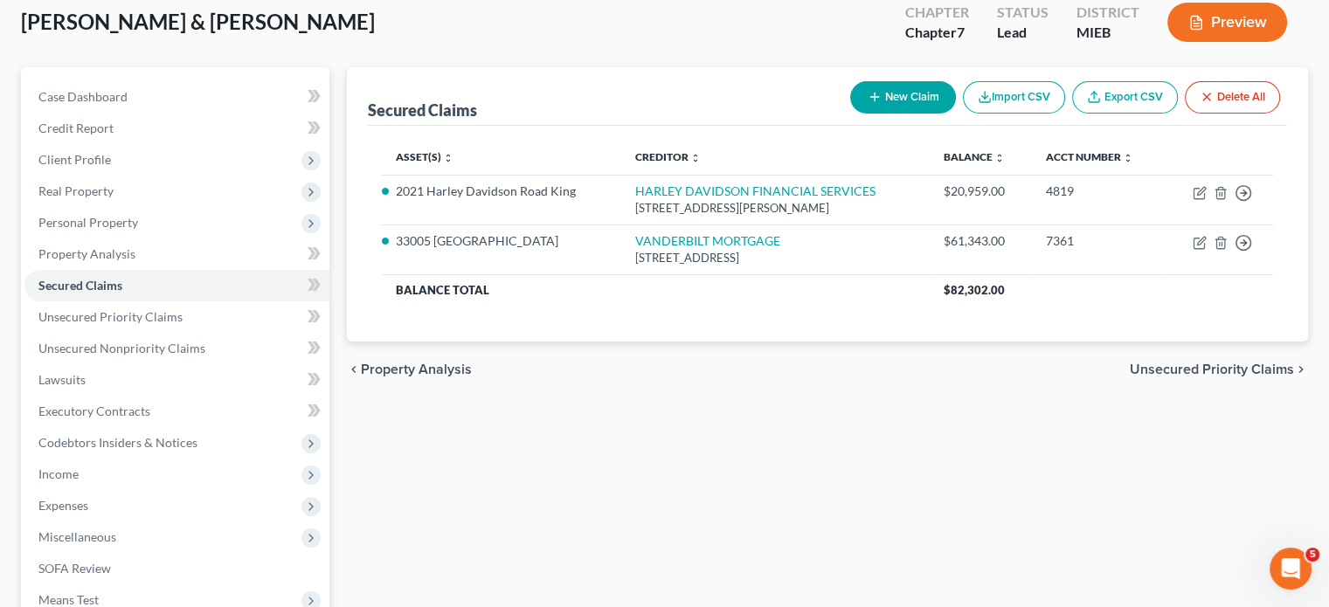
click at [850, 114] on button "New Claim" at bounding box center [903, 97] width 106 height 32
select select "2"
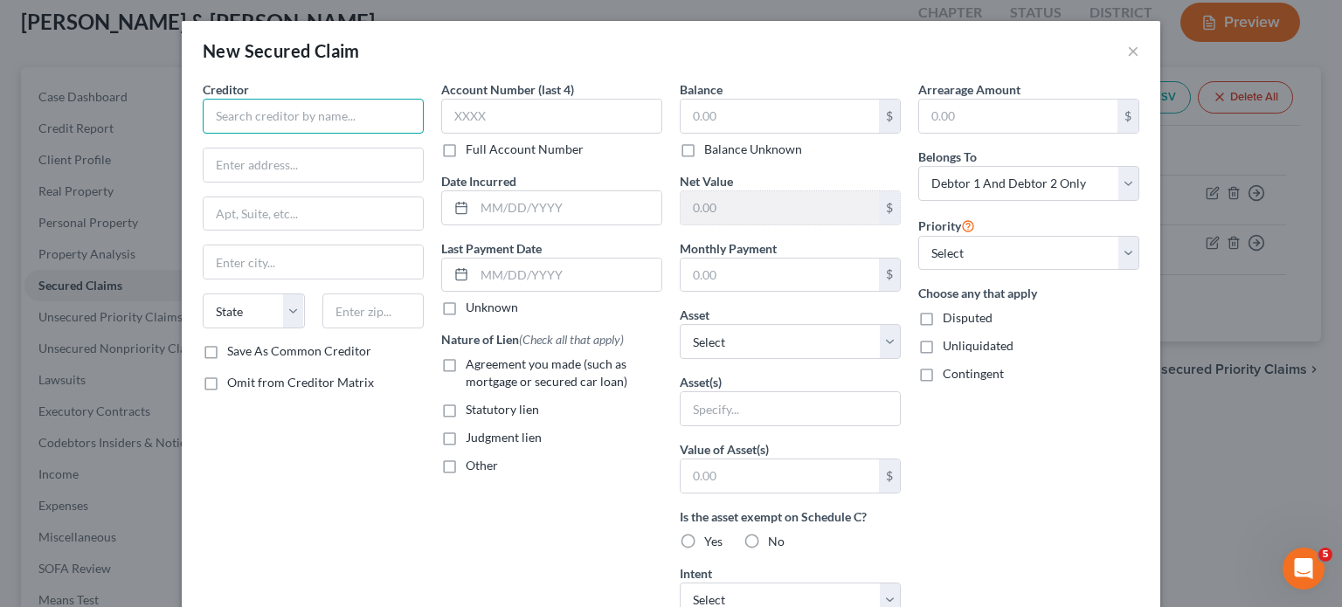
click at [203, 134] on input "text" at bounding box center [313, 116] width 221 height 35
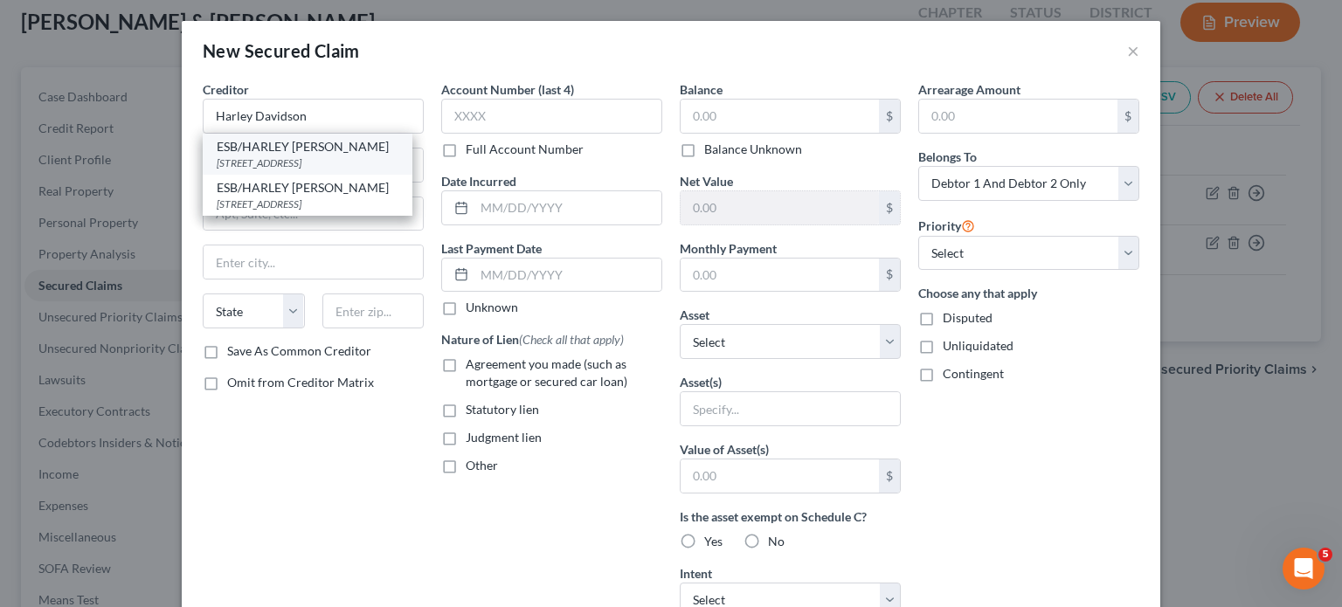
click at [253, 156] on div "ESB/HARLEY DAVIDSON CR" at bounding box center [308, 146] width 182 height 17
type input "ESB/HARLEY DAVIDSON CR"
type input "PO BOX 21829"
type input "Carson City"
select select "31"
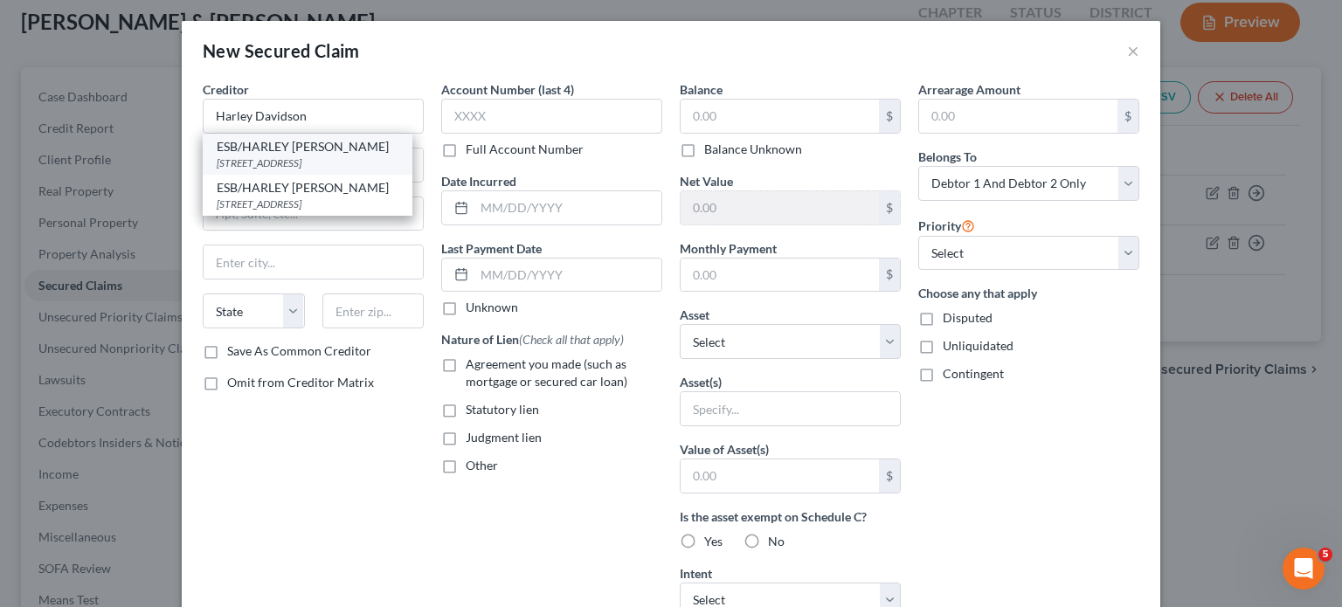
type input "89721"
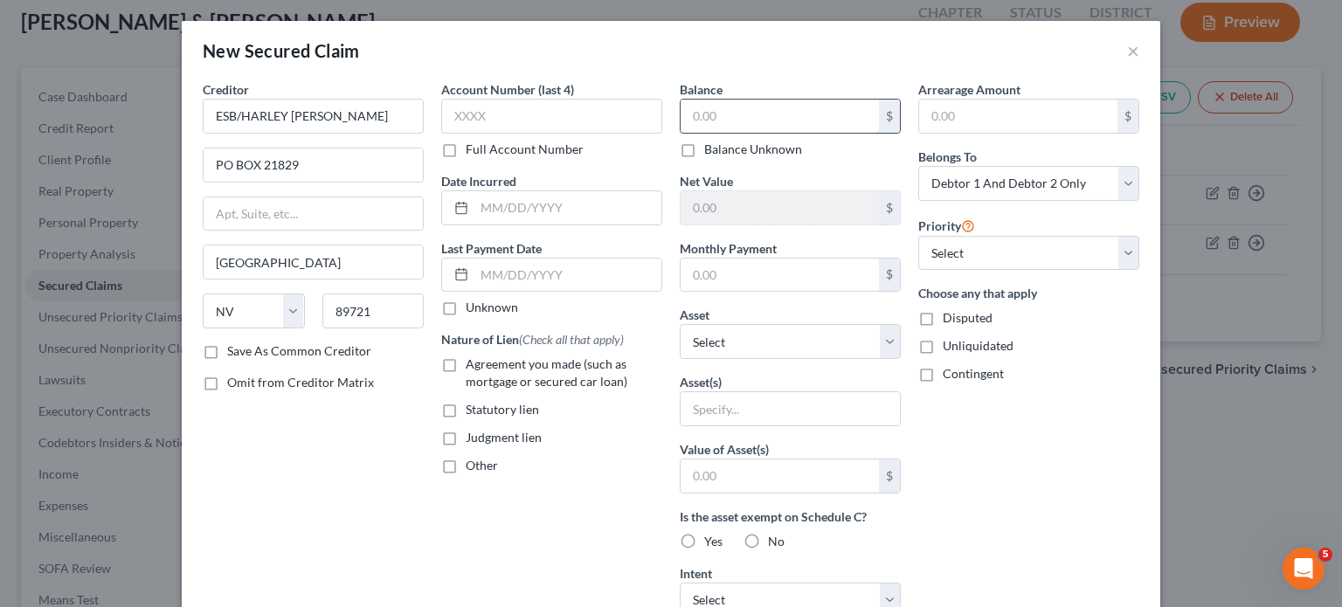
click at [716, 133] on input "text" at bounding box center [780, 116] width 198 height 33
type input "10,333"
click at [716, 359] on select "Select Other Multiple Assets Clothing - Everyday clothing - $250.0 Household Go…" at bounding box center [790, 341] width 221 height 35
click at [644, 391] on label "Agreement you made (such as mortgage or secured car loan)" at bounding box center [564, 373] width 197 height 35
click at [484, 367] on input "Agreement you made (such as mortgage or secured car loan)" at bounding box center [478, 361] width 11 height 11
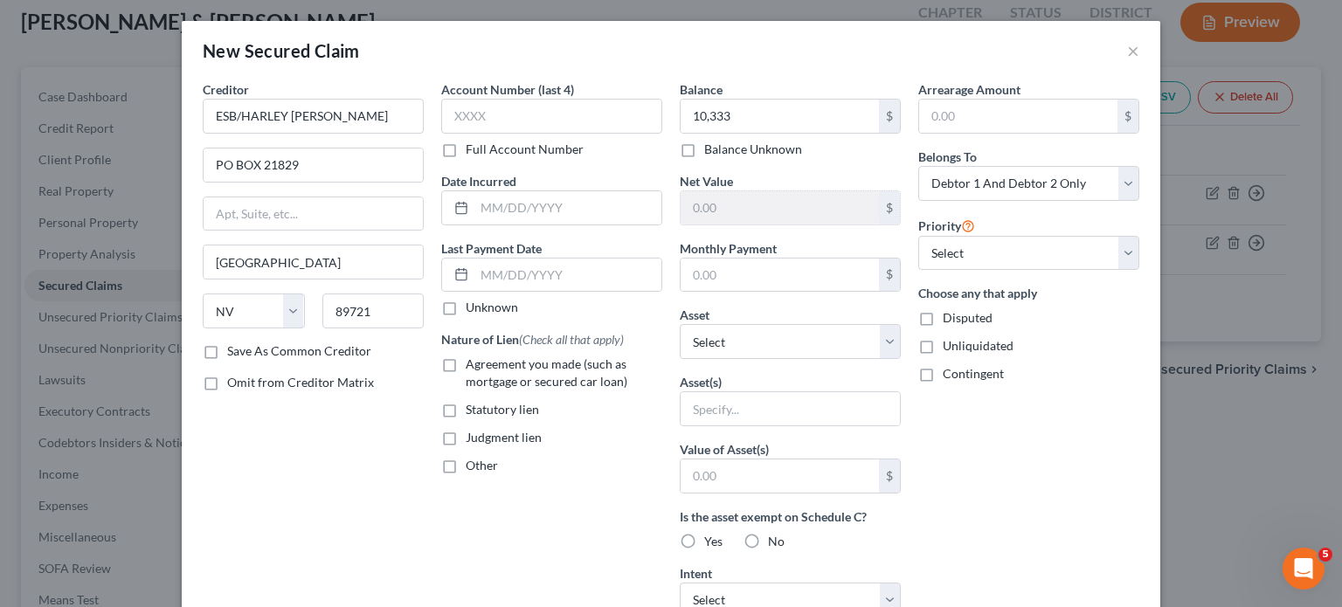
checkbox input "true"
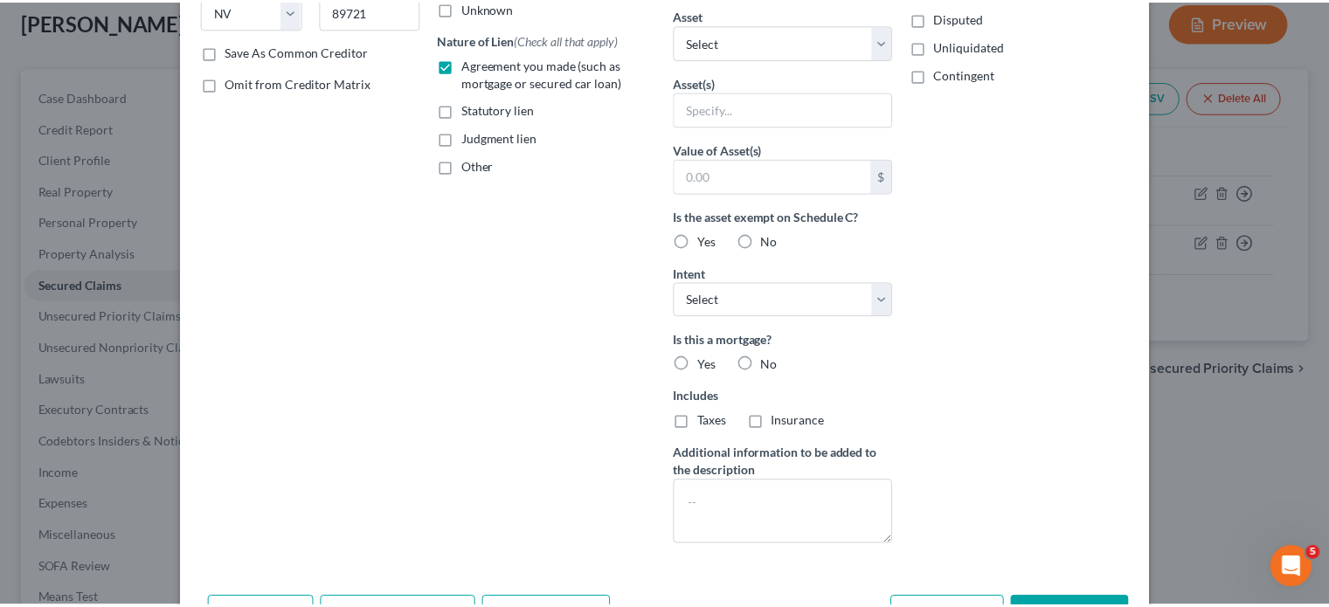
scroll to position [598, 0]
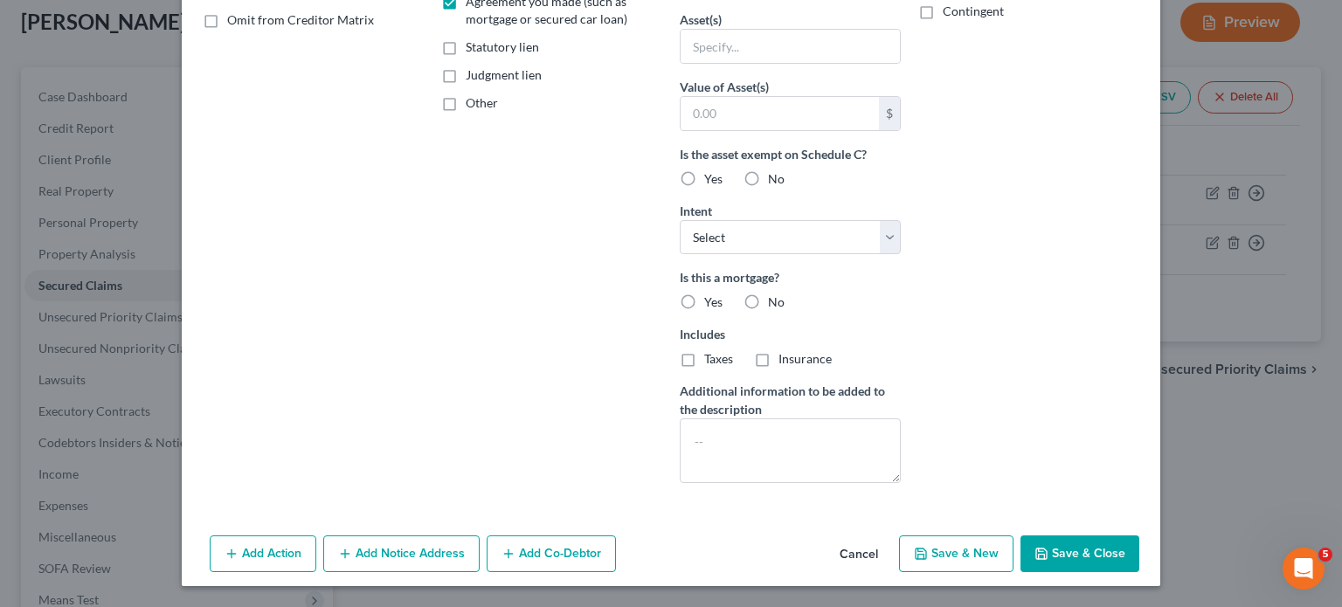
click at [1140, 536] on button "Save & Close" at bounding box center [1080, 554] width 119 height 37
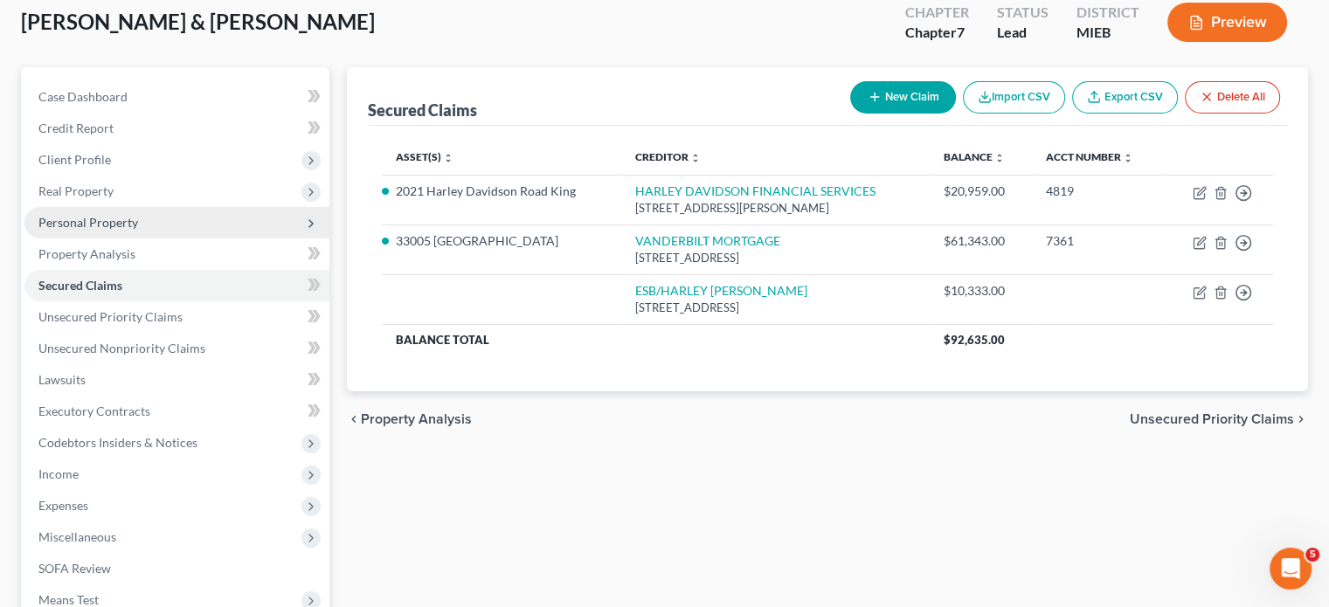
click at [191, 239] on span "Personal Property" at bounding box center [176, 222] width 305 height 31
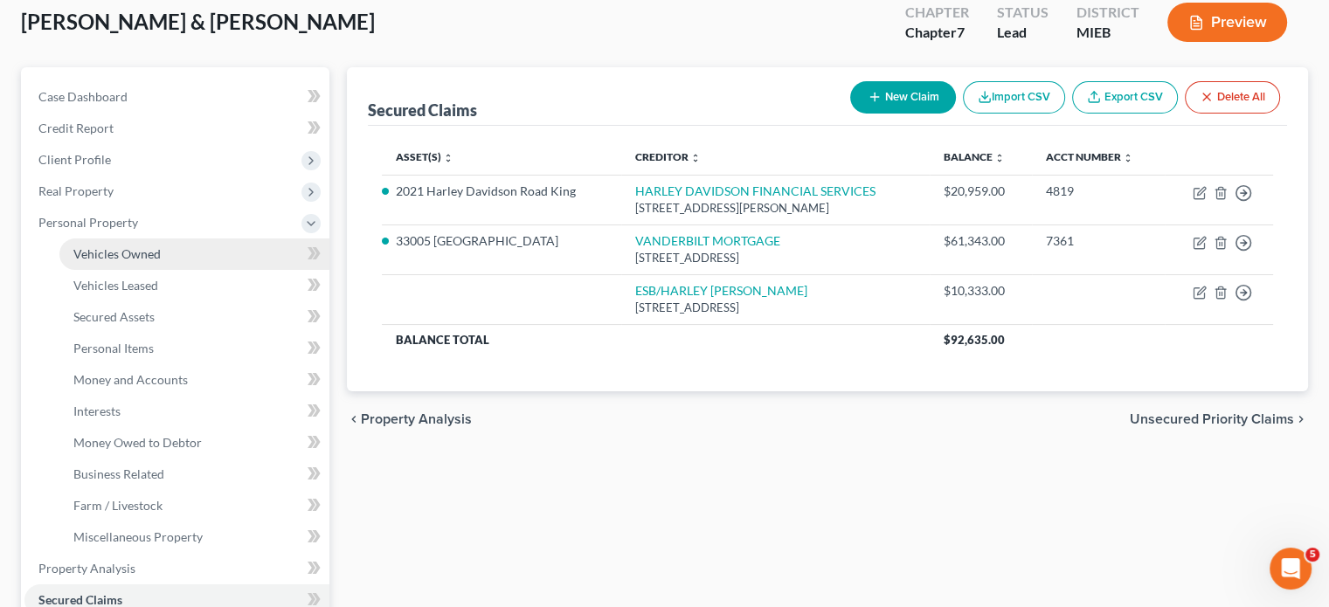
click at [195, 270] on link "Vehicles Owned" at bounding box center [194, 254] width 270 height 31
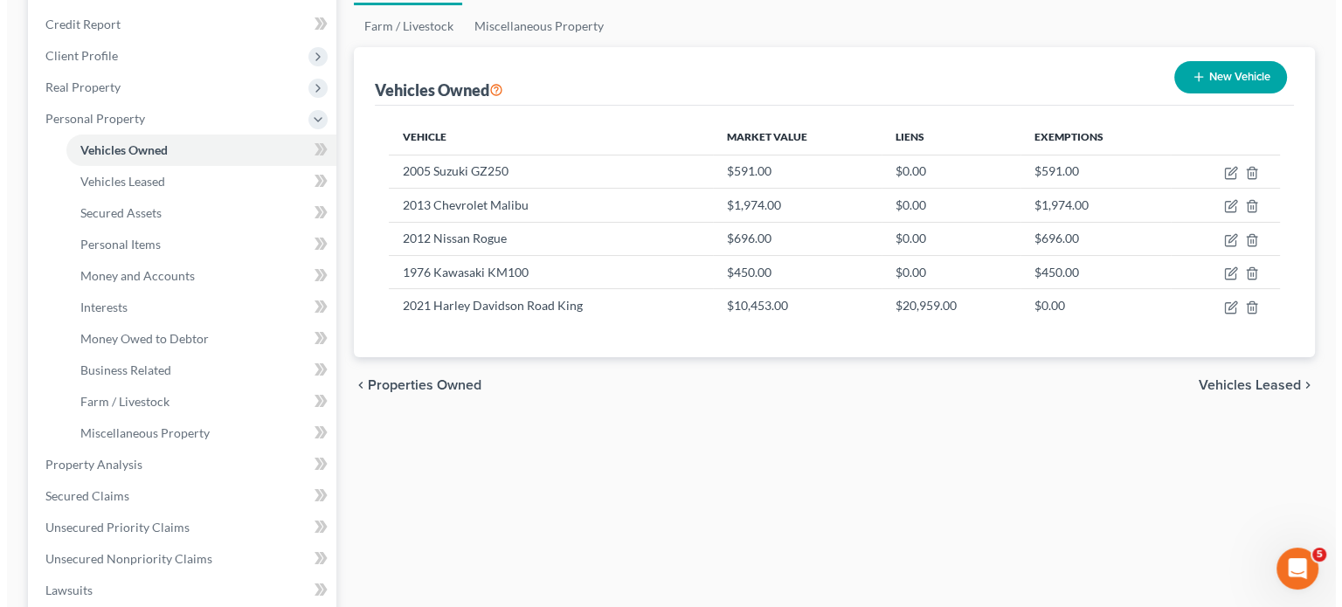
scroll to position [220, 0]
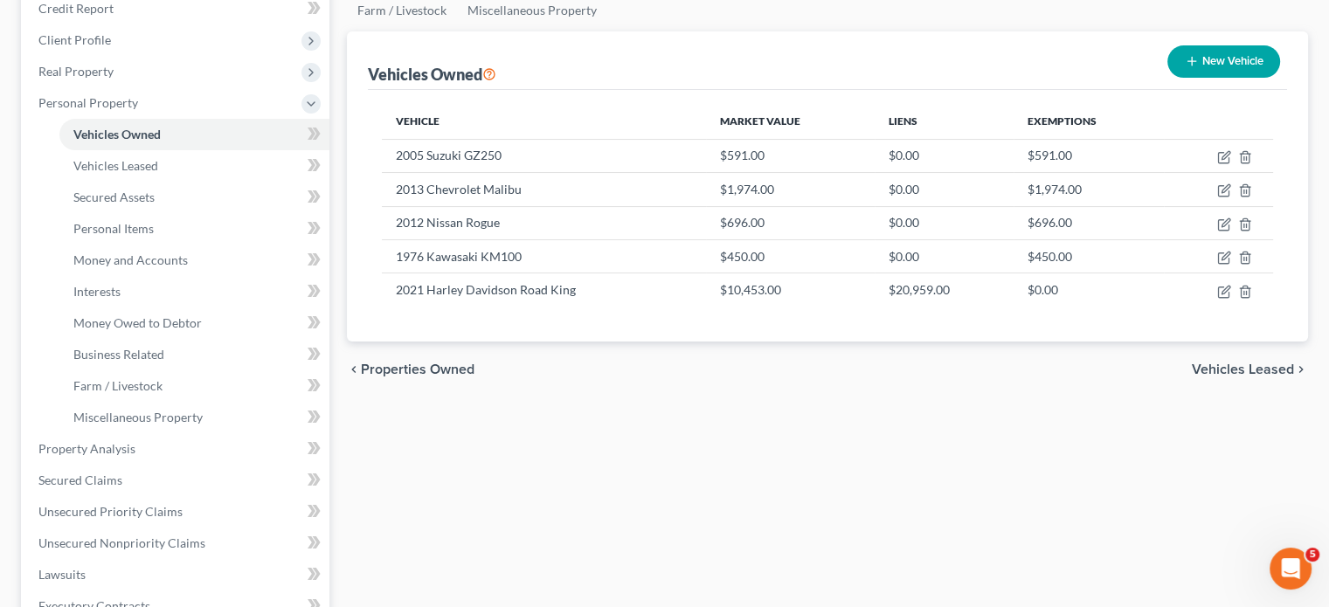
click at [1167, 78] on button "New Vehicle" at bounding box center [1223, 61] width 113 height 32
select select "0"
select select "2"
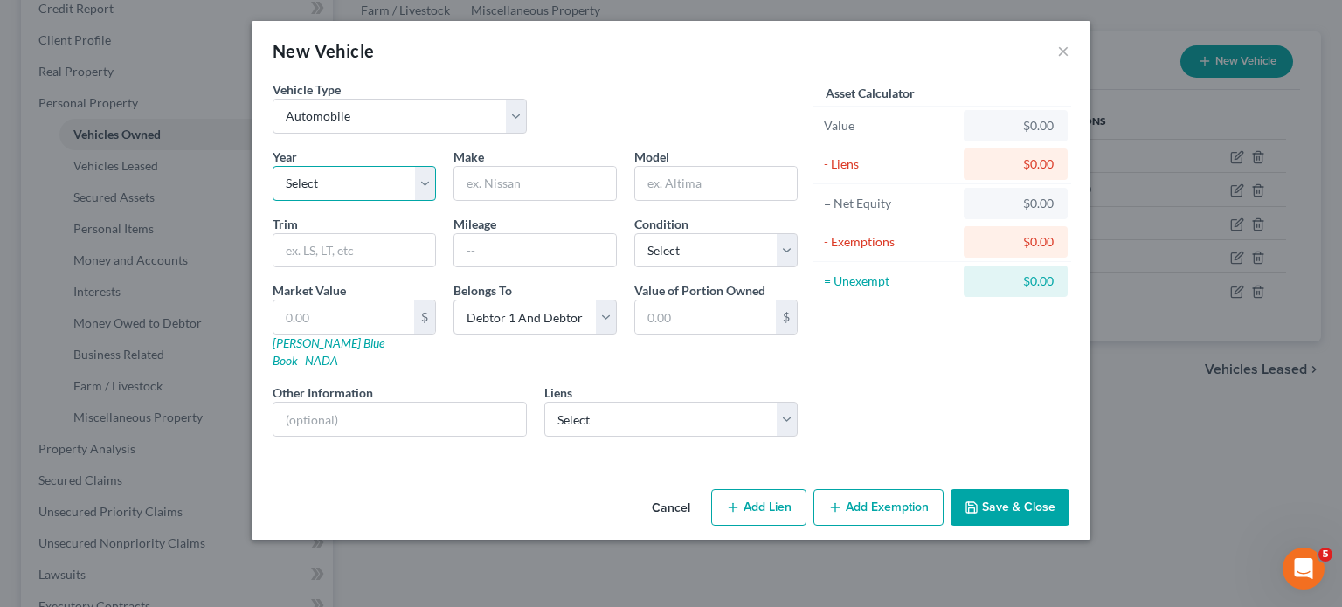
click at [273, 201] on select "Select 2026 2025 2024 2023 2022 2021 2020 2019 2018 2017 2016 2015 2014 2013 20…" at bounding box center [354, 183] width 163 height 35
select select "13"
click at [273, 201] on select "Select 2026 2025 2024 2023 2022 2021 2020 2019 2018 2017 2016 2015 2014 2013 20…" at bounding box center [354, 183] width 163 height 35
click at [657, 200] on input "text" at bounding box center [716, 183] width 162 height 33
type input "Soft Tail Delux"
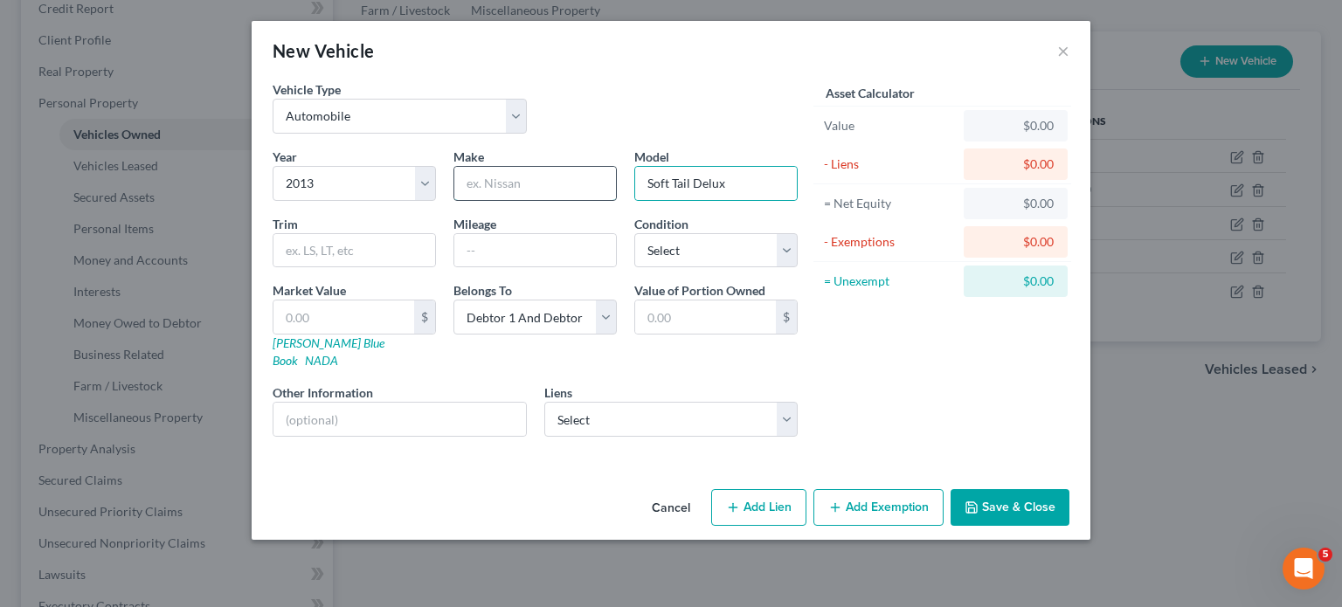
click at [538, 200] on input "text" at bounding box center [535, 183] width 162 height 33
type input "Harley Davidson"
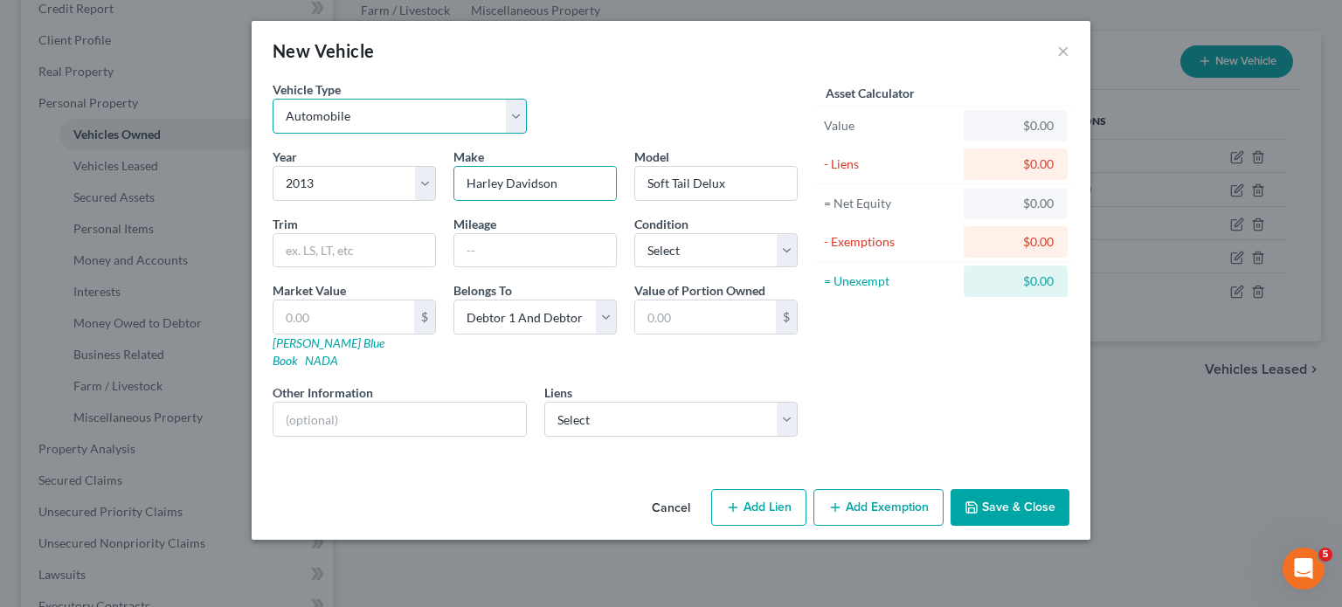
click at [474, 134] on select "Select Automobile Truck Trailer Watercraft Aircraft Motor Home Atv Other Vehicle" at bounding box center [400, 116] width 254 height 35
select select "7"
click at [273, 123] on select "Select Automobile Truck Trailer Watercraft Aircraft Motor Home Atv Other Vehicle" at bounding box center [400, 116] width 254 height 35
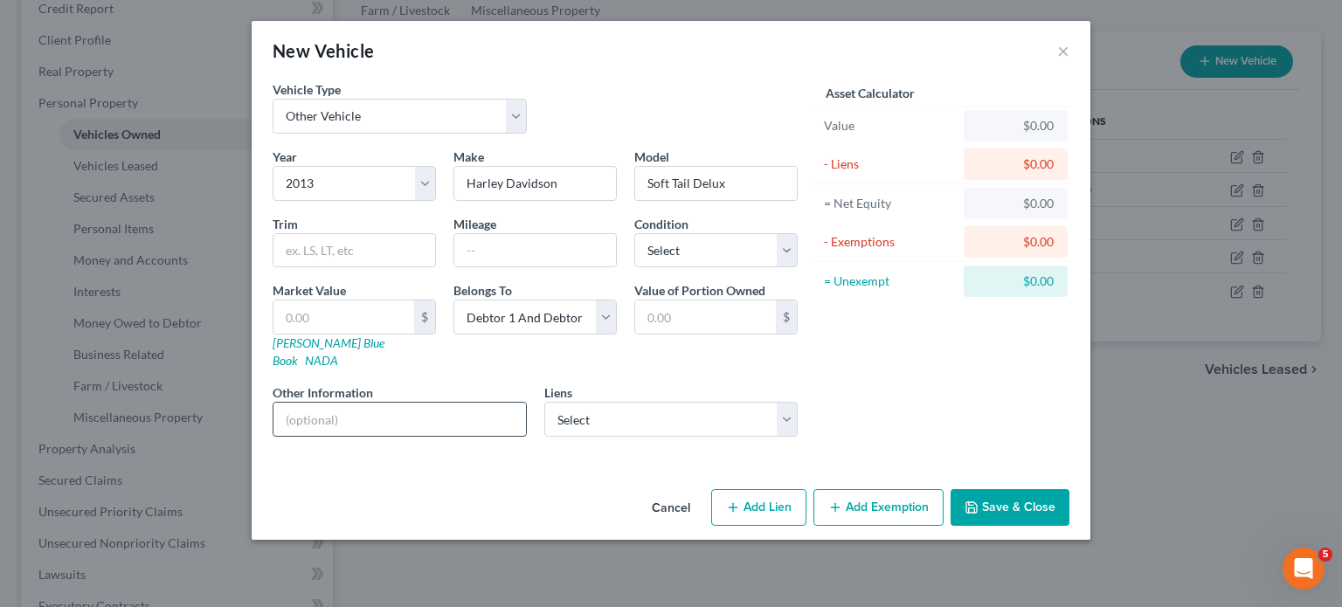
click at [353, 436] on input "text" at bounding box center [400, 419] width 253 height 33
type input "Motorcycle"
click at [551, 437] on select "Select ESB/HARLEY DAVIDSON CR - $10,333.00" at bounding box center [671, 419] width 254 height 35
select select "31"
select select "2"
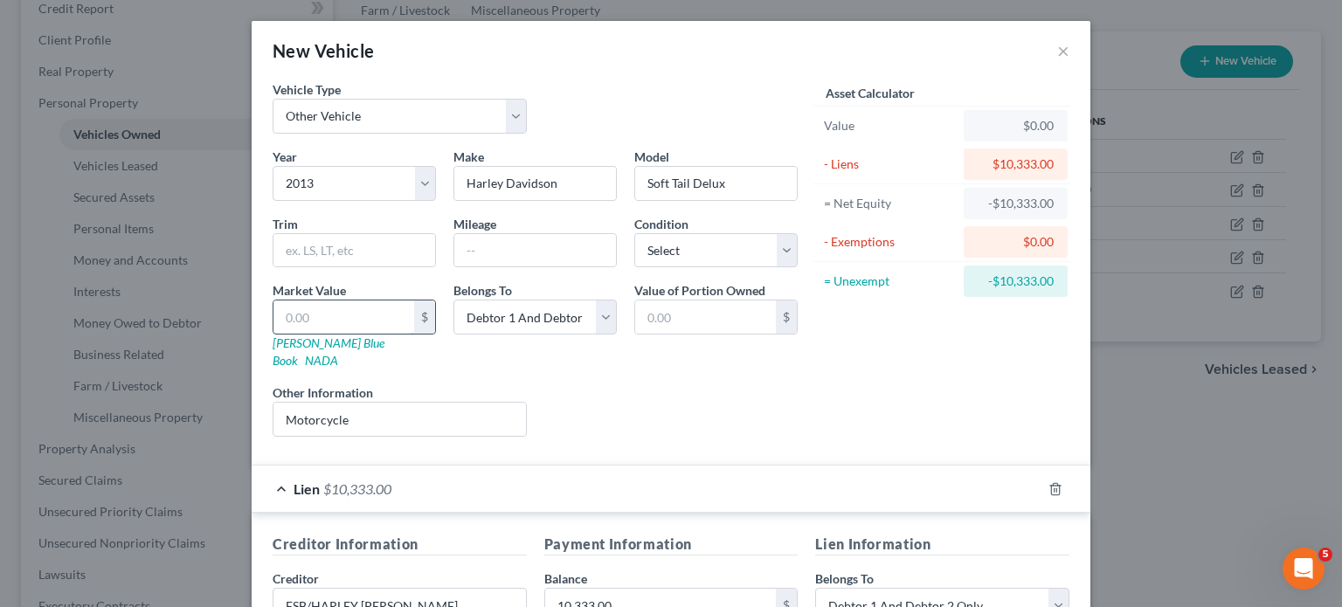
click at [274, 334] on input "text" at bounding box center [344, 317] width 141 height 33
type input "8"
type input "8.00"
type input "85"
type input "85.00"
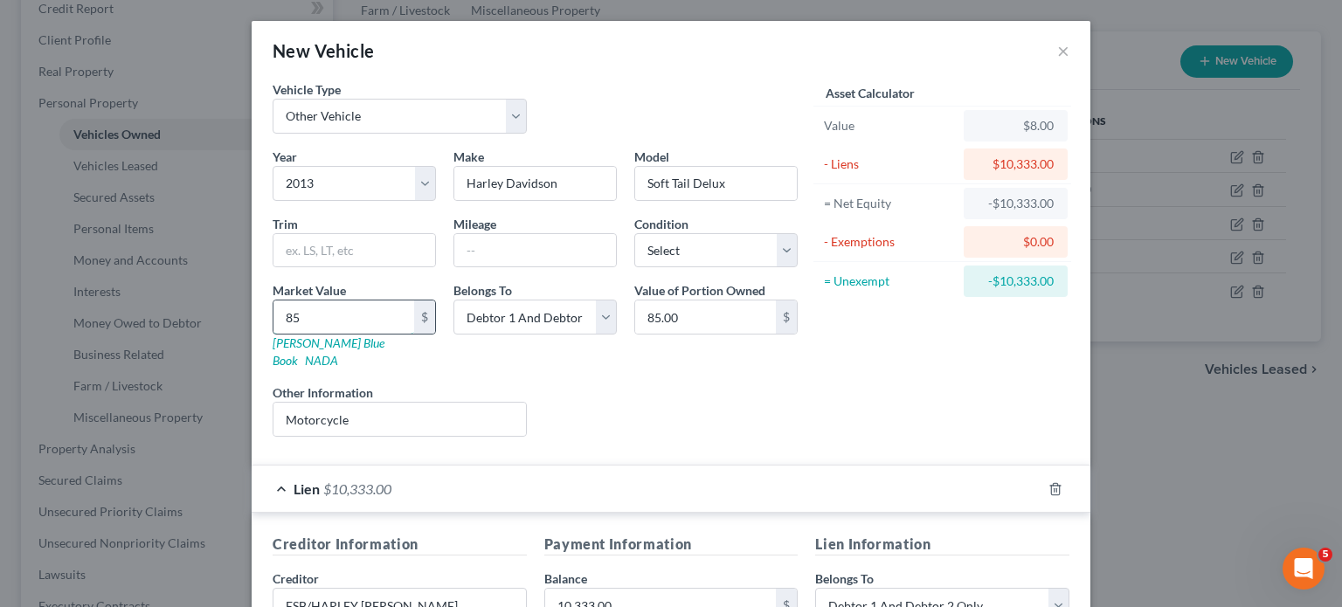
type input "850"
type input "850.00"
type input "8500"
type input "8,500.00"
type input "8,500"
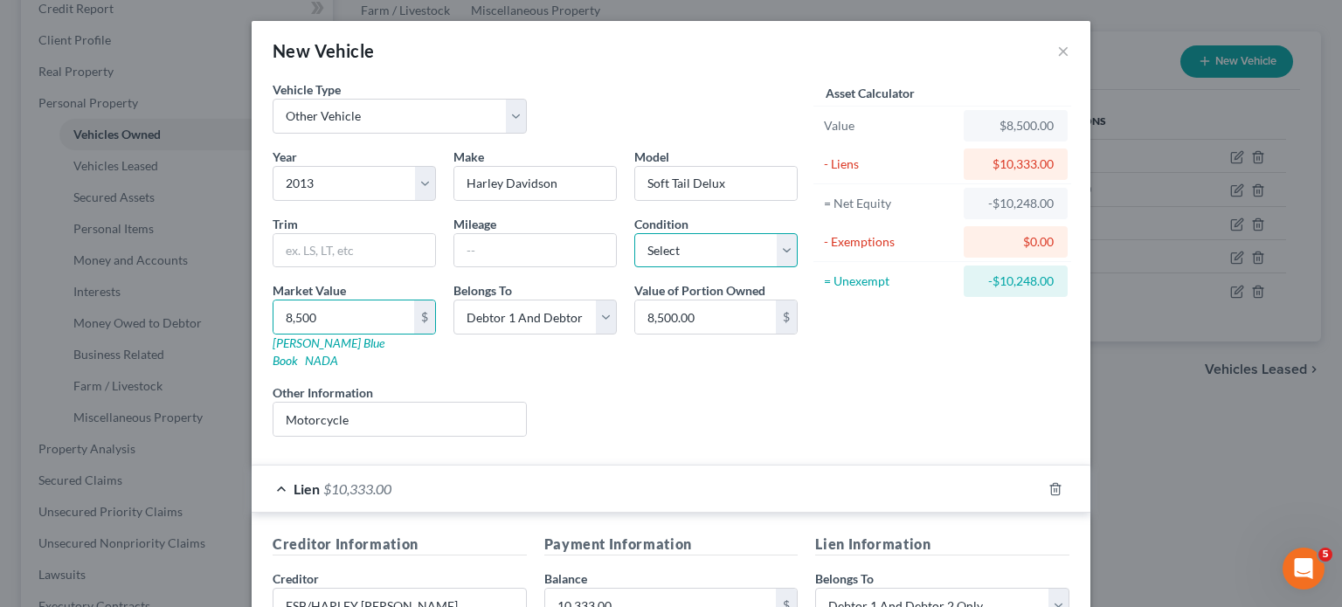
click at [718, 268] on select "Select Excellent Very Good Good Fair Poor" at bounding box center [715, 250] width 163 height 35
select select "2"
click at [634, 268] on select "Select Excellent Very Good Good Fair Poor" at bounding box center [715, 250] width 163 height 35
click at [539, 335] on select "Select Debtor 1 Only Debtor 2 Only Debtor 1 And Debtor 2 Only At Least One Of T…" at bounding box center [535, 317] width 163 height 35
select select "1"
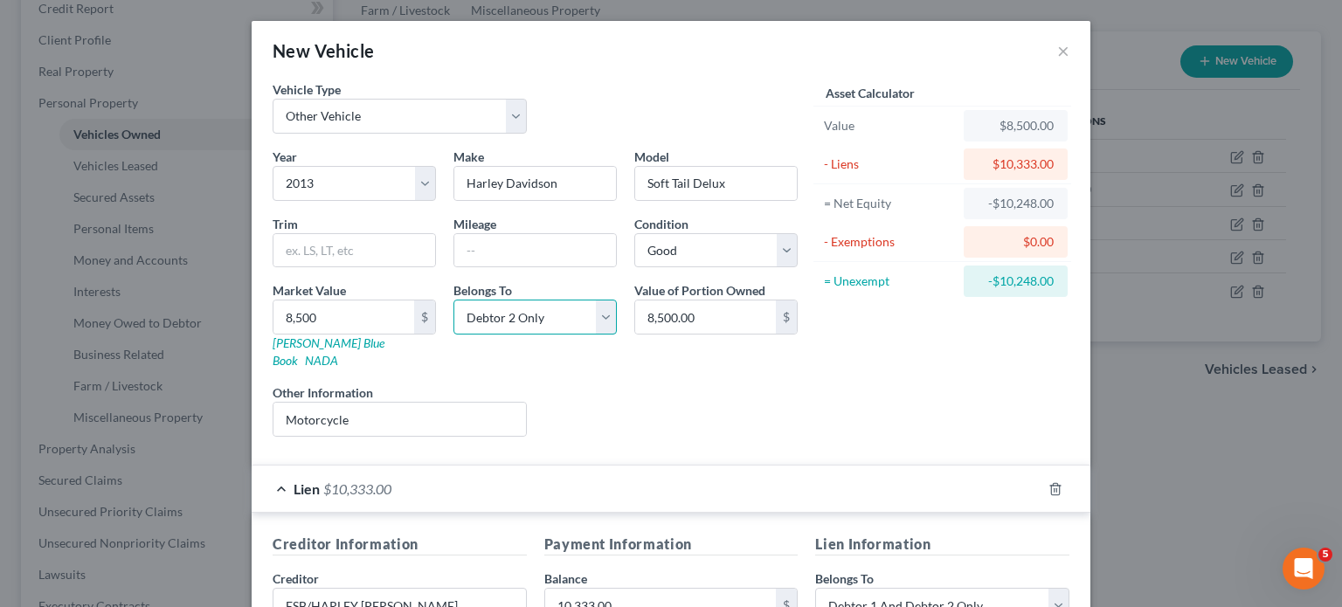
click at [454, 335] on select "Select Debtor 1 Only Debtor 2 Only Debtor 1 And Debtor 2 Only At Least One Of T…" at bounding box center [535, 317] width 163 height 35
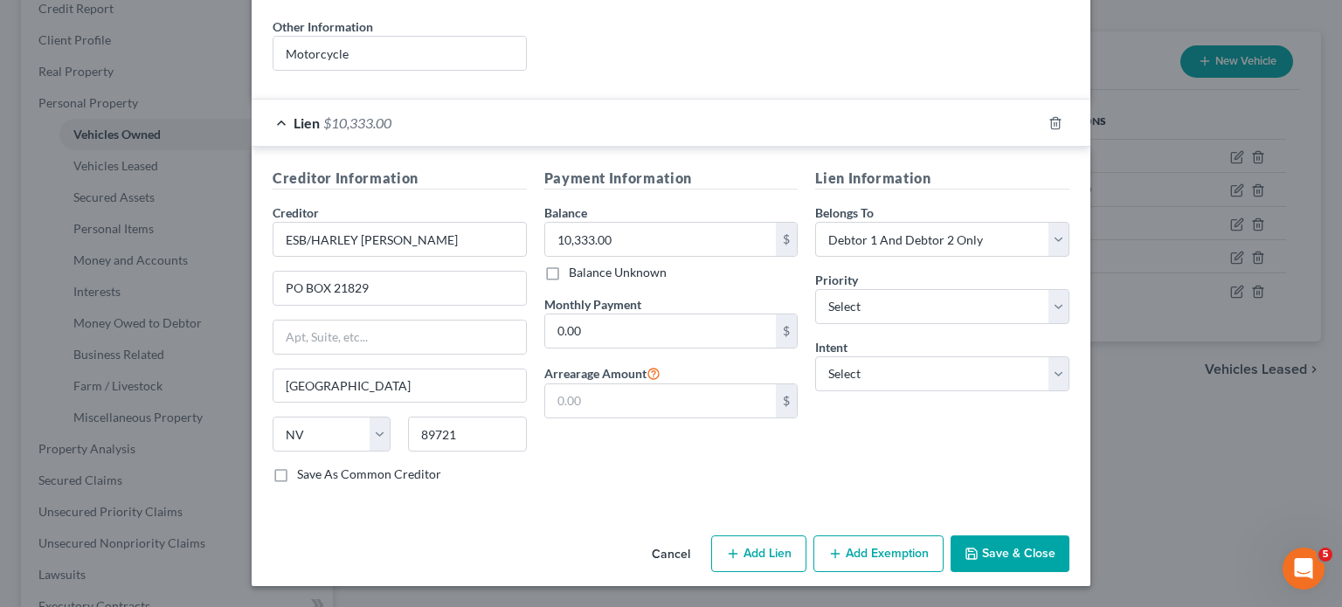
scroll to position [577, 0]
drag, startPoint x: 924, startPoint y: 548, endPoint x: 952, endPoint y: 297, distance: 252.4
click at [940, 373] on div "New Vehicle × Vehicle Type Select Automobile Truck Trailer Watercraft Aircraft …" at bounding box center [671, 121] width 839 height 932
click at [931, 176] on div "Lien Information Belongs To * Select Debtor 1 Only Debtor 2 Only Debtor 1 And D…" at bounding box center [943, 332] width 272 height 329
drag, startPoint x: 919, startPoint y: 146, endPoint x: 923, endPoint y: 164, distance: 18.7
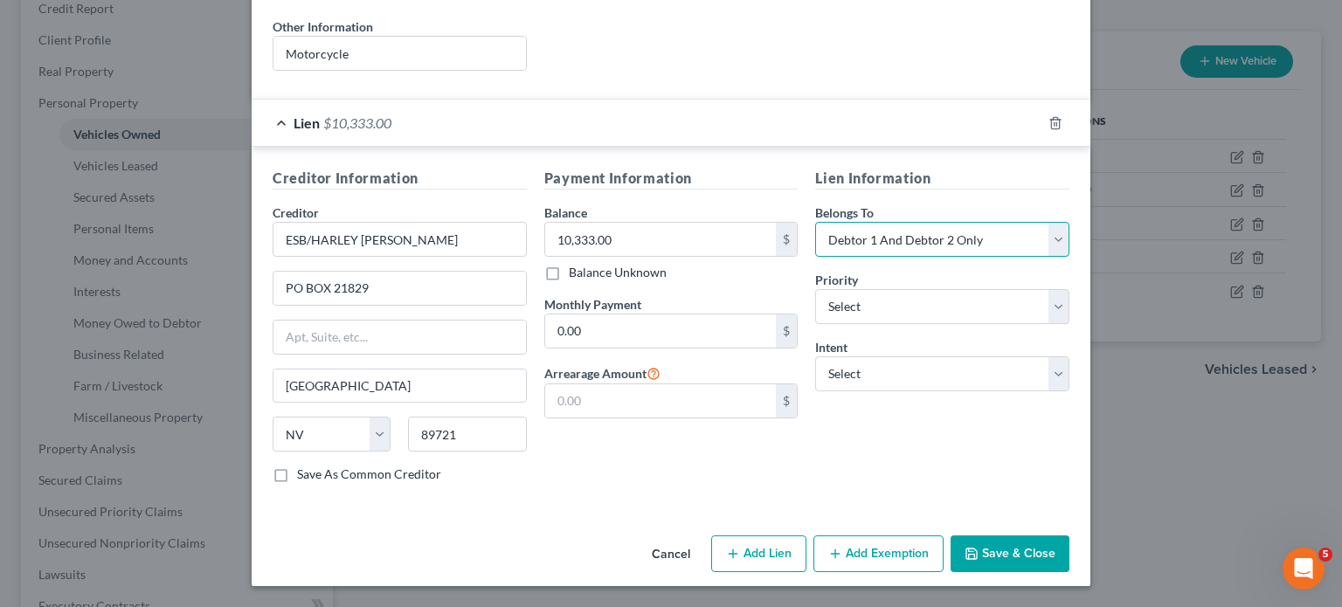
click at [919, 222] on select "Select Debtor 1 Only Debtor 2 Only Debtor 1 And Debtor 2 Only At Least One Of T…" at bounding box center [942, 239] width 254 height 35
select select "1"
click at [842, 222] on select "Select Debtor 1 Only Debtor 2 Only Debtor 1 And Debtor 2 Only At Least One Of T…" at bounding box center [942, 239] width 254 height 35
click at [921, 536] on button "Add Exemption" at bounding box center [879, 554] width 130 height 37
select select "2"
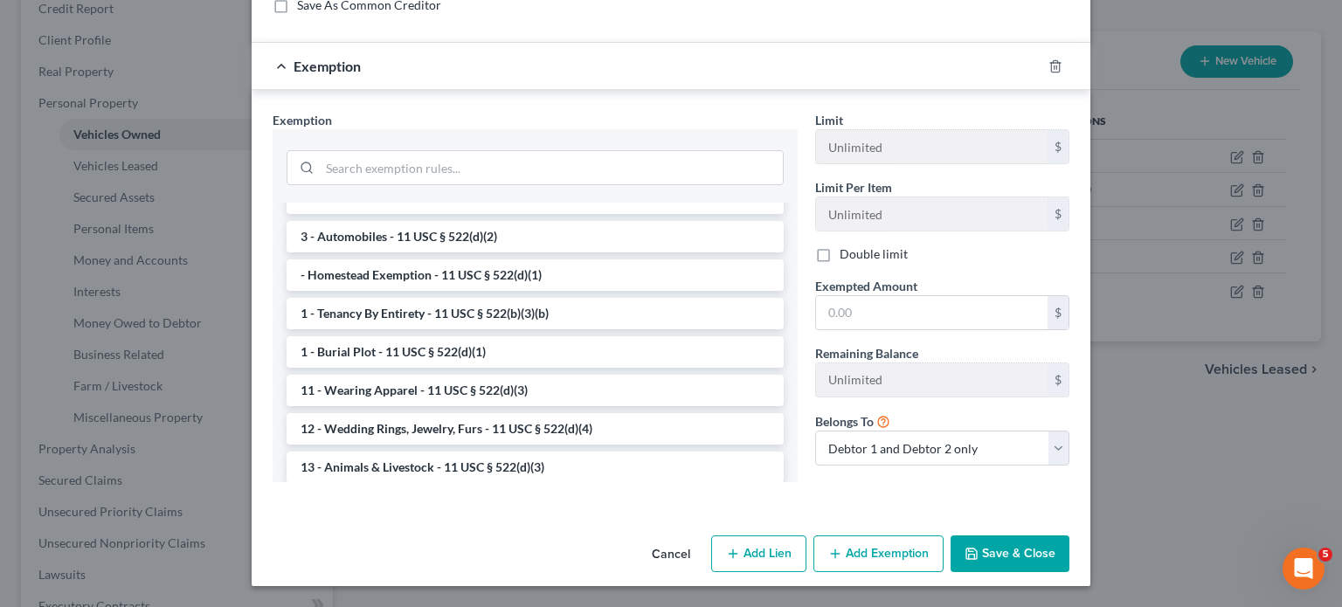
scroll to position [21, 0]
click at [619, 252] on li "3 - Automobiles - 11 USC § 522(d)(2)" at bounding box center [535, 235] width 497 height 31
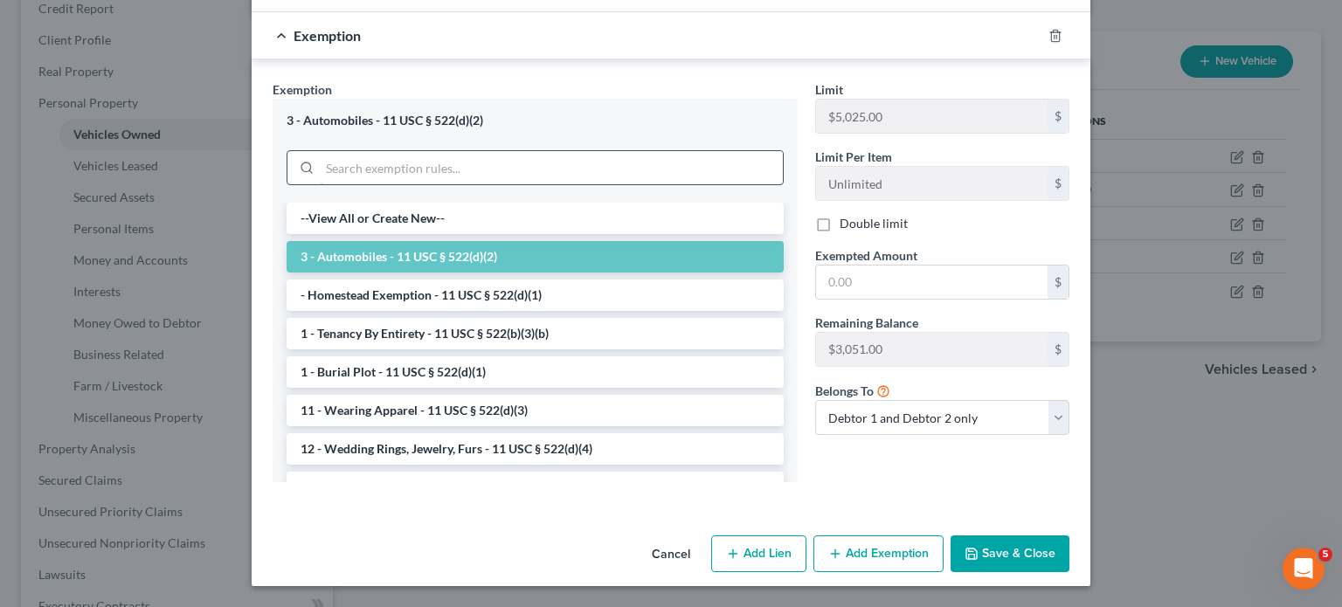
click at [572, 184] on input "search" at bounding box center [551, 167] width 463 height 33
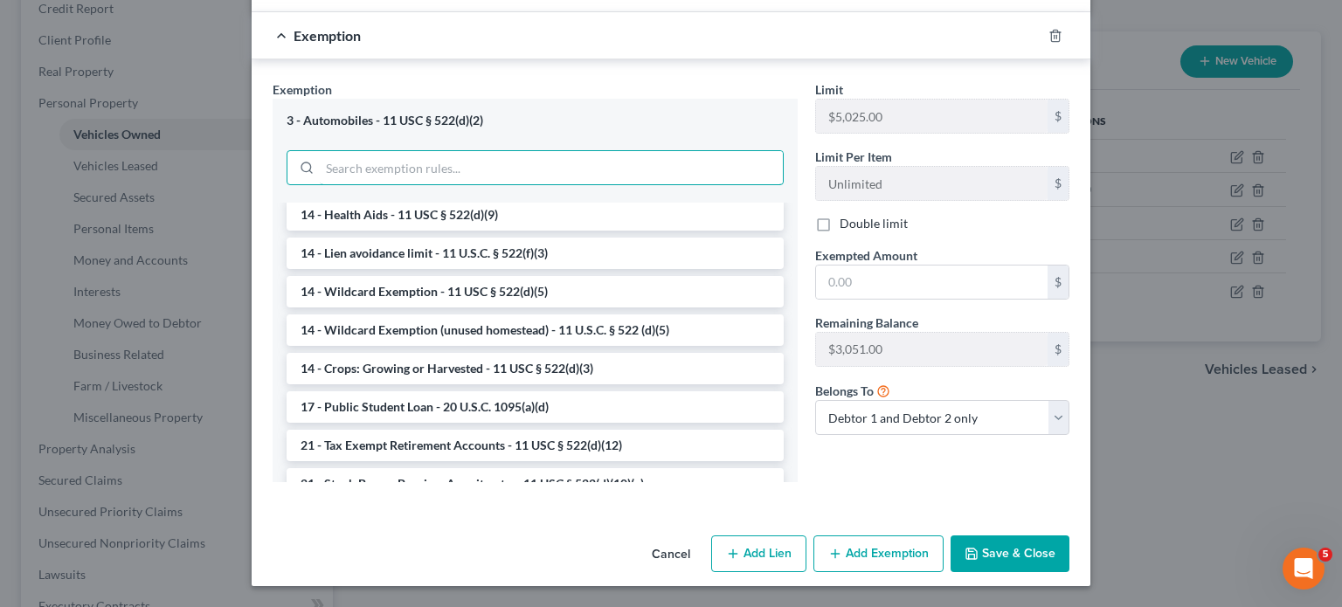
scroll to position [348, 0]
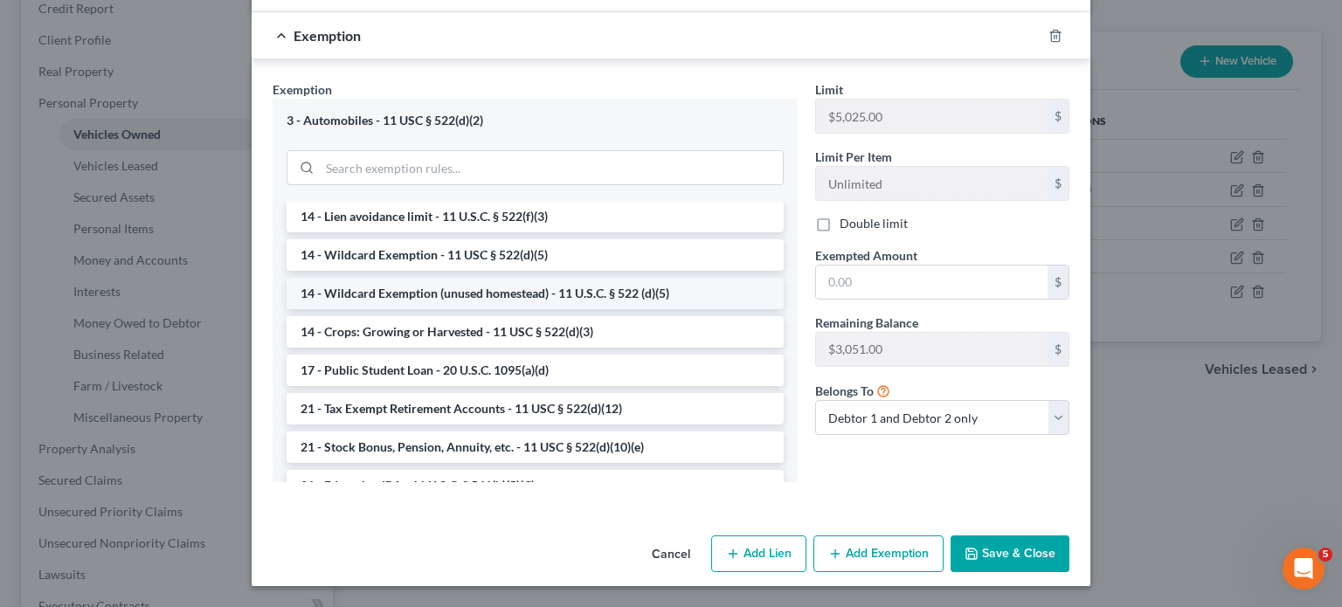
click at [496, 309] on li "14 - Wildcard Exemption (unused homestead) - 11 U.S.C. § 522 (d)(5)" at bounding box center [535, 293] width 497 height 31
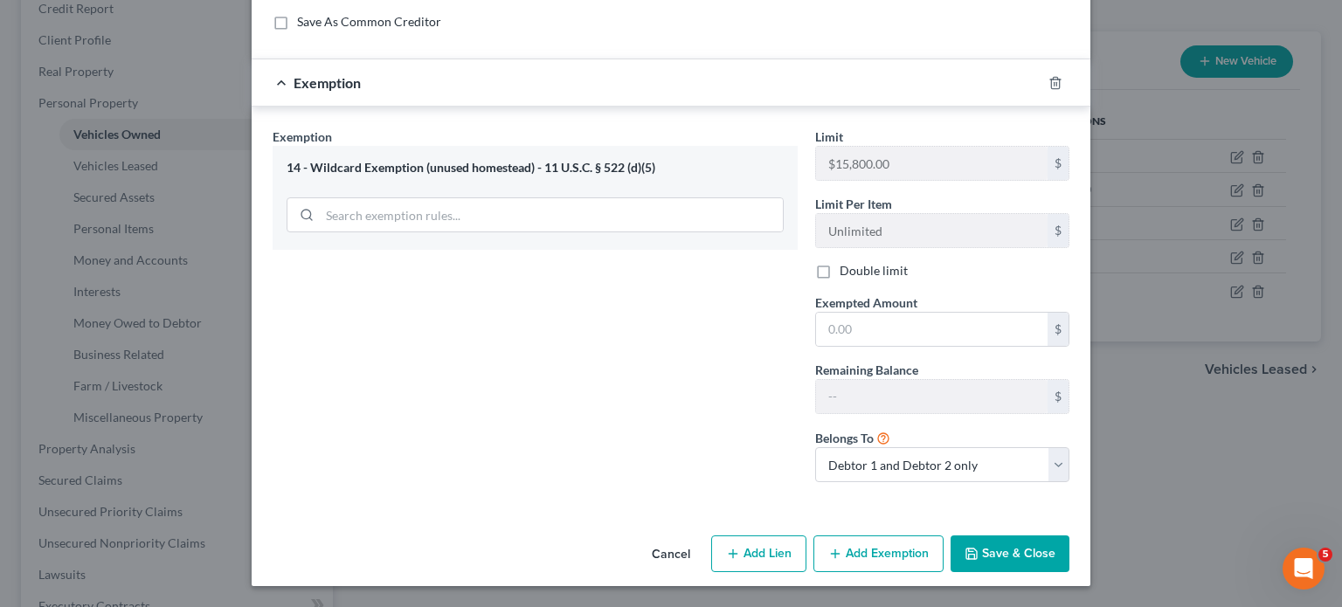
click at [957, 461] on div "Limit $5,025.00 $ Limit Per Item Unlimited $ Double limit Exempted Amount * $ R…" at bounding box center [943, 312] width 272 height 369
click at [938, 346] on input "text" at bounding box center [932, 329] width 232 height 33
type input "0"
drag, startPoint x: 1021, startPoint y: 423, endPoint x: 1015, endPoint y: 443, distance: 21.0
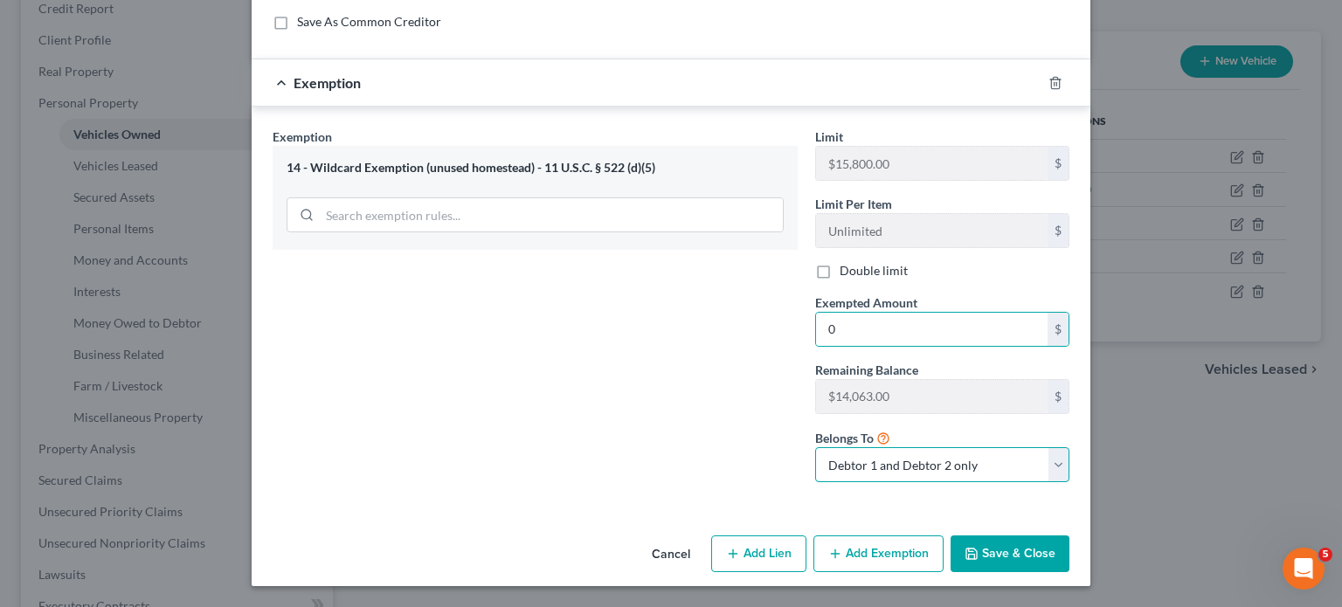
click at [1021, 447] on select "Debtor 1 only Debtor 2 only Debtor 1 and Debtor 2 only" at bounding box center [942, 464] width 254 height 35
select select "1"
click at [842, 447] on select "Debtor 1 only Debtor 2 only Debtor 1 and Debtor 2 only" at bounding box center [942, 464] width 254 height 35
click at [1070, 550] on button "Save & Close" at bounding box center [1010, 554] width 119 height 37
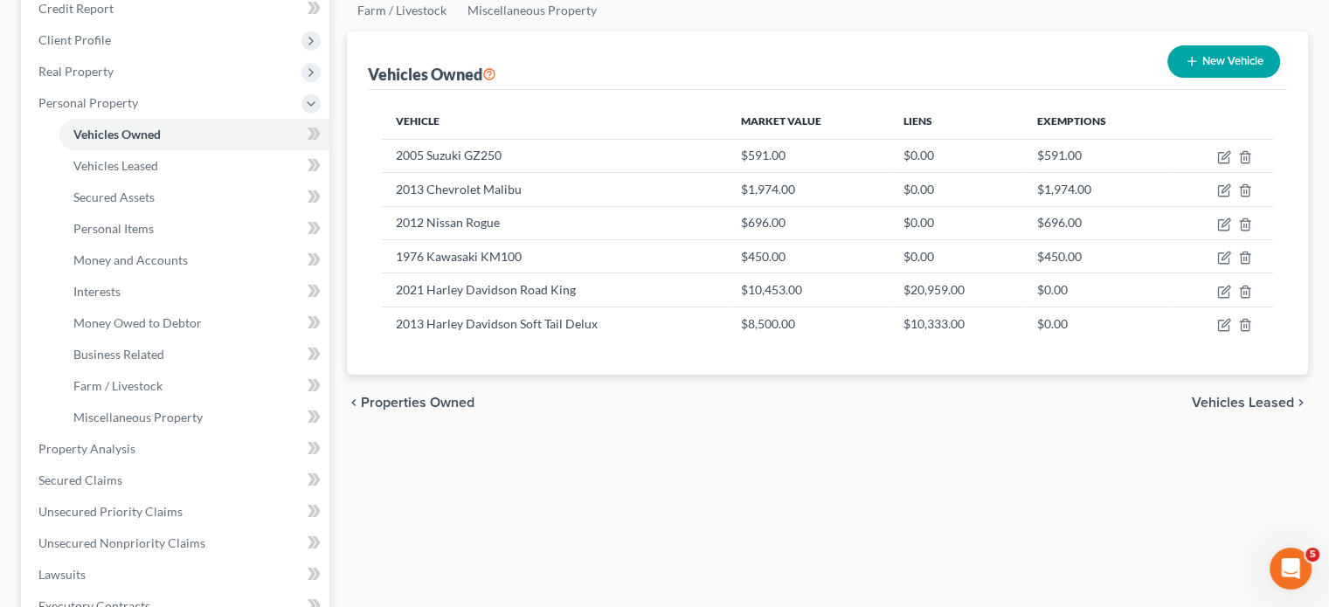
click at [1185, 68] on icon "button" at bounding box center [1192, 61] width 14 height 14
select select "0"
select select "2"
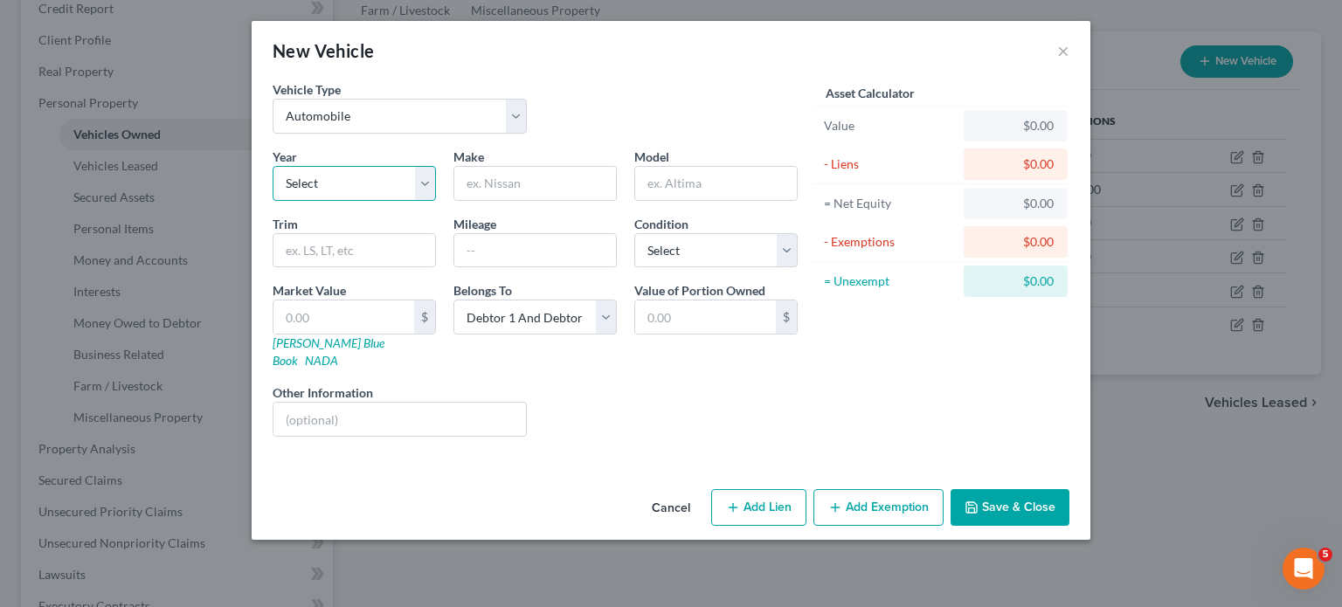
click at [363, 201] on select "Select 2026 2025 2024 2023 2022 2021 2020 2019 2018 2017 2016 2015 2014 2013 20…" at bounding box center [354, 183] width 163 height 35
select select "28"
click at [273, 201] on select "Select 2026 2025 2024 2023 2022 2021 2020 2019 2018 2017 2016 2015 2014 2013 20…" at bounding box center [354, 183] width 163 height 35
click at [529, 200] on input "text" at bounding box center [535, 183] width 162 height 33
type input "j"
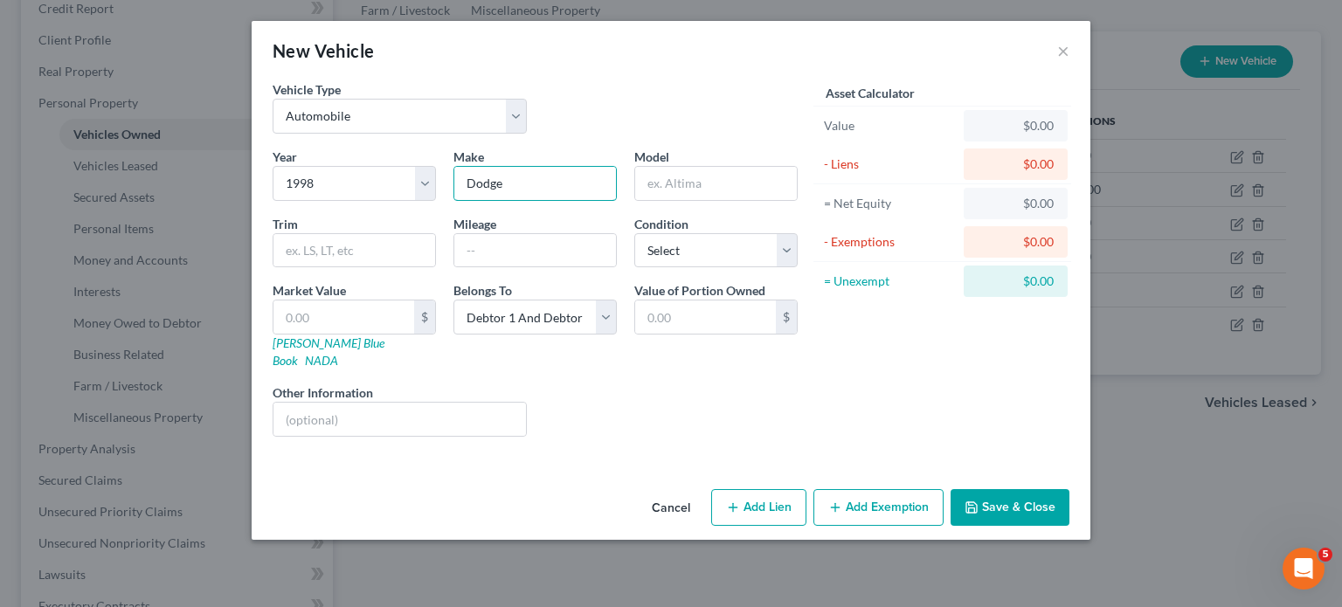
type input "Dodge"
type input "n"
type input "Neon"
click at [670, 268] on select "Select Excellent Very Good Good Fair Poor" at bounding box center [715, 250] width 163 height 35
select select "4"
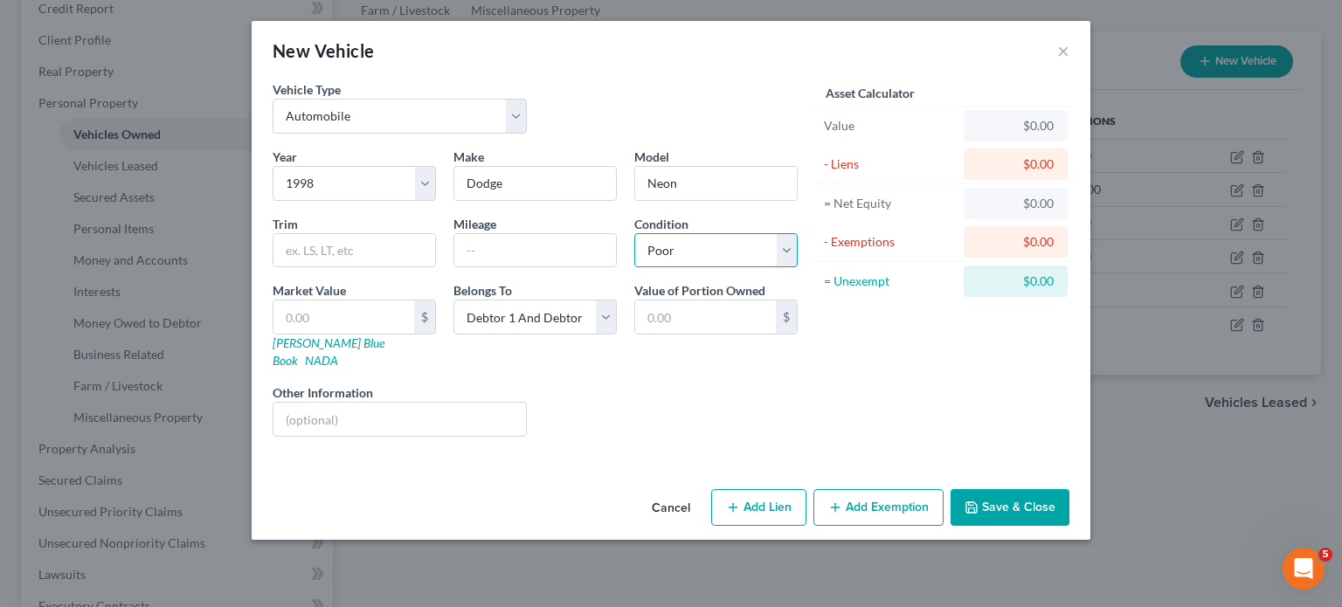
click at [634, 268] on select "Select Excellent Very Good Good Fair Poor" at bounding box center [715, 250] width 163 height 35
click at [294, 334] on input "text" at bounding box center [344, 317] width 141 height 33
type input "1"
type input "1.00"
type input "10"
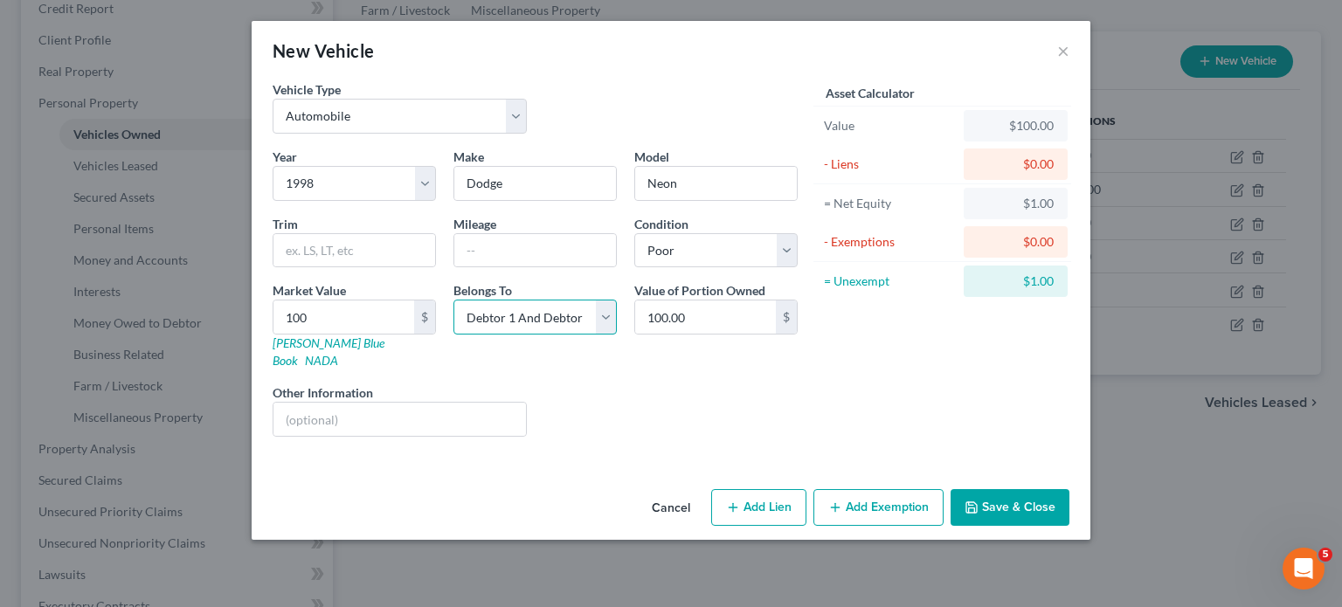
click at [526, 335] on select "Select Debtor 1 Only Debtor 2 Only Debtor 1 And Debtor 2 Only At Least One Of T…" at bounding box center [535, 317] width 163 height 35
click at [882, 451] on div "Asset Calculator Value $100.00 - Liens $0.00 = Net Equity $1.00 - Exemptions $0…" at bounding box center [943, 265] width 272 height 371
click at [587, 335] on select "Select Debtor 1 Only Debtor 2 Only Debtor 1 And Debtor 2 Only At Least One Of T…" at bounding box center [535, 317] width 163 height 35
click at [454, 335] on select "Select Debtor 1 Only Debtor 2 Only Debtor 1 And Debtor 2 Only At Least One Of T…" at bounding box center [535, 317] width 163 height 35
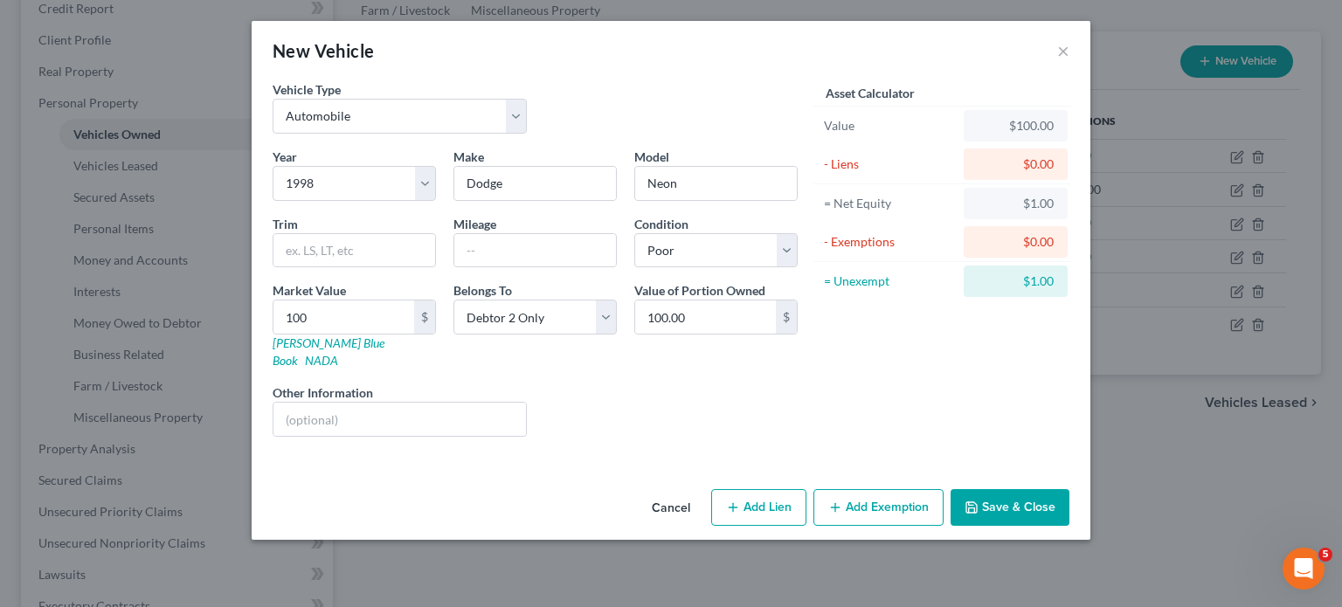
click at [944, 526] on button "Add Exemption" at bounding box center [879, 507] width 130 height 37
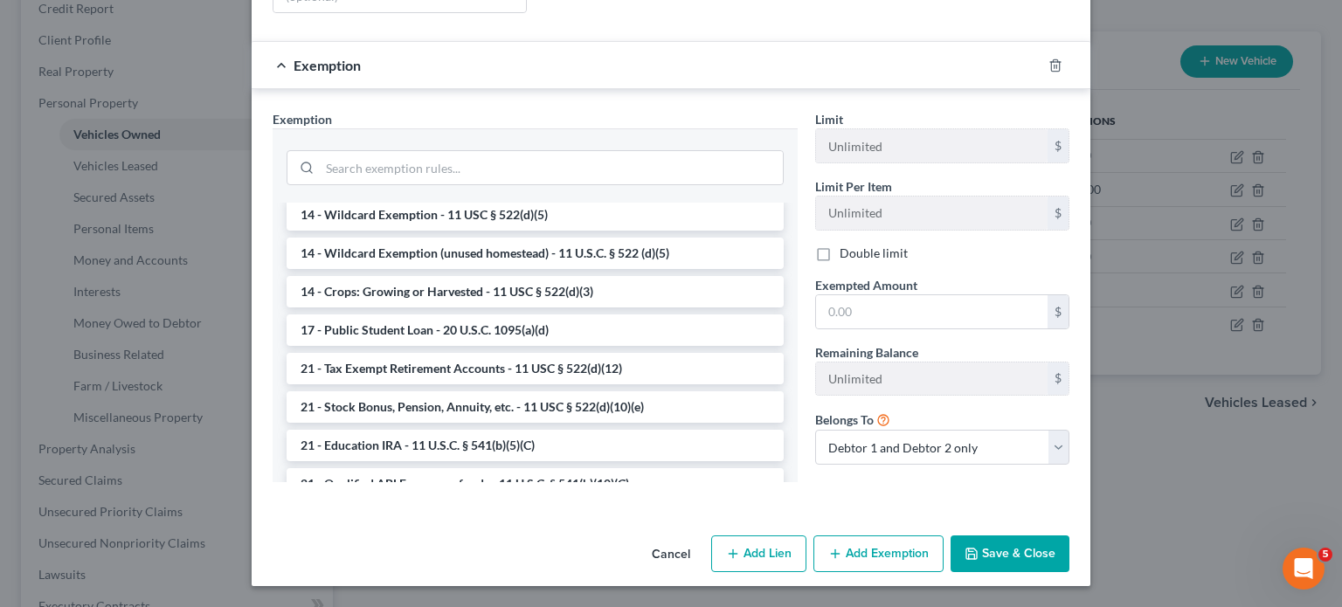
scroll to position [391, 0]
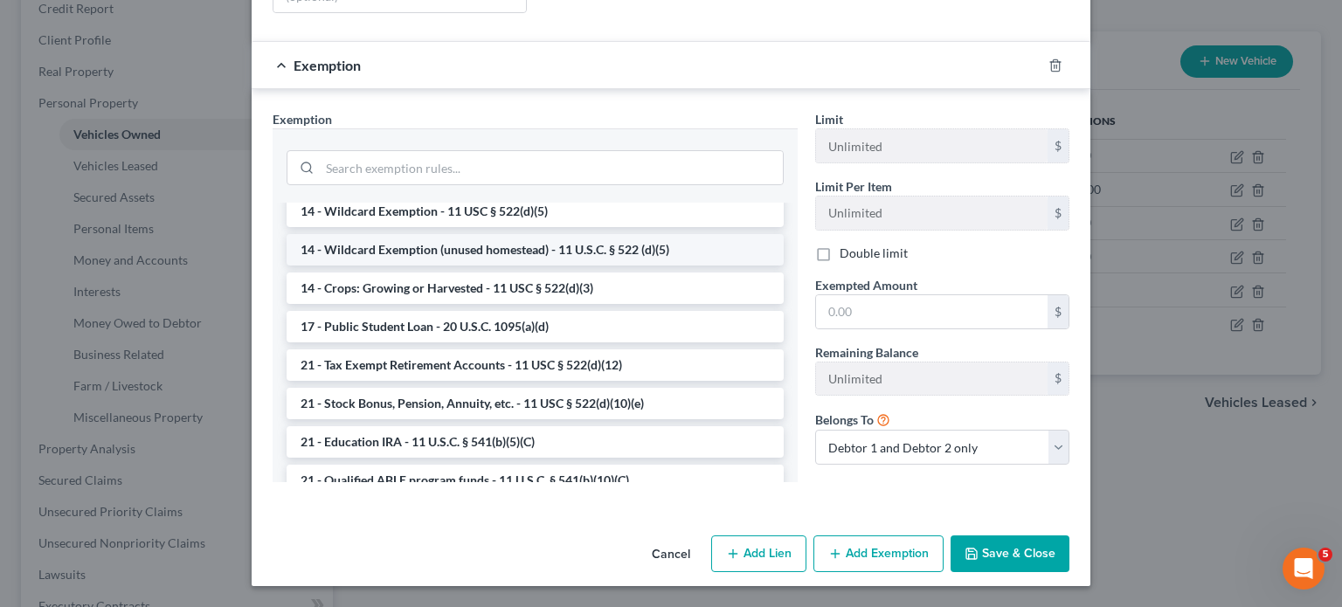
click at [643, 266] on li "14 - Wildcard Exemption (unused homestead) - 11 U.S.C. § 522 (d)(5)" at bounding box center [535, 249] width 497 height 31
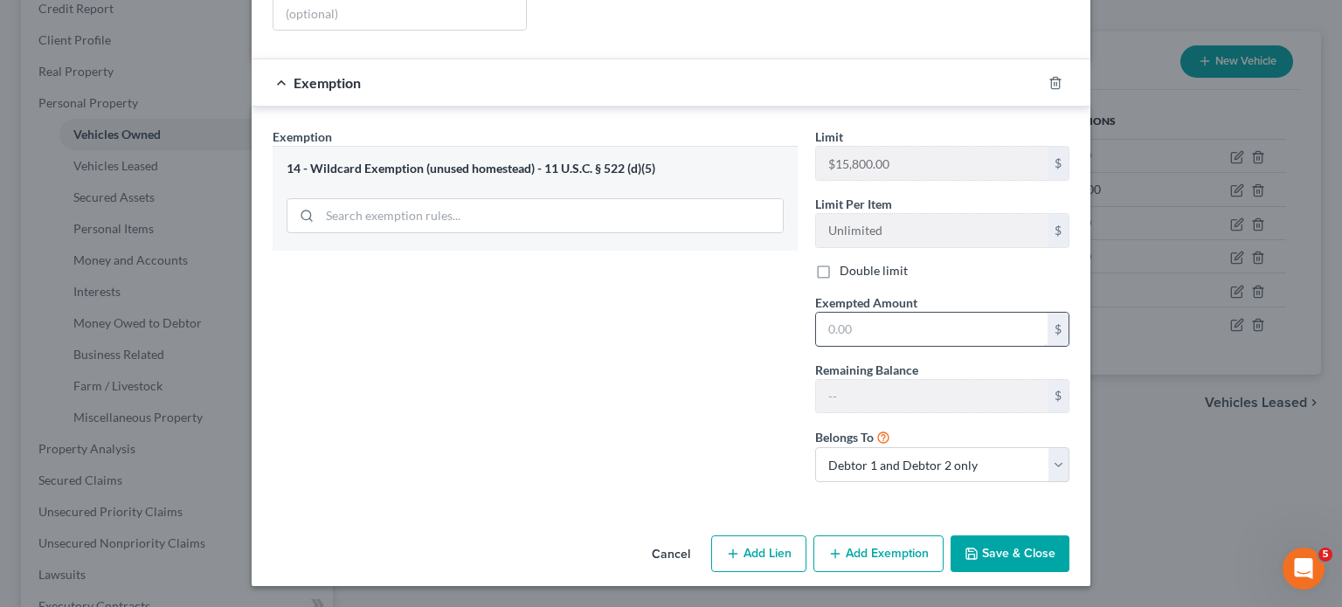
click at [945, 346] on input "text" at bounding box center [932, 329] width 232 height 33
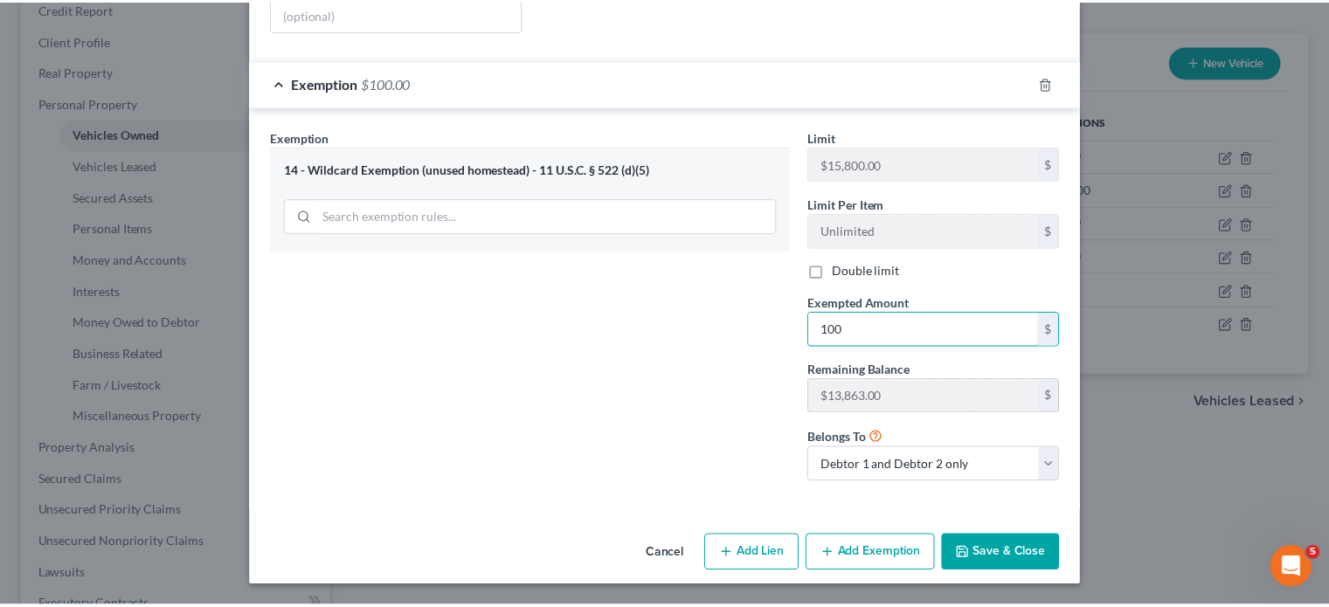
scroll to position [627, 0]
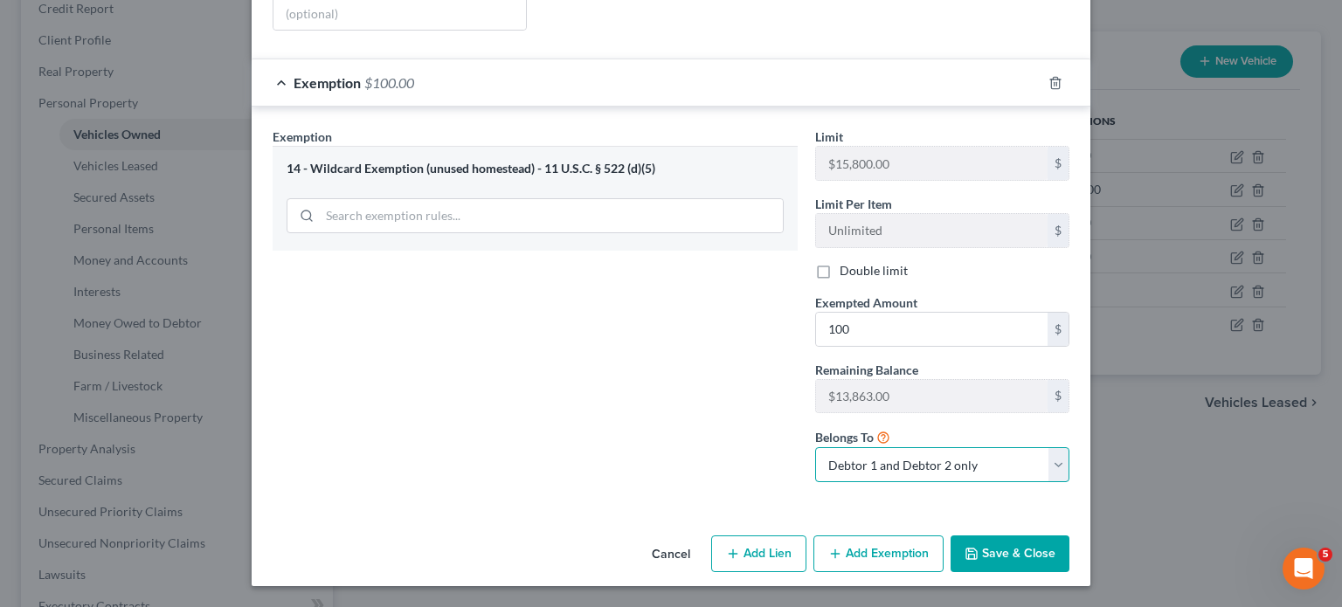
click at [1002, 447] on select "Debtor 1 only Debtor 2 only Debtor 1 and Debtor 2 only" at bounding box center [942, 464] width 254 height 35
click at [842, 447] on select "Debtor 1 only Debtor 2 only Debtor 1 and Debtor 2 only" at bounding box center [942, 464] width 254 height 35
click at [1070, 536] on button "Save & Close" at bounding box center [1010, 554] width 119 height 37
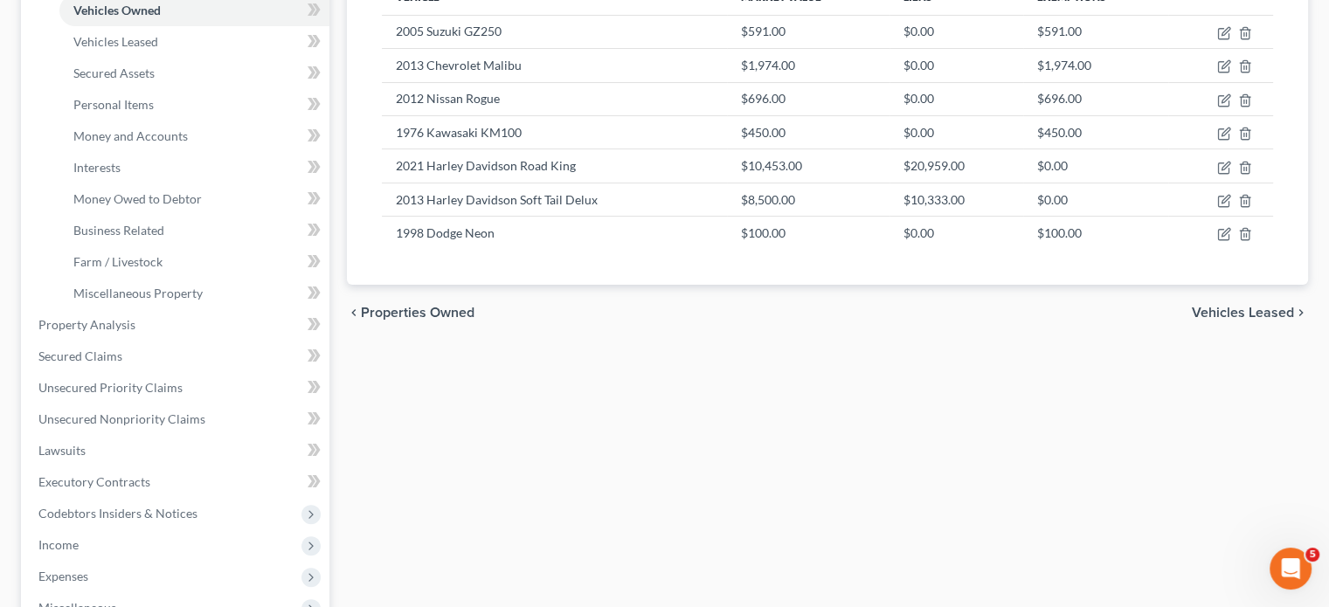
scroll to position [348, 0]
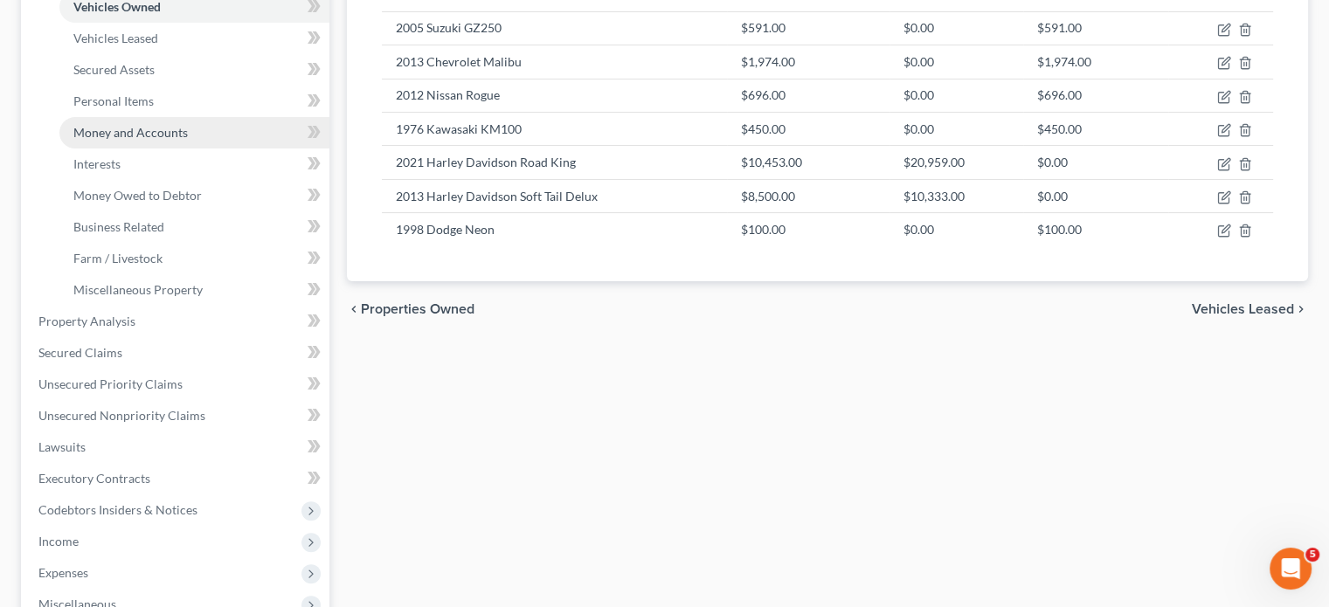
click at [204, 149] on link "Money and Accounts" at bounding box center [194, 132] width 270 height 31
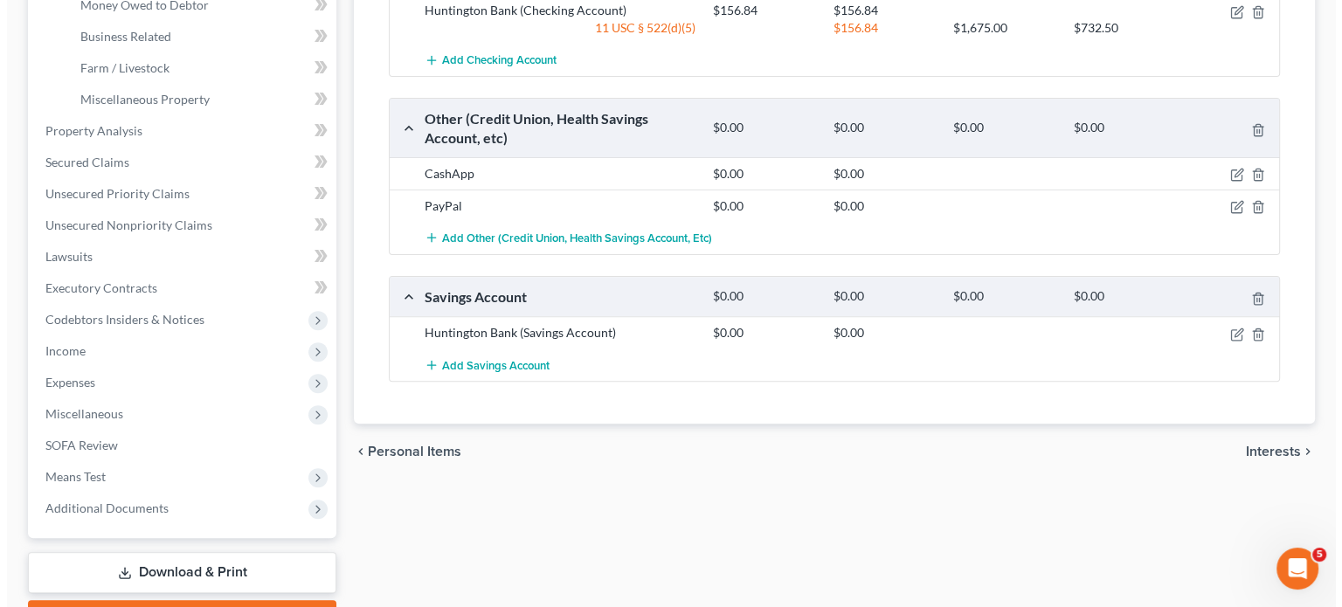
scroll to position [544, 0]
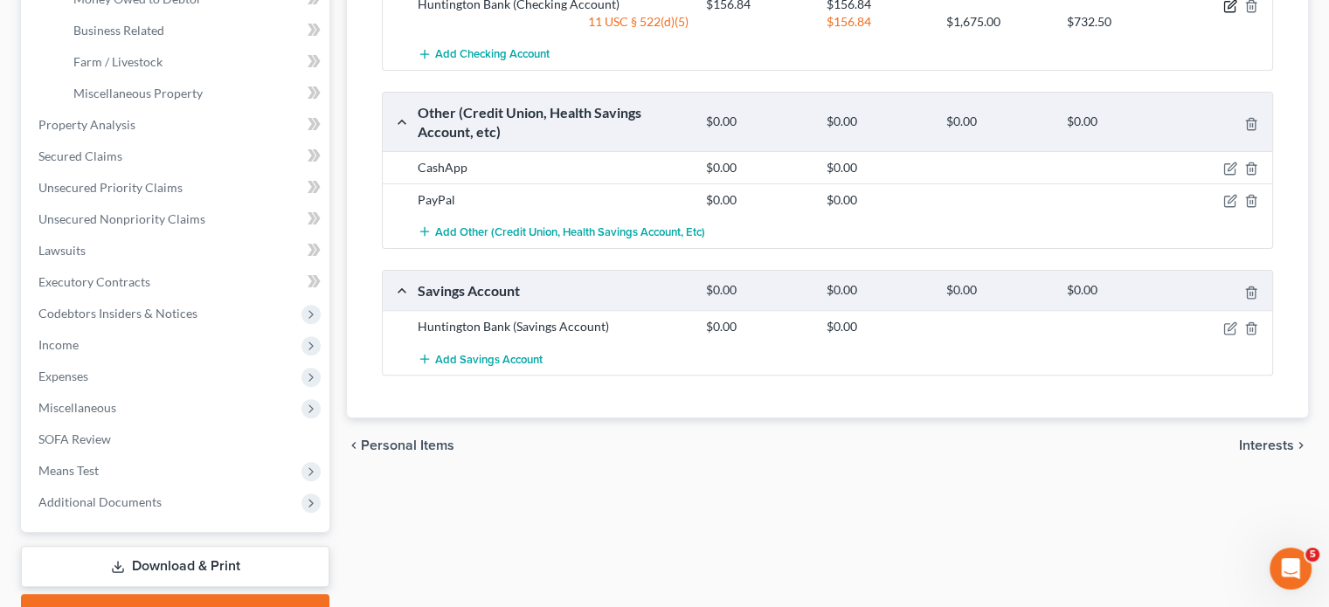
click at [1223, 13] on icon "button" at bounding box center [1230, 6] width 14 height 14
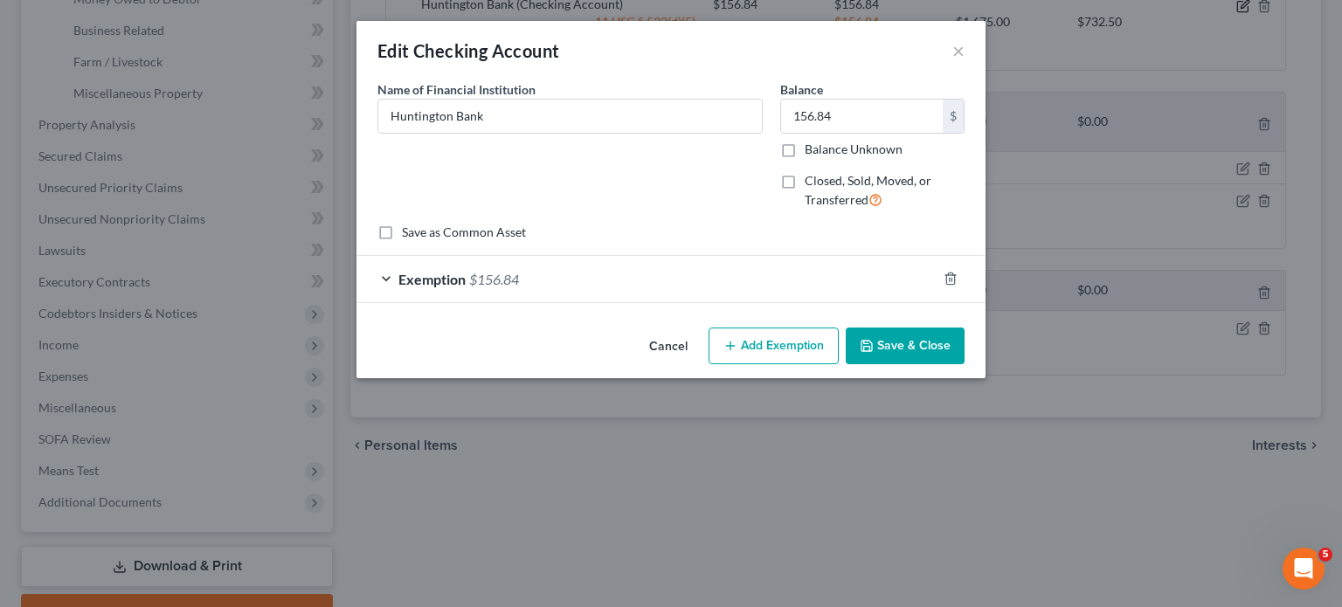
click at [1211, 131] on body "Home New Case Client Portal Directory Cases Fairmax Law thiller@fairmaxlaw.com …" at bounding box center [671, 78] width 1342 height 1244
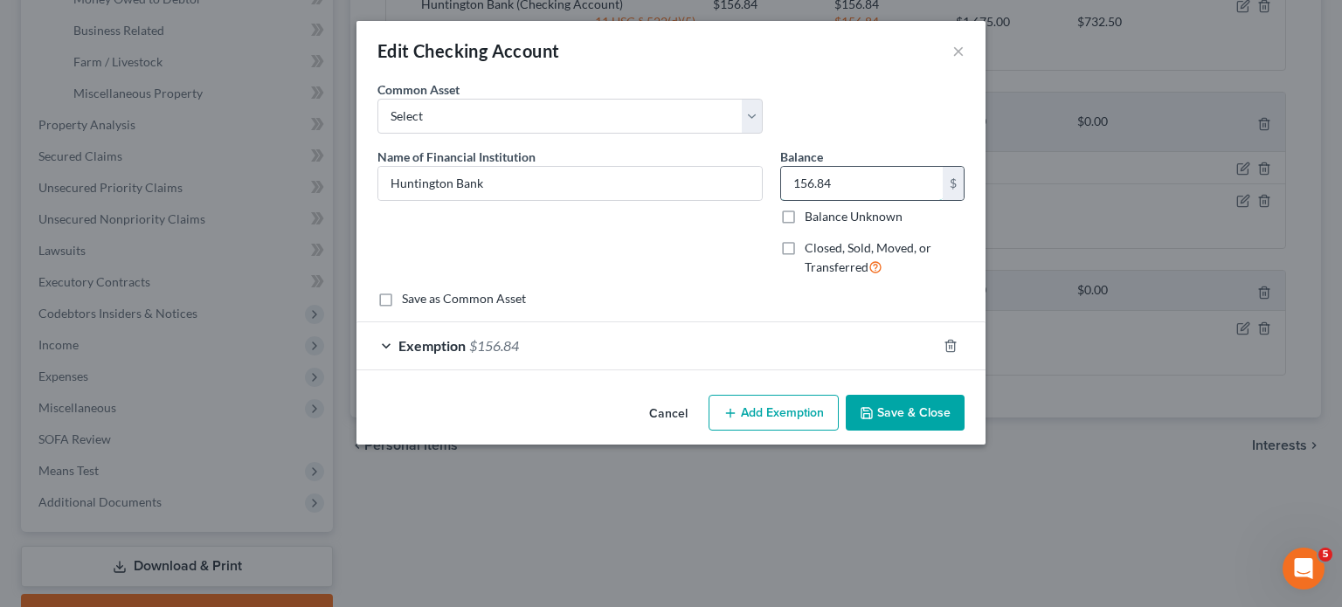
click at [870, 200] on input "156.84" at bounding box center [862, 183] width 162 height 33
click at [802, 369] on div "Exemption $156.84" at bounding box center [647, 345] width 580 height 46
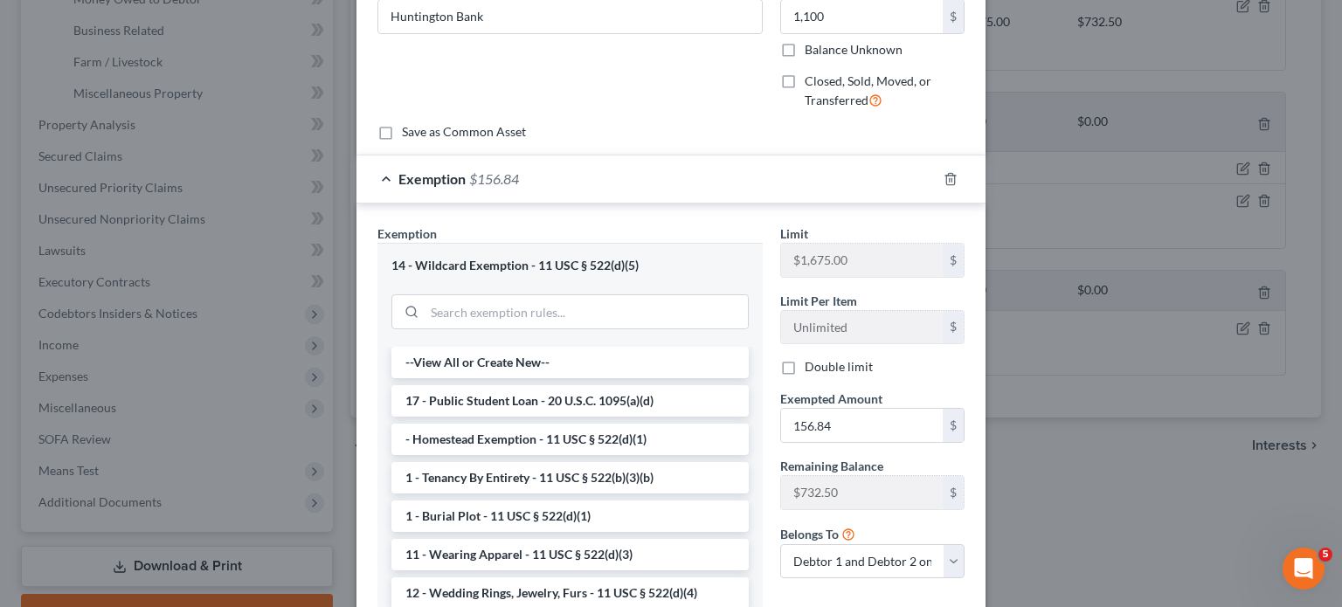
scroll to position [224, 0]
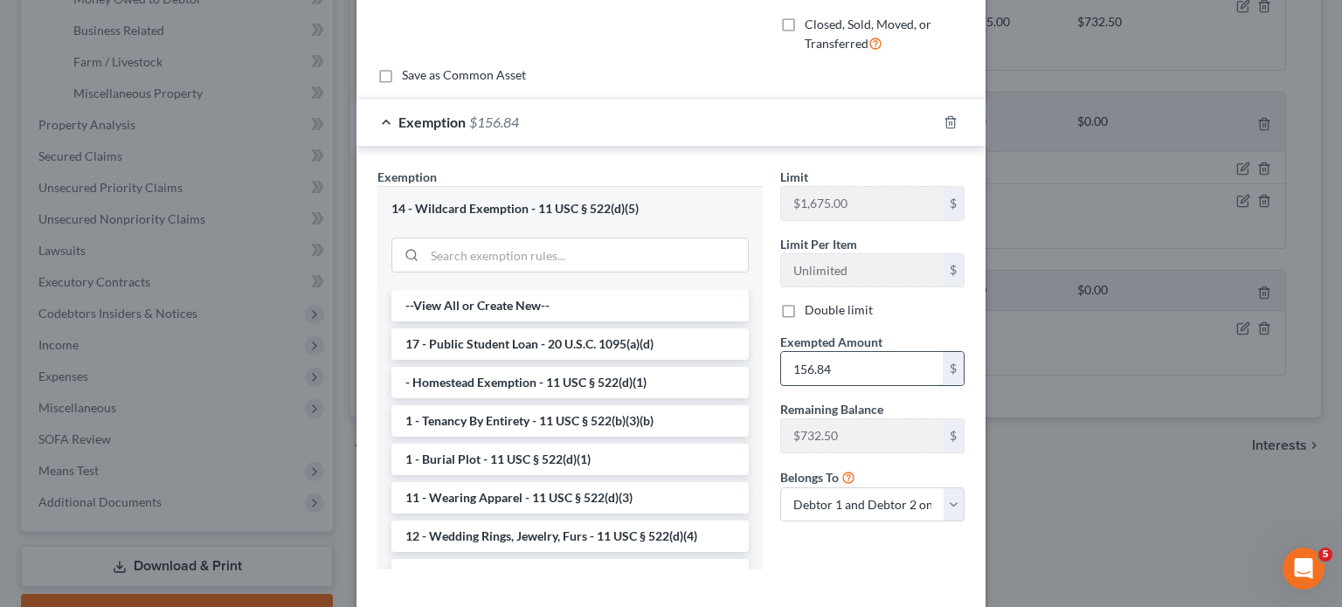
click at [867, 385] on input "156.84" at bounding box center [862, 368] width 162 height 33
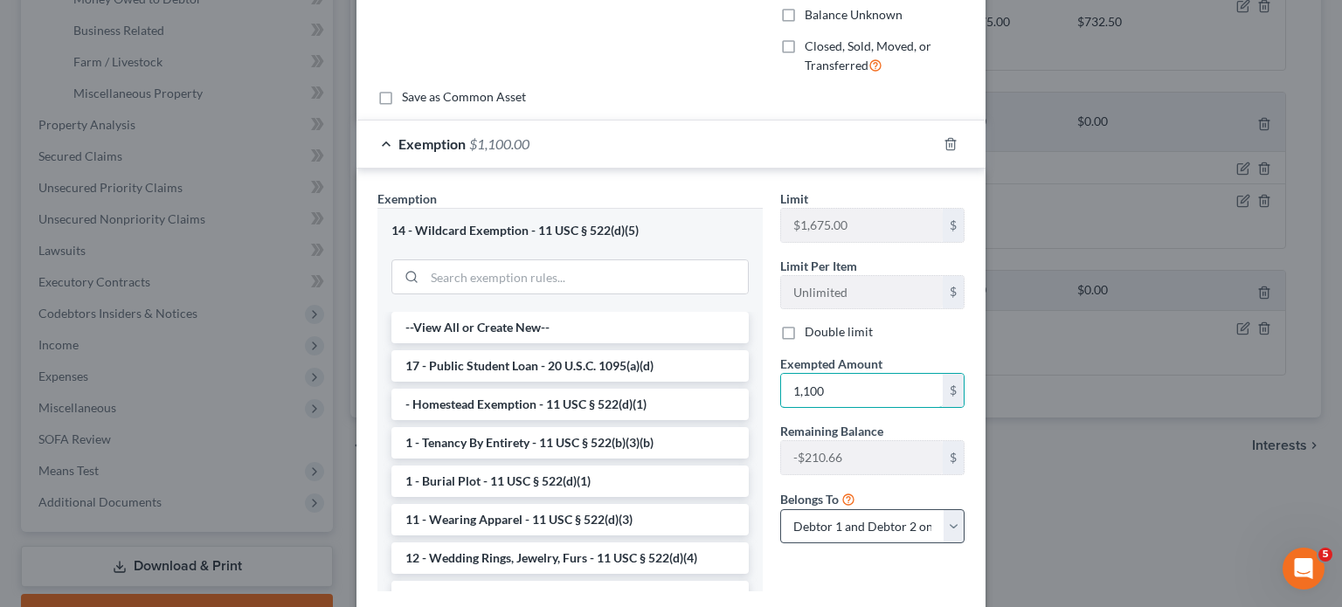
scroll to position [299, 0]
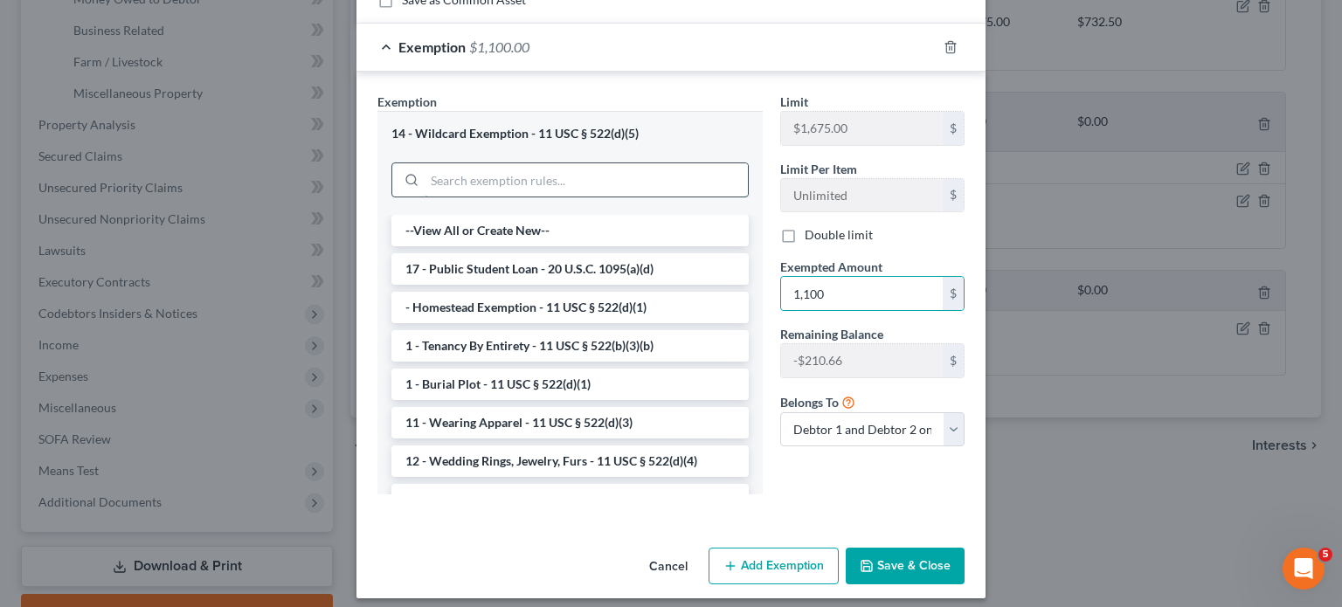
click at [514, 197] on input "search" at bounding box center [586, 179] width 323 height 33
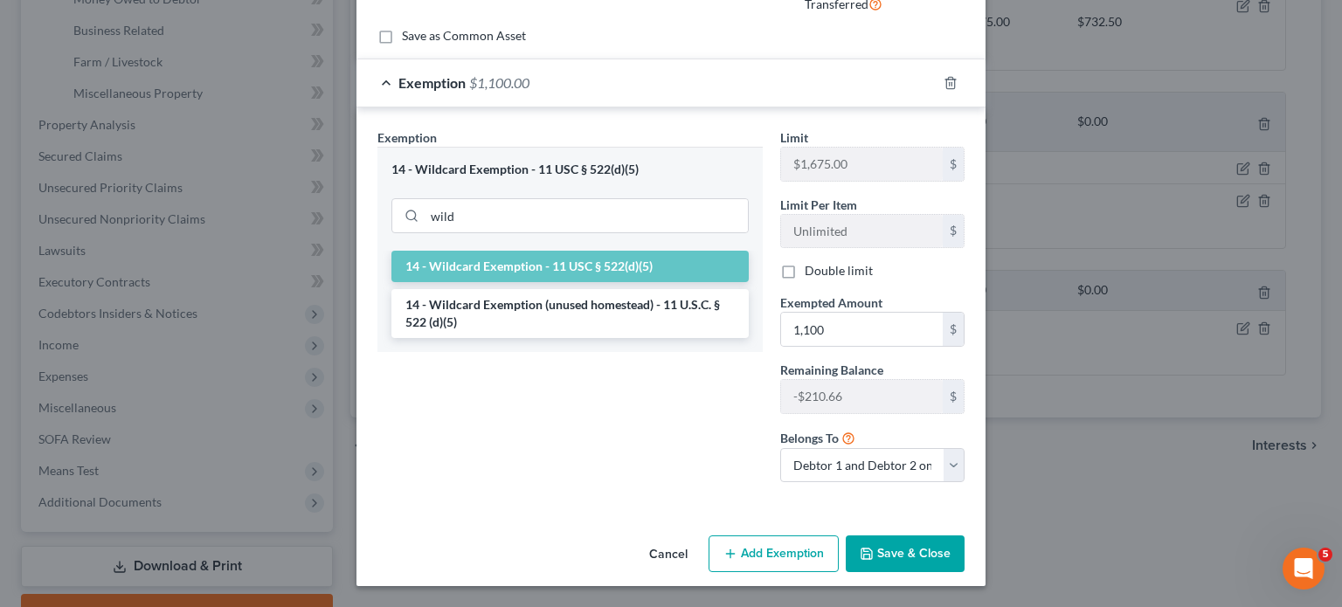
click at [479, 338] on ul "14 - Wildcard Exemption - 11 USC § 522(d)(5) 14 - Wildcard Exemption (unused ho…" at bounding box center [569, 294] width 357 height 87
click at [479, 338] on li "14 - Wildcard Exemption (unused homestead) - 11 U.S.C. § 522 (d)(5)" at bounding box center [569, 313] width 357 height 49
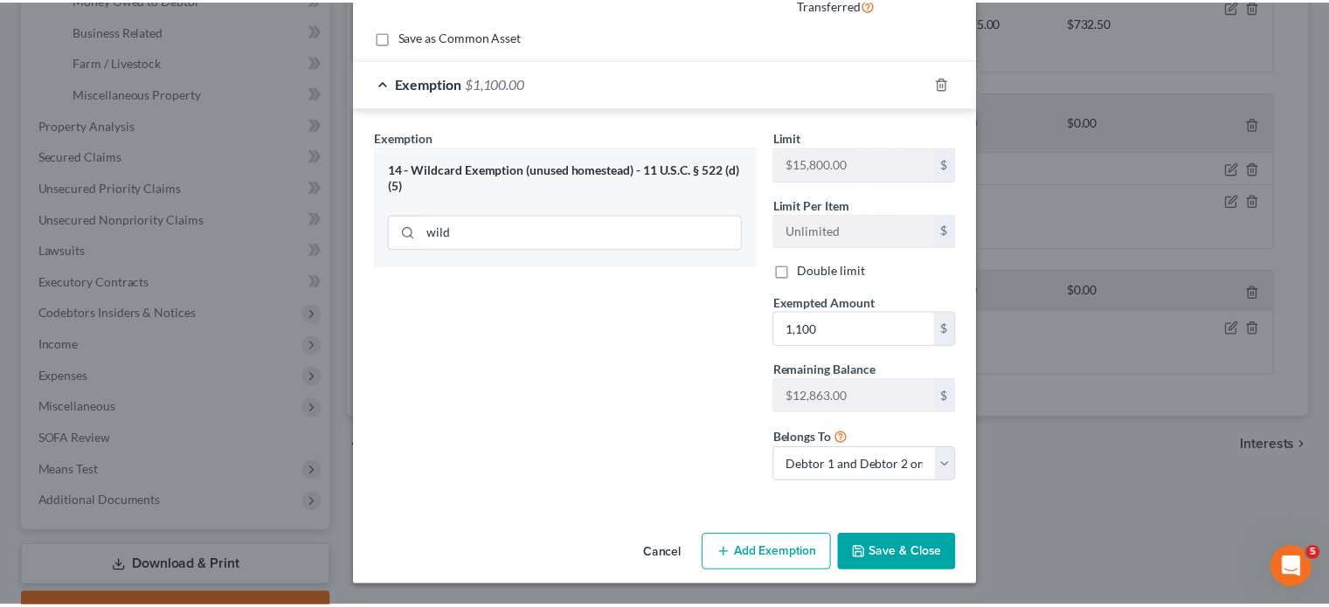
scroll to position [472, 0]
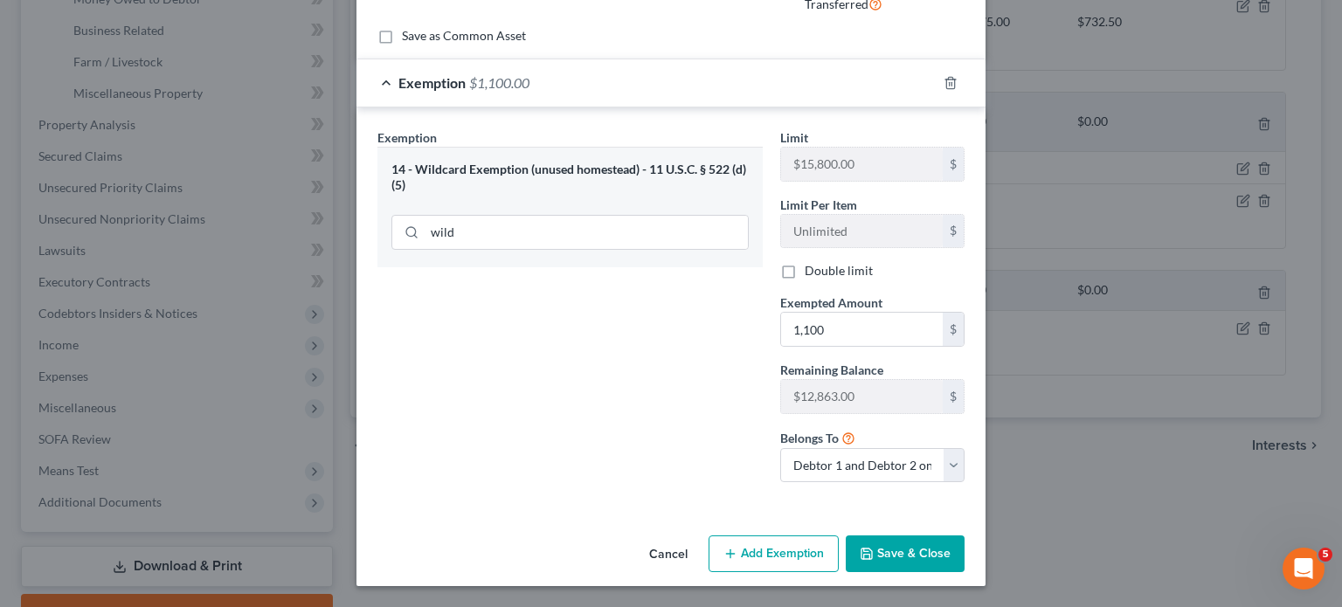
click at [940, 540] on button "Save & Close" at bounding box center [905, 554] width 119 height 37
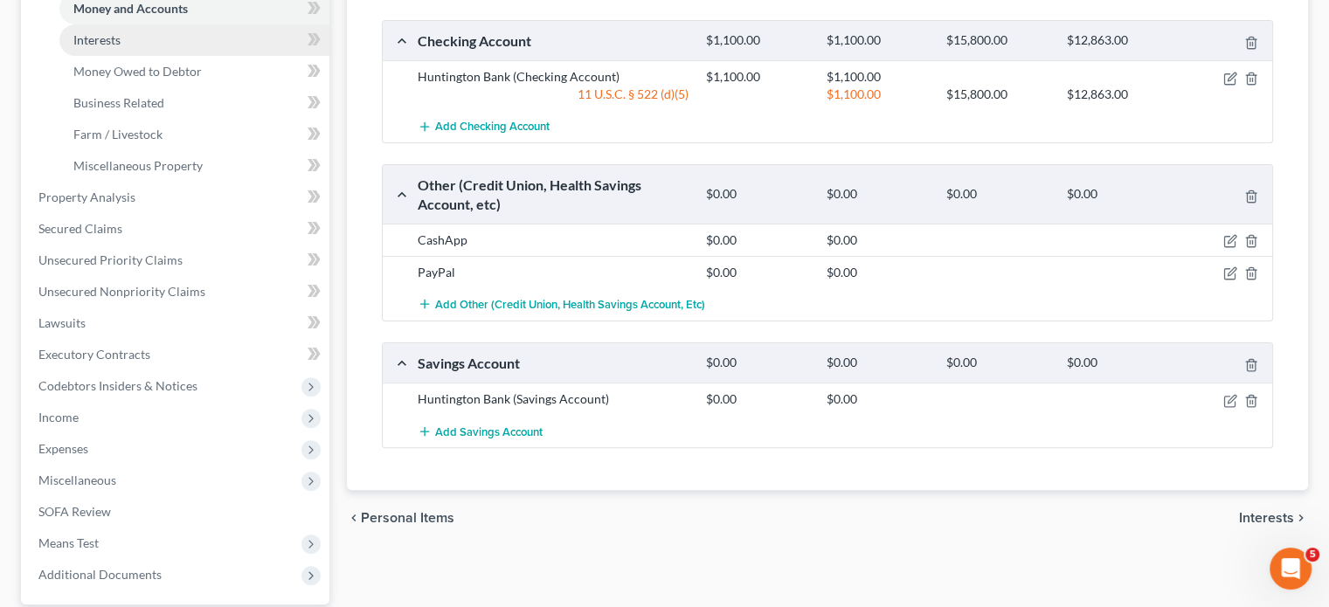
click at [184, 56] on link "Interests" at bounding box center [194, 39] width 270 height 31
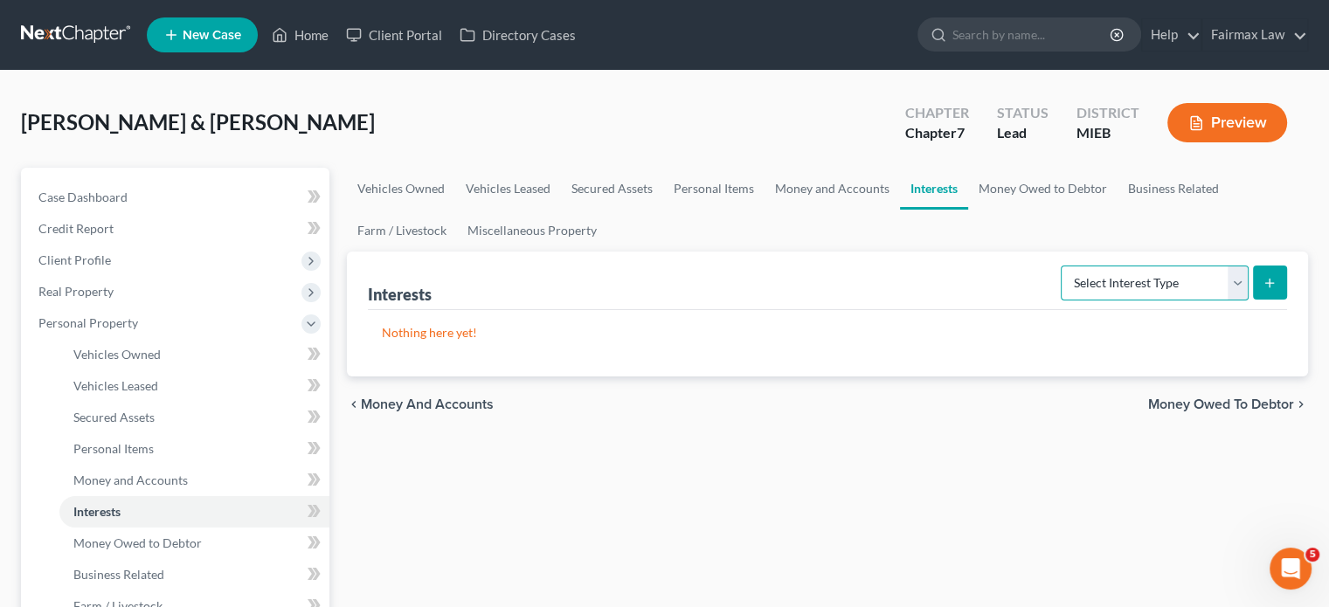
click at [1108, 301] on select "Select Interest Type 401K Annuity Bond Education IRA Government Bond Government…" at bounding box center [1155, 283] width 188 height 35
click at [1061, 301] on select "Select Interest Type 401K Annuity Bond Education IRA Government Bond Government…" at bounding box center [1155, 283] width 188 height 35
click at [1263, 290] on icon "submit" at bounding box center [1270, 283] width 14 height 14
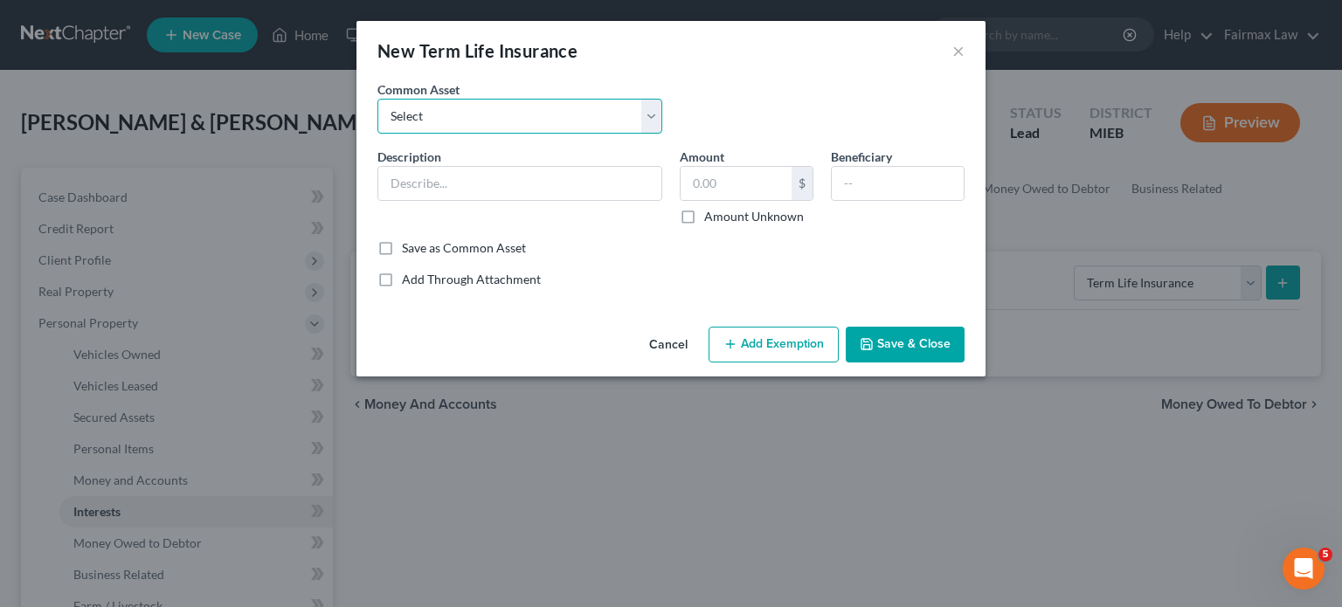
click at [578, 134] on select "Select Group Term Life Insurance through employer Group Life through Work Group…" at bounding box center [520, 116] width 285 height 35
click at [378, 123] on select "Select Group Term Life Insurance through employer Group Life through Work Group…" at bounding box center [520, 116] width 285 height 35
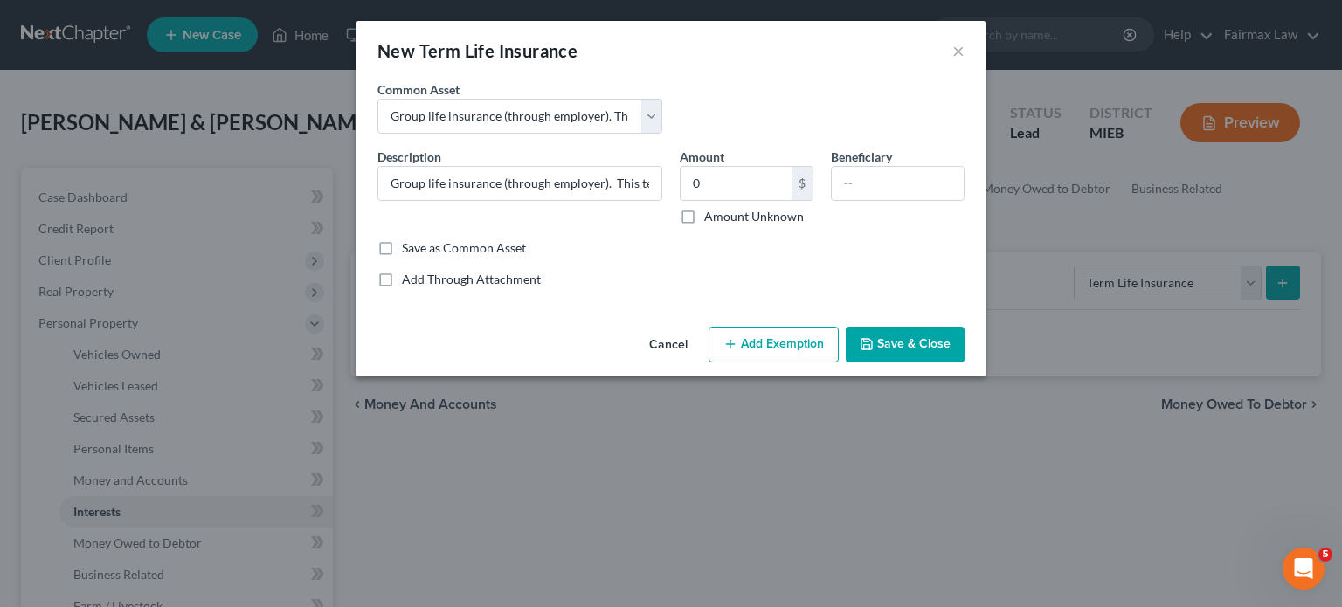
click at [782, 364] on button "Add Exemption" at bounding box center [774, 345] width 130 height 37
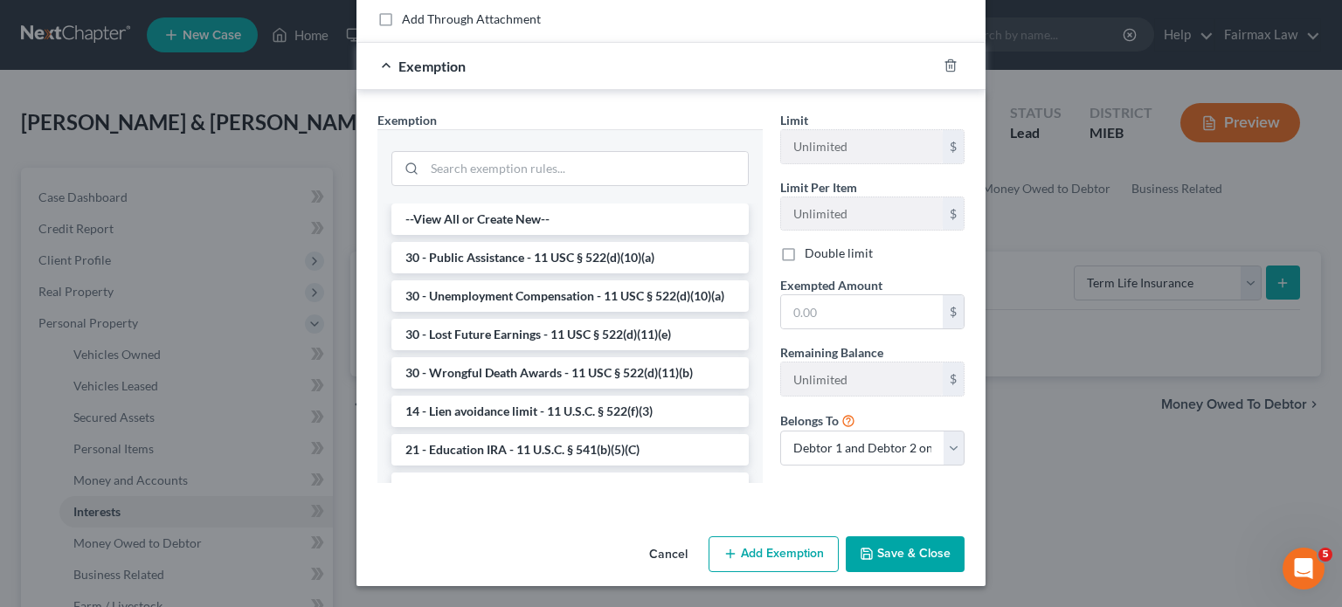
scroll to position [373, 0]
click at [509, 163] on input "search" at bounding box center [586, 168] width 323 height 33
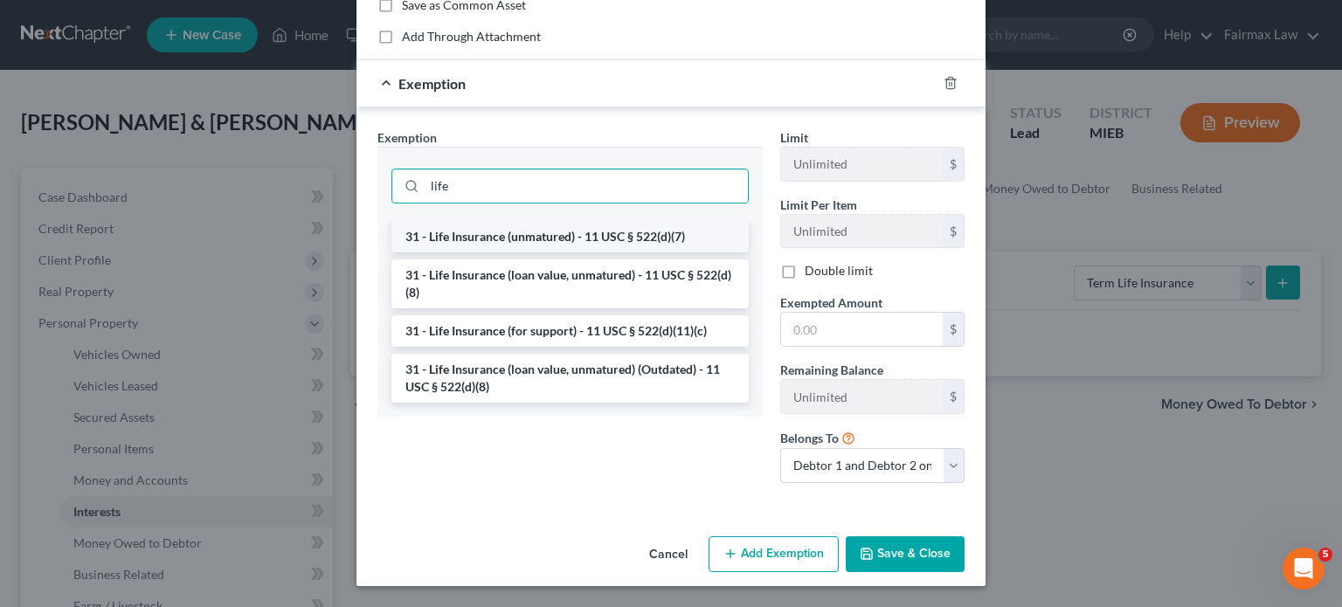
click at [552, 221] on li "31 - Life Insurance (unmatured) - 11 USC § 522(d)(7)" at bounding box center [569, 236] width 357 height 31
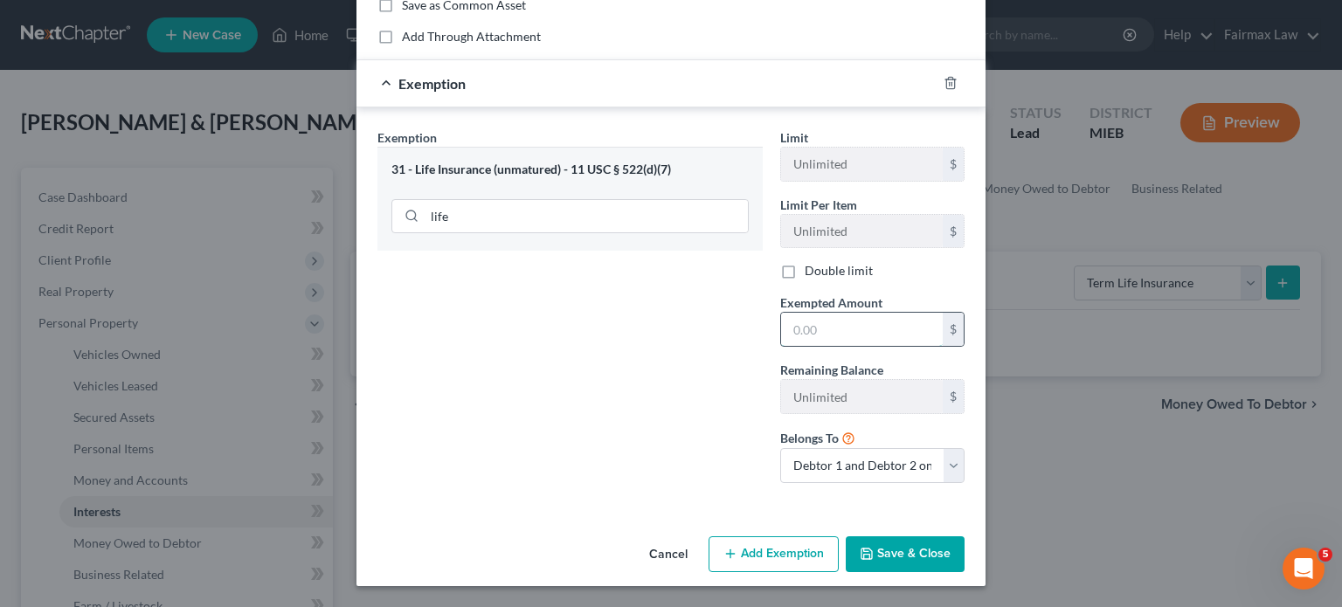
click at [843, 336] on input "text" at bounding box center [862, 329] width 162 height 33
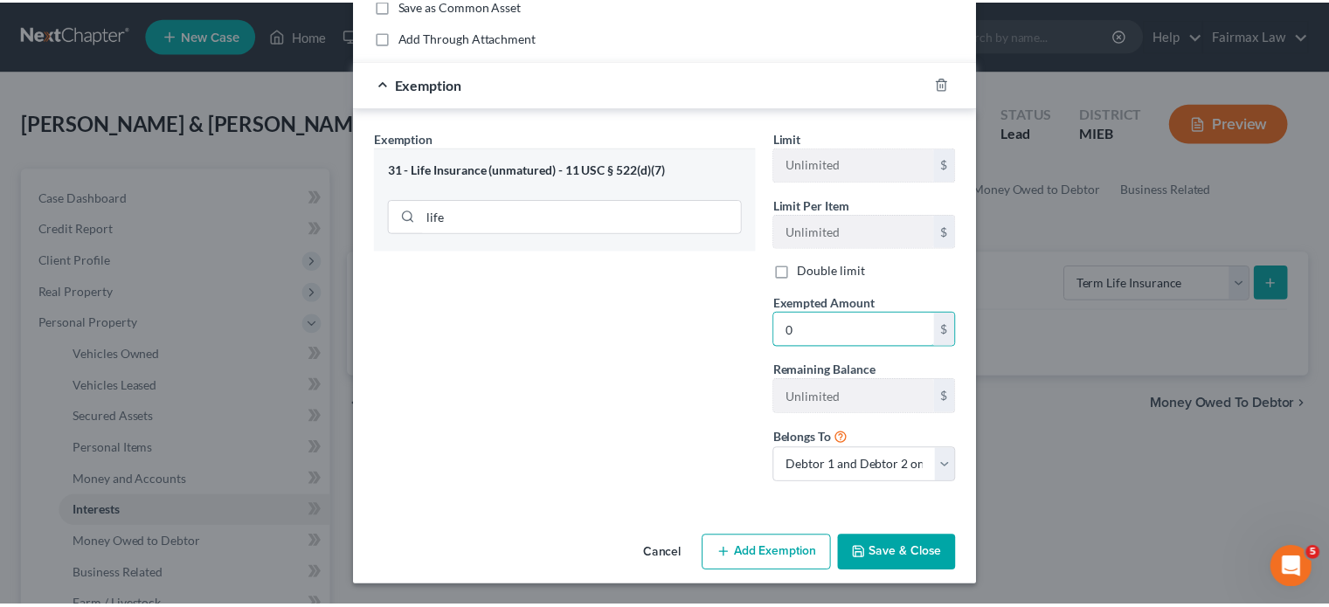
scroll to position [447, 0]
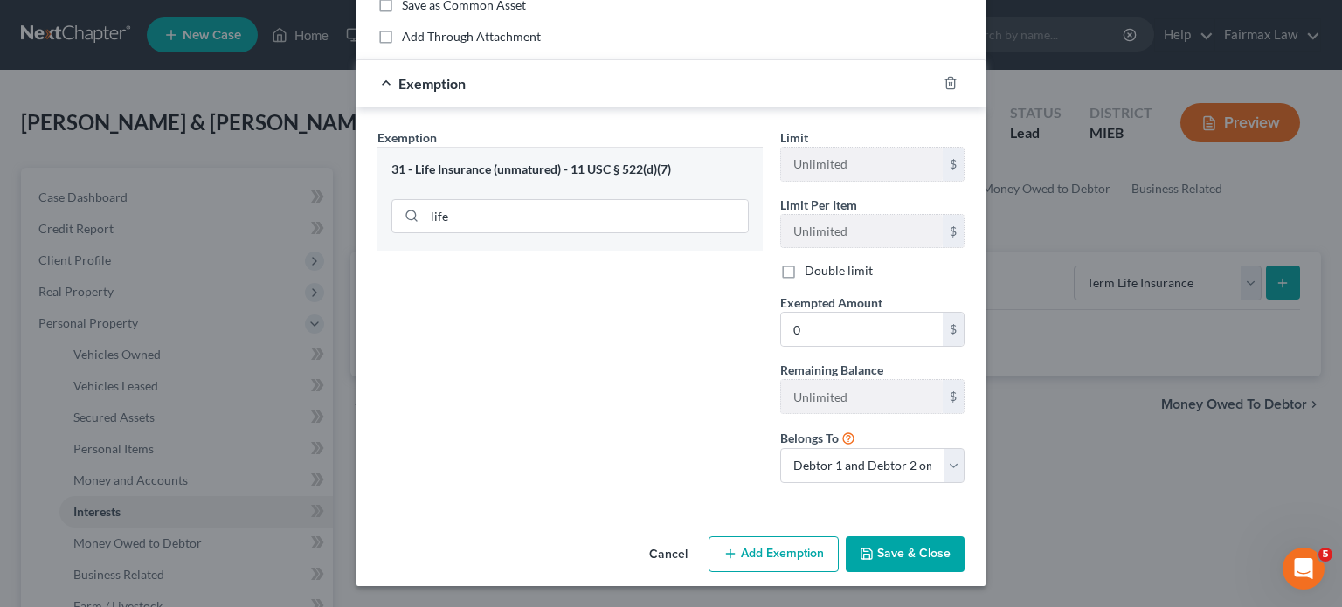
click at [923, 544] on button "Save & Close" at bounding box center [905, 555] width 119 height 37
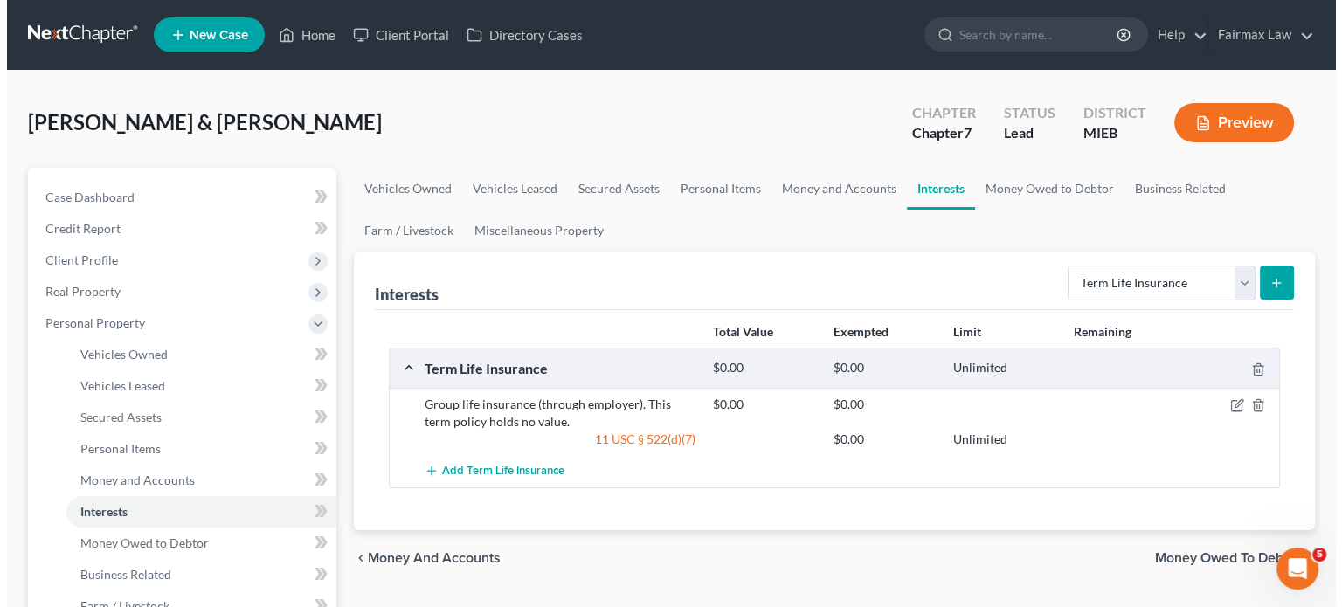
scroll to position [94, 0]
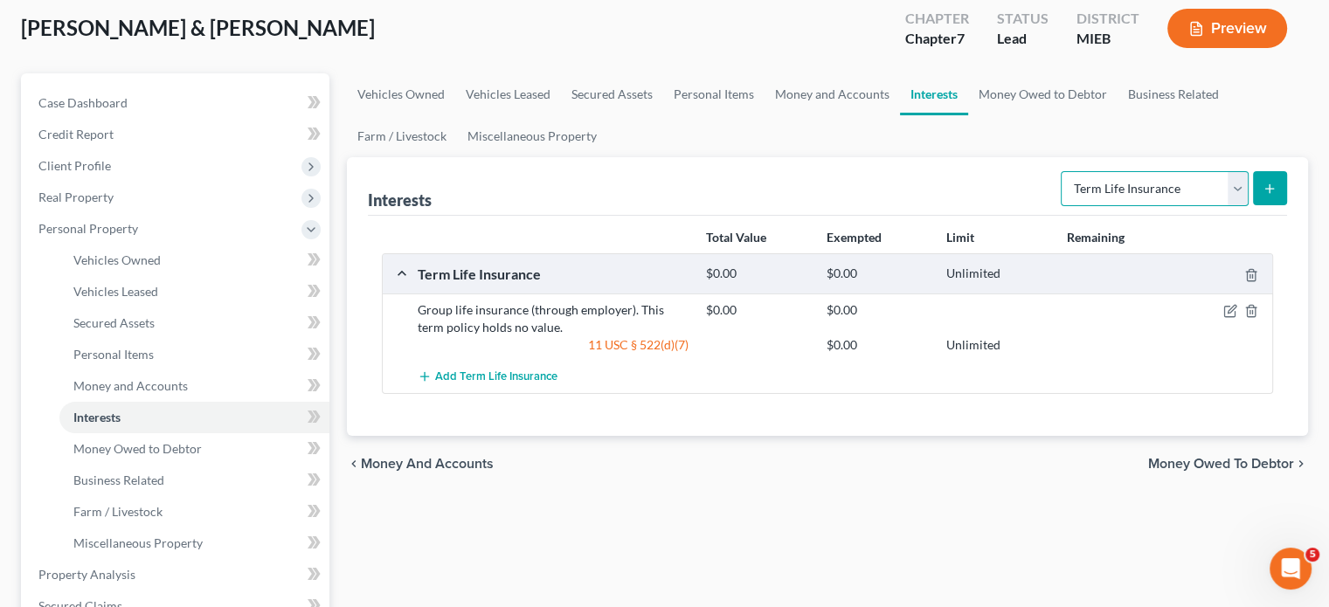
click at [1122, 206] on select "Select Interest Type 401K Annuity Bond Education IRA Government Bond Government…" at bounding box center [1155, 188] width 188 height 35
click at [1061, 206] on select "Select Interest Type 401K Annuity Bond Education IRA Government Bond Government…" at bounding box center [1155, 188] width 188 height 35
click at [1269, 205] on button "submit" at bounding box center [1270, 188] width 34 height 34
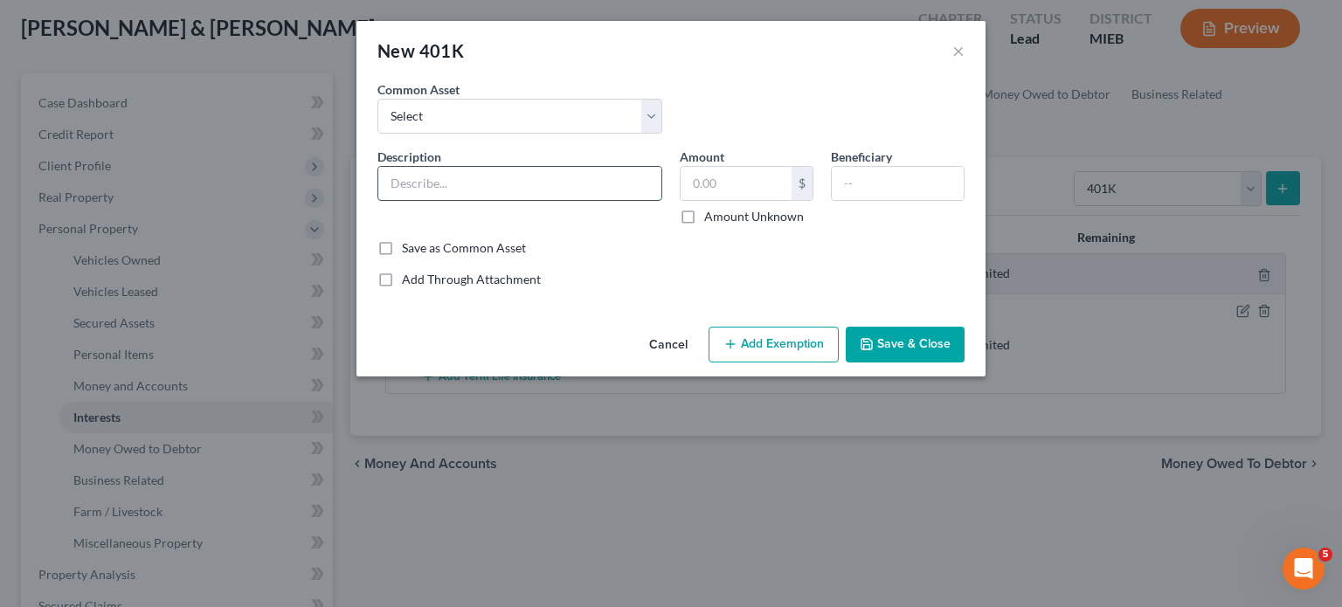
click at [378, 200] on input "text" at bounding box center [519, 183] width 283 height 33
click at [737, 200] on input "text" at bounding box center [736, 183] width 111 height 33
click at [829, 364] on button "Add Exemption" at bounding box center [774, 345] width 130 height 37
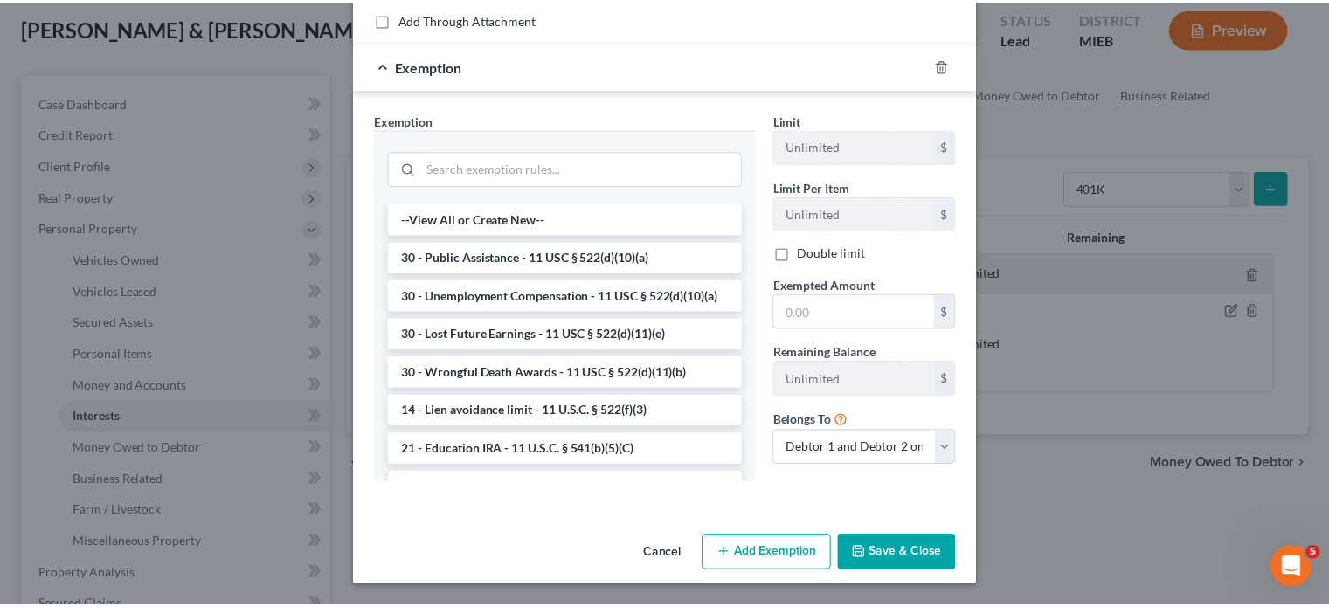
scroll to position [425, 0]
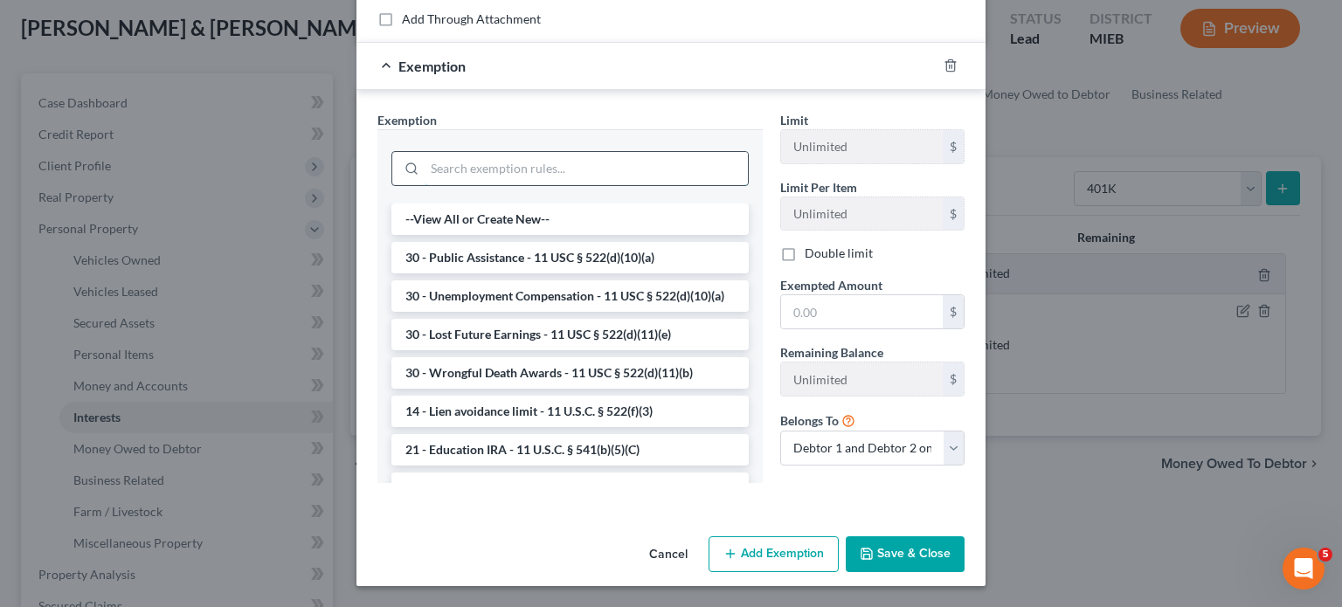
click at [489, 152] on input "search" at bounding box center [586, 168] width 323 height 33
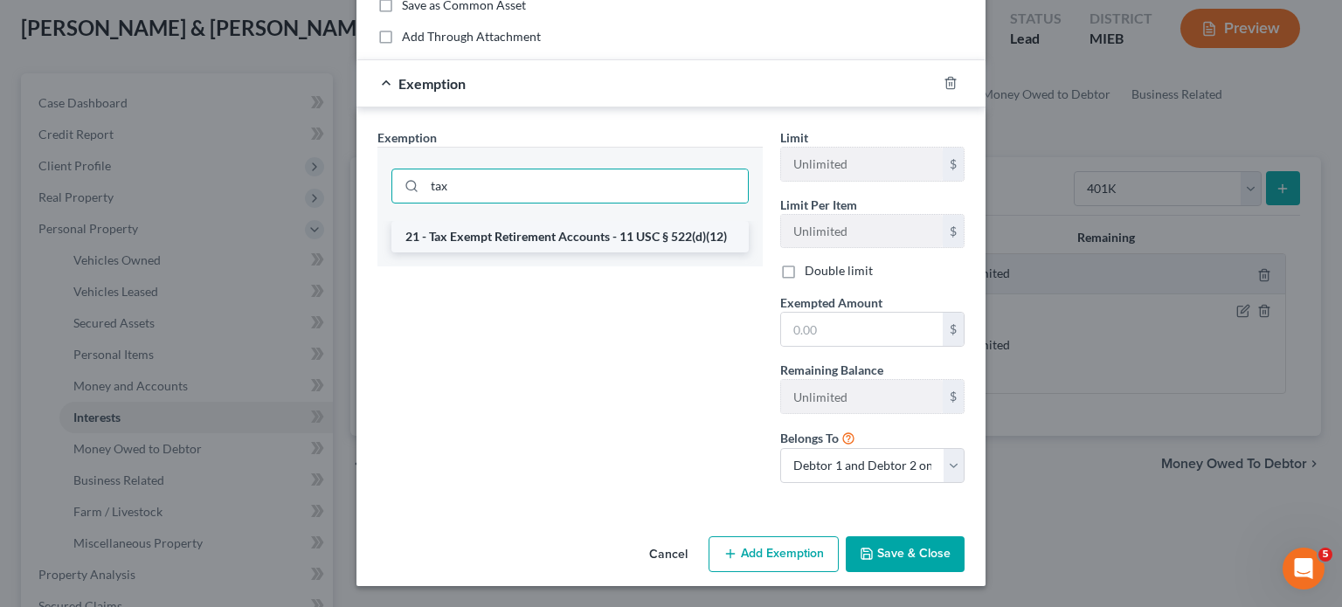
click at [455, 221] on li "21 - Tax Exempt Retirement Accounts - 11 USC § 522(d)(12)" at bounding box center [569, 236] width 357 height 31
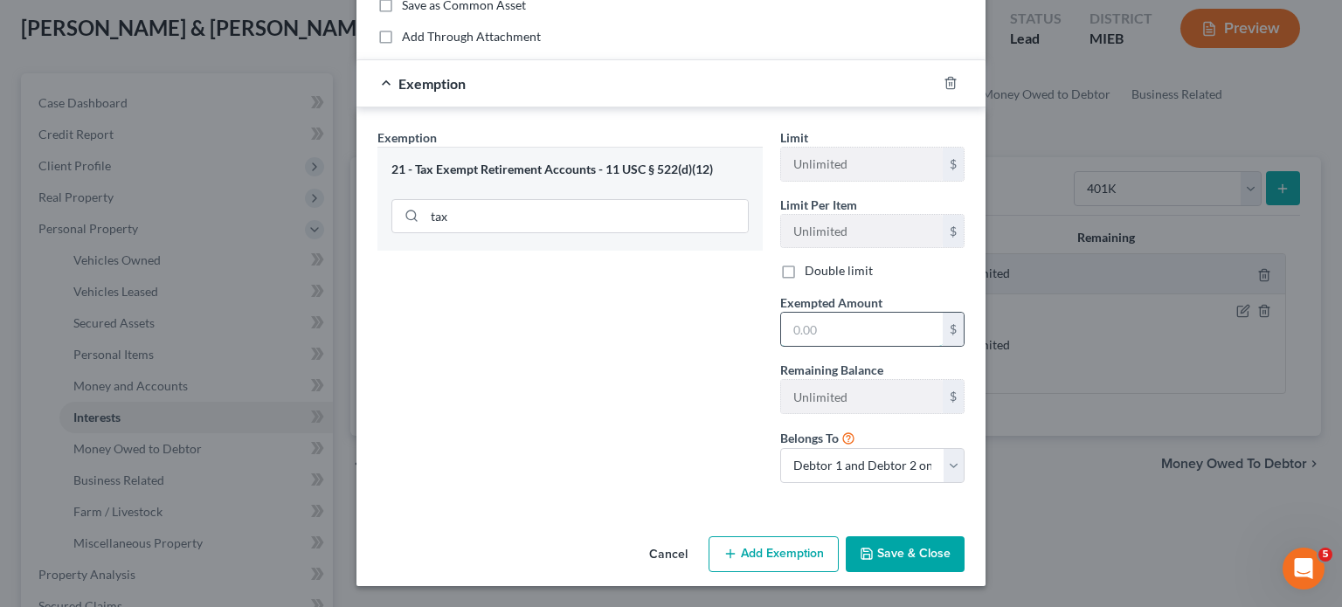
click at [879, 313] on input "text" at bounding box center [862, 329] width 162 height 33
click at [889, 448] on select "Debtor 1 only Debtor 2 only Debtor 1 and Debtor 2 only" at bounding box center [872, 465] width 184 height 35
click at [798, 448] on select "Debtor 1 only Debtor 2 only Debtor 1 and Debtor 2 only" at bounding box center [872, 465] width 184 height 35
click at [937, 565] on button "Save & Close" at bounding box center [905, 555] width 119 height 37
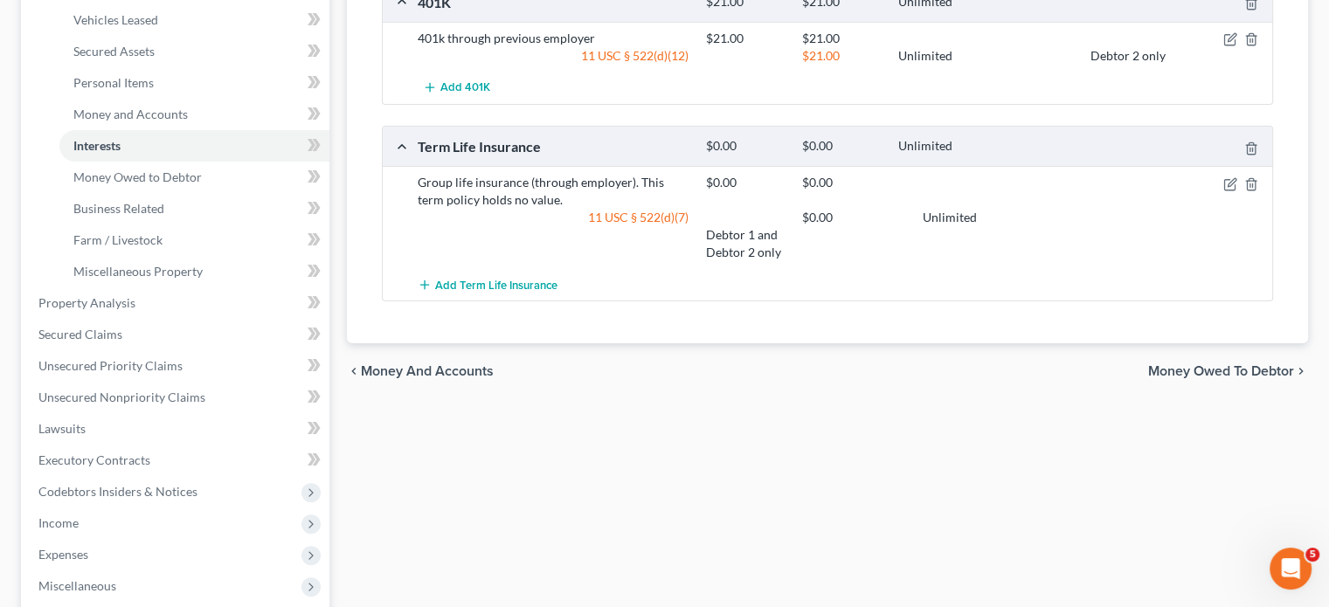
scroll to position [367, 0]
click at [202, 184] on span "Money Owed to Debtor" at bounding box center [137, 176] width 128 height 15
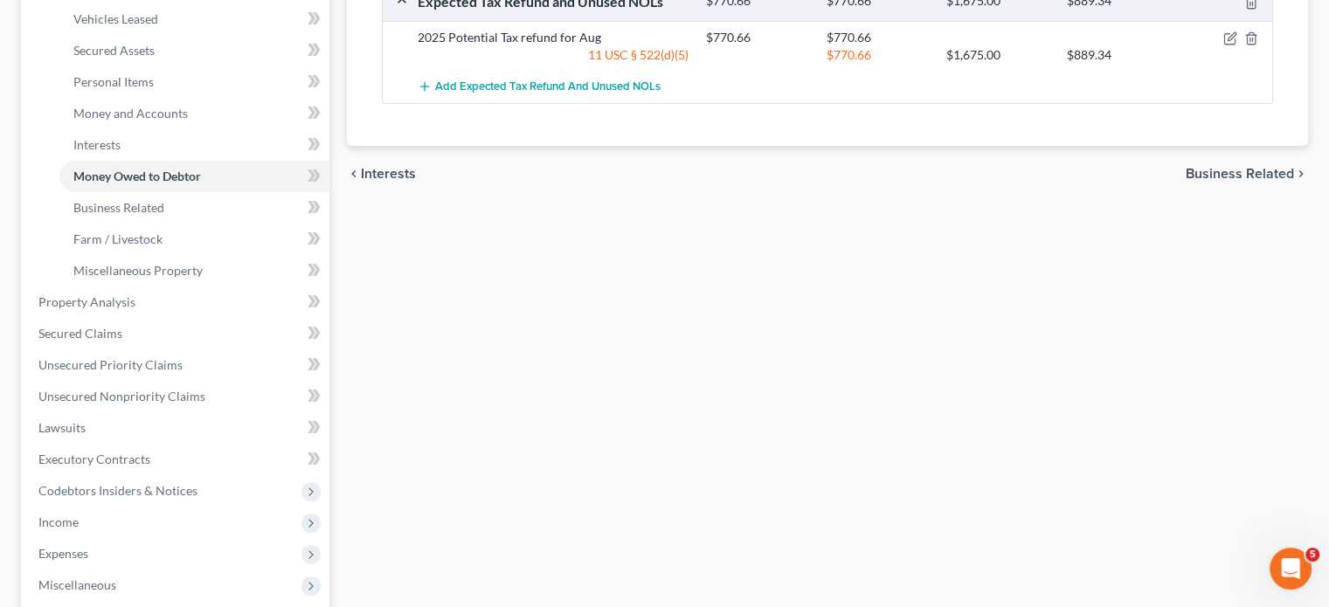
scroll to position [370, 0]
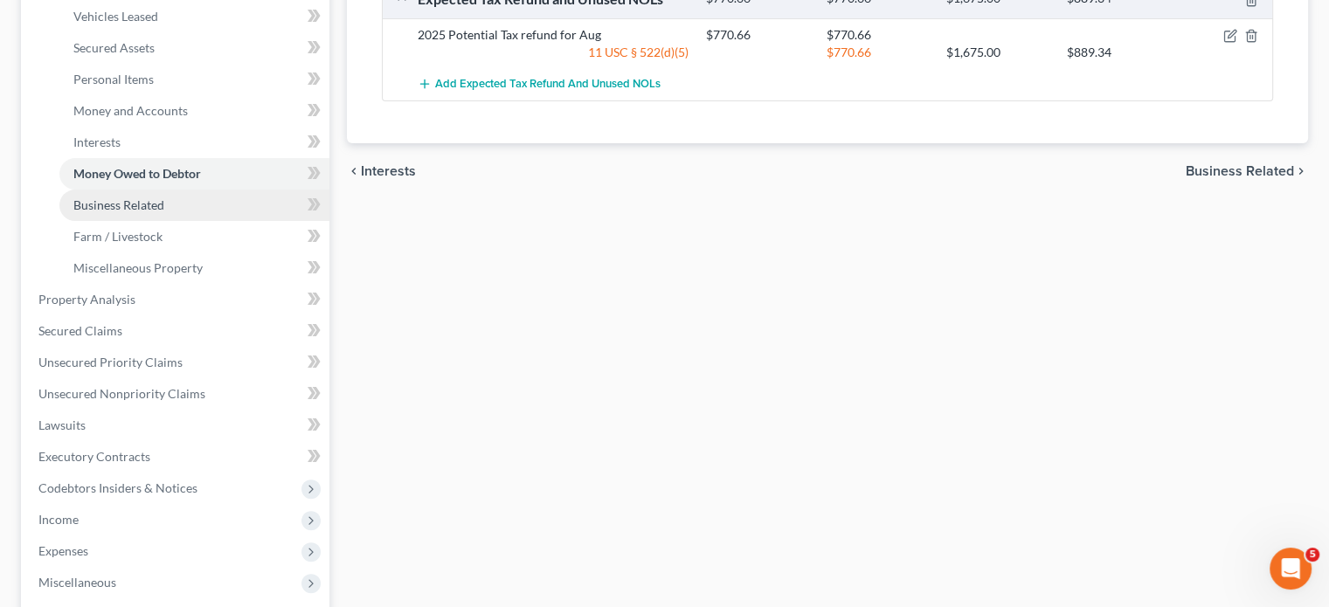
click at [218, 221] on link "Business Related" at bounding box center [194, 205] width 270 height 31
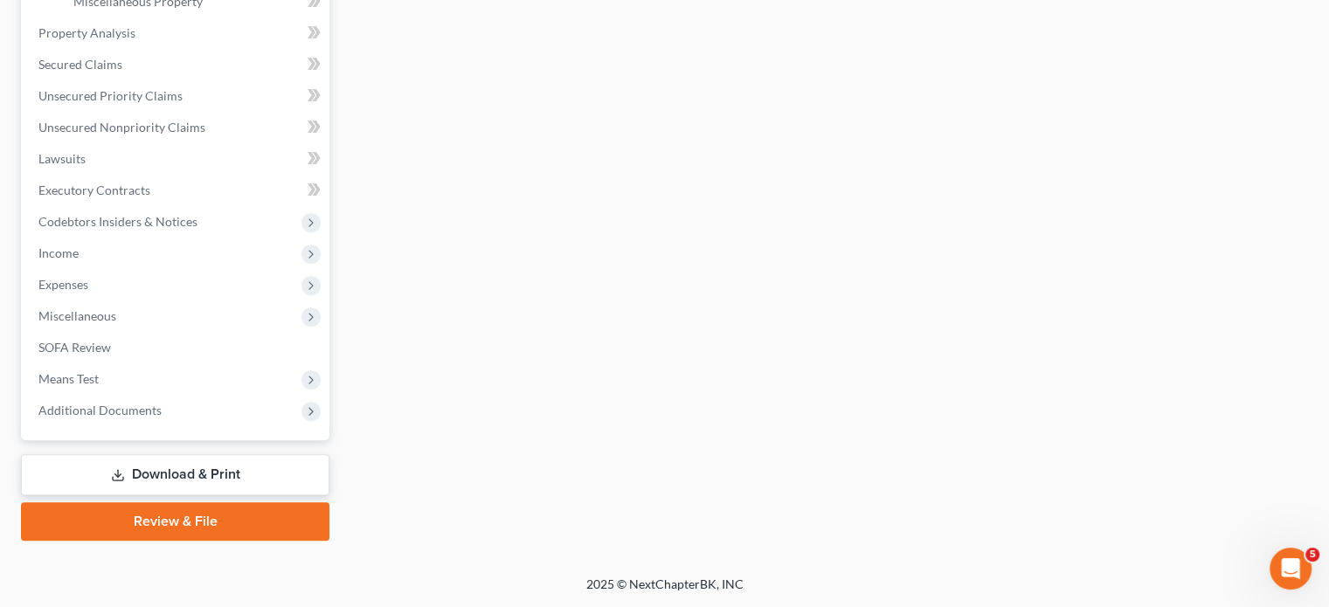
scroll to position [678, 0]
click at [158, 80] on link "Secured Claims" at bounding box center [176, 64] width 305 height 31
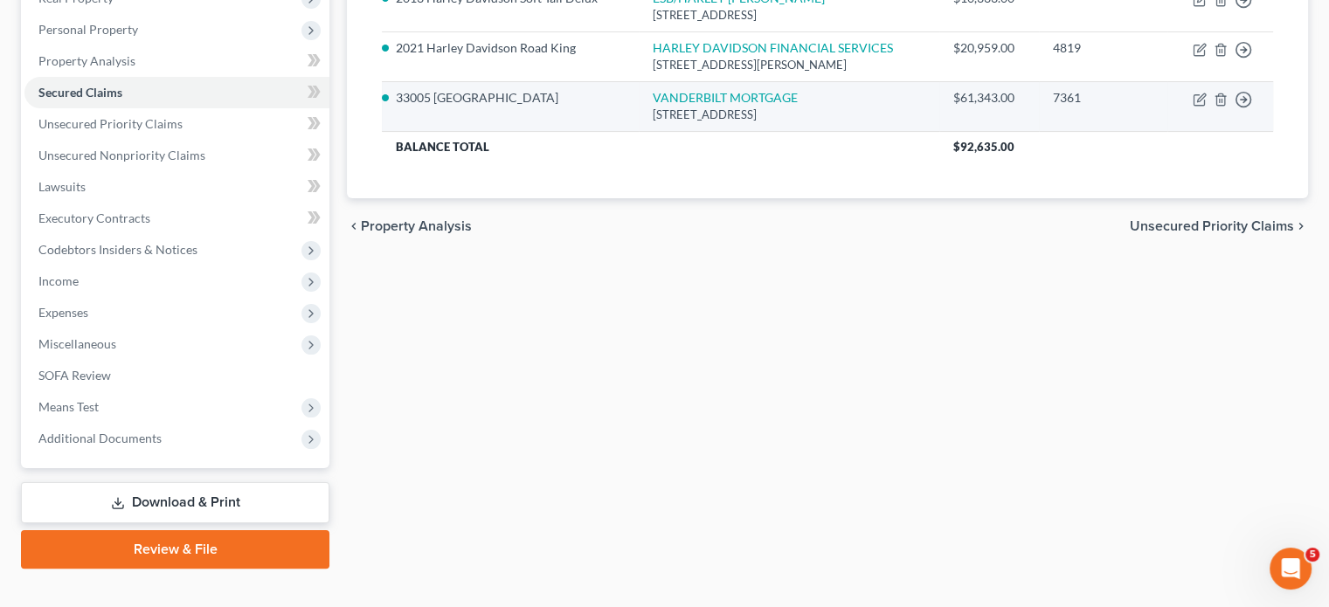
scroll to position [295, 0]
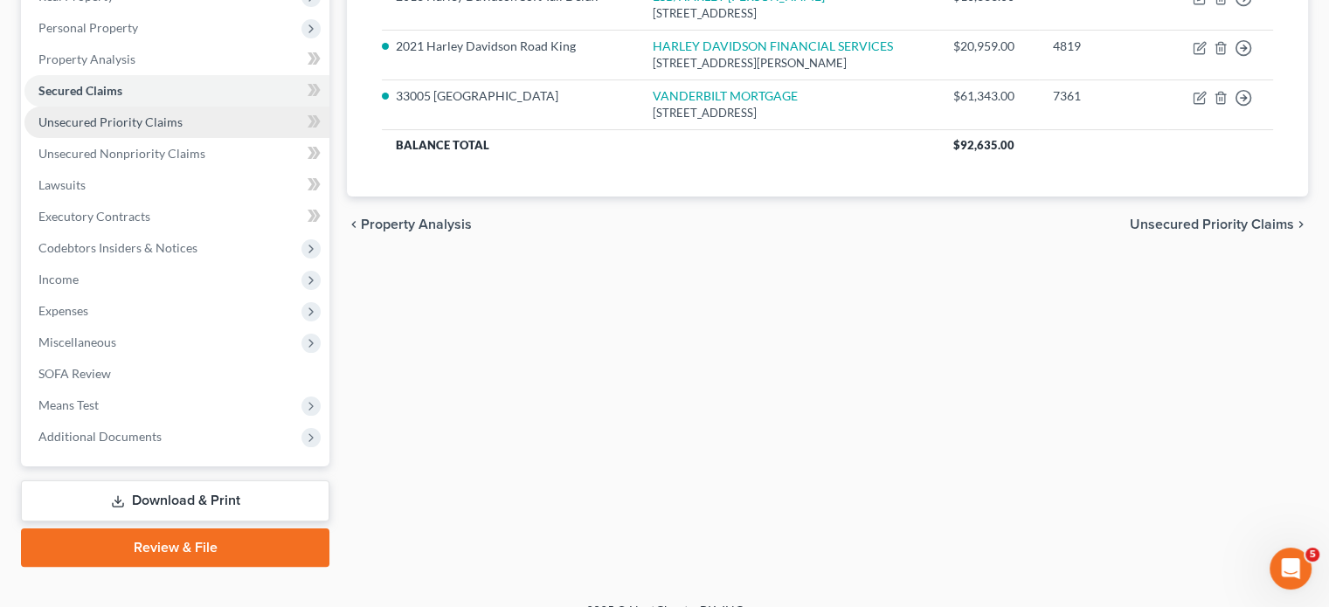
click at [183, 129] on span "Unsecured Priority Claims" at bounding box center [110, 121] width 144 height 15
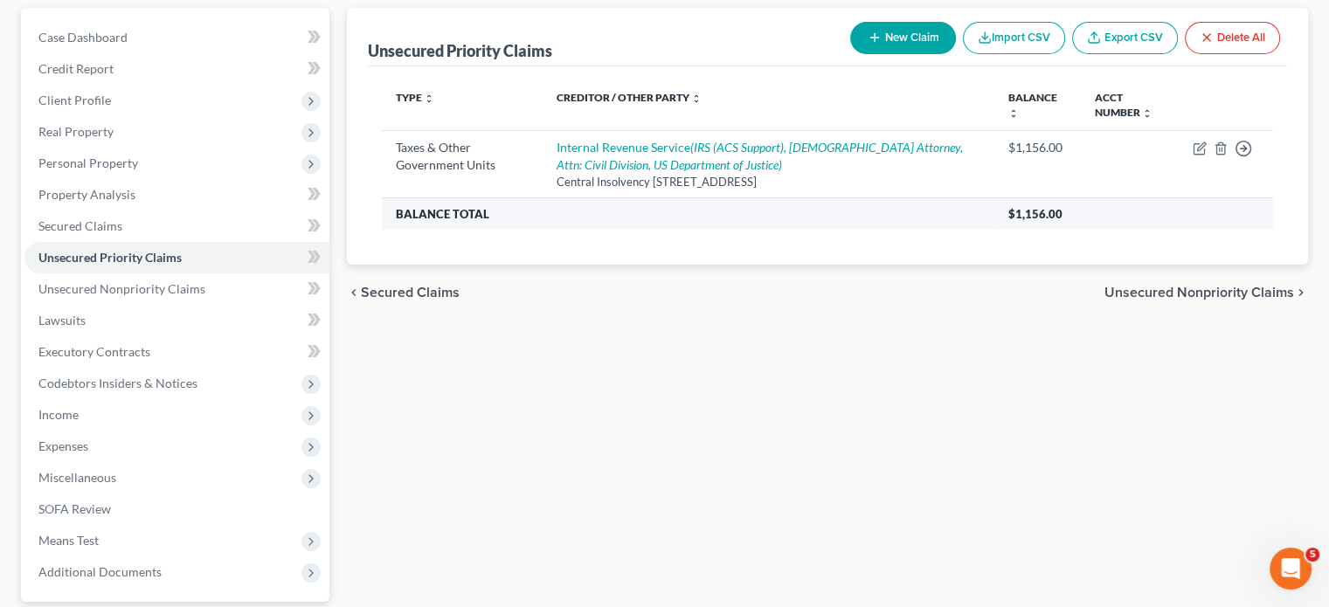
scroll to position [161, 0]
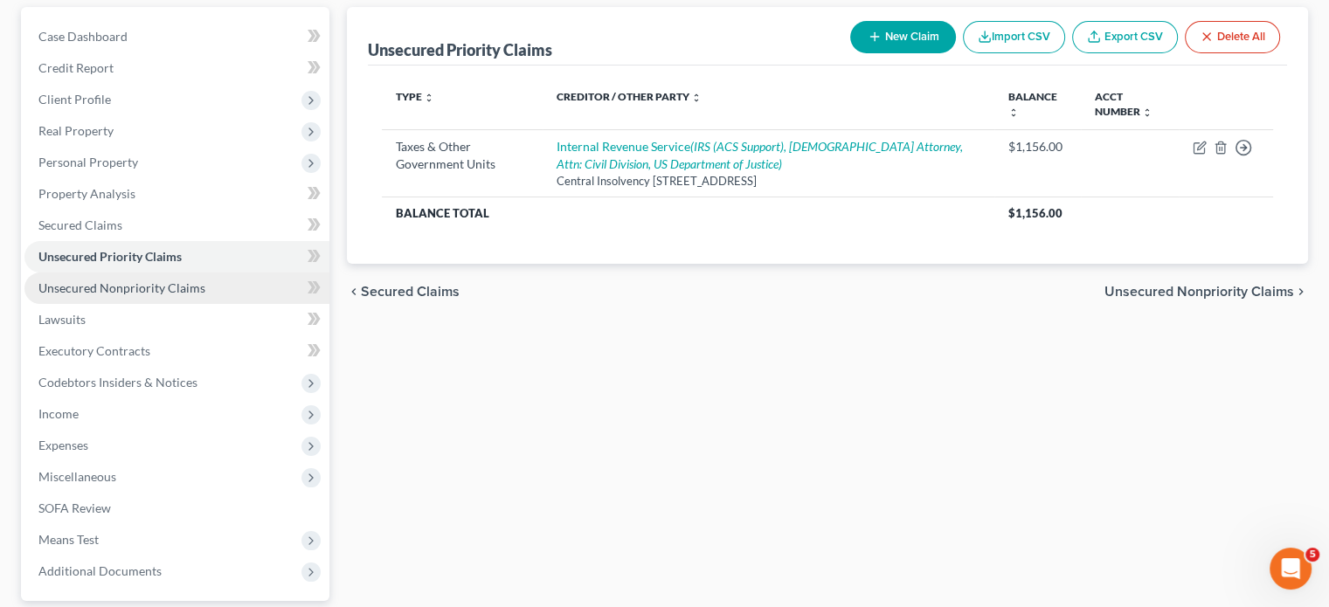
click at [191, 295] on span "Unsecured Nonpriority Claims" at bounding box center [121, 288] width 167 height 15
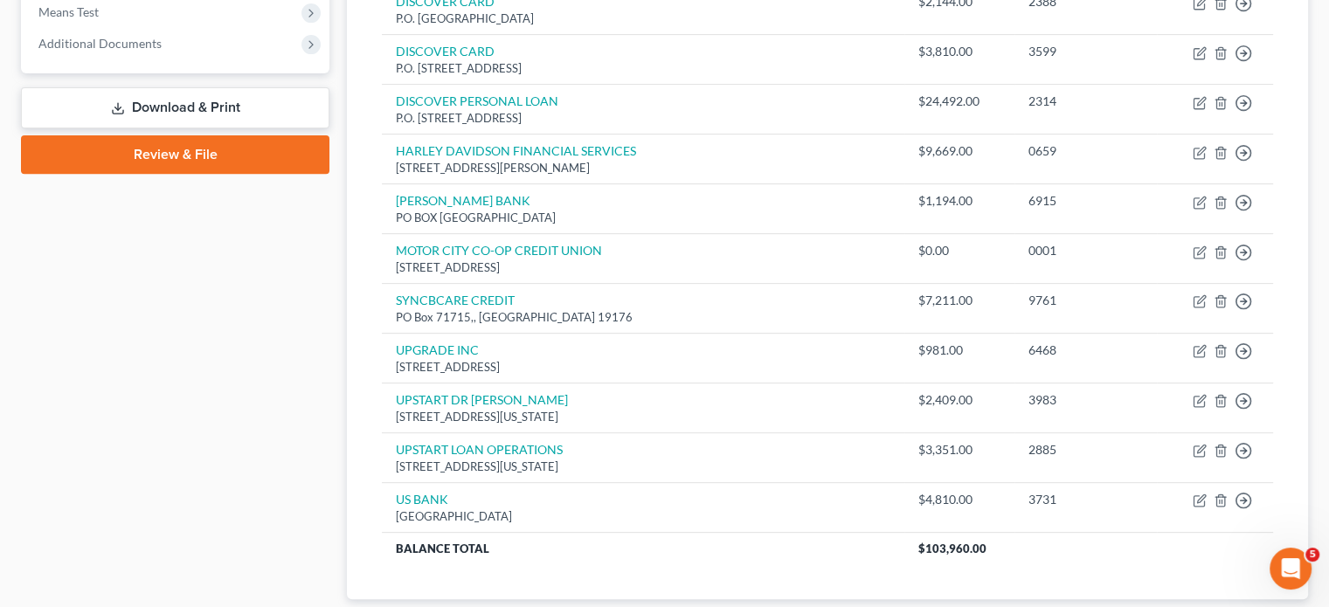
scroll to position [687, 0]
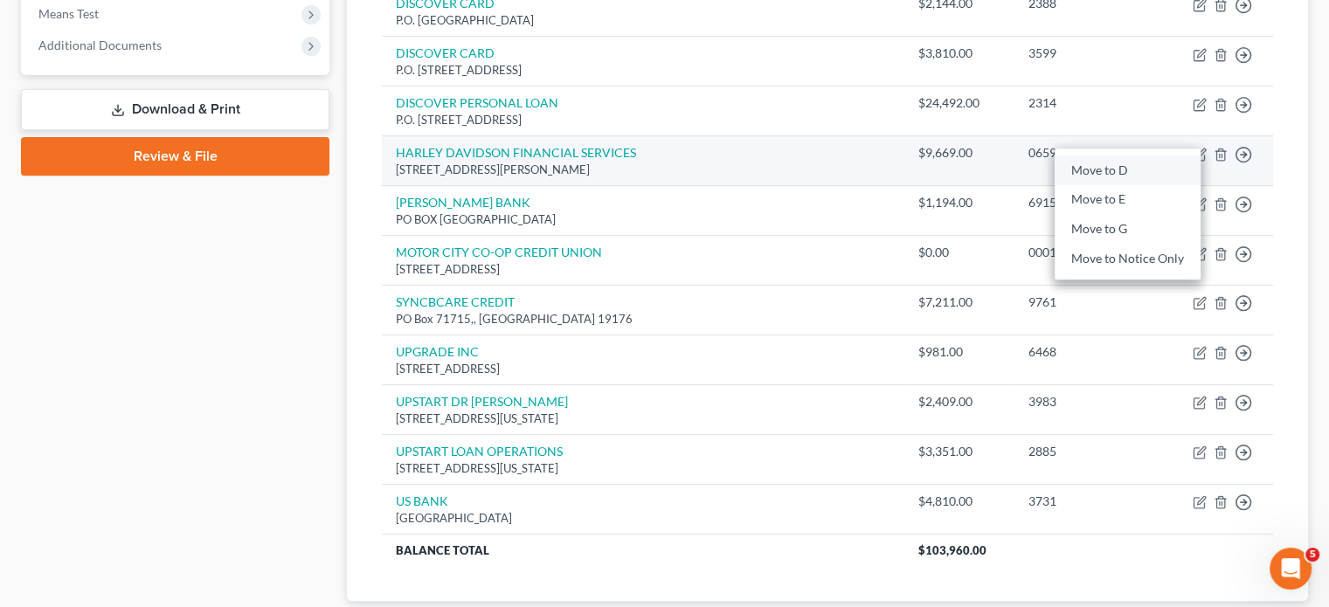
click at [1147, 185] on link "Move to D" at bounding box center [1128, 171] width 146 height 30
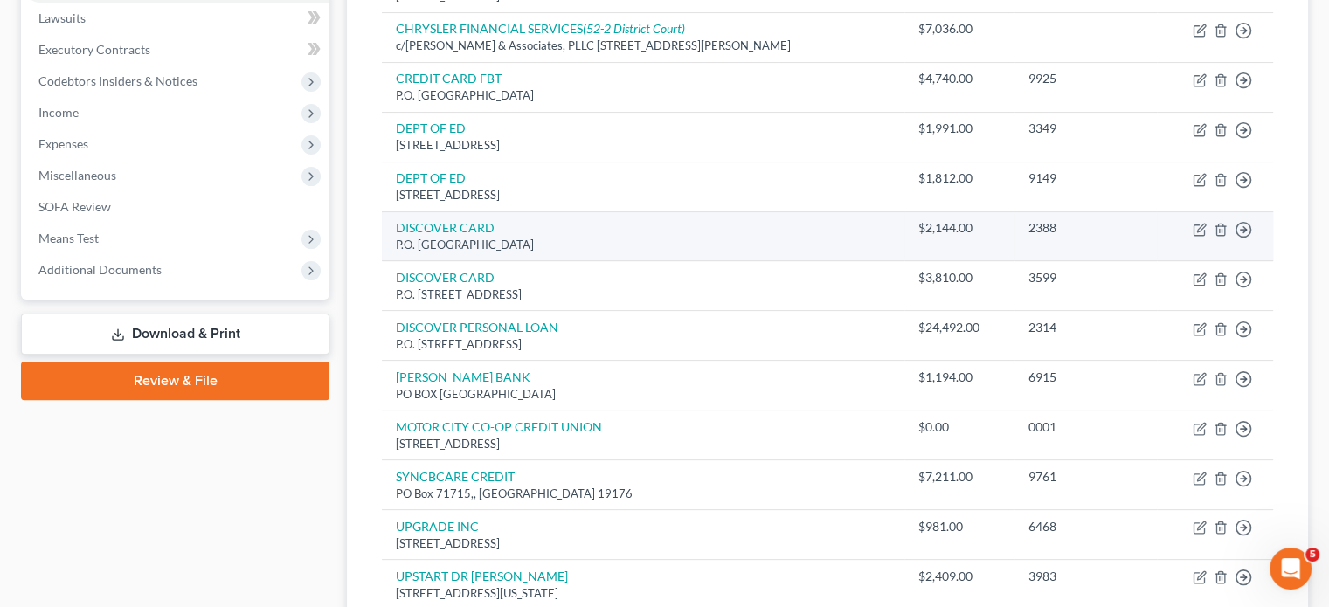
scroll to position [461, 0]
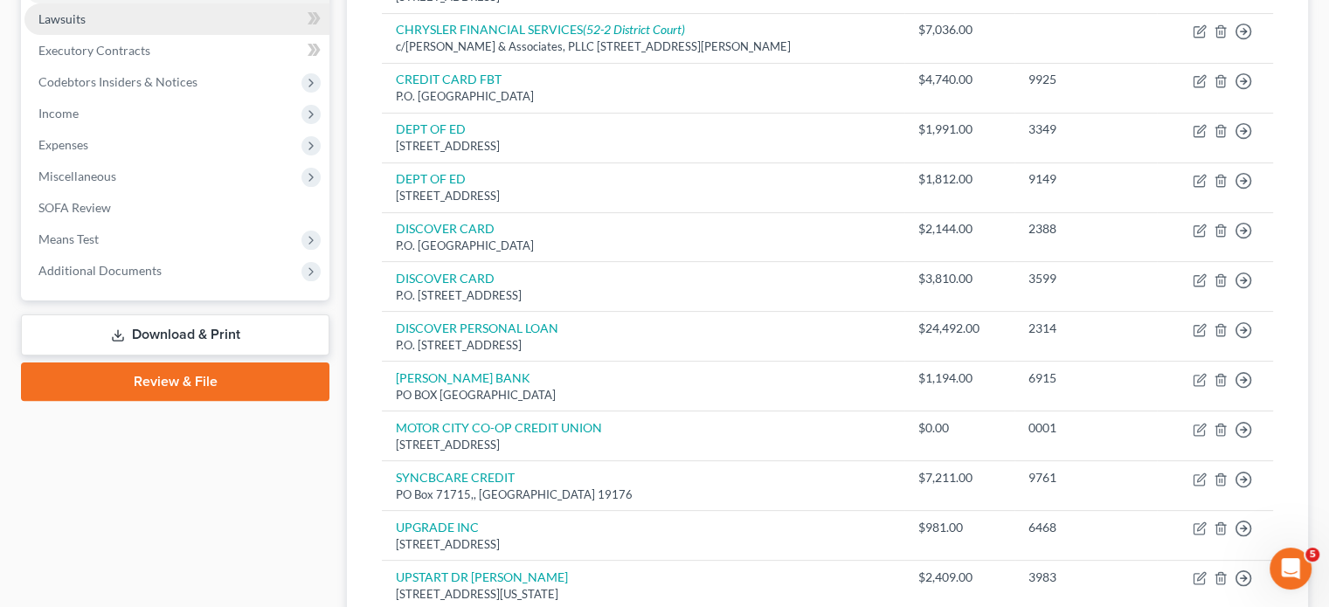
click at [236, 35] on link "Lawsuits" at bounding box center [176, 18] width 305 height 31
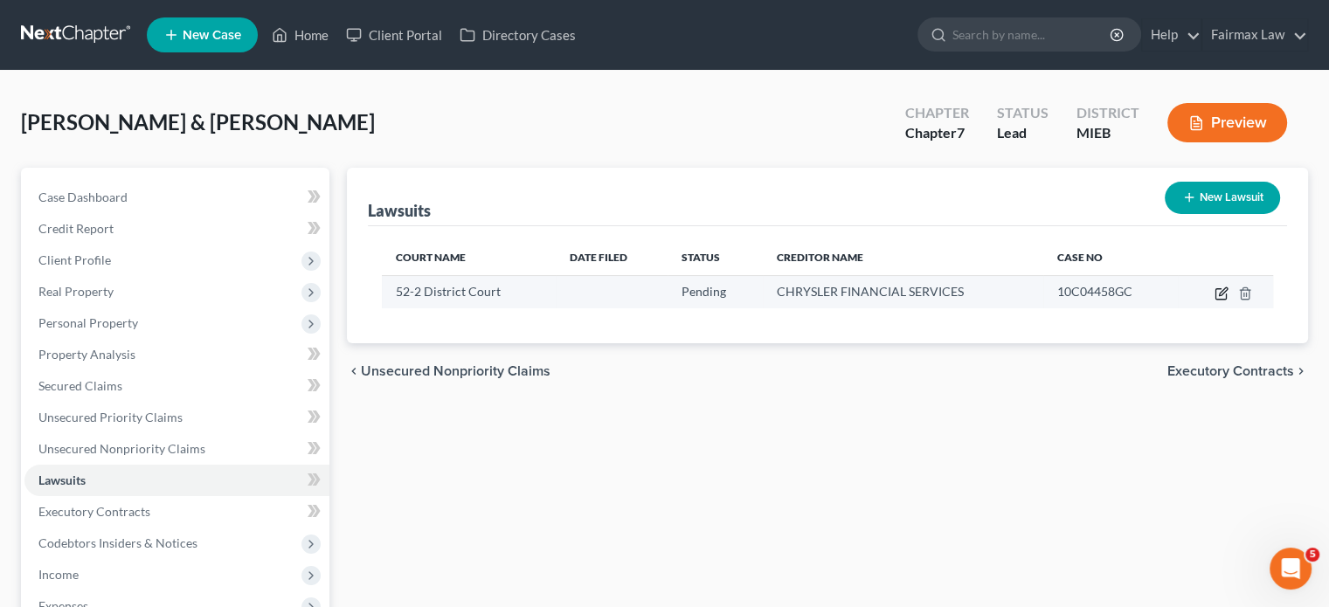
click at [1215, 301] on icon "button" at bounding box center [1222, 294] width 14 height 14
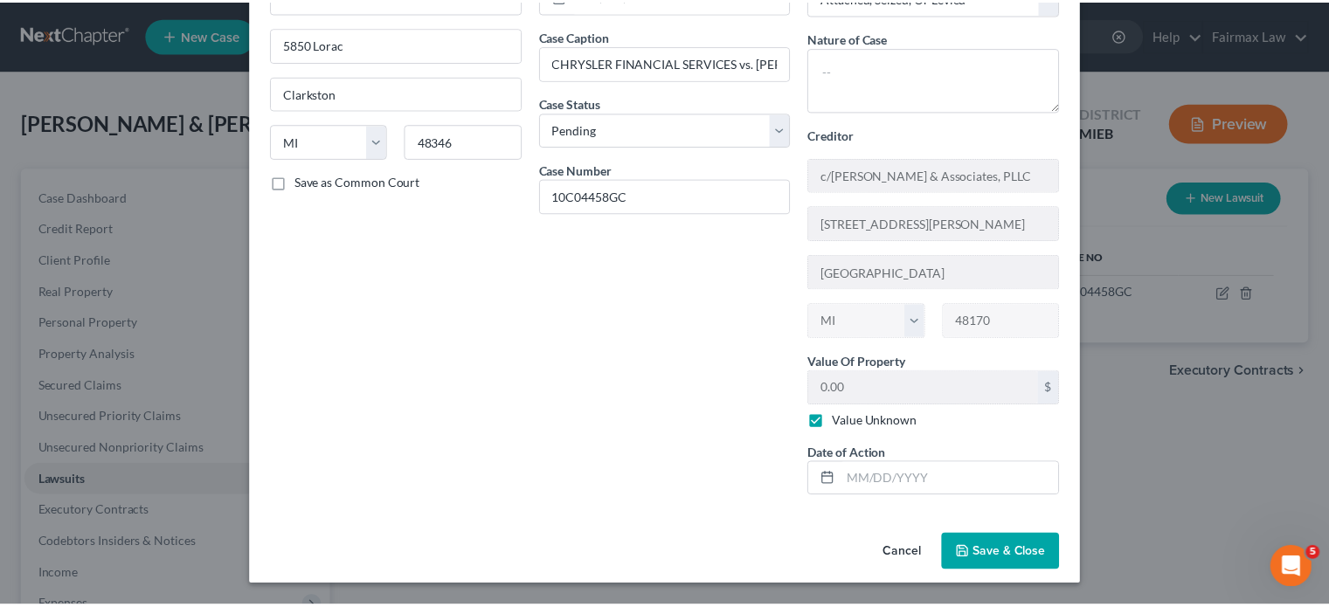
scroll to position [294, 0]
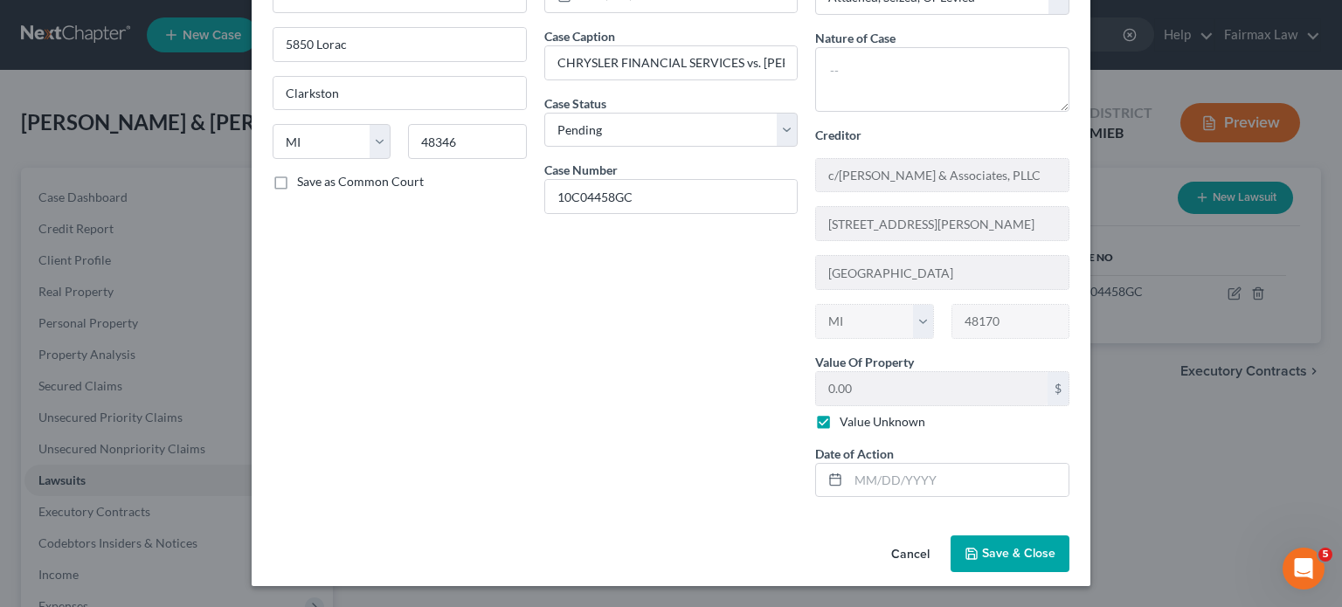
click at [944, 540] on button "Cancel" at bounding box center [910, 554] width 66 height 35
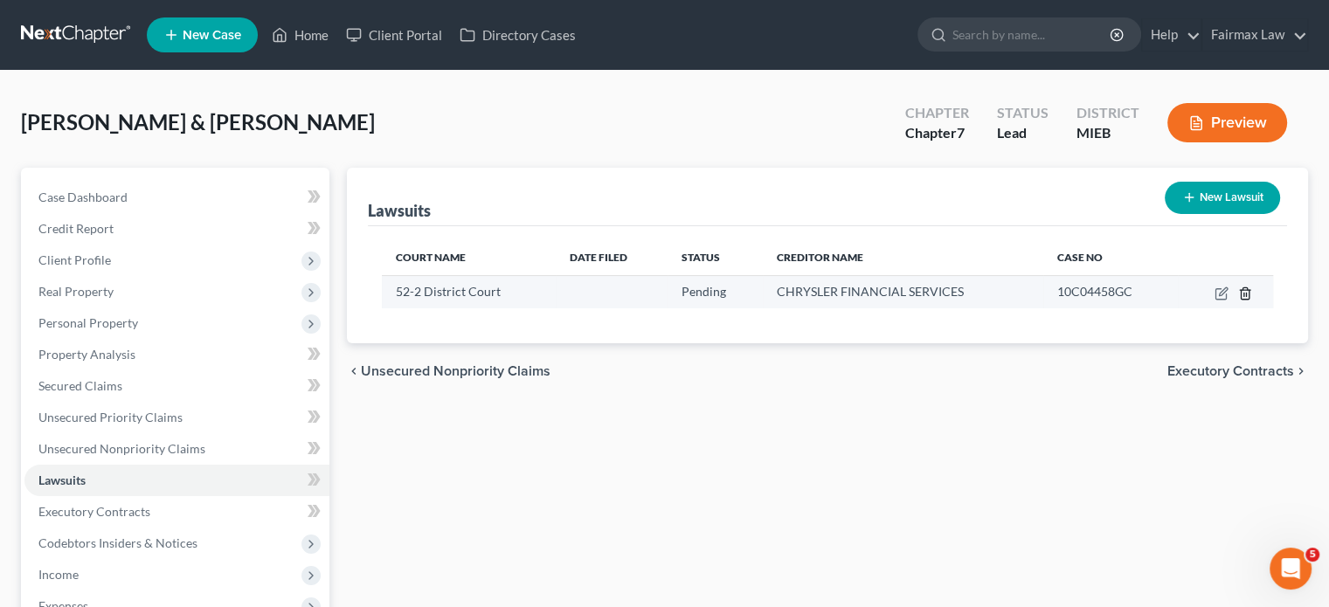
click at [1241, 299] on icon "button" at bounding box center [1245, 293] width 8 height 11
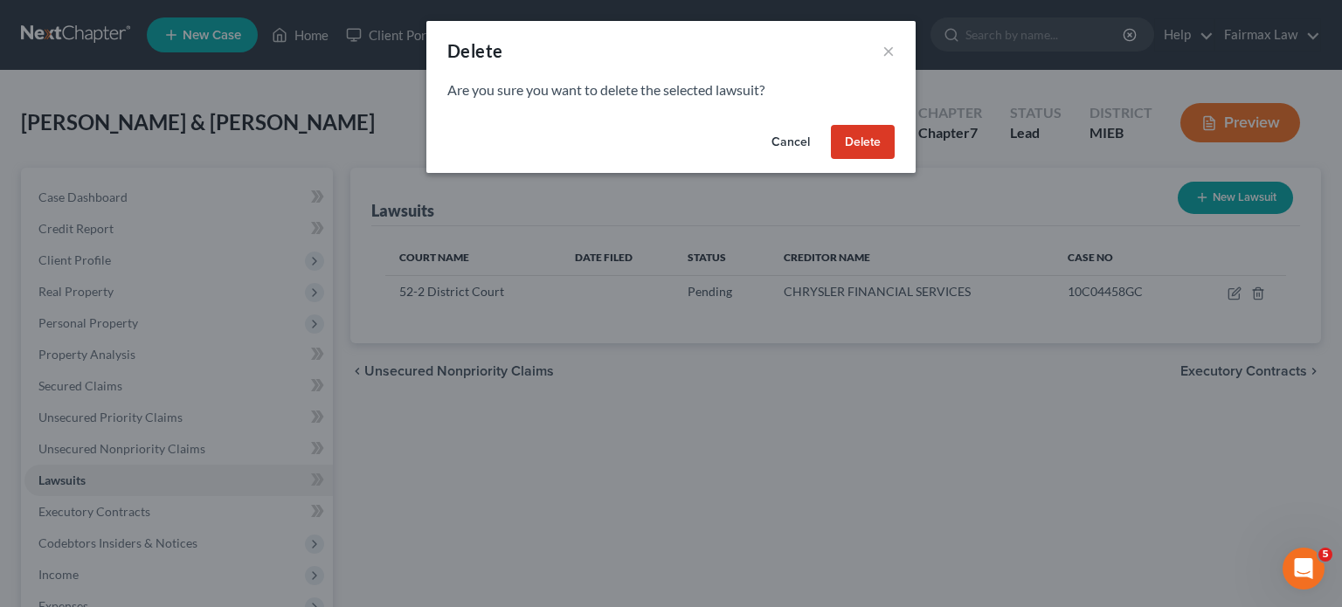
click at [895, 160] on button "Delete" at bounding box center [863, 142] width 64 height 35
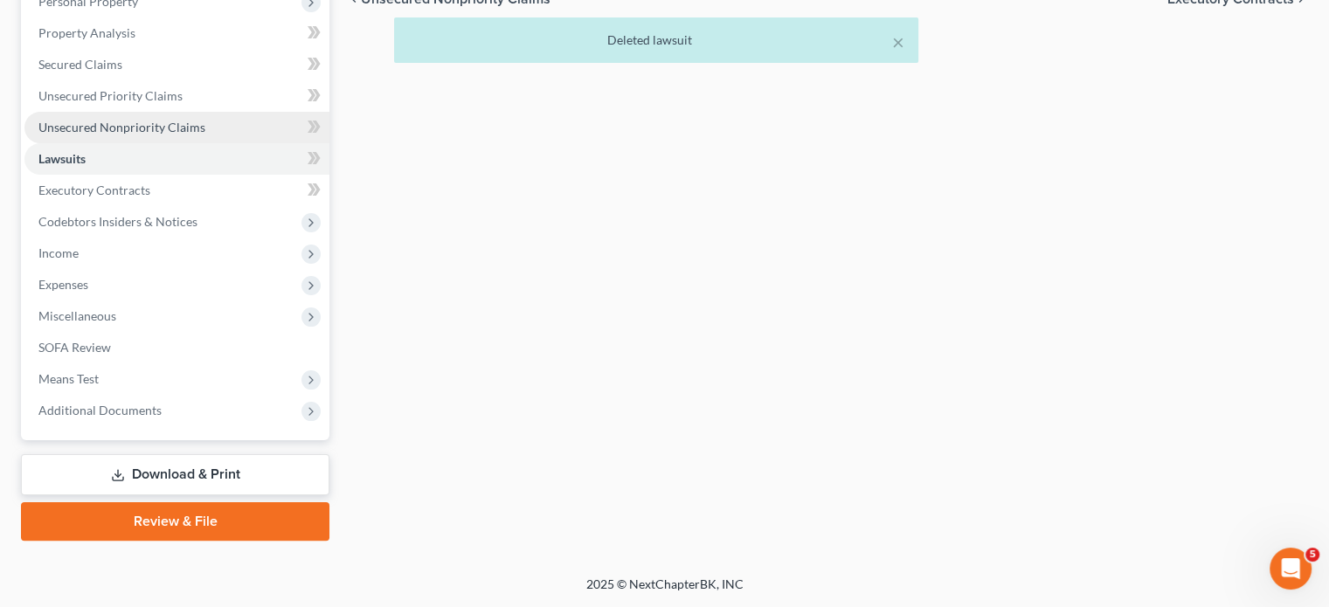
click at [205, 135] on span "Unsecured Nonpriority Claims" at bounding box center [121, 127] width 167 height 15
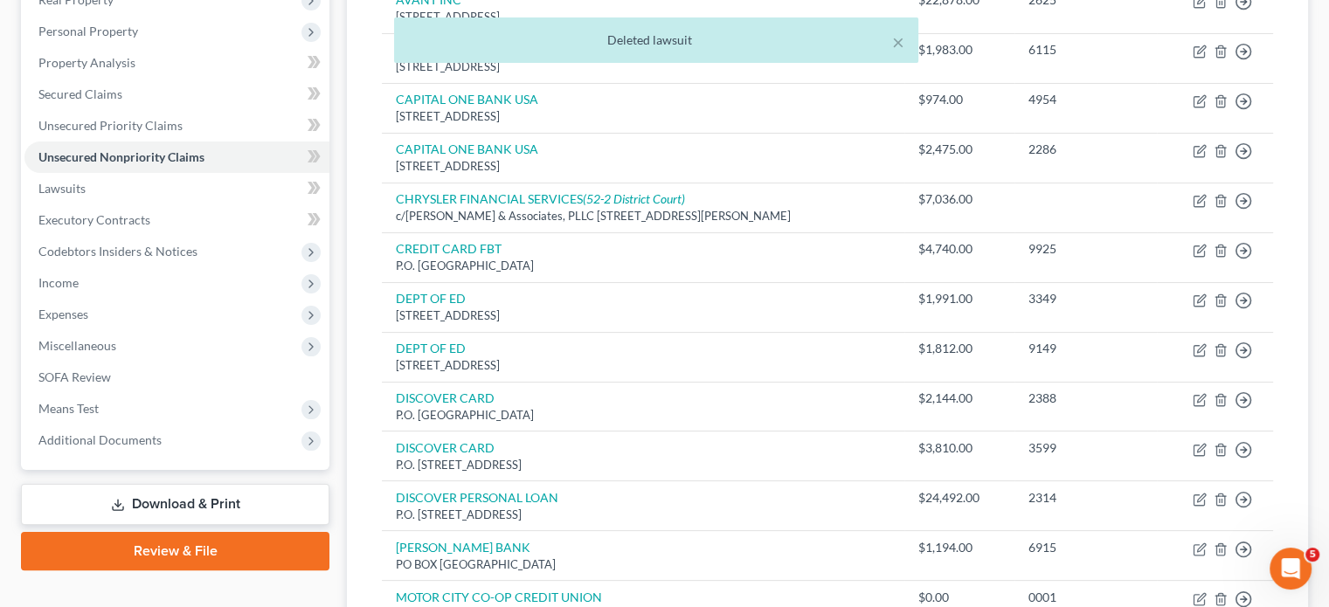
scroll to position [293, 0]
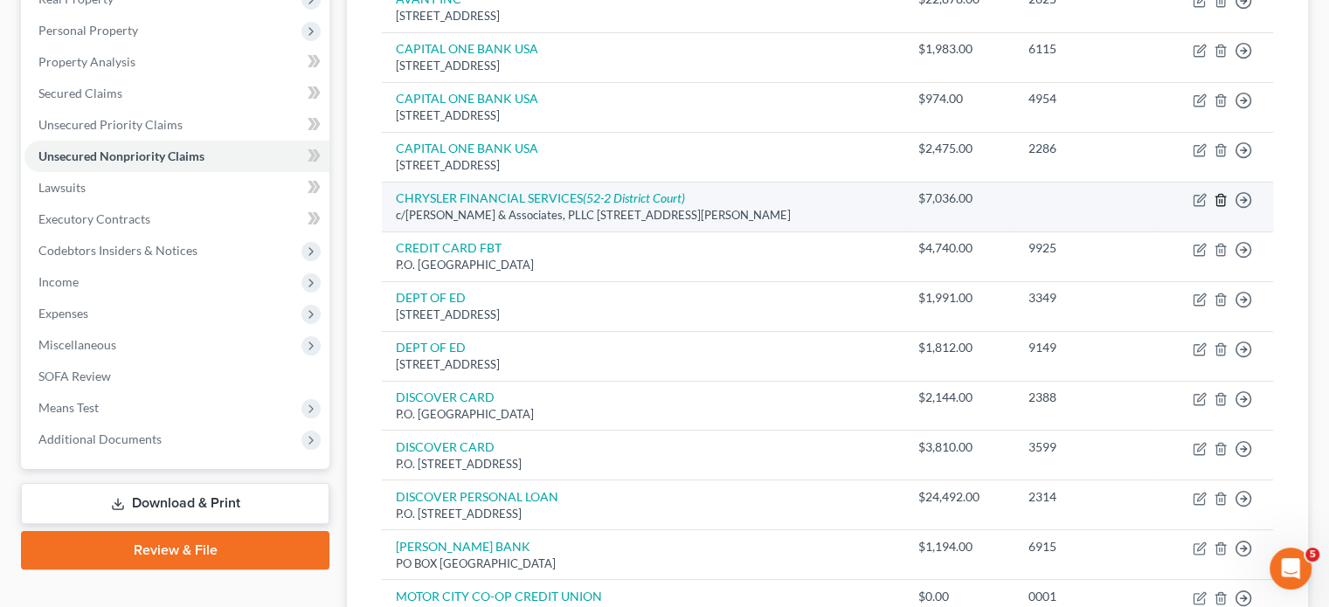
click at [1216, 205] on icon "button" at bounding box center [1220, 199] width 8 height 11
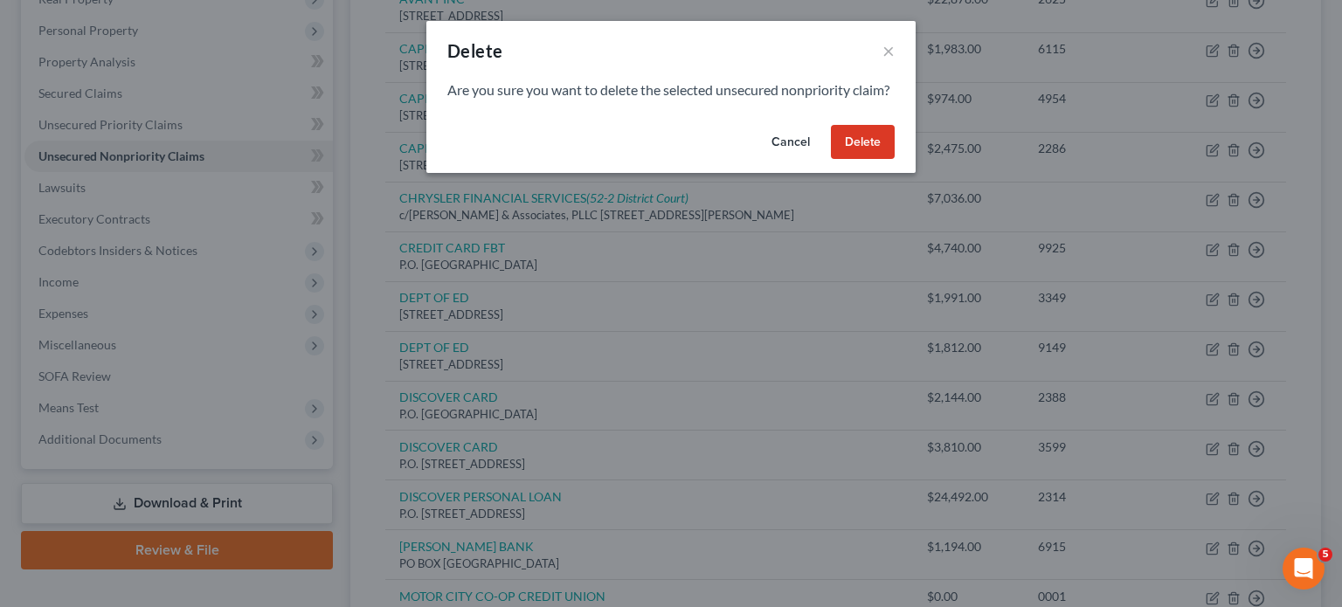
click at [895, 160] on button "Delete" at bounding box center [863, 142] width 64 height 35
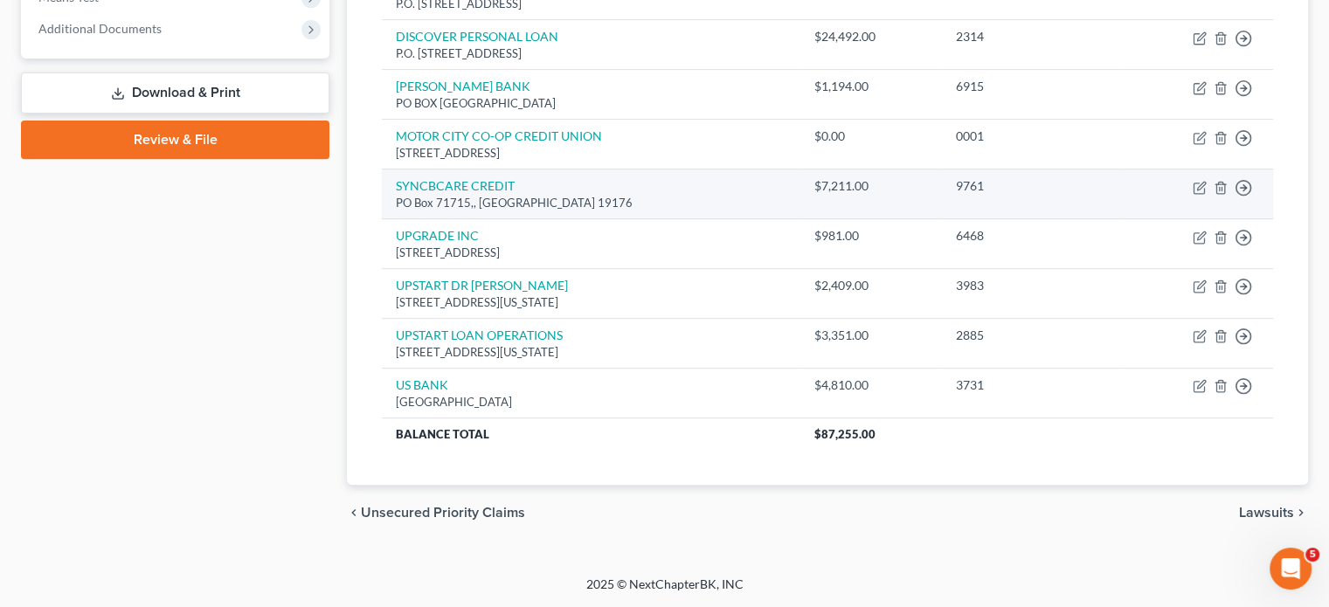
scroll to position [897, 0]
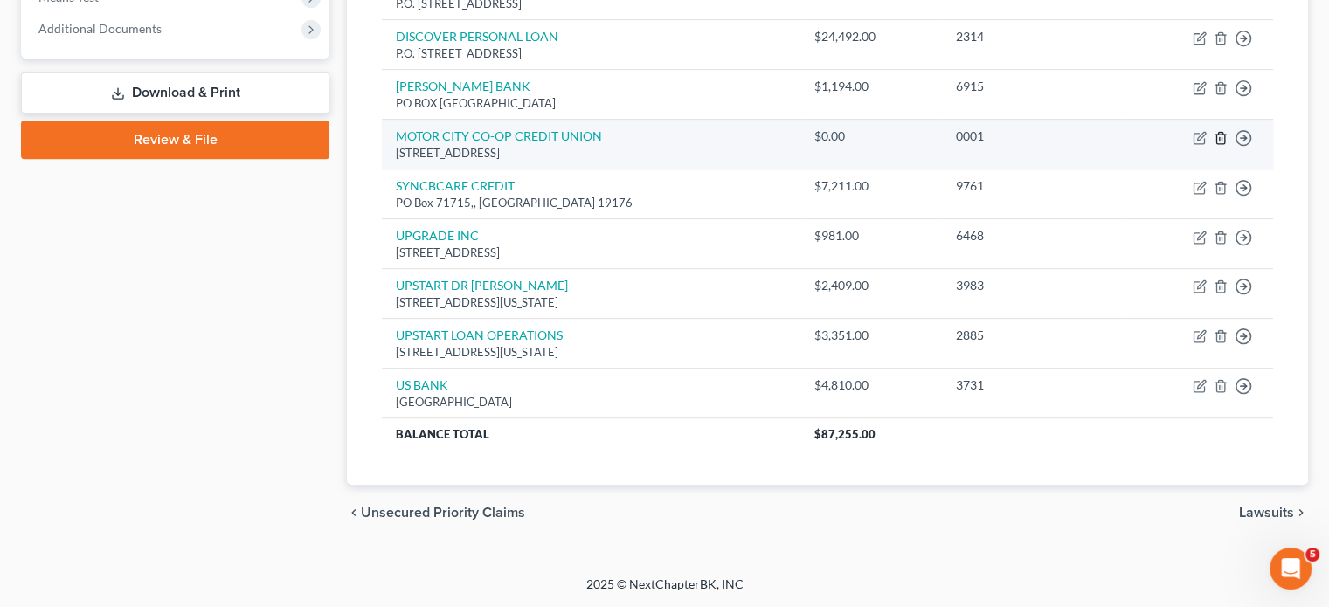
click at [1216, 139] on icon "button" at bounding box center [1220, 137] width 8 height 11
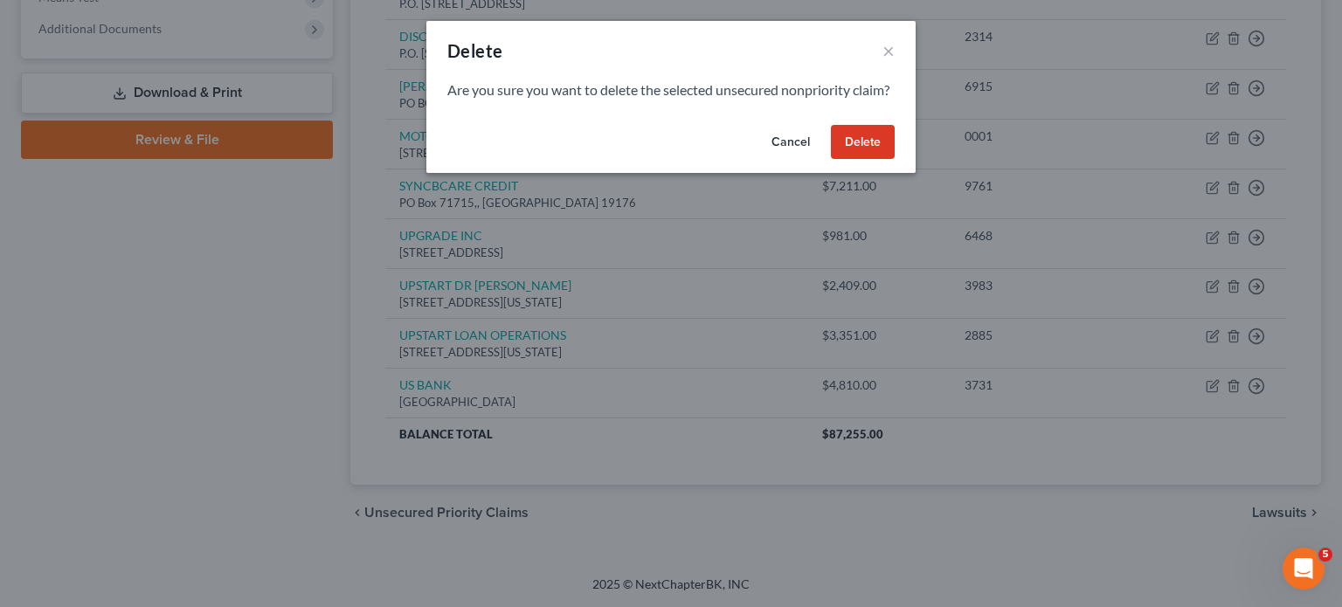
click at [895, 160] on button "Delete" at bounding box center [863, 142] width 64 height 35
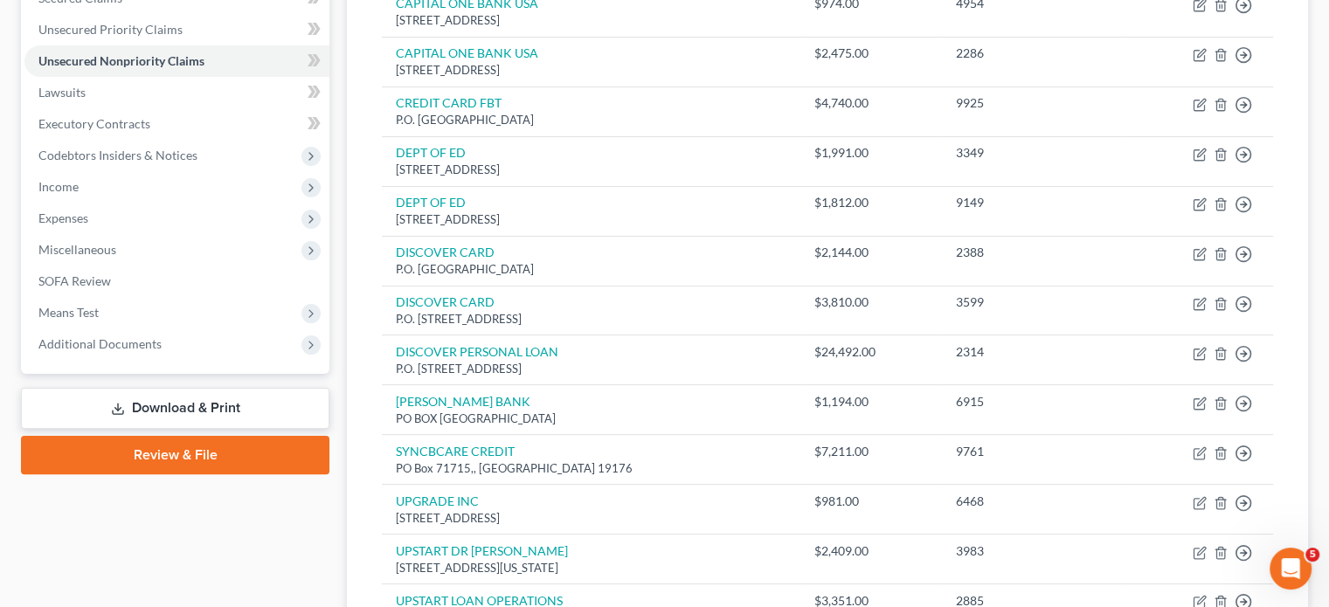
scroll to position [419, 0]
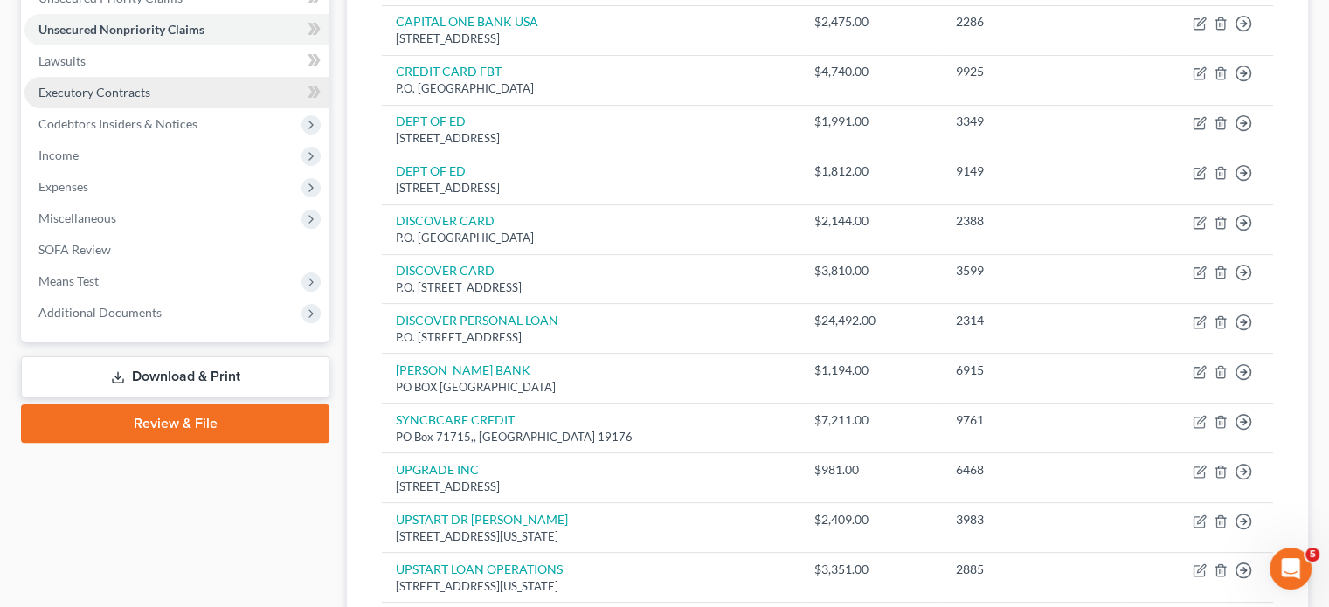
click at [150, 100] on span "Executory Contracts" at bounding box center [94, 92] width 112 height 15
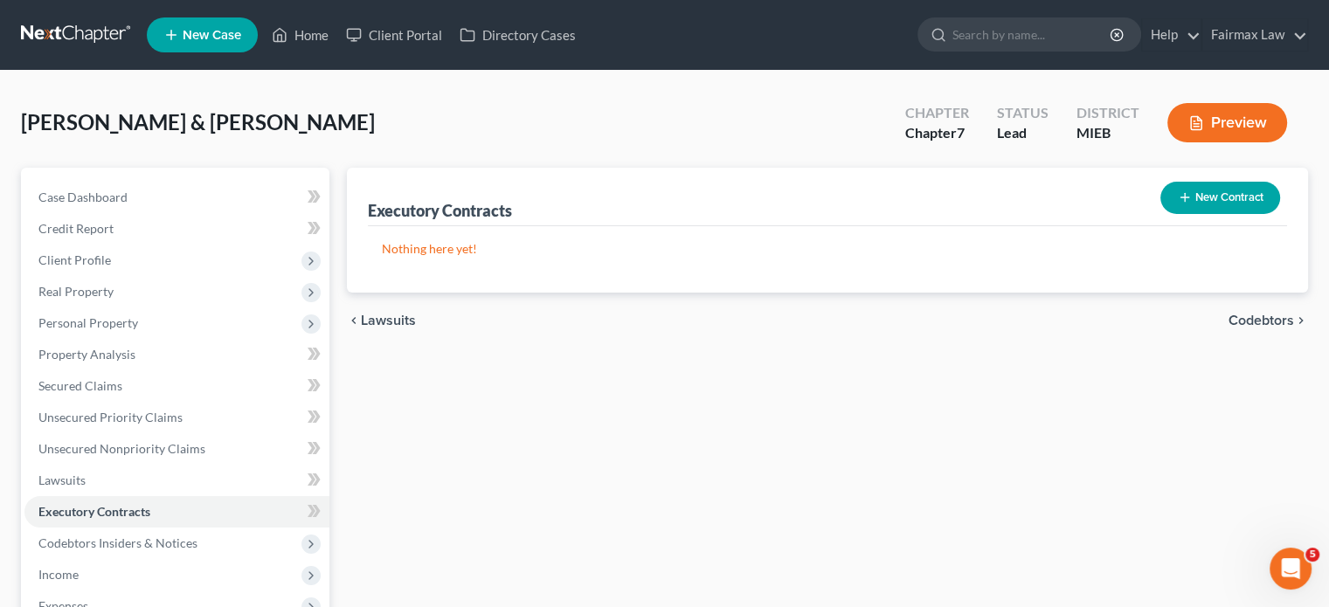
click at [1160, 214] on button "New Contract" at bounding box center [1220, 198] width 120 height 32
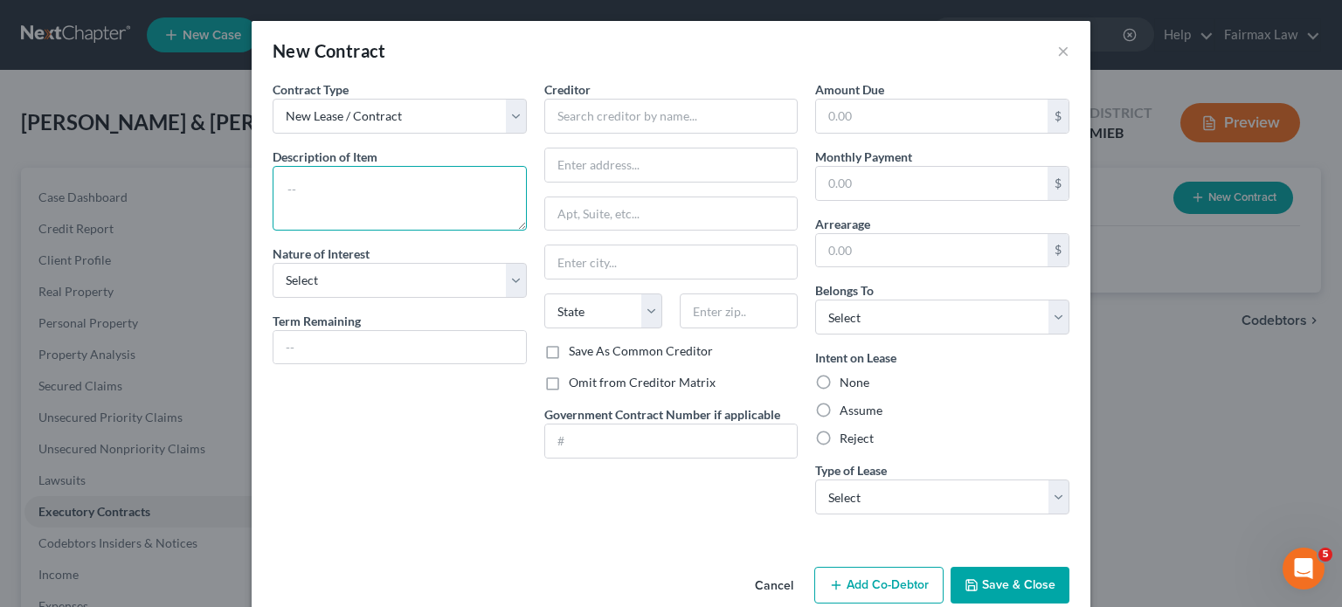
click at [333, 231] on textarea at bounding box center [400, 198] width 254 height 65
click at [295, 298] on select "Select Purchaser Agent Lessor Lessee" at bounding box center [400, 280] width 254 height 35
click at [273, 298] on select "Select Purchaser Agent Lessor Lessee" at bounding box center [400, 280] width 254 height 35
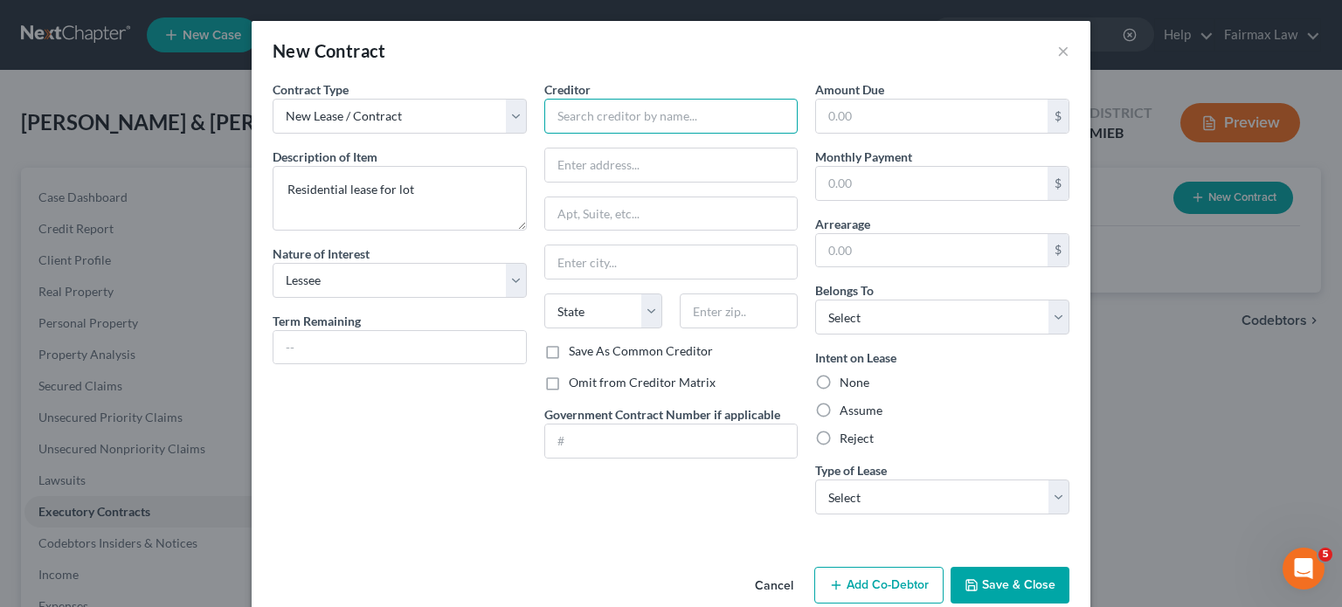
click at [561, 134] on input "text" at bounding box center [671, 116] width 254 height 35
click at [569, 391] on label "Omit from Creditor Matrix" at bounding box center [642, 382] width 147 height 17
click at [576, 385] on input "Omit from Creditor Matrix" at bounding box center [581, 379] width 11 height 11
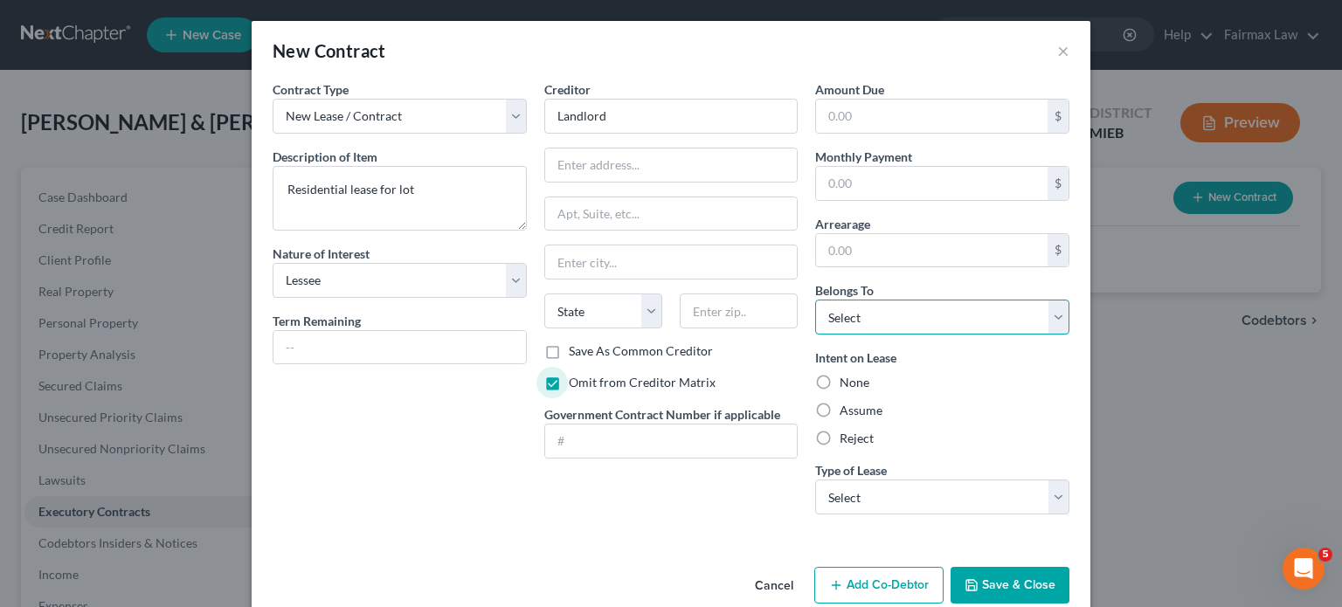
click at [975, 335] on select "Select Debtor 1 Only Debtor 2 Only Debtor 1 And Debtor 2 Only At Least One Of T…" at bounding box center [942, 317] width 254 height 35
click at [842, 335] on select "Select Debtor 1 Only Debtor 2 Only Debtor 1 And Debtor 2 Only At Least One Of T…" at bounding box center [942, 317] width 254 height 35
click at [853, 419] on label "Assume" at bounding box center [861, 410] width 43 height 17
click at [853, 413] on input "Assume" at bounding box center [852, 407] width 11 height 11
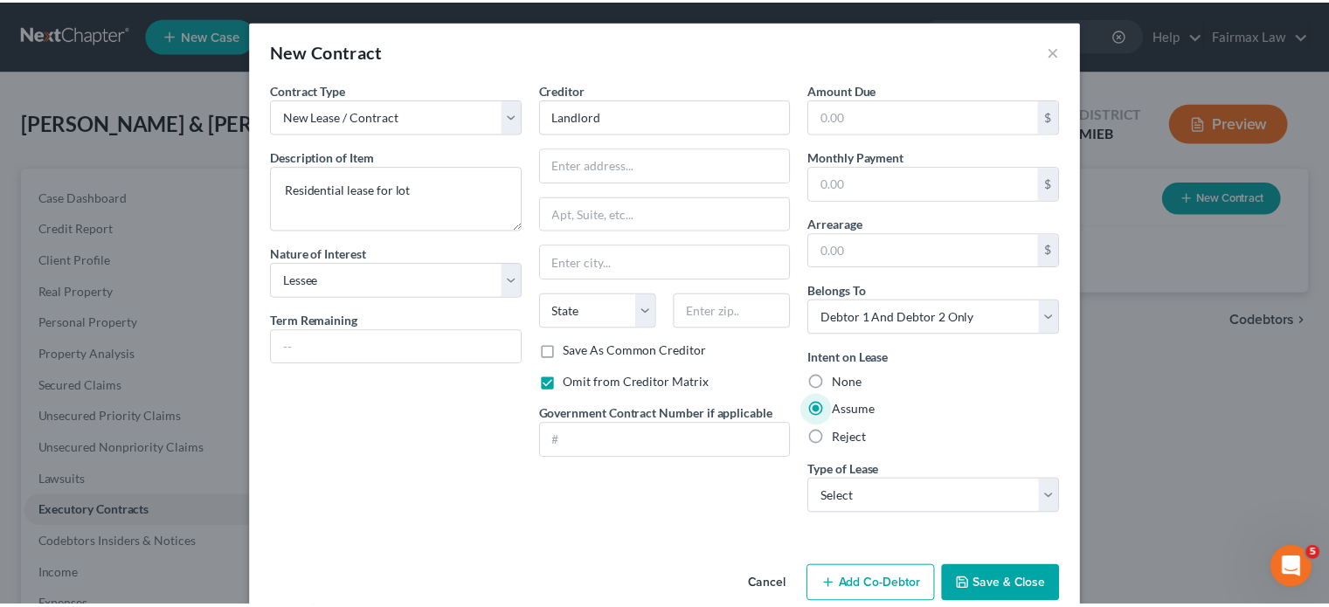
scroll to position [184, 0]
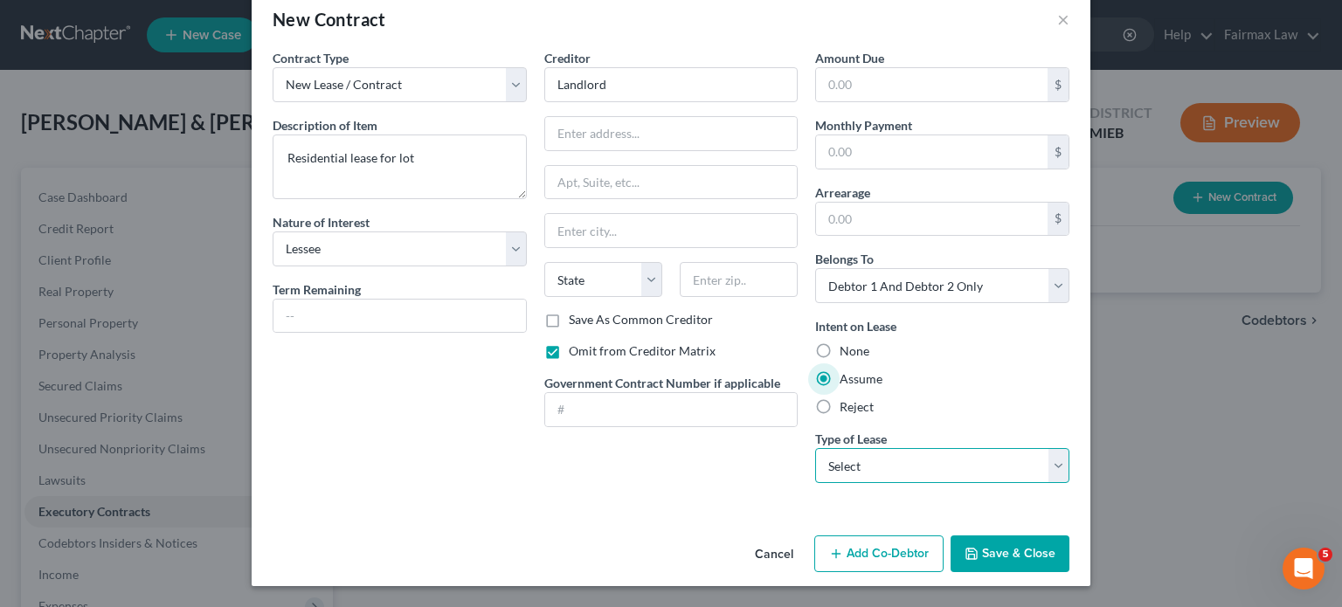
click at [919, 448] on select "Select Real Estate Car Other" at bounding box center [942, 465] width 254 height 35
click at [842, 448] on select "Select Real Estate Car Other" at bounding box center [942, 465] width 254 height 35
click at [1070, 551] on button "Save & Close" at bounding box center [1010, 554] width 119 height 37
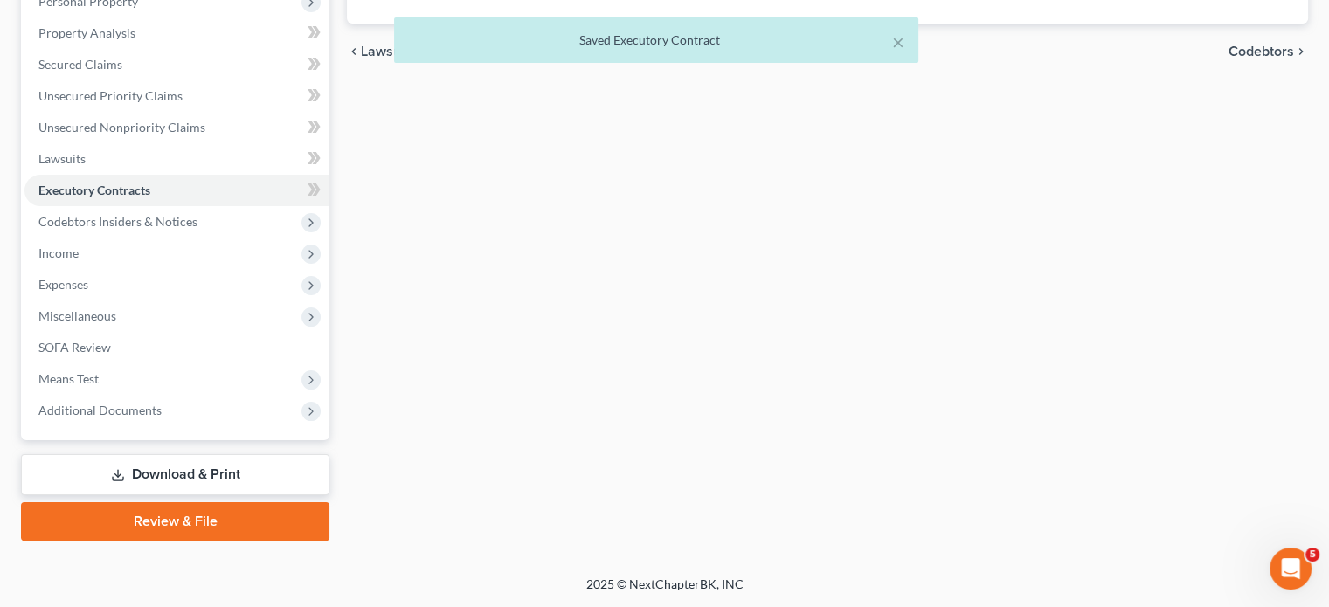
scroll to position [348, 0]
click at [135, 269] on span "Income" at bounding box center [176, 253] width 305 height 31
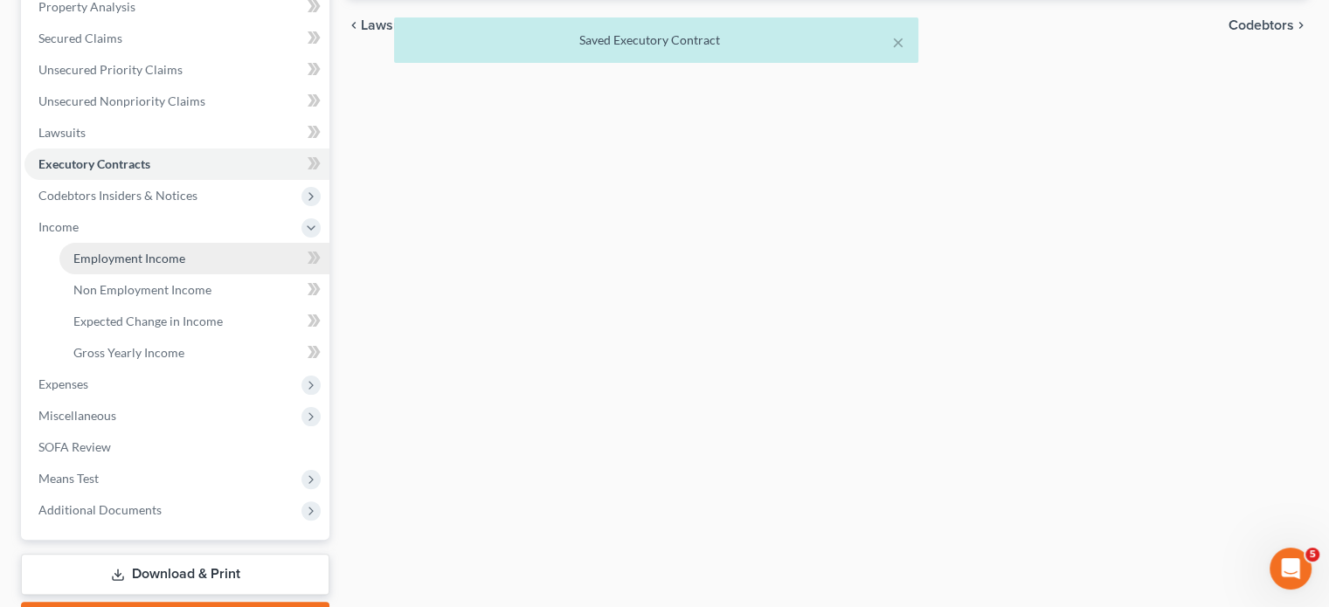
click at [129, 266] on span "Employment Income" at bounding box center [129, 258] width 112 height 15
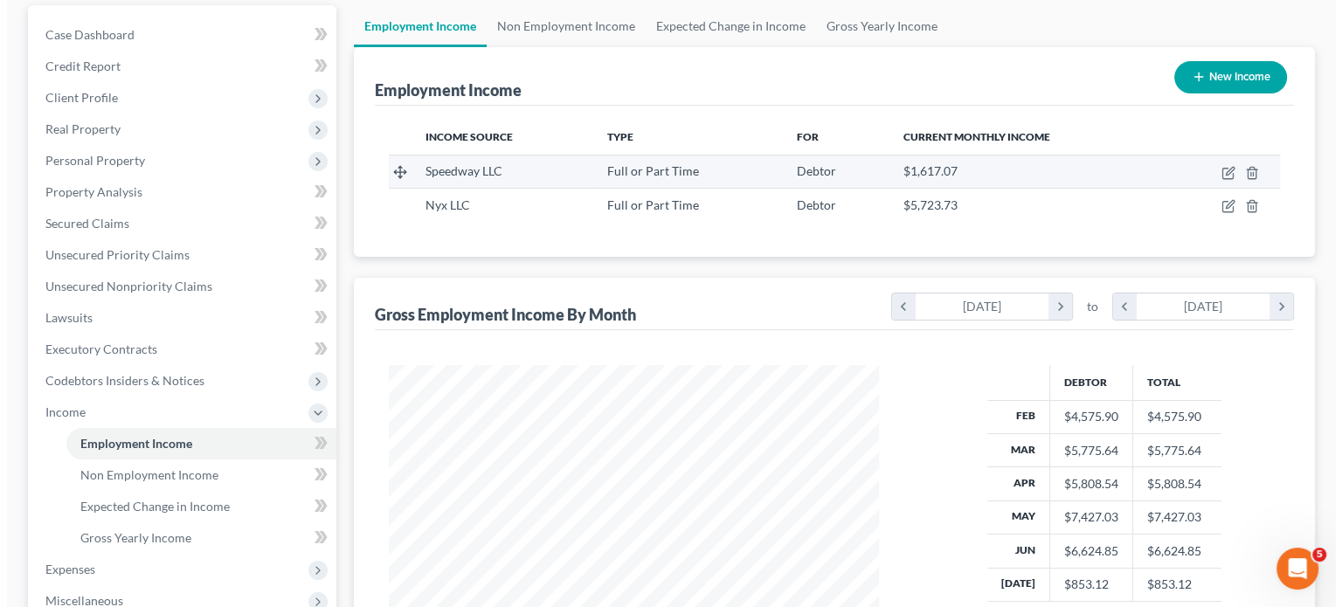
scroll to position [161, 0]
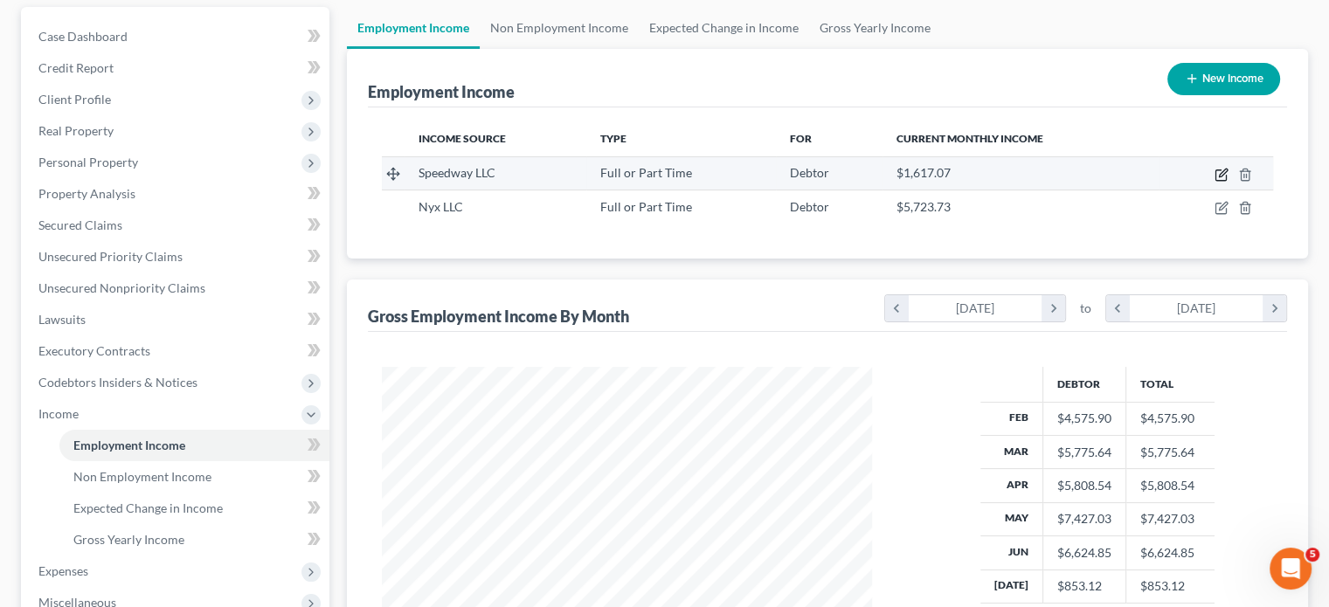
click at [1215, 182] on icon "button" at bounding box center [1222, 175] width 14 height 14
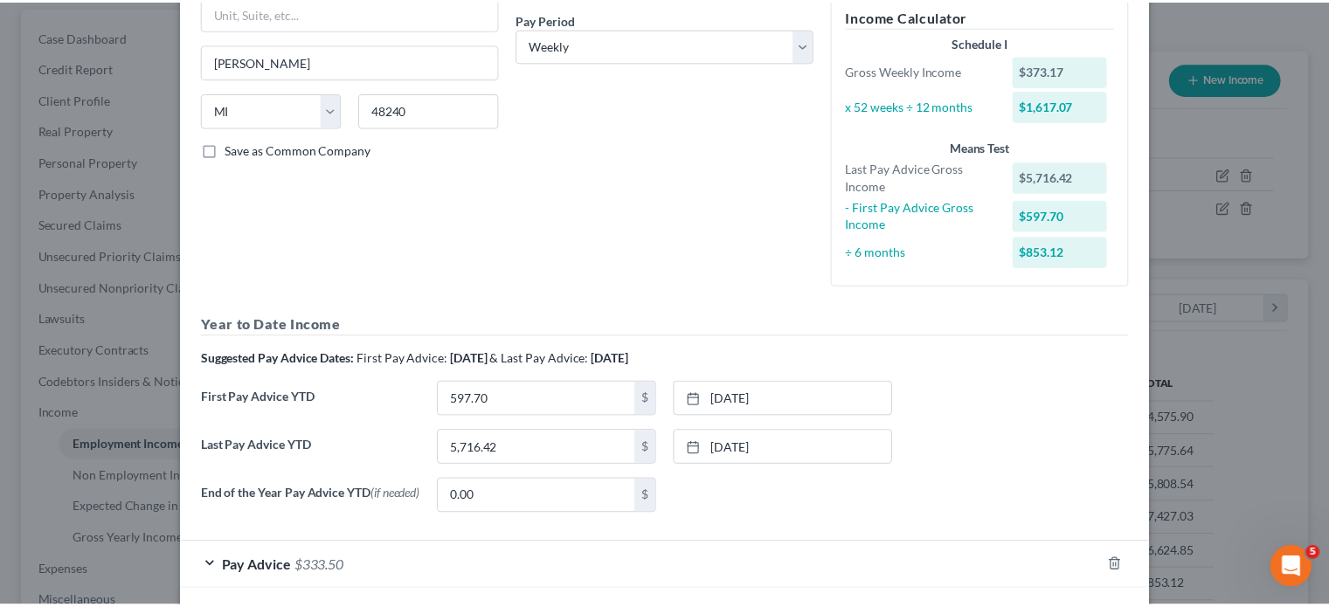
scroll to position [563, 0]
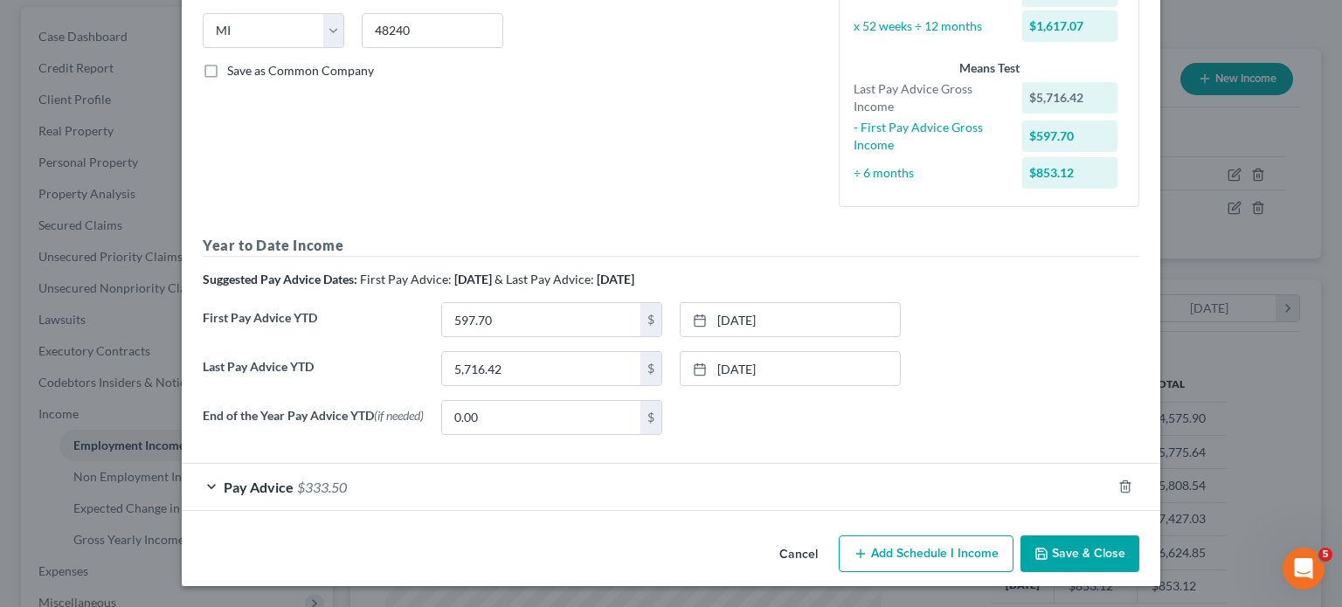
click at [832, 537] on button "Cancel" at bounding box center [799, 554] width 66 height 35
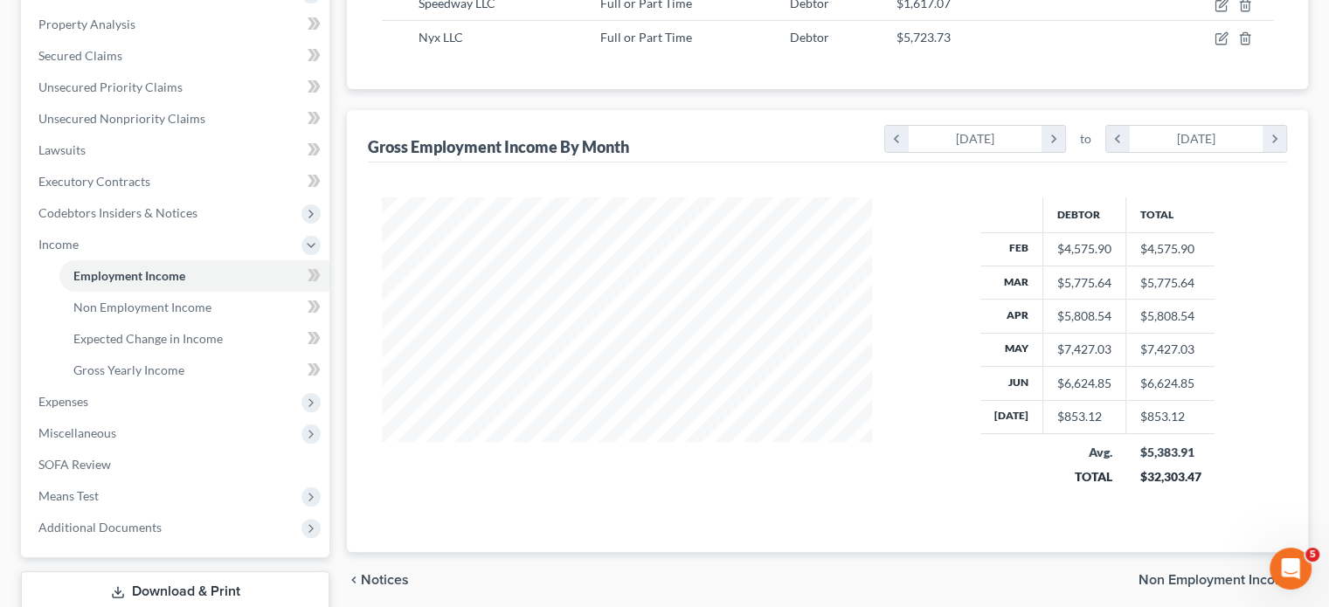
scroll to position [329, 0]
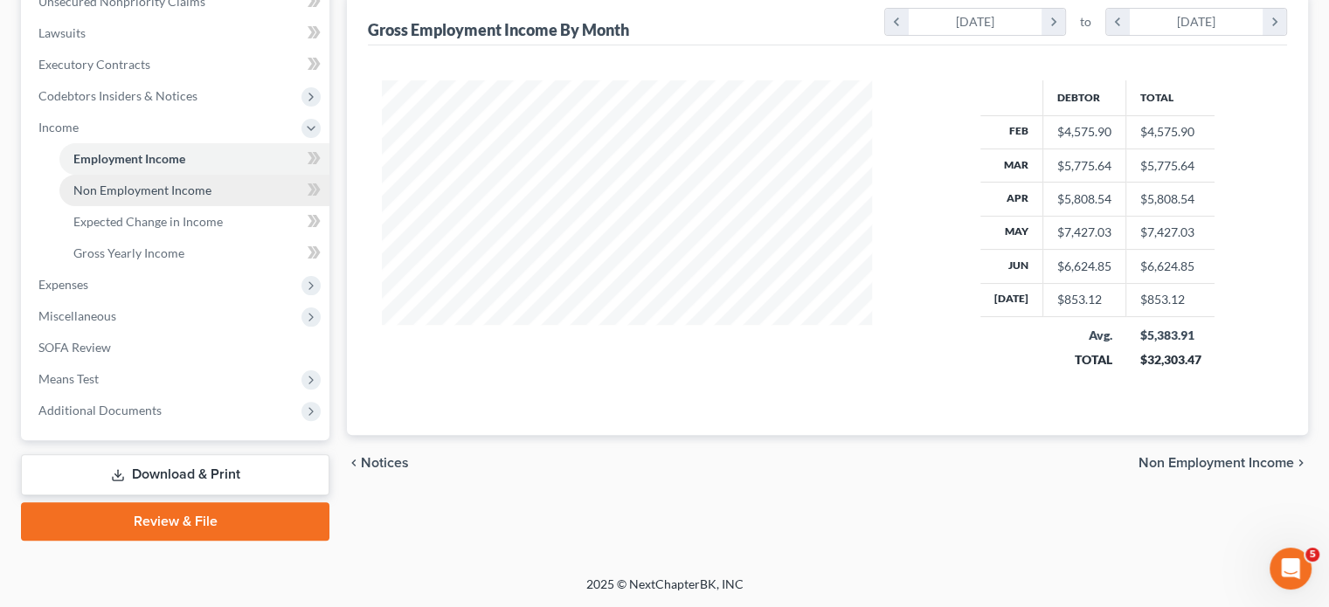
click at [211, 197] on span "Non Employment Income" at bounding box center [142, 190] width 138 height 15
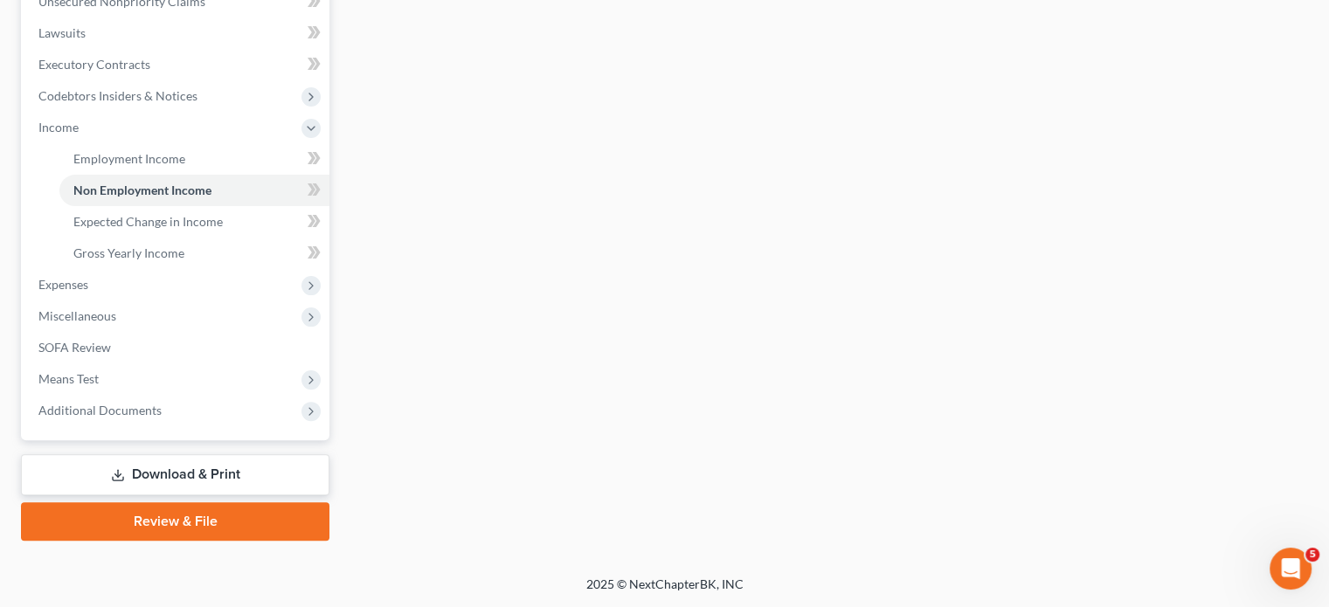
scroll to position [611, 0]
click at [139, 300] on span "Expenses" at bounding box center [176, 284] width 305 height 31
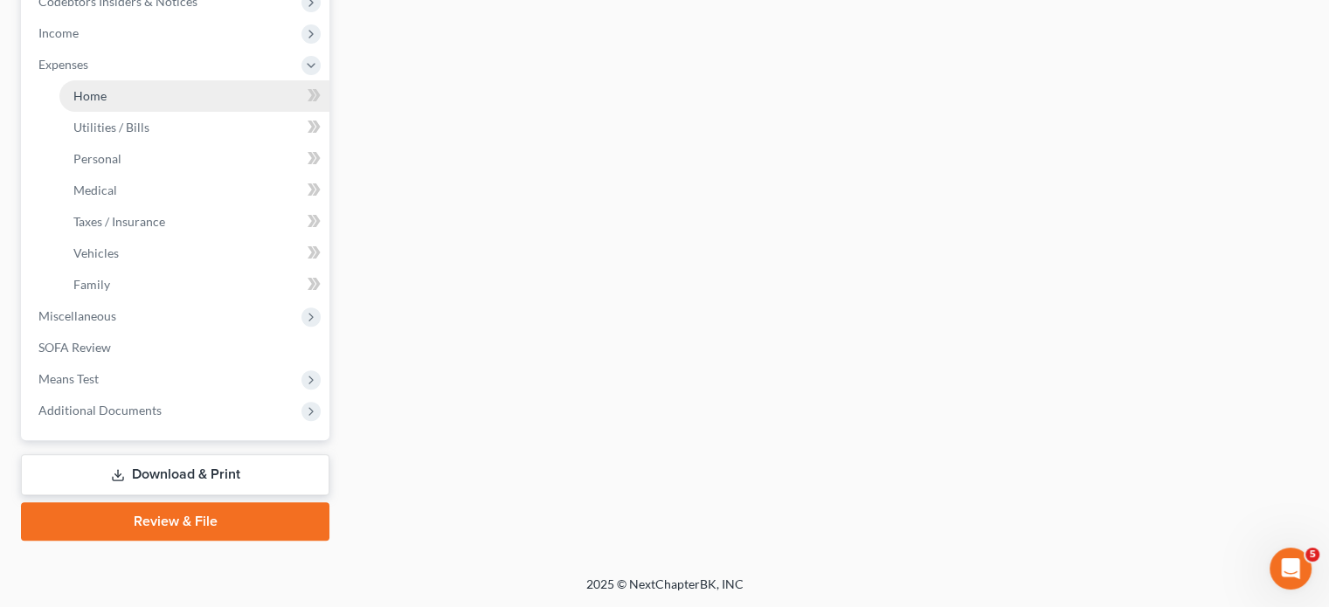
click at [135, 112] on link "Home" at bounding box center [194, 95] width 270 height 31
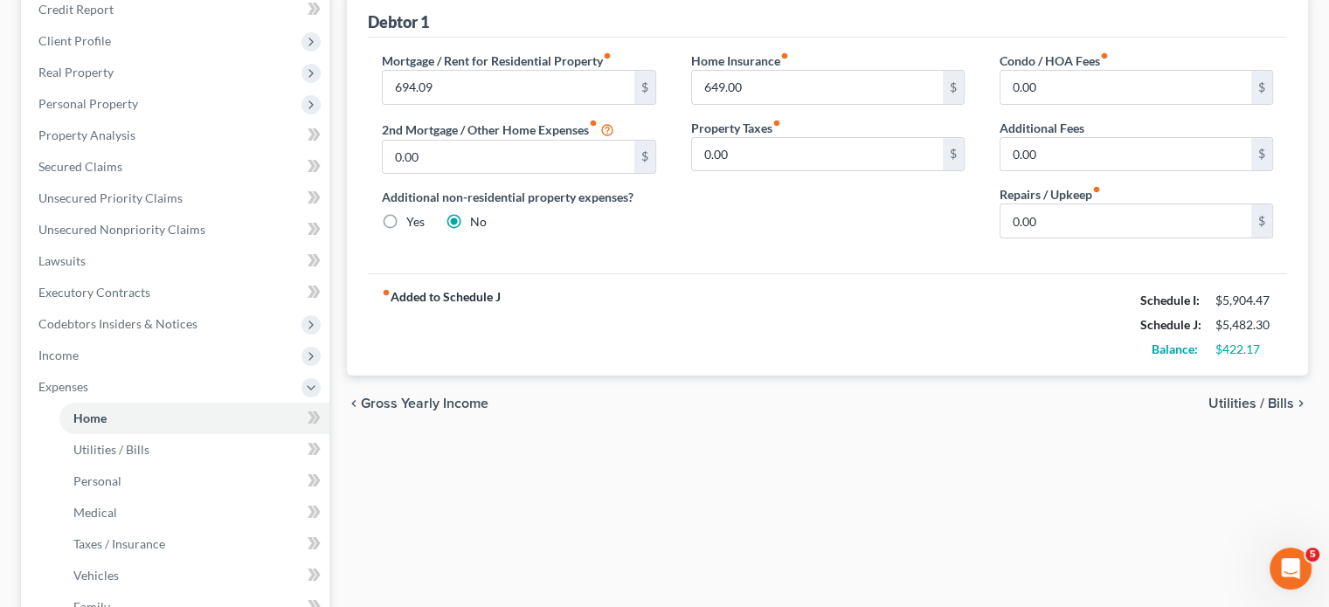
scroll to position [218, 0]
click at [452, 175] on input "0.00" at bounding box center [508, 158] width 251 height 33
click at [487, 105] on input "694.09" at bounding box center [508, 88] width 251 height 33
click at [781, 105] on input "649.00" at bounding box center [817, 88] width 251 height 33
click at [664, 104] on div "Mortgage / Rent for Residential Property fiber_manual_record 644 $ 2nd Mortgage…" at bounding box center [827, 156] width 919 height 236
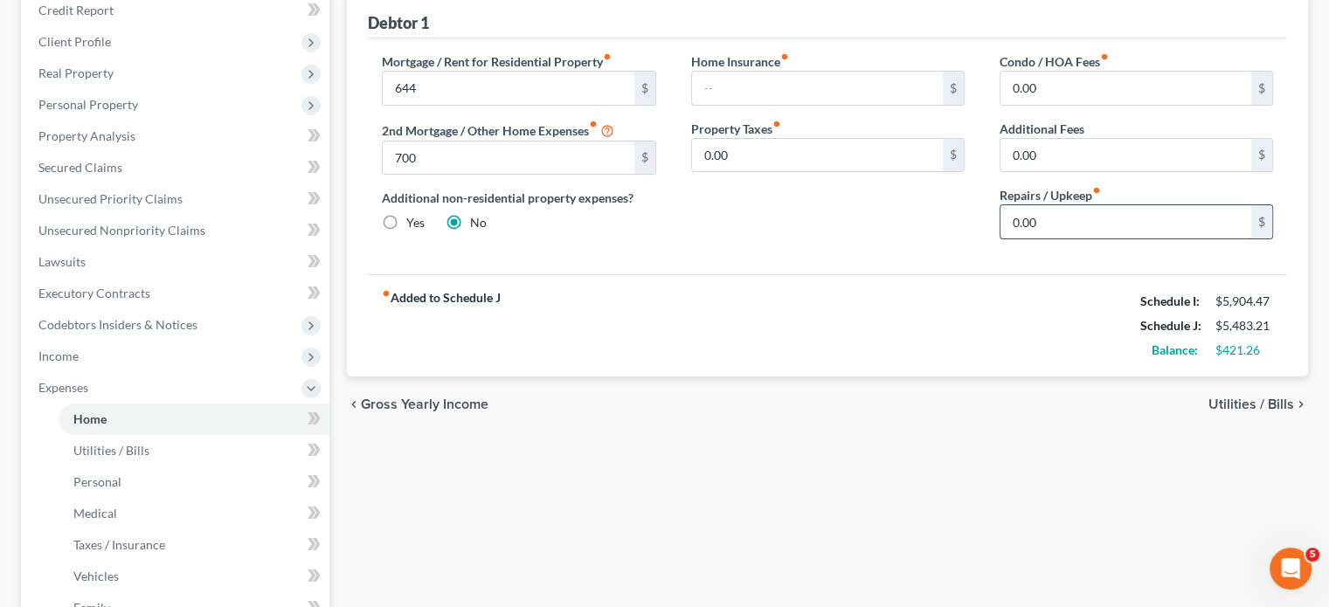
click at [1058, 239] on input "0.00" at bounding box center [1126, 221] width 251 height 33
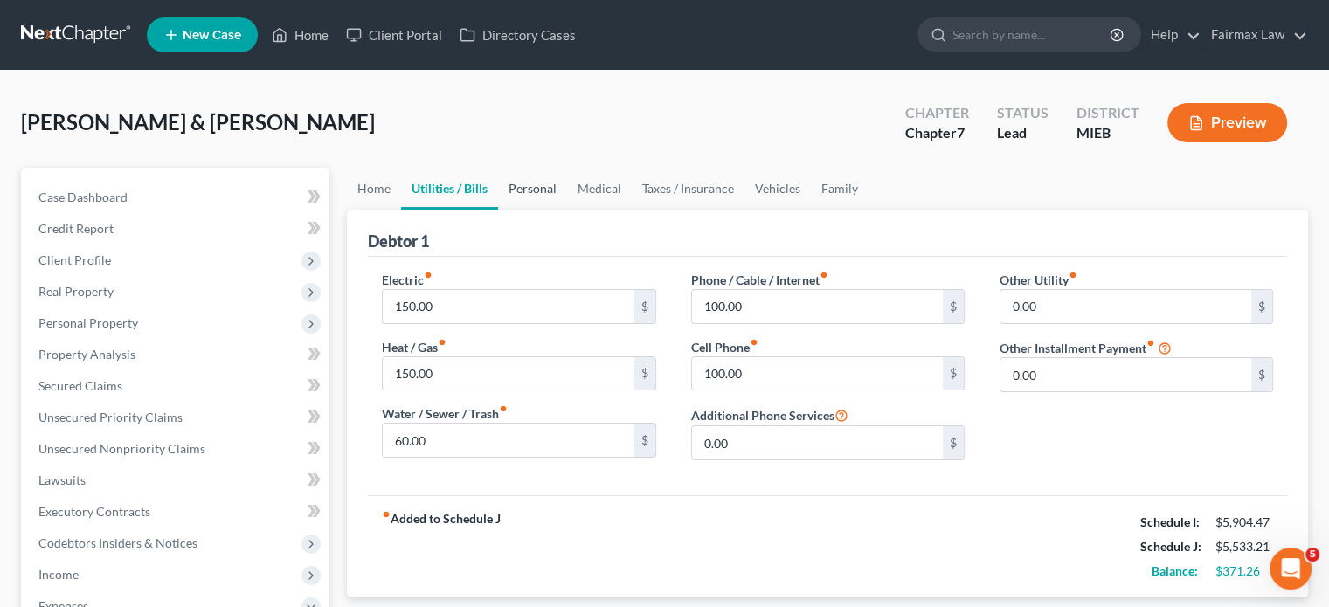
click at [567, 210] on link "Personal" at bounding box center [532, 189] width 69 height 42
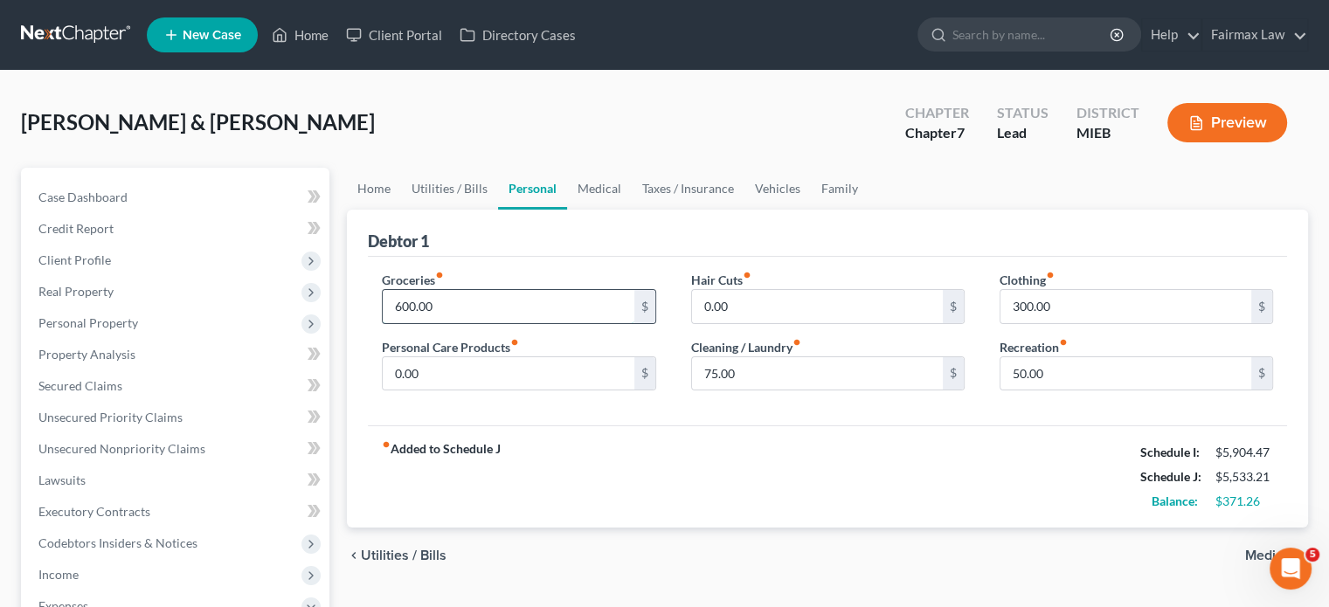
click at [485, 323] on input "600.00" at bounding box center [508, 306] width 251 height 33
click at [494, 391] on input "0.00" at bounding box center [508, 373] width 251 height 33
click at [811, 210] on link "Vehicles" at bounding box center [778, 189] width 66 height 42
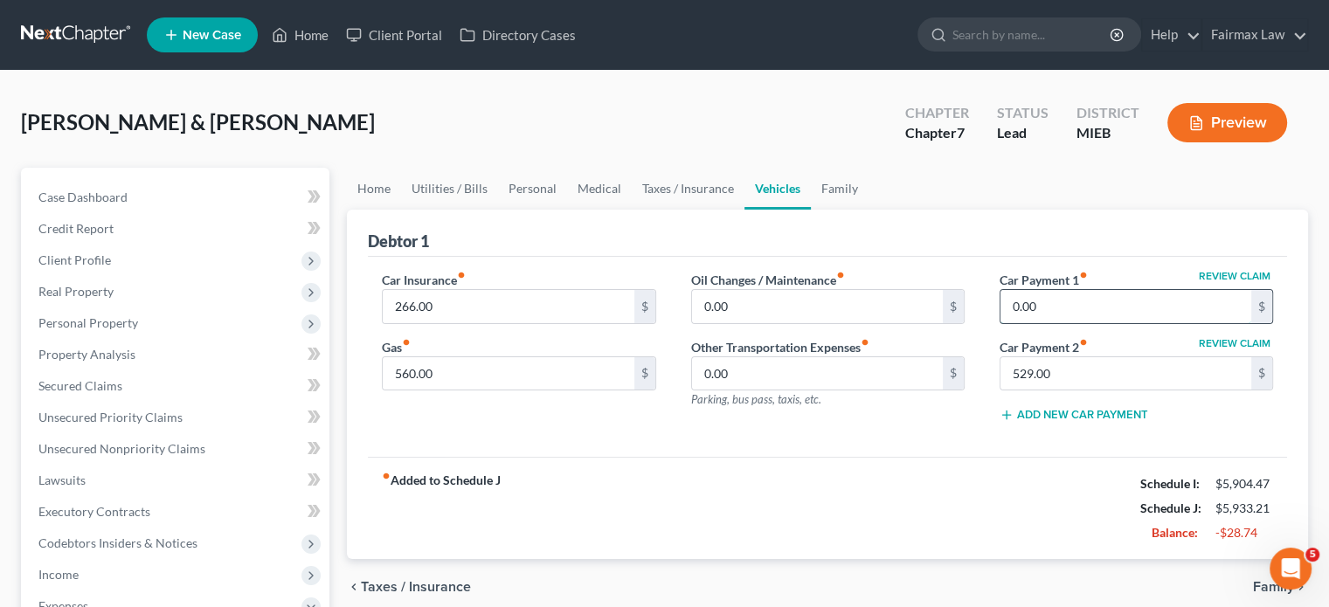
click at [1052, 323] on input "0.00" at bounding box center [1126, 306] width 251 height 33
click at [524, 391] on input "560.00" at bounding box center [508, 373] width 251 height 33
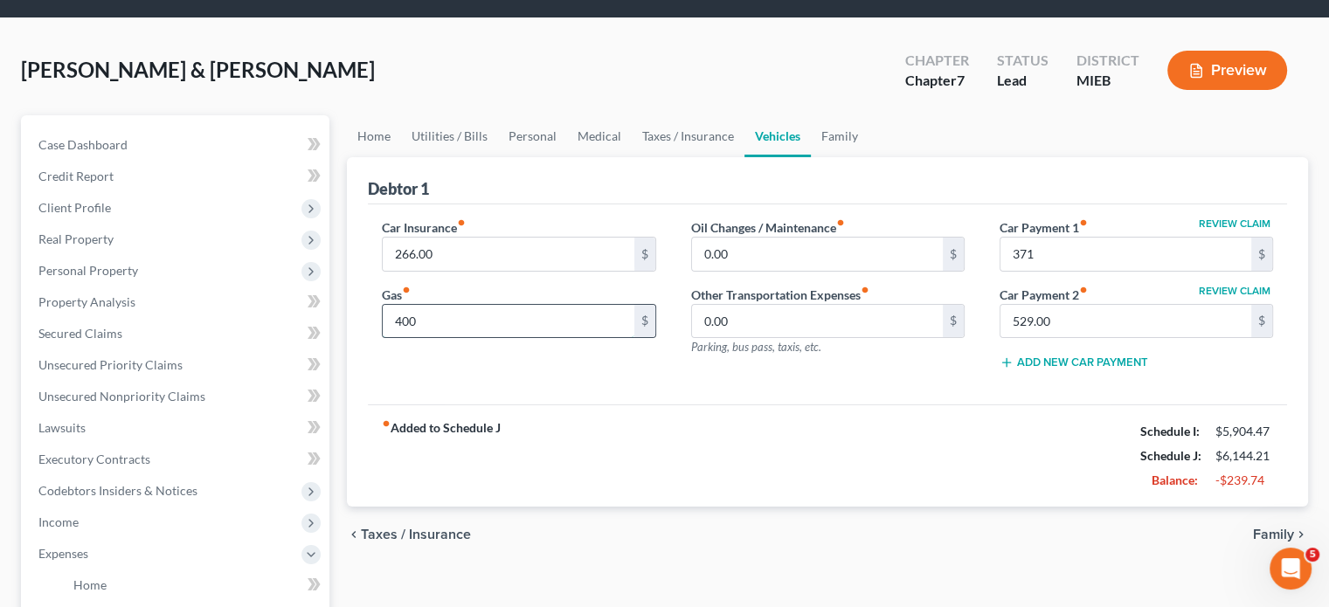
scroll to position [51, 0]
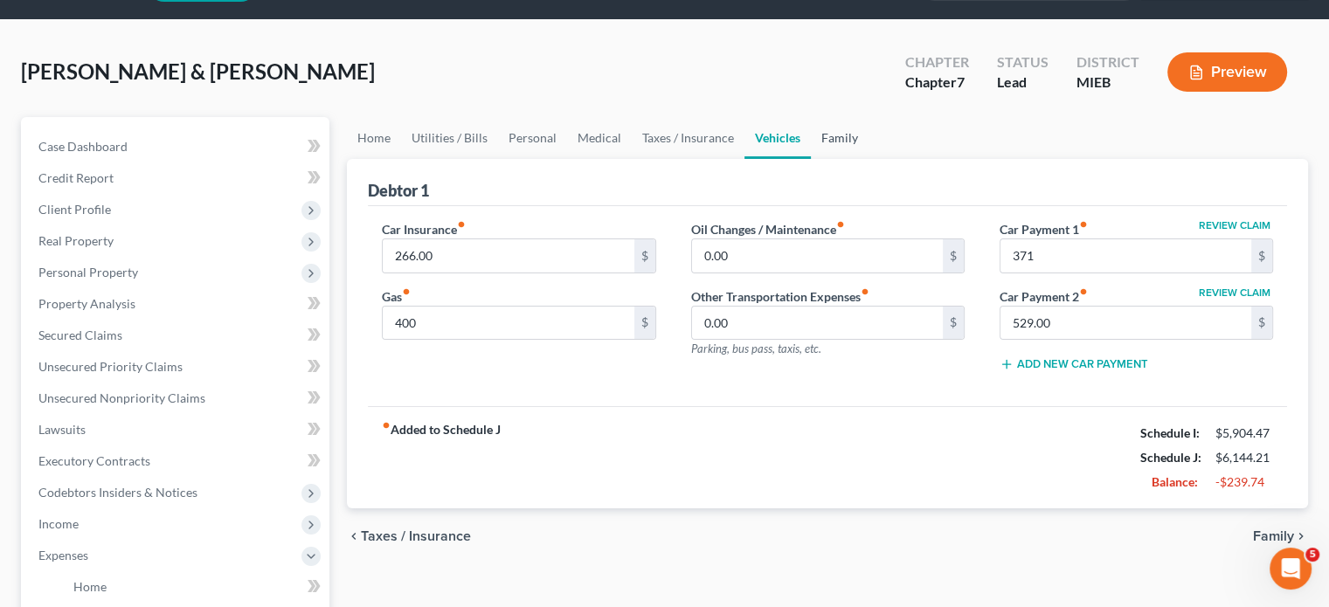
click at [869, 159] on link "Family" at bounding box center [840, 138] width 58 height 42
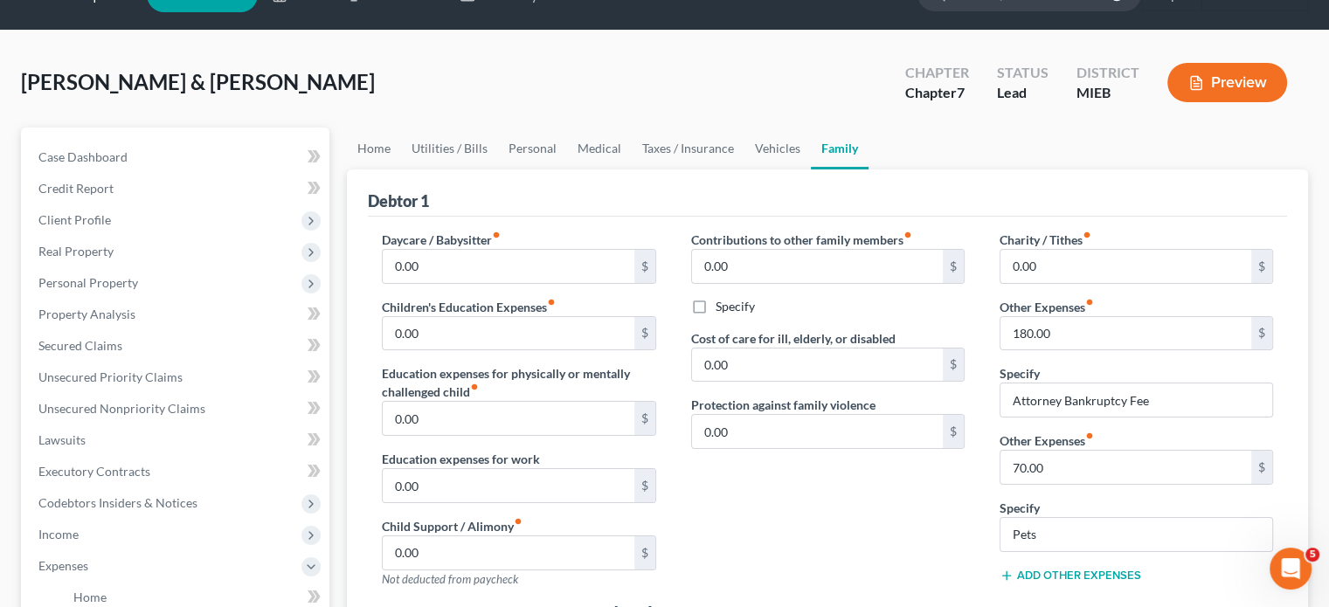
scroll to position [17, 0]
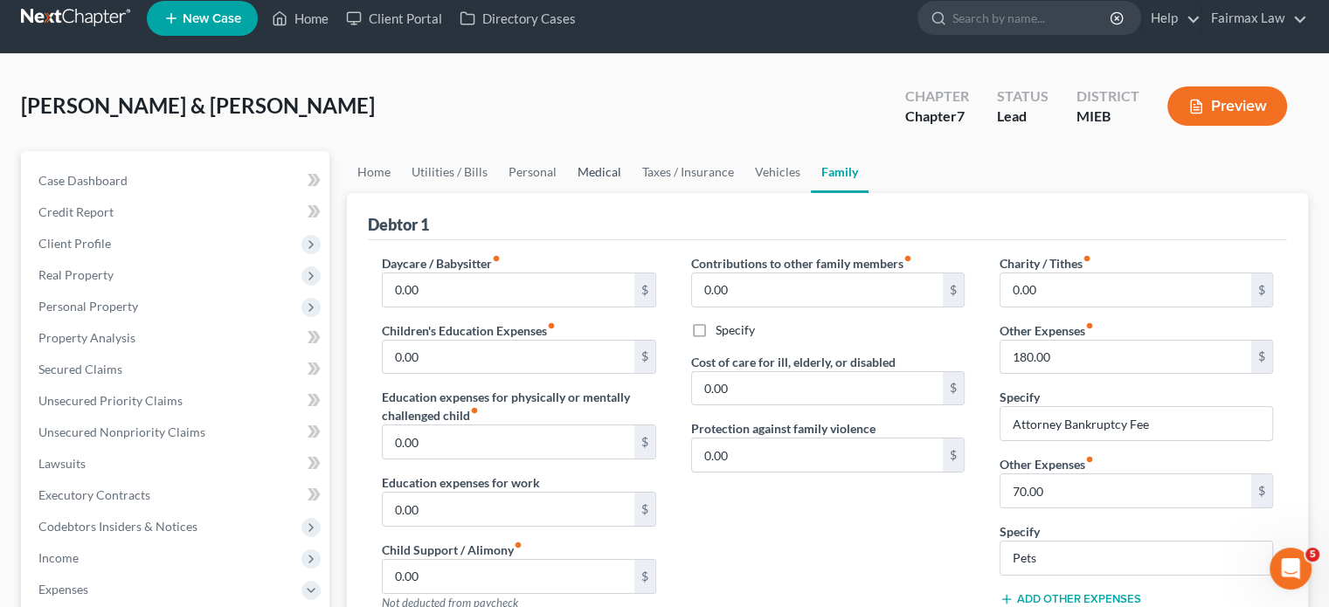
click at [632, 193] on link "Medical" at bounding box center [599, 172] width 65 height 42
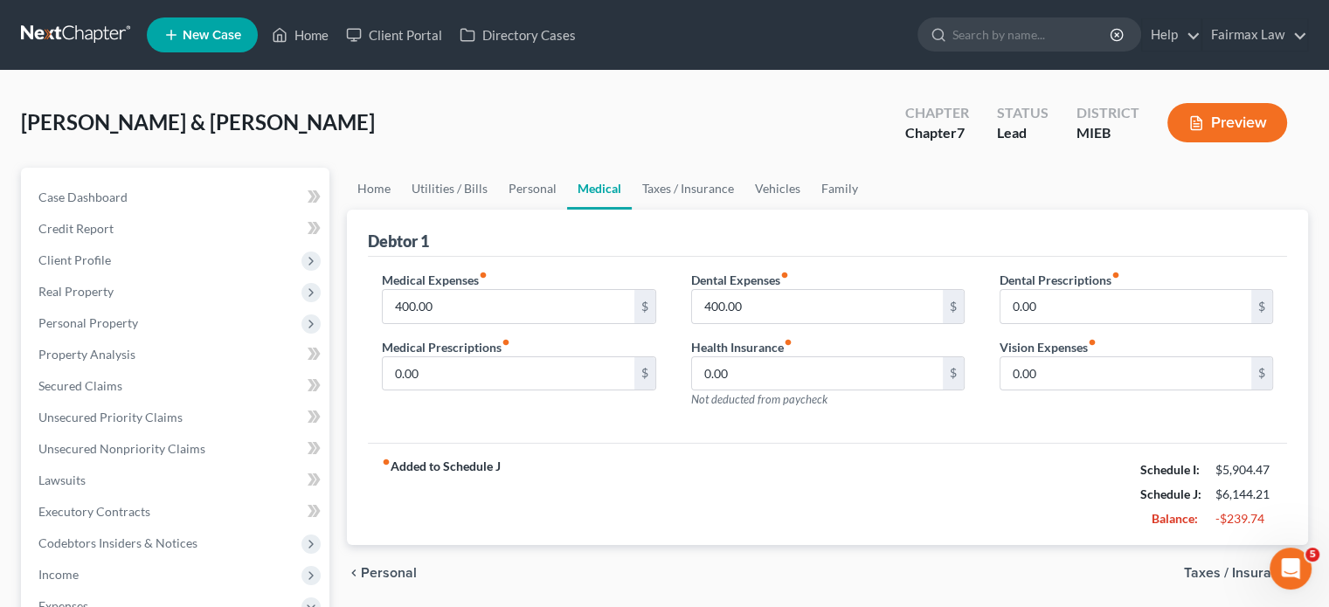
click at [511, 410] on div "Medical Expenses fiber_manual_record 400.00 $ Medical Prescriptions fiber_manua…" at bounding box center [518, 347] width 308 height 152
click at [465, 323] on input "400.00" at bounding box center [508, 306] width 251 height 33
click at [812, 323] on input "400.00" at bounding box center [817, 306] width 251 height 33
click at [450, 323] on input "400.00" at bounding box center [508, 306] width 251 height 33
click at [524, 391] on input "0.00" at bounding box center [508, 373] width 251 height 33
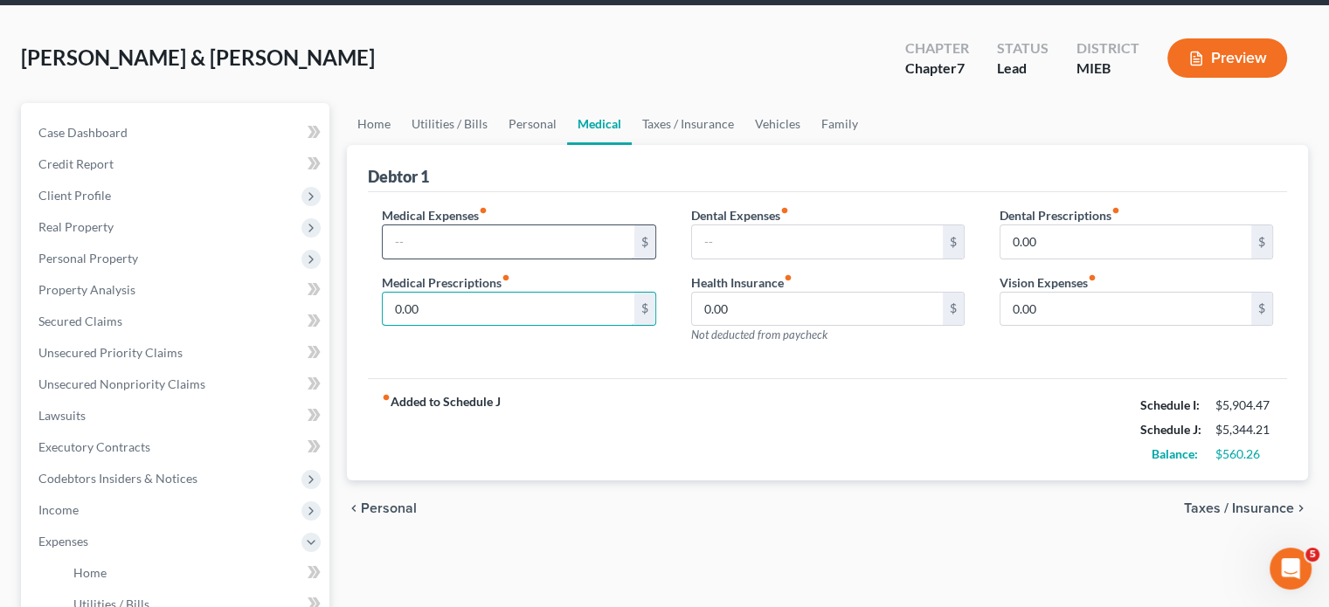
scroll to position [75, 0]
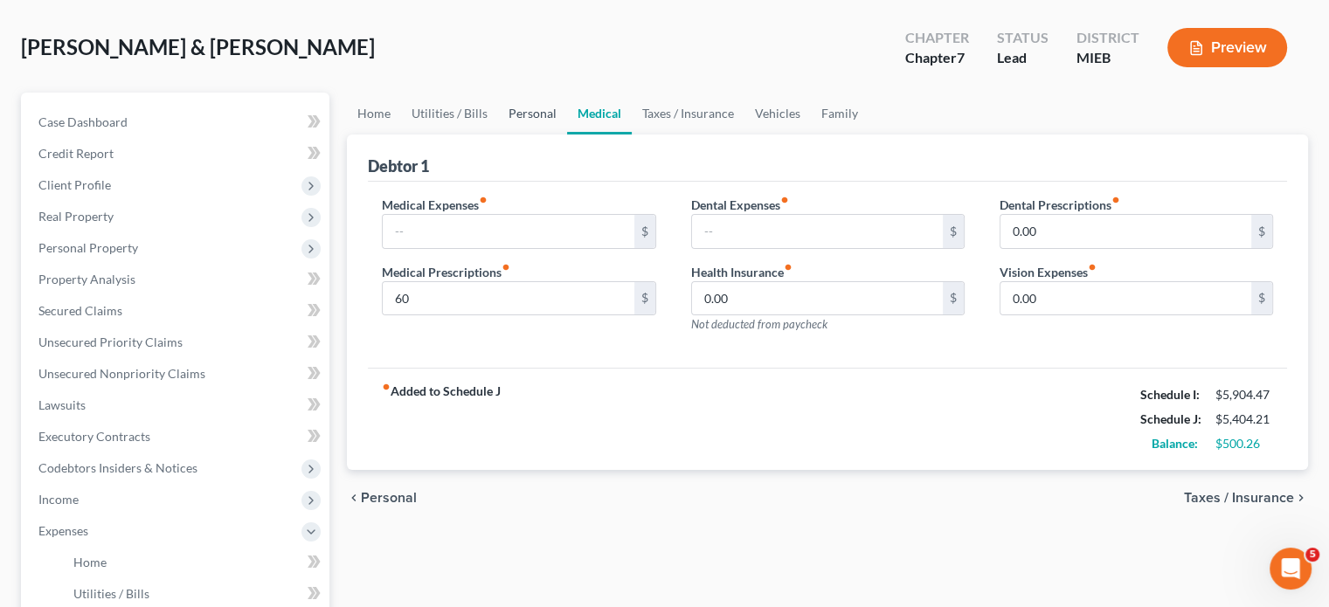
click at [567, 135] on link "Personal" at bounding box center [532, 114] width 69 height 42
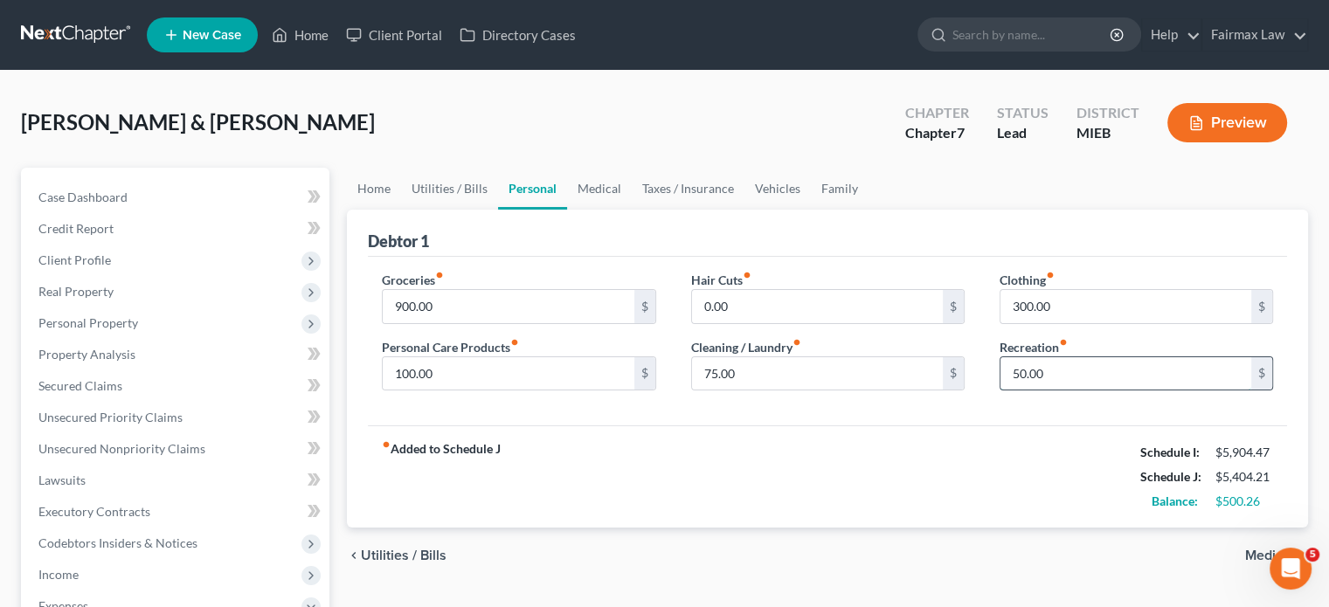
click at [1052, 391] on input "50.00" at bounding box center [1126, 373] width 251 height 33
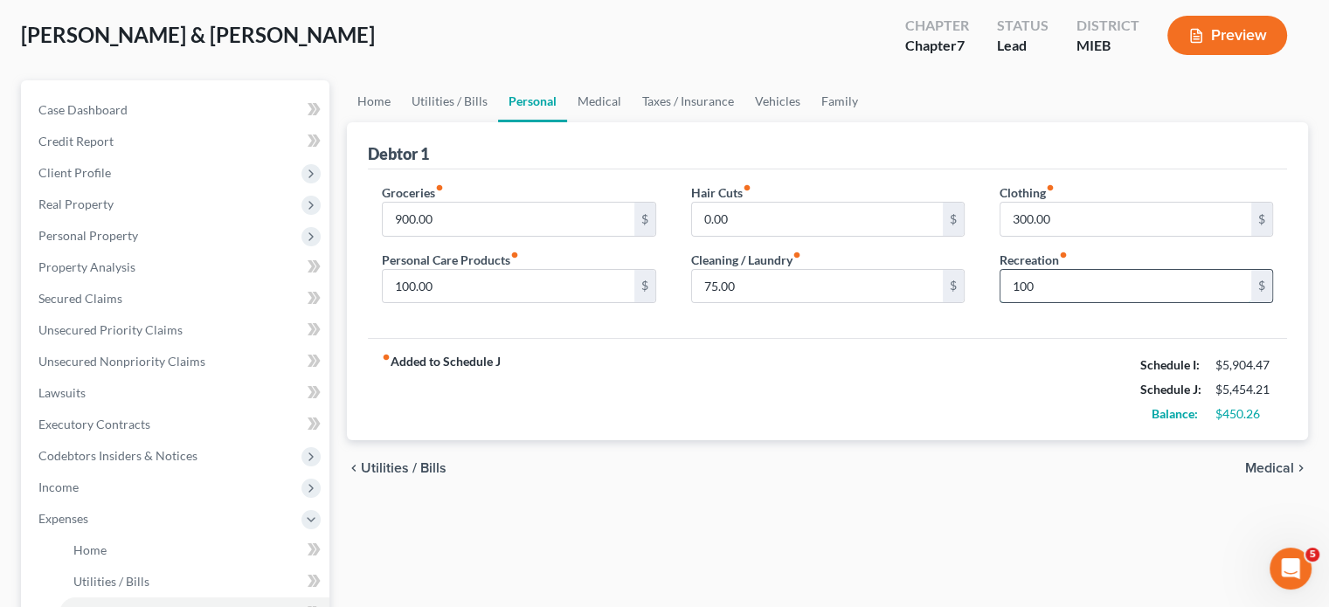
scroll to position [101, 0]
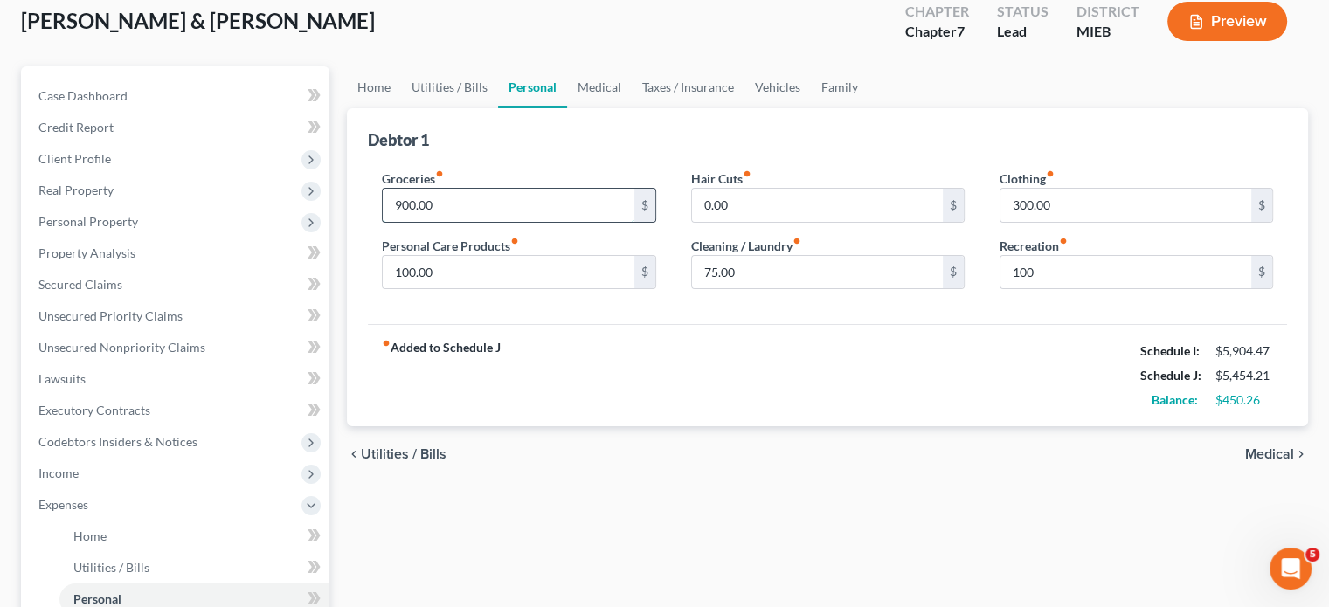
click at [474, 222] on input "900.00" at bounding box center [508, 205] width 251 height 33
drag, startPoint x: 440, startPoint y: 282, endPoint x: 408, endPoint y: 282, distance: 32.3
click at [408, 222] on input "800" at bounding box center [508, 205] width 251 height 33
click at [755, 222] on input "0.00" at bounding box center [817, 205] width 251 height 33
click at [811, 108] on link "Vehicles" at bounding box center [778, 87] width 66 height 42
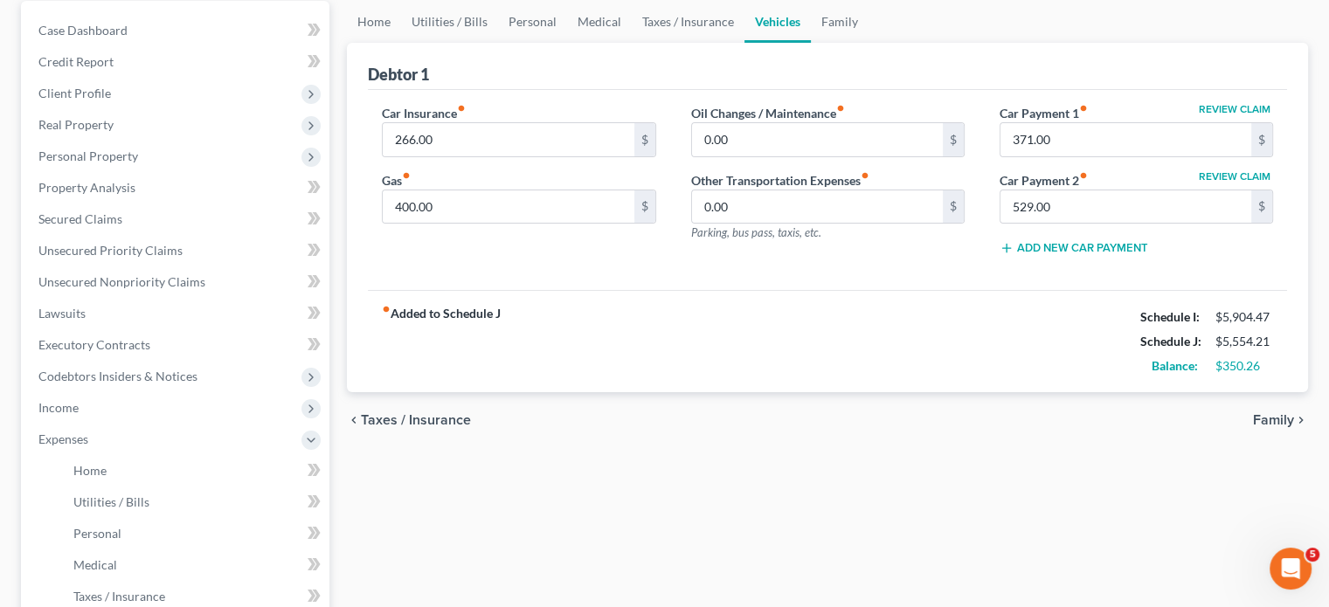
scroll to position [168, 0]
click at [478, 223] on input "400.00" at bounding box center [508, 206] width 251 height 33
click at [759, 156] on input "0.00" at bounding box center [817, 138] width 251 height 33
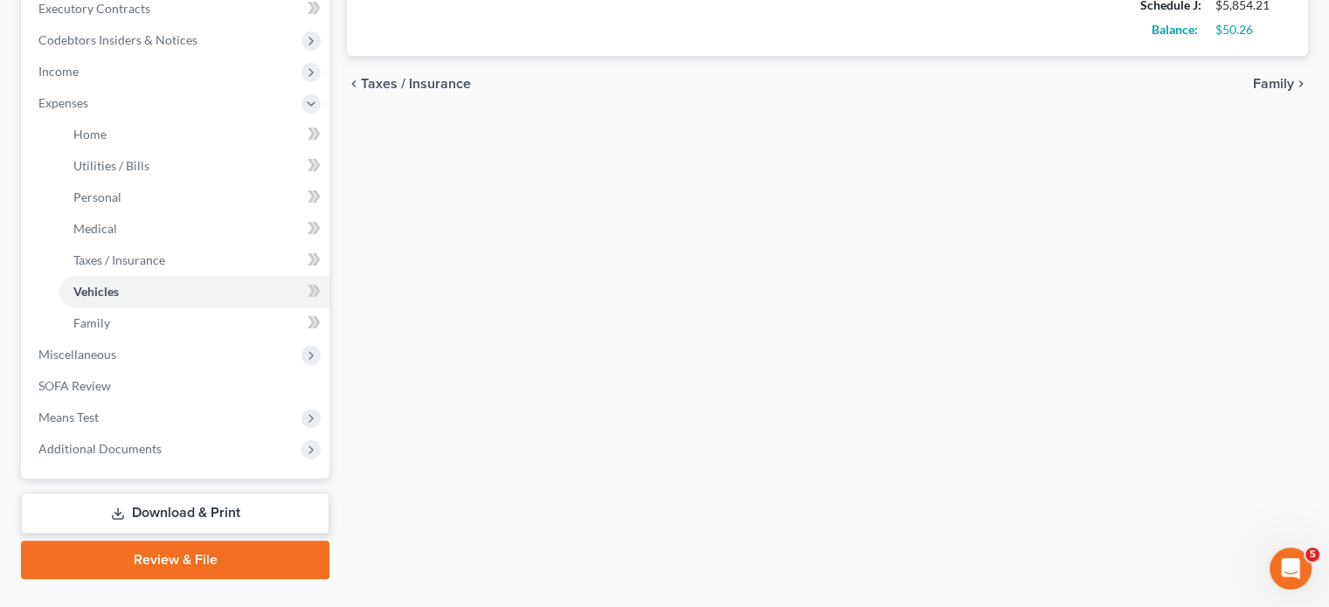
scroll to position [732, 0]
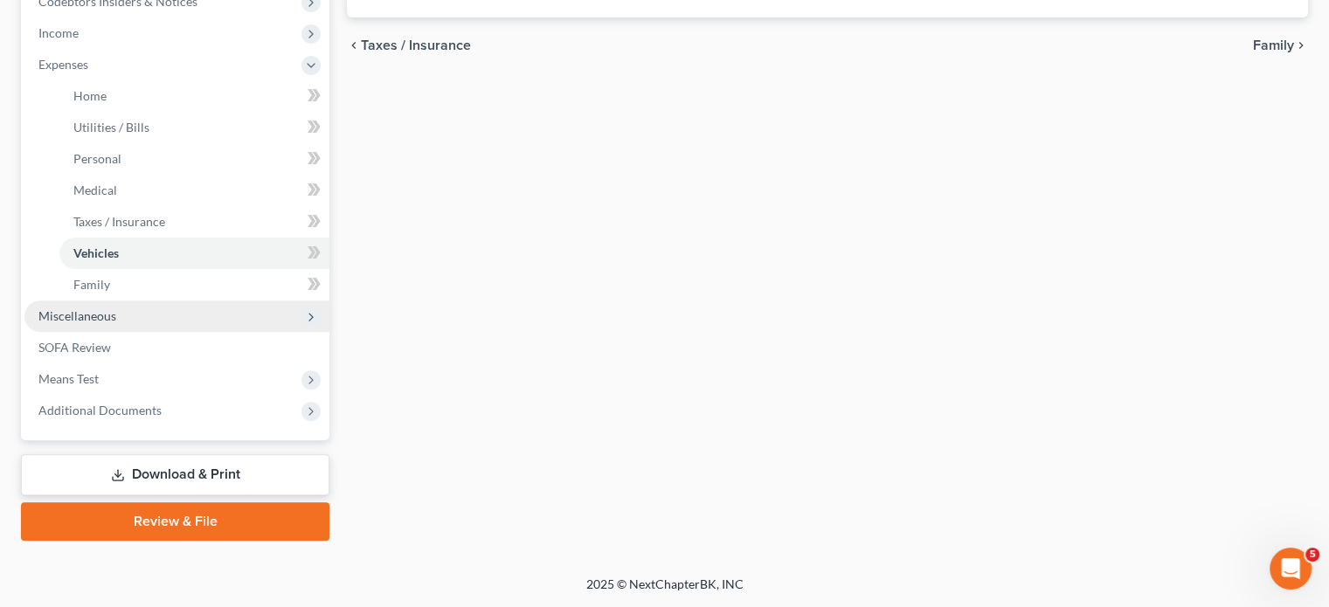
click at [154, 332] on span "Miscellaneous" at bounding box center [176, 316] width 305 height 31
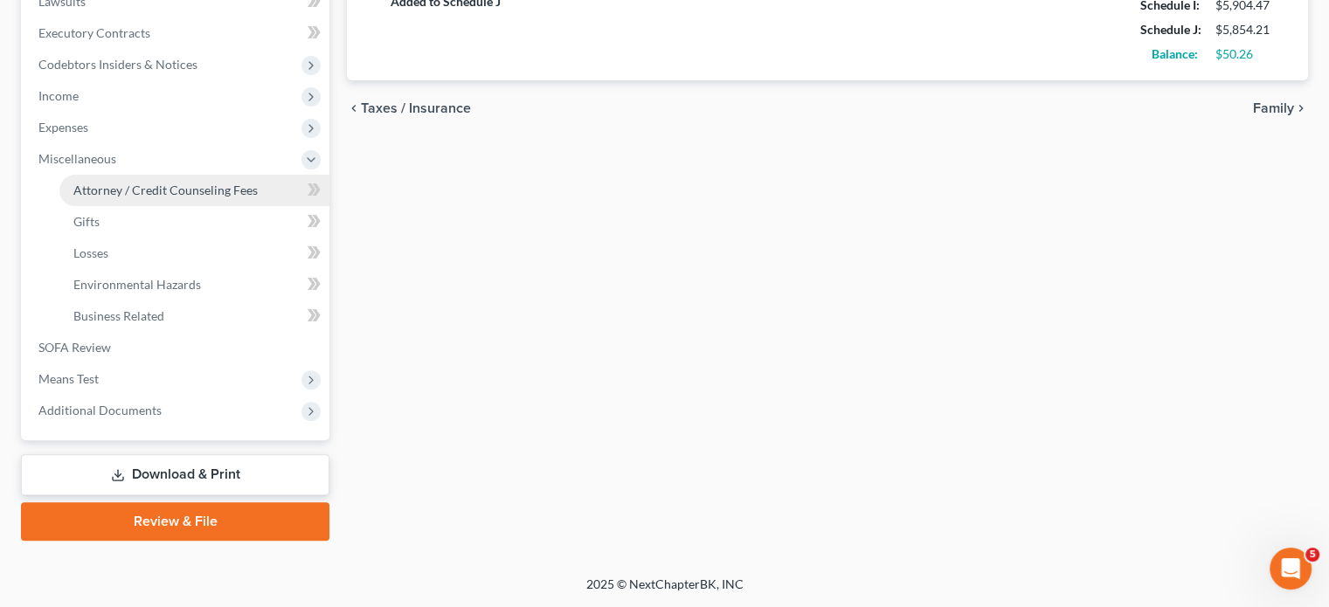
click at [154, 183] on span "Attorney / Credit Counseling Fees" at bounding box center [165, 190] width 184 height 15
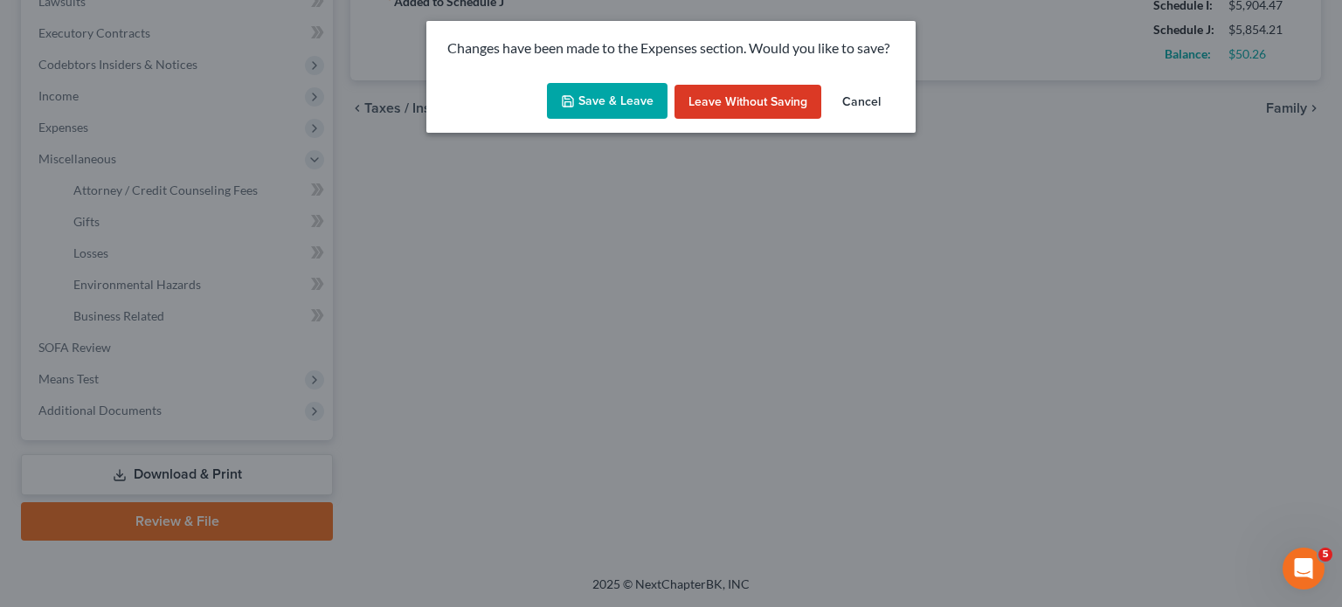
click at [605, 116] on button "Save & Leave" at bounding box center [607, 101] width 121 height 37
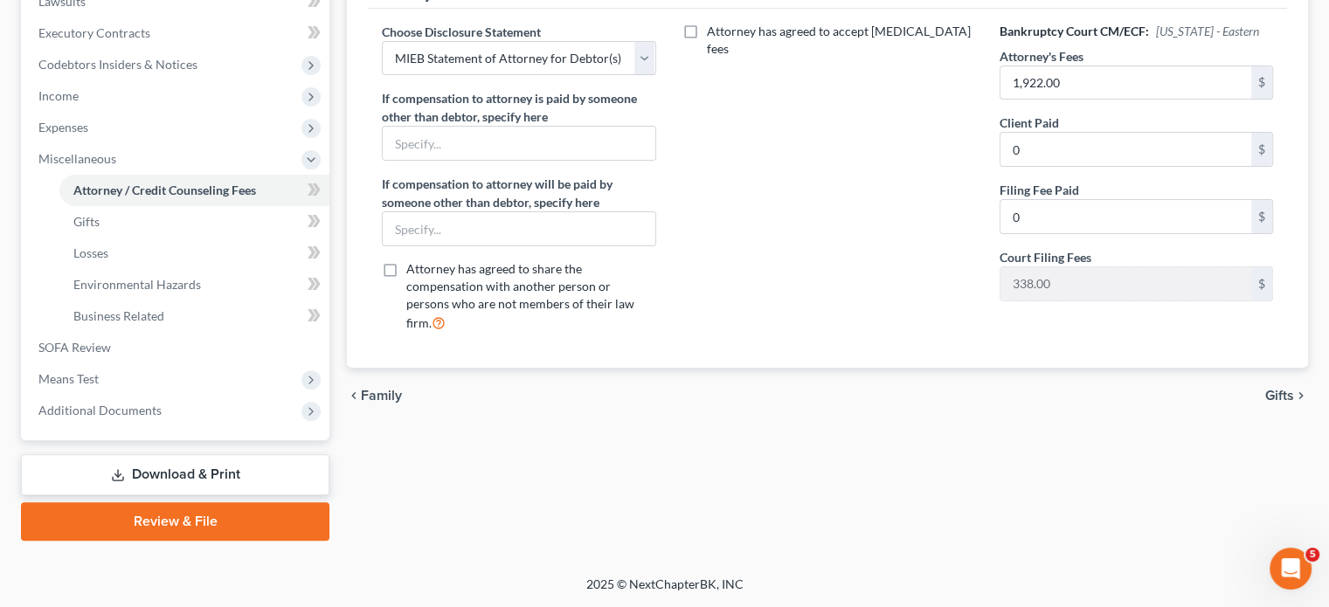
scroll to position [745, 0]
click at [154, 364] on span "Means Test" at bounding box center [176, 379] width 305 height 31
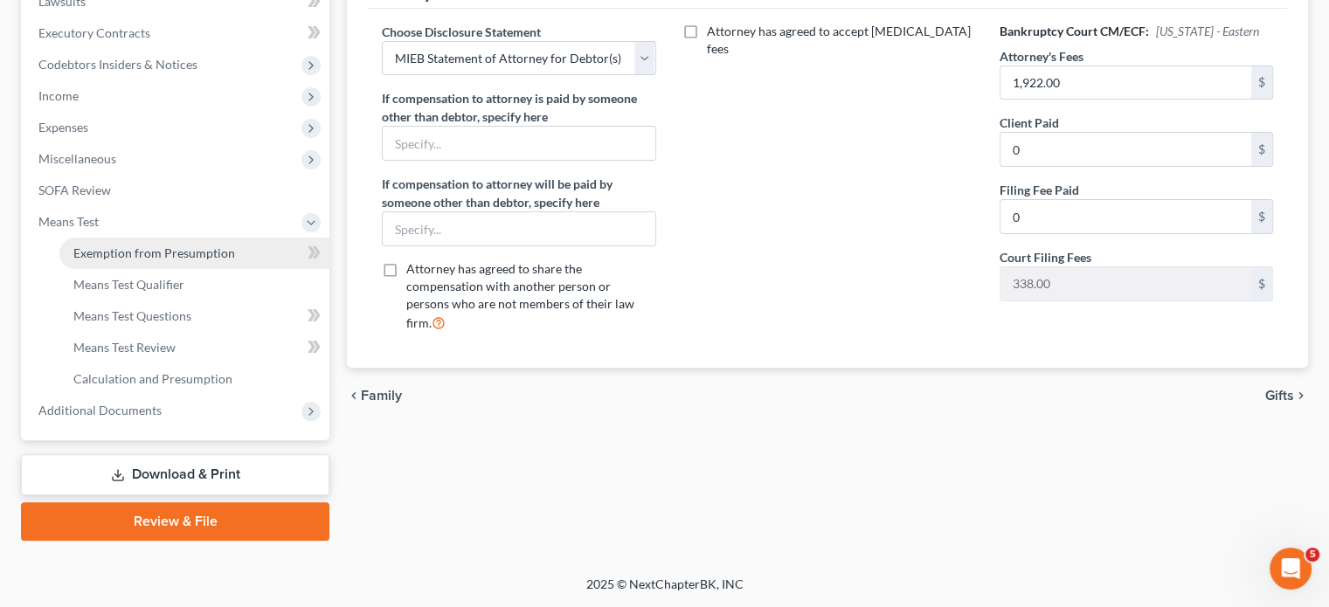
click at [174, 246] on span "Exemption from Presumption" at bounding box center [154, 253] width 162 height 15
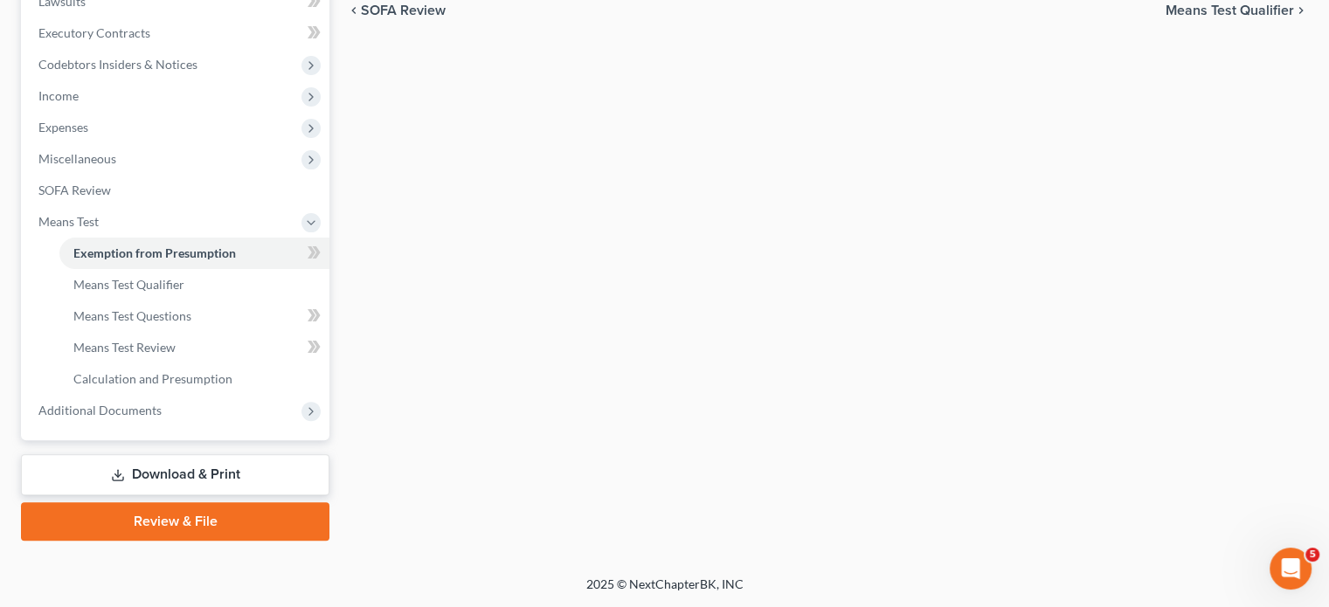
scroll to position [745, 0]
click at [162, 403] on span "Additional Documents" at bounding box center [99, 410] width 123 height 15
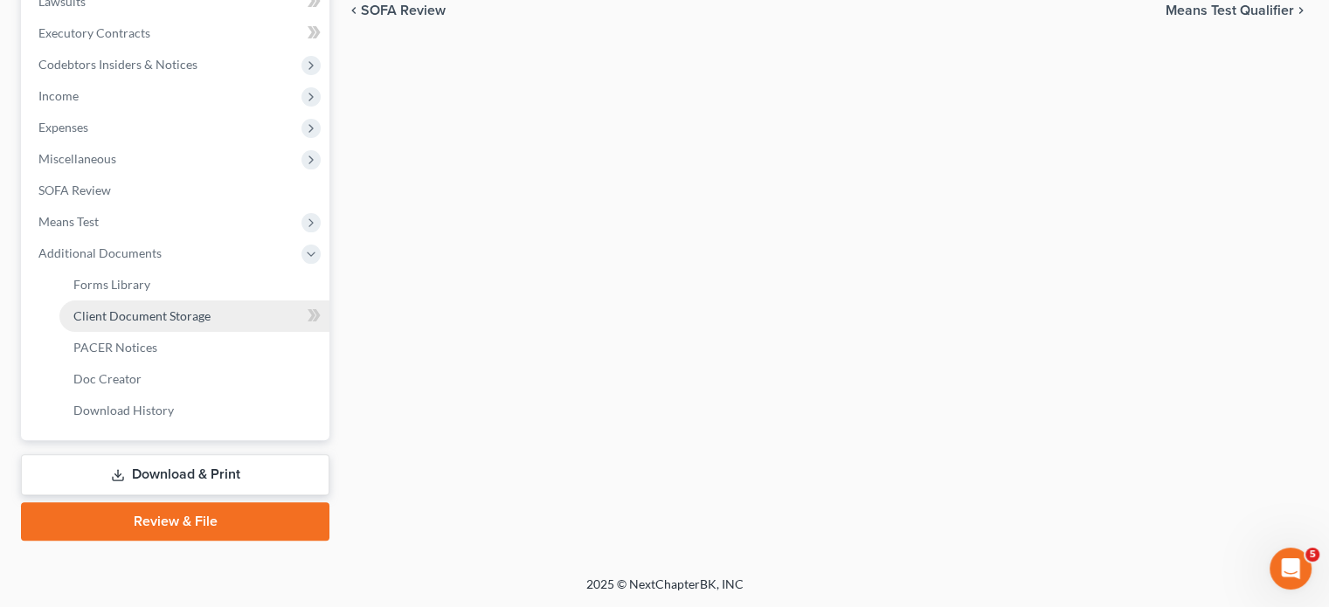
click at [211, 308] on span "Client Document Storage" at bounding box center [141, 315] width 137 height 15
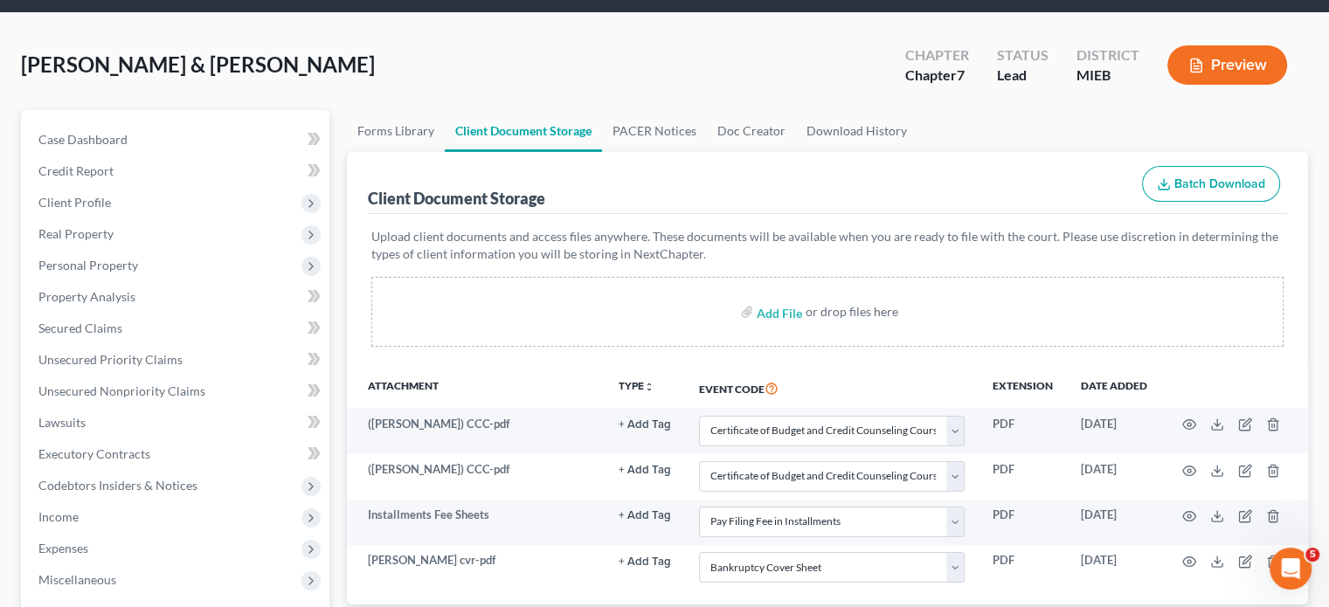
scroll to position [27, 0]
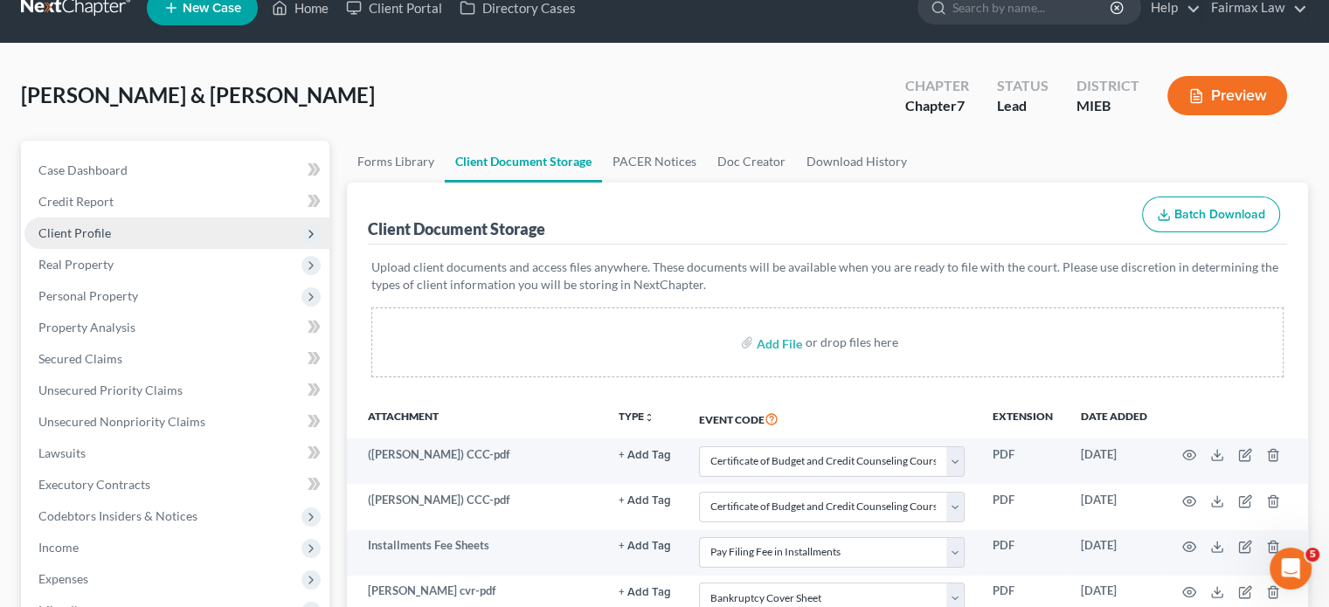
click at [207, 249] on span "Client Profile" at bounding box center [176, 233] width 305 height 31
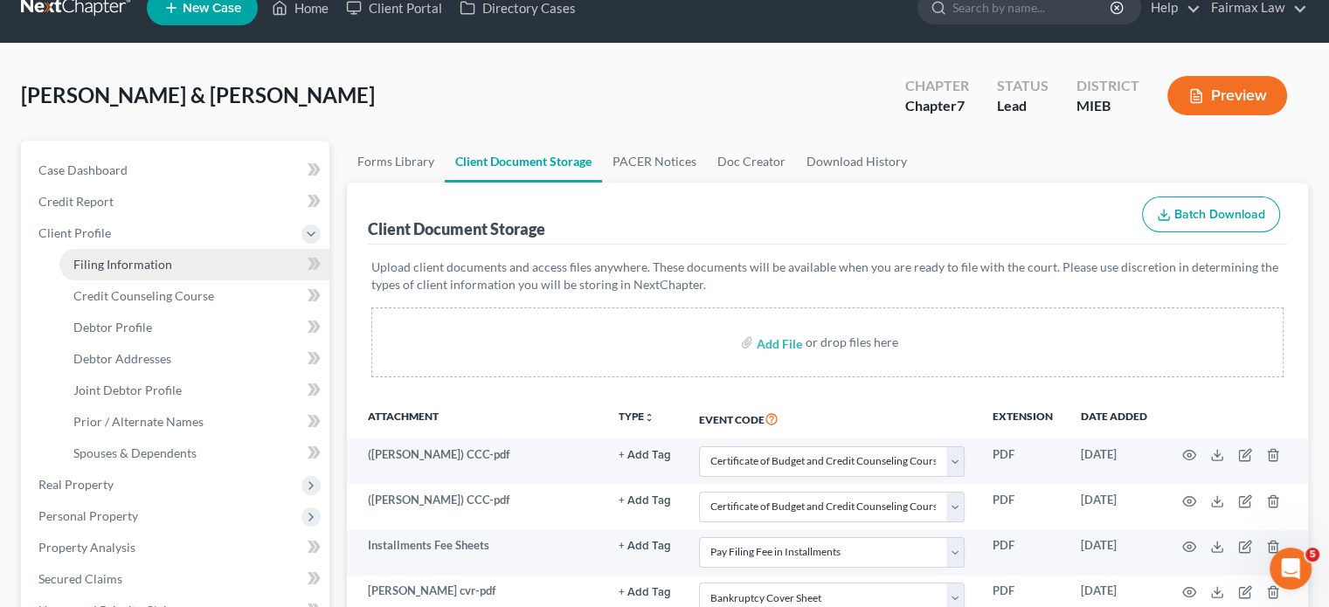
click at [210, 281] on link "Filing Information" at bounding box center [194, 264] width 270 height 31
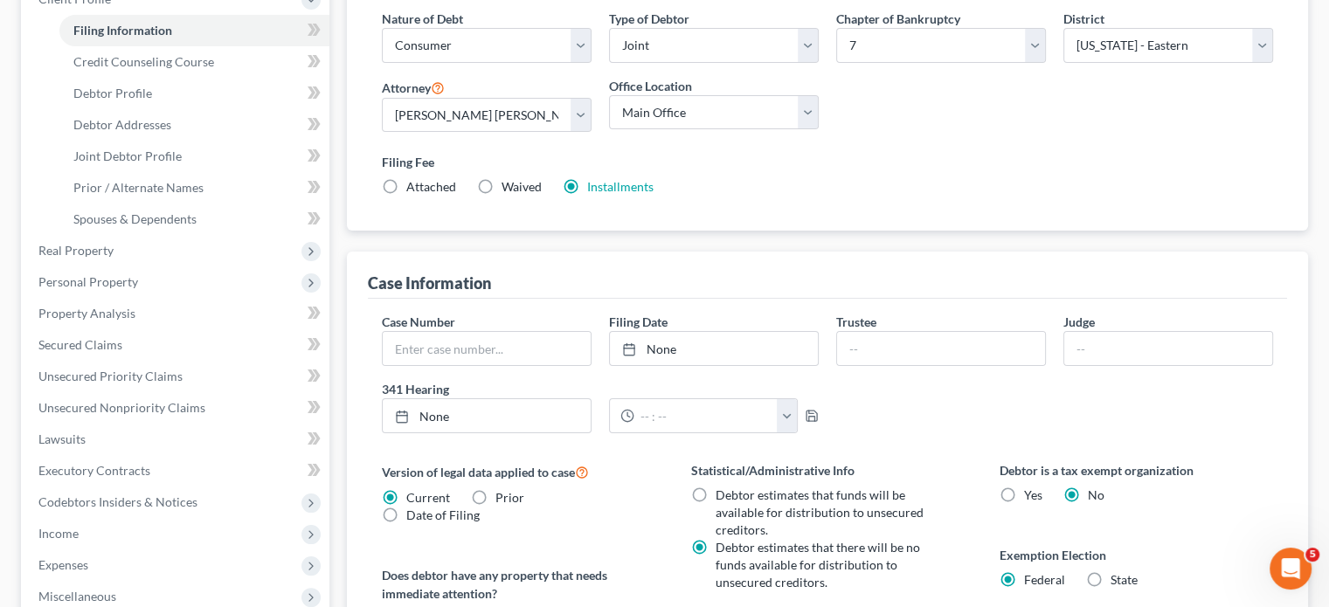
scroll to position [314, 0]
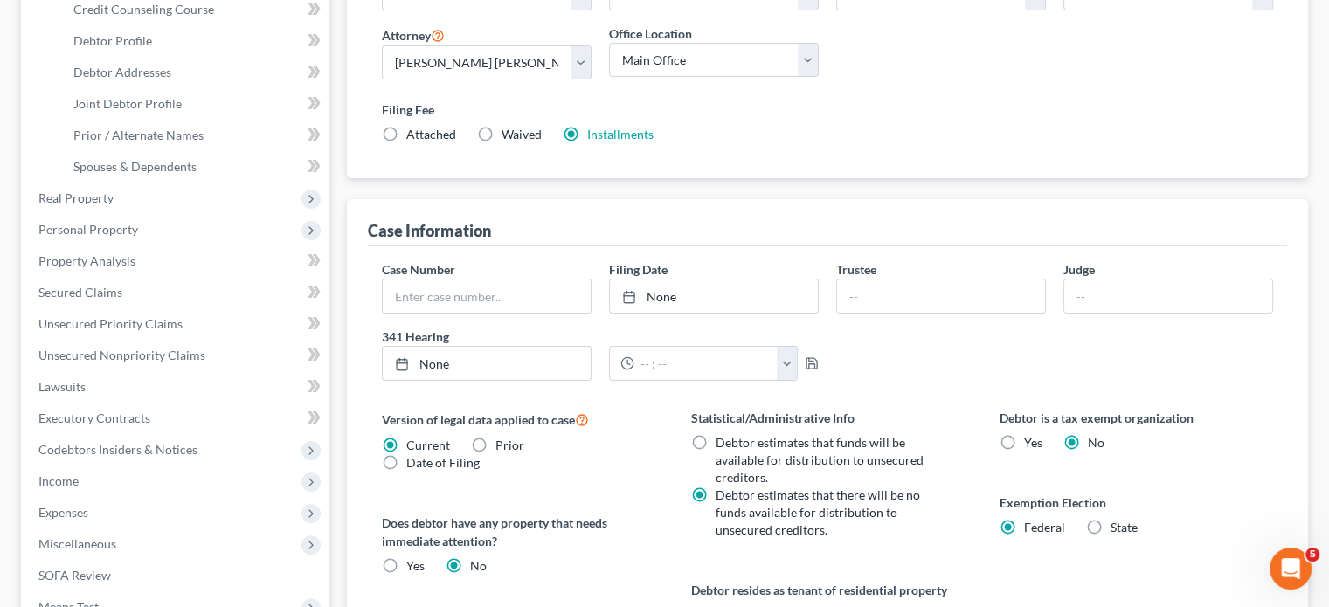
click at [848, 143] on div "Filing Fee Attached Waived Waived Installments Installments" at bounding box center [827, 121] width 891 height 43
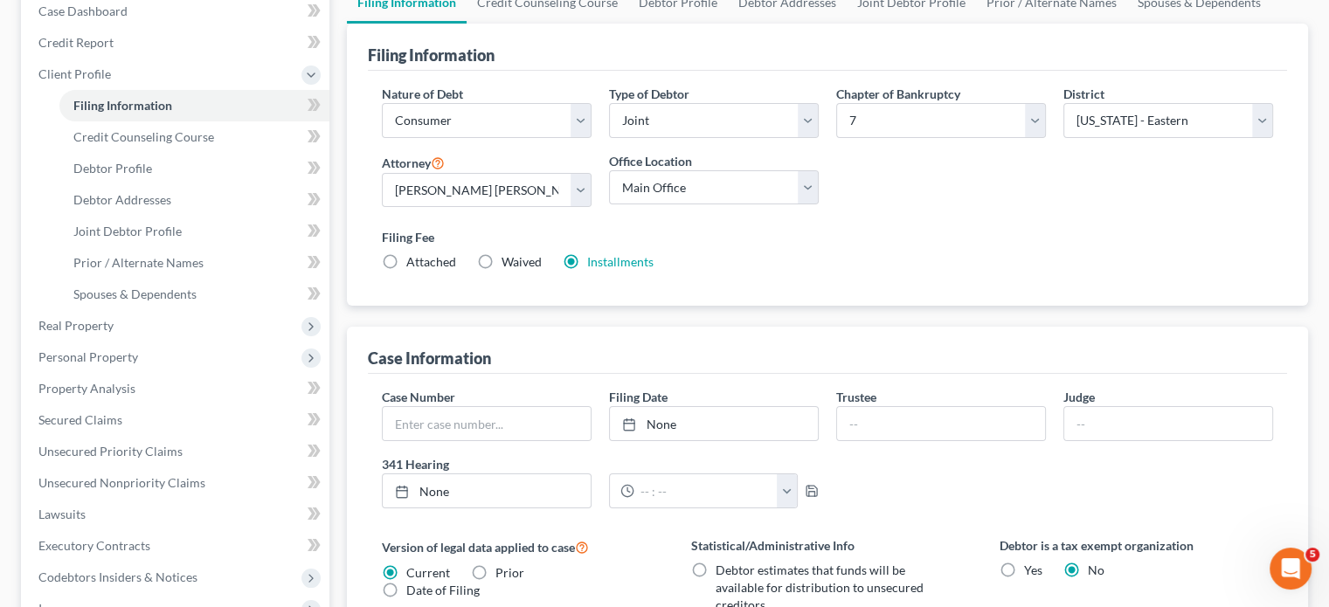
scroll to position [126, 0]
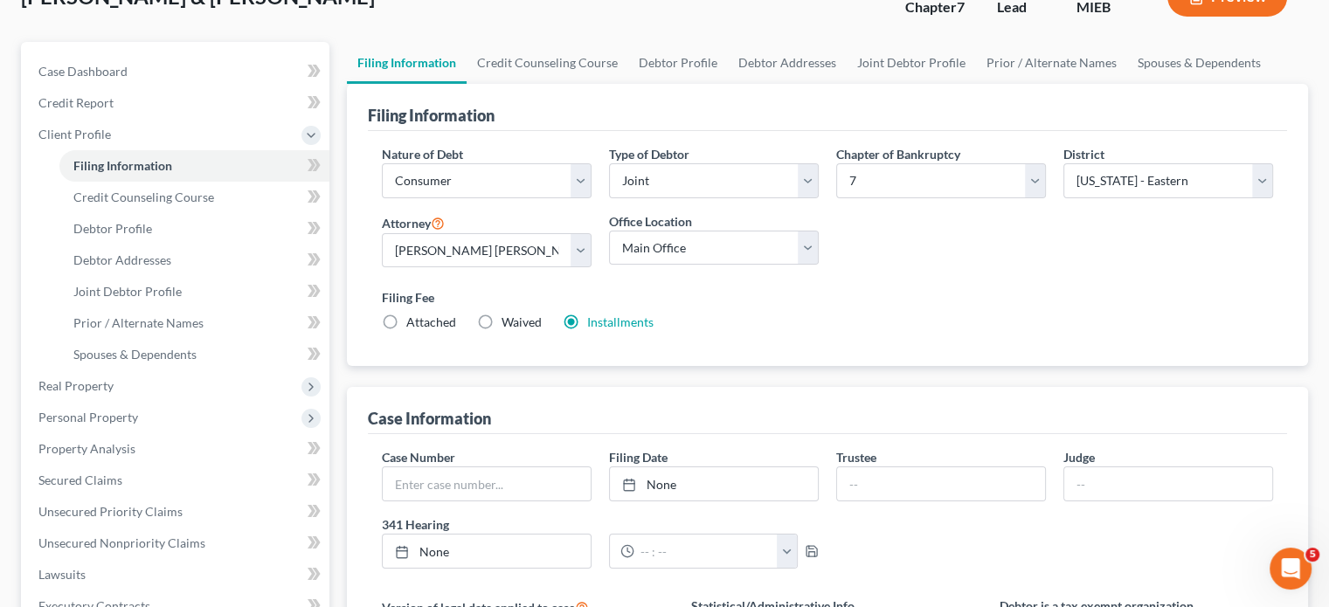
click at [371, 264] on div "Filing Information Nature of Debt Select Business Consumer Other Nature of Busi…" at bounding box center [827, 225] width 961 height 283
click at [589, 131] on div "Filing Information" at bounding box center [827, 107] width 919 height 47
click at [354, 219] on div "Filing Information Nature of Debt Select Business Consumer Other Nature of Busi…" at bounding box center [827, 225] width 961 height 283
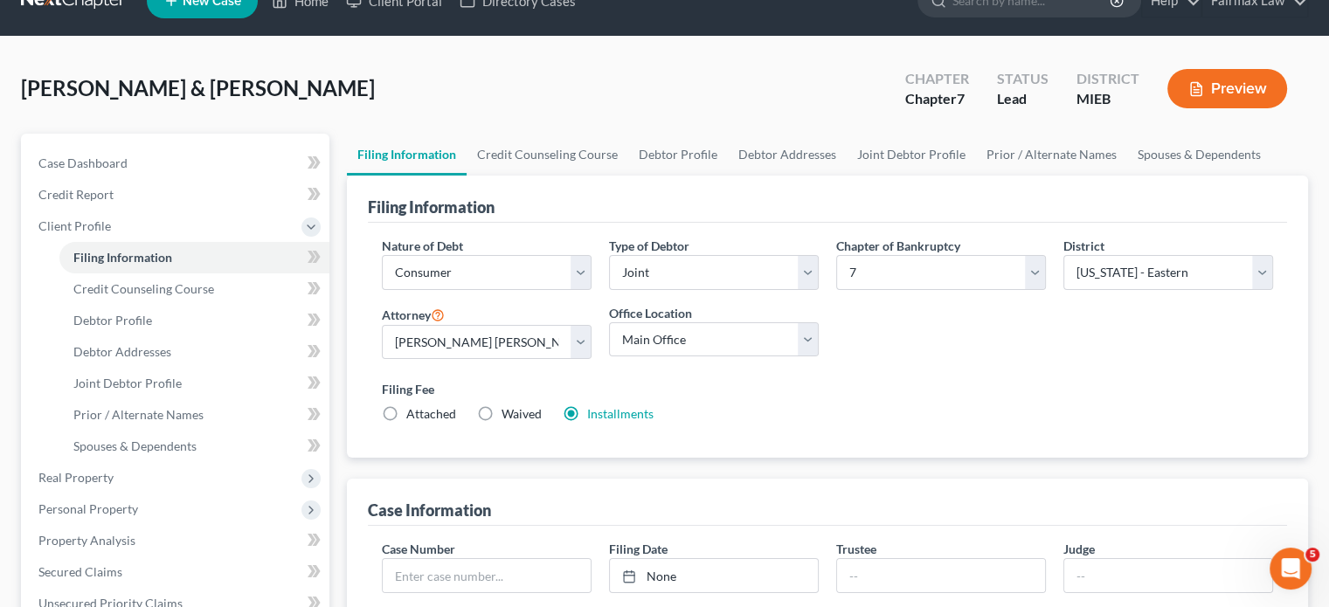
scroll to position [0, 0]
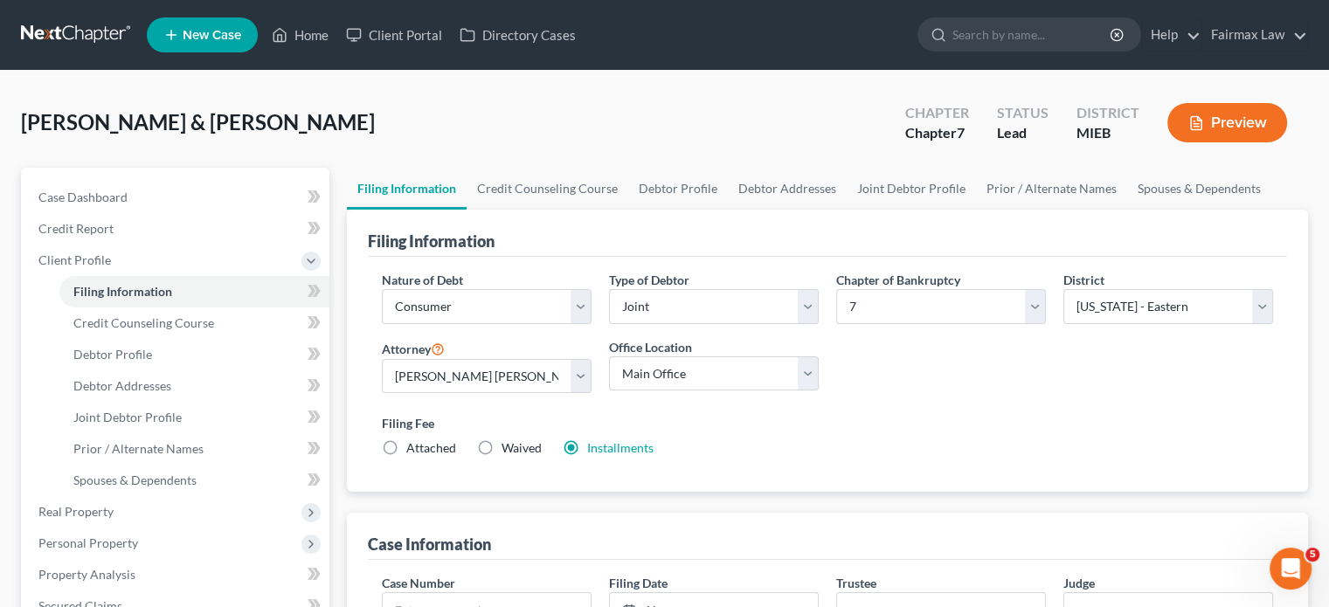
click at [377, 156] on div "Todd, Kenneth & Yolanda Upgraded Chapter Chapter 7 Status Lead District MIEB Pr…" at bounding box center [664, 130] width 1287 height 76
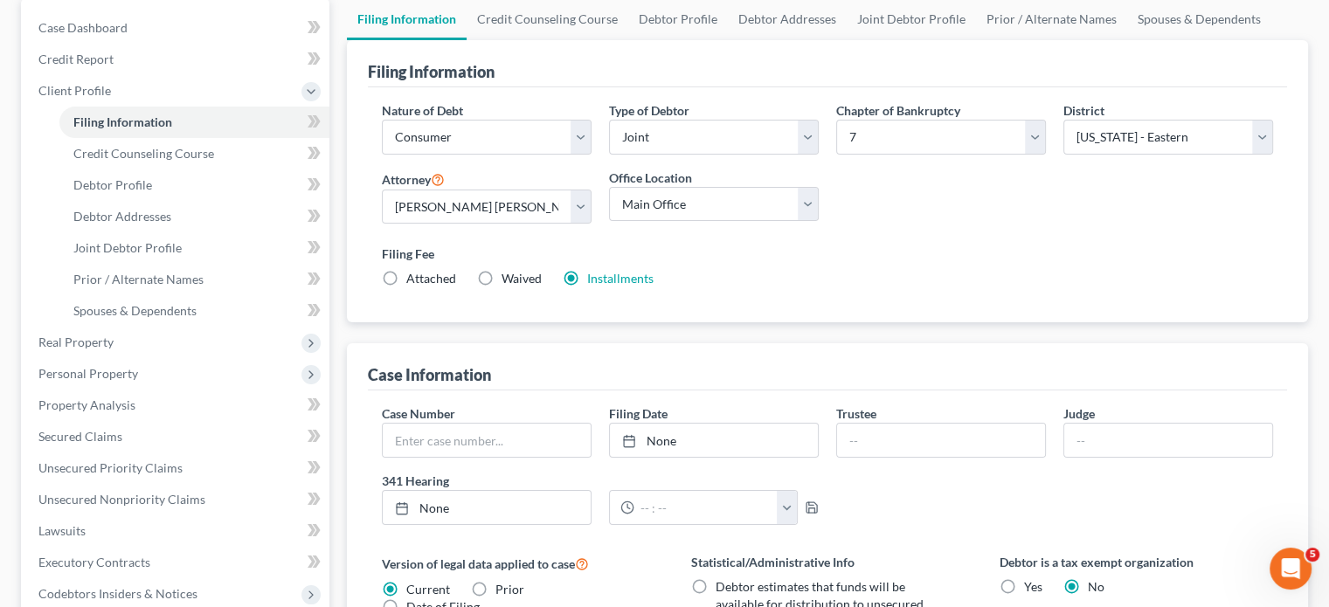
scroll to position [287, 0]
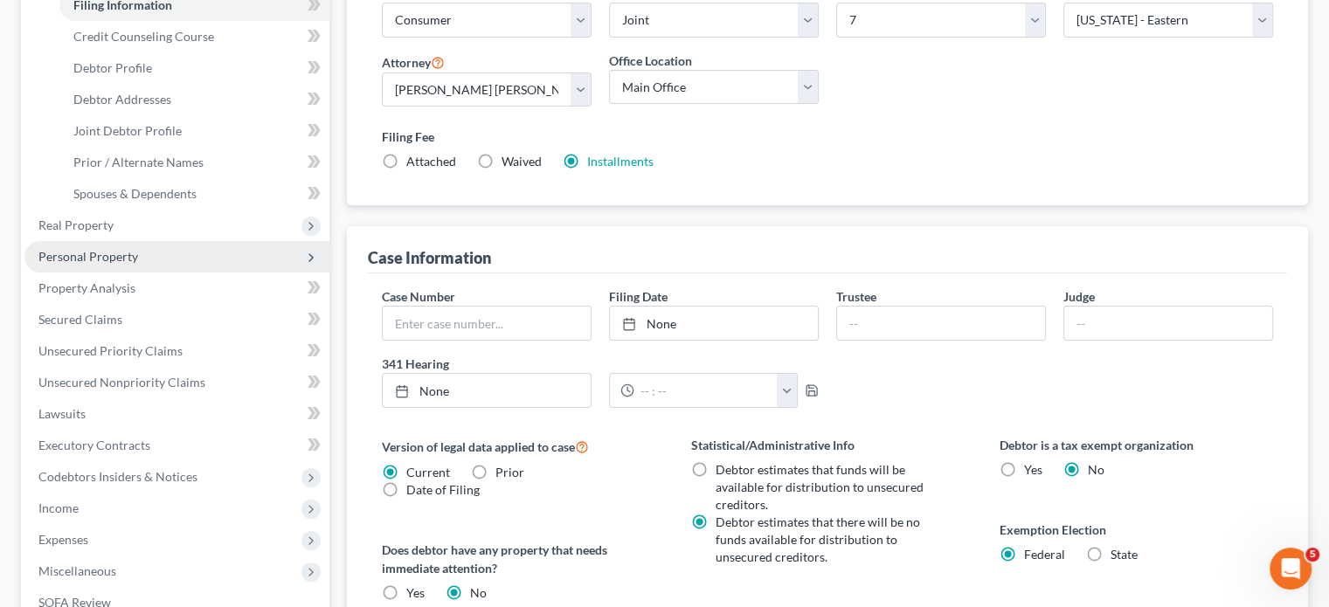
click at [129, 264] on span "Personal Property" at bounding box center [88, 256] width 100 height 15
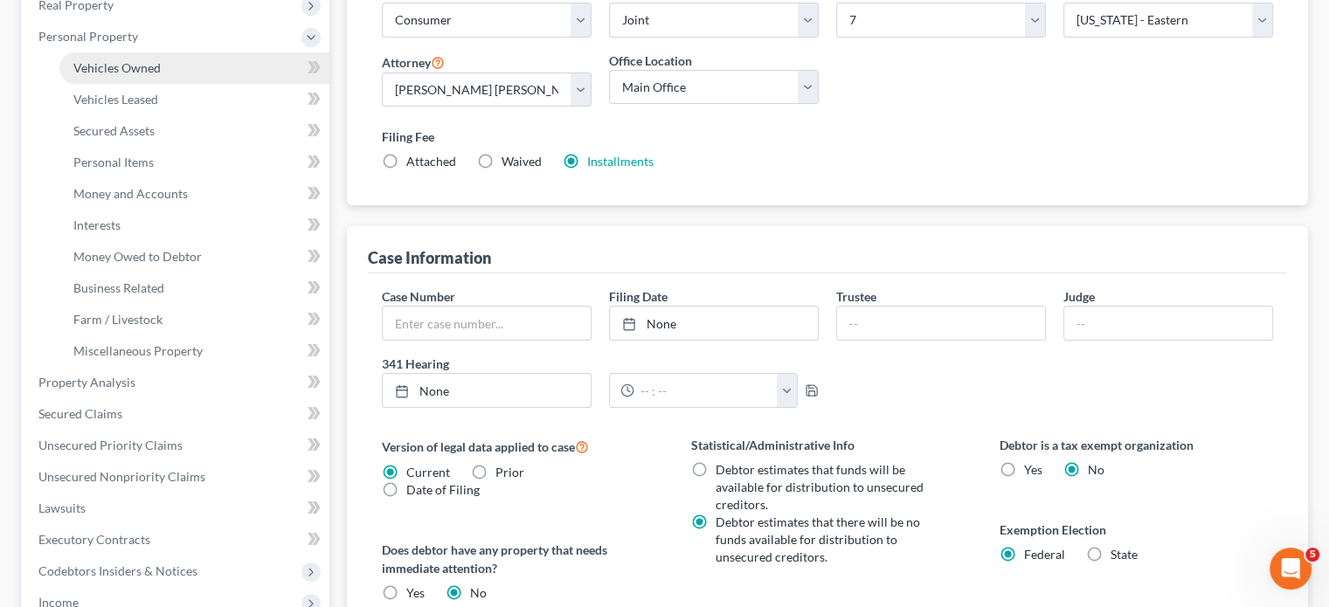
click at [152, 75] on span "Vehicles Owned" at bounding box center [116, 67] width 87 height 15
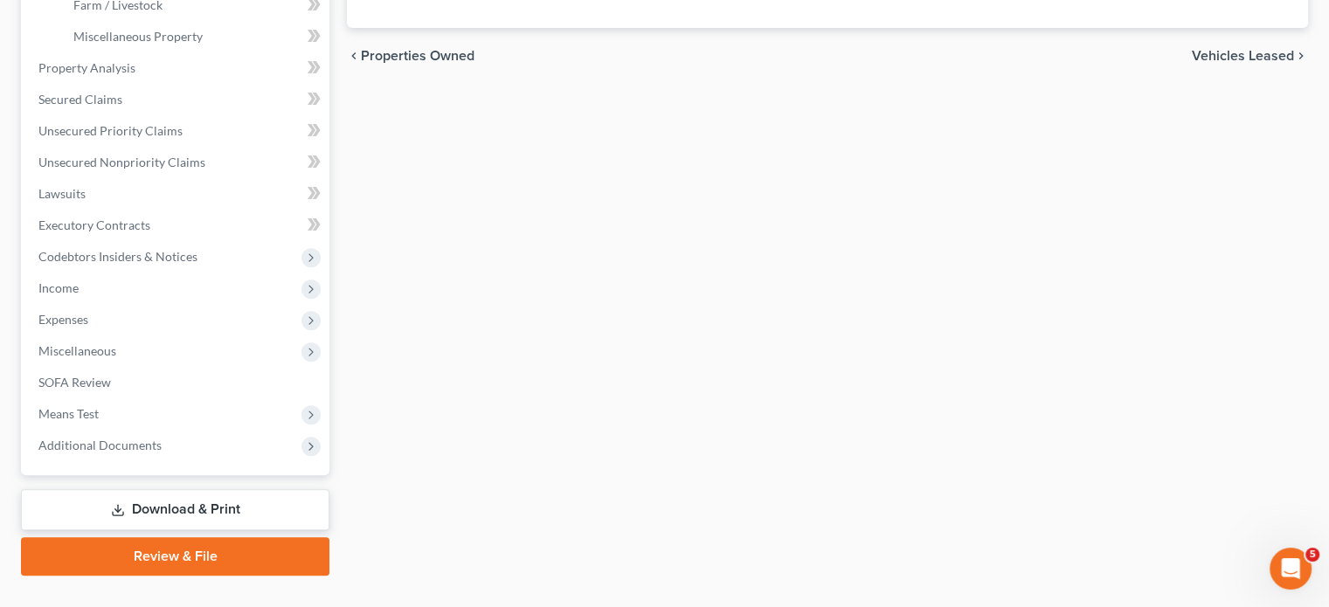
scroll to position [605, 0]
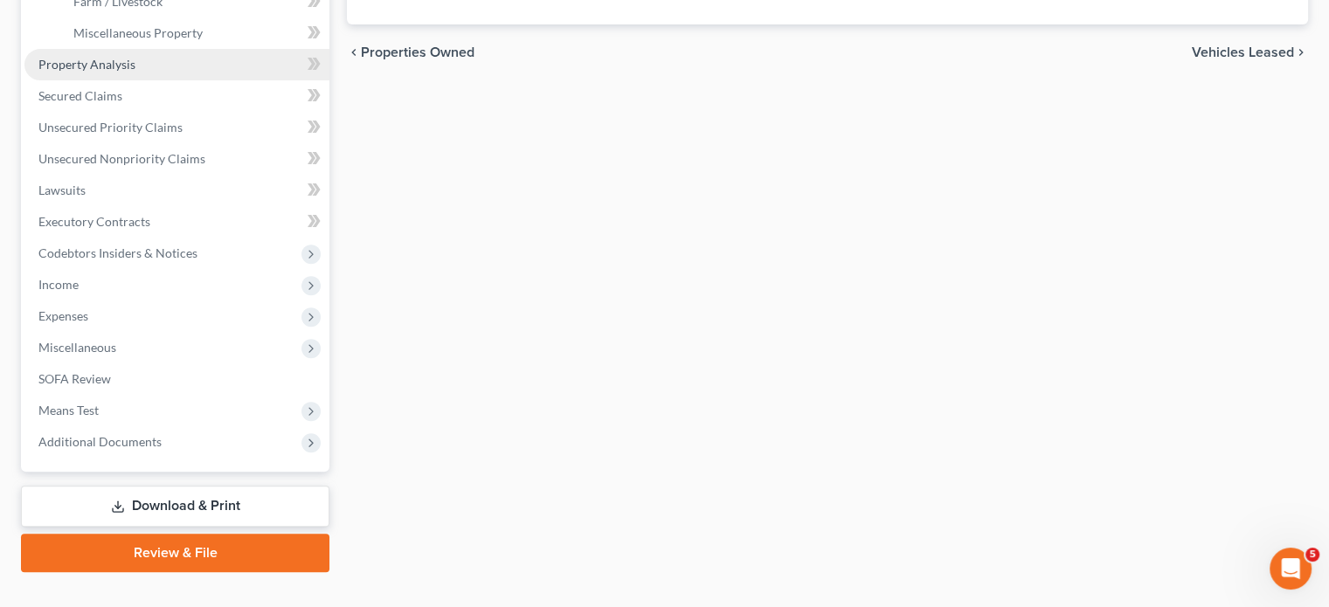
click at [194, 80] on link "Property Analysis" at bounding box center [176, 64] width 305 height 31
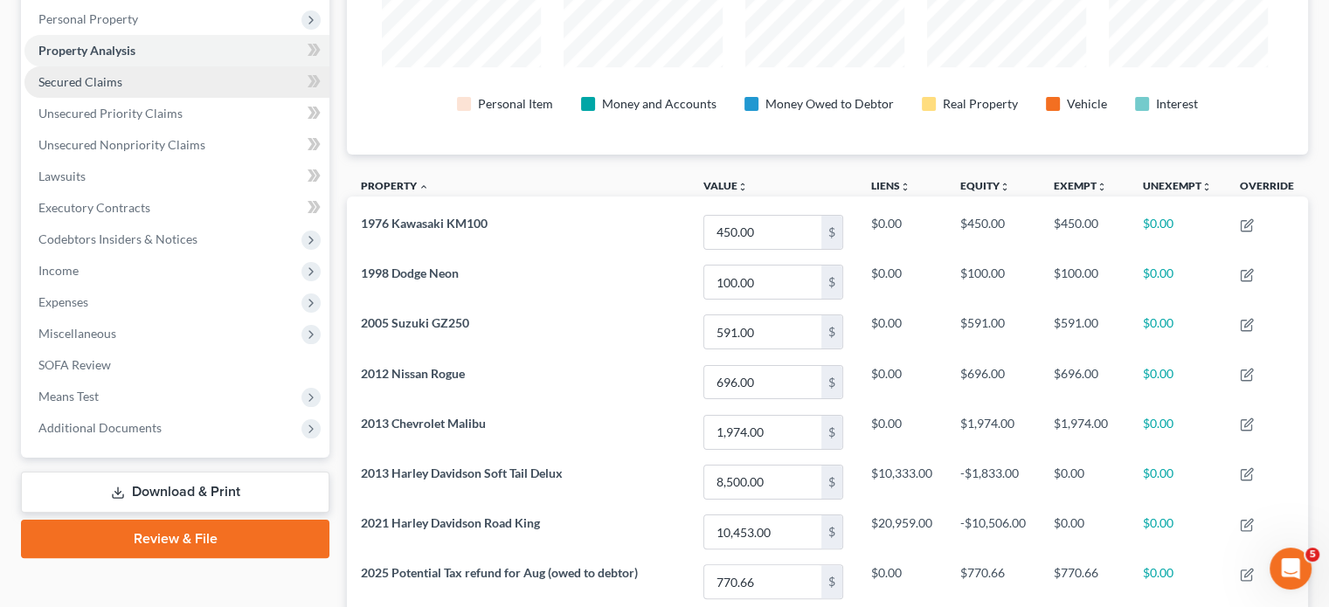
scroll to position [873493, 872908]
click at [162, 98] on link "Secured Claims" at bounding box center [176, 81] width 305 height 31
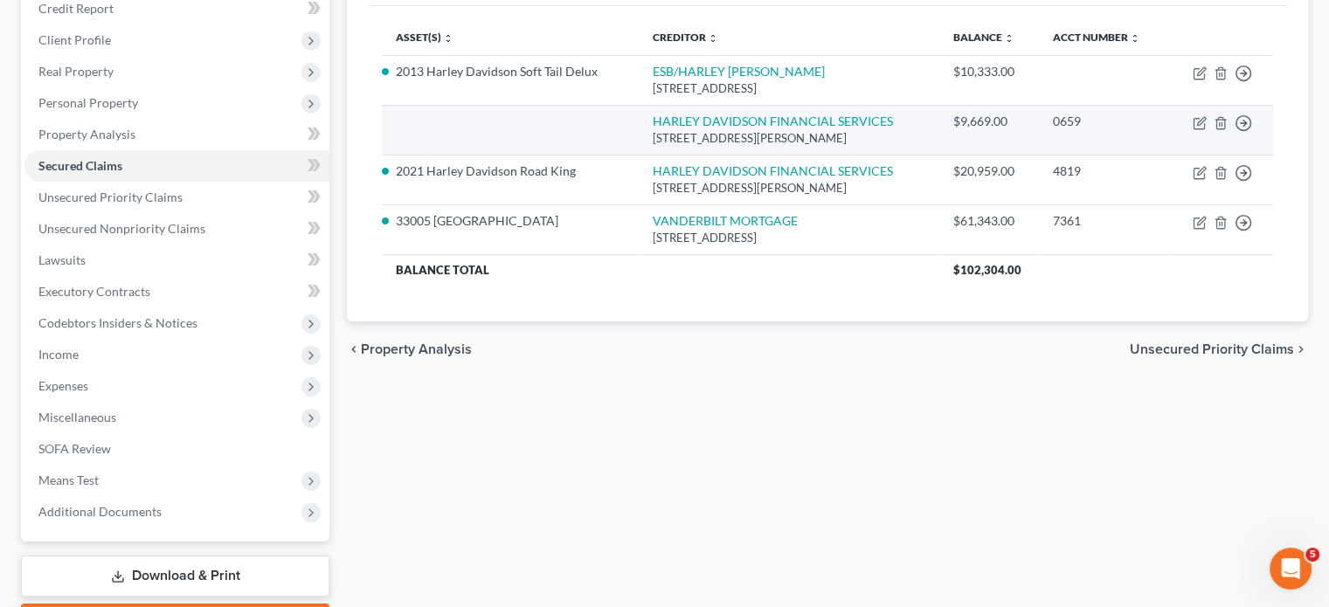
scroll to position [222, 0]
click at [1235, 80] on icon "button" at bounding box center [1243, 71] width 17 height 17
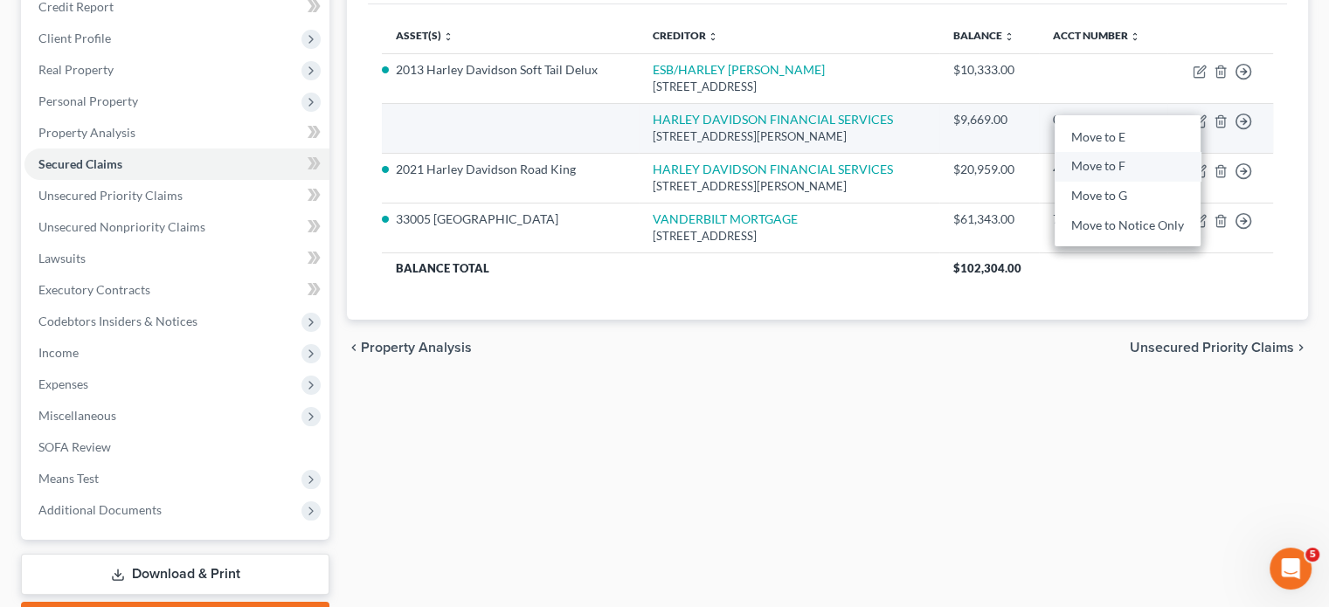
click at [1150, 182] on link "Move to F" at bounding box center [1128, 167] width 146 height 30
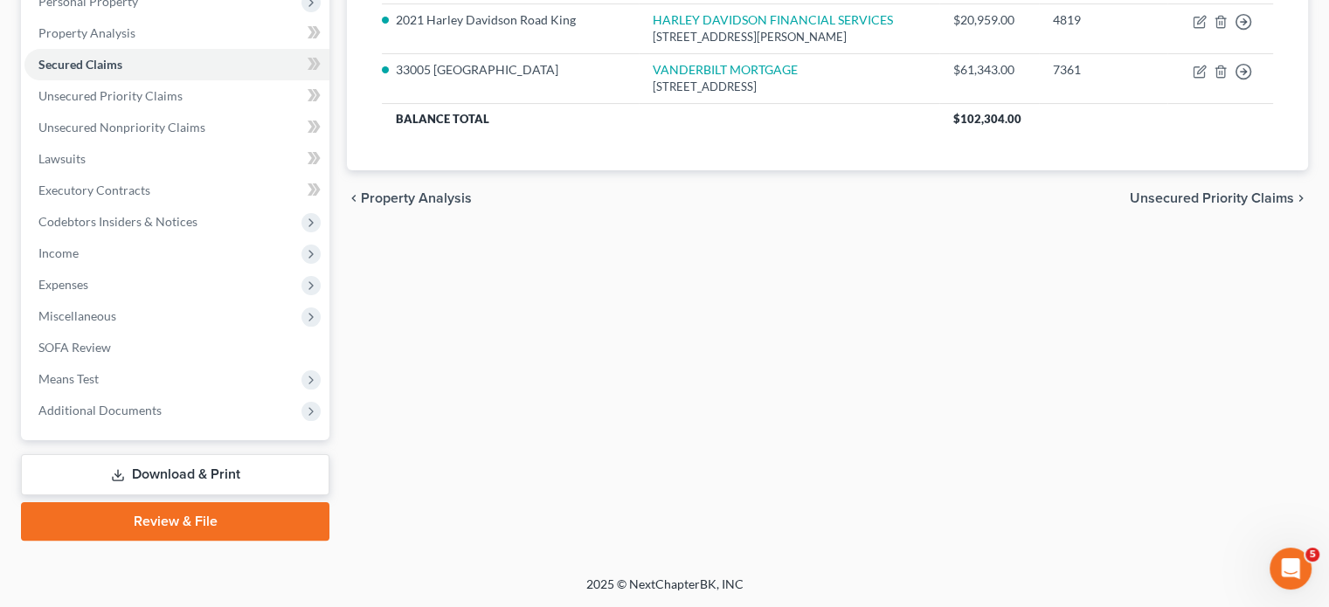
scroll to position [343, 0]
click at [199, 143] on link "Unsecured Nonpriority Claims" at bounding box center [176, 127] width 305 height 31
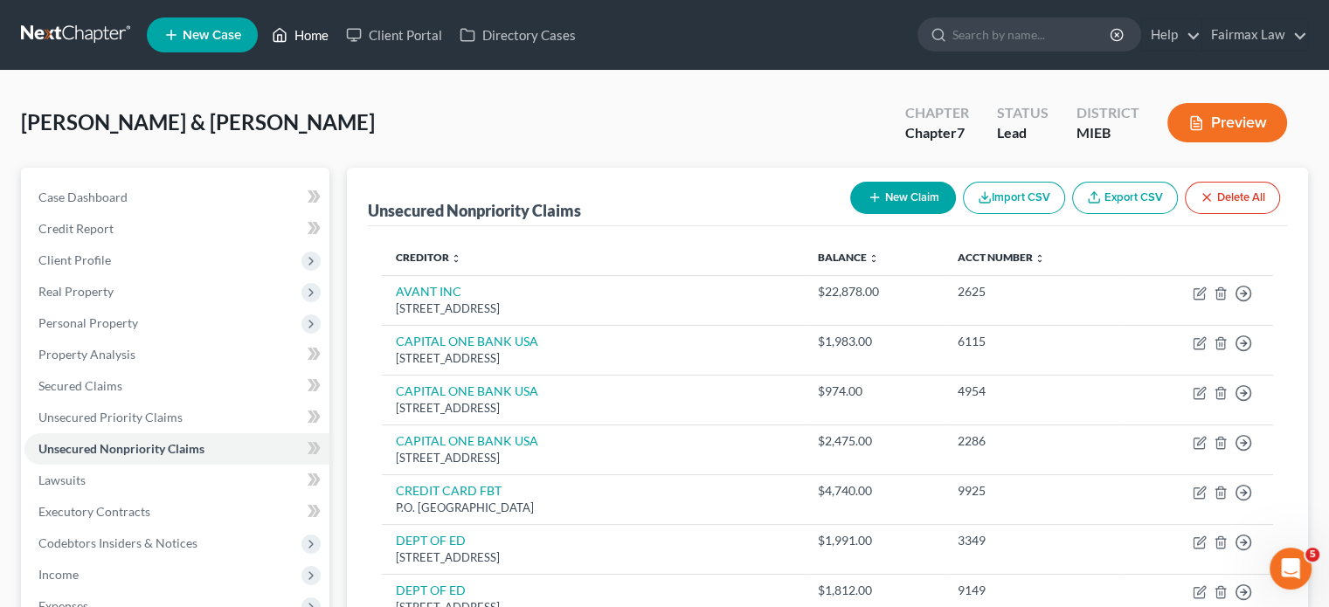
click at [337, 41] on link "Home" at bounding box center [300, 34] width 74 height 31
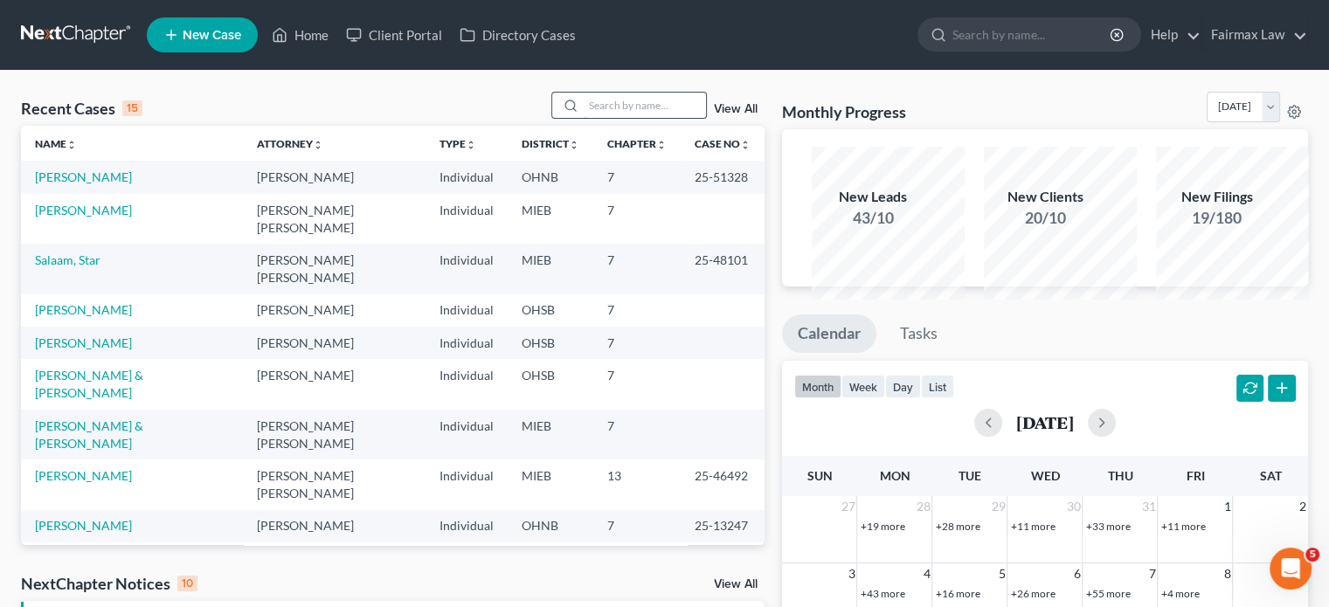
click at [584, 118] on input "search" at bounding box center [645, 105] width 122 height 25
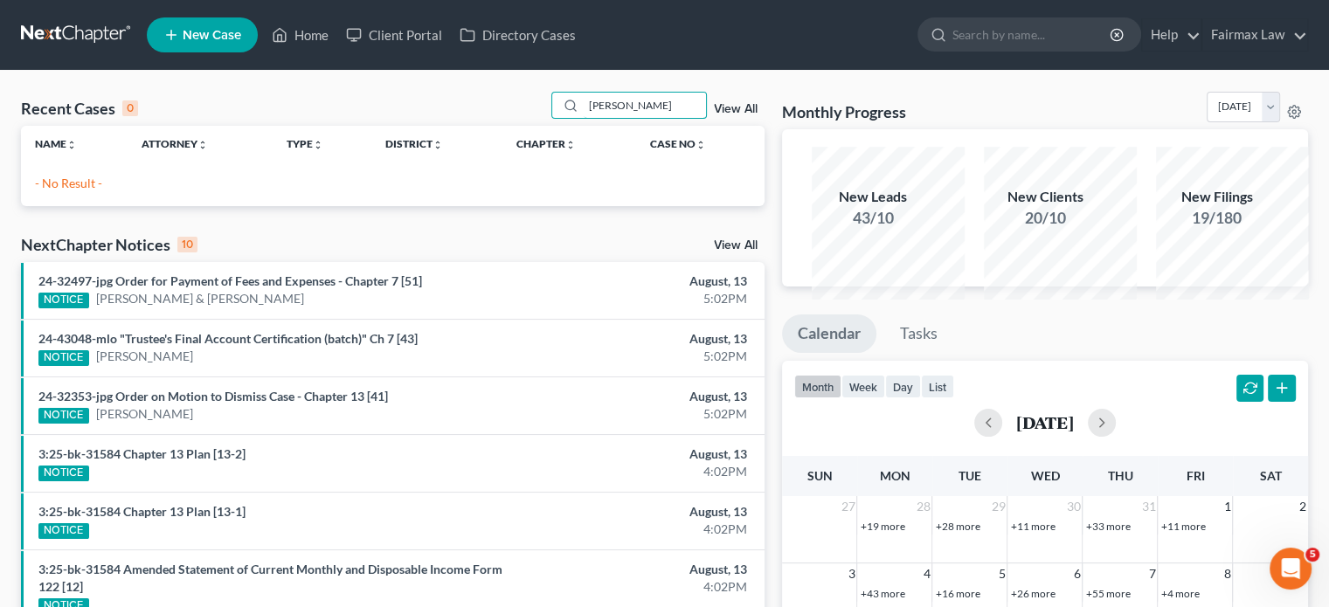
drag, startPoint x: 627, startPoint y: 121, endPoint x: 467, endPoint y: 132, distance: 160.3
click at [467, 126] on div "Recent Cases 0 schwartz View All" at bounding box center [393, 109] width 744 height 34
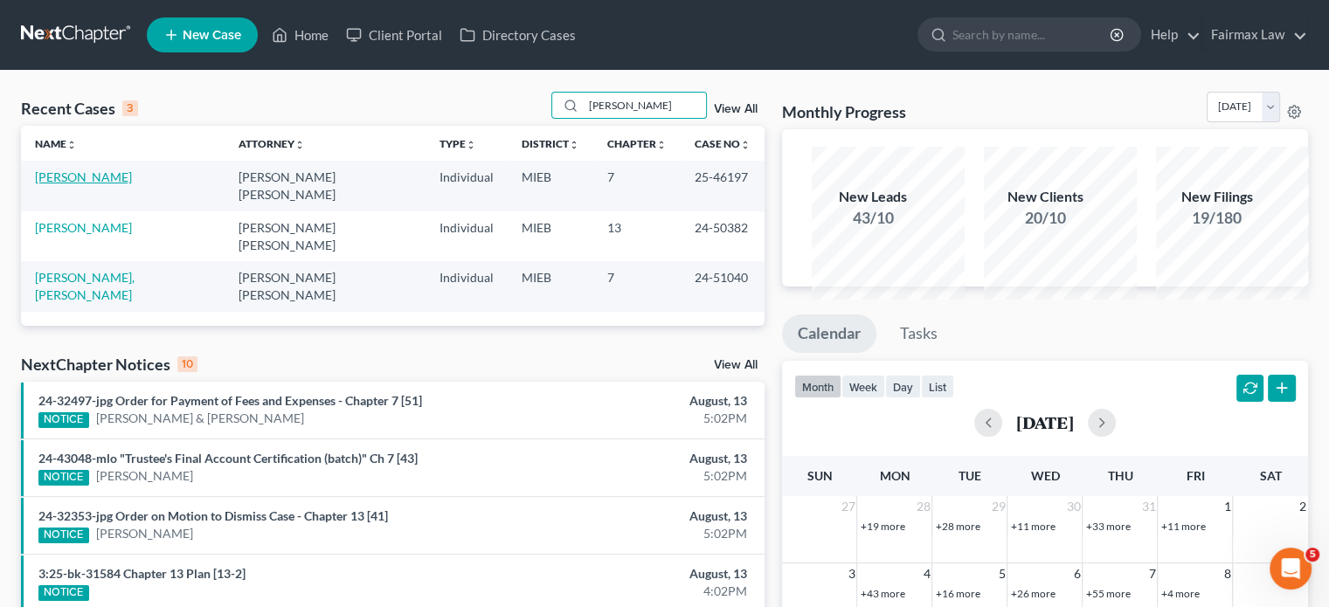
click at [104, 184] on link "Stawarz, Gracie" at bounding box center [83, 177] width 97 height 15
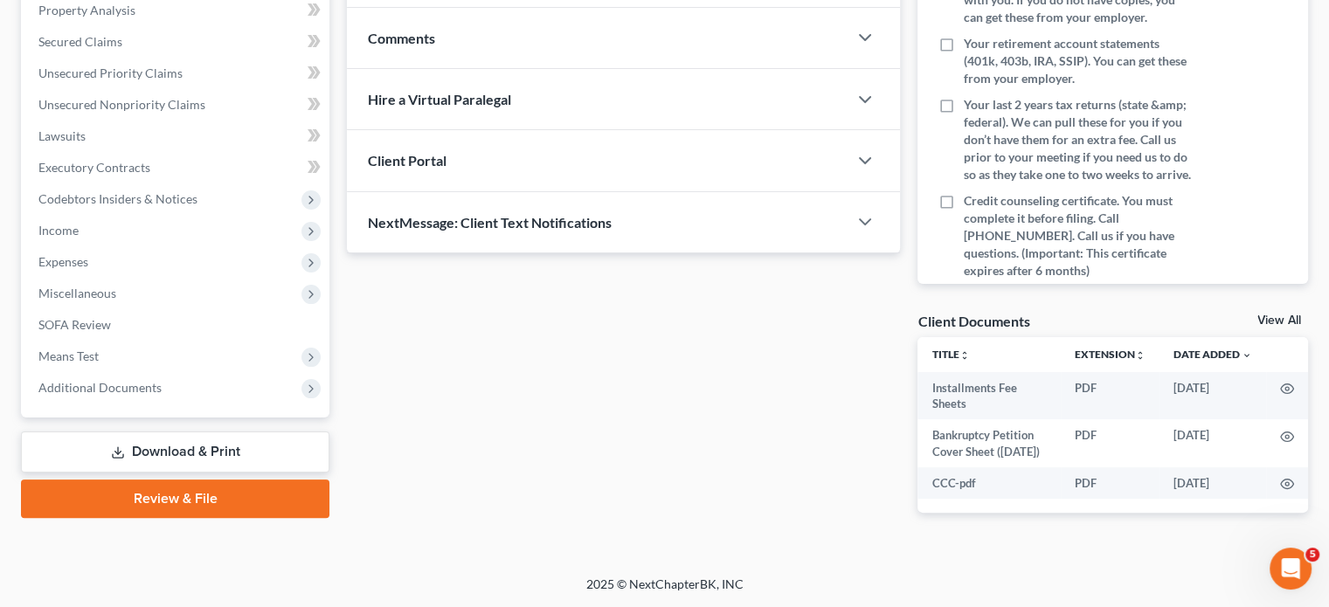
scroll to position [461, 0]
click at [262, 404] on span "Additional Documents" at bounding box center [176, 387] width 305 height 31
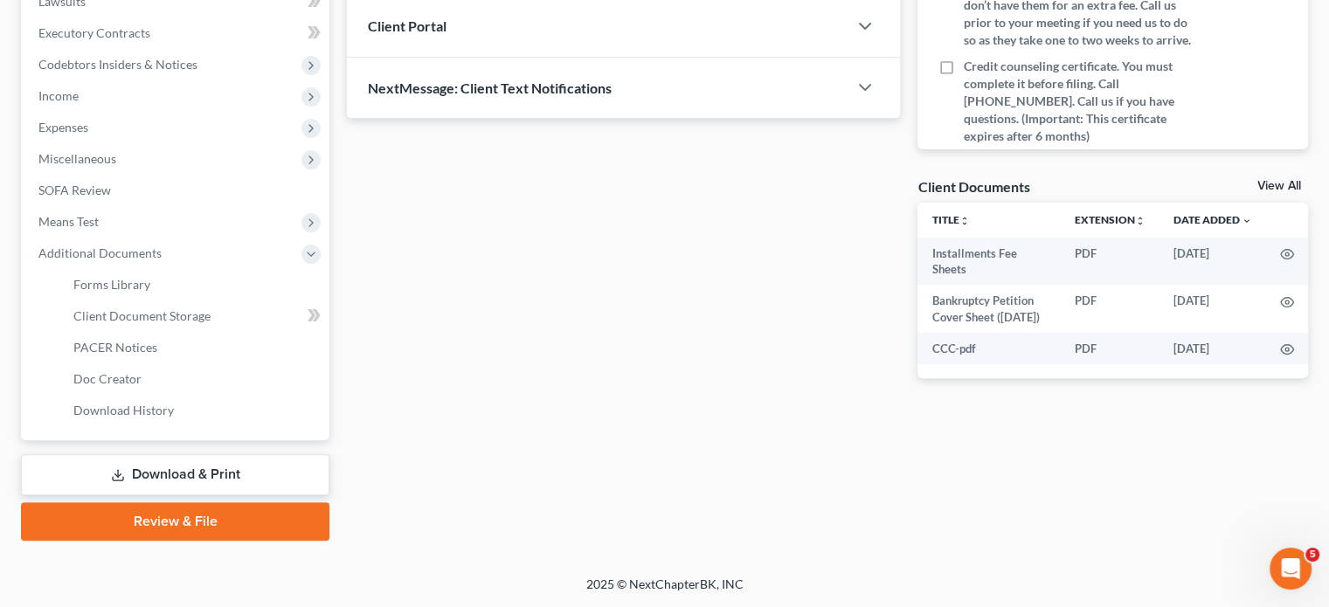
scroll to position [656, 0]
click at [173, 363] on link "PACER Notices" at bounding box center [194, 347] width 270 height 31
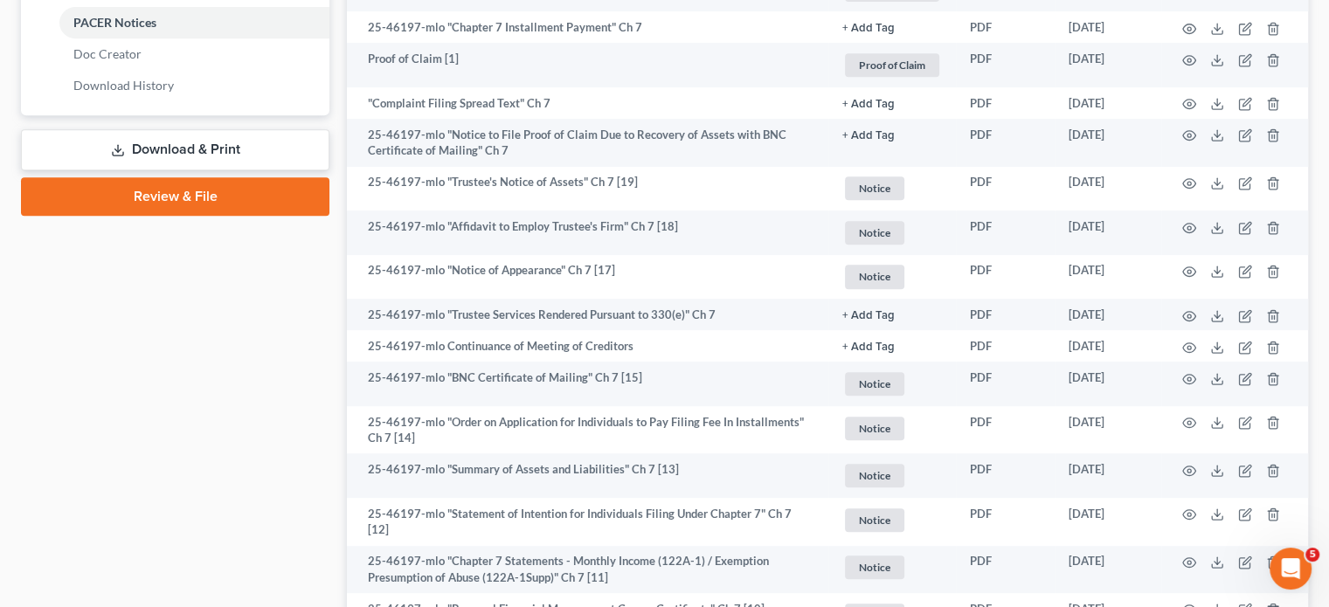
scroll to position [810, 0]
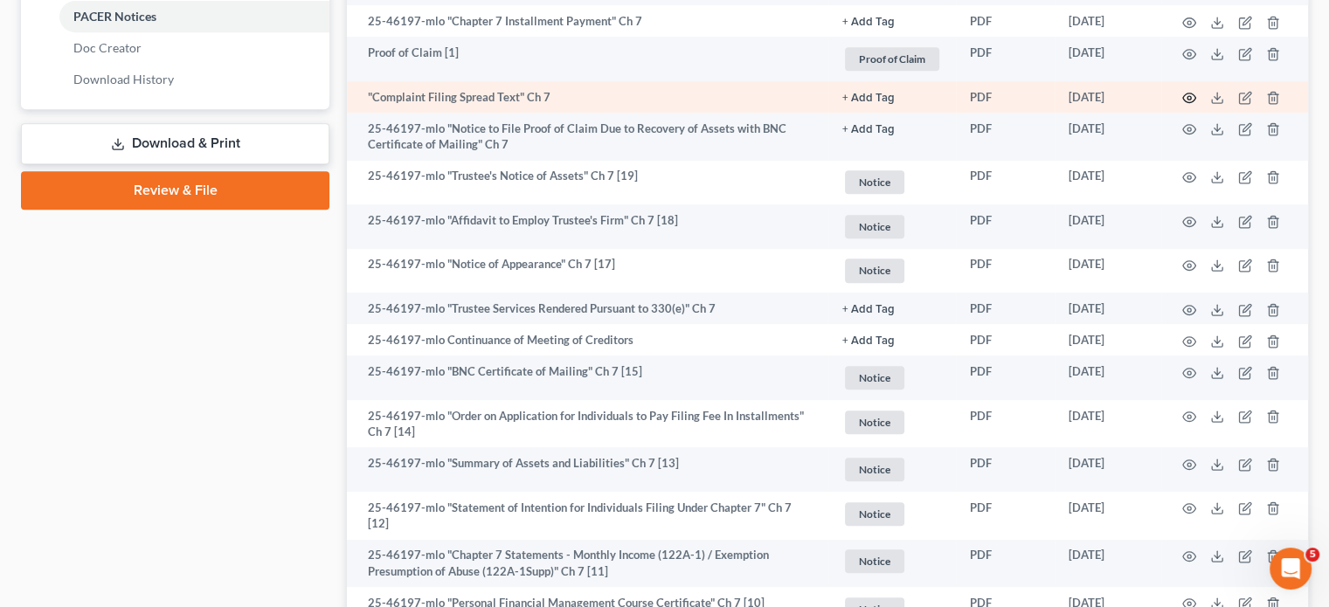
click at [1183, 103] on icon "button" at bounding box center [1189, 99] width 13 height 10
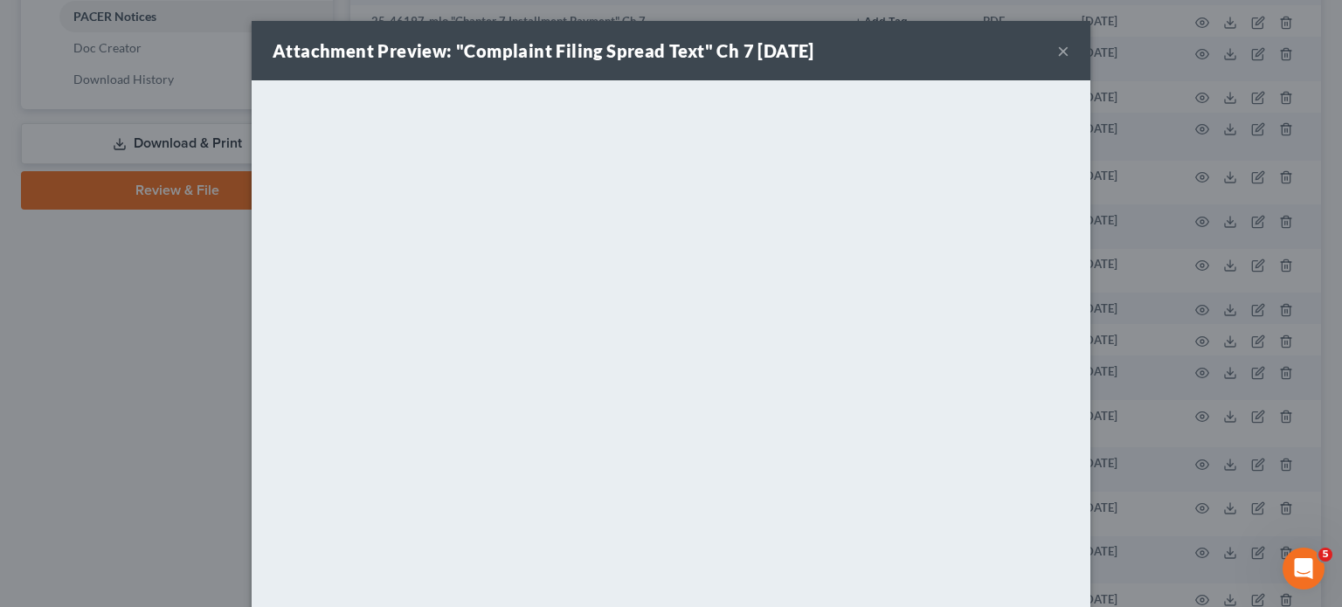
click at [1070, 61] on button "×" at bounding box center [1063, 50] width 12 height 21
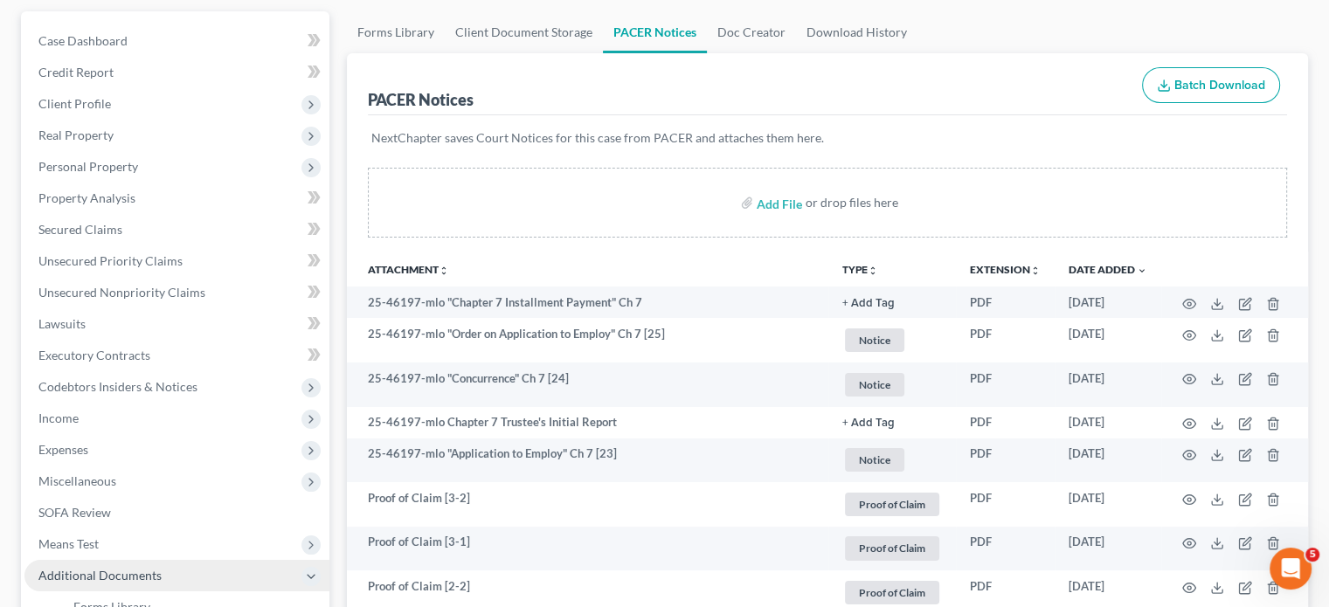
scroll to position [0, 0]
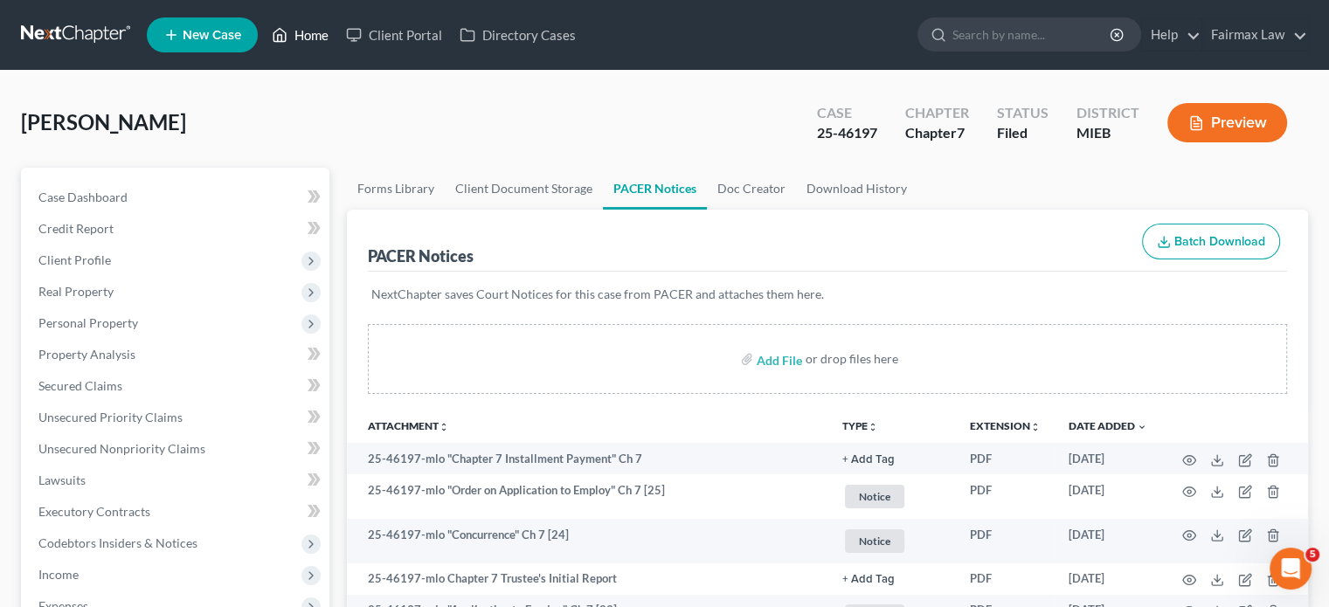
click at [337, 51] on link "Home" at bounding box center [300, 34] width 74 height 31
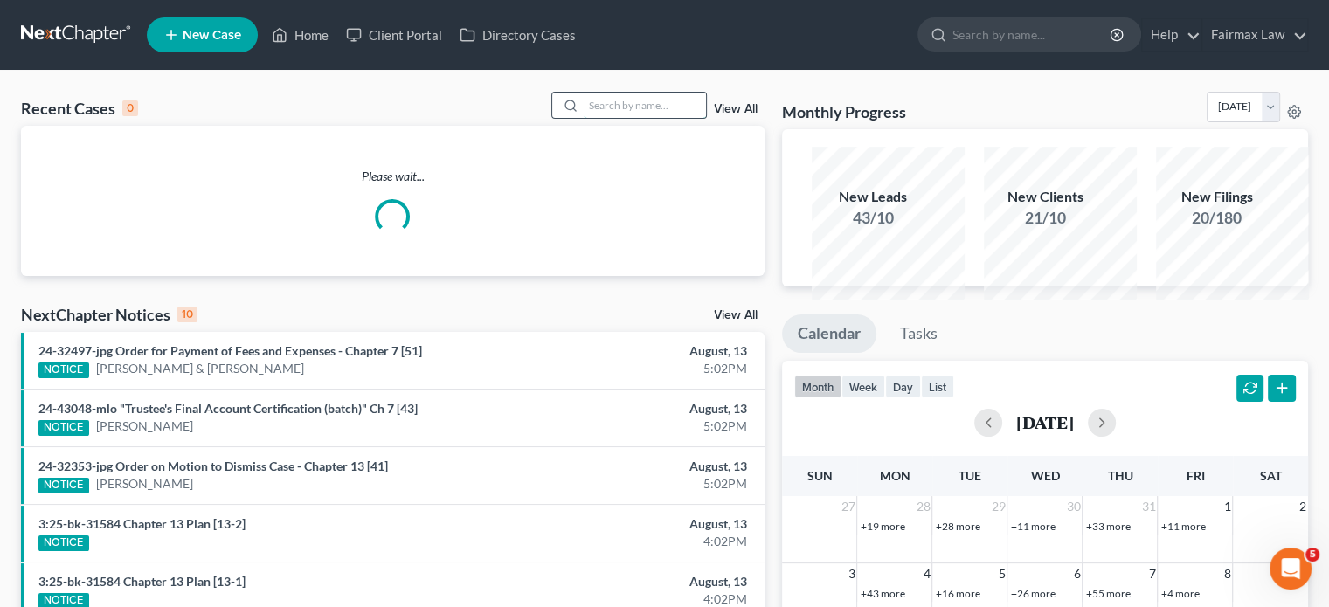
click at [589, 118] on input "search" at bounding box center [645, 105] width 122 height 25
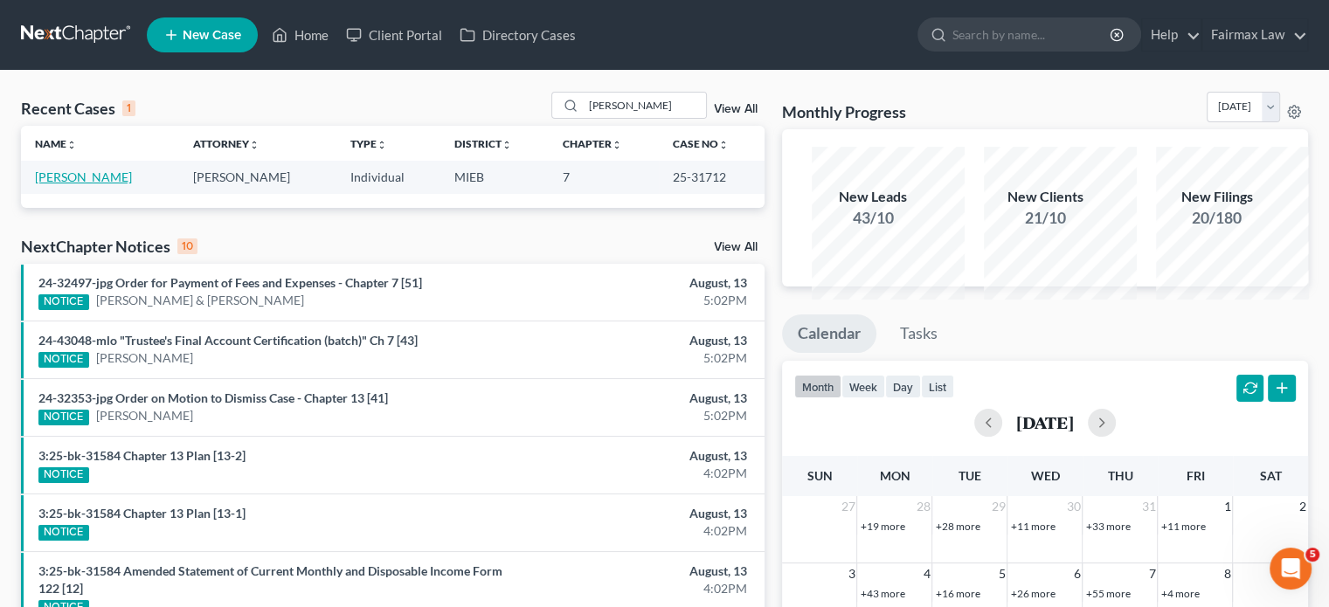
click at [83, 184] on link "[PERSON_NAME]" at bounding box center [83, 177] width 97 height 15
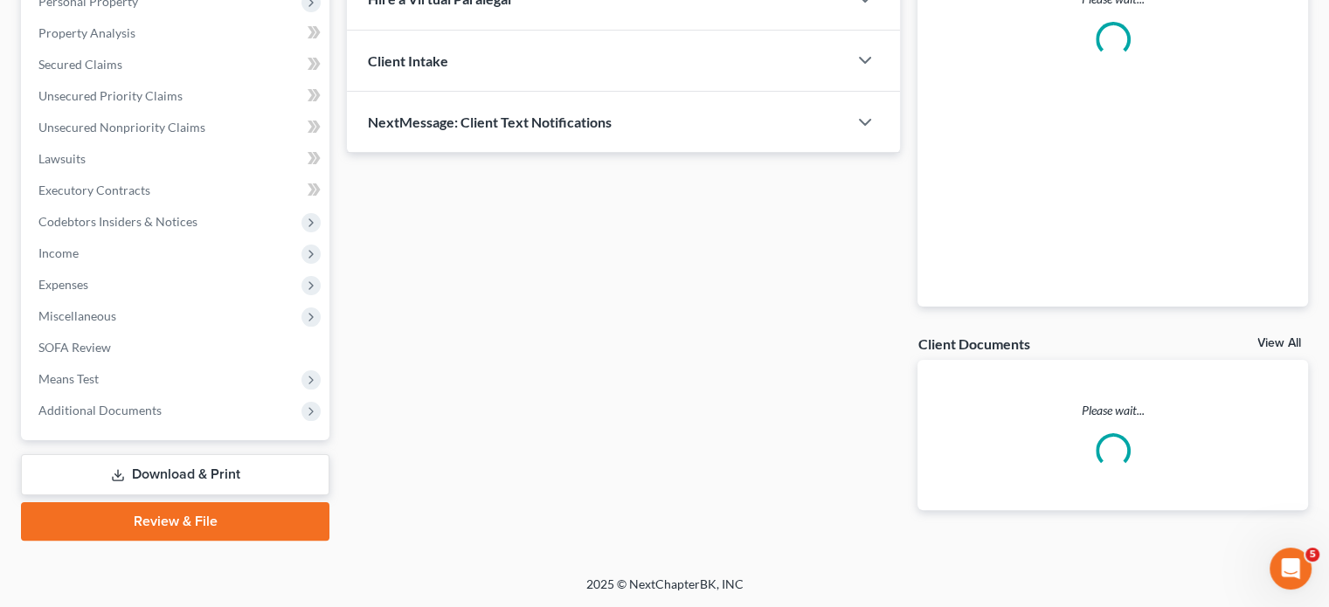
scroll to position [598, 0]
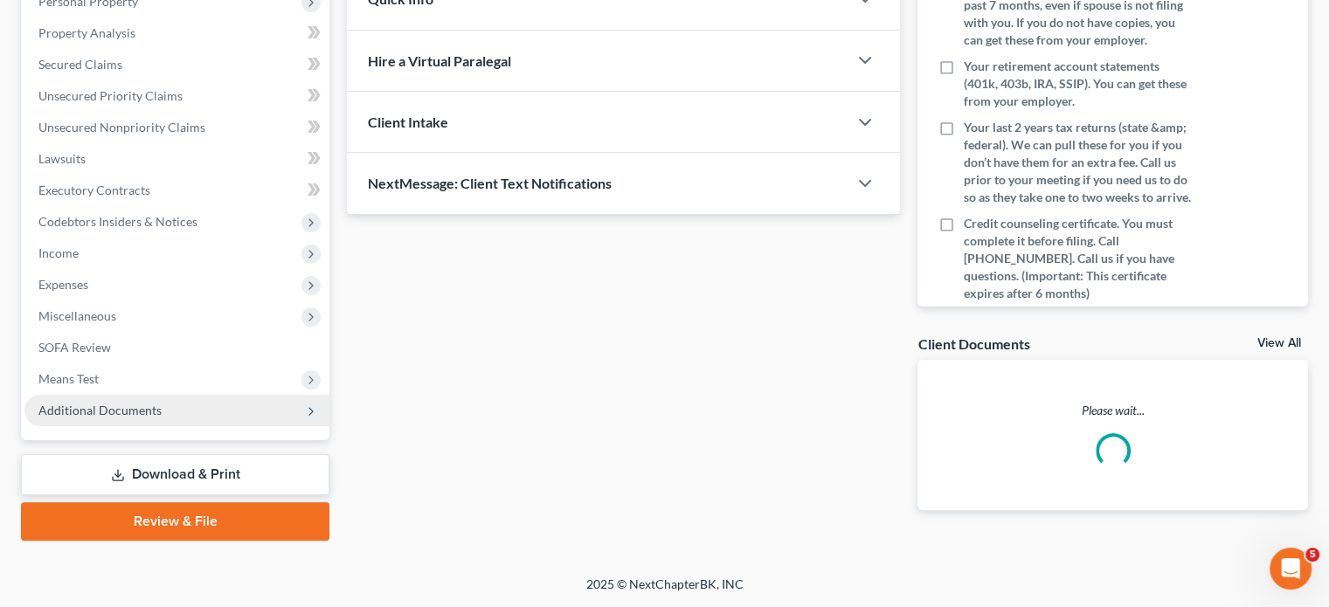
click at [175, 395] on span "Additional Documents" at bounding box center [176, 410] width 305 height 31
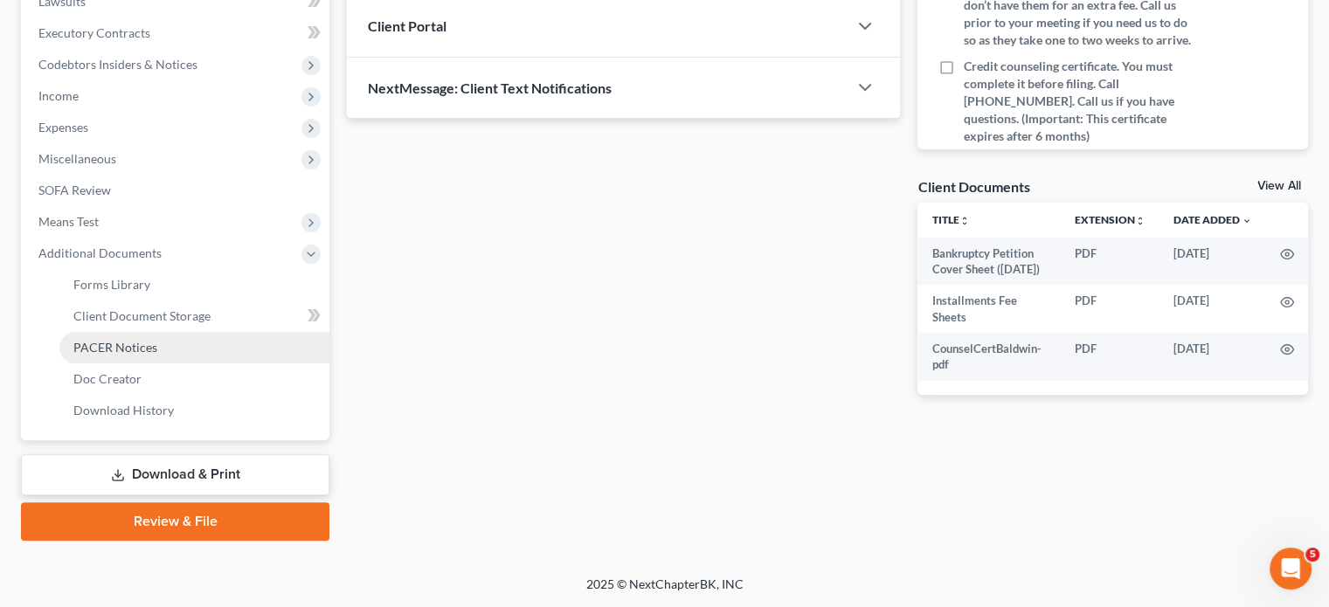
click at [224, 364] on link "PACER Notices" at bounding box center [194, 347] width 270 height 31
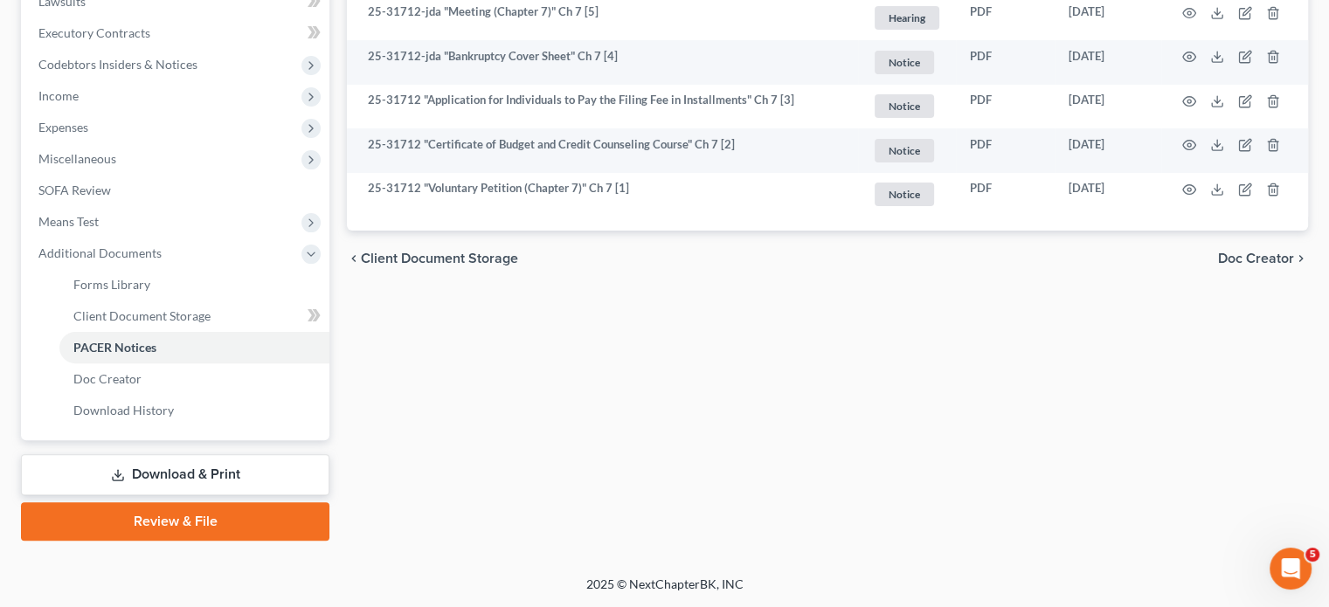
scroll to position [544, 0]
click at [187, 323] on span "Client Document Storage" at bounding box center [141, 315] width 137 height 15
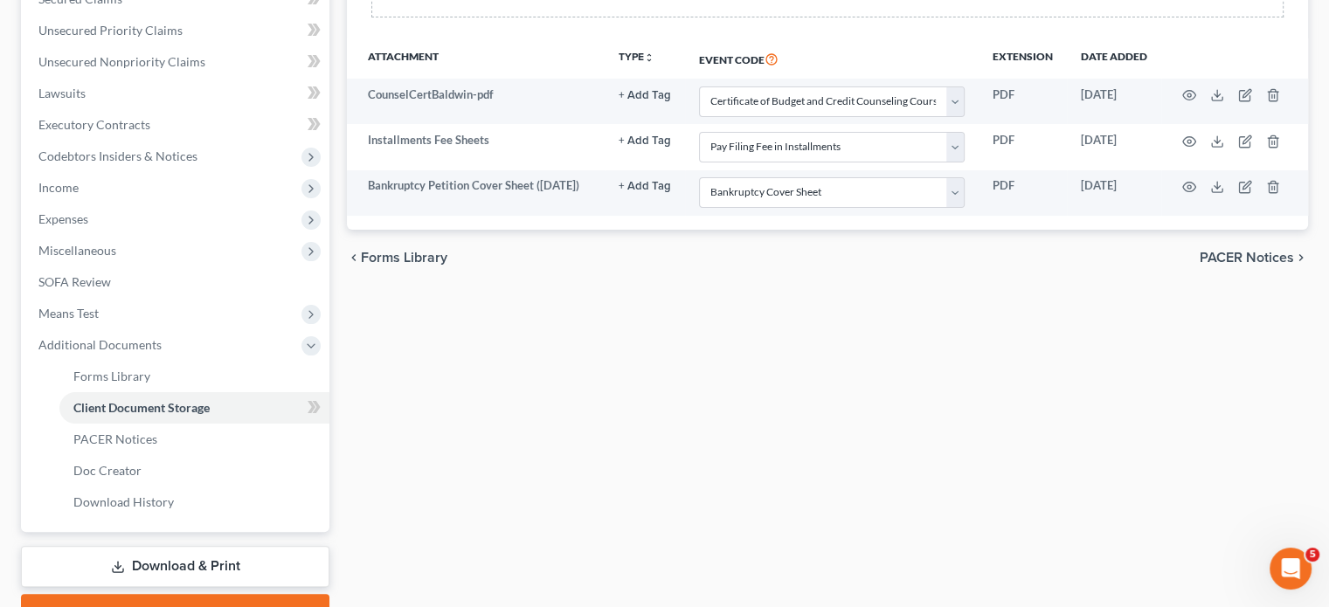
scroll to position [390, 0]
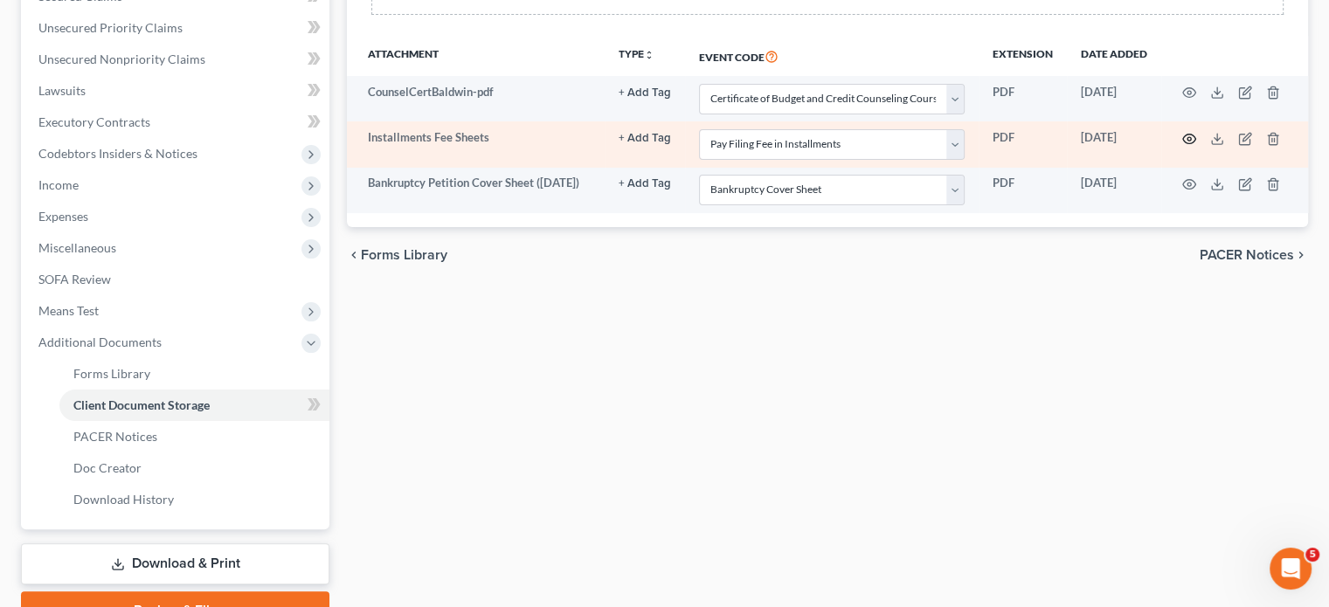
click at [1195, 143] on icon "button" at bounding box center [1189, 139] width 13 height 10
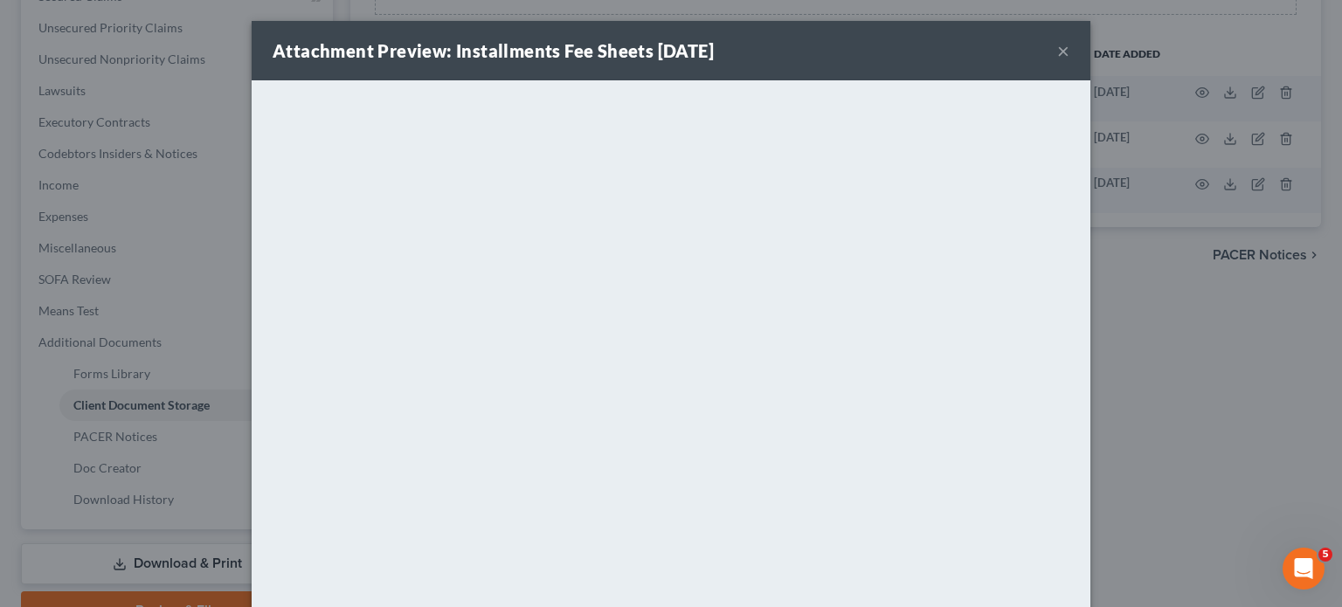
click at [1070, 59] on button "×" at bounding box center [1063, 50] width 12 height 21
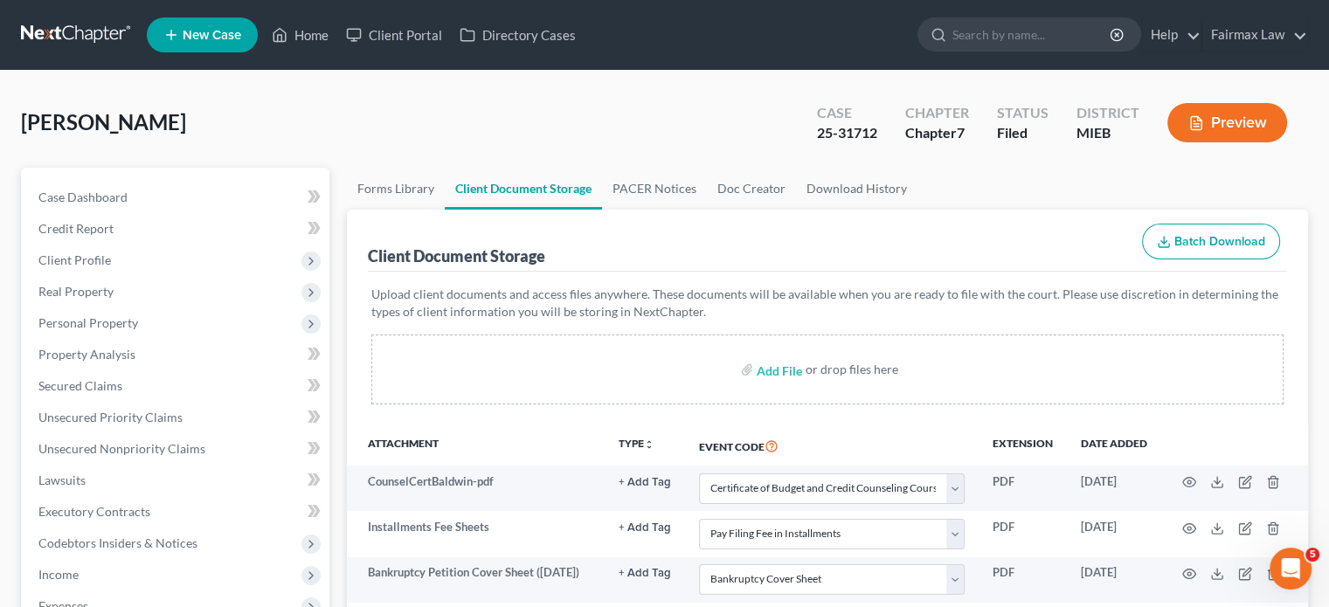
scroll to position [0, 0]
click at [337, 43] on link "Home" at bounding box center [300, 34] width 74 height 31
